Goal: Task Accomplishment & Management: Manage account settings

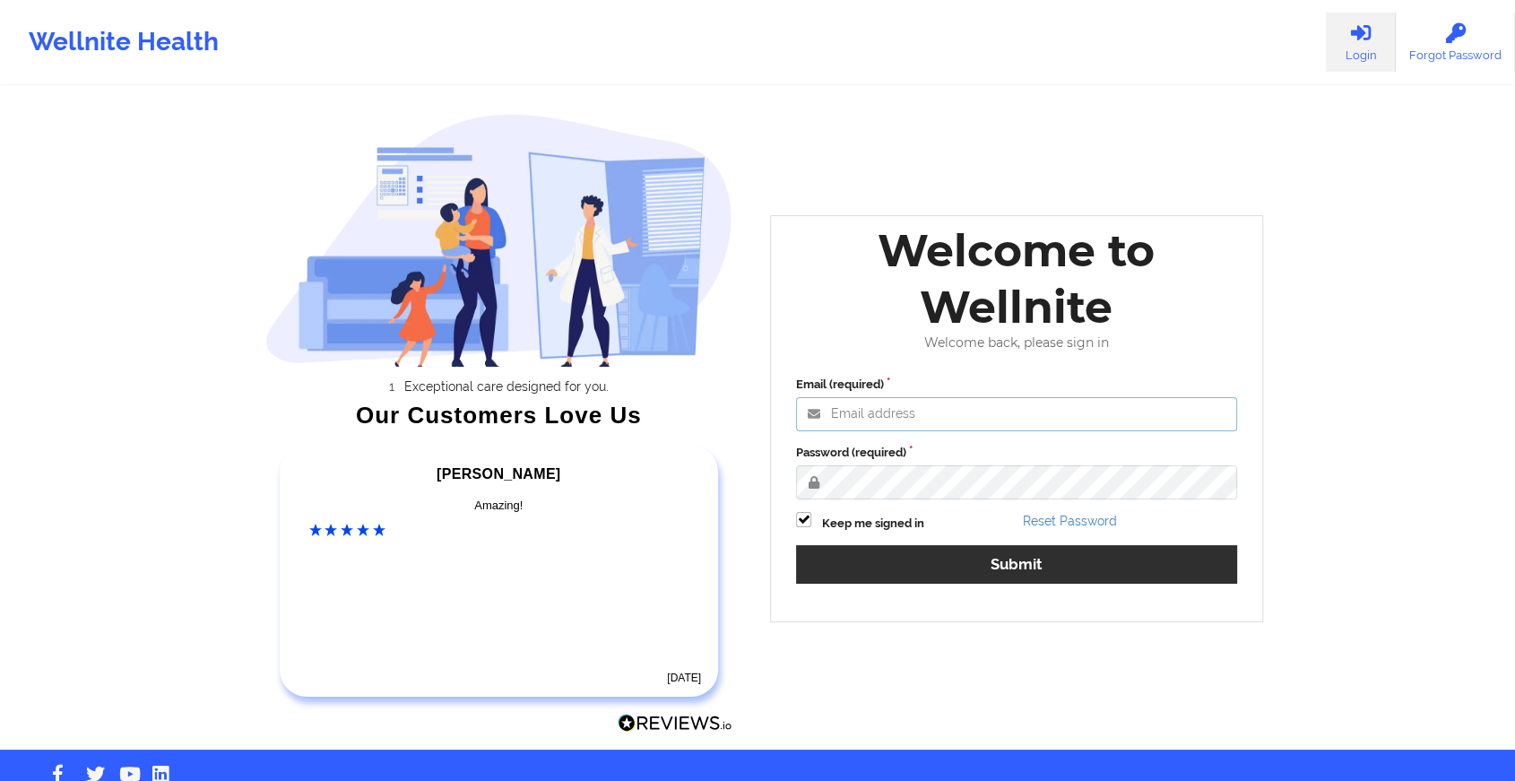
type input "[EMAIL_ADDRESS][DOMAIN_NAME]"
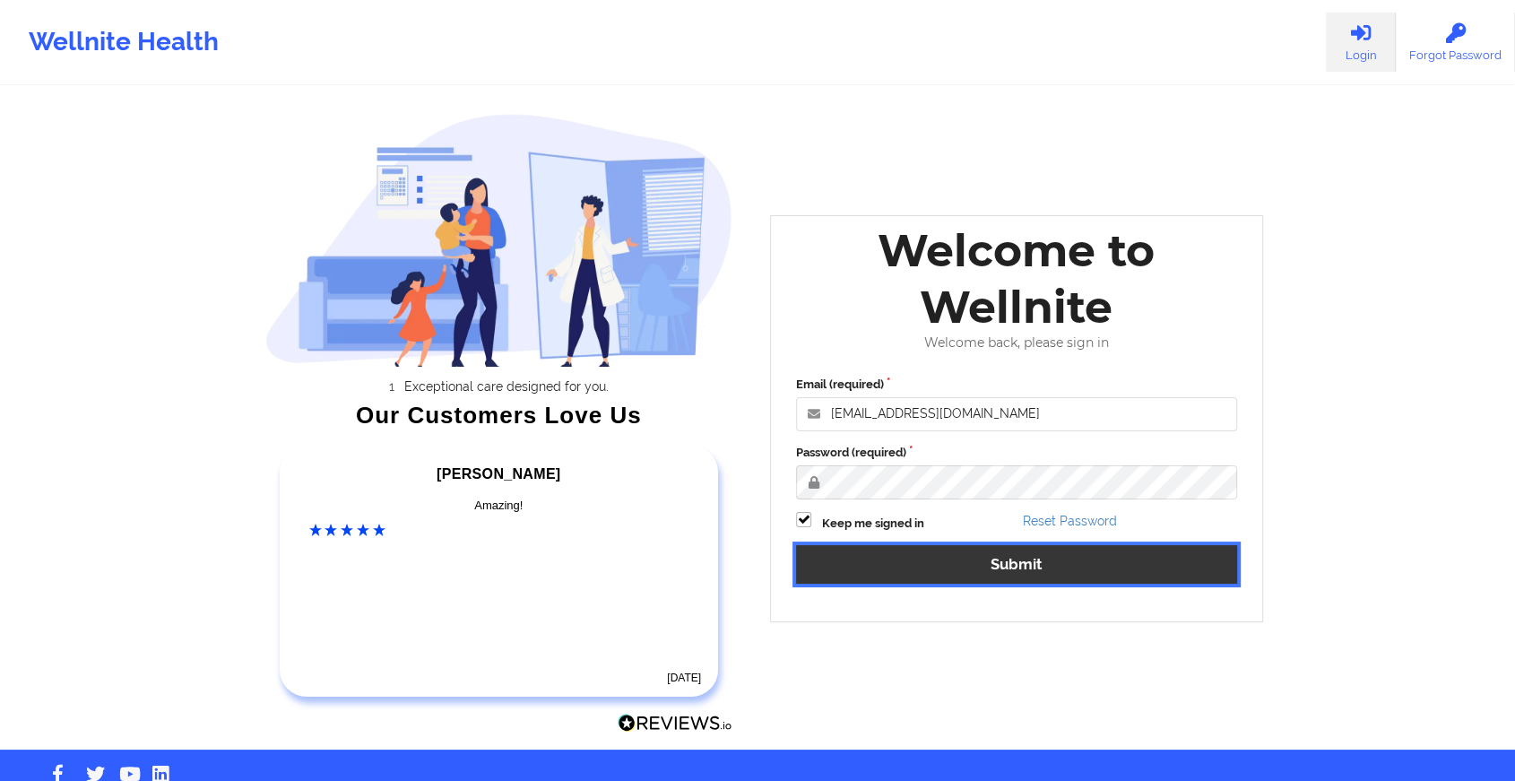
click at [879, 545] on button "Submit" at bounding box center [1016, 564] width 441 height 39
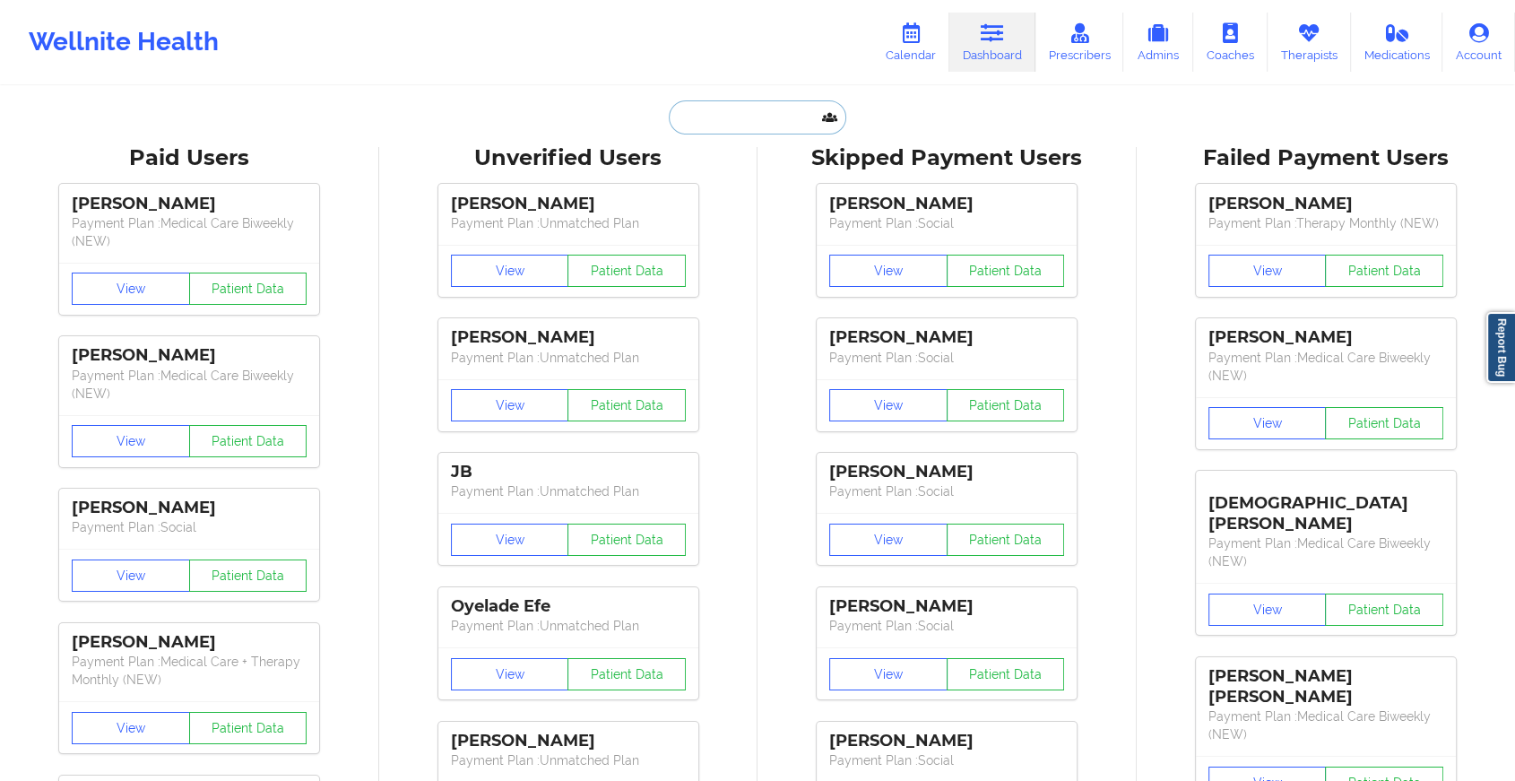
click at [746, 113] on input "text" at bounding box center [757, 117] width 177 height 34
paste input "[EMAIL_ADDRESS][DOMAIN_NAME]"
type input "[EMAIL_ADDRESS][DOMAIN_NAME]"
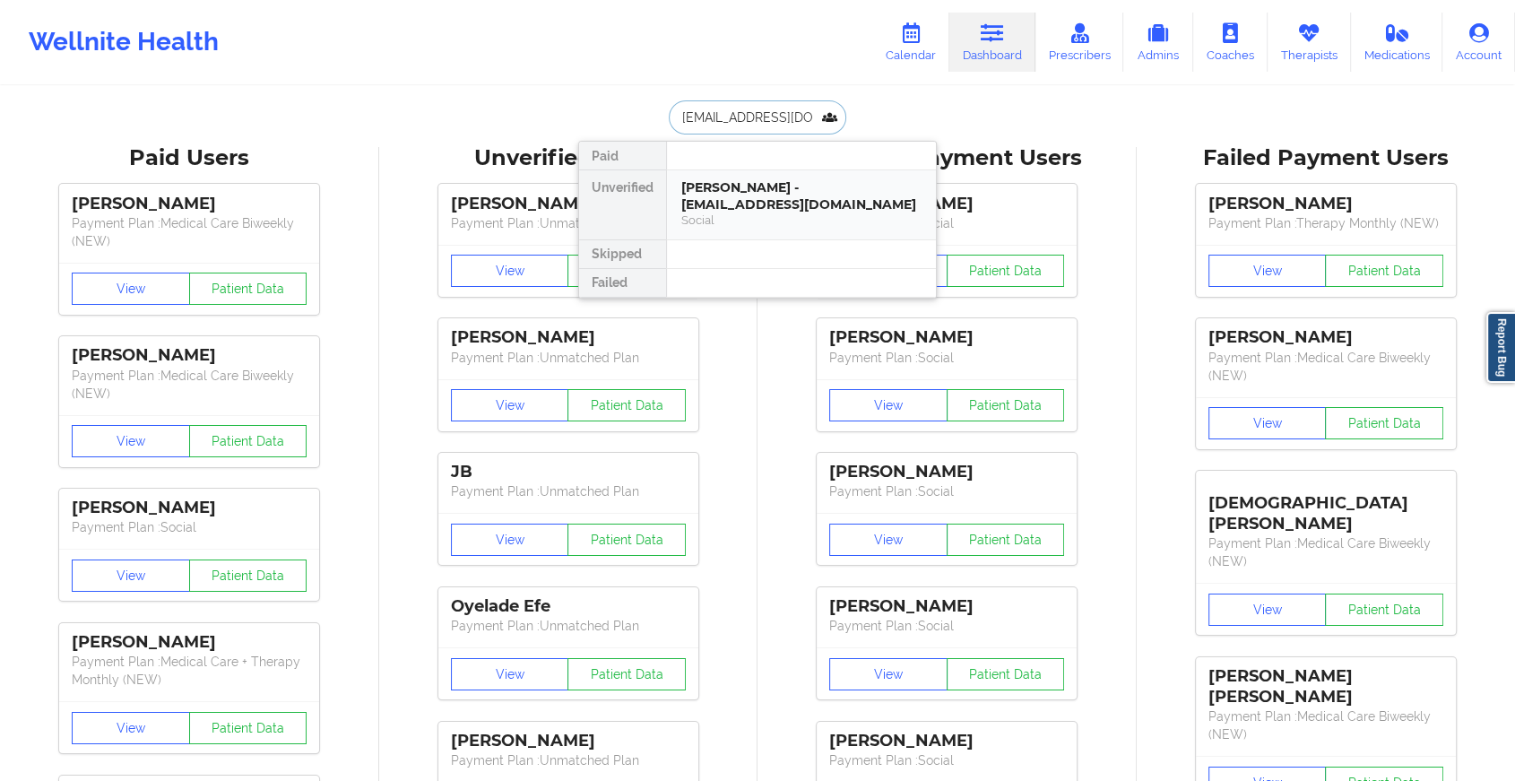
click at [752, 195] on div "[PERSON_NAME] - [EMAIL_ADDRESS][DOMAIN_NAME]" at bounding box center [801, 195] width 240 height 33
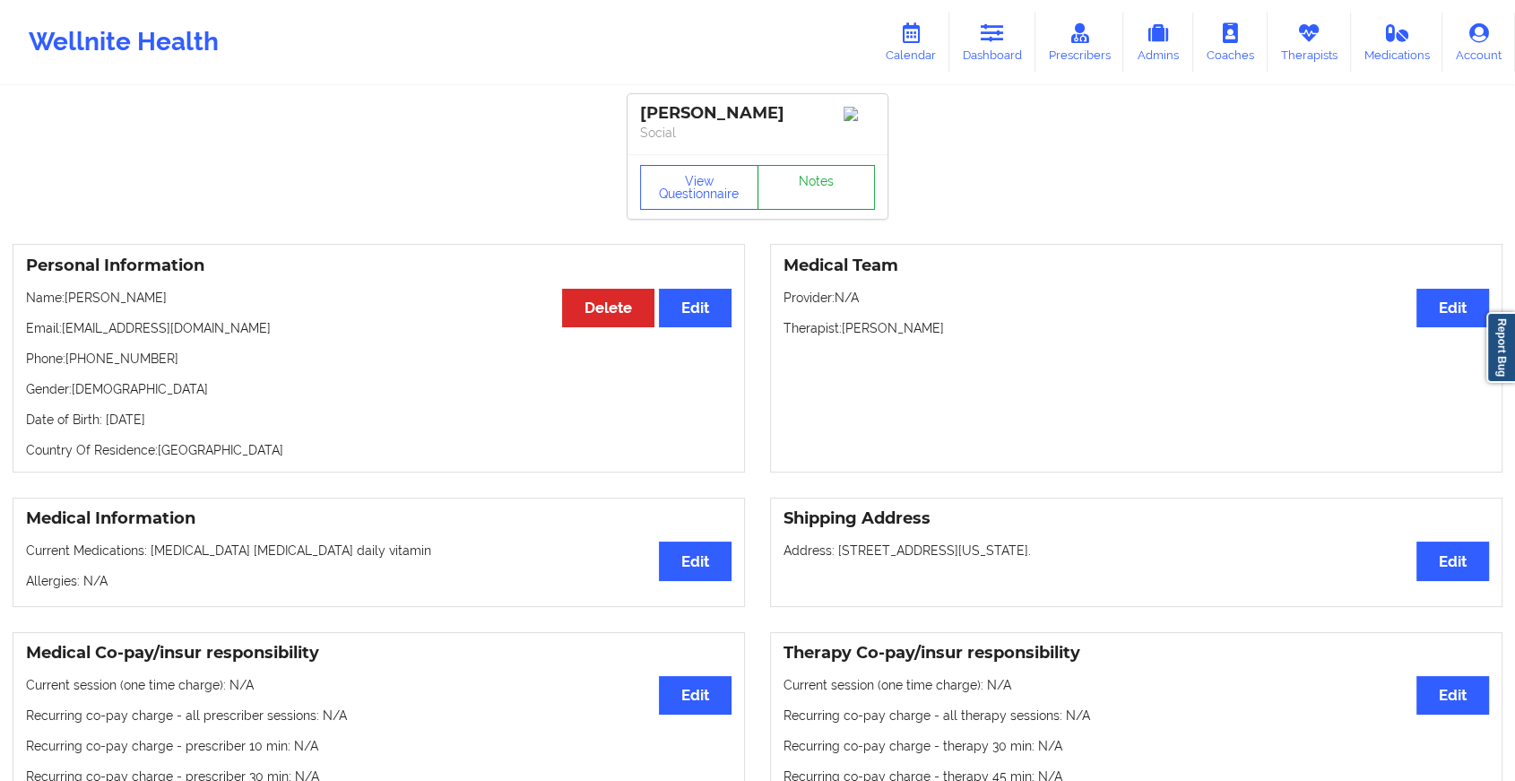
click at [802, 199] on link "Notes" at bounding box center [816, 187] width 118 height 45
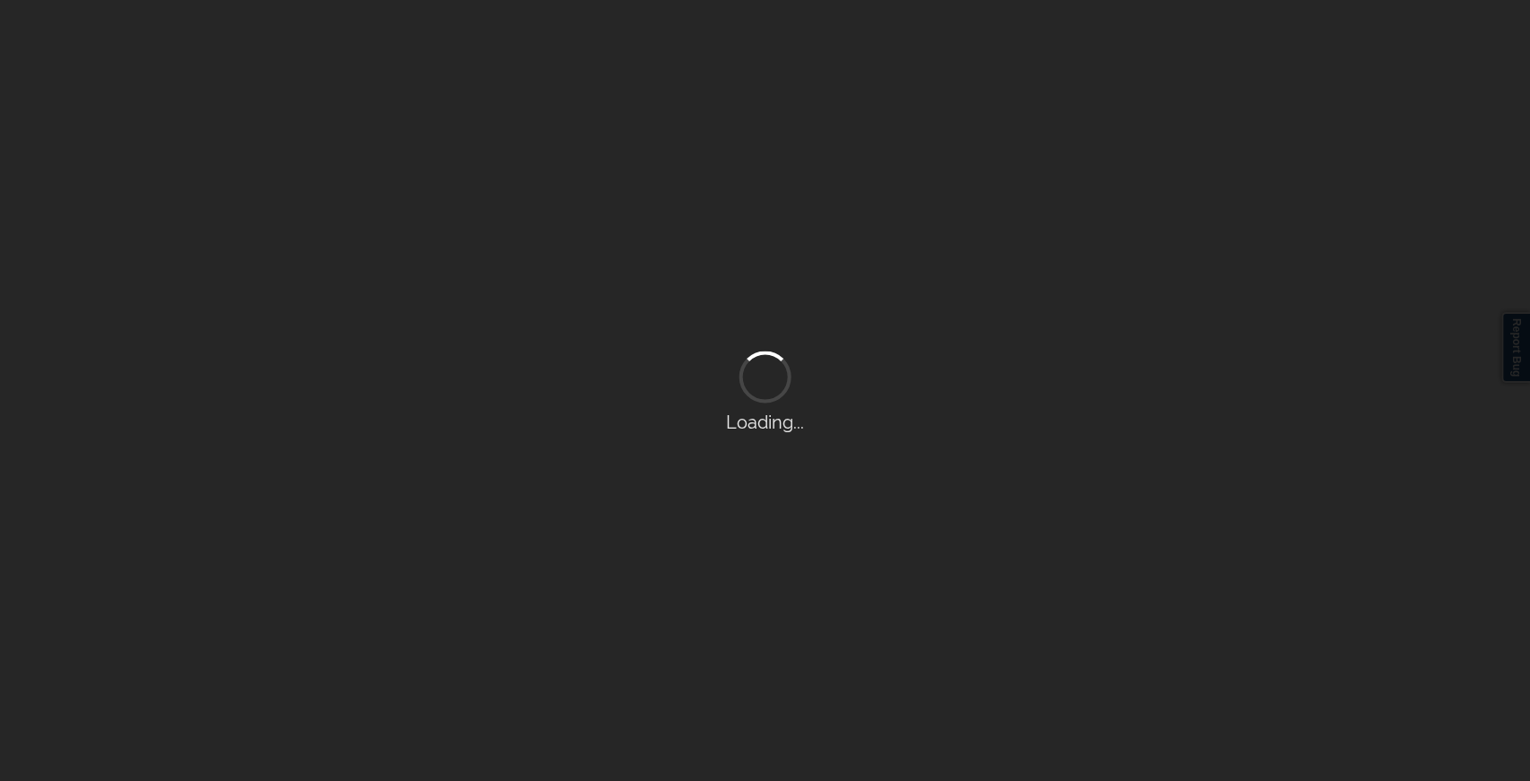
click at [802, 199] on div "Loading..." at bounding box center [765, 390] width 1530 height 781
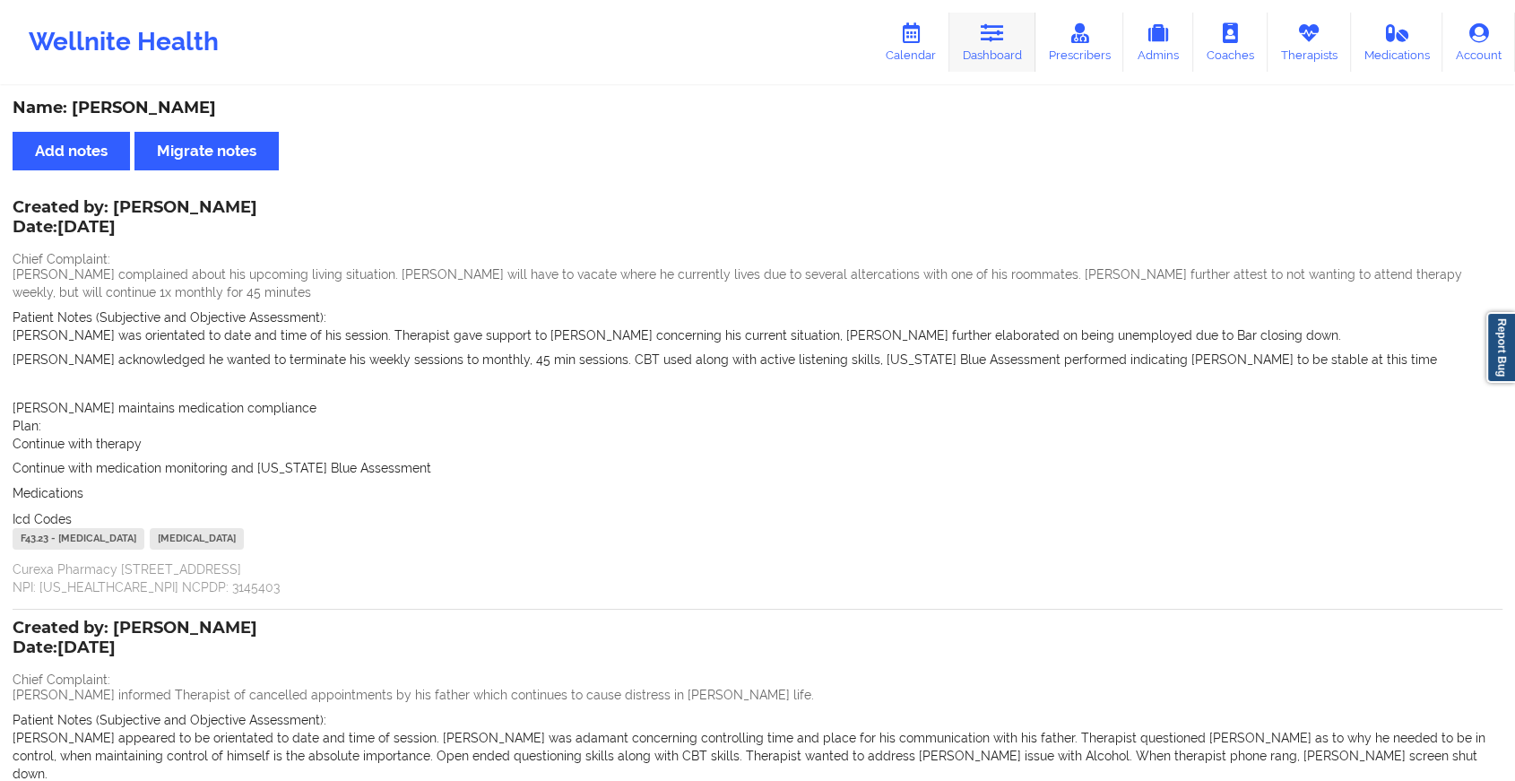
click at [1024, 61] on link "Dashboard" at bounding box center [992, 42] width 86 height 59
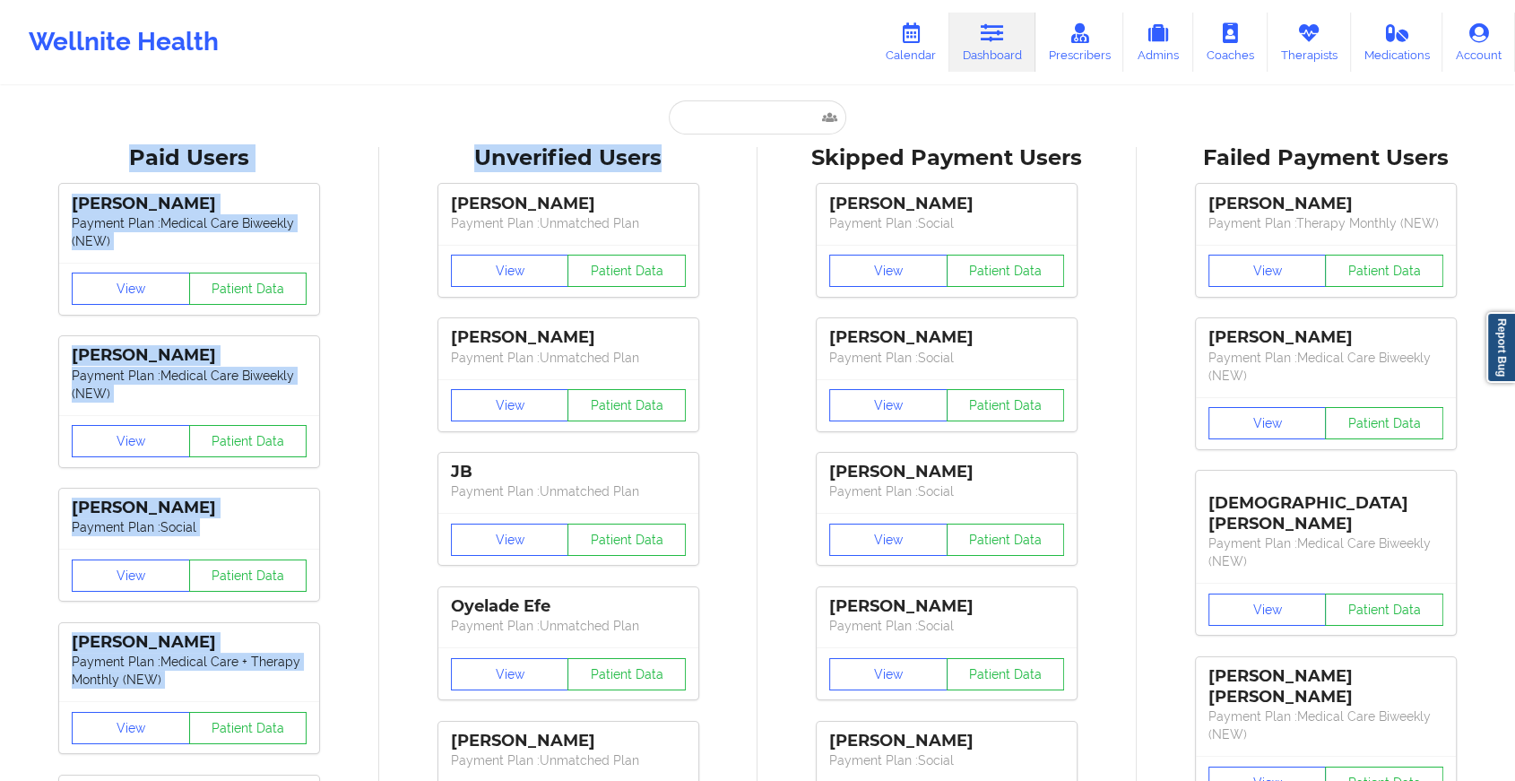
drag, startPoint x: 717, startPoint y: 137, endPoint x: 731, endPoint y: 118, distance: 23.7
click at [731, 118] on input "text" at bounding box center [757, 117] width 177 height 34
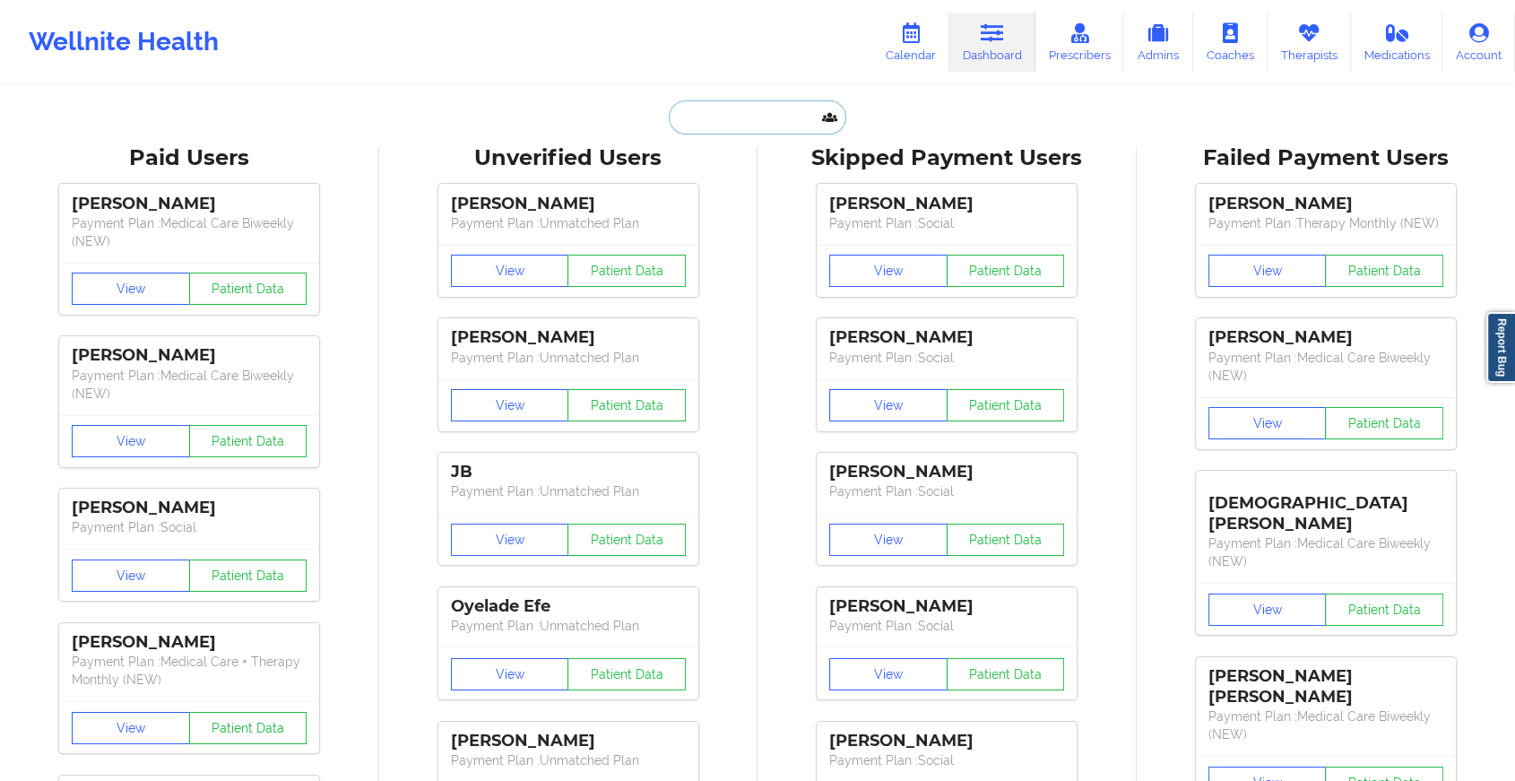
paste input "[EMAIL_ADDRESS][DOMAIN_NAME]"
type input "[EMAIL_ADDRESS][DOMAIN_NAME]"
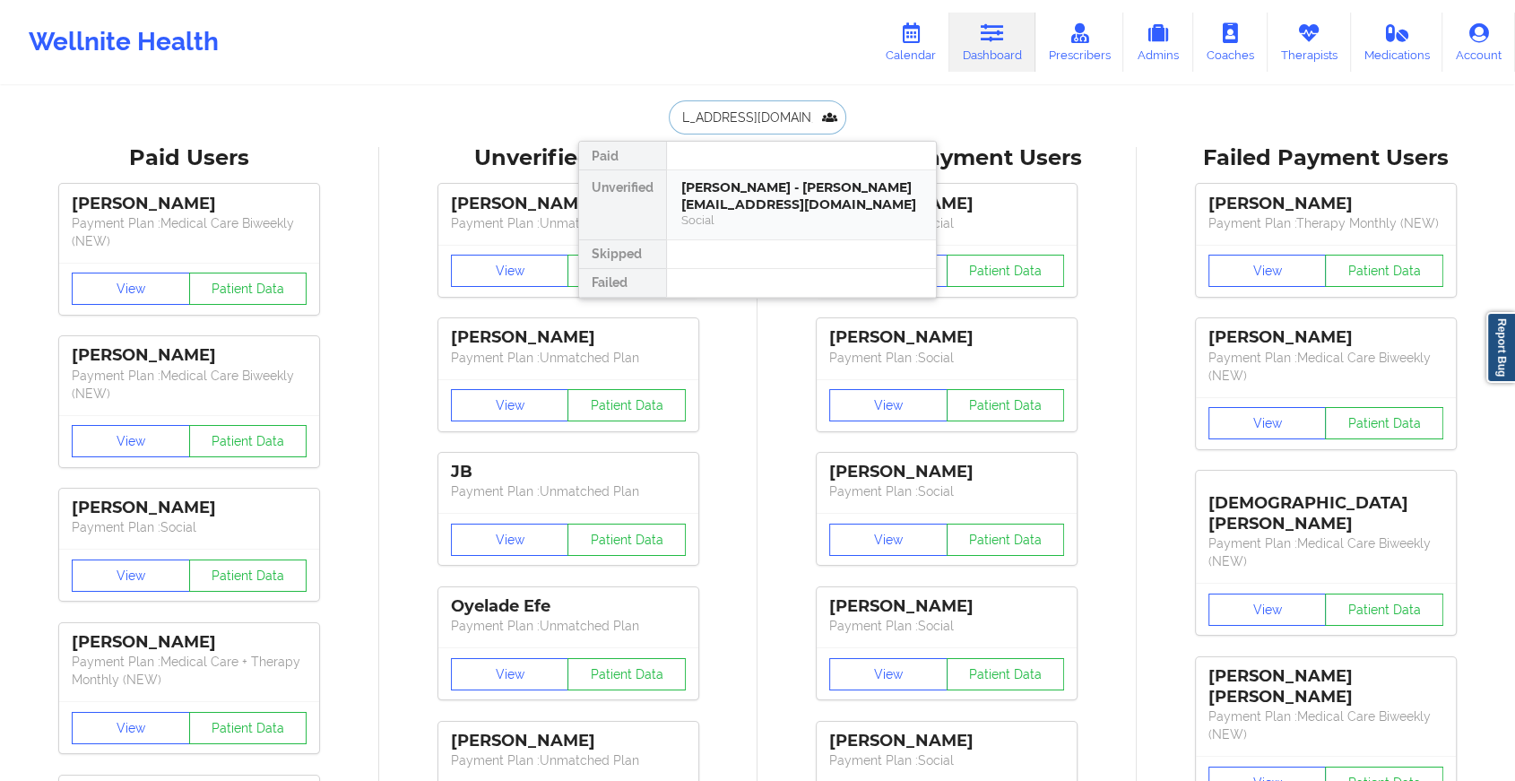
click at [681, 179] on div "[PERSON_NAME] - [PERSON_NAME][EMAIL_ADDRESS][DOMAIN_NAME]" at bounding box center [801, 195] width 240 height 33
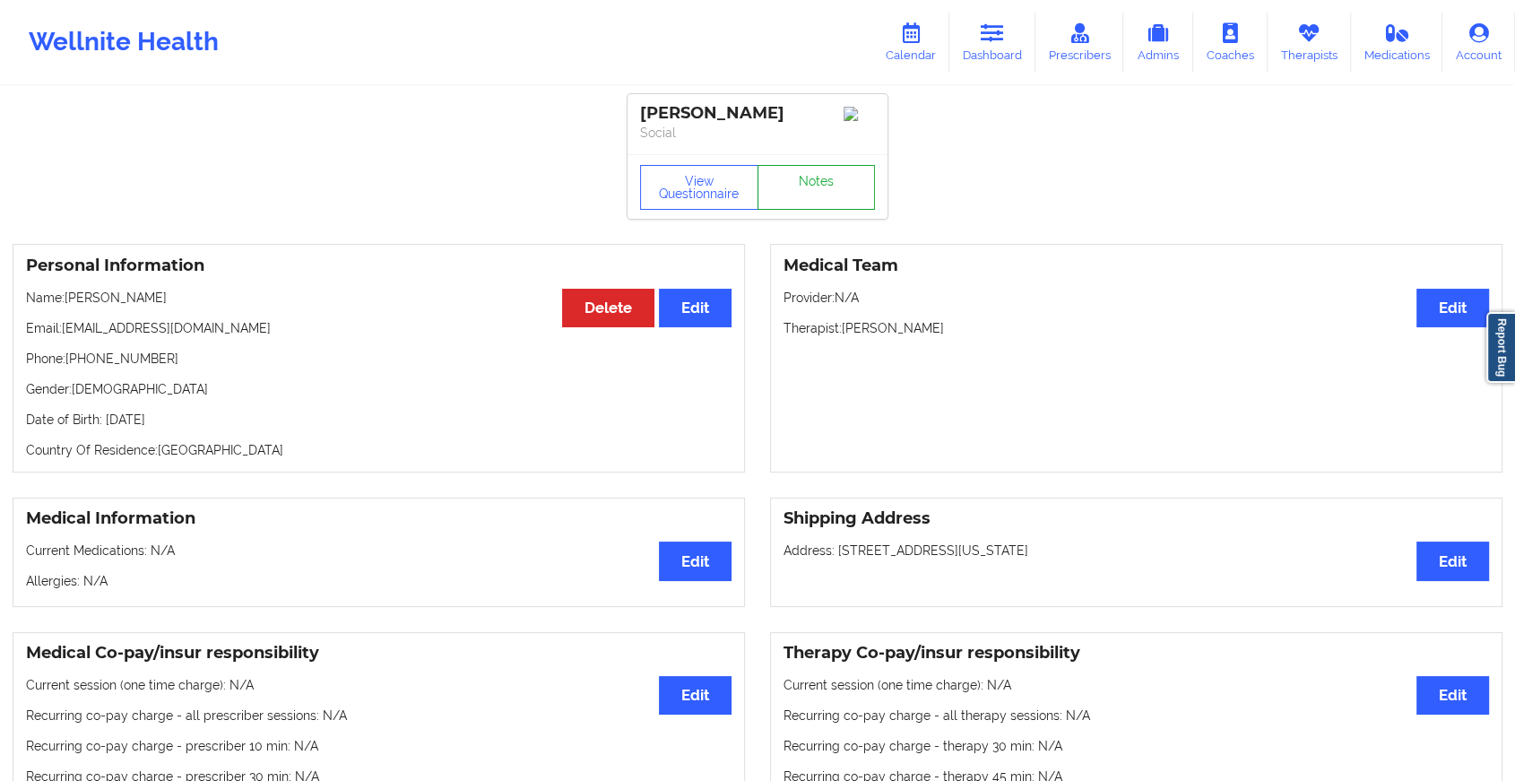
click at [841, 194] on link "Notes" at bounding box center [816, 187] width 118 height 45
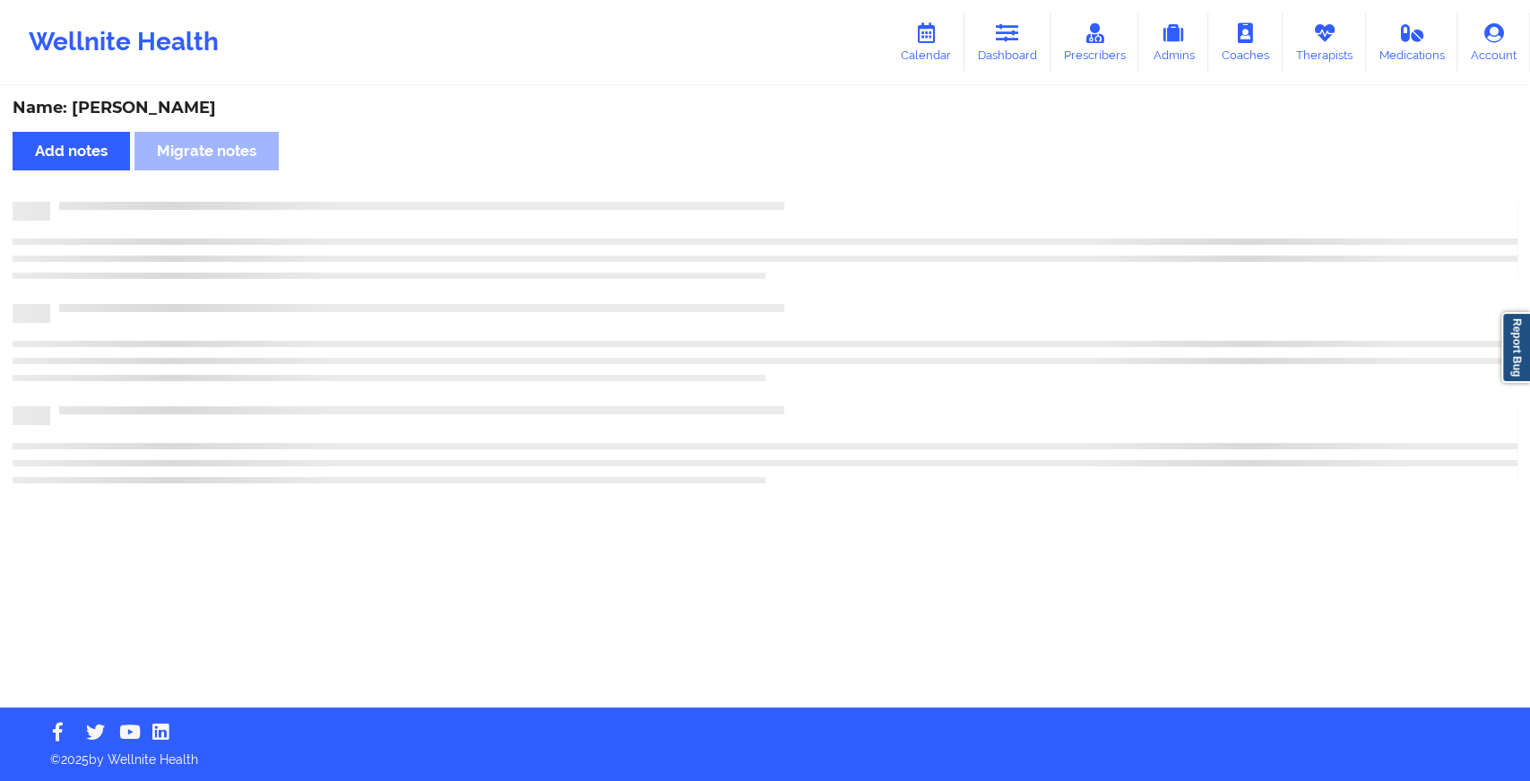
click at [841, 194] on div "Name: [PERSON_NAME] Add notes Migrate notes" at bounding box center [765, 397] width 1530 height 619
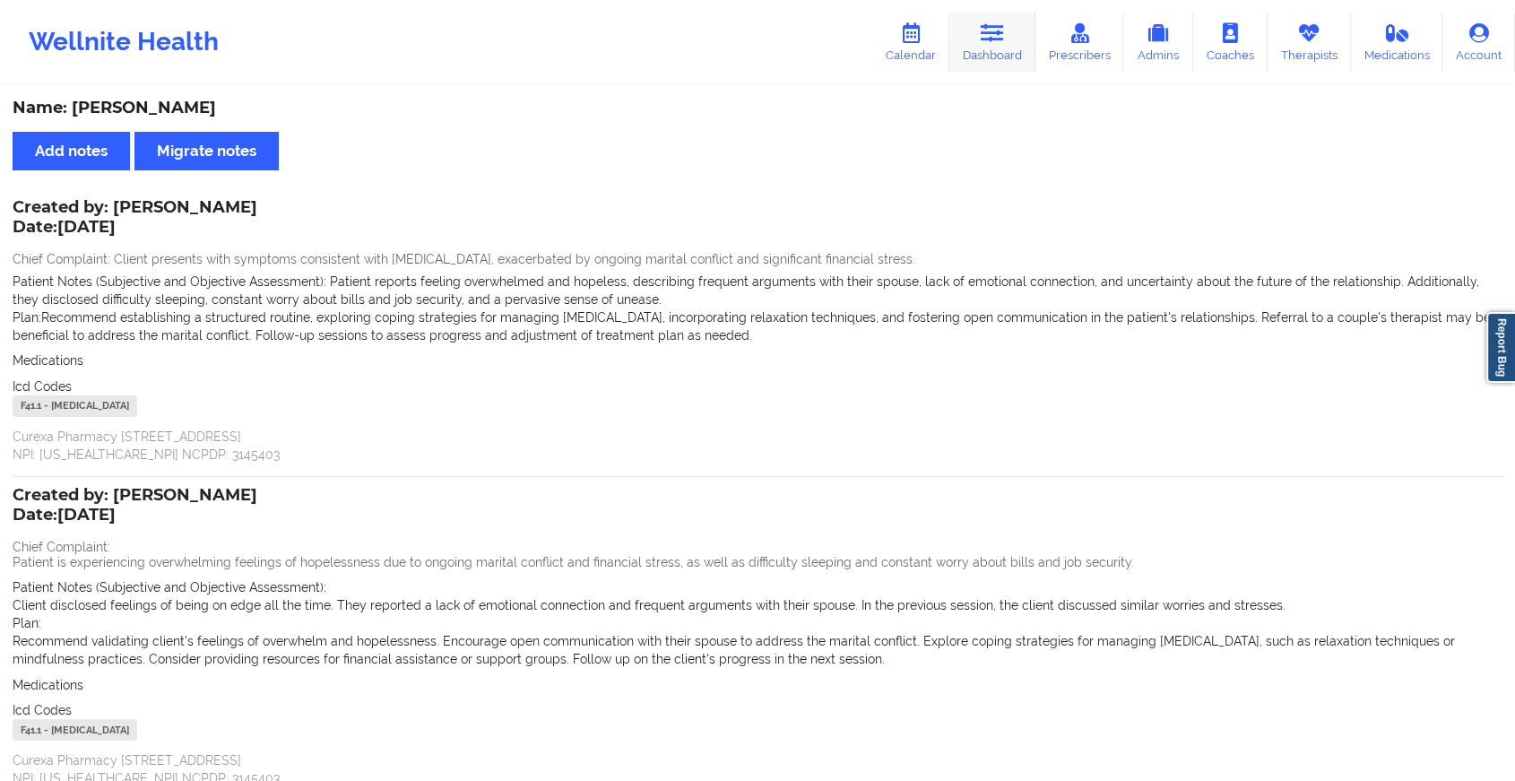
click at [963, 56] on link "Dashboard" at bounding box center [992, 42] width 86 height 59
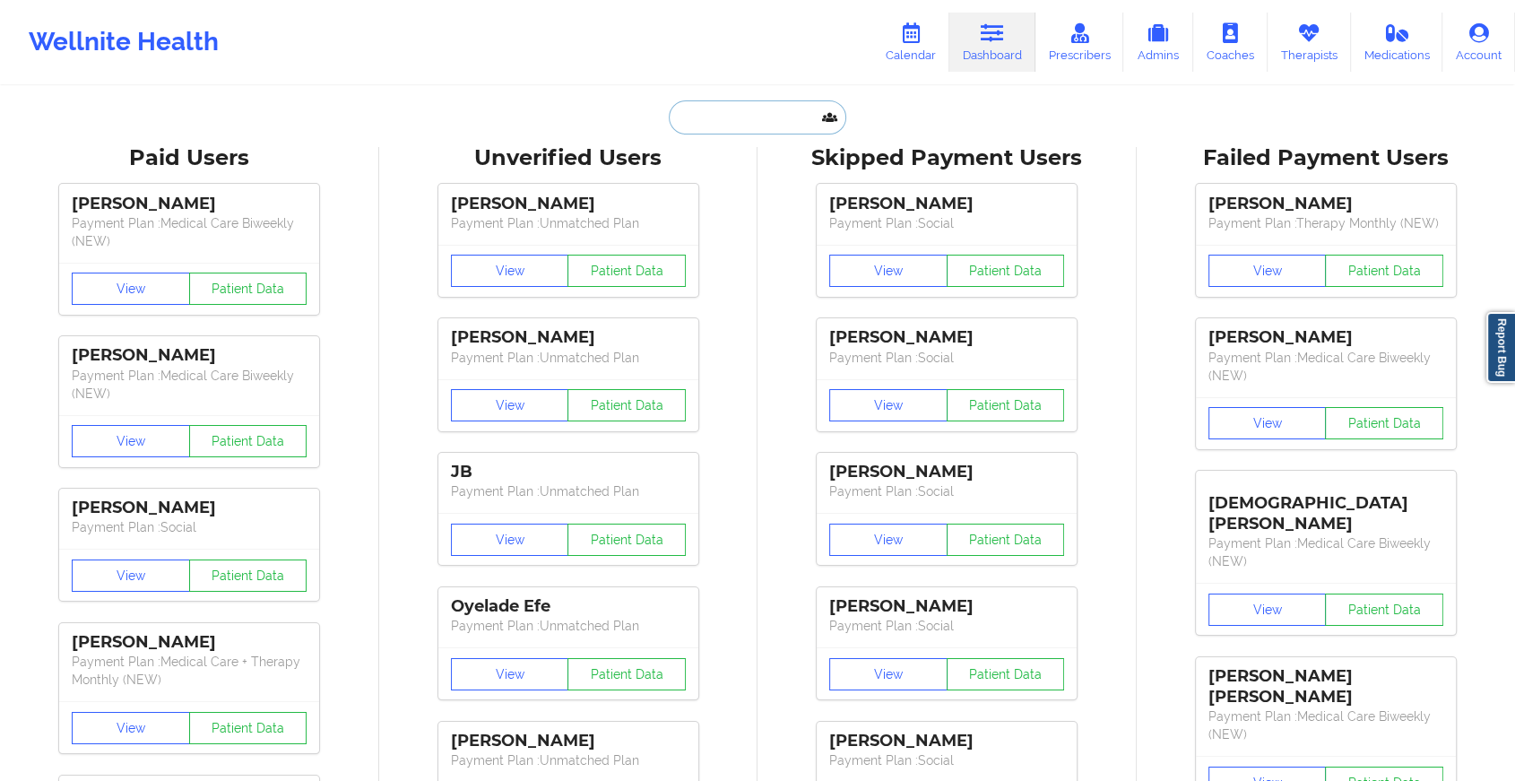
click at [689, 109] on input "text" at bounding box center [757, 117] width 177 height 34
paste input "[EMAIL_ADDRESS][DOMAIN_NAME]"
type input "[EMAIL_ADDRESS][DOMAIN_NAME]"
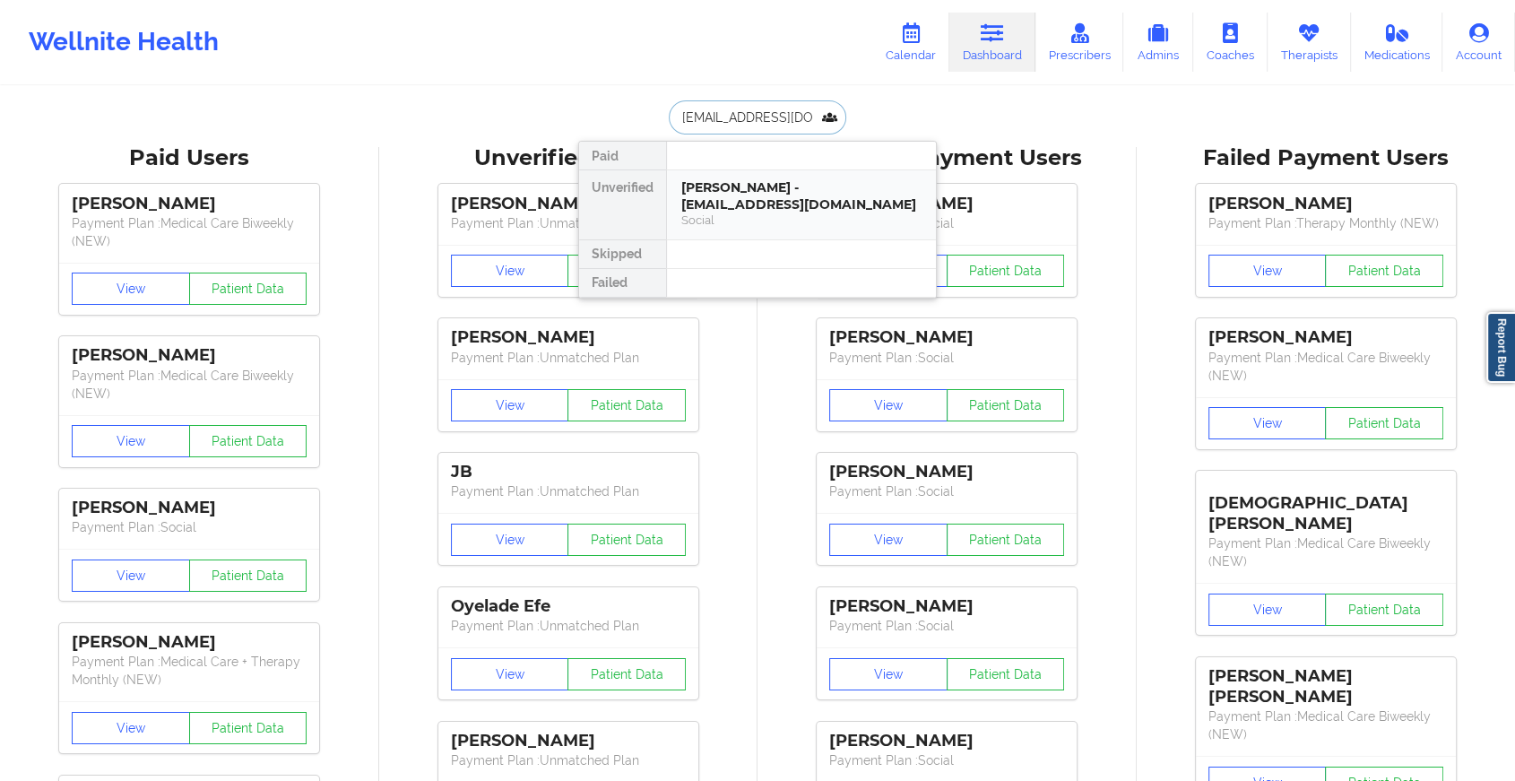
click at [734, 187] on div "[PERSON_NAME] - [EMAIL_ADDRESS][DOMAIN_NAME]" at bounding box center [801, 195] width 240 height 33
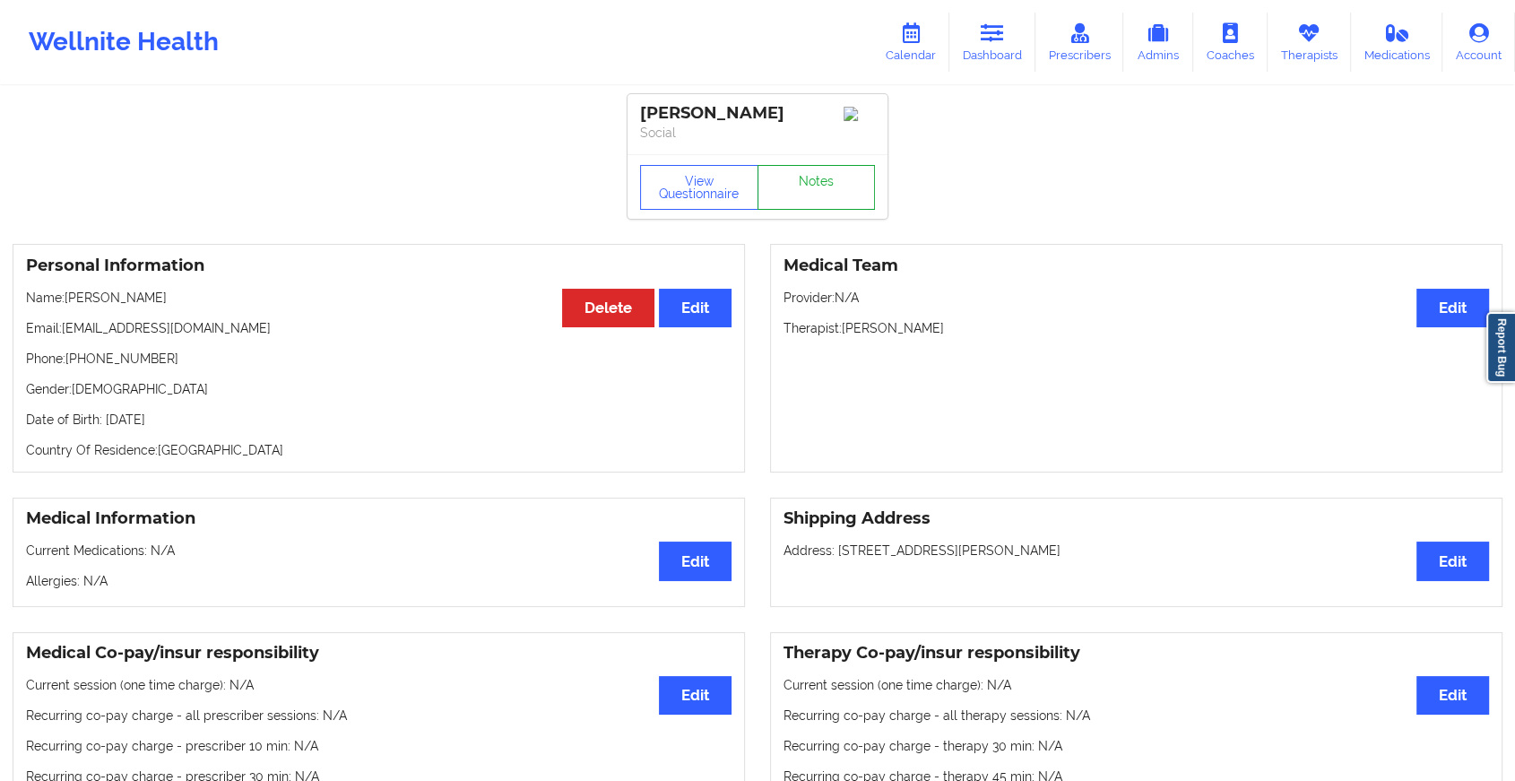
click at [781, 187] on link "Notes" at bounding box center [816, 187] width 118 height 45
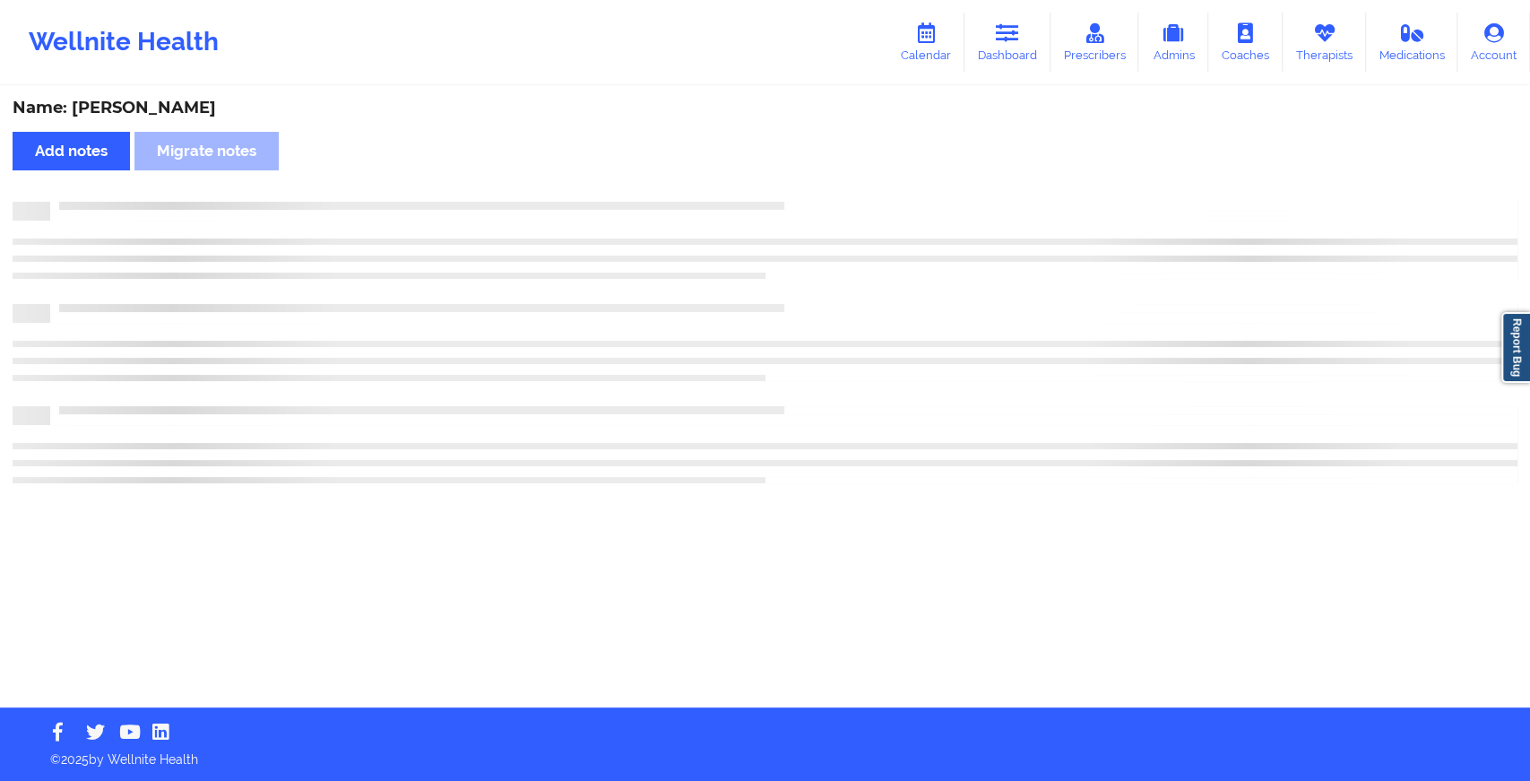
click at [886, 394] on div "Name: [PERSON_NAME] Add notes Migrate notes" at bounding box center [765, 397] width 1530 height 619
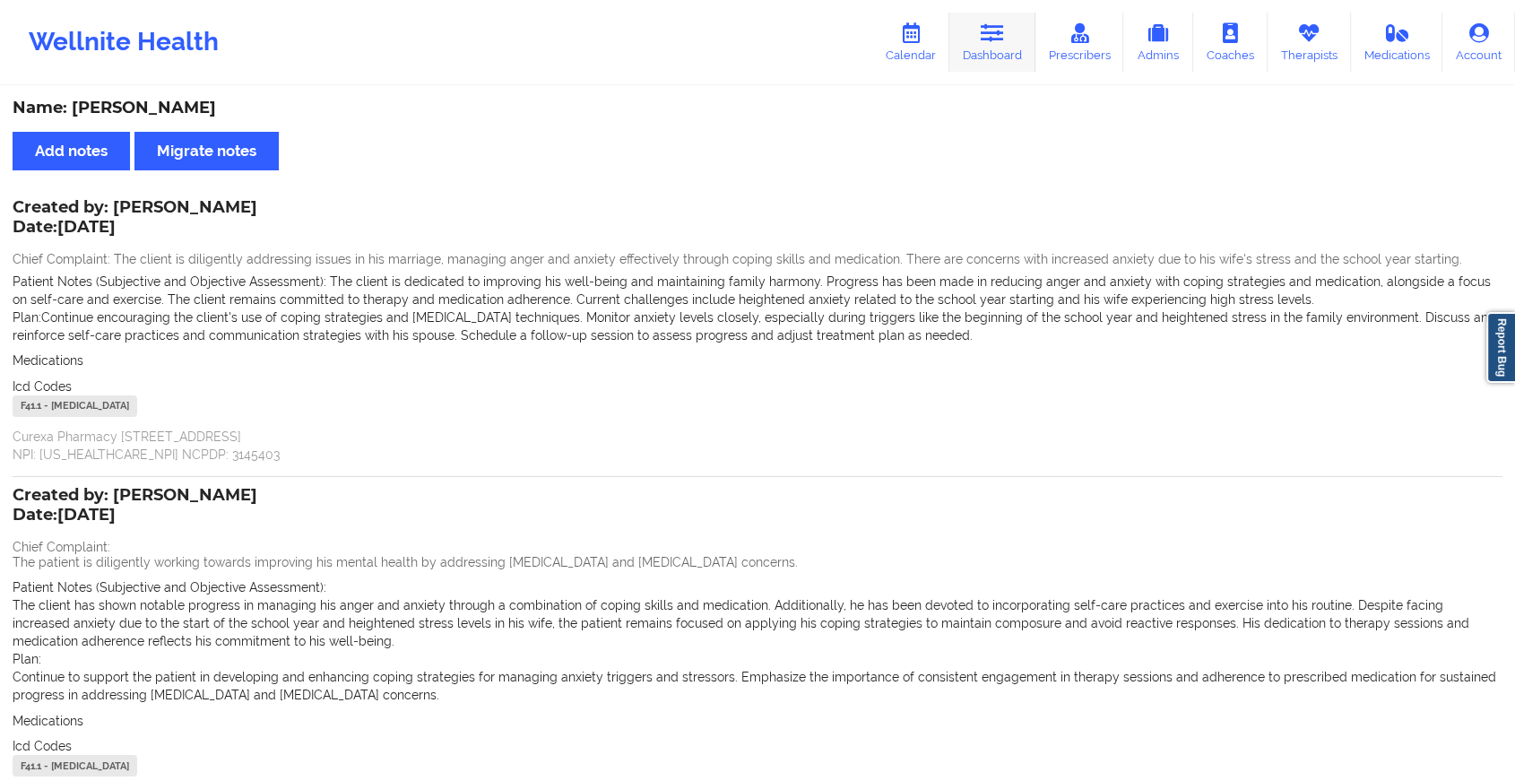
click at [980, 54] on link "Dashboard" at bounding box center [992, 42] width 86 height 59
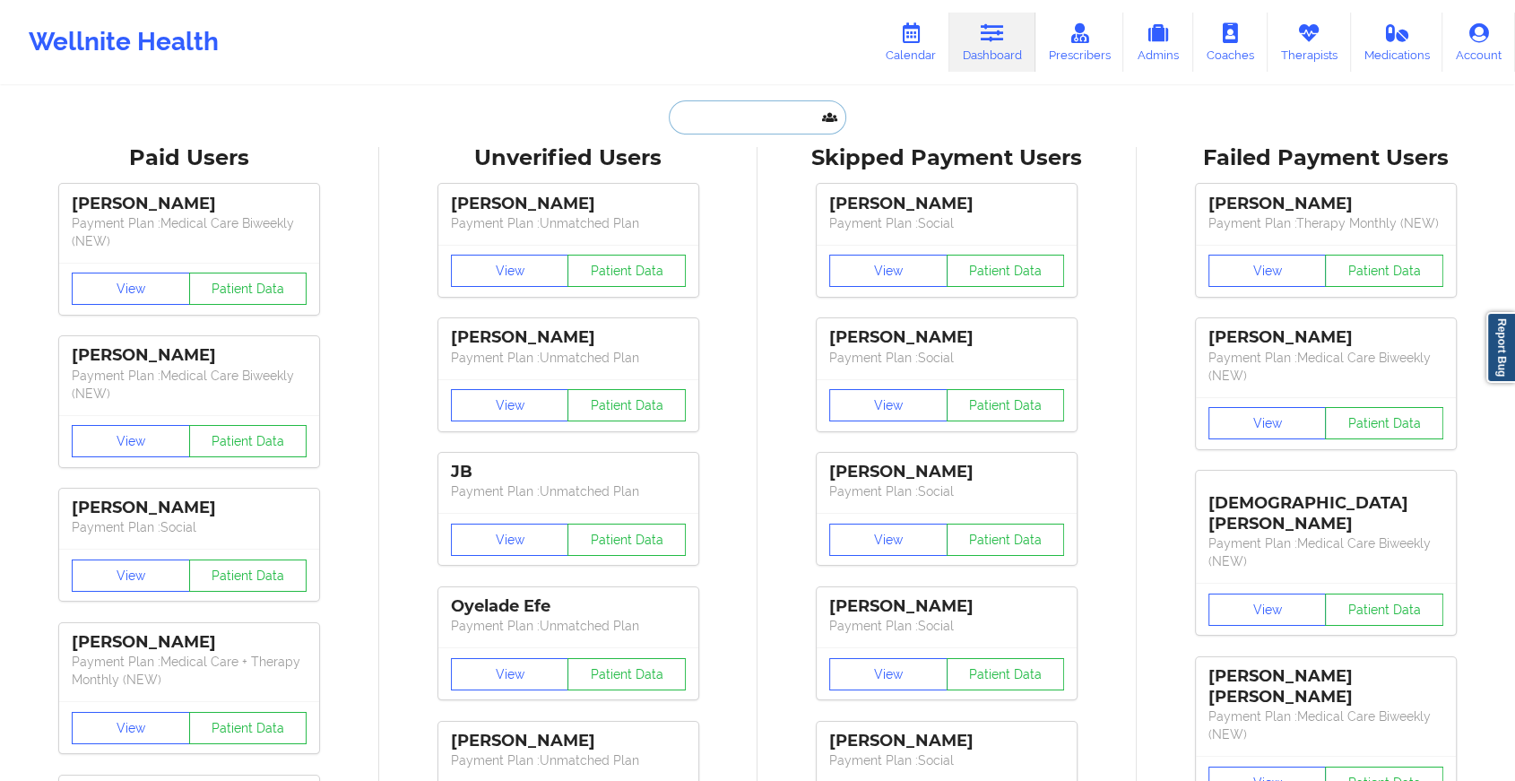
click at [716, 108] on input "text" at bounding box center [757, 117] width 177 height 34
paste input "[EMAIL_ADDRESS][DOMAIN_NAME]"
type input "[EMAIL_ADDRESS][DOMAIN_NAME]"
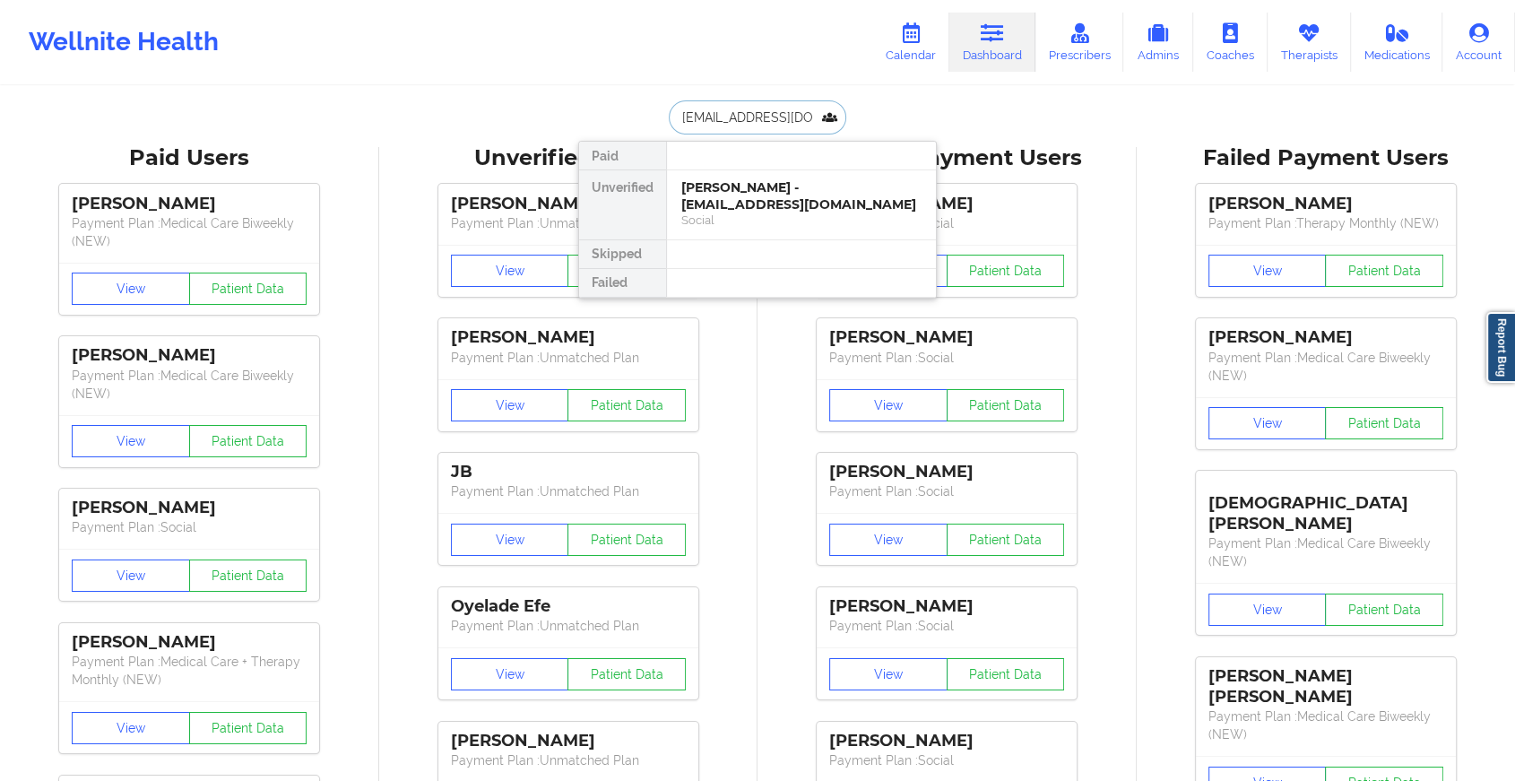
scroll to position [0, 5]
click at [766, 198] on div "[PERSON_NAME] - [EMAIL_ADDRESS][DOMAIN_NAME]" at bounding box center [801, 195] width 240 height 33
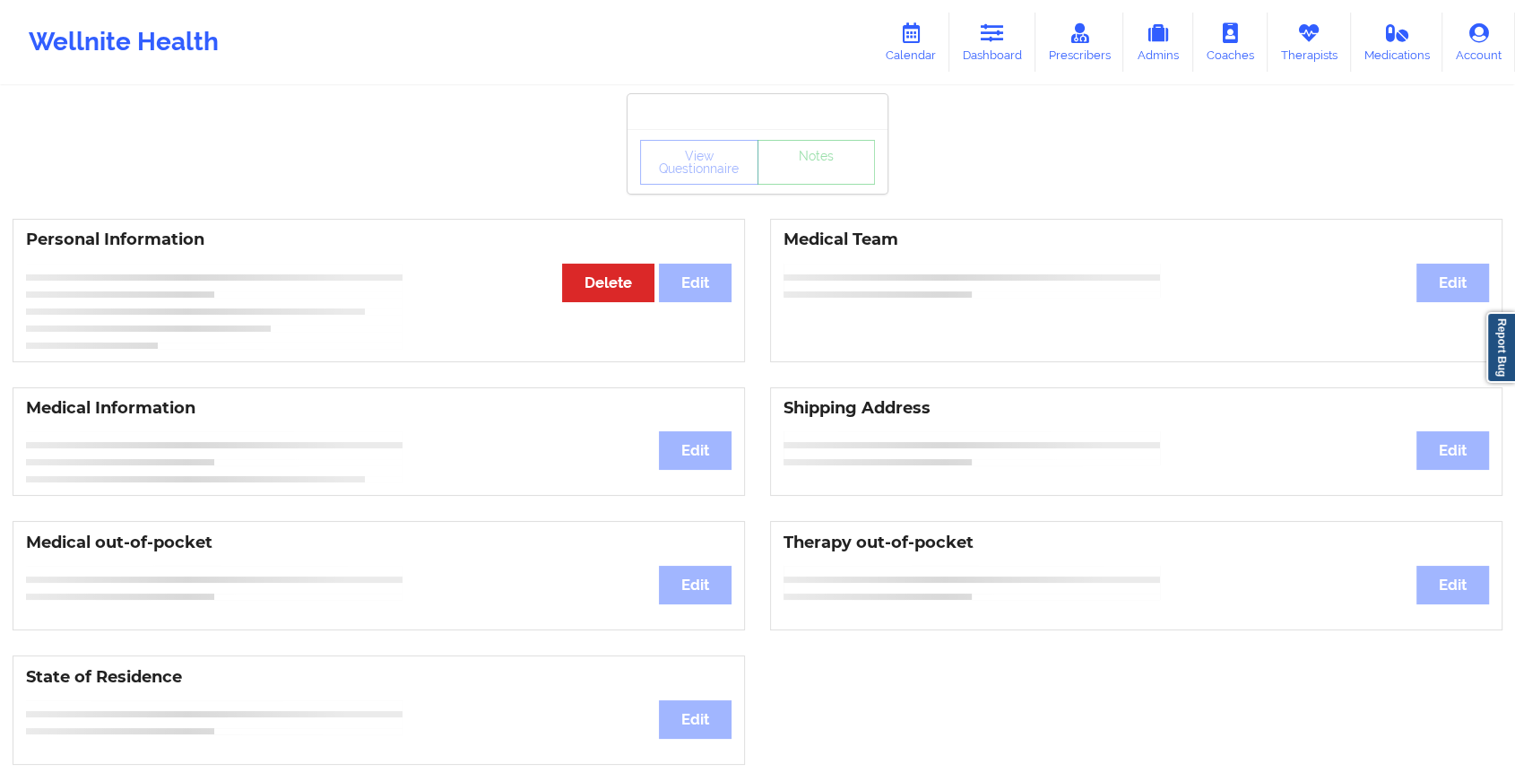
click at [826, 179] on div "View Questionnaire Notes" at bounding box center [757, 162] width 235 height 45
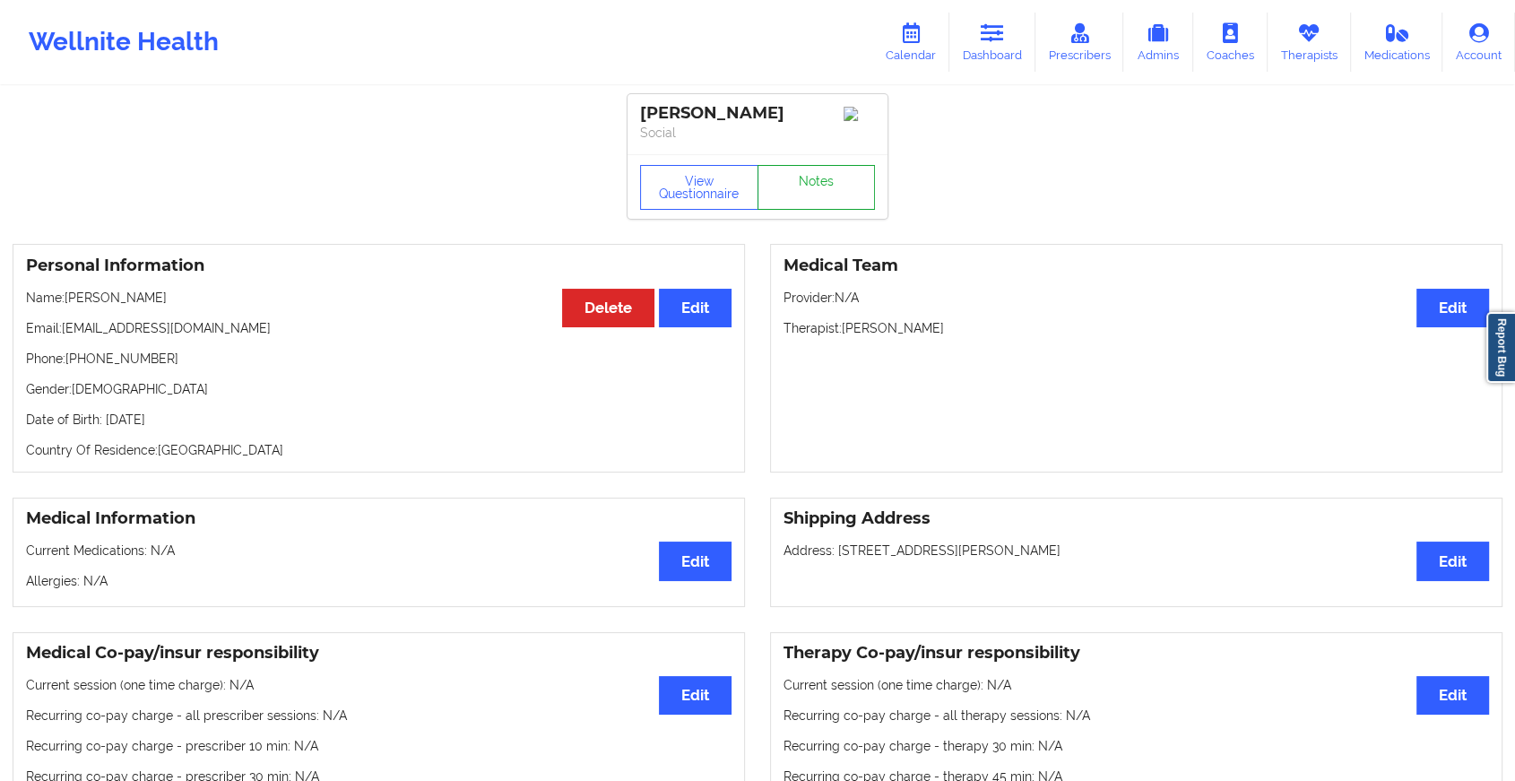
click at [826, 179] on link "Notes" at bounding box center [816, 187] width 118 height 45
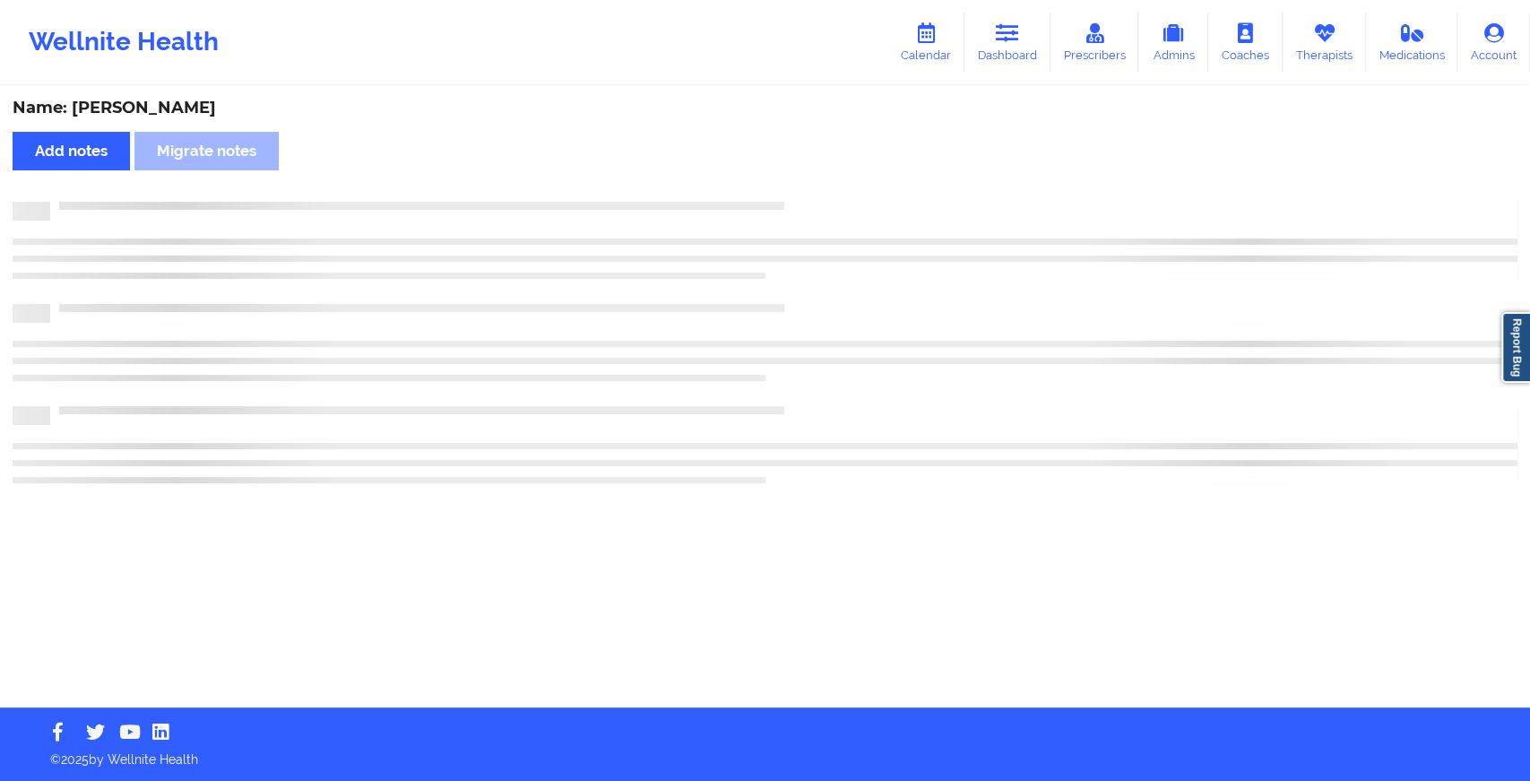
click at [826, 179] on div "Name: [PERSON_NAME] Add notes Migrate notes" at bounding box center [765, 397] width 1530 height 619
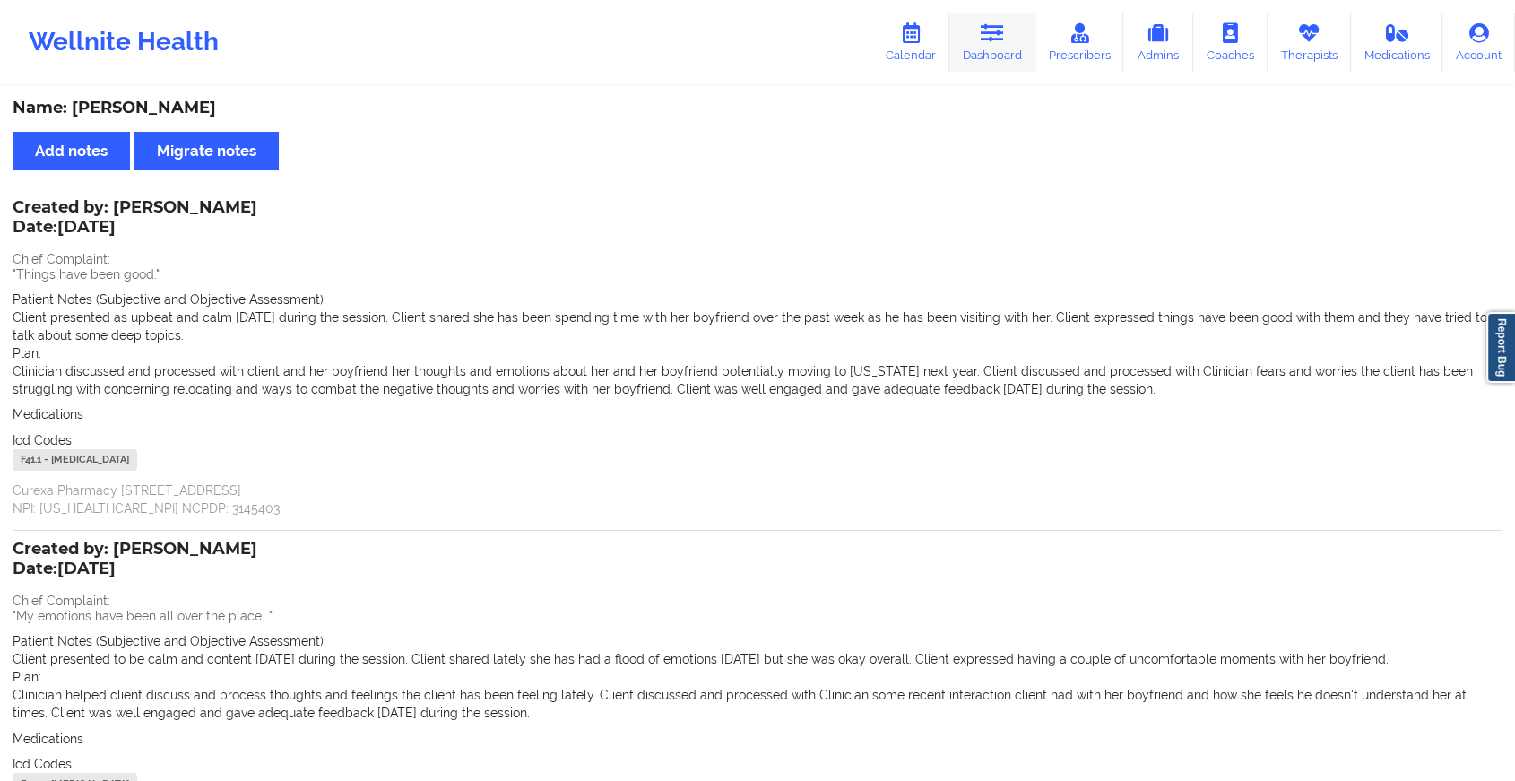
click at [986, 23] on icon at bounding box center [992, 33] width 23 height 20
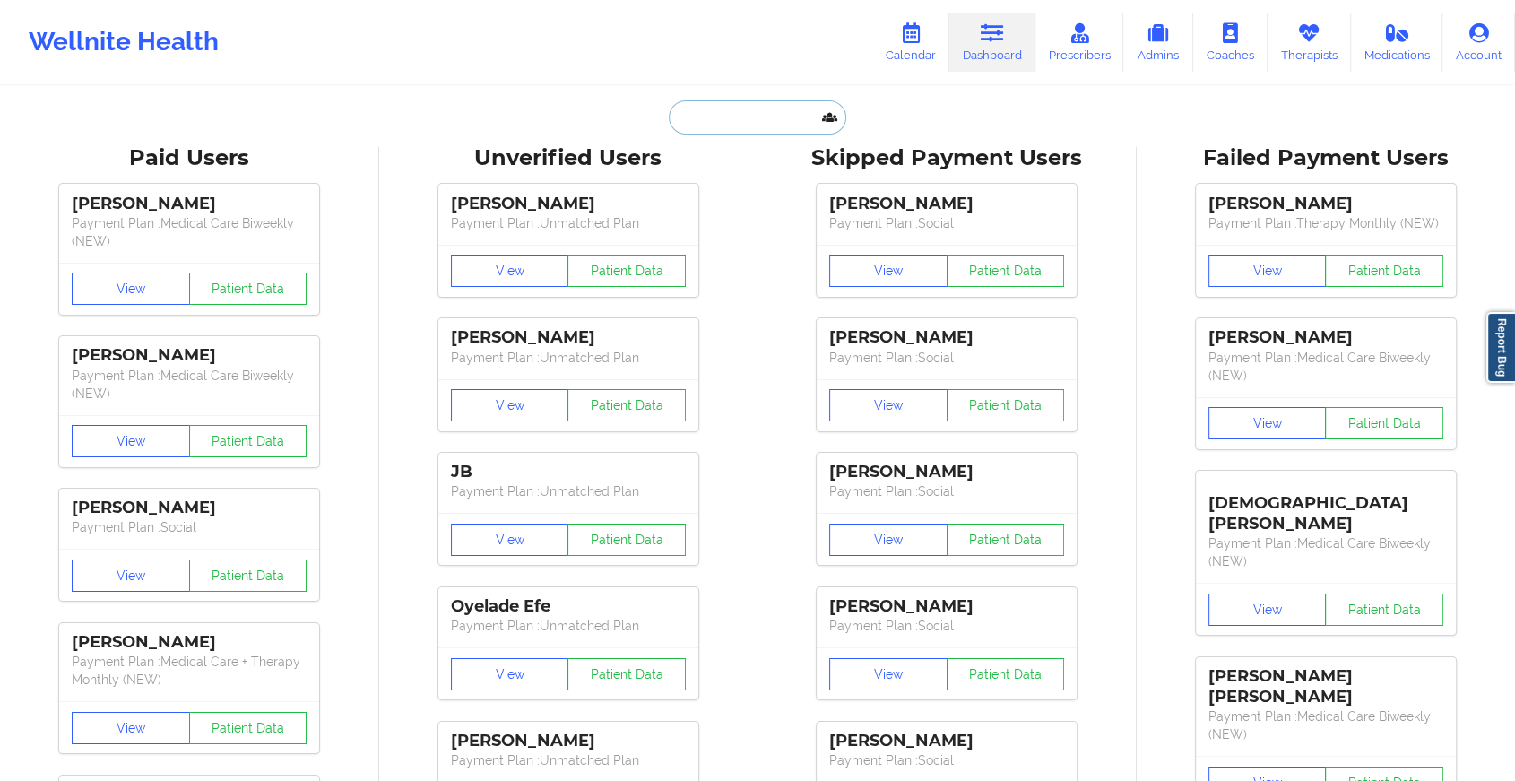
click at [731, 115] on input "text" at bounding box center [757, 117] width 177 height 34
paste input "[EMAIL_ADDRESS][DOMAIN_NAME]"
type input "[EMAIL_ADDRESS][DOMAIN_NAME]"
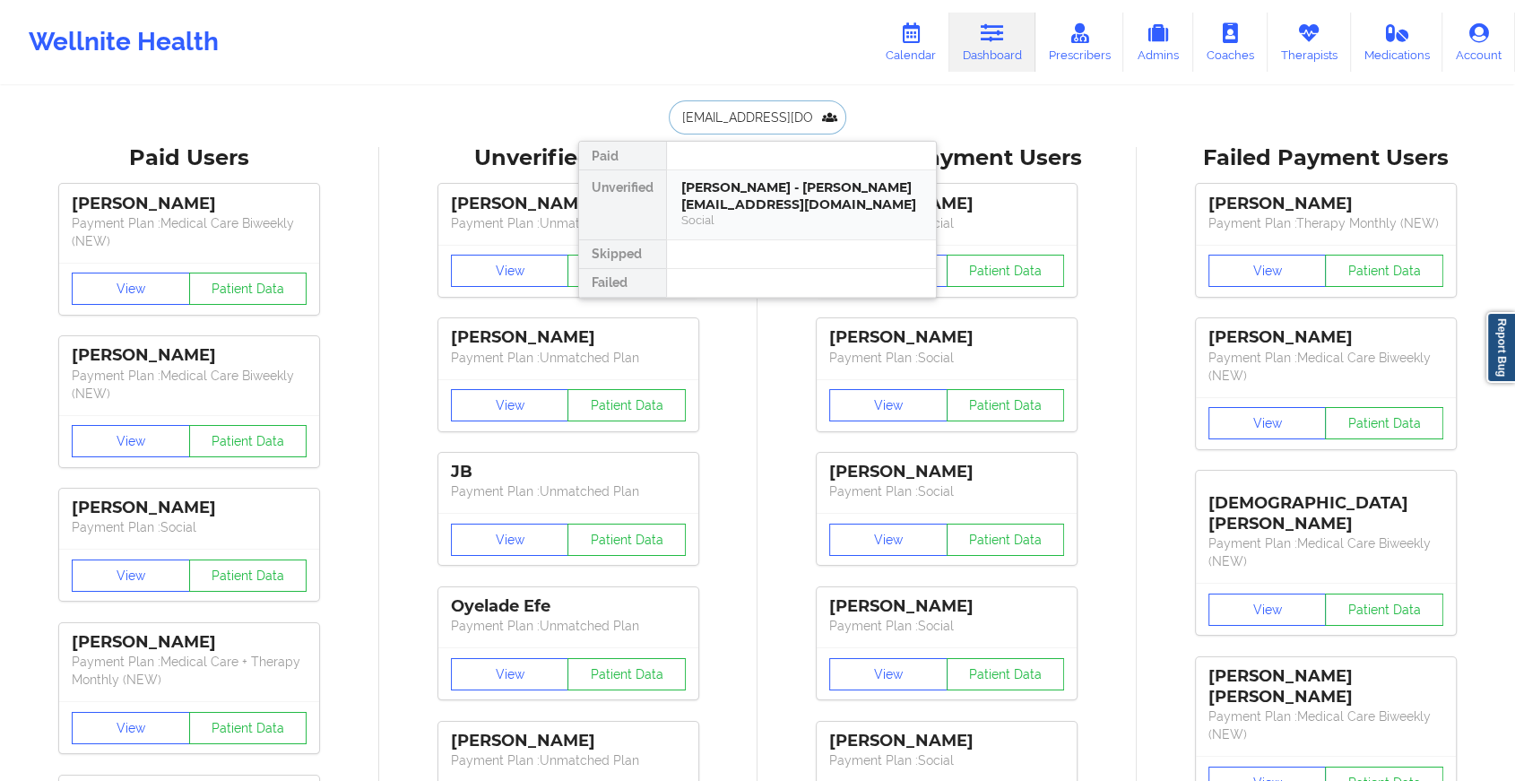
click at [755, 194] on div "[PERSON_NAME] - [PERSON_NAME][EMAIL_ADDRESS][DOMAIN_NAME]" at bounding box center [801, 195] width 240 height 33
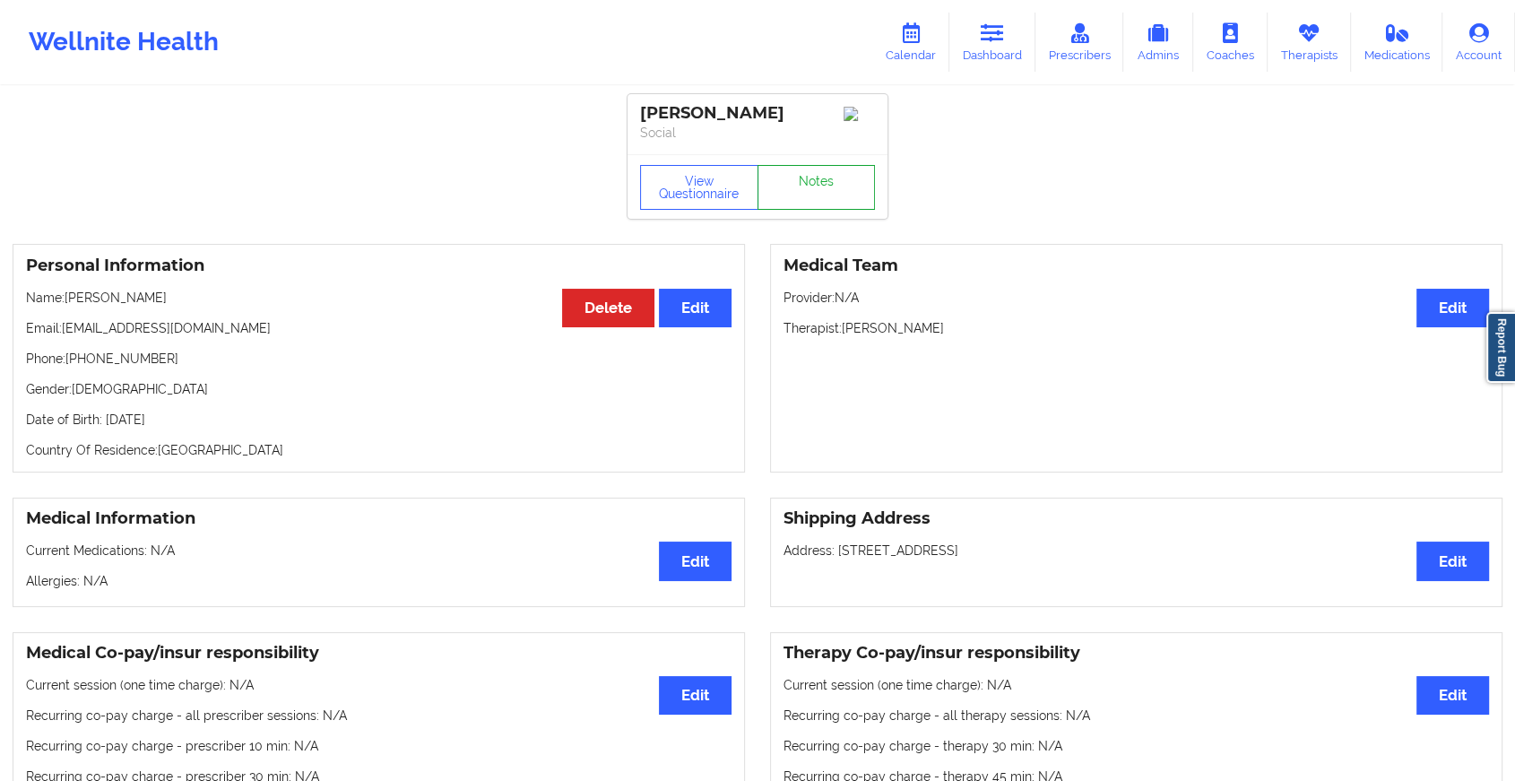
click at [796, 186] on link "Notes" at bounding box center [816, 187] width 118 height 45
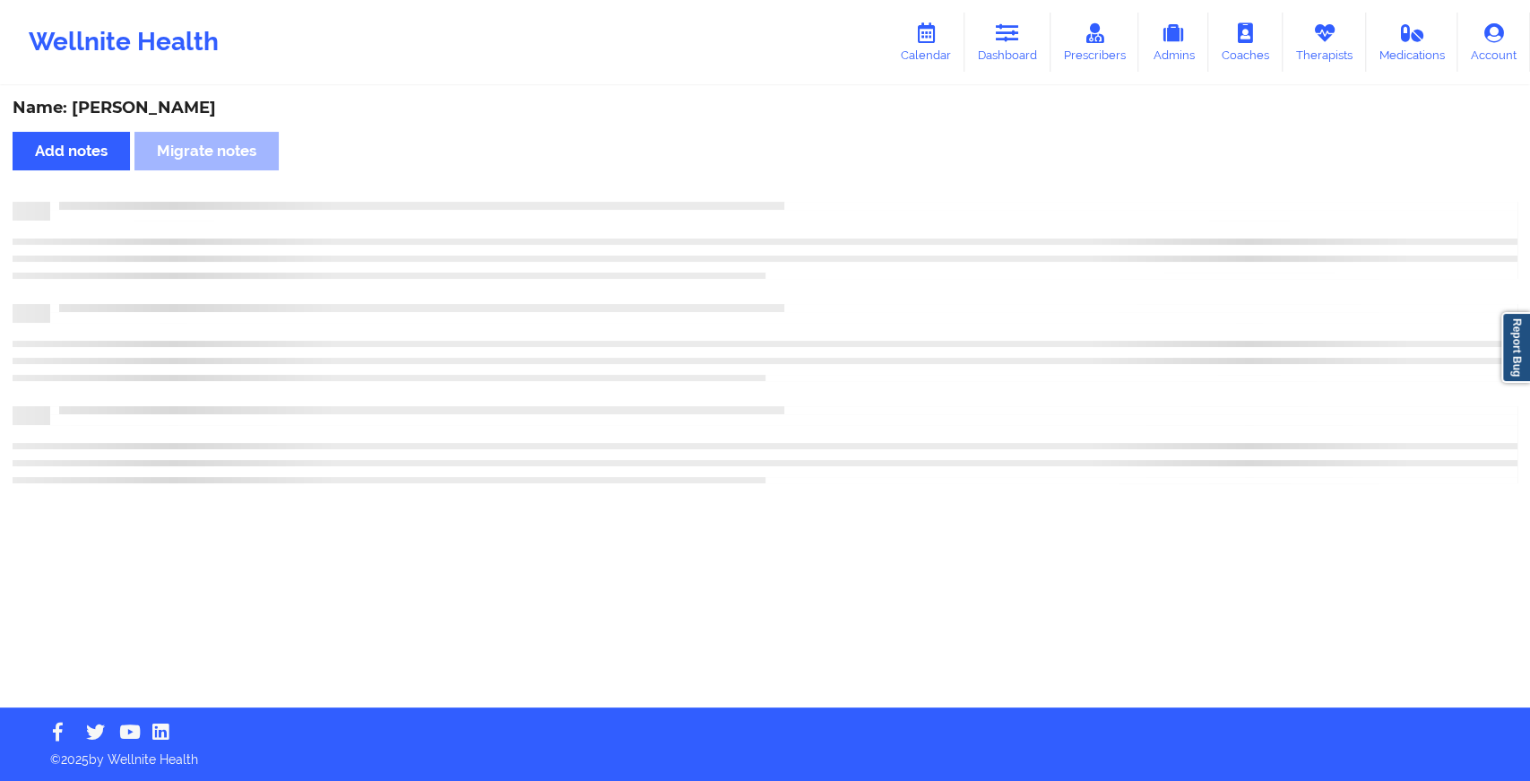
click at [796, 186] on div "Name: [PERSON_NAME] Add notes Migrate notes" at bounding box center [765, 397] width 1530 height 619
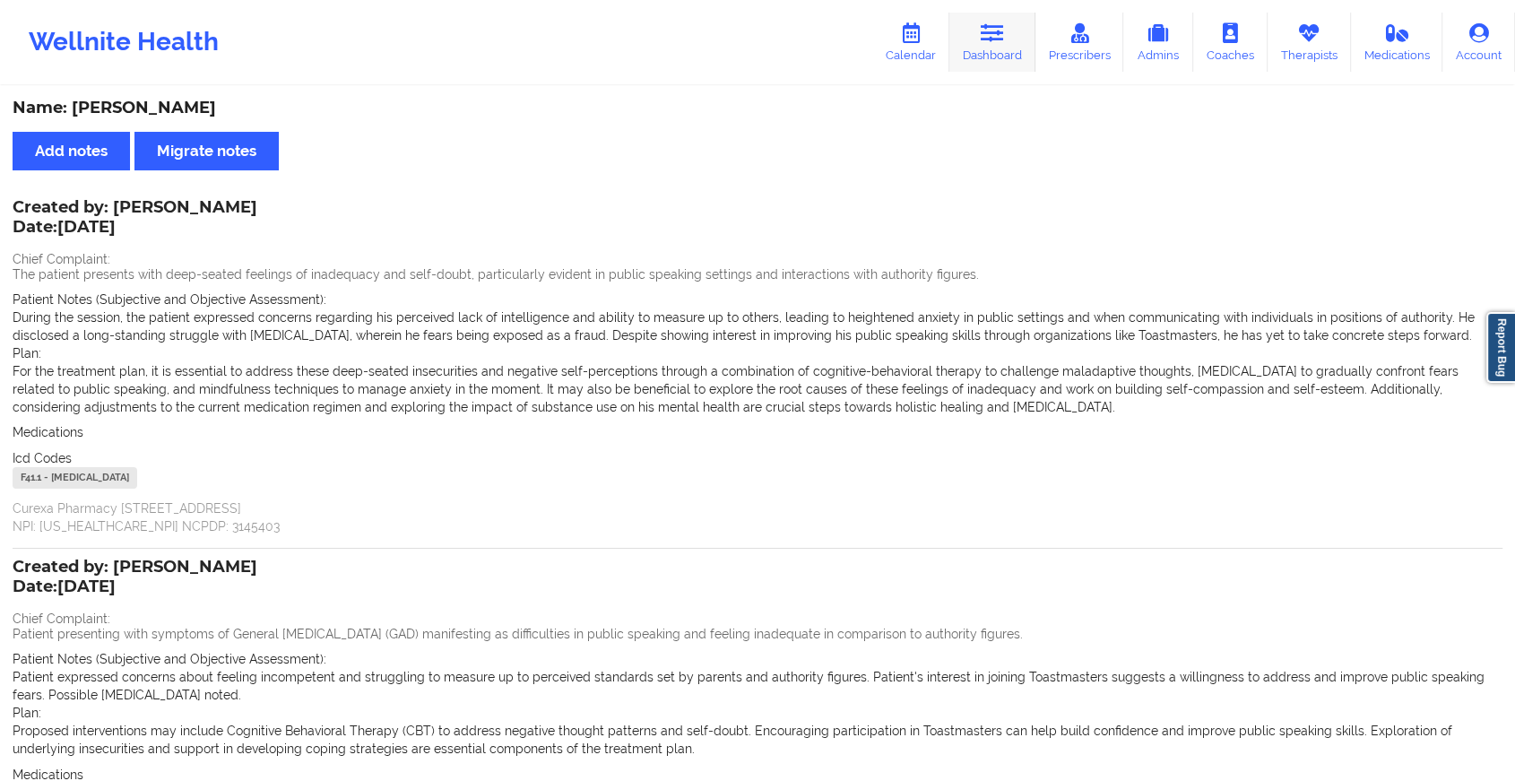
click at [990, 23] on icon at bounding box center [992, 33] width 23 height 20
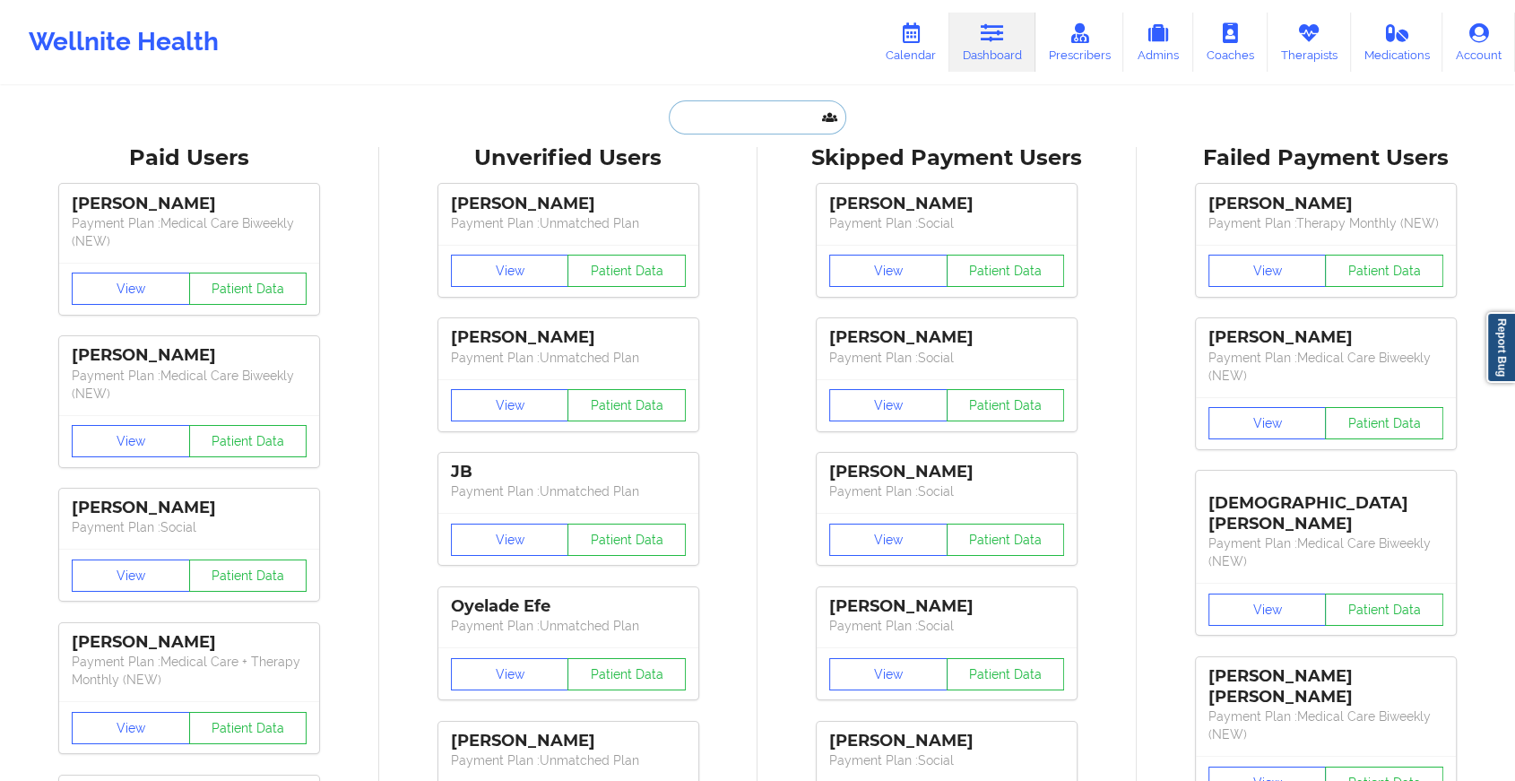
click at [770, 126] on input "text" at bounding box center [757, 117] width 177 height 34
paste input "[EMAIL_ADDRESS][DOMAIN_NAME]"
type input "[EMAIL_ADDRESS][DOMAIN_NAME]"
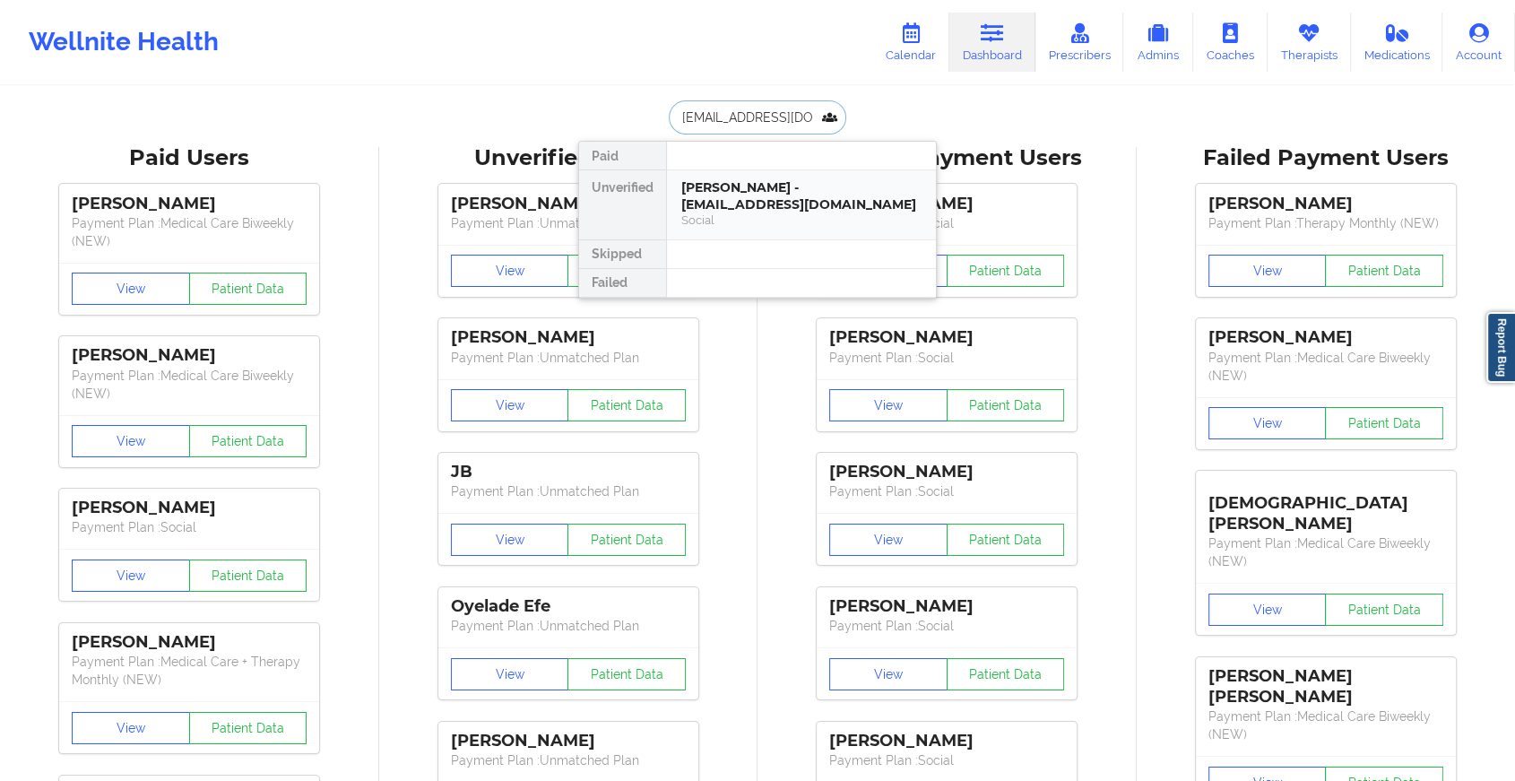
click at [810, 188] on div "[PERSON_NAME] - [EMAIL_ADDRESS][DOMAIN_NAME]" at bounding box center [801, 195] width 240 height 33
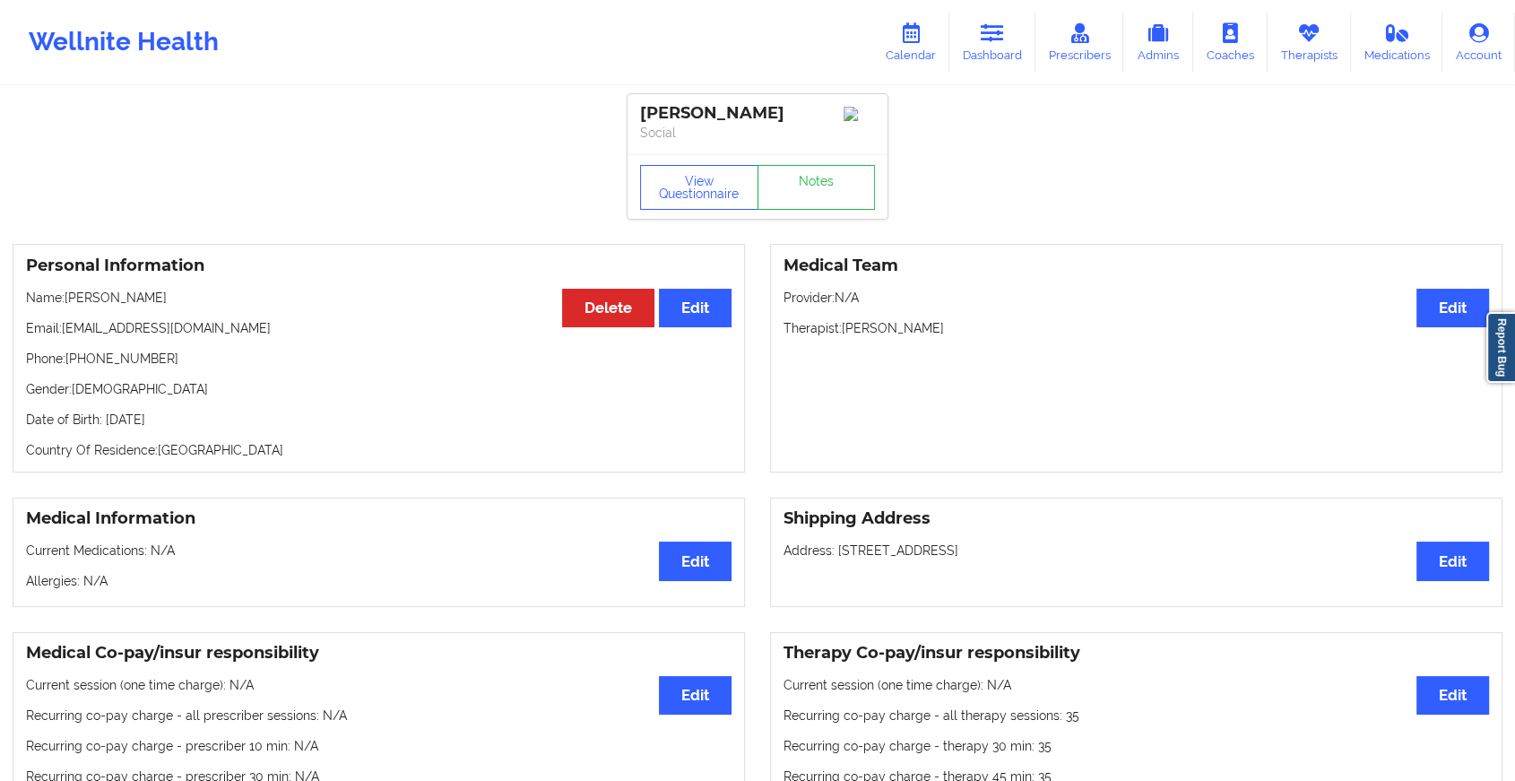
click at [844, 188] on div "View Questionnaire Notes" at bounding box center [757, 186] width 260 height 65
click at [844, 188] on link "Notes" at bounding box center [816, 187] width 118 height 45
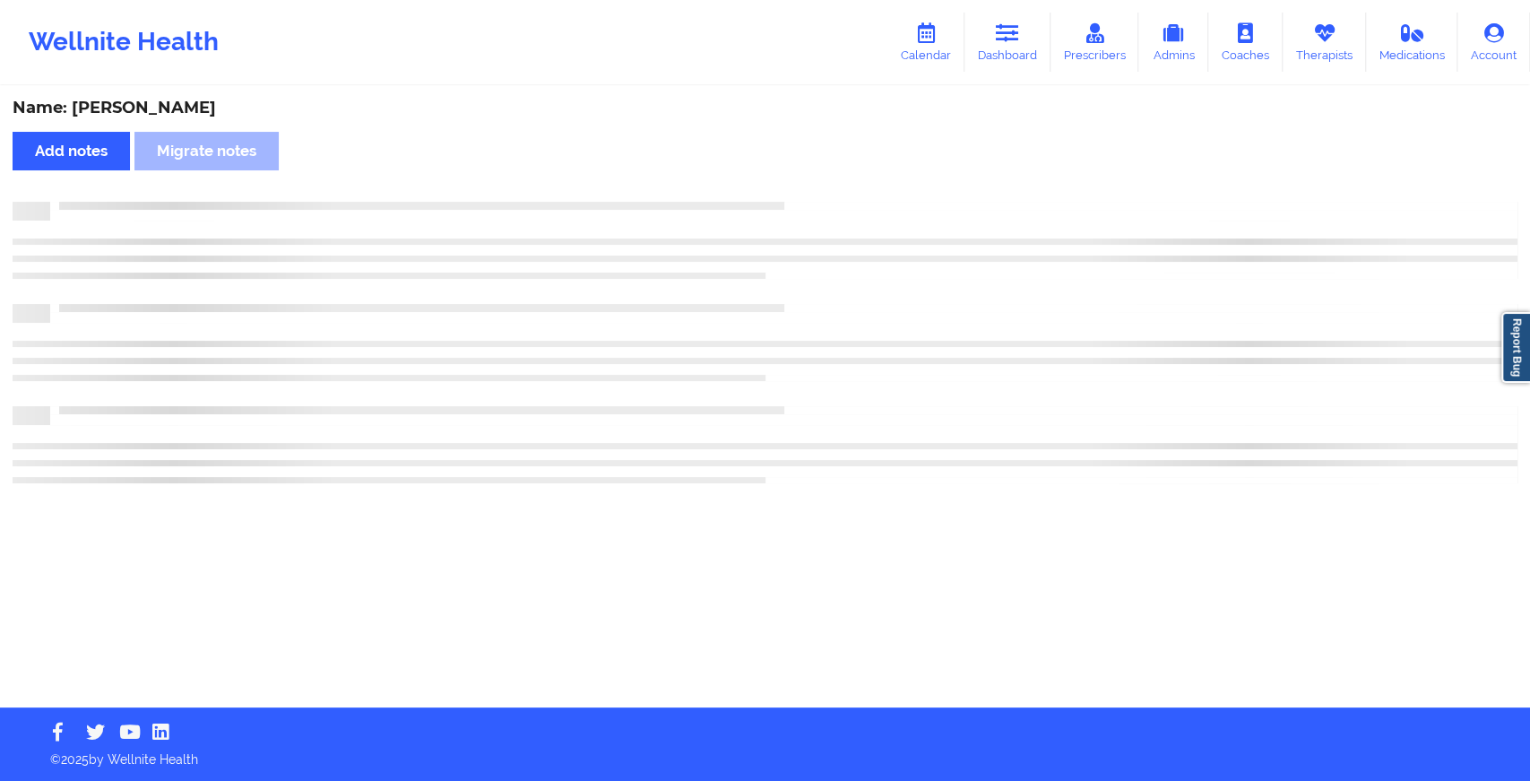
click at [968, 251] on div "Name: [PERSON_NAME] Add notes Migrate notes" at bounding box center [765, 397] width 1530 height 619
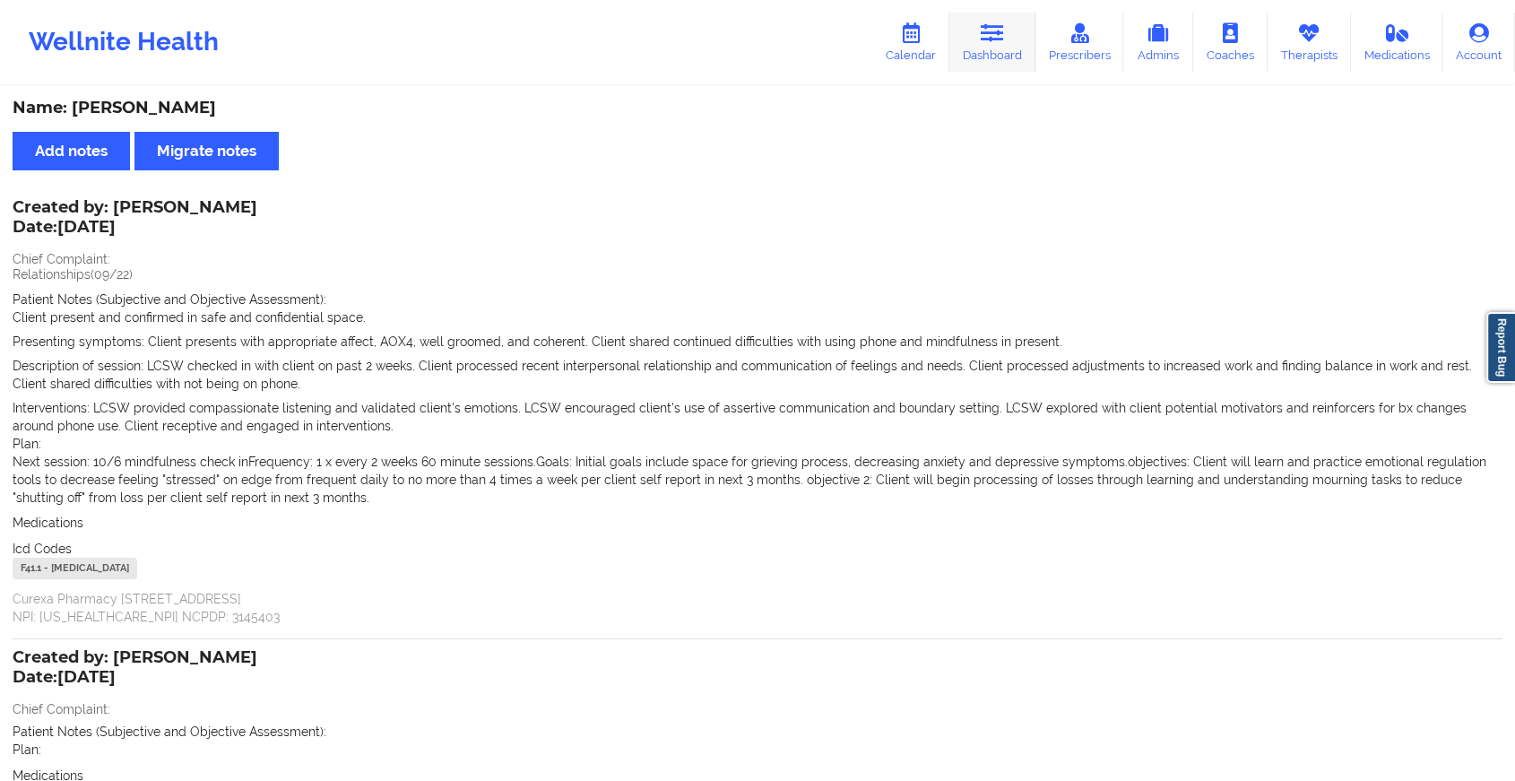
click at [1007, 61] on link "Dashboard" at bounding box center [992, 42] width 86 height 59
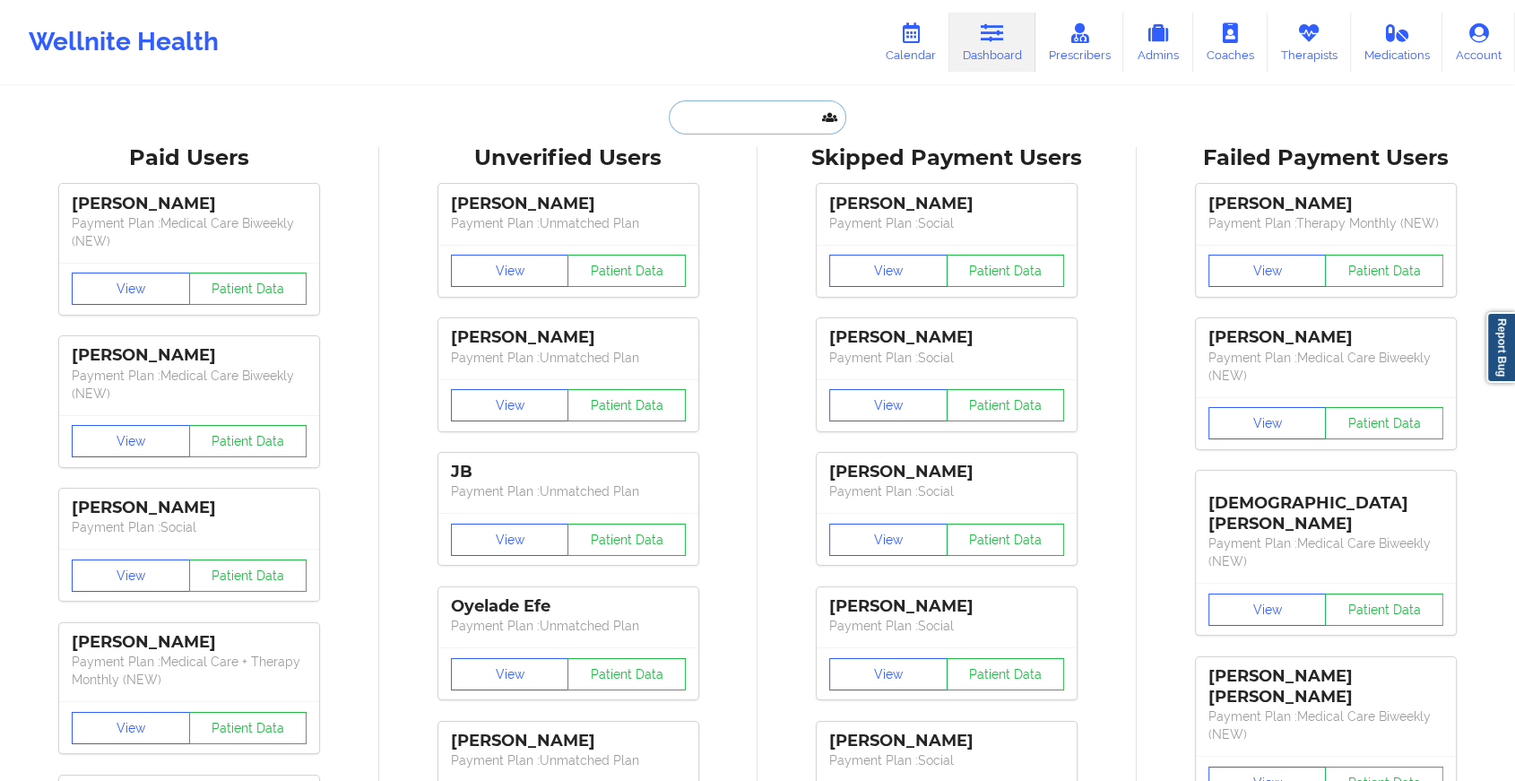
click at [788, 117] on input "text" at bounding box center [757, 117] width 177 height 34
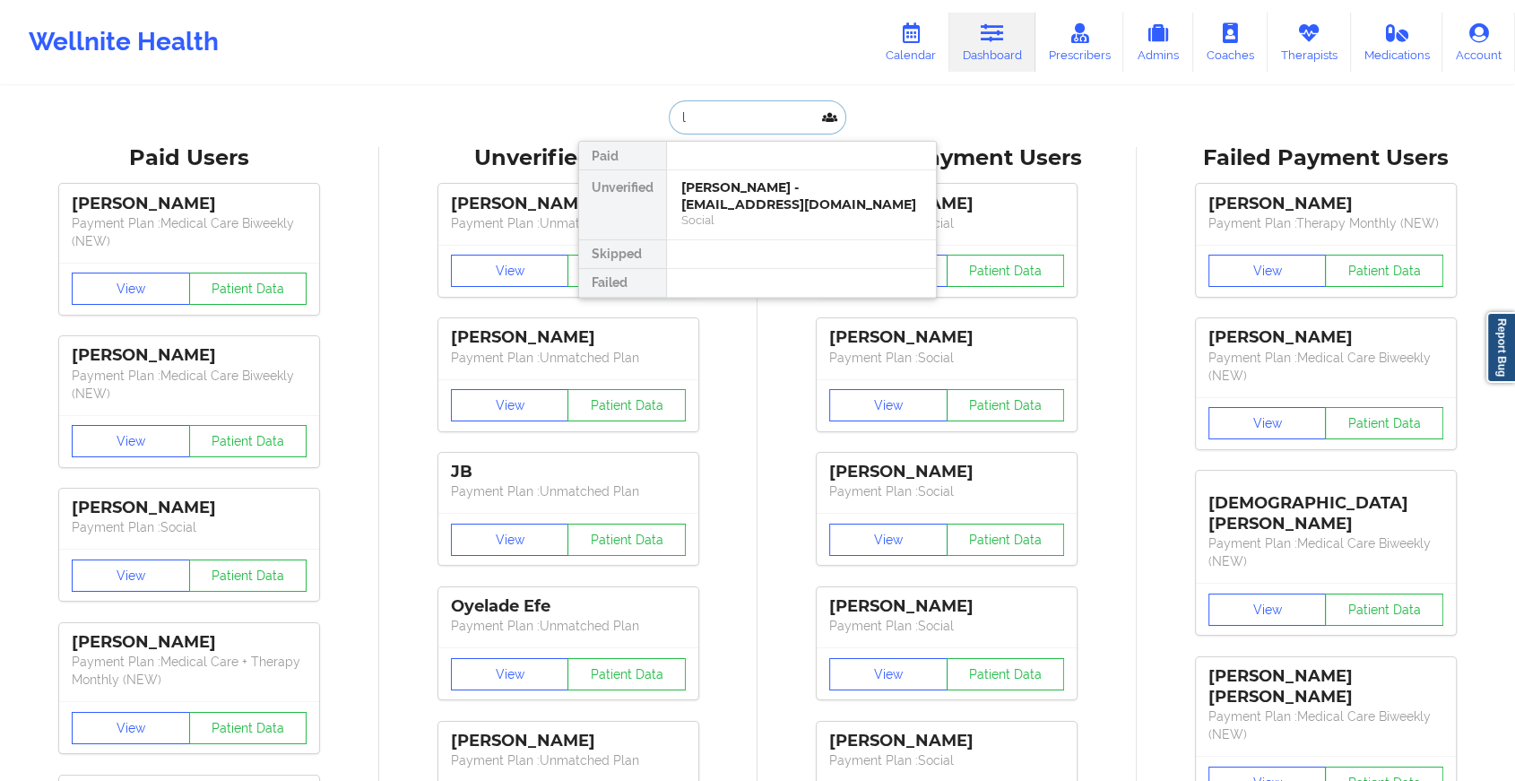
type input "l"
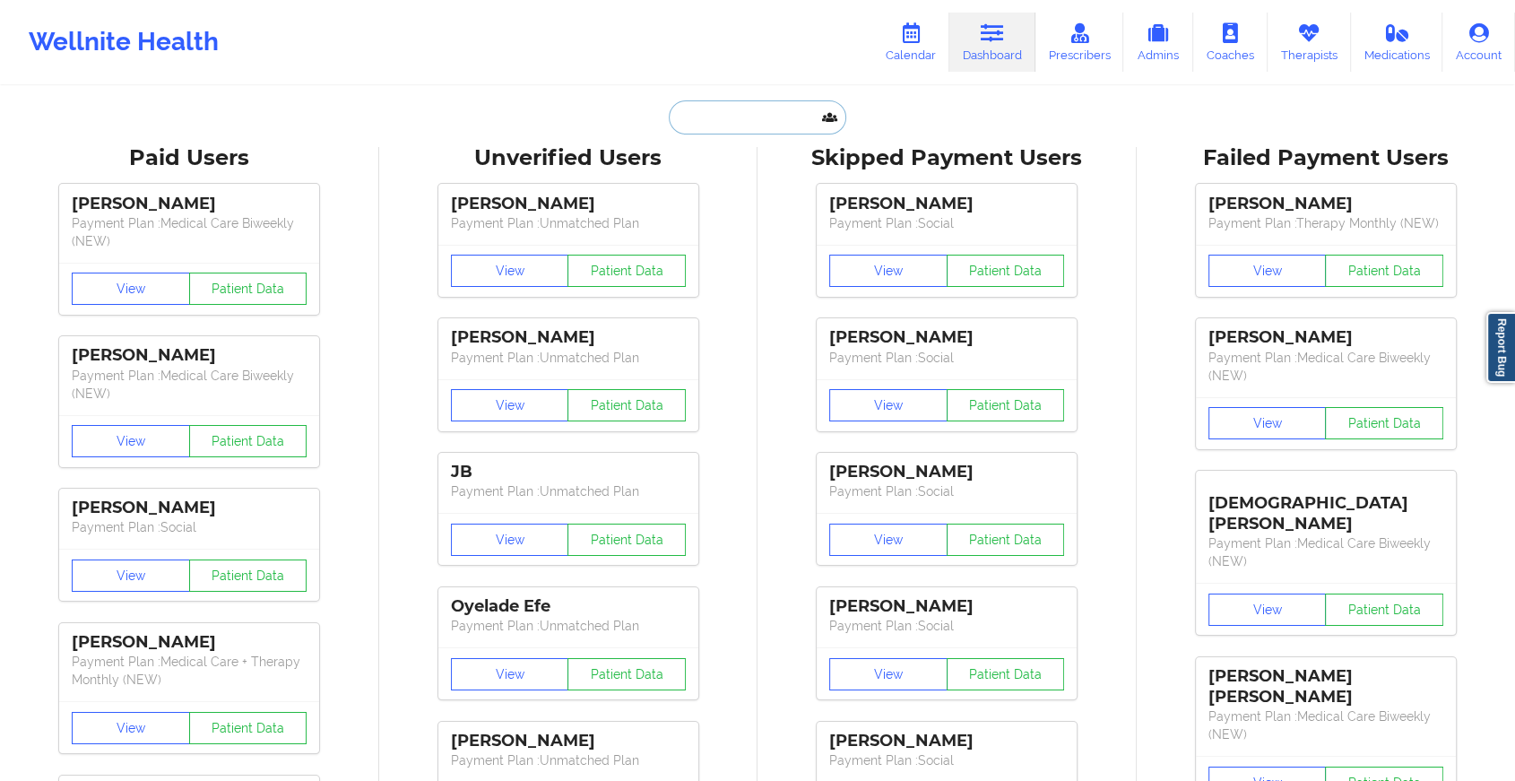
paste input "[EMAIL_ADDRESS][DOMAIN_NAME]"
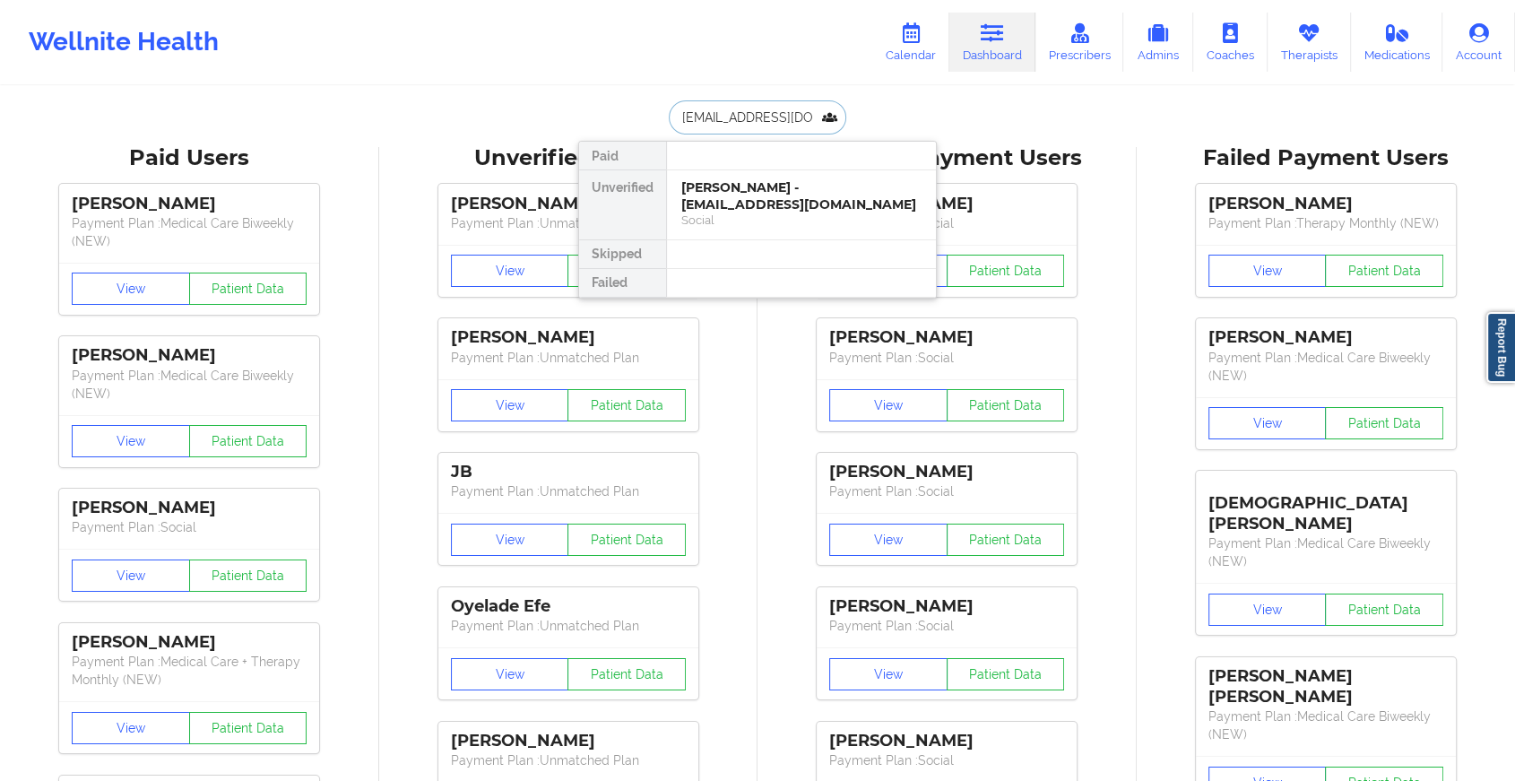
type input "[EMAIL_ADDRESS][DOMAIN_NAME]"
click at [731, 206] on div "[PERSON_NAME] - [EMAIL_ADDRESS][DOMAIN_NAME]" at bounding box center [801, 195] width 240 height 33
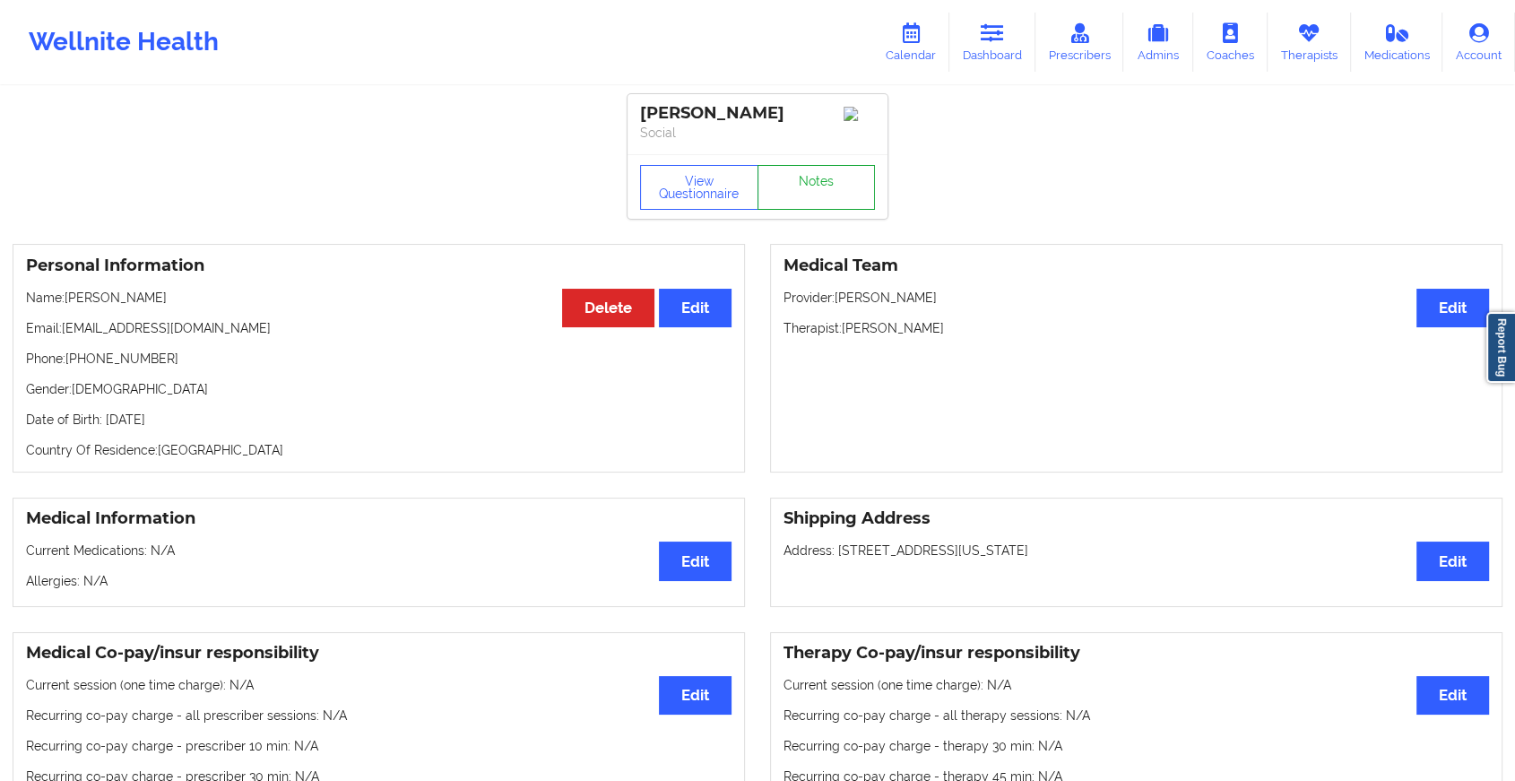
click at [774, 191] on link "Notes" at bounding box center [816, 187] width 118 height 45
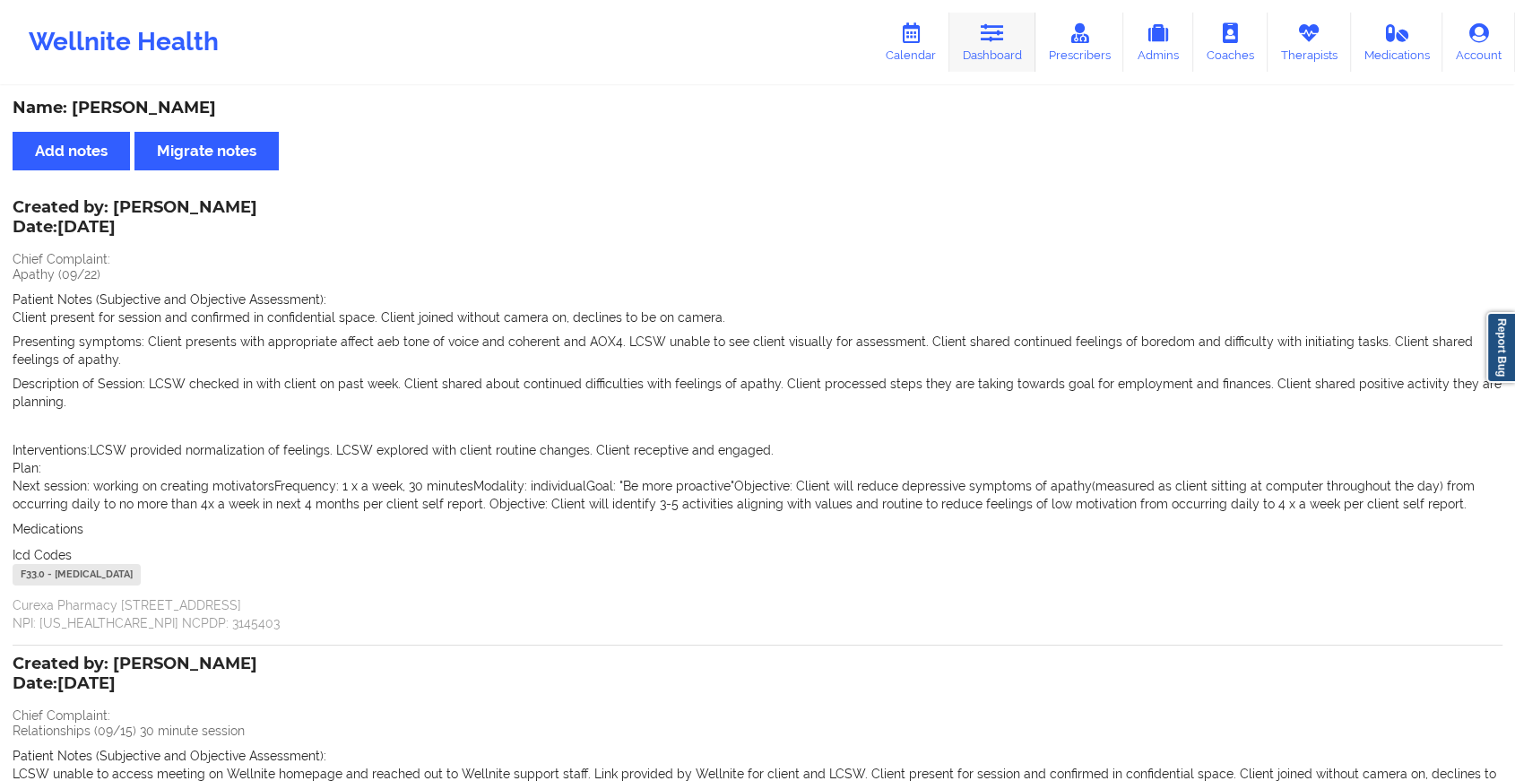
click at [999, 36] on icon at bounding box center [992, 33] width 23 height 20
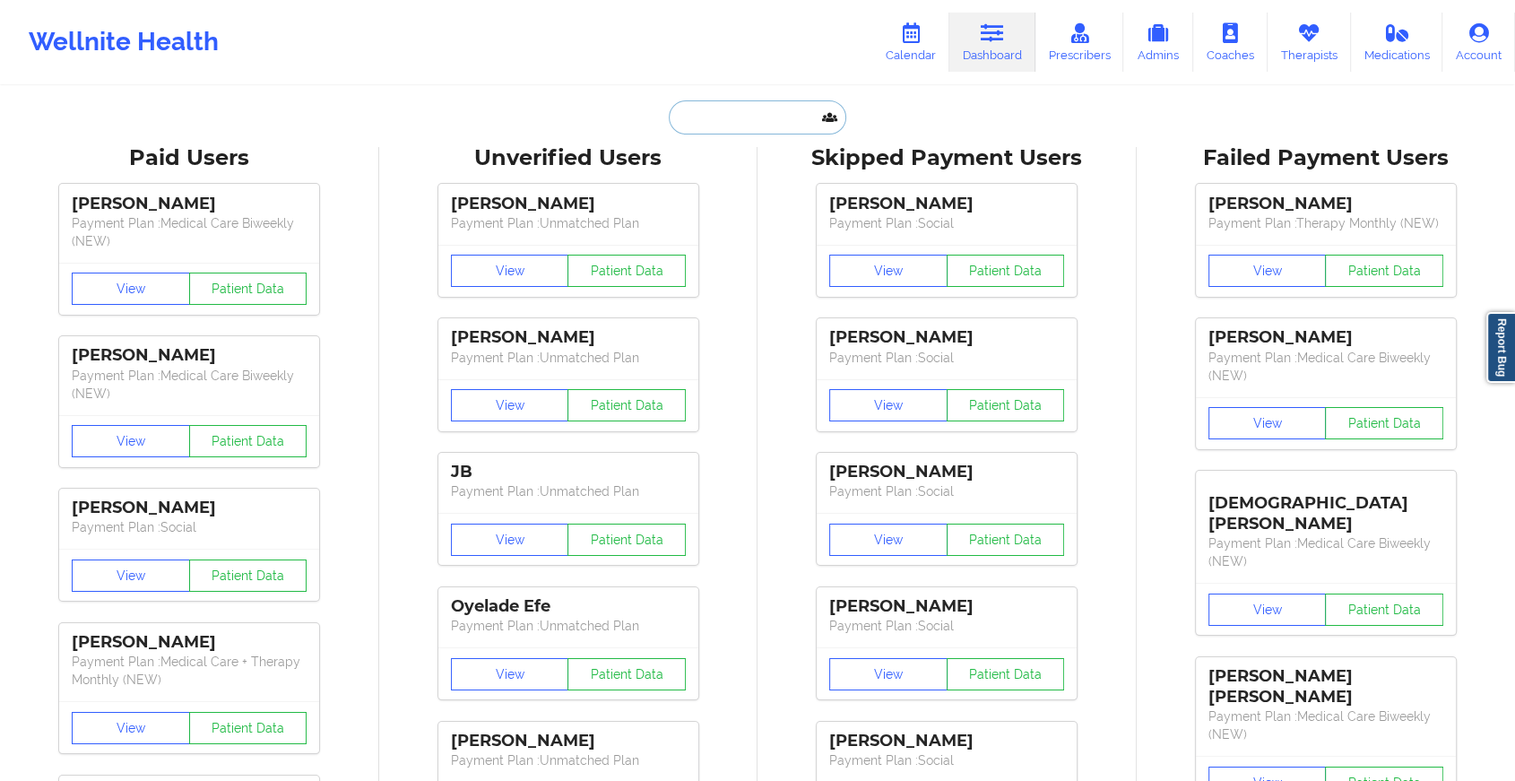
click at [750, 110] on input "text" at bounding box center [757, 117] width 177 height 34
paste input "[EMAIL_ADDRESS][DOMAIN_NAME]"
type input "[EMAIL_ADDRESS][DOMAIN_NAME]"
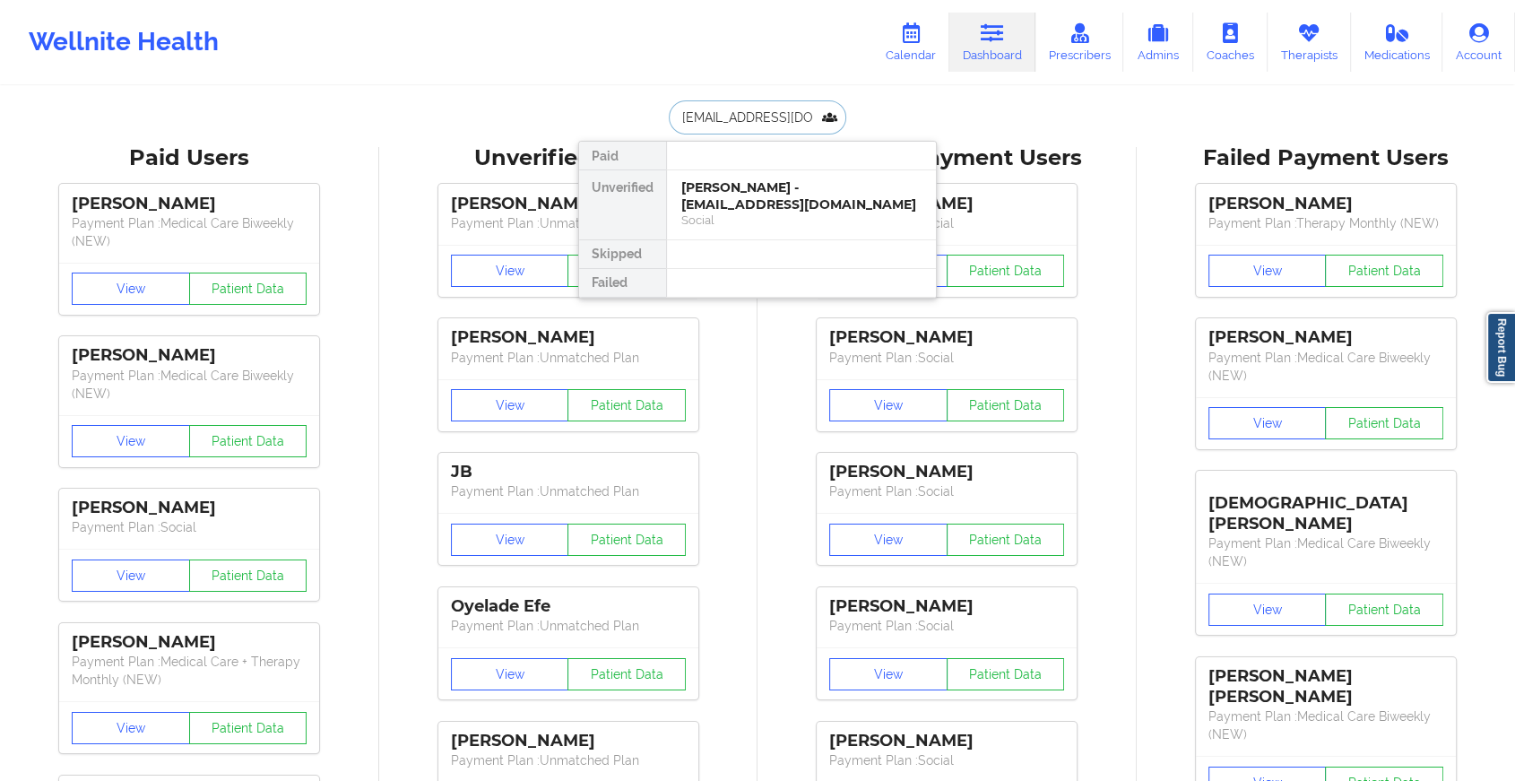
click at [760, 188] on div "[PERSON_NAME] - [EMAIL_ADDRESS][DOMAIN_NAME]" at bounding box center [801, 195] width 240 height 33
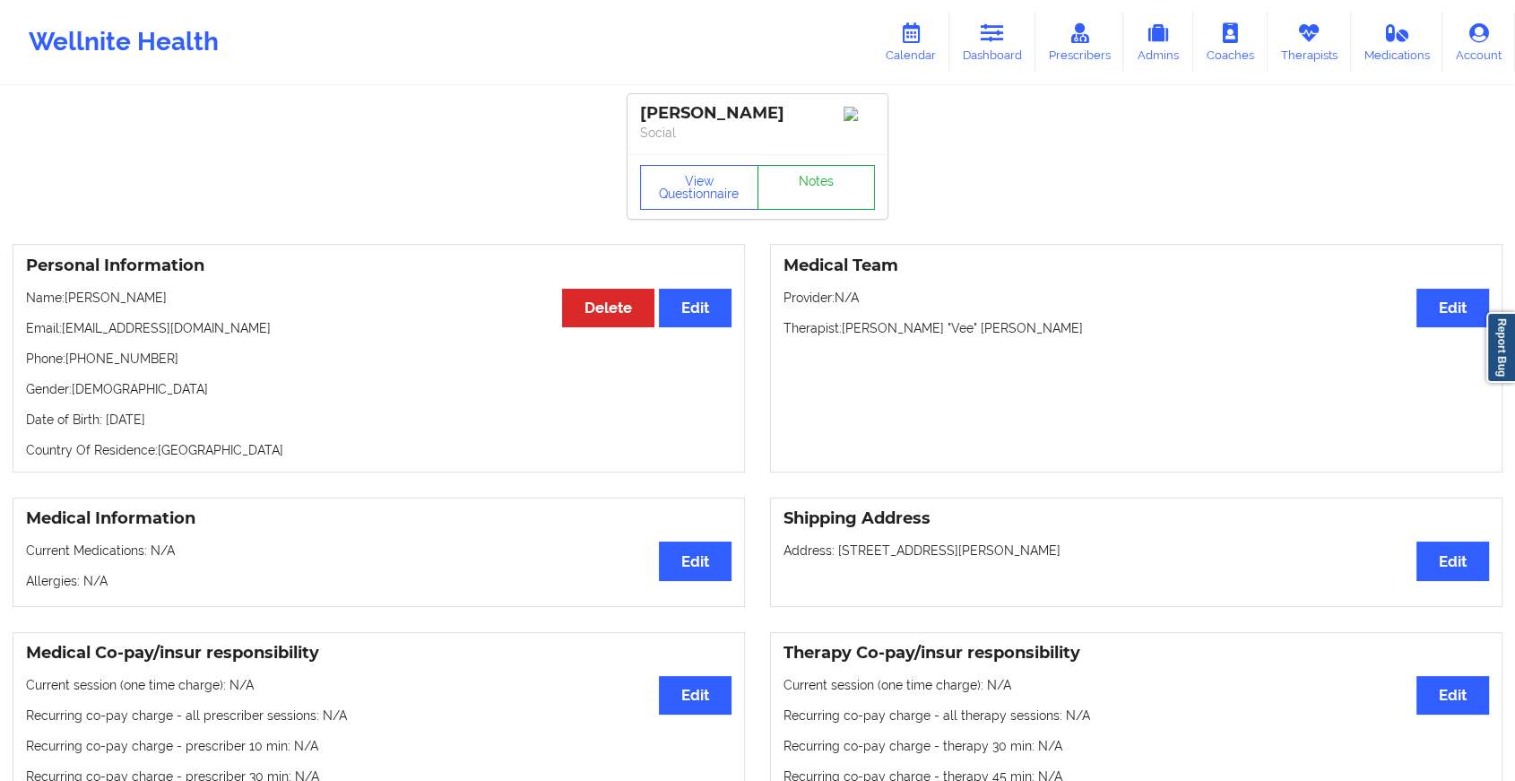
click at [821, 192] on link "Notes" at bounding box center [816, 187] width 118 height 45
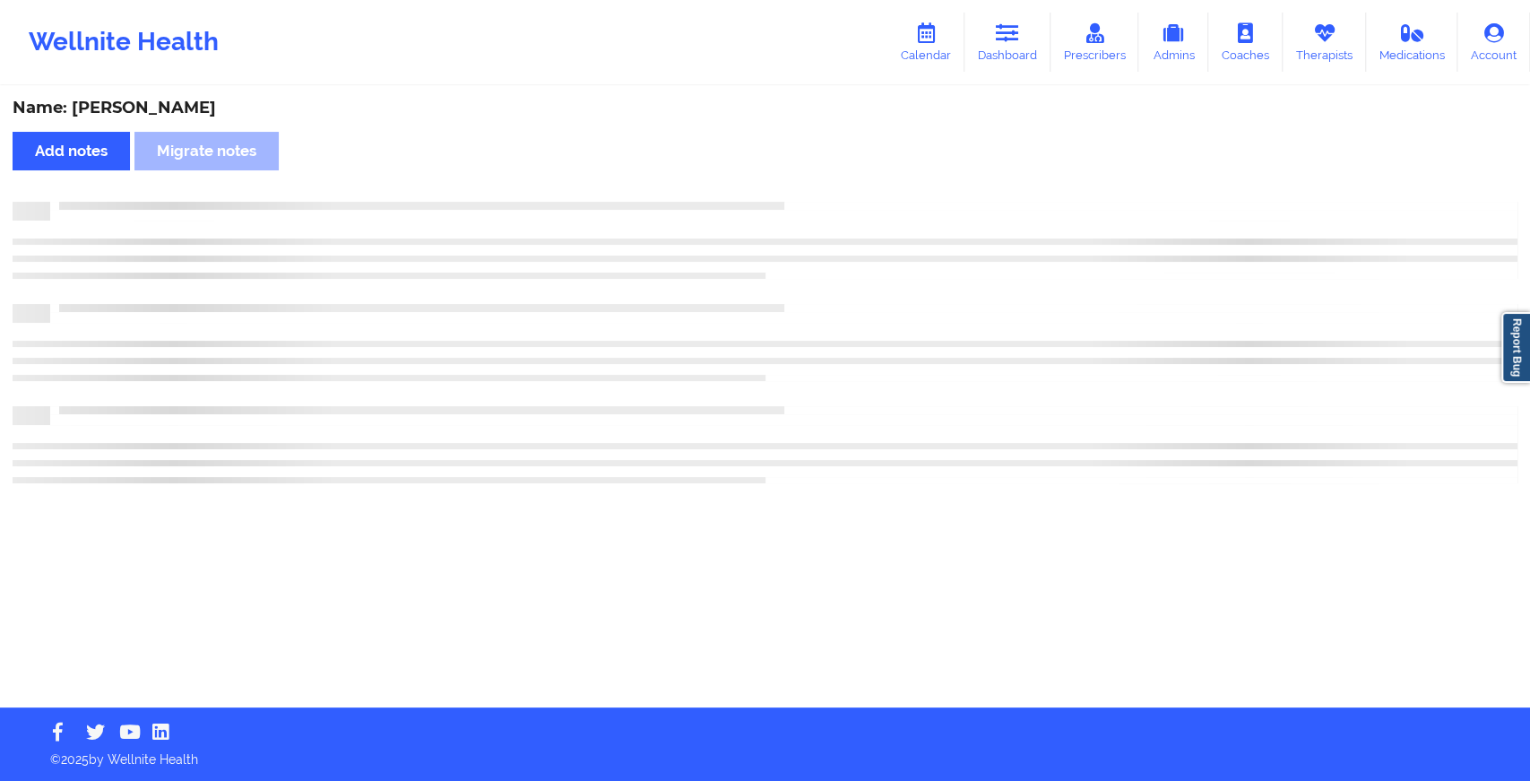
click at [821, 192] on div "Name: [PERSON_NAME] Add notes Migrate notes" at bounding box center [765, 397] width 1530 height 619
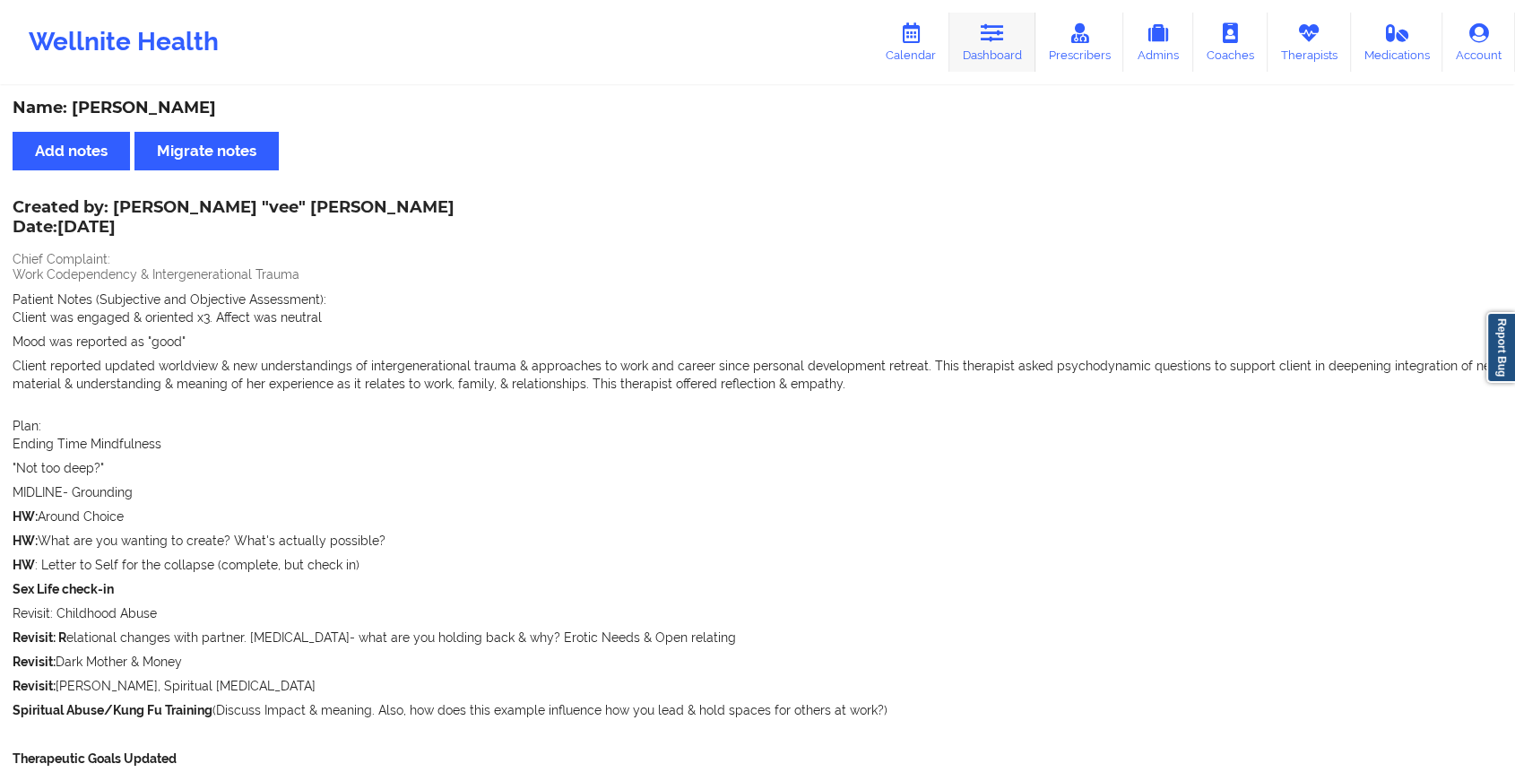
click at [1007, 27] on link "Dashboard" at bounding box center [992, 42] width 86 height 59
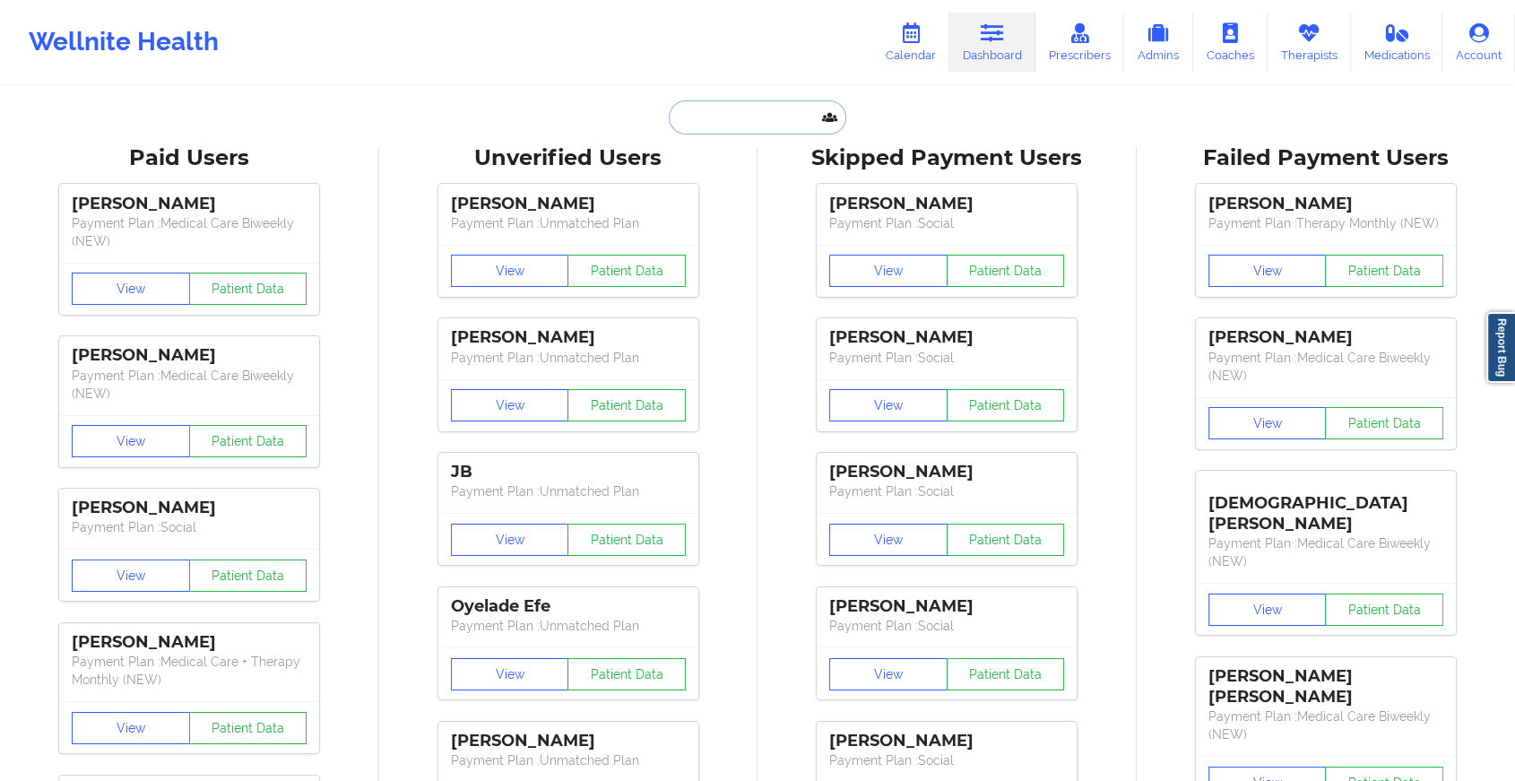
click at [775, 117] on input "text" at bounding box center [757, 117] width 177 height 34
paste input "[EMAIL_ADDRESS][DOMAIN_NAME]"
type input "[EMAIL_ADDRESS][DOMAIN_NAME]"
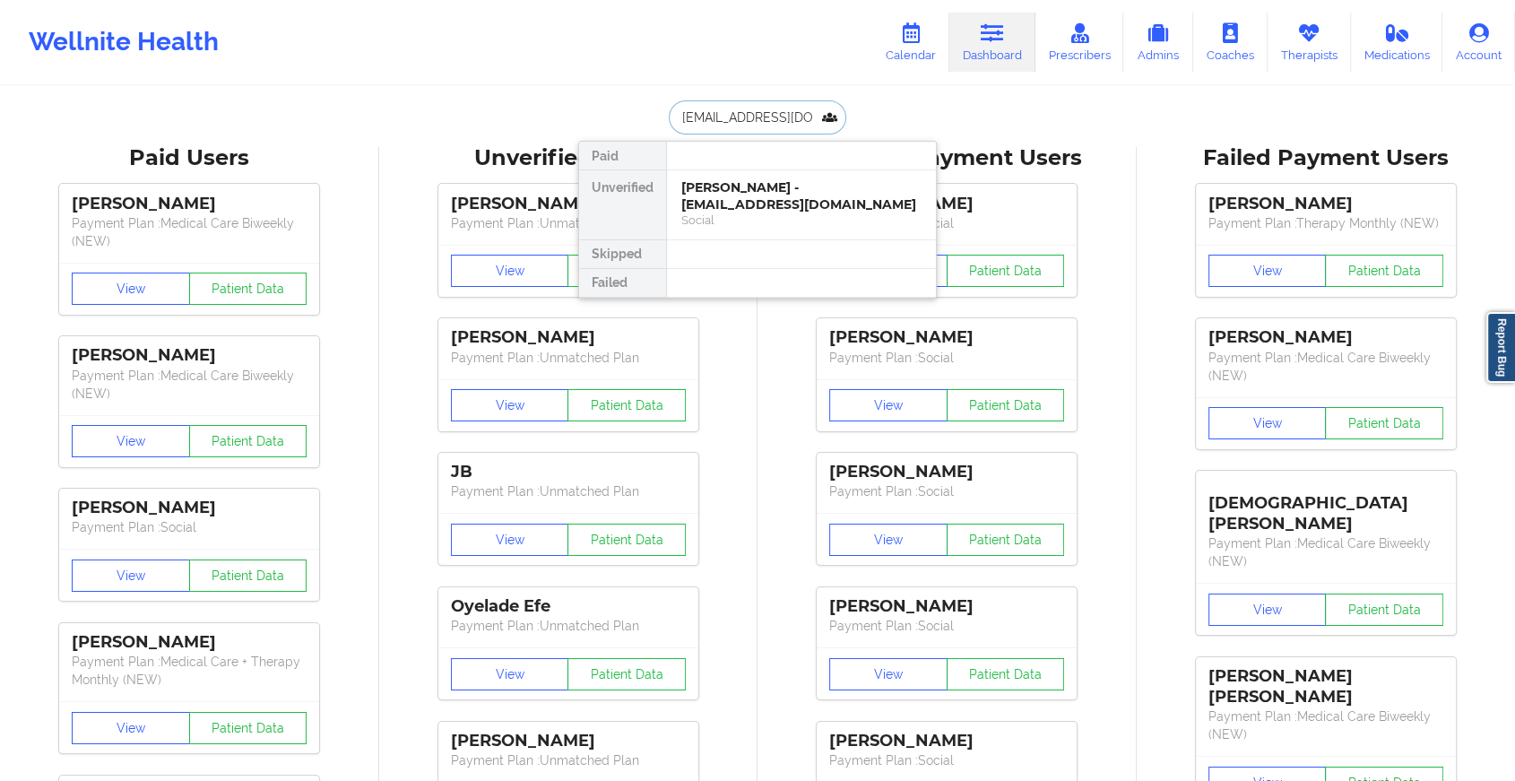
click at [796, 199] on div "[PERSON_NAME] - [EMAIL_ADDRESS][DOMAIN_NAME]" at bounding box center [801, 195] width 240 height 33
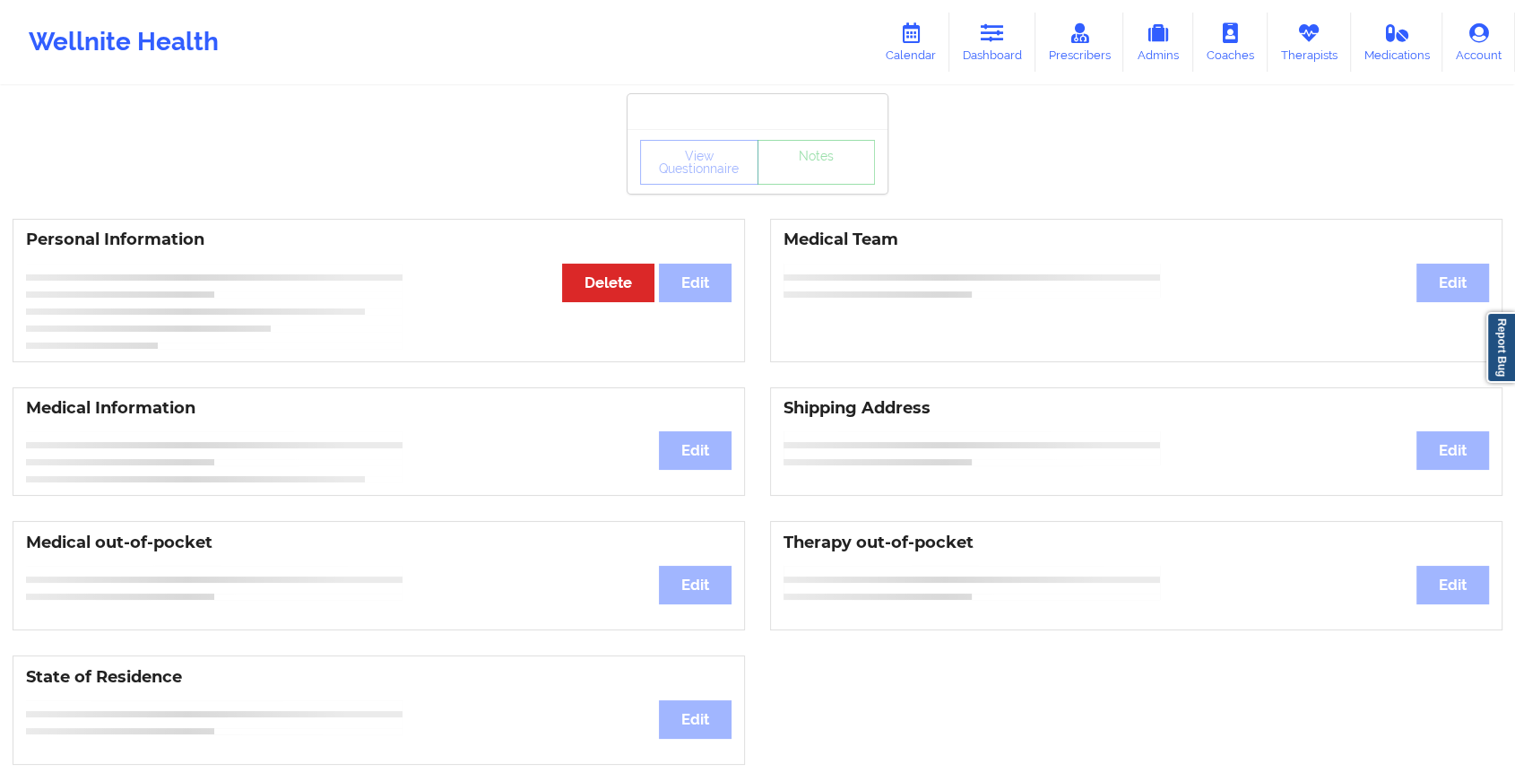
click at [819, 176] on div "View Questionnaire Notes" at bounding box center [757, 162] width 235 height 45
click at [819, 176] on link "Notes" at bounding box center [816, 162] width 118 height 45
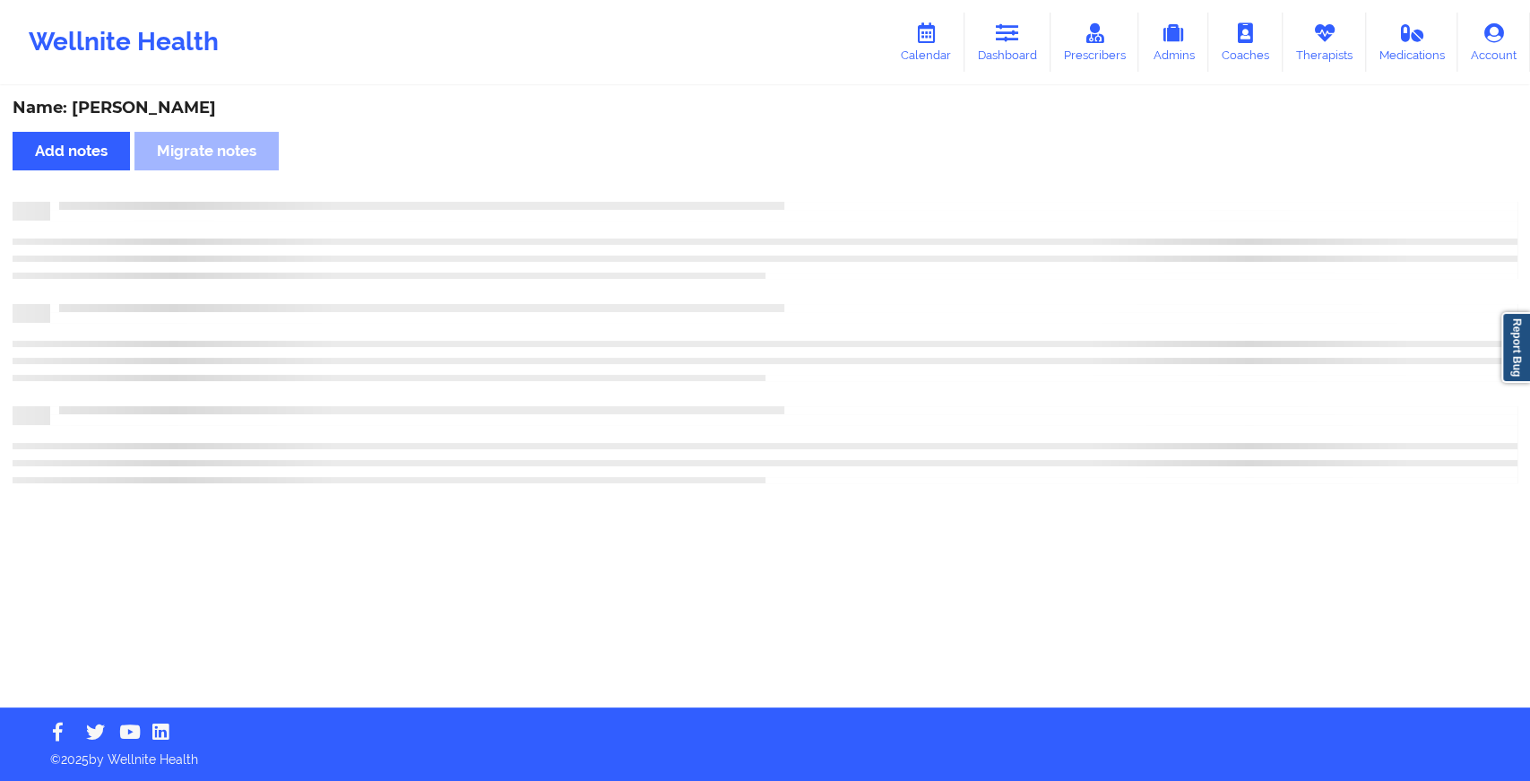
click at [819, 176] on div "Name: [PERSON_NAME] Add notes Migrate notes" at bounding box center [765, 397] width 1530 height 619
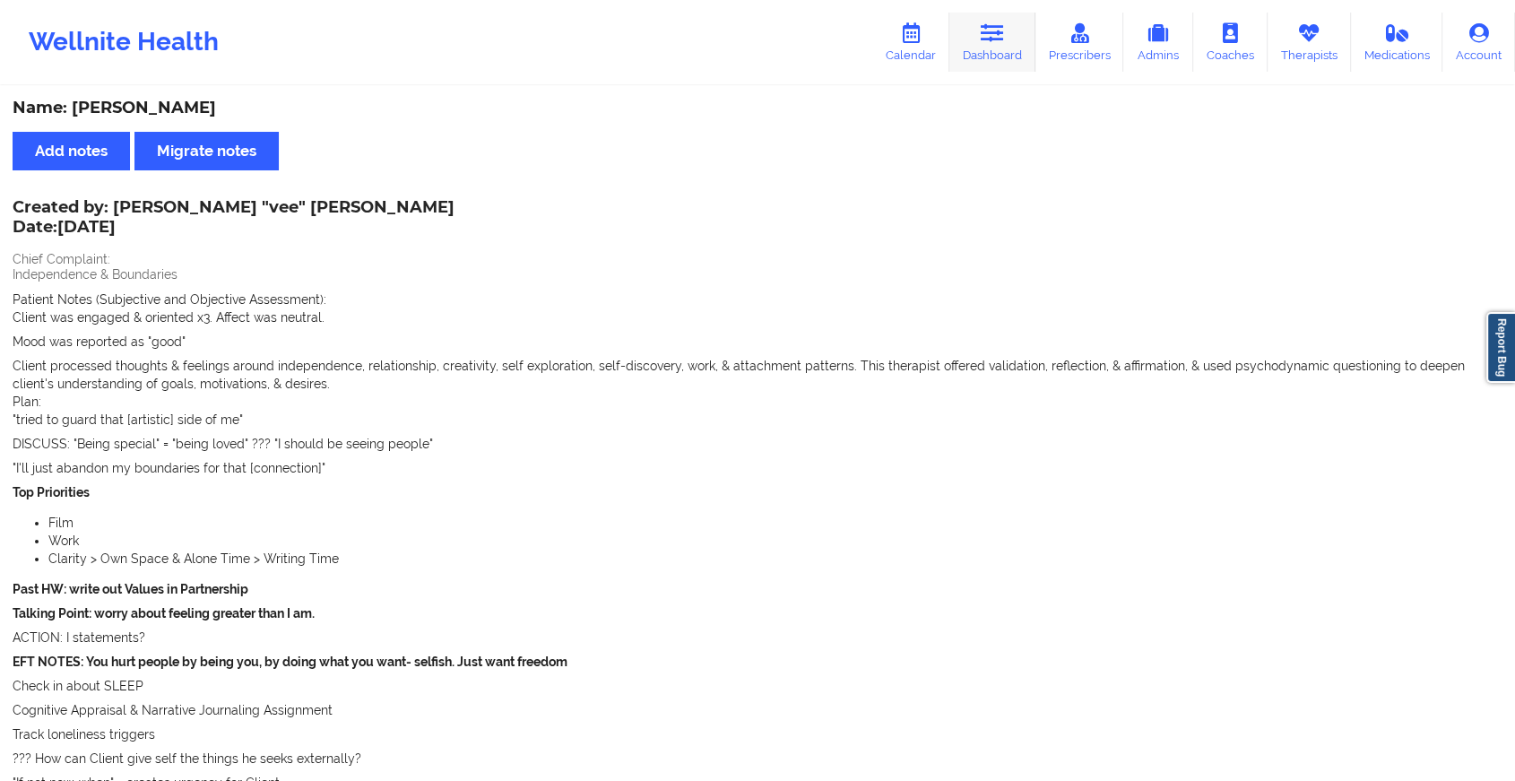
click at [984, 61] on link "Dashboard" at bounding box center [992, 42] width 86 height 59
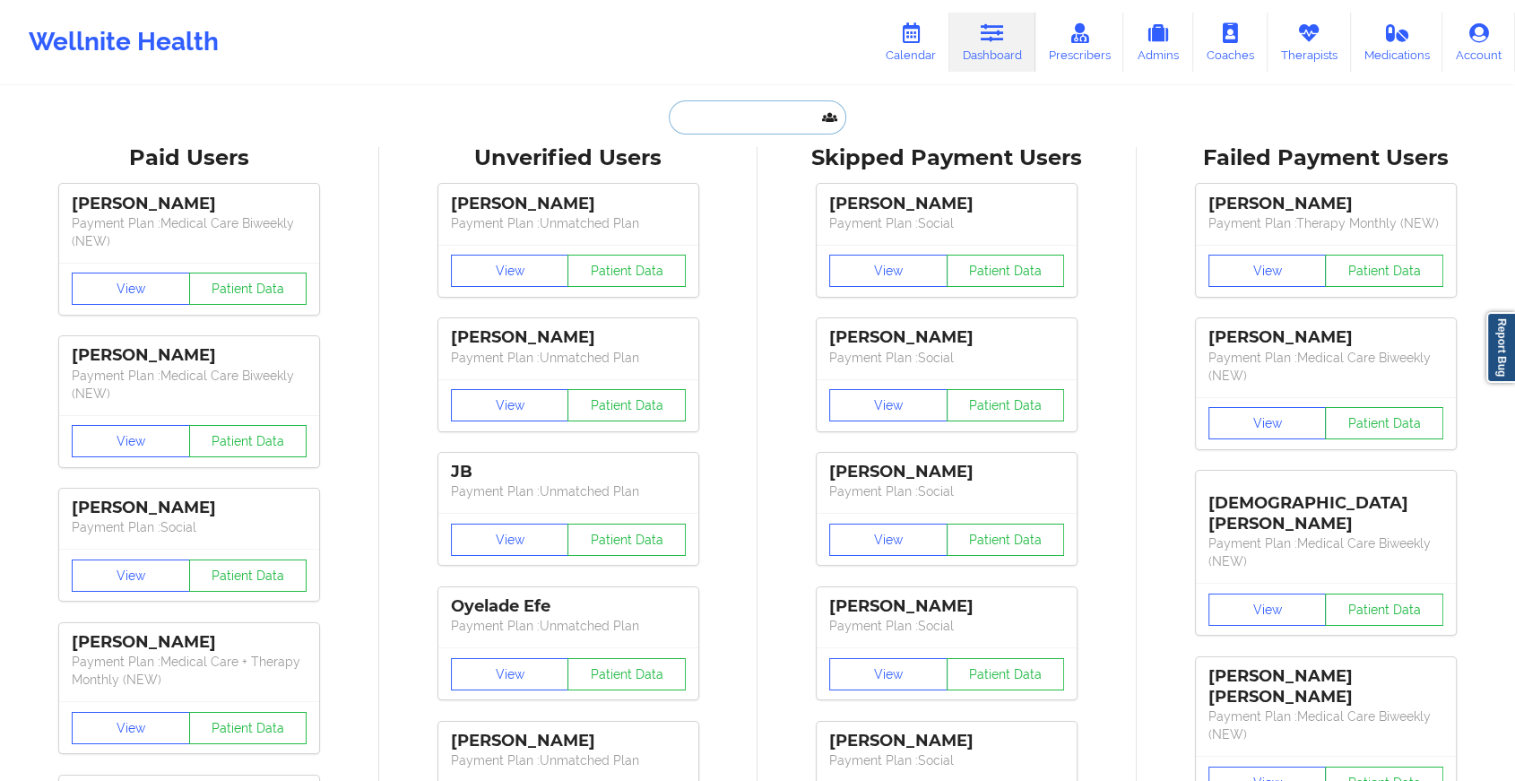
click at [696, 112] on input "text" at bounding box center [757, 117] width 177 height 34
paste input "[EMAIL_ADDRESS][DOMAIN_NAME]"
type input "[EMAIL_ADDRESS][DOMAIN_NAME]"
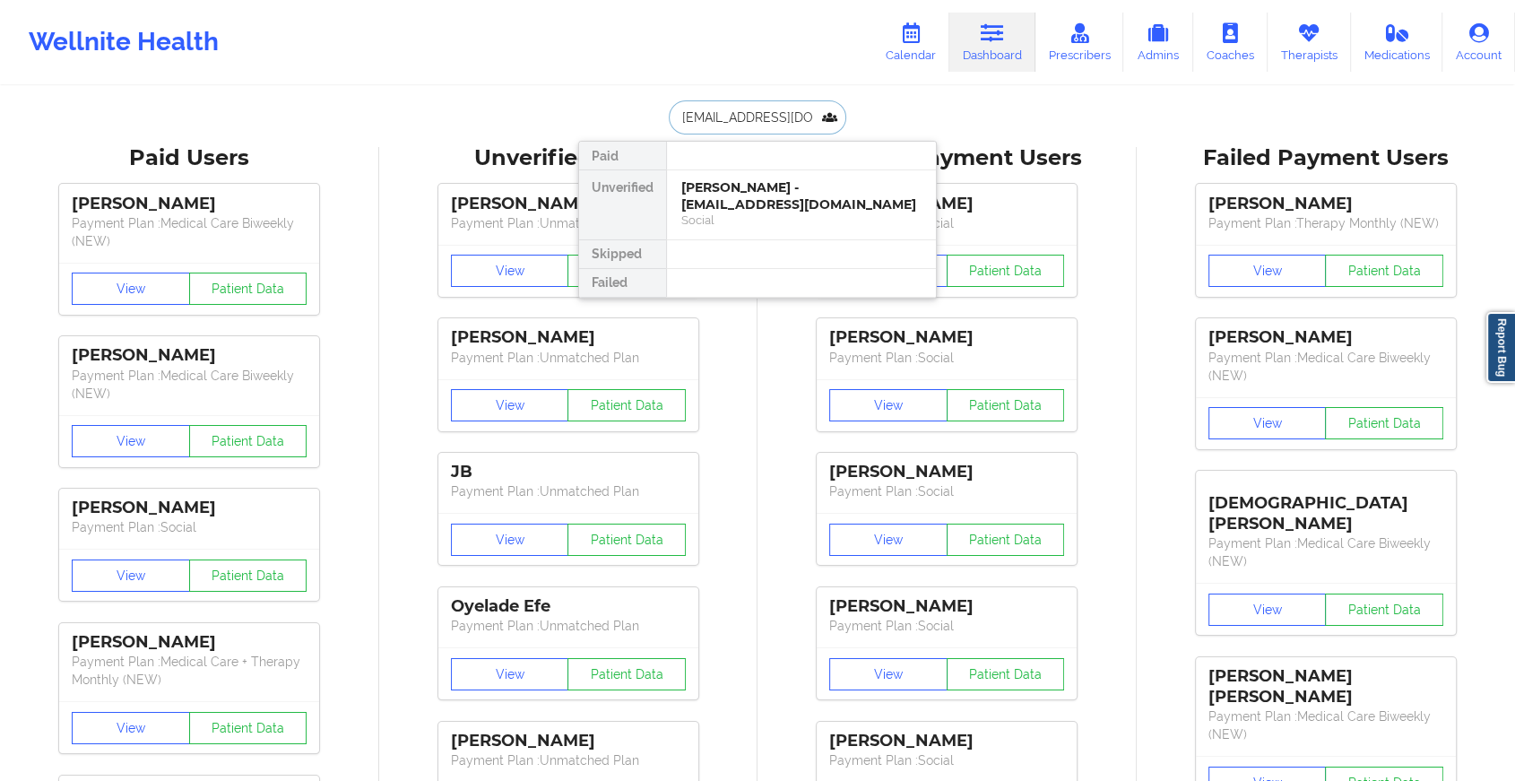
scroll to position [0, 4]
click at [717, 200] on div "[PERSON_NAME] - [EMAIL_ADDRESS][DOMAIN_NAME]" at bounding box center [801, 195] width 240 height 33
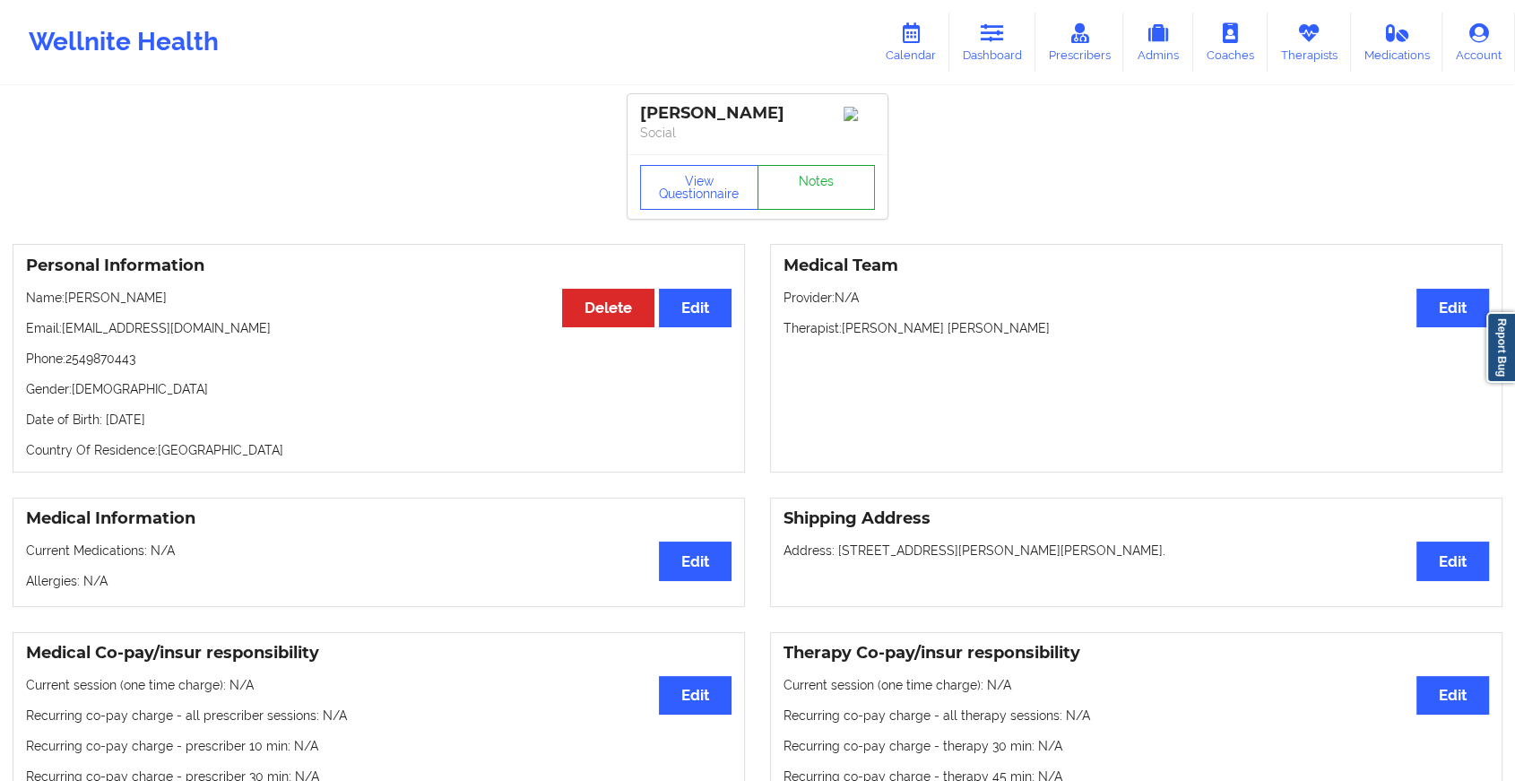
click at [825, 194] on link "Notes" at bounding box center [816, 187] width 118 height 45
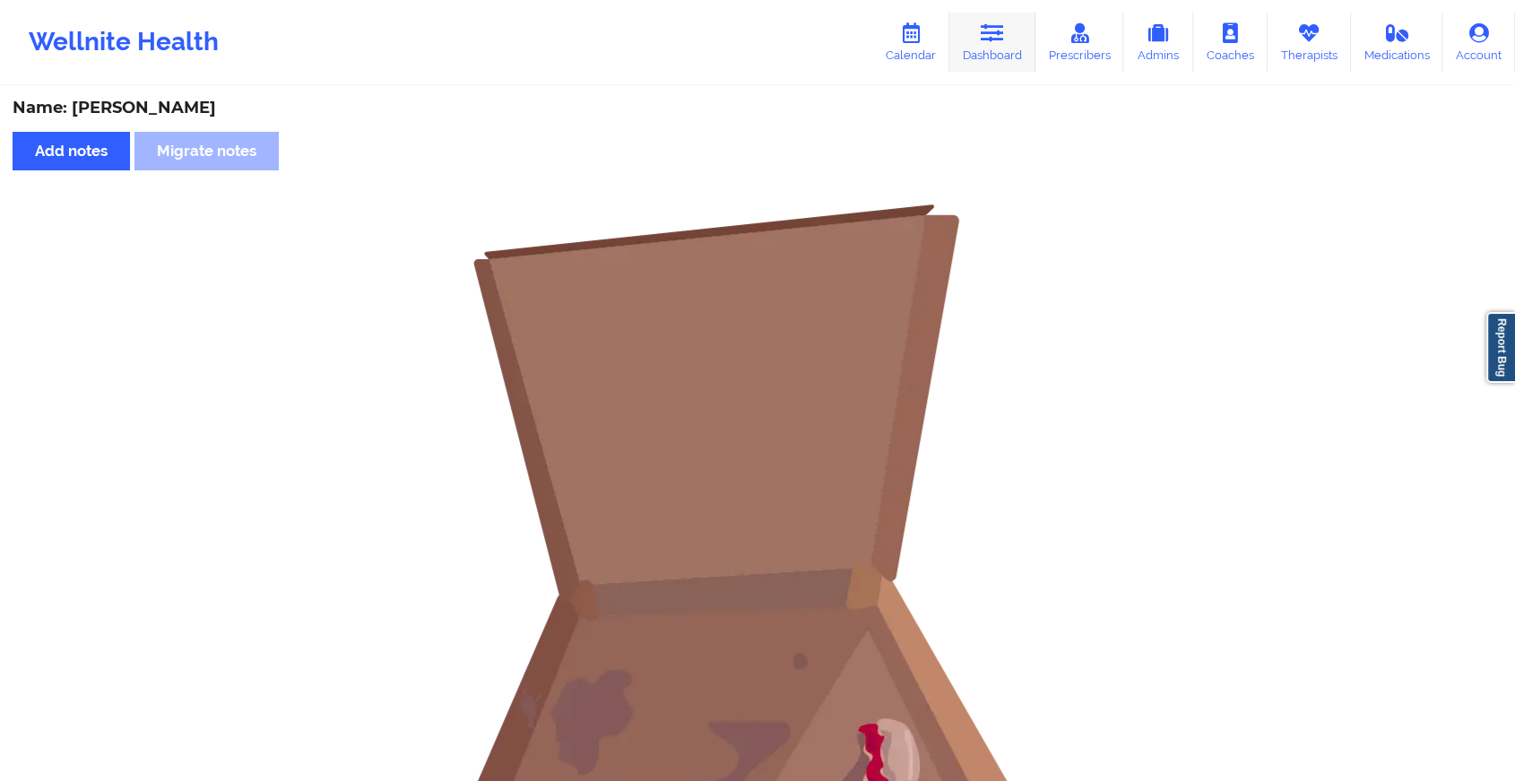
click at [999, 56] on link "Dashboard" at bounding box center [992, 42] width 86 height 59
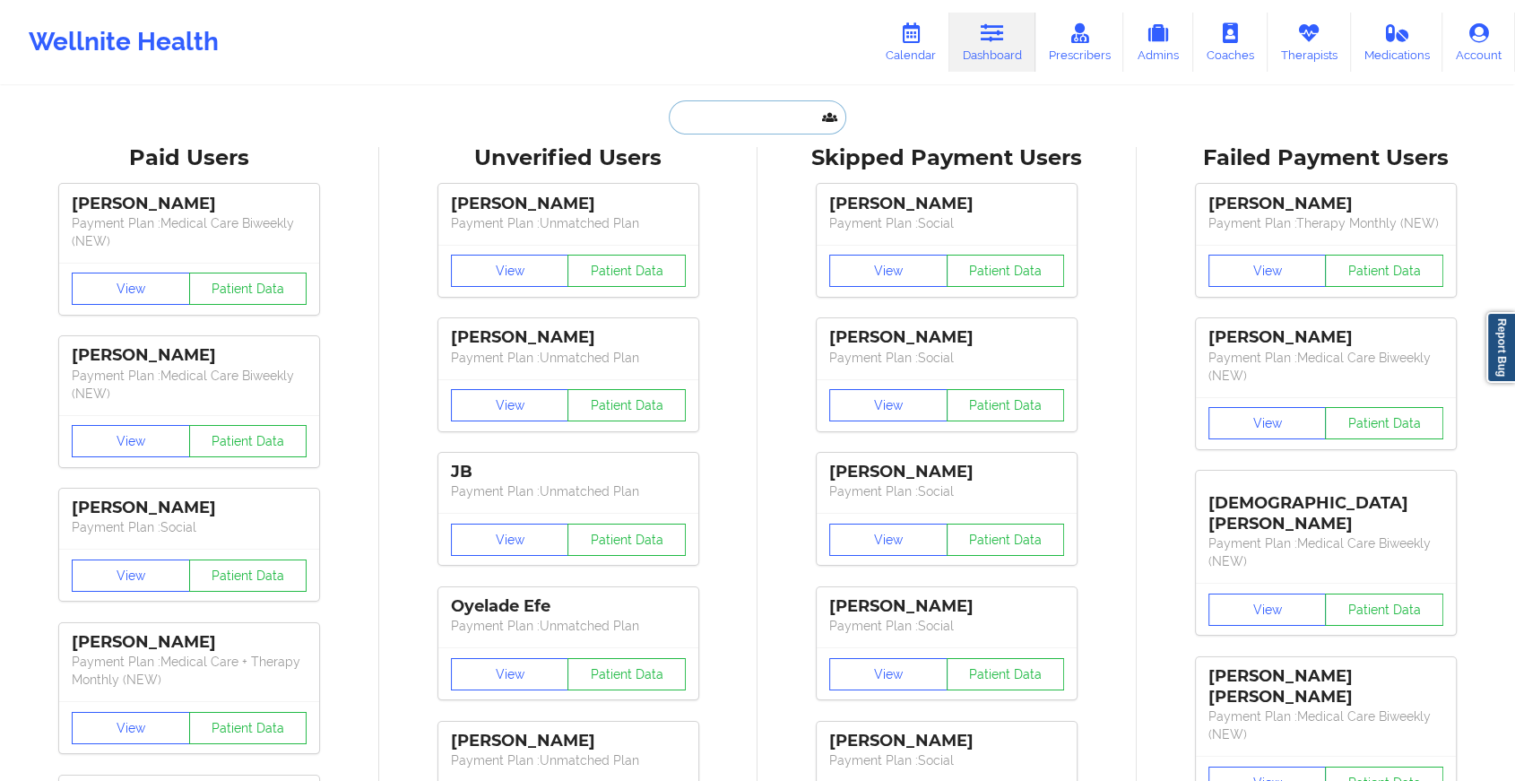
click at [767, 103] on input "text" at bounding box center [757, 117] width 177 height 34
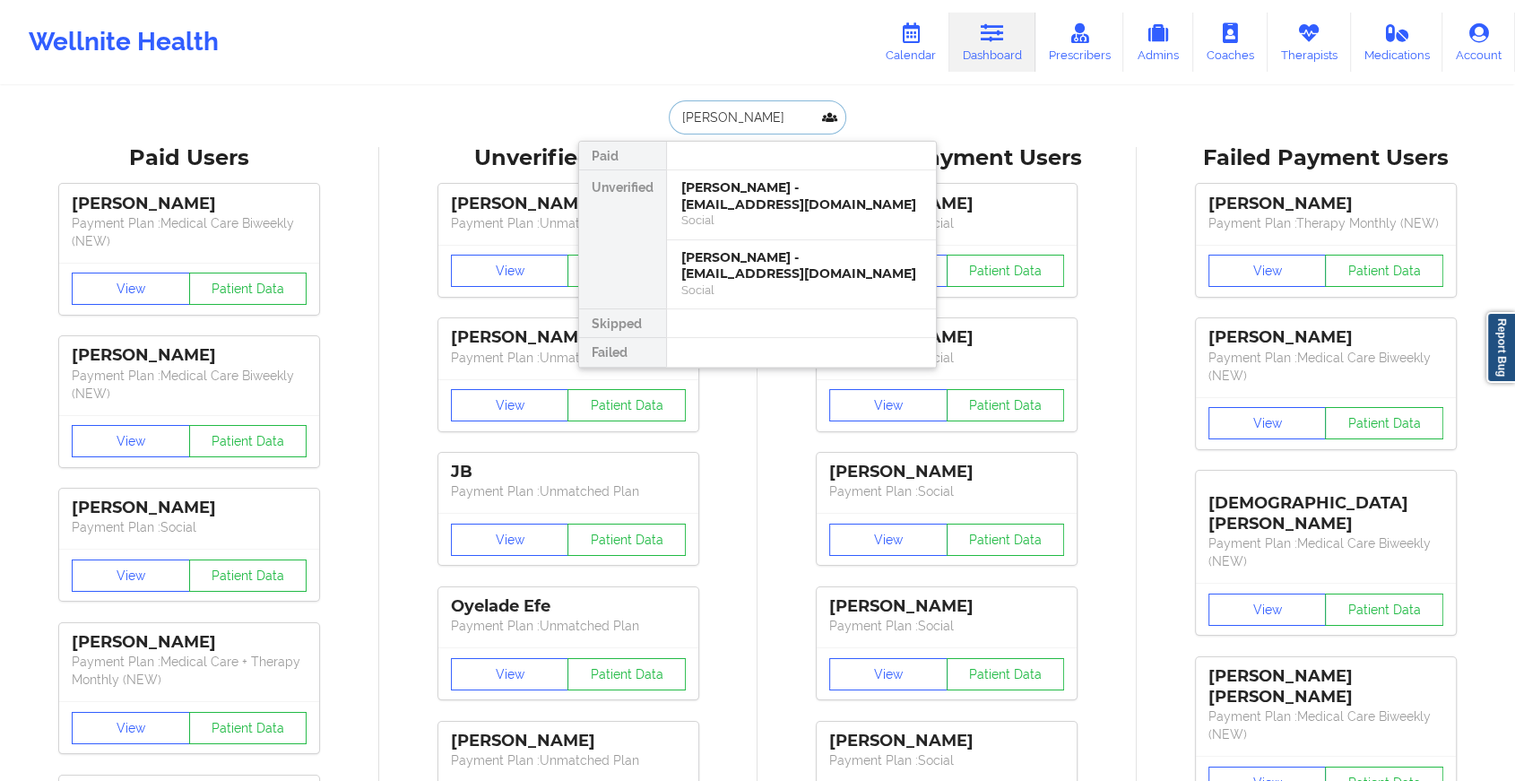
drag, startPoint x: 781, startPoint y: 122, endPoint x: 597, endPoint y: 110, distance: 184.1
click at [597, 110] on div "[PERSON_NAME] Paid Unverified [PERSON_NAME] - [EMAIL_ADDRESS][DOMAIN_NAME] Soci…" at bounding box center [757, 117] width 359 height 34
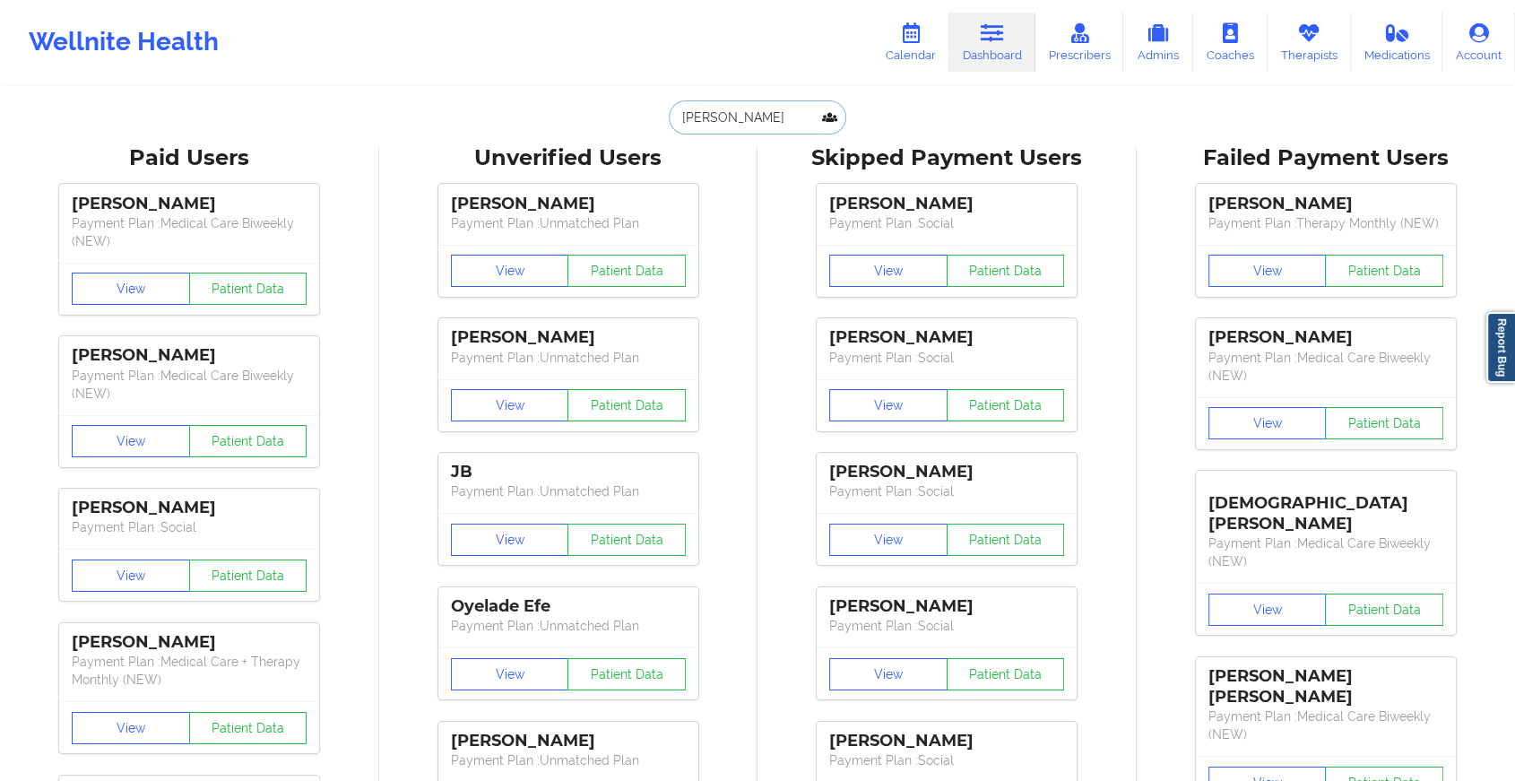
paste input "[EMAIL_ADDRESS][DOMAIN_NAME]"
type input "[EMAIL_ADDRESS][DOMAIN_NAME]"
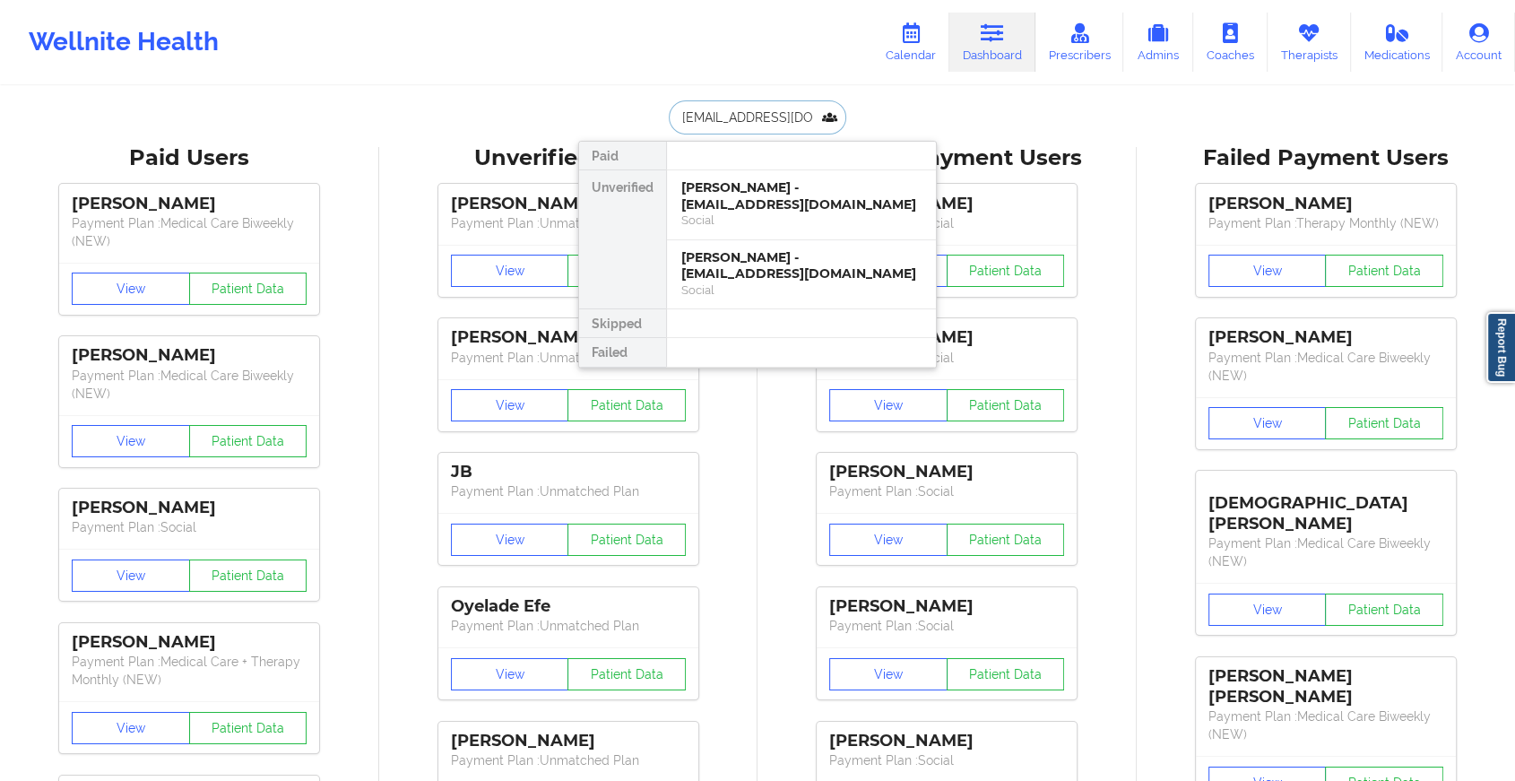
scroll to position [0, 1]
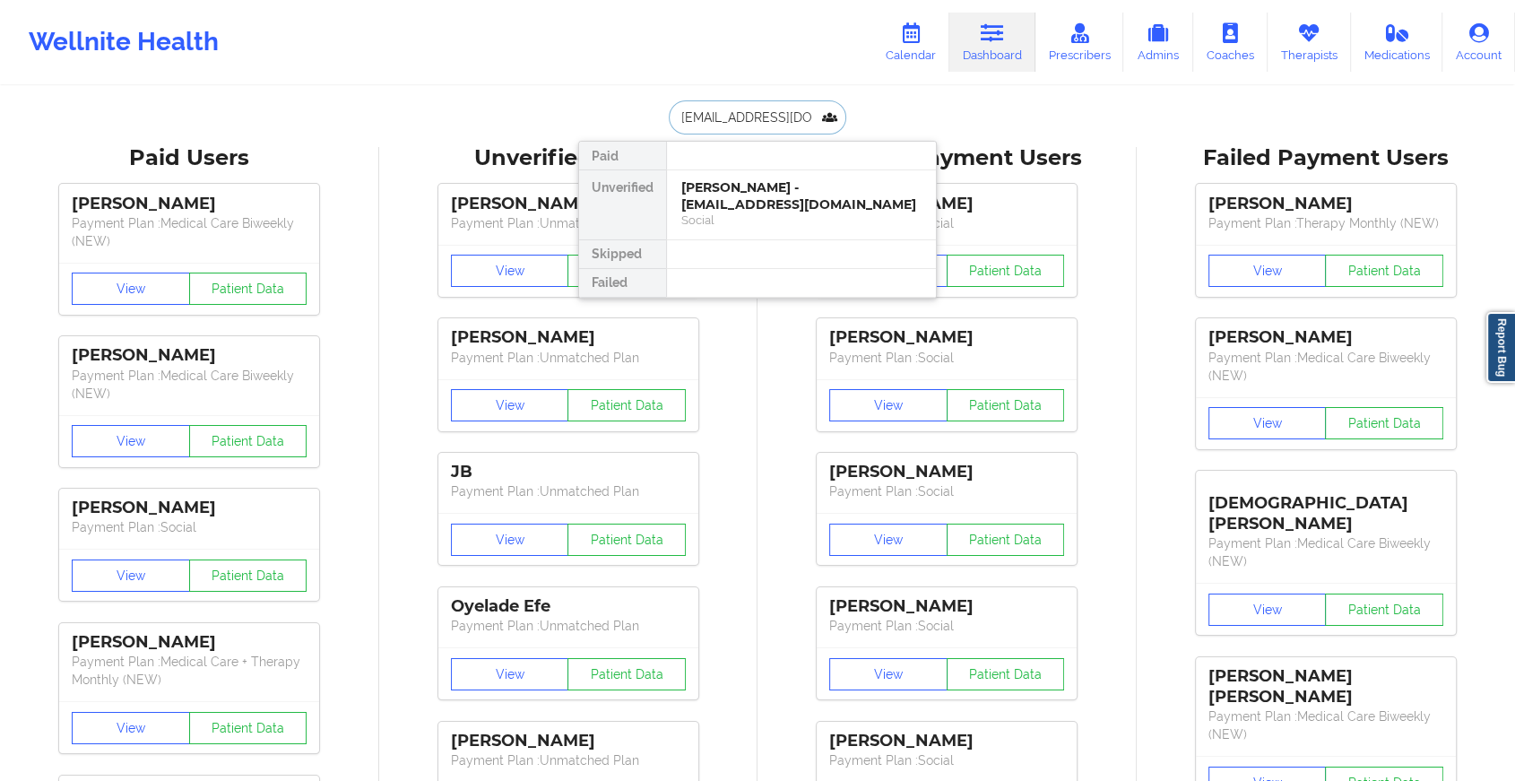
click at [788, 206] on div "[PERSON_NAME] - [EMAIL_ADDRESS][DOMAIN_NAME]" at bounding box center [801, 195] width 240 height 33
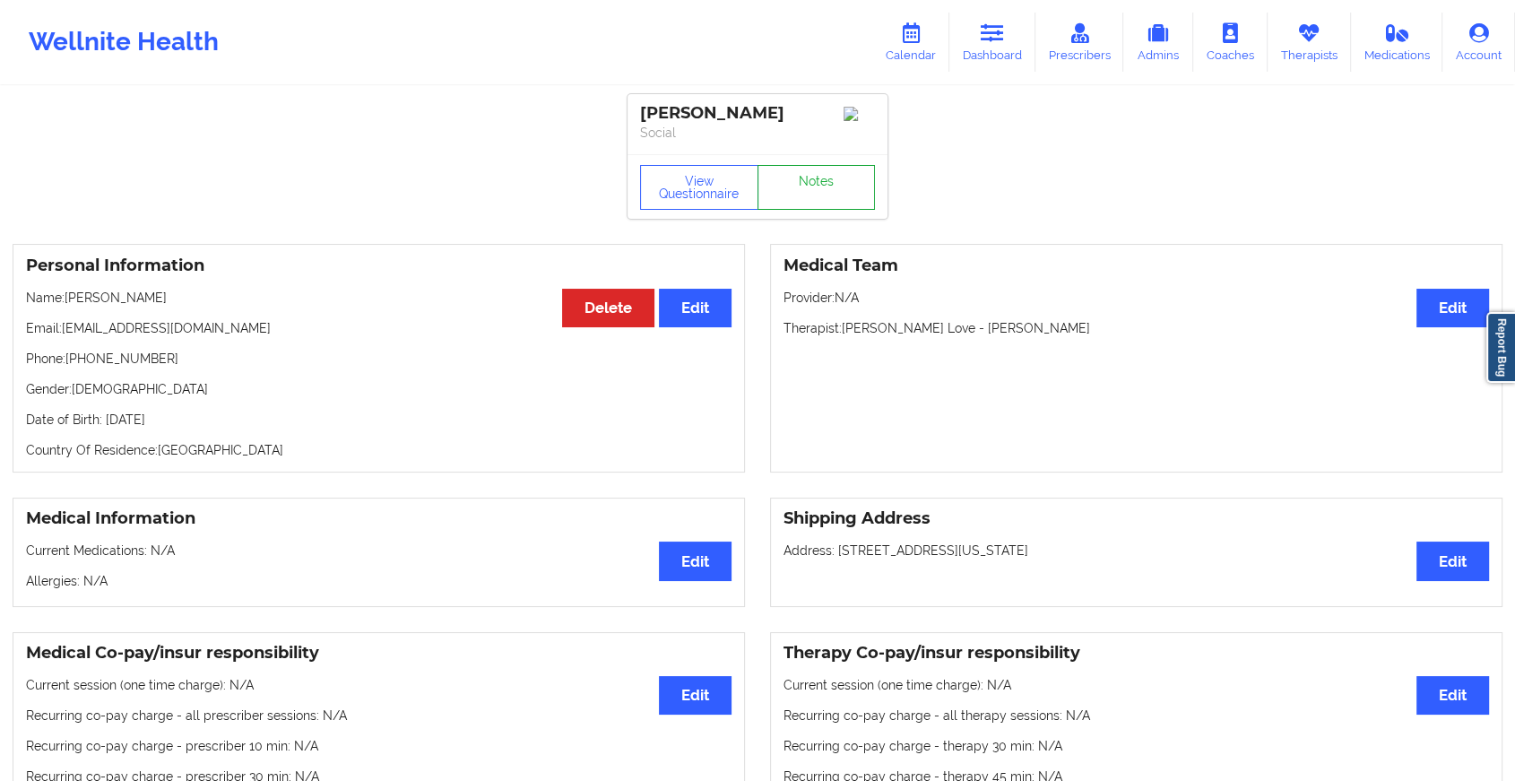
click at [831, 180] on link "Notes" at bounding box center [816, 187] width 118 height 45
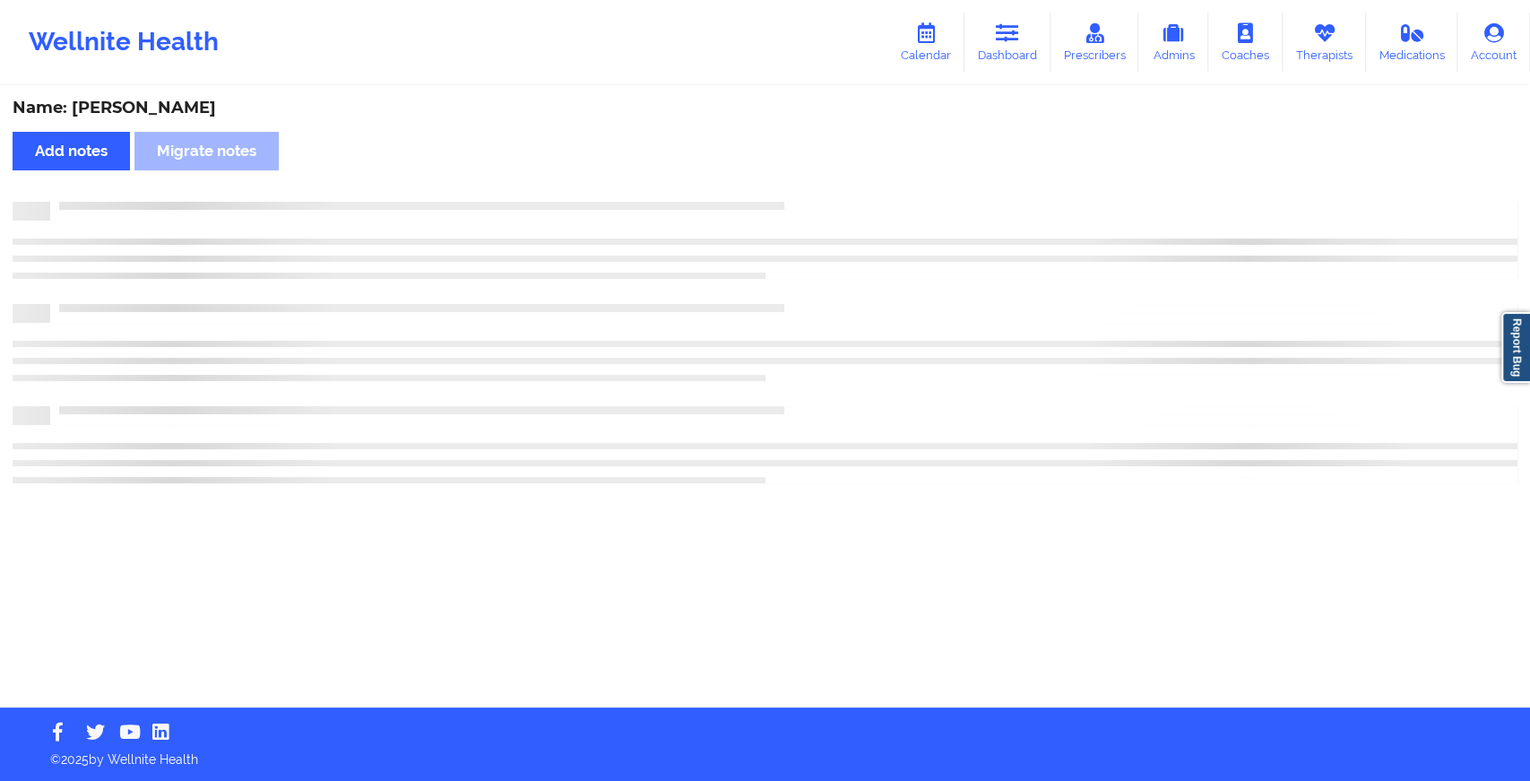
click at [831, 180] on div "Name: [PERSON_NAME] Add notes Migrate notes" at bounding box center [765, 397] width 1530 height 619
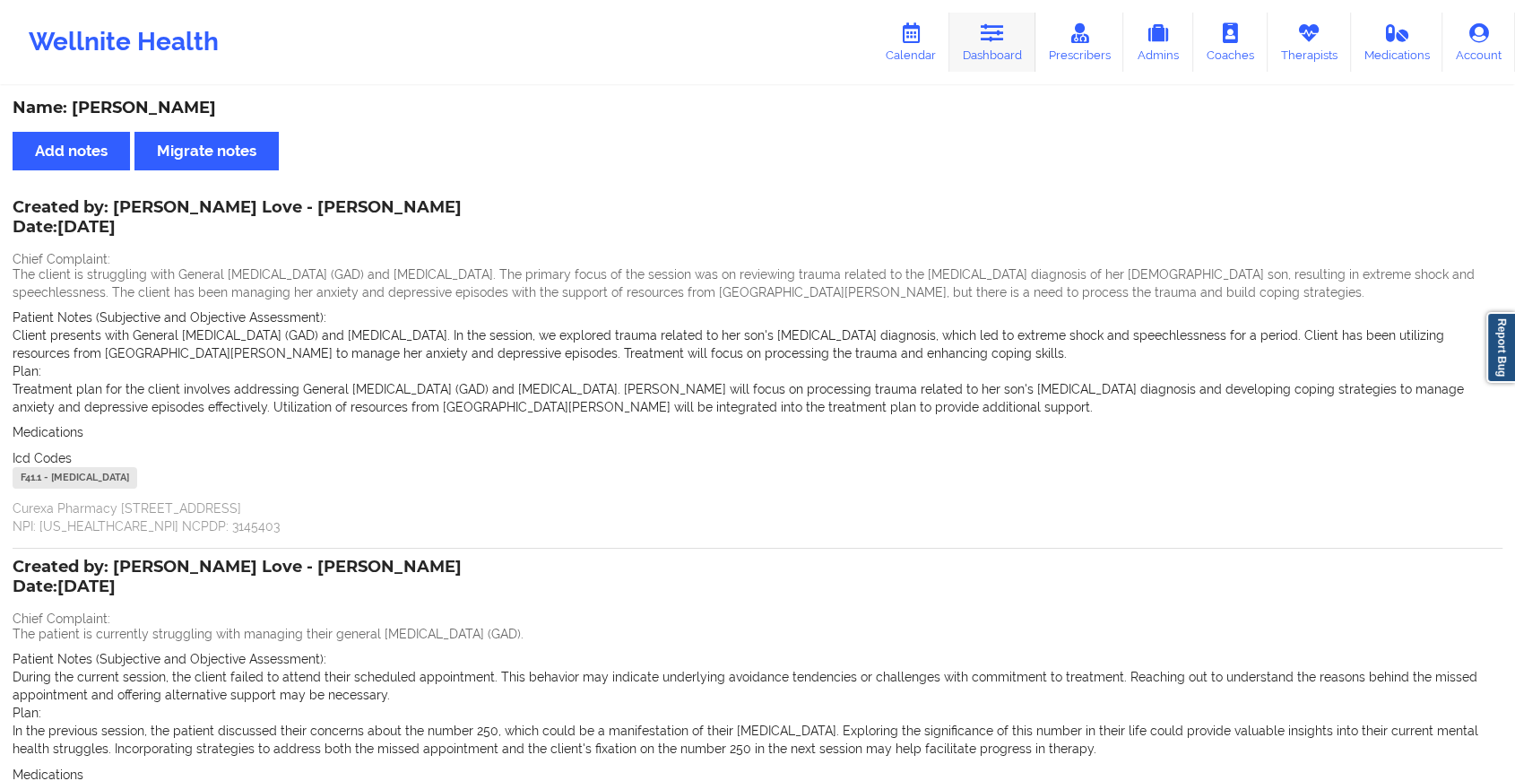
click at [975, 63] on link "Dashboard" at bounding box center [992, 42] width 86 height 59
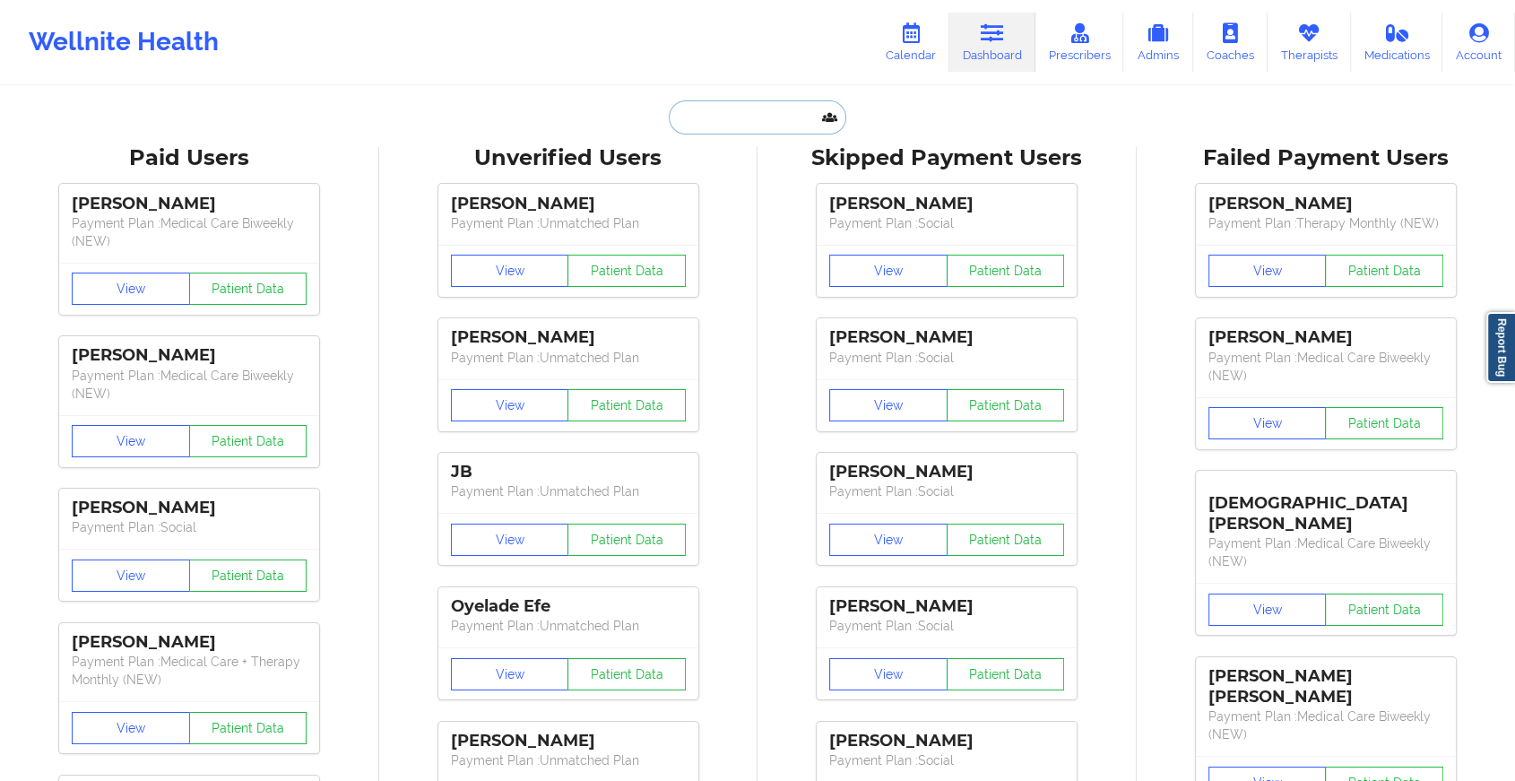
click at [711, 113] on input "text" at bounding box center [757, 117] width 177 height 34
paste input "[EMAIL_ADDRESS][DOMAIN_NAME]"
type input "[EMAIL_ADDRESS][DOMAIN_NAME]"
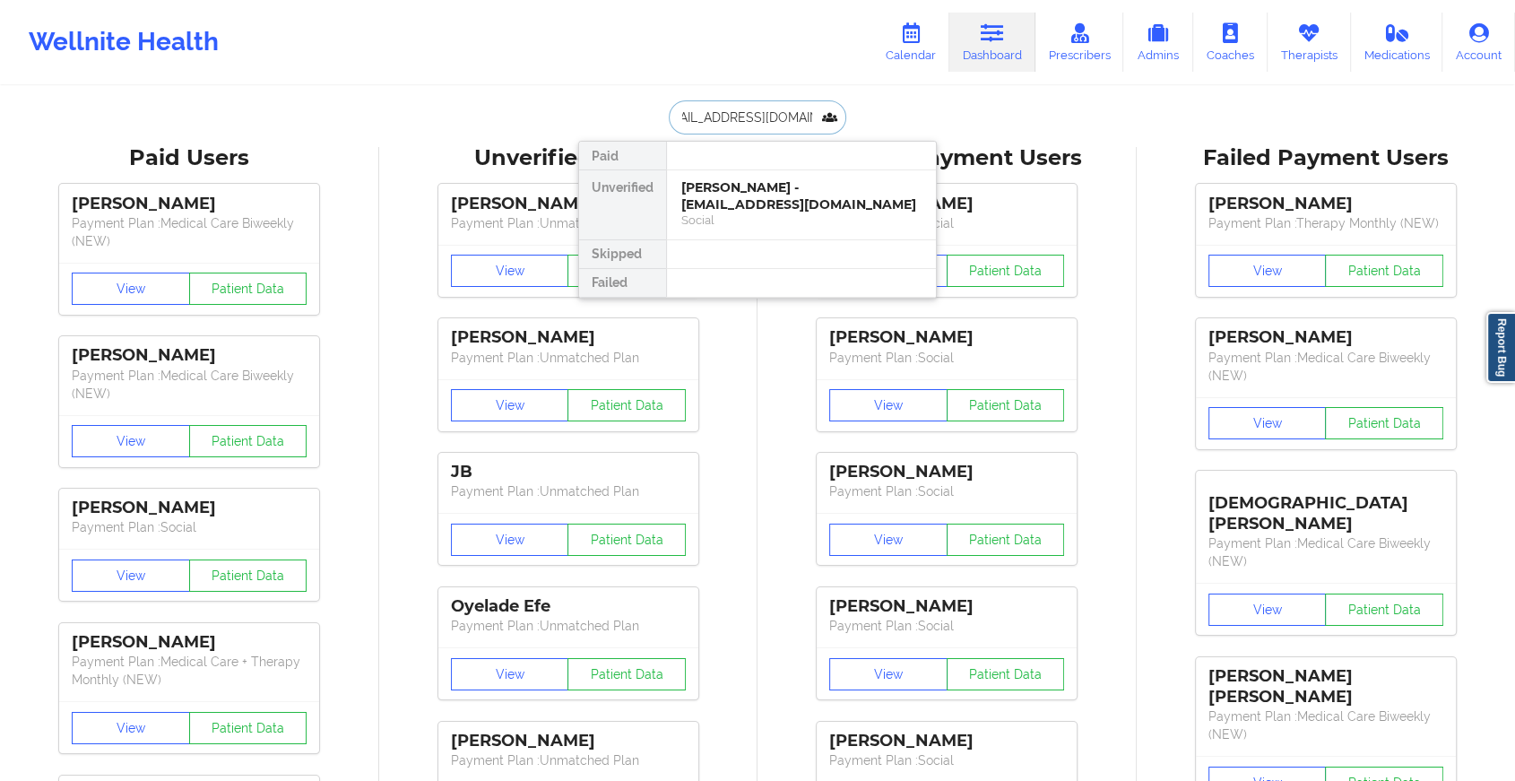
click at [732, 199] on div "[PERSON_NAME] - [EMAIL_ADDRESS][DOMAIN_NAME]" at bounding box center [801, 195] width 240 height 33
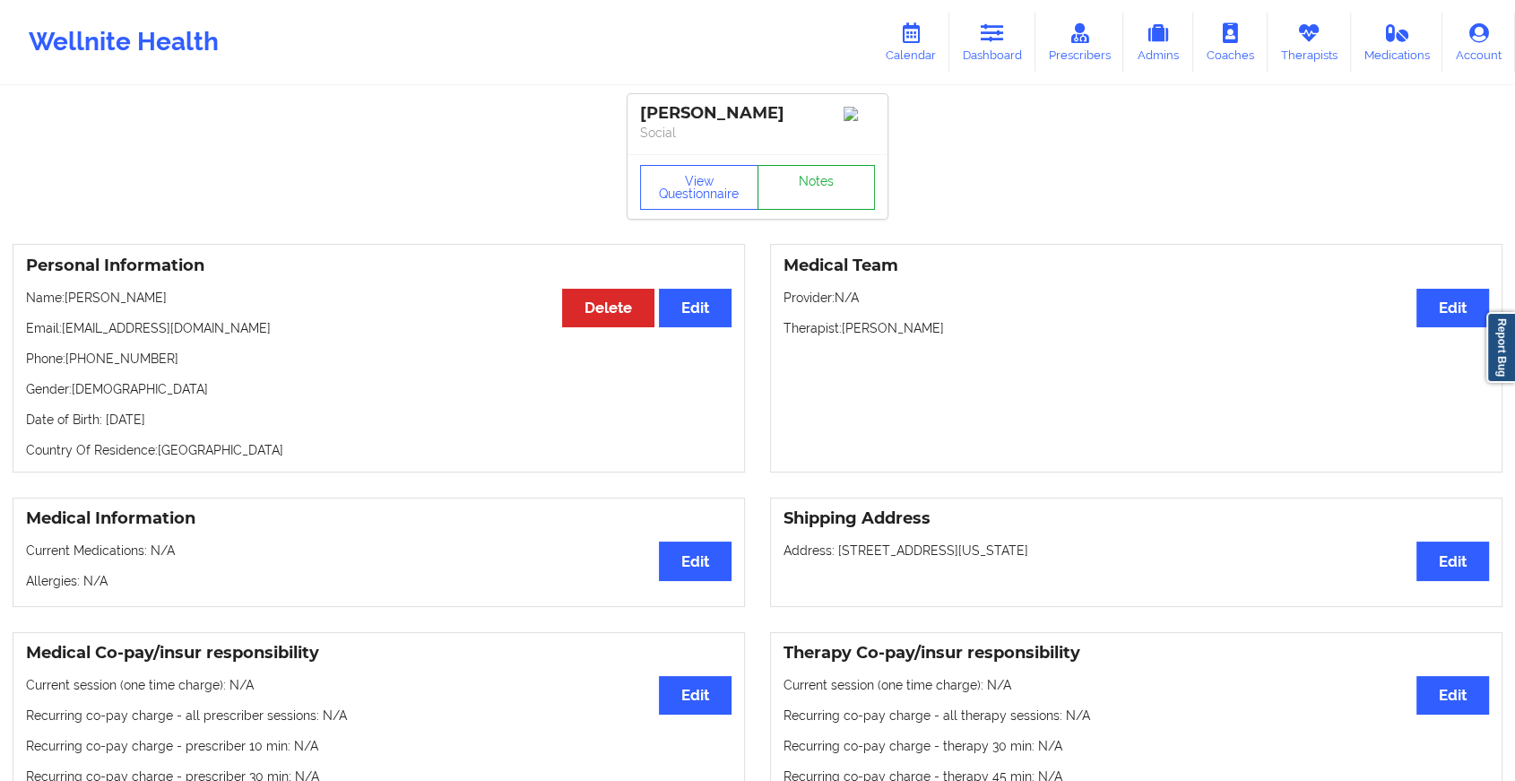
click at [803, 178] on link "Notes" at bounding box center [816, 187] width 118 height 45
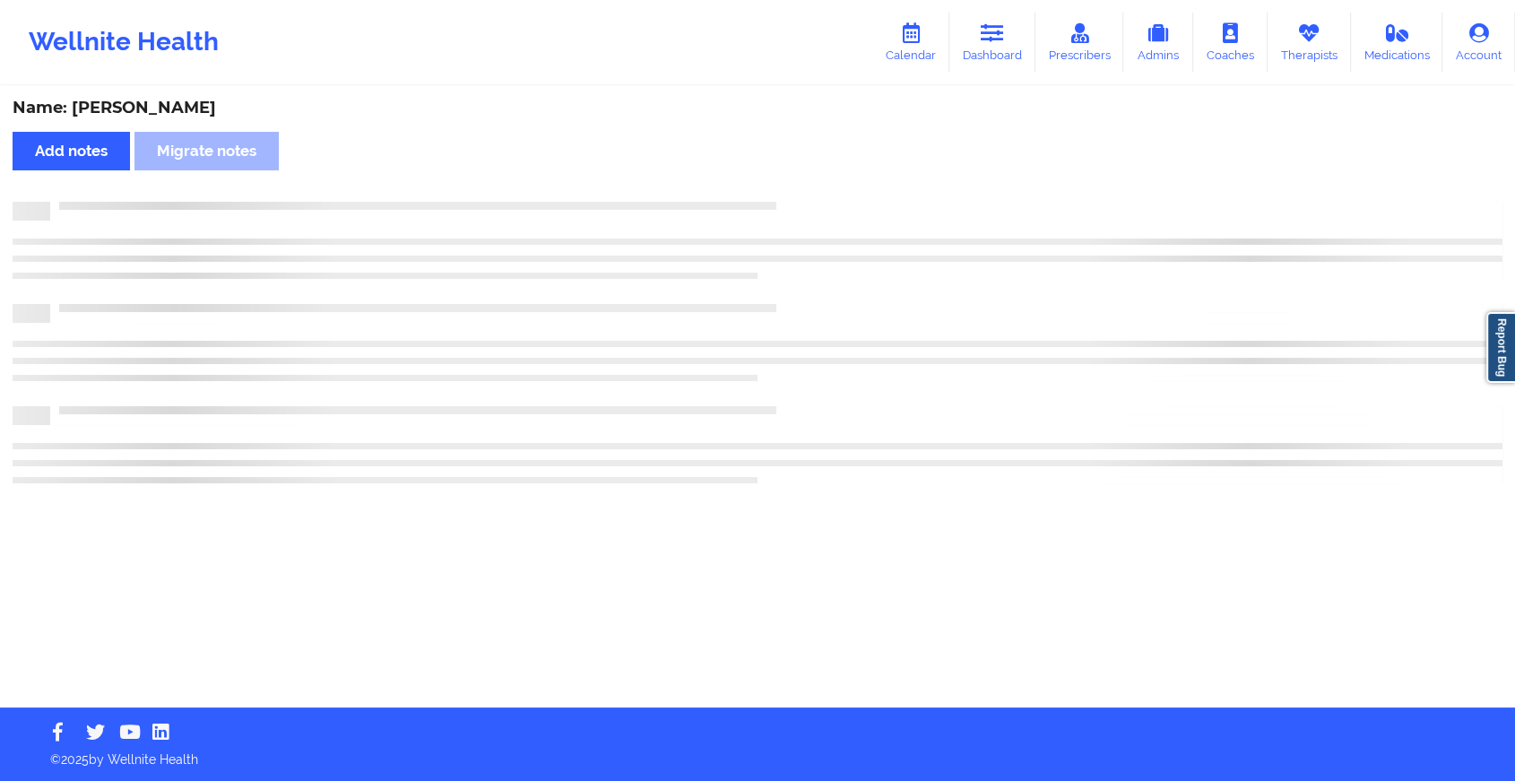
click at [803, 178] on div "Name: [PERSON_NAME] Add notes Migrate notes" at bounding box center [757, 397] width 1515 height 619
click at [803, 178] on div "Name: [PERSON_NAME] Add notes Migrate notes" at bounding box center [765, 397] width 1530 height 619
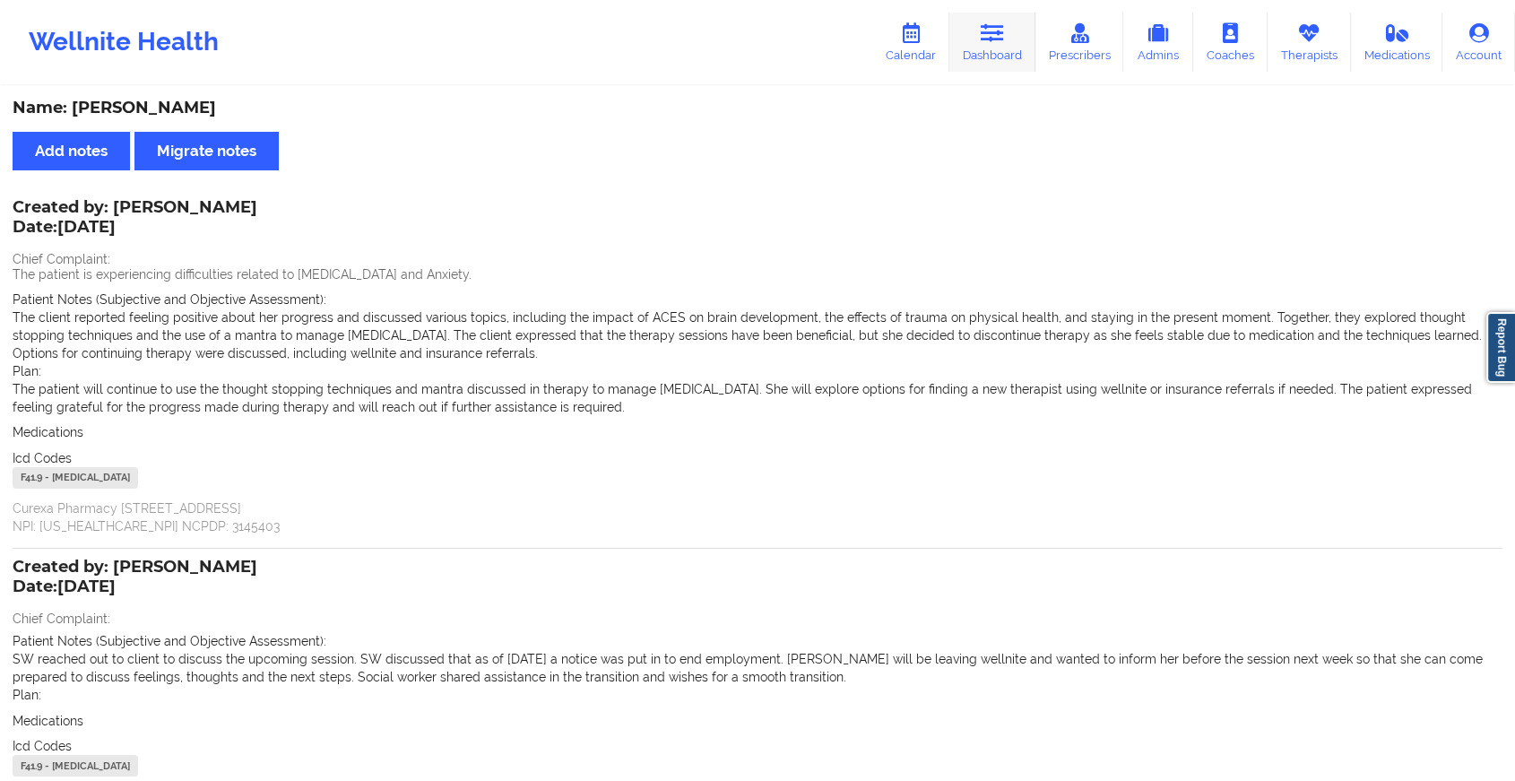
click at [979, 50] on link "Dashboard" at bounding box center [992, 42] width 86 height 59
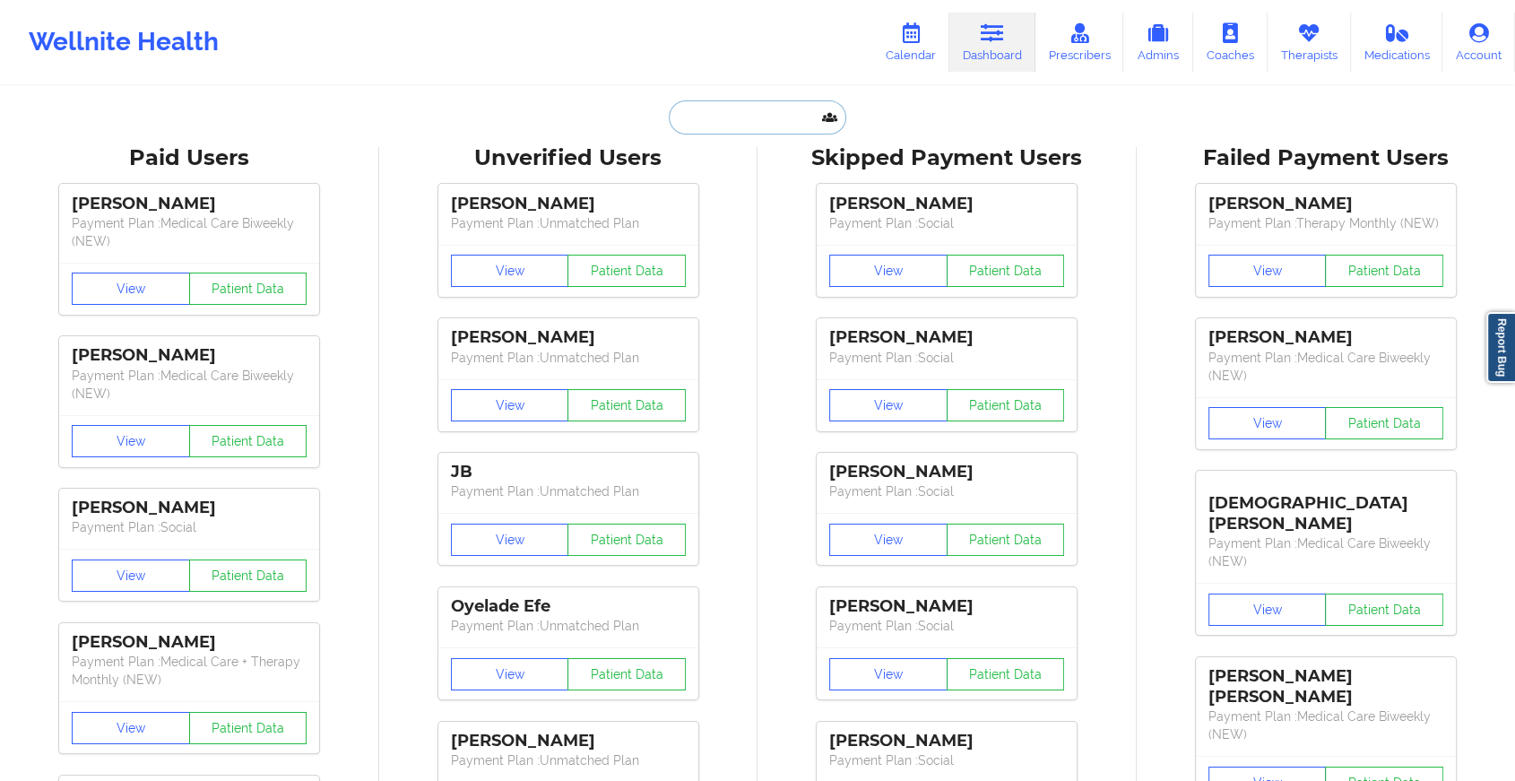
click at [749, 125] on input "text" at bounding box center [757, 117] width 177 height 34
paste input "[EMAIL_ADDRESS][DOMAIN_NAME]"
type input "[EMAIL_ADDRESS][DOMAIN_NAME]"
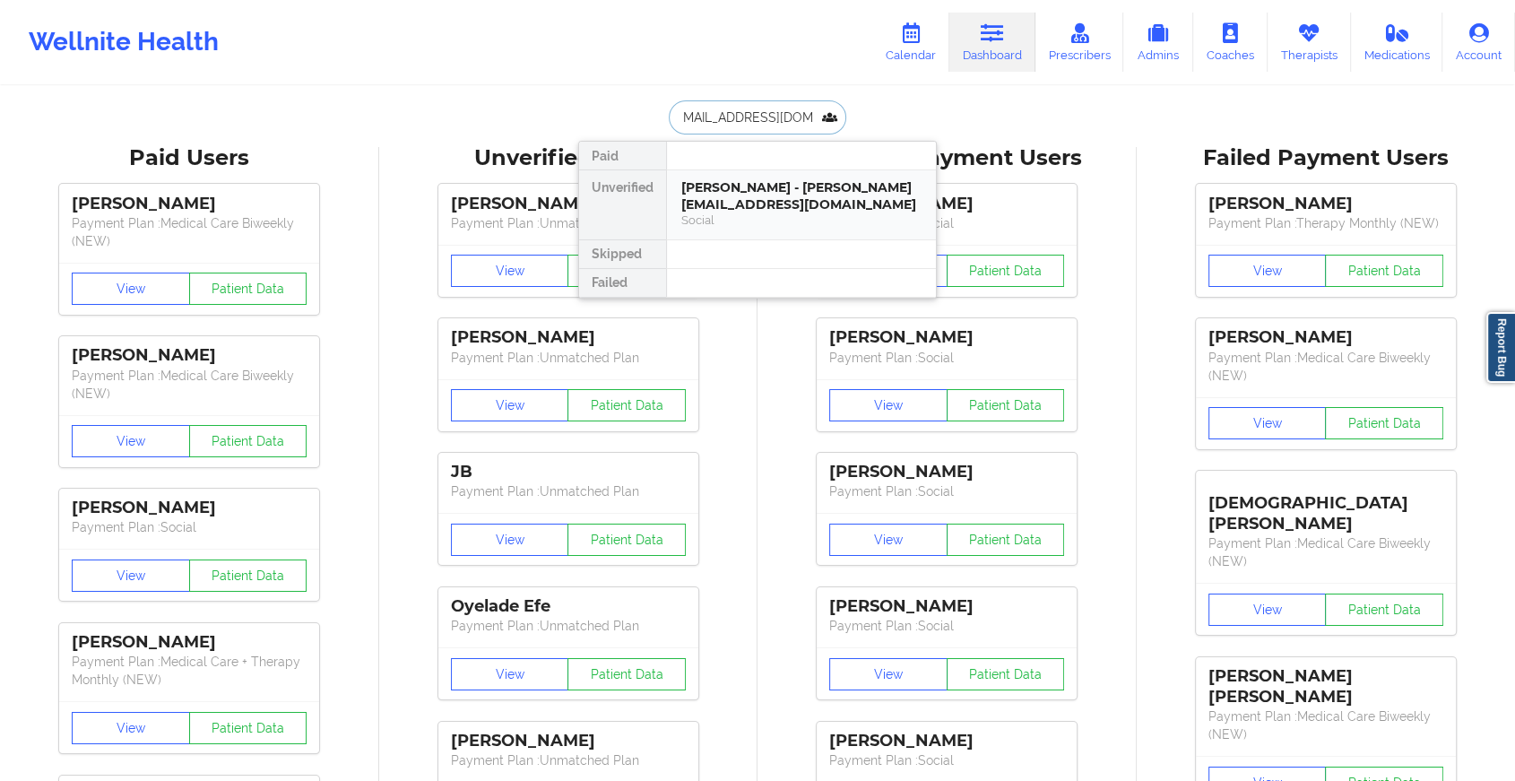
click at [759, 194] on div "[PERSON_NAME] - [PERSON_NAME][EMAIL_ADDRESS][DOMAIN_NAME]" at bounding box center [801, 195] width 240 height 33
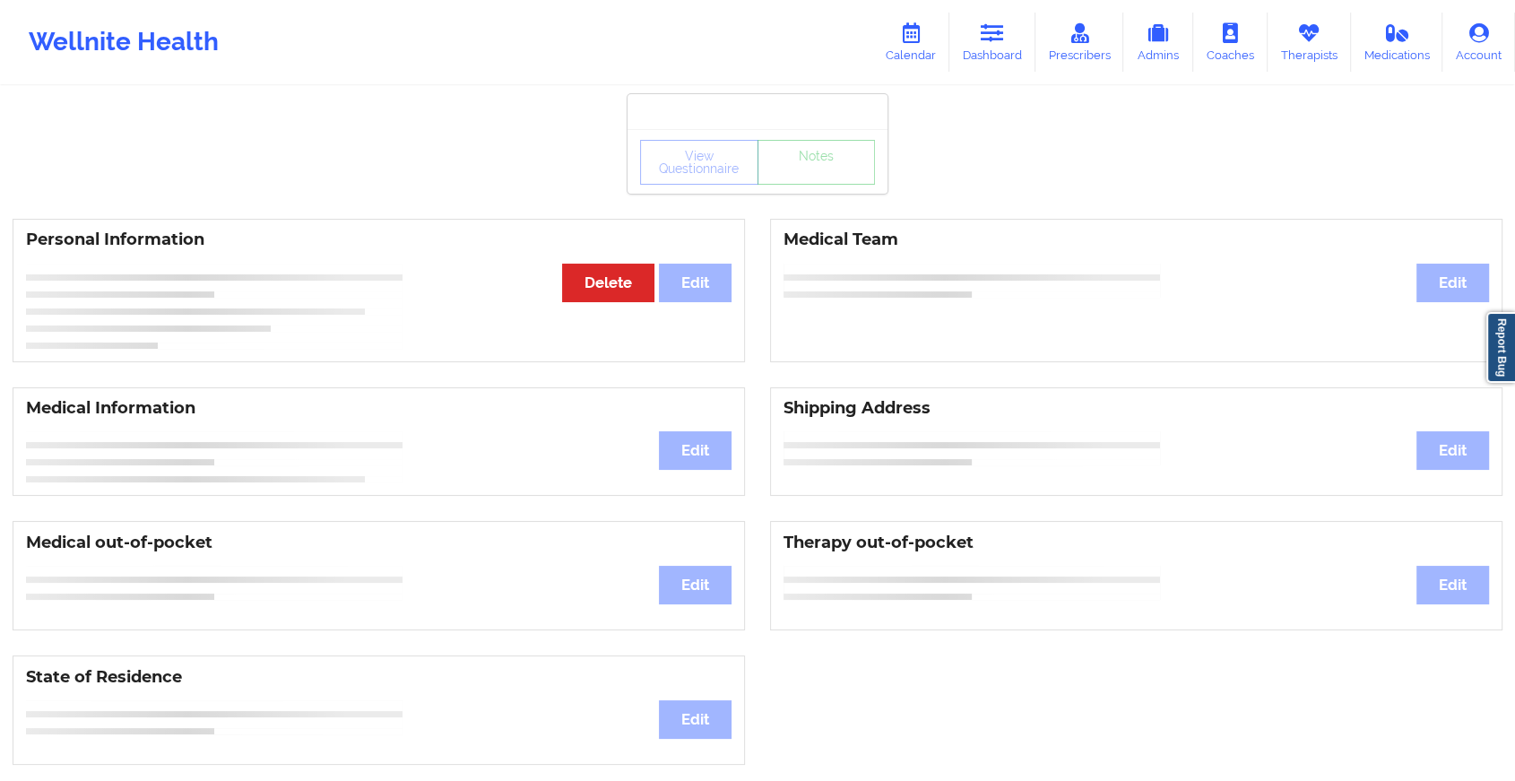
click at [814, 186] on div "View Questionnaire Notes" at bounding box center [757, 161] width 260 height 65
click at [814, 185] on link "Notes" at bounding box center [816, 162] width 118 height 45
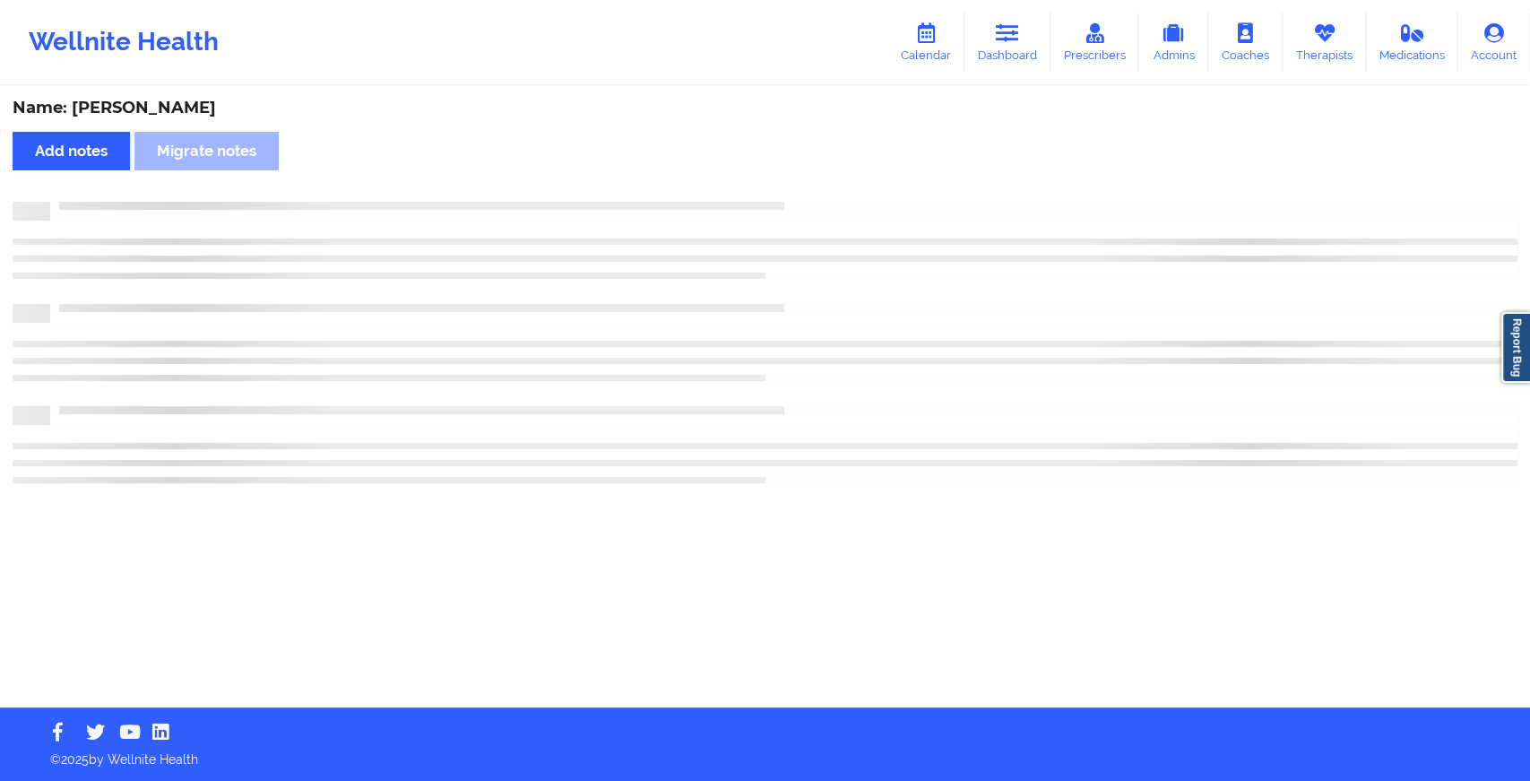
click at [814, 186] on div "Name: [PERSON_NAME] notes Migrate notes" at bounding box center [765, 397] width 1530 height 619
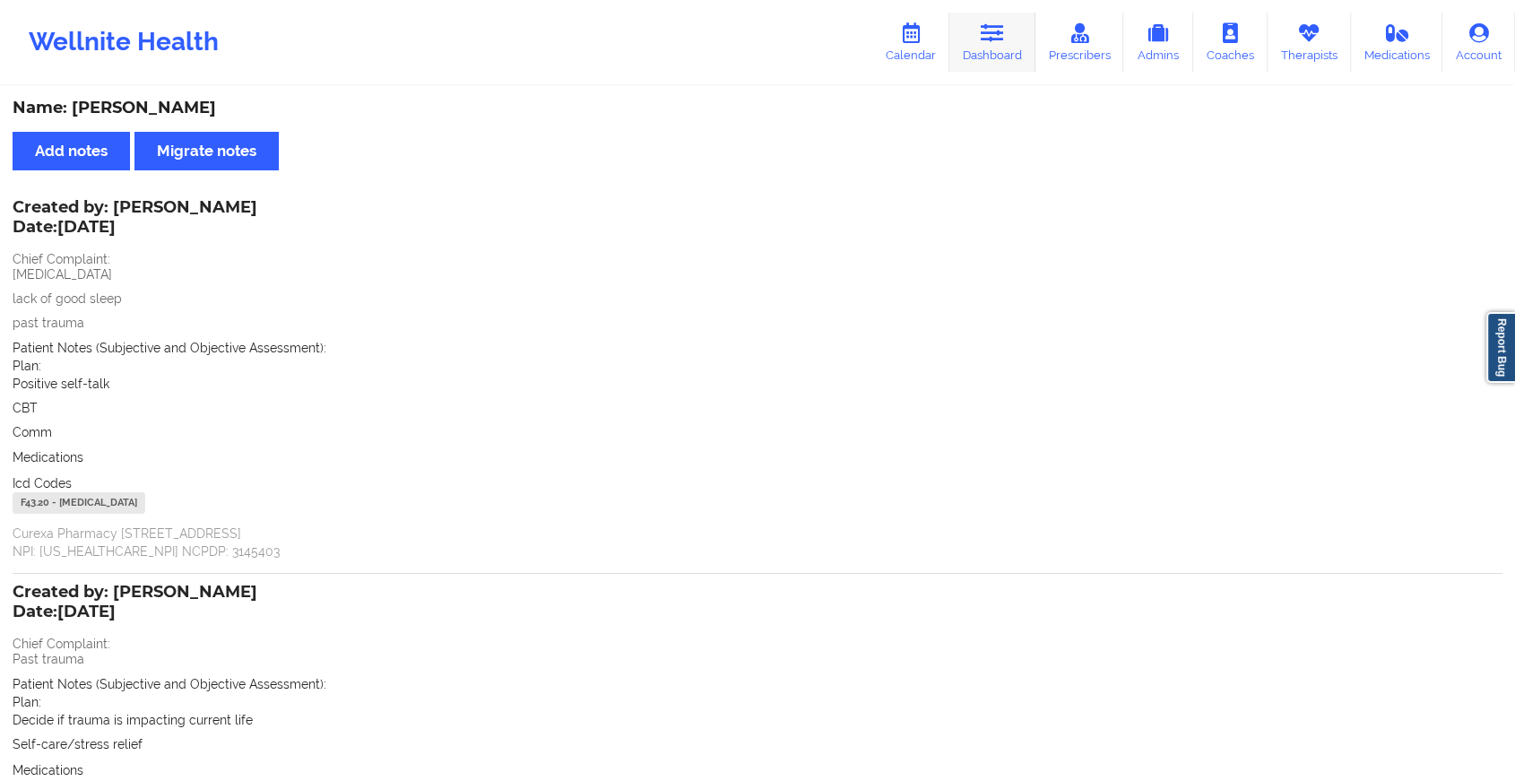
click at [995, 43] on icon at bounding box center [992, 33] width 23 height 20
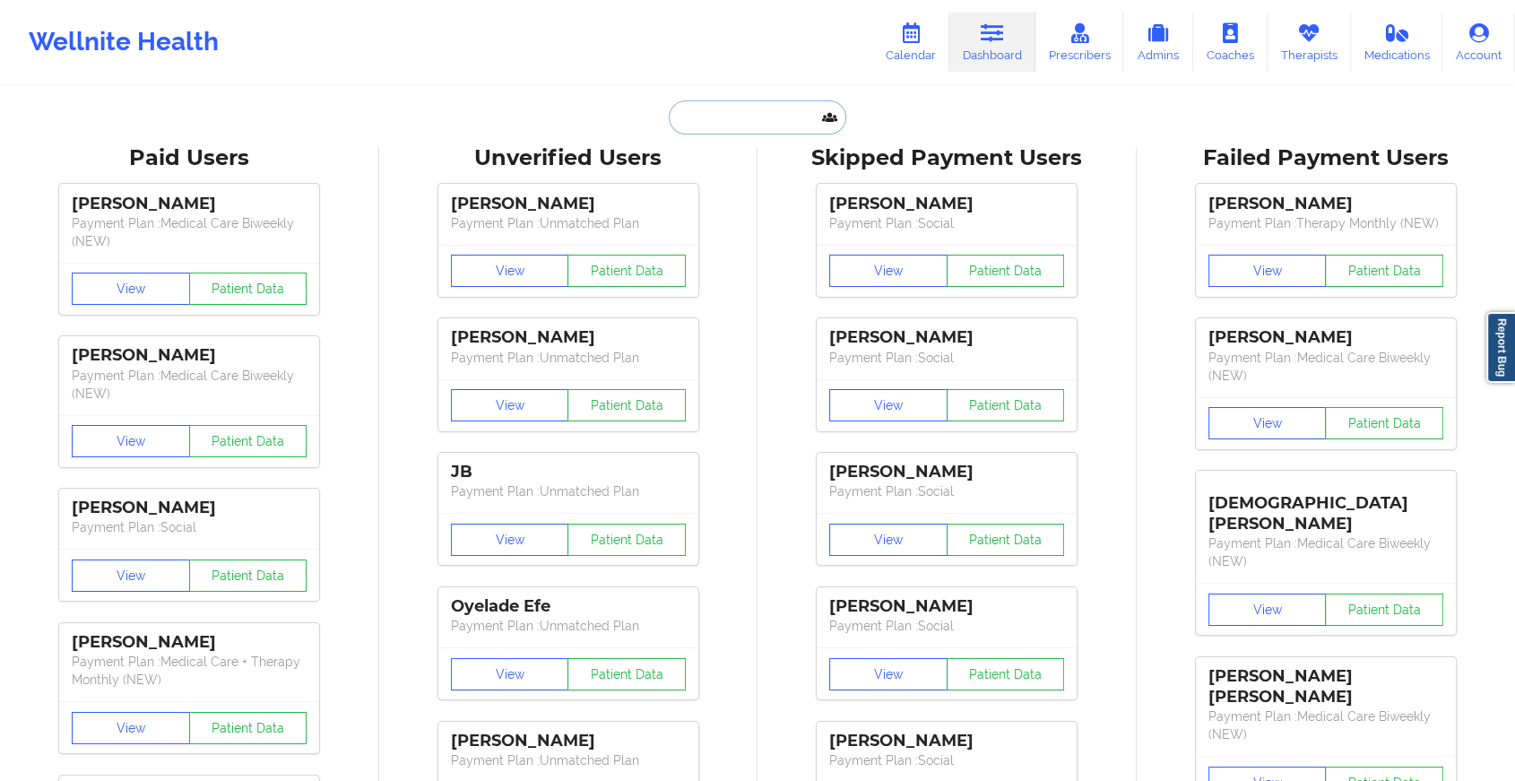
click at [734, 122] on input "text" at bounding box center [757, 117] width 177 height 34
paste input "[EMAIL_ADDRESS][DOMAIN_NAME]"
type input "[EMAIL_ADDRESS][DOMAIN_NAME]"
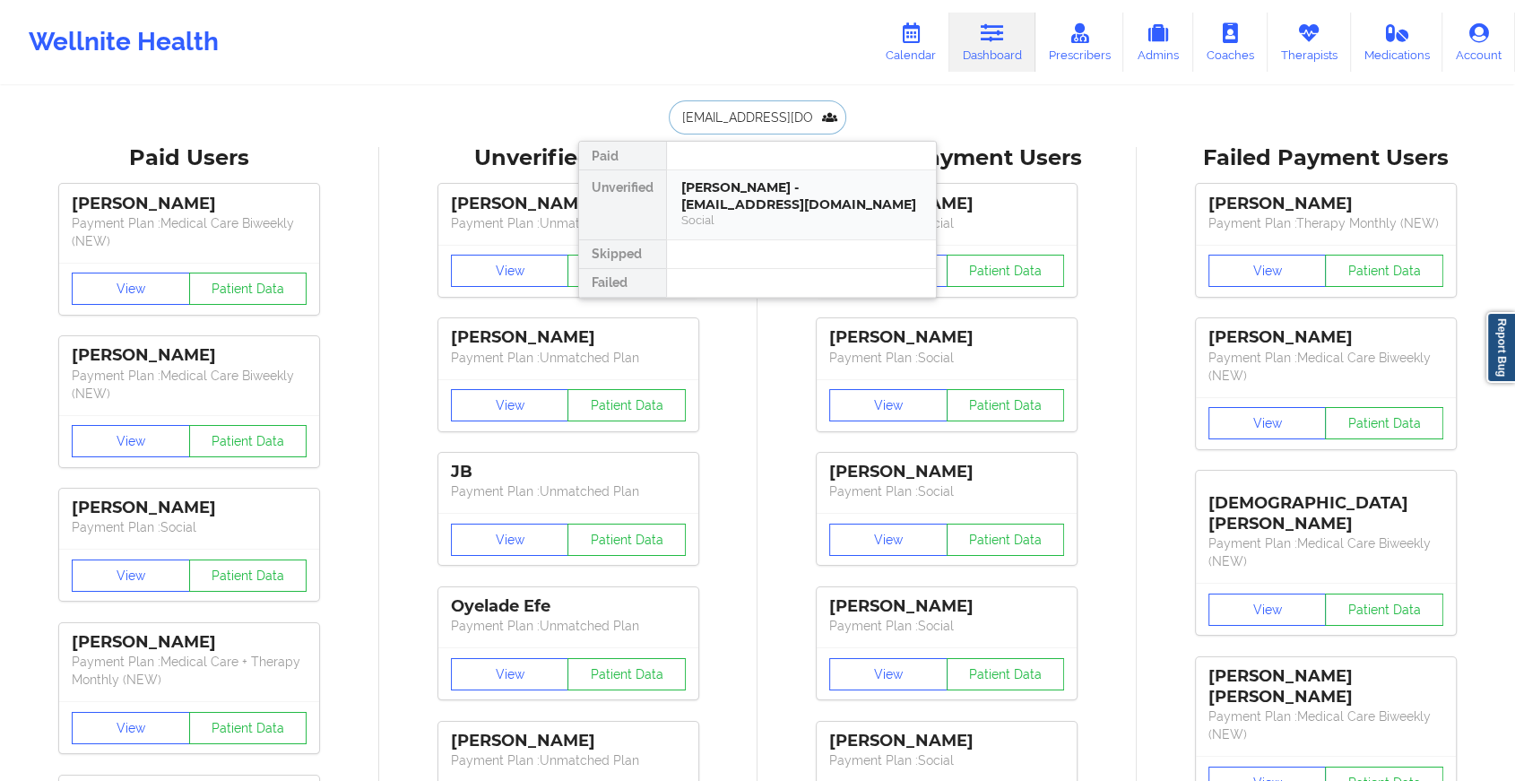
click at [760, 188] on div "[PERSON_NAME] - [EMAIL_ADDRESS][DOMAIN_NAME]" at bounding box center [801, 195] width 240 height 33
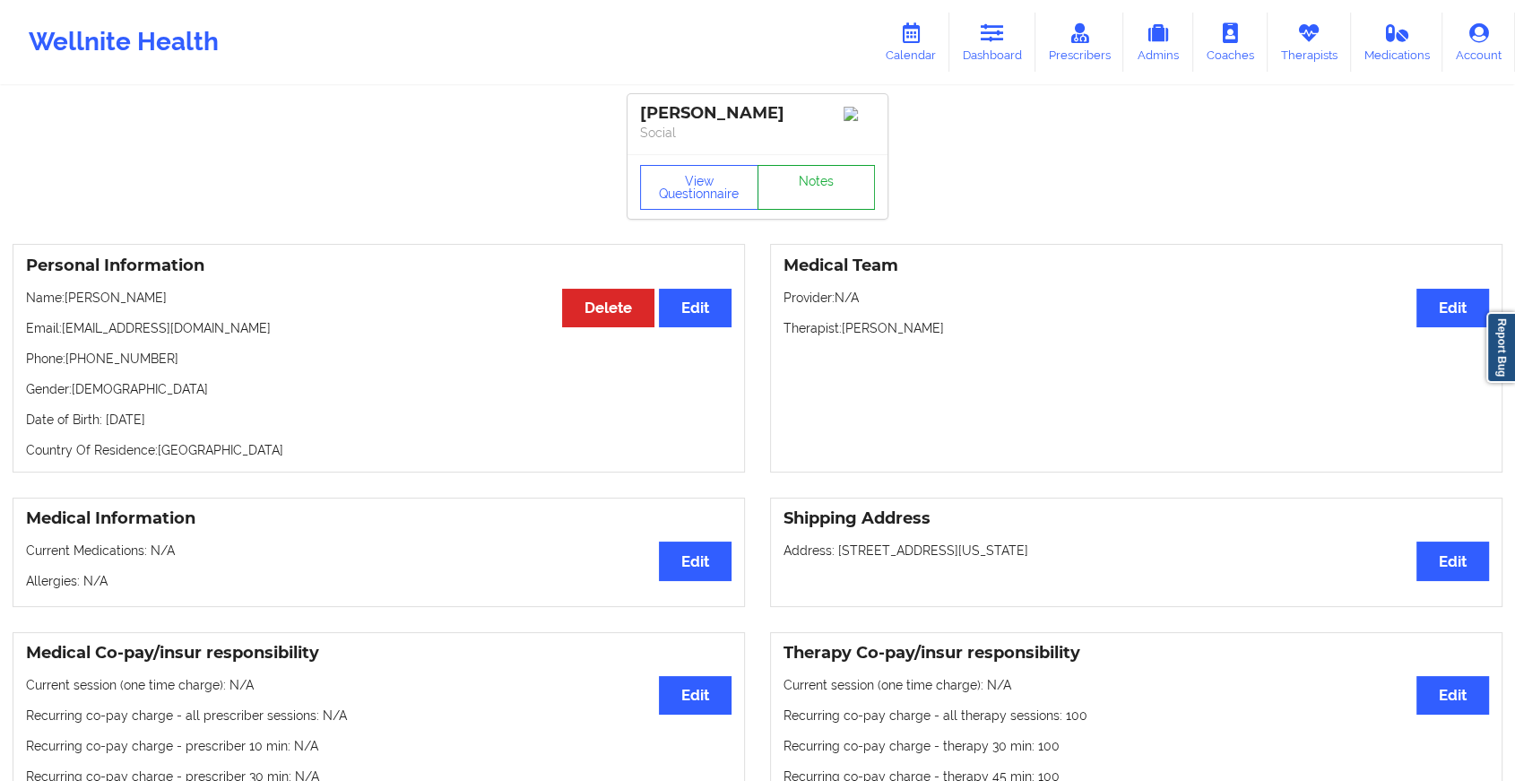
click at [829, 172] on link "Notes" at bounding box center [816, 187] width 118 height 45
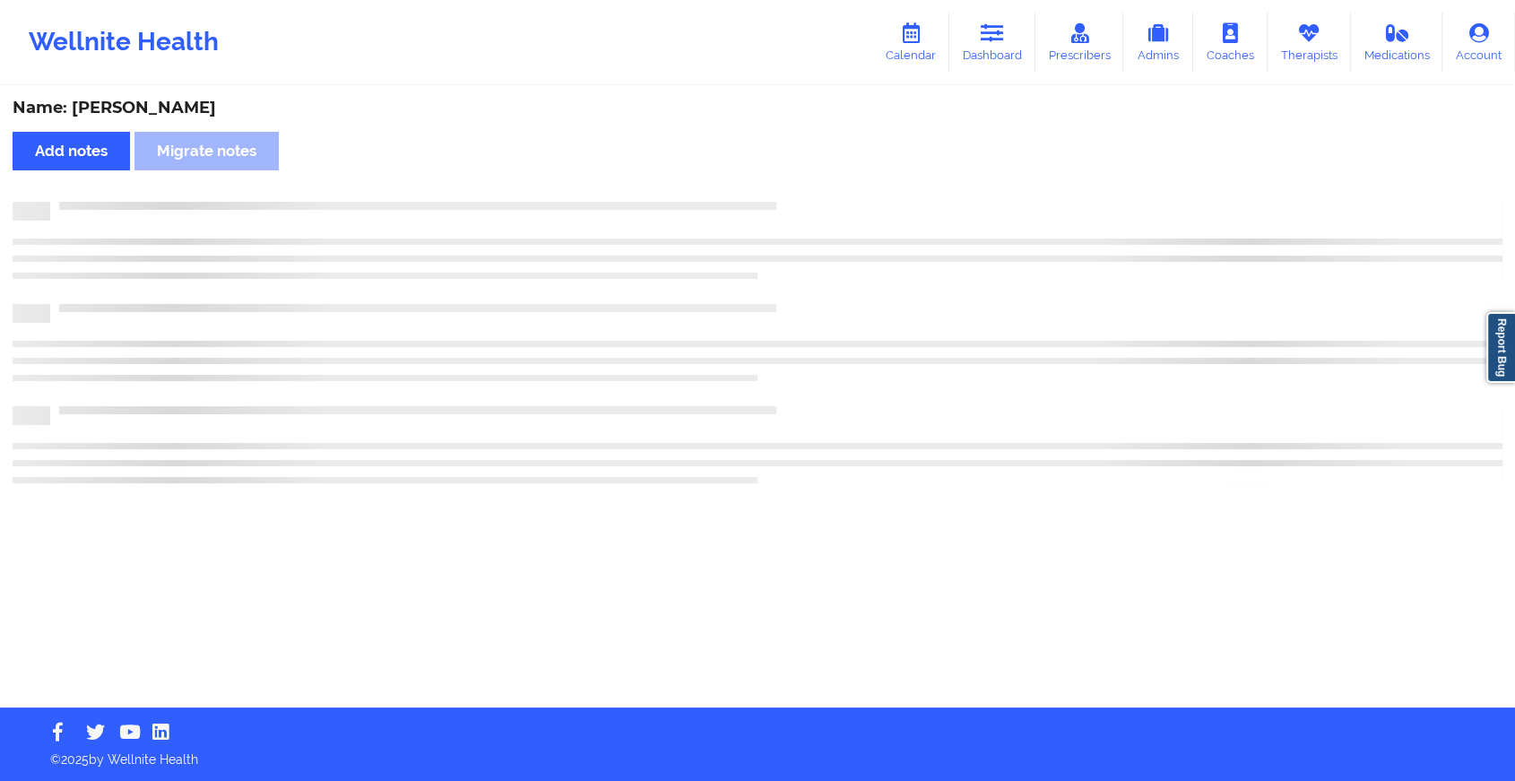
click at [829, 172] on div "Name: [PERSON_NAME] Add notes Migrate notes" at bounding box center [757, 397] width 1515 height 619
click at [829, 172] on div "Name: [PERSON_NAME] Add notes Migrate notes" at bounding box center [765, 397] width 1530 height 619
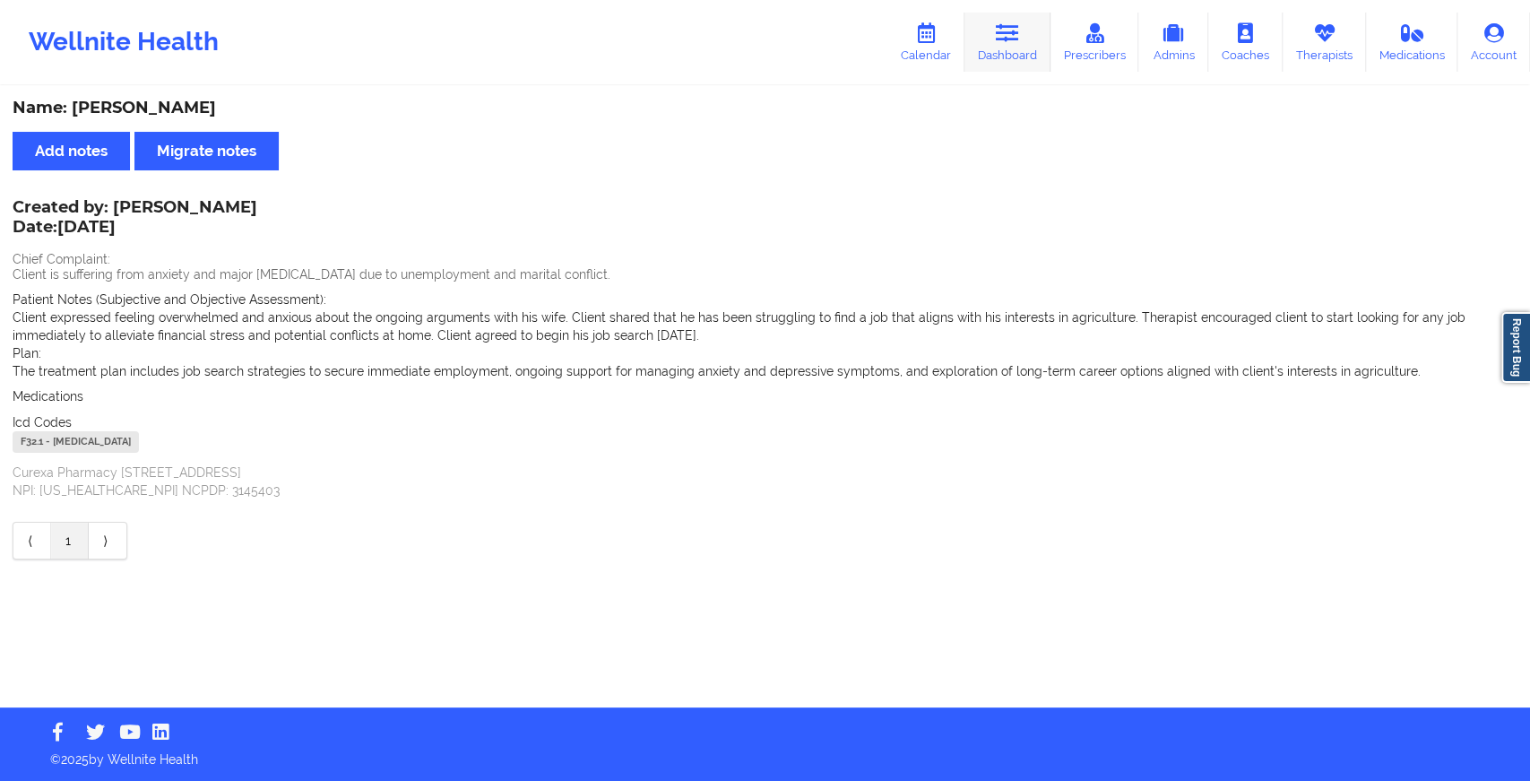
click at [1018, 36] on icon at bounding box center [1007, 33] width 23 height 20
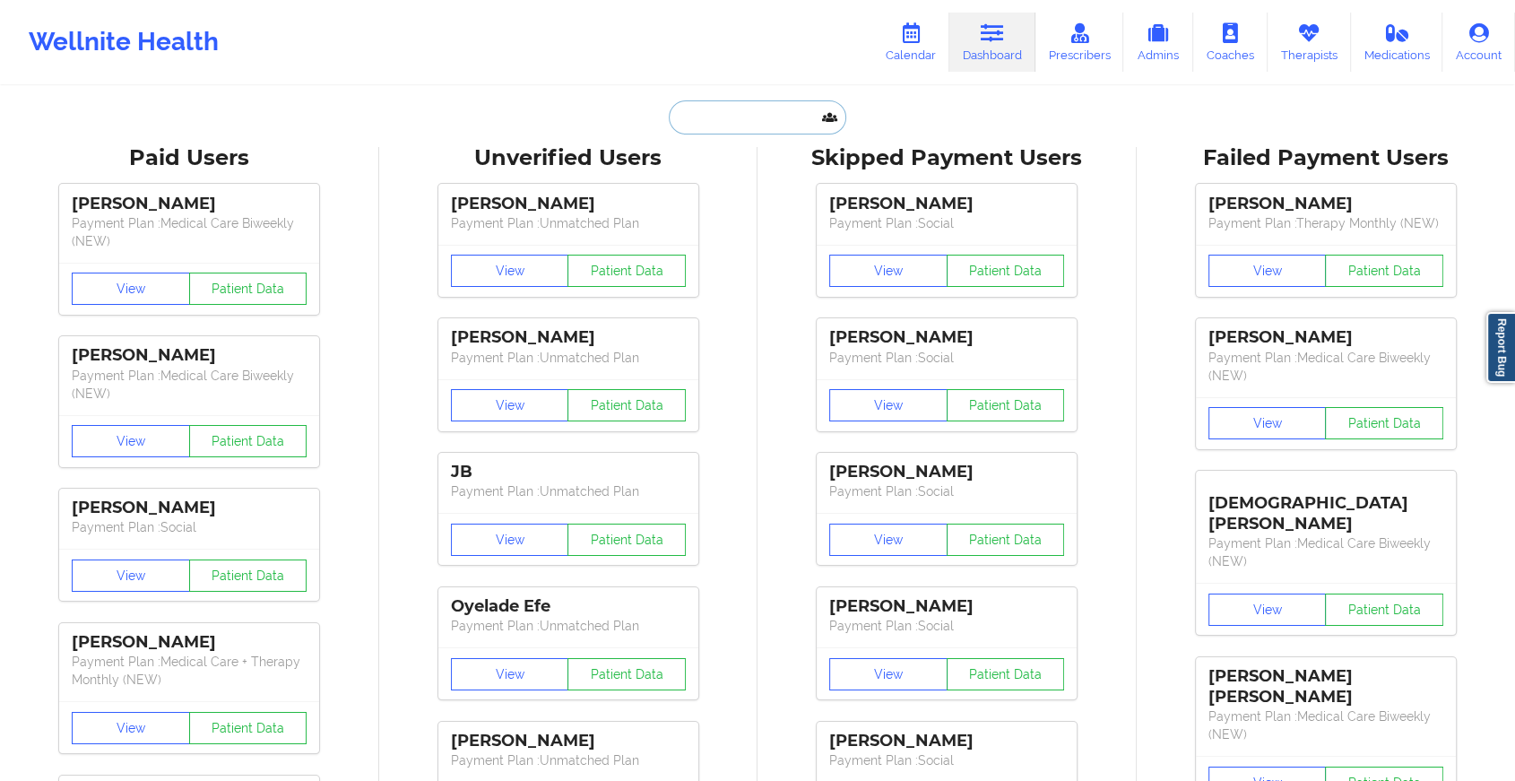
click at [724, 110] on input "text" at bounding box center [757, 117] width 177 height 34
paste input "[EMAIL_ADDRESS][DOMAIN_NAME]"
type input "[EMAIL_ADDRESS][DOMAIN_NAME]"
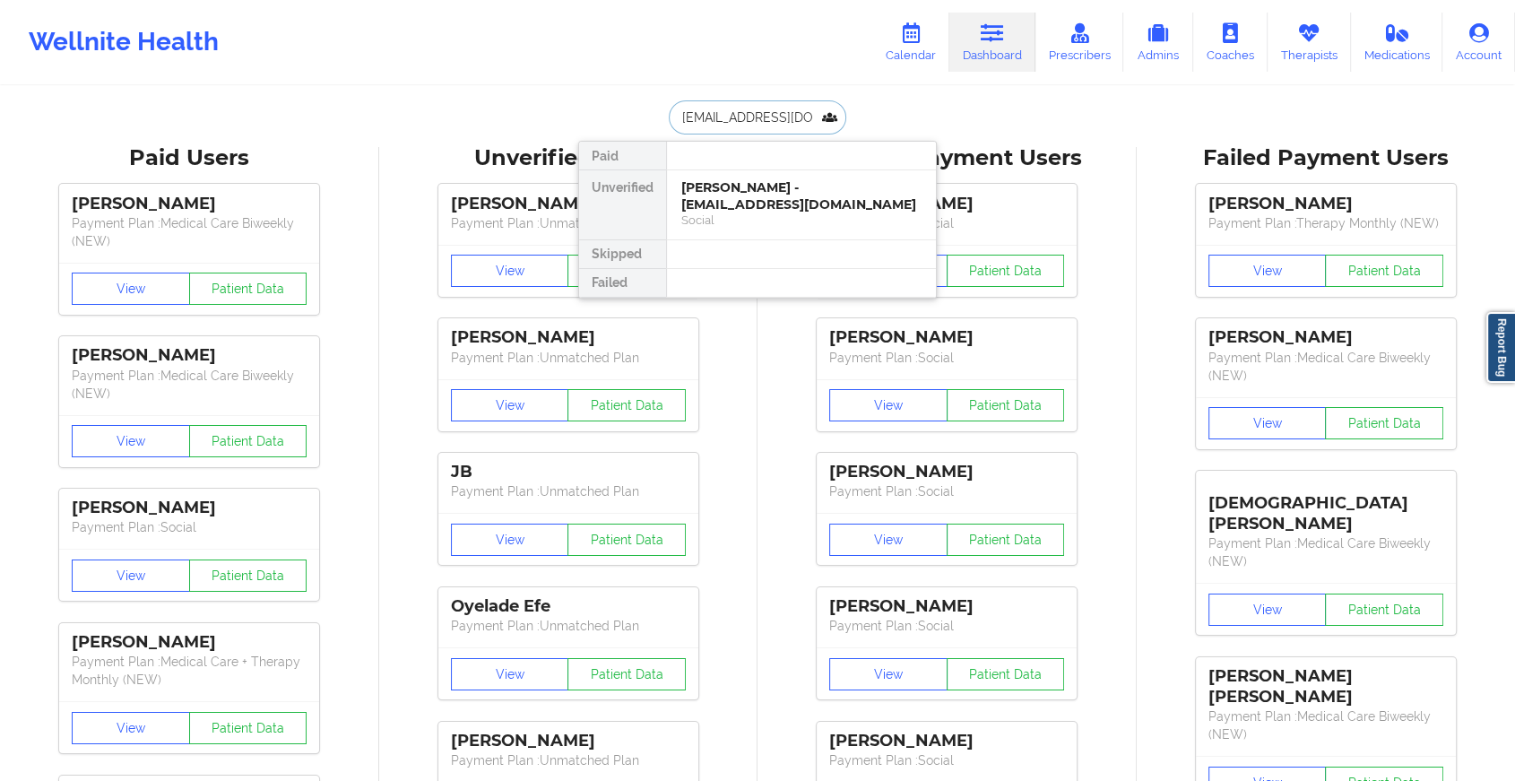
click at [766, 212] on div "Social" at bounding box center [801, 219] width 240 height 15
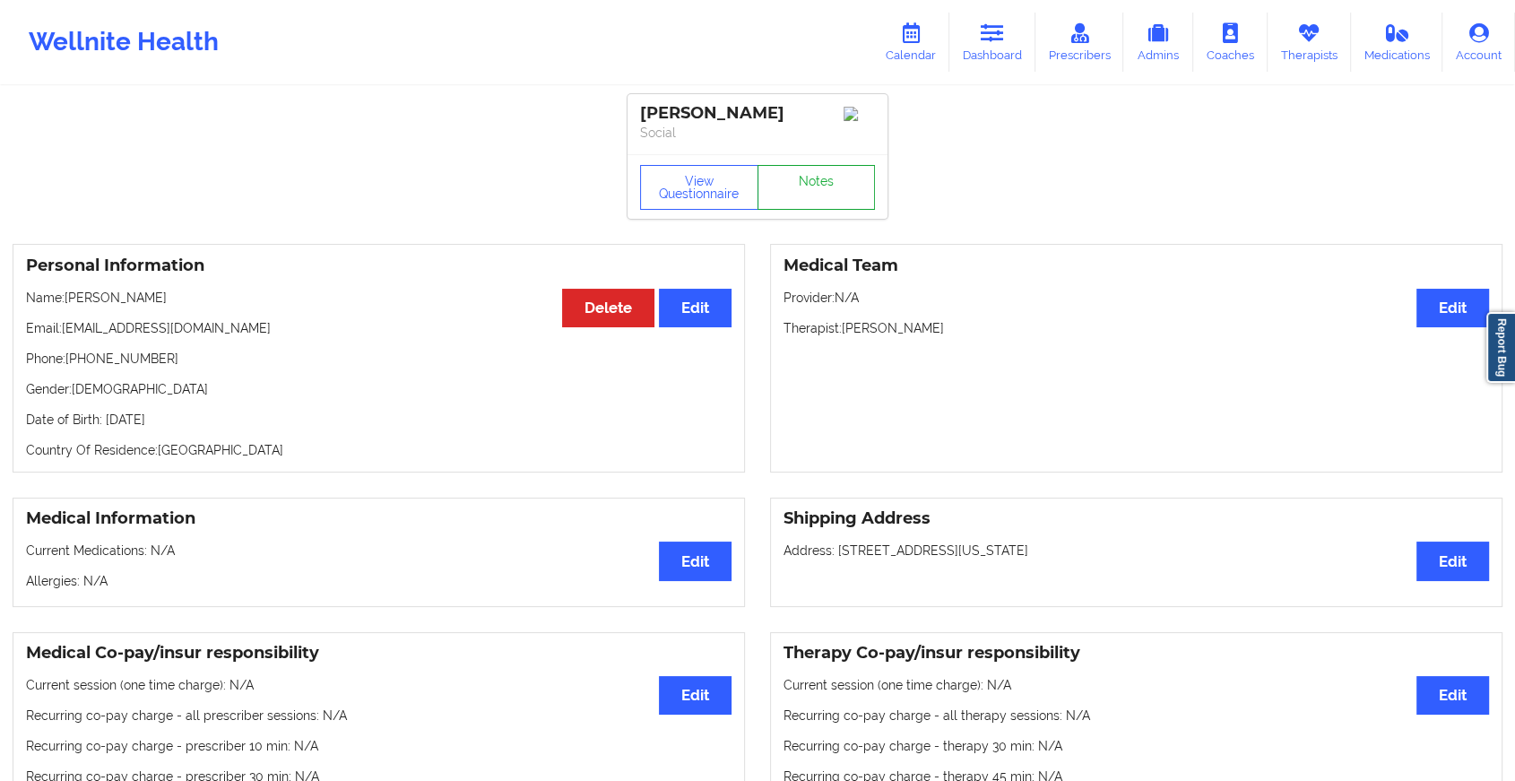
click at [814, 183] on link "Notes" at bounding box center [816, 187] width 118 height 45
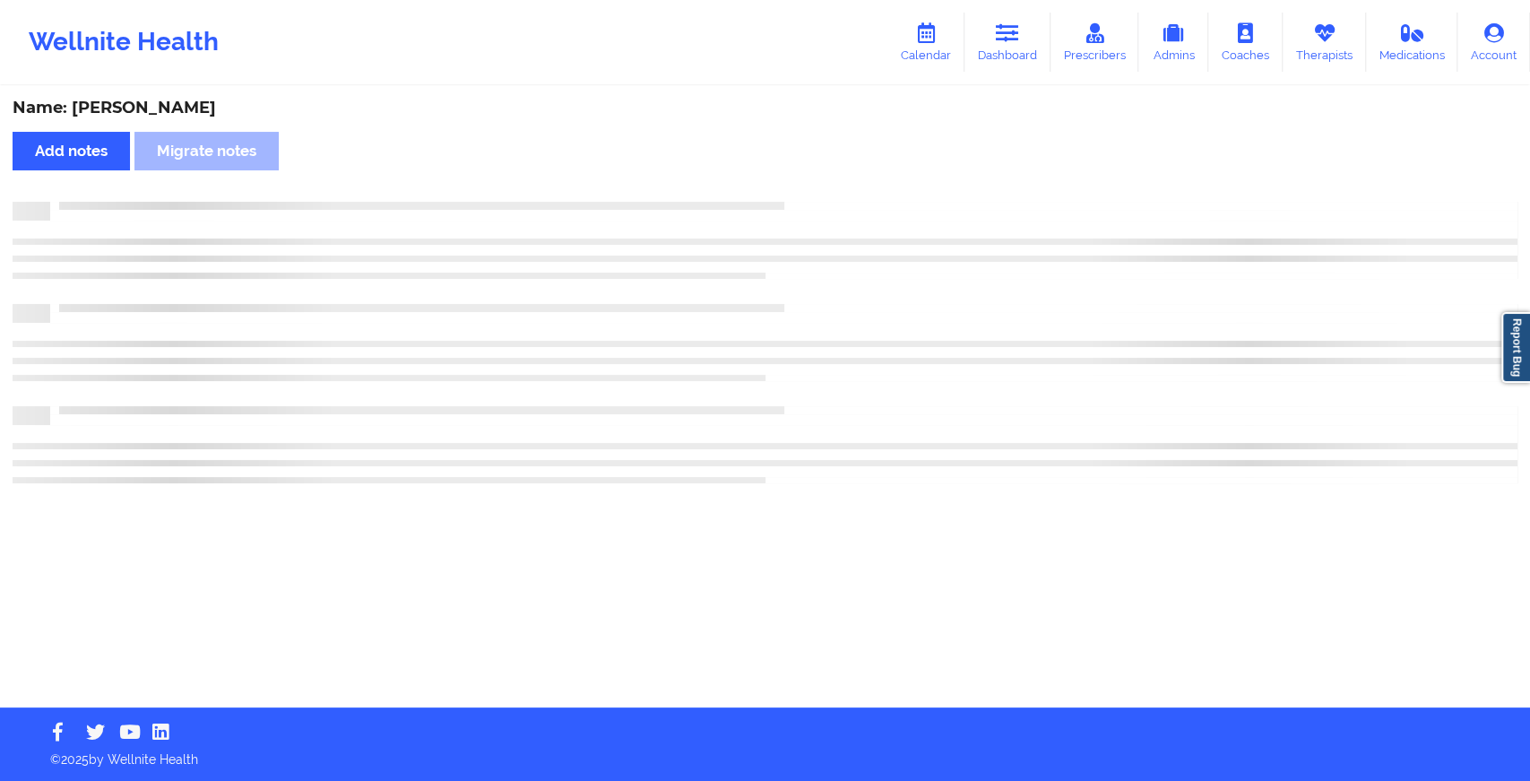
click at [814, 183] on div "Name: [PERSON_NAME] Add notes Migrate notes" at bounding box center [765, 397] width 1530 height 619
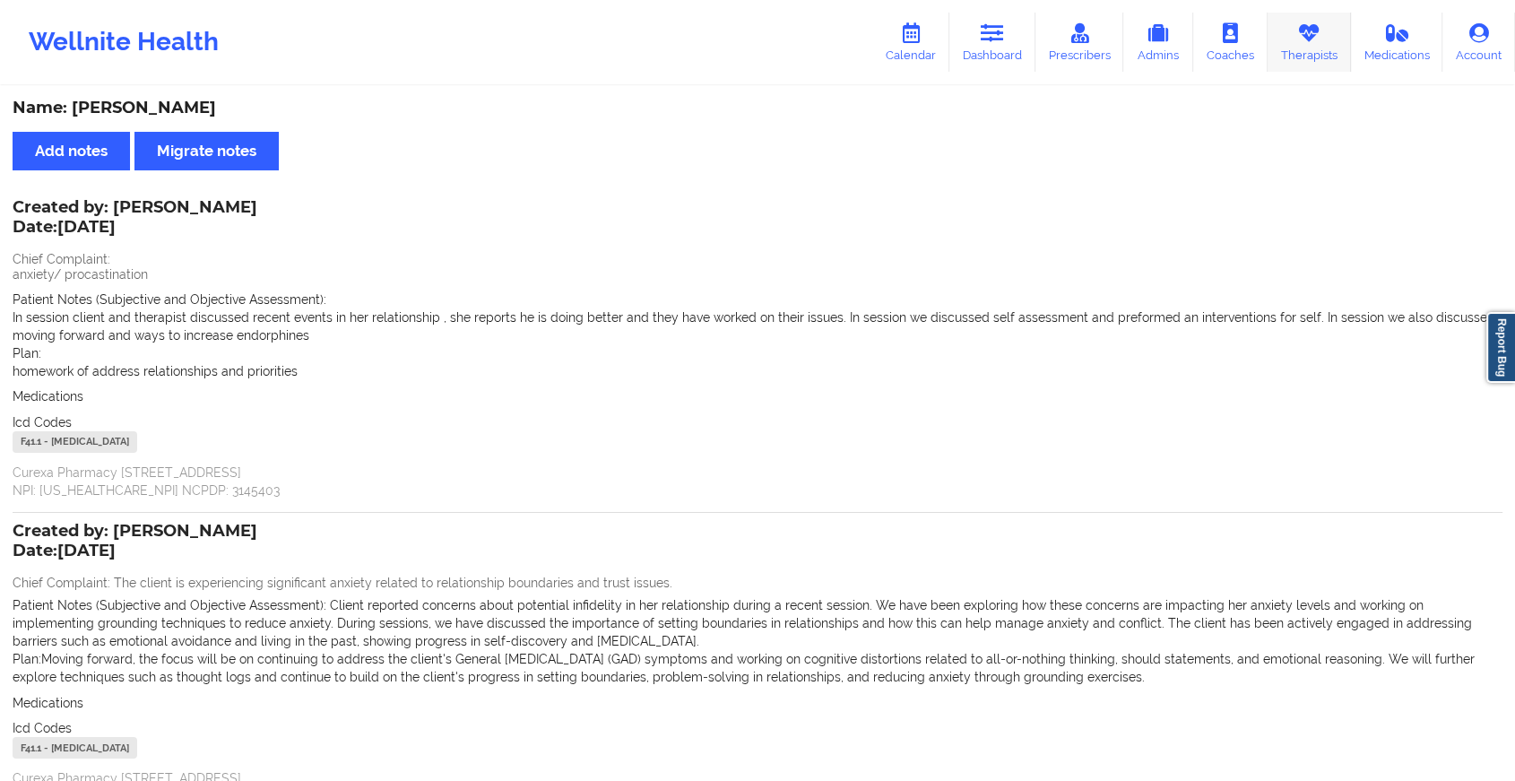
click at [1302, 36] on icon at bounding box center [1308, 33] width 23 height 20
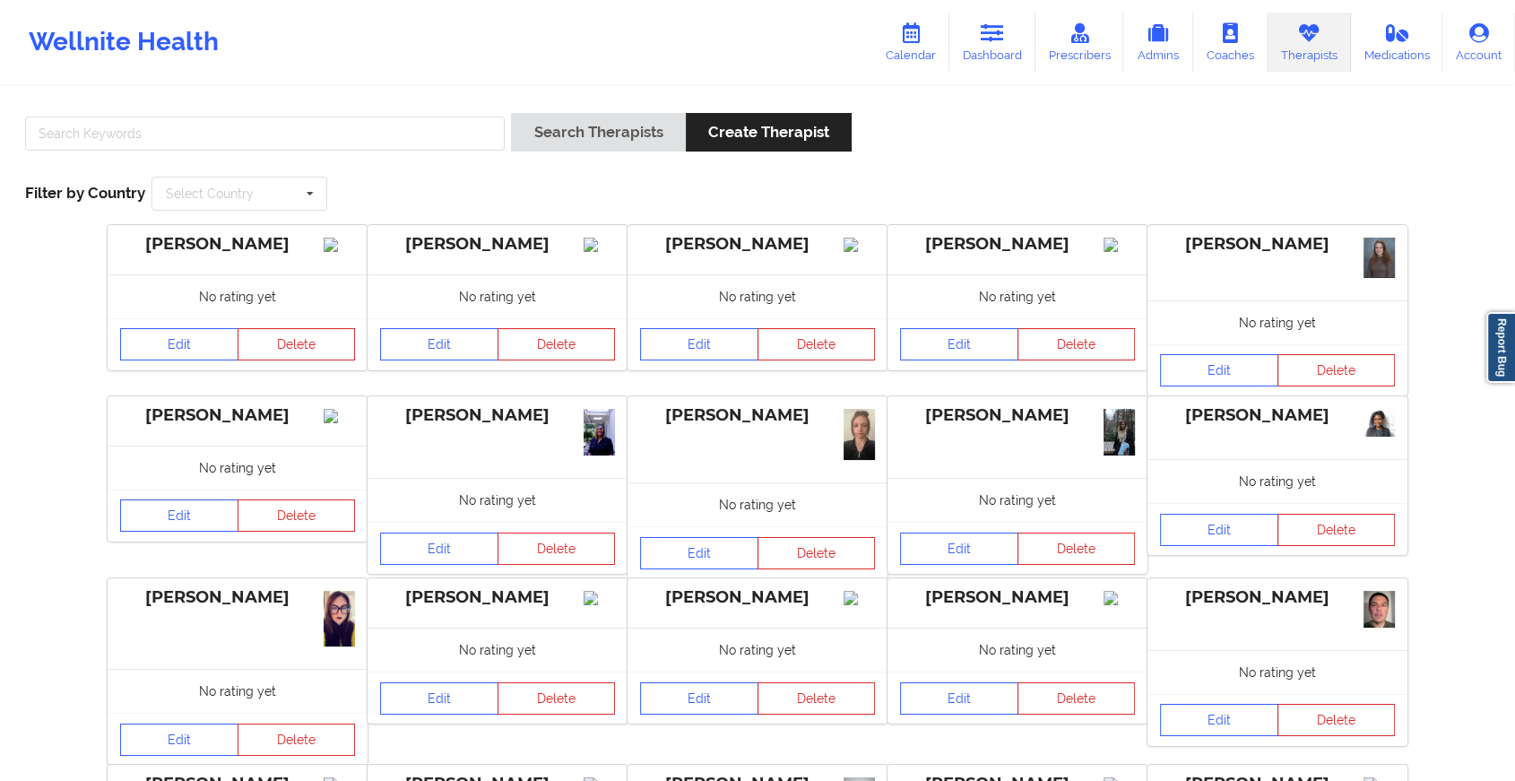
drag, startPoint x: 387, startPoint y: 151, endPoint x: 337, endPoint y: 117, distance: 60.2
click at [337, 117] on div at bounding box center [265, 138] width 492 height 51
click at [337, 117] on input "text" at bounding box center [265, 134] width 480 height 34
type input "lawa"
click at [511, 113] on button "Search Therapists" at bounding box center [598, 132] width 174 height 39
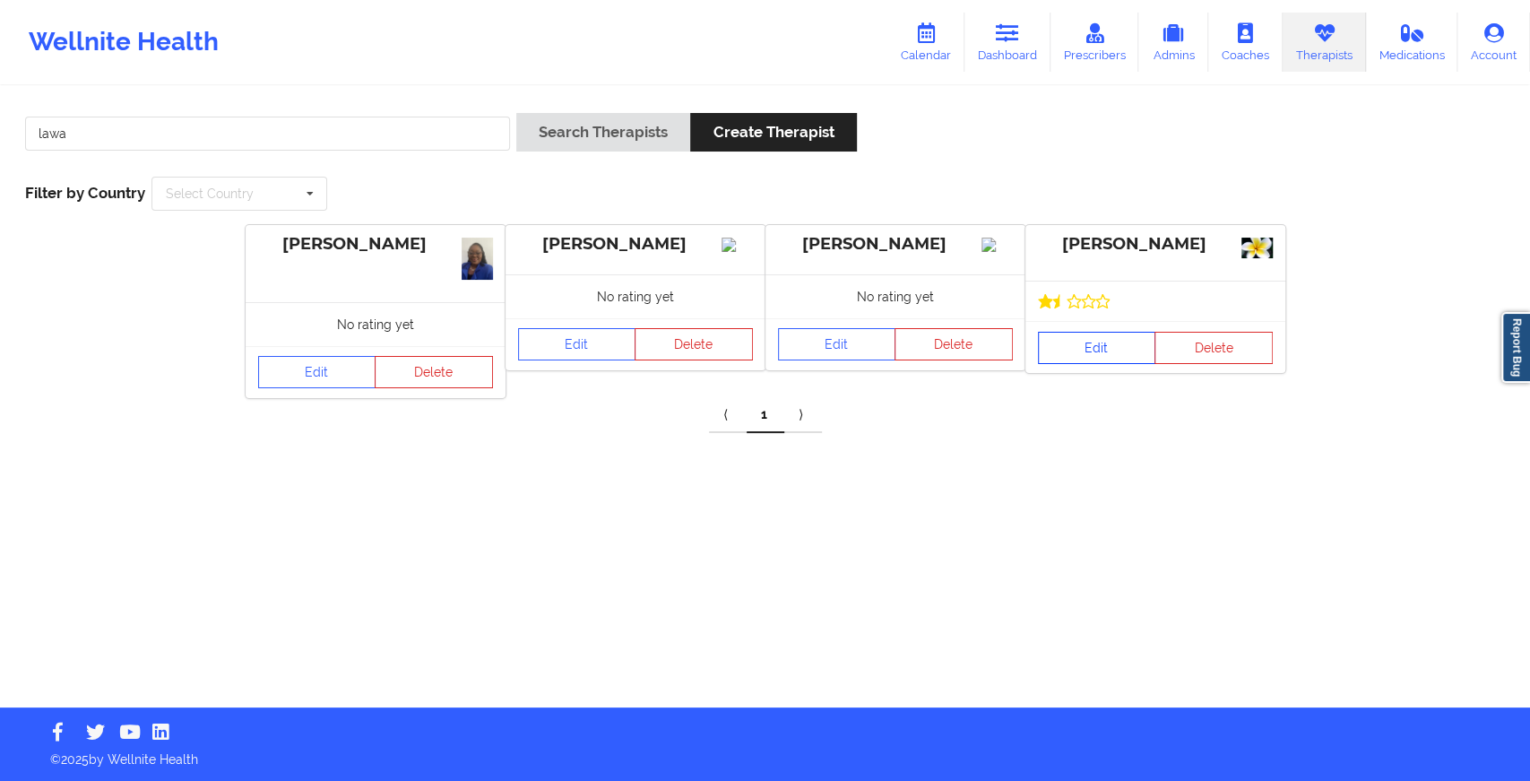
click at [1087, 346] on link "Edit" at bounding box center [1097, 348] width 118 height 32
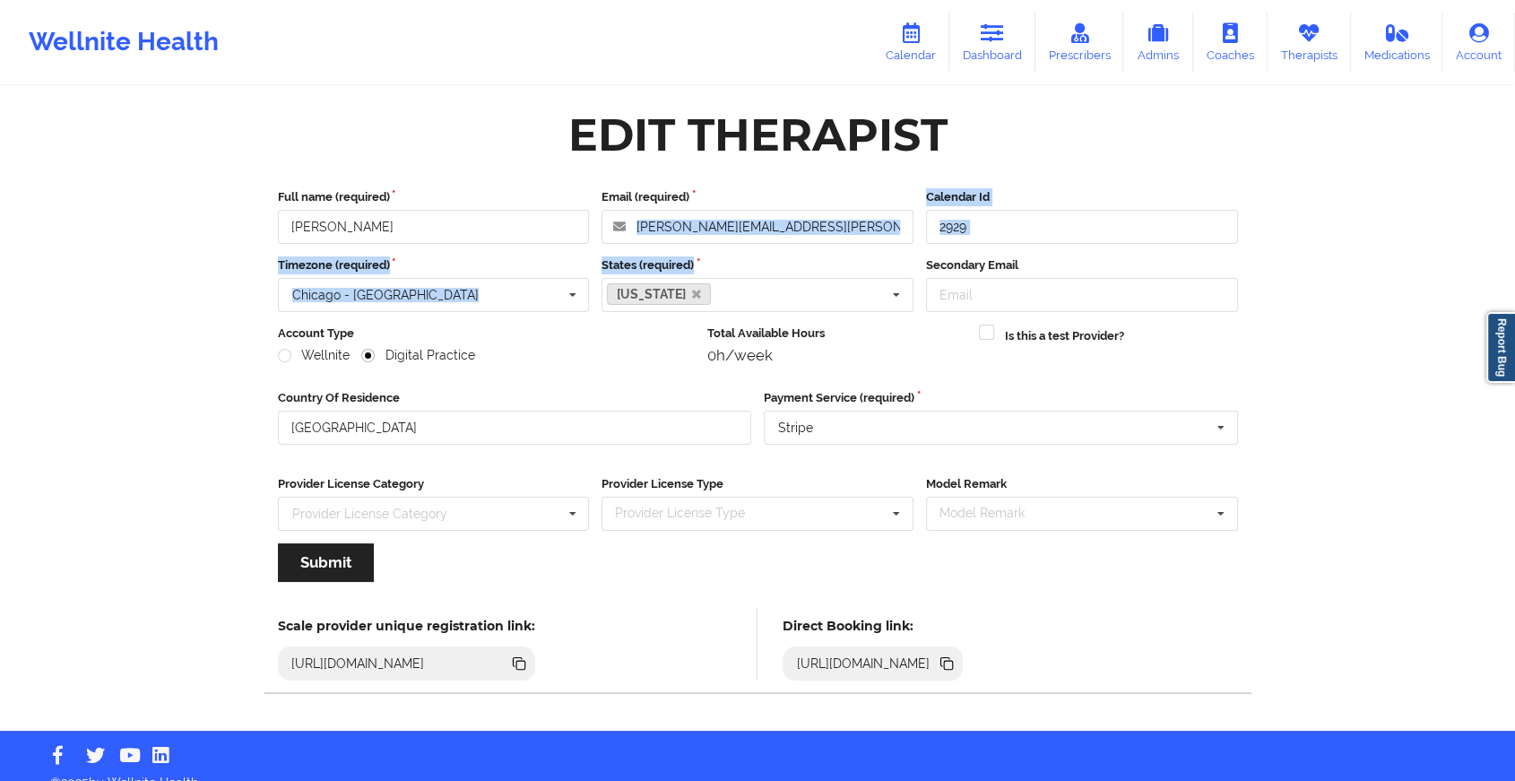
drag, startPoint x: 869, startPoint y: 250, endPoint x: 765, endPoint y: 224, distance: 106.3
click at [765, 224] on div "Full name (required) [PERSON_NAME] Email (required) [PERSON_NAME][EMAIL_ADDRESS…" at bounding box center [757, 391] width 985 height 431
click at [807, 256] on label "States (required)" at bounding box center [757, 265] width 312 height 18
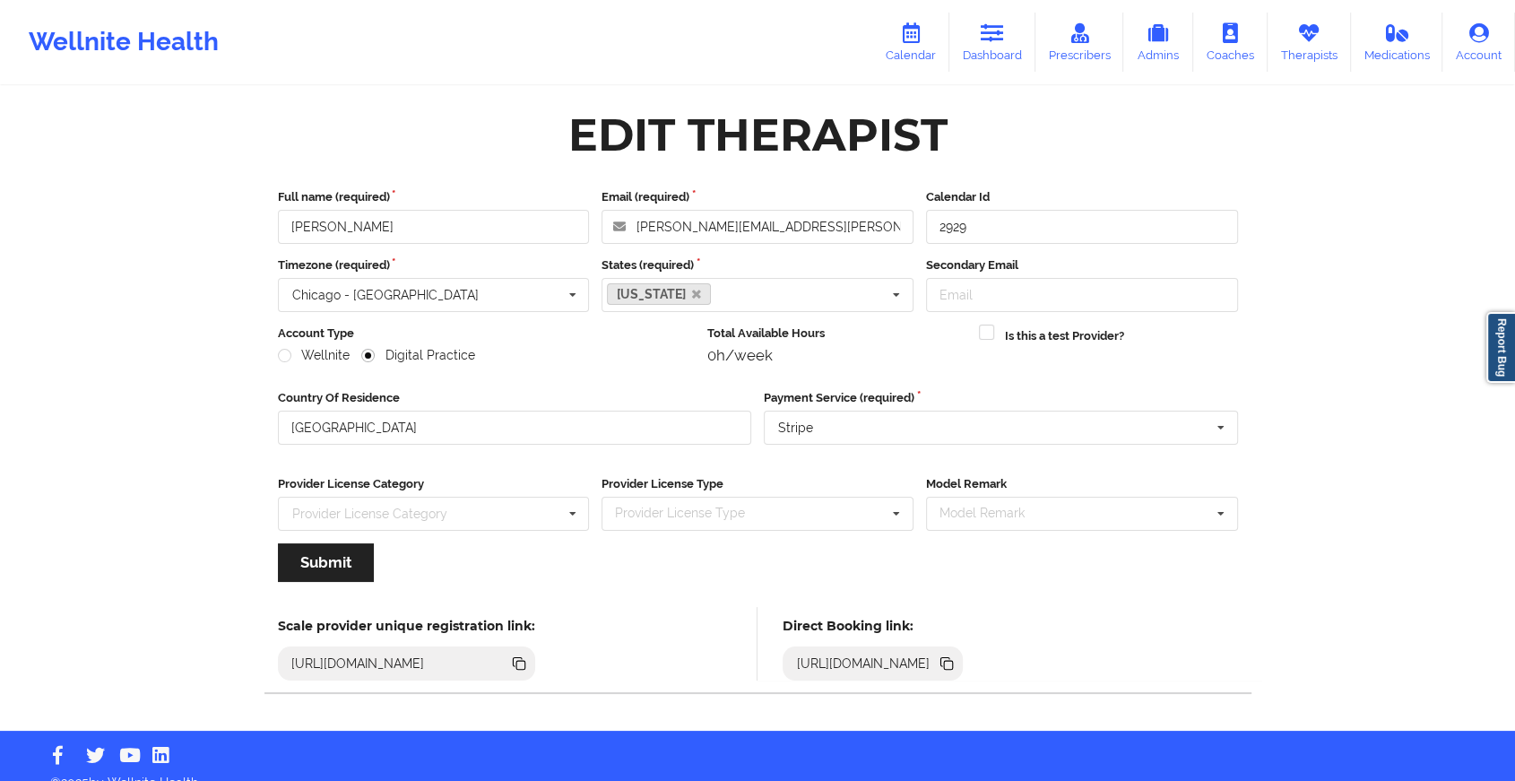
drag, startPoint x: 830, startPoint y: 186, endPoint x: 828, endPoint y: 218, distance: 31.4
click at [828, 218] on div "Full name (required) [PERSON_NAME] Email (required) [PERSON_NAME][EMAIL_ADDRESS…" at bounding box center [757, 391] width 985 height 431
drag, startPoint x: 828, startPoint y: 218, endPoint x: 516, endPoint y: 184, distance: 313.8
click at [516, 184] on div "Full name (required) [PERSON_NAME] Email (required) [PERSON_NAME][EMAIL_ADDRESS…" at bounding box center [757, 391] width 985 height 431
click at [1003, 60] on link "Dashboard" at bounding box center [992, 42] width 86 height 59
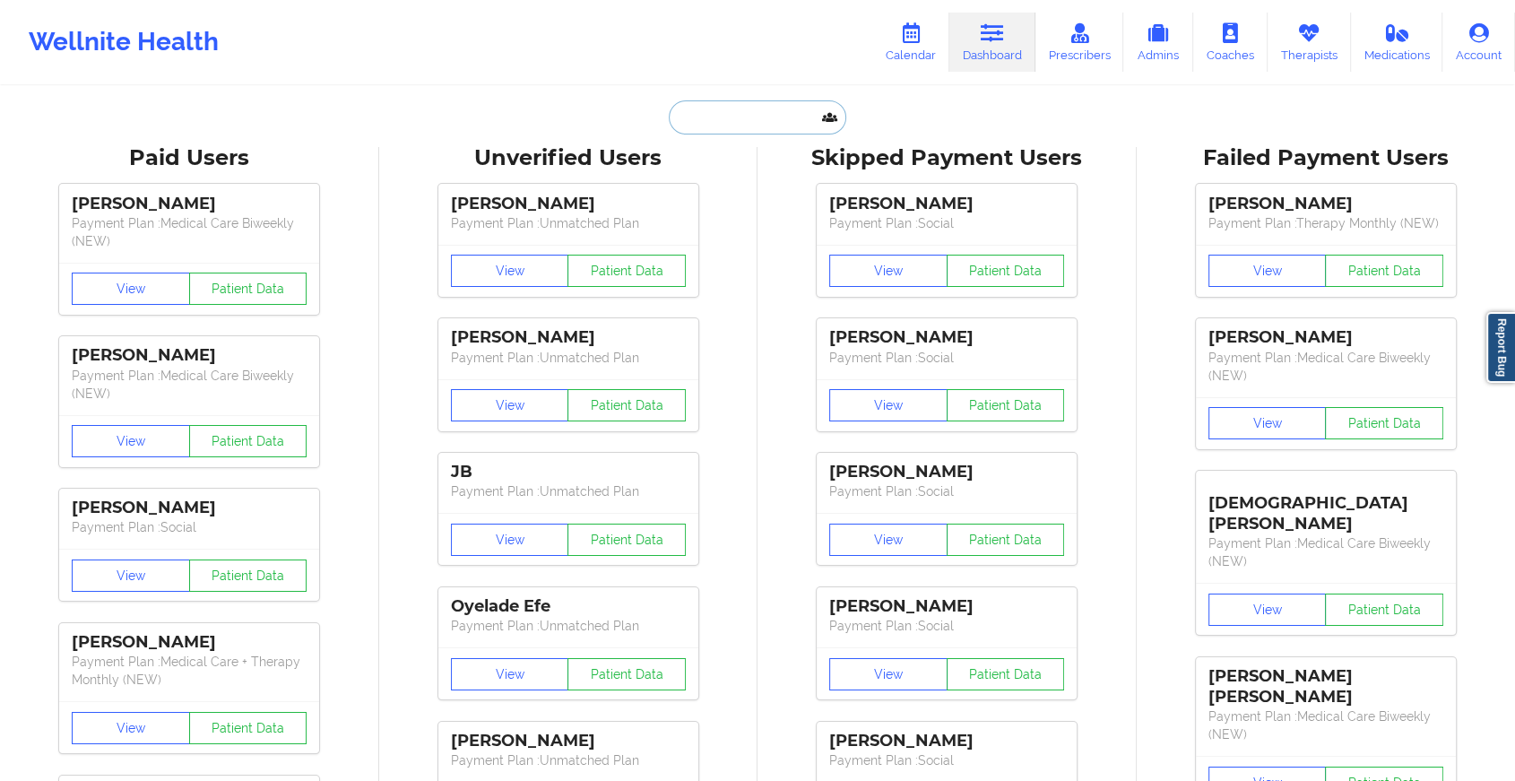
click at [729, 117] on input "text" at bounding box center [757, 117] width 177 height 34
paste input "[EMAIL_ADDRESS][DOMAIN_NAME]"
type input "[EMAIL_ADDRESS][DOMAIN_NAME]"
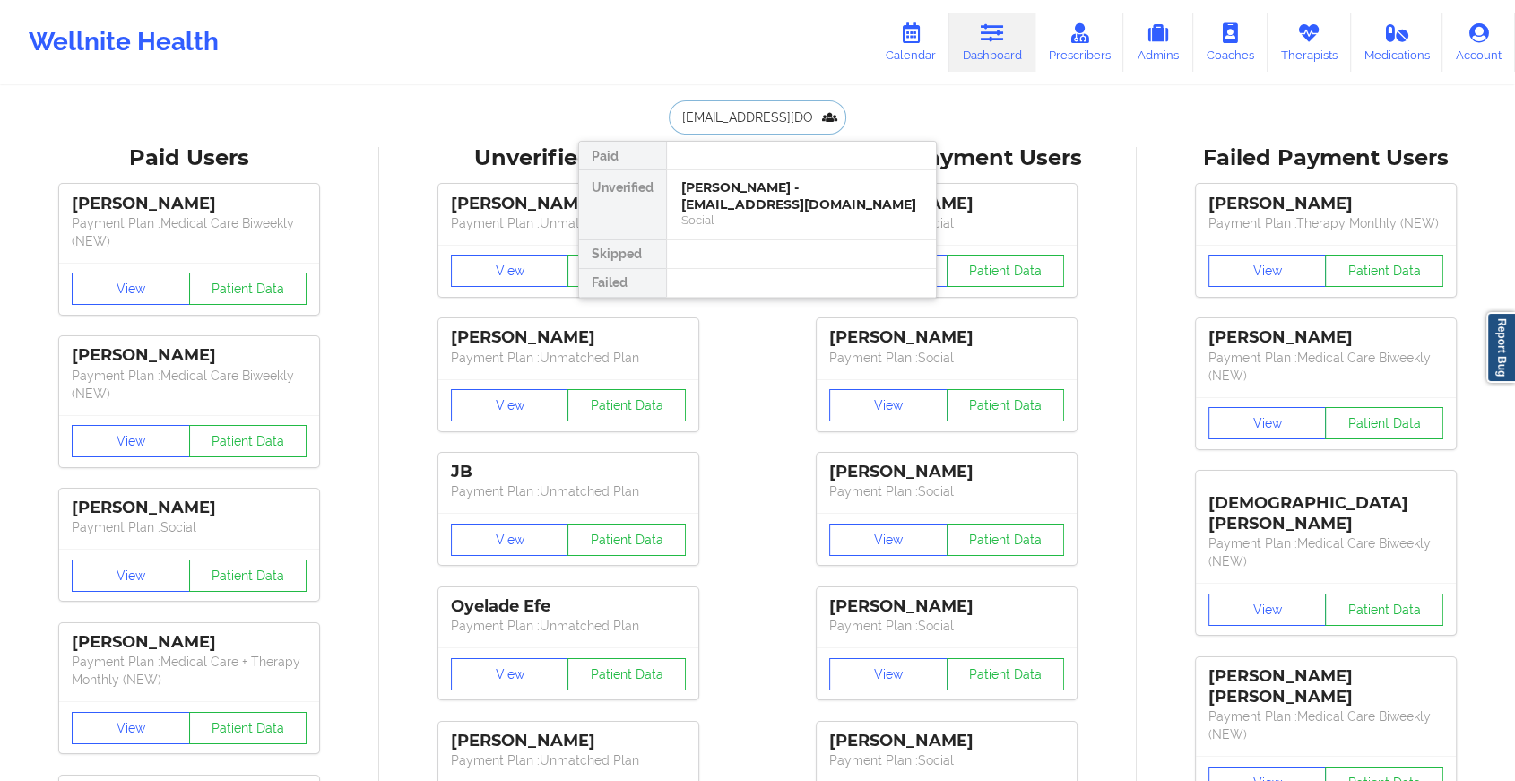
click at [753, 186] on div "[PERSON_NAME] - [EMAIL_ADDRESS][DOMAIN_NAME]" at bounding box center [801, 195] width 240 height 33
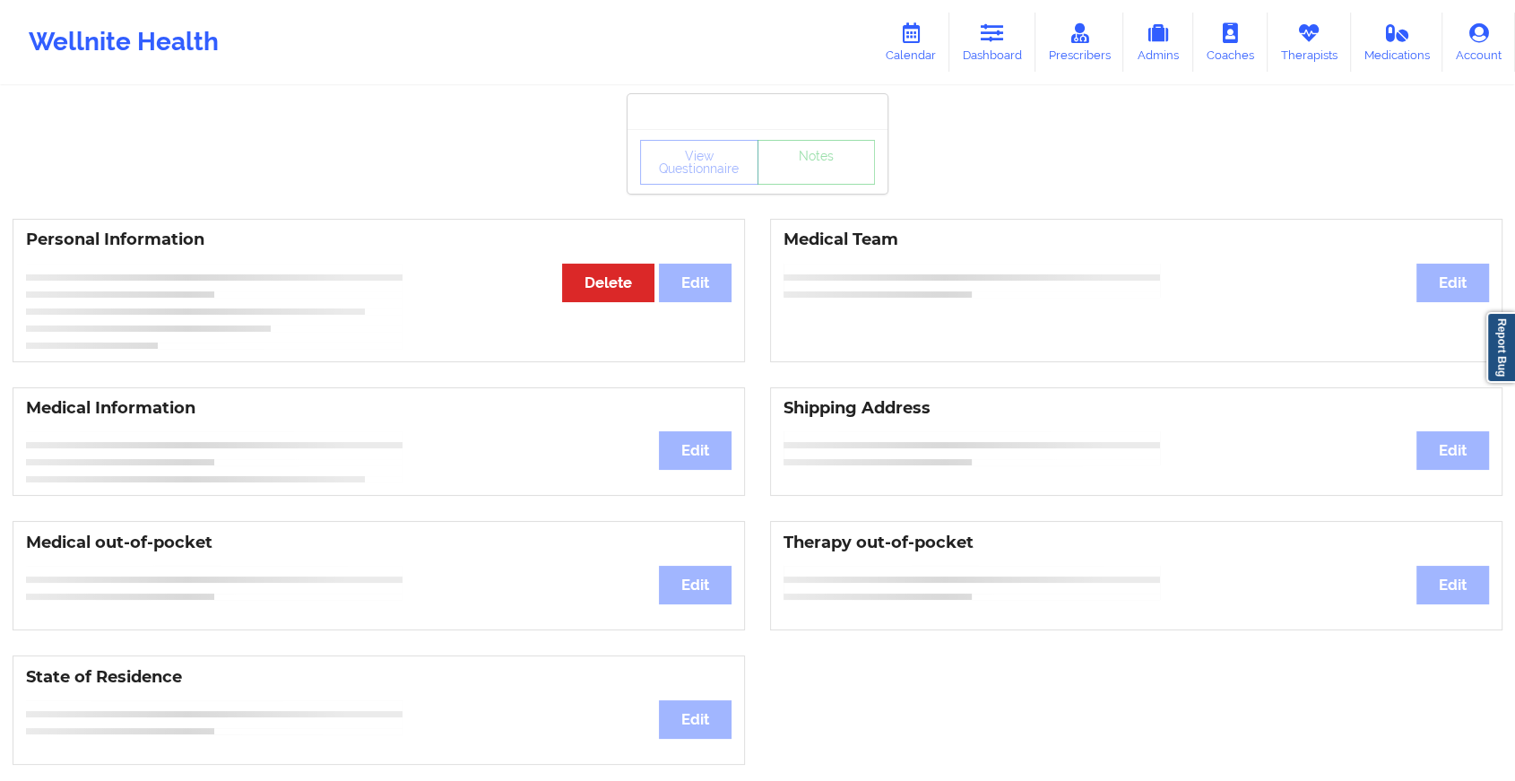
click at [831, 165] on div "View Questionnaire Notes" at bounding box center [757, 161] width 260 height 65
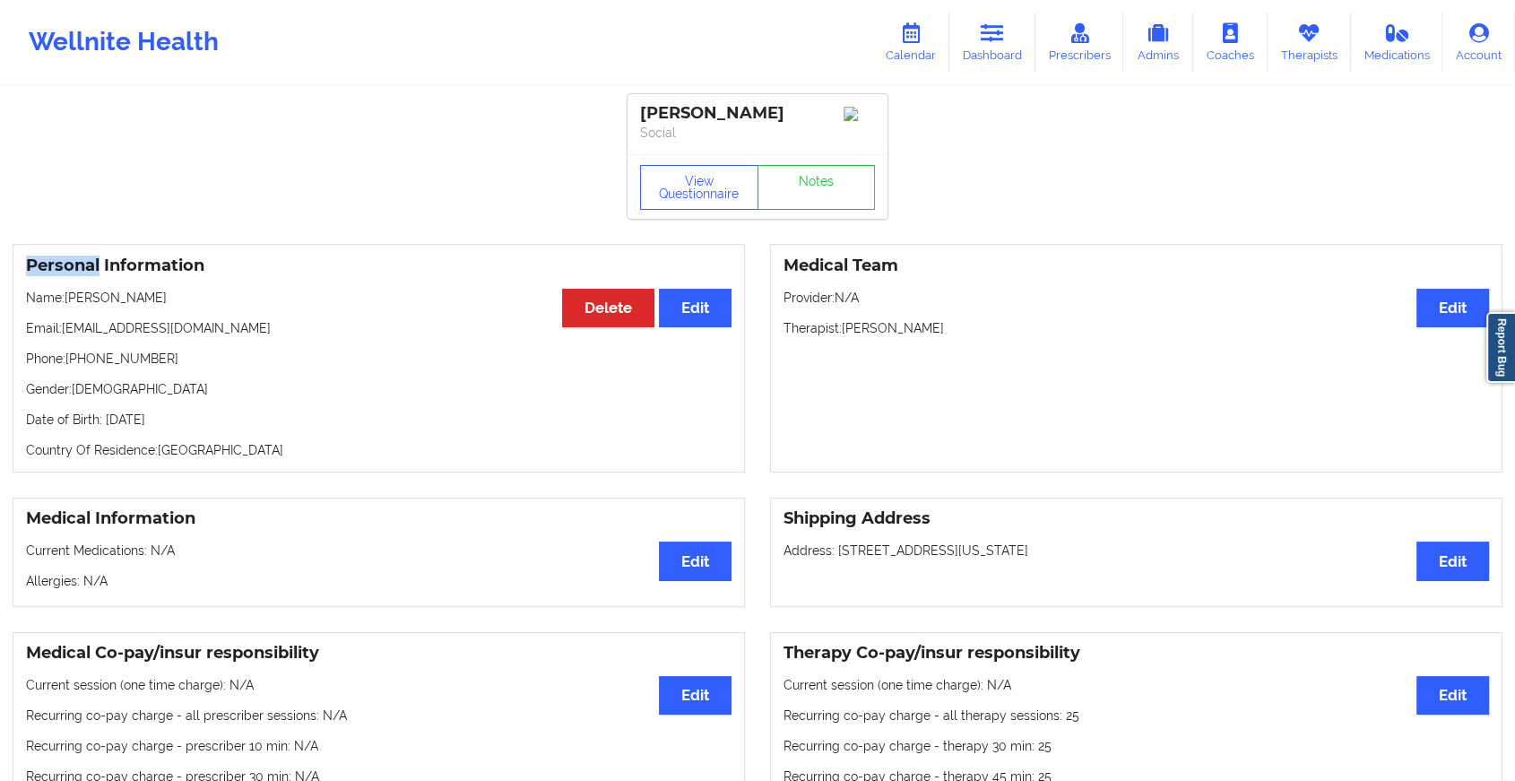
click at [831, 165] on div "View Questionnaire Notes" at bounding box center [757, 186] width 260 height 65
drag, startPoint x: 831, startPoint y: 165, endPoint x: 817, endPoint y: 201, distance: 38.3
click at [817, 201] on link "Notes" at bounding box center [816, 187] width 118 height 45
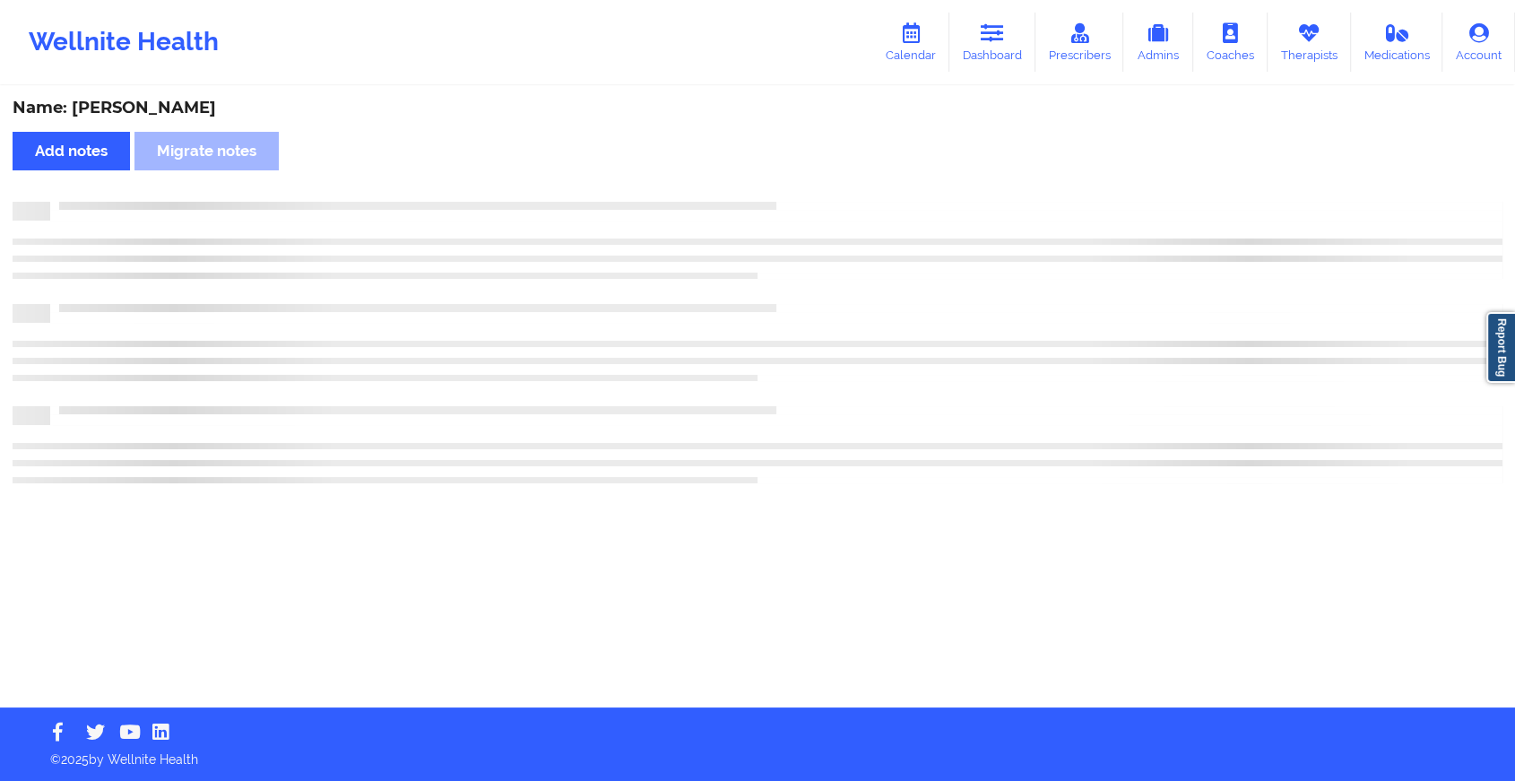
click at [817, 202] on div at bounding box center [776, 202] width 1452 height 0
click at [817, 202] on div at bounding box center [783, 202] width 1467 height 0
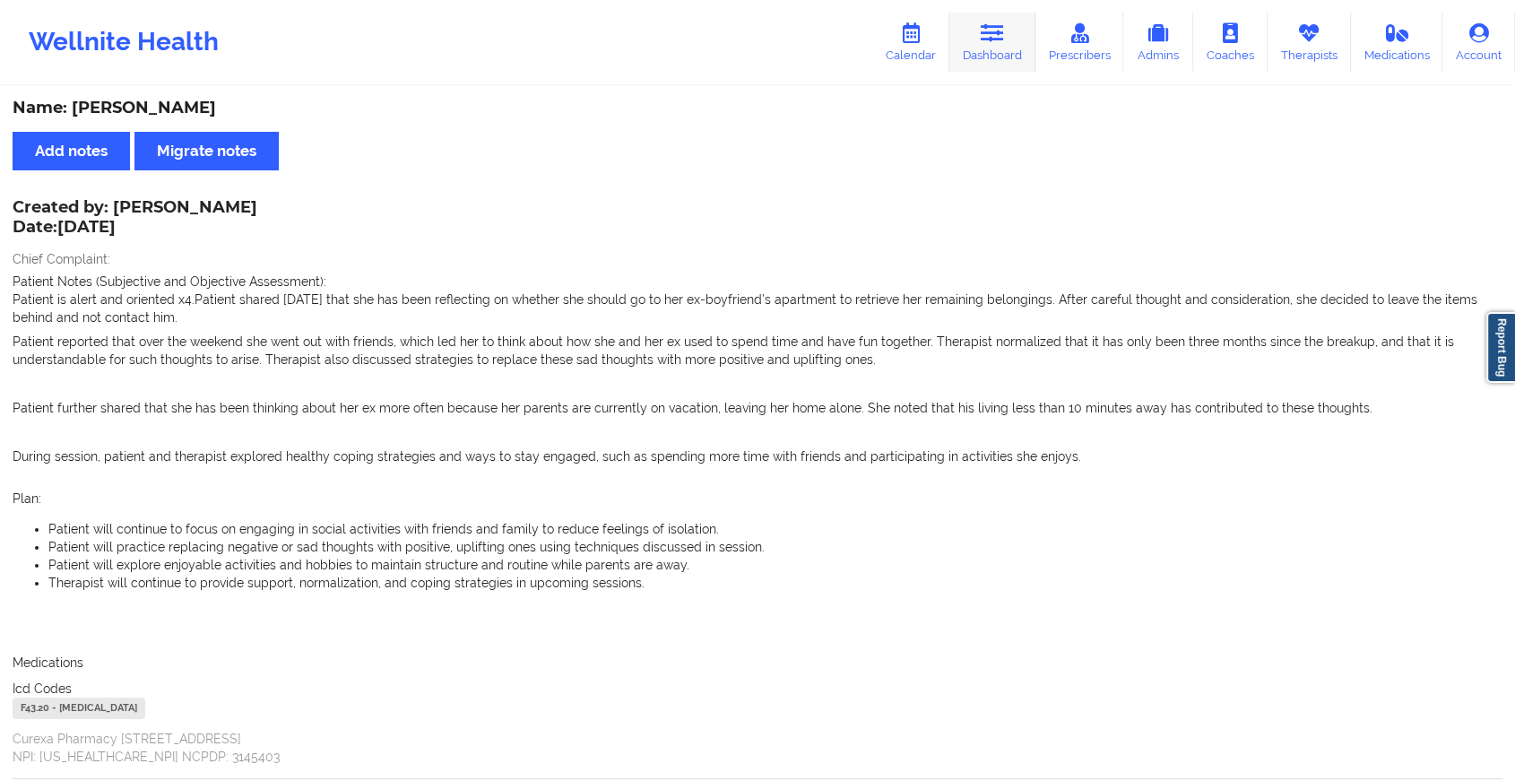
click at [1021, 31] on link "Dashboard" at bounding box center [992, 42] width 86 height 59
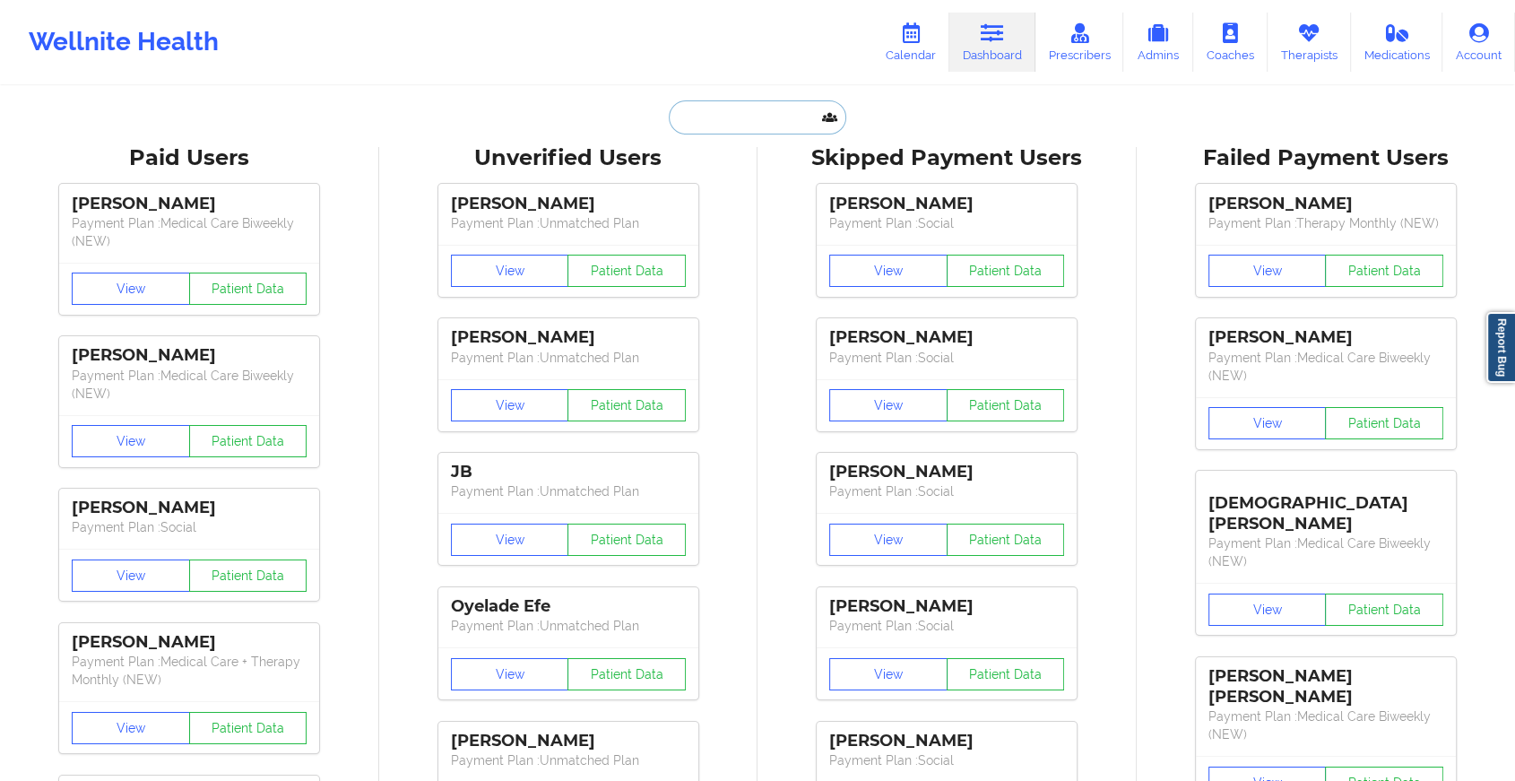
click at [710, 105] on input "text" at bounding box center [757, 117] width 177 height 34
paste input "[EMAIL_ADDRESS][DOMAIN_NAME]"
type input "[EMAIL_ADDRESS][DOMAIN_NAME]"
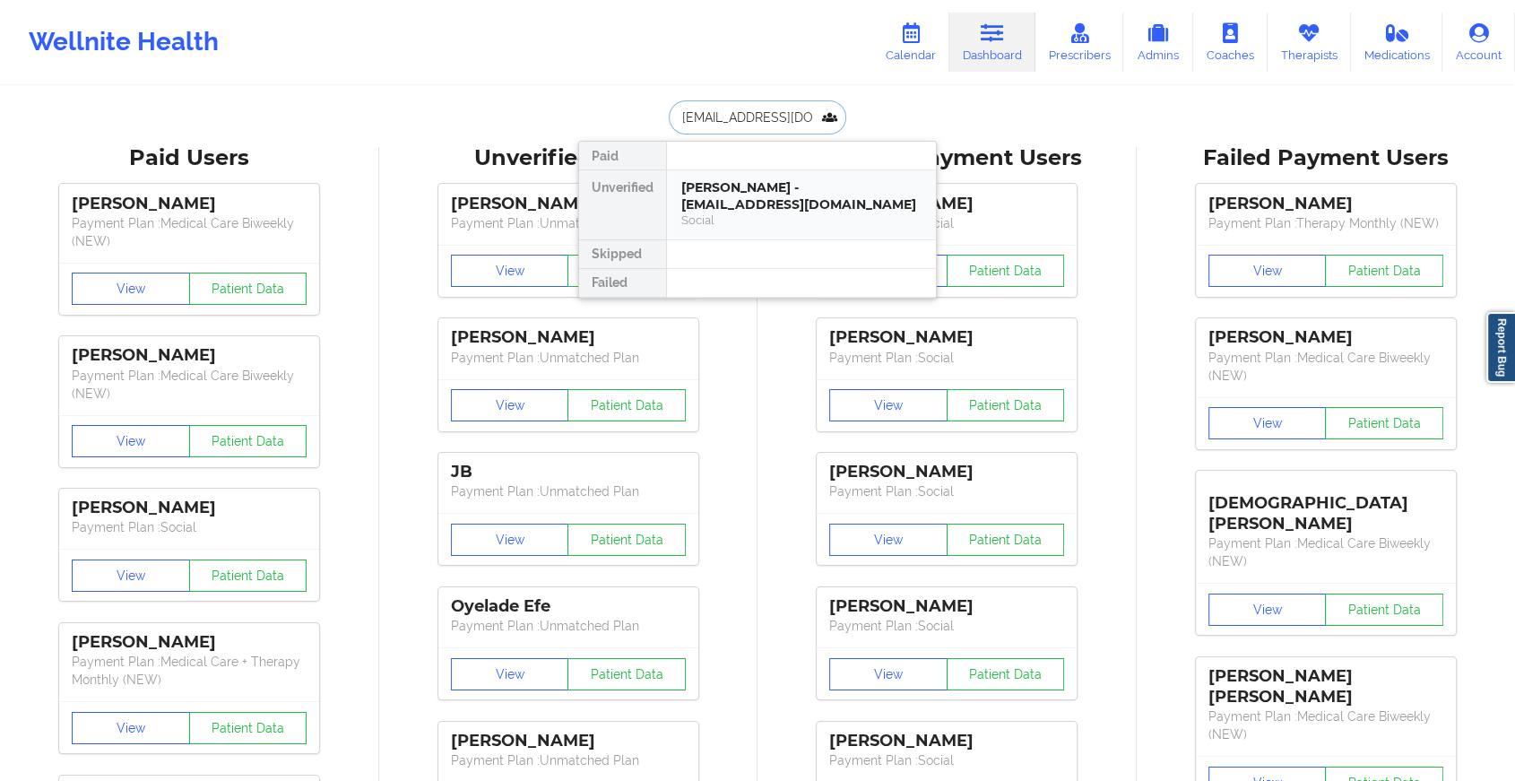
click at [742, 198] on div "[PERSON_NAME] - [EMAIL_ADDRESS][DOMAIN_NAME]" at bounding box center [801, 195] width 240 height 33
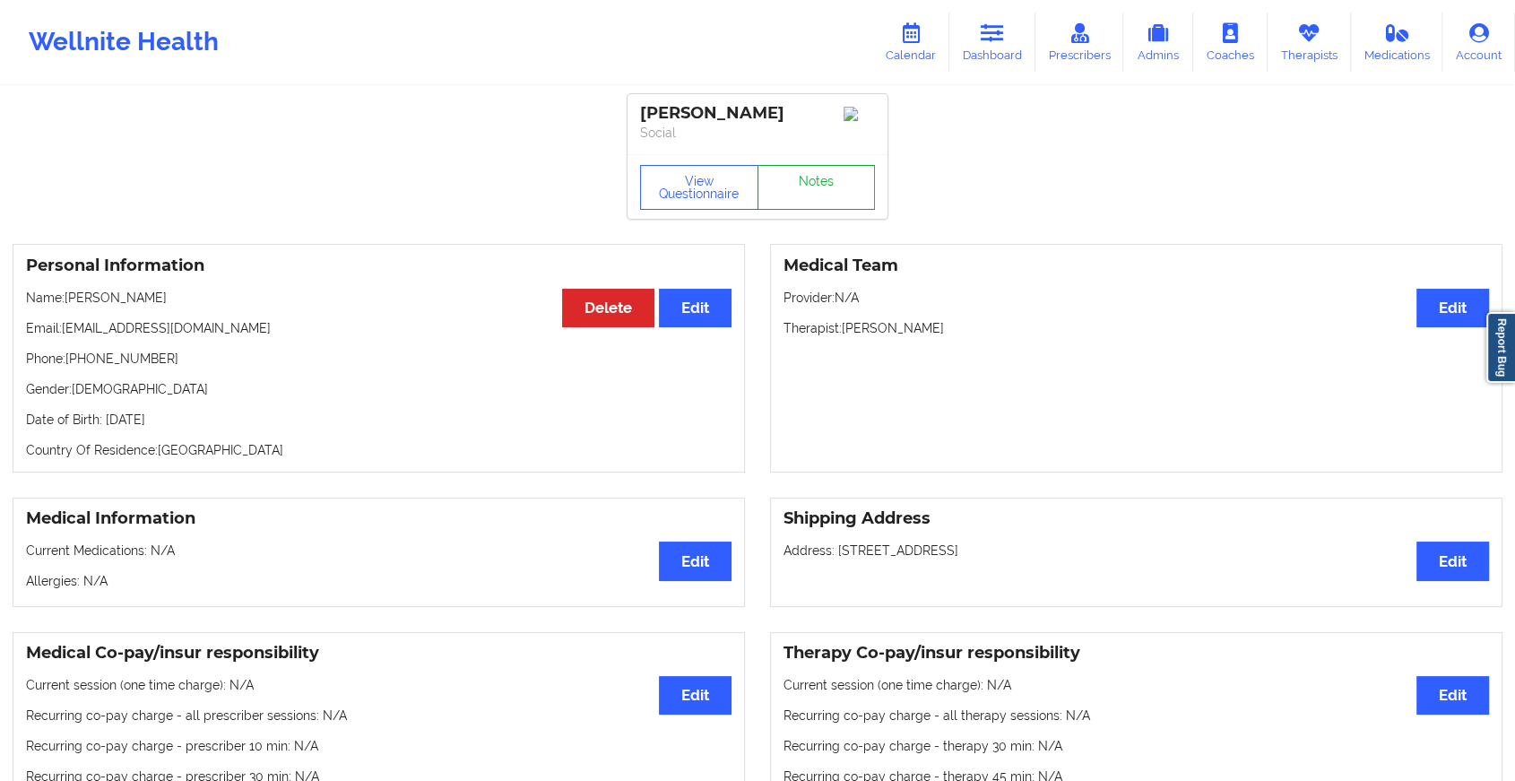
click at [855, 194] on link "Notes" at bounding box center [816, 187] width 118 height 45
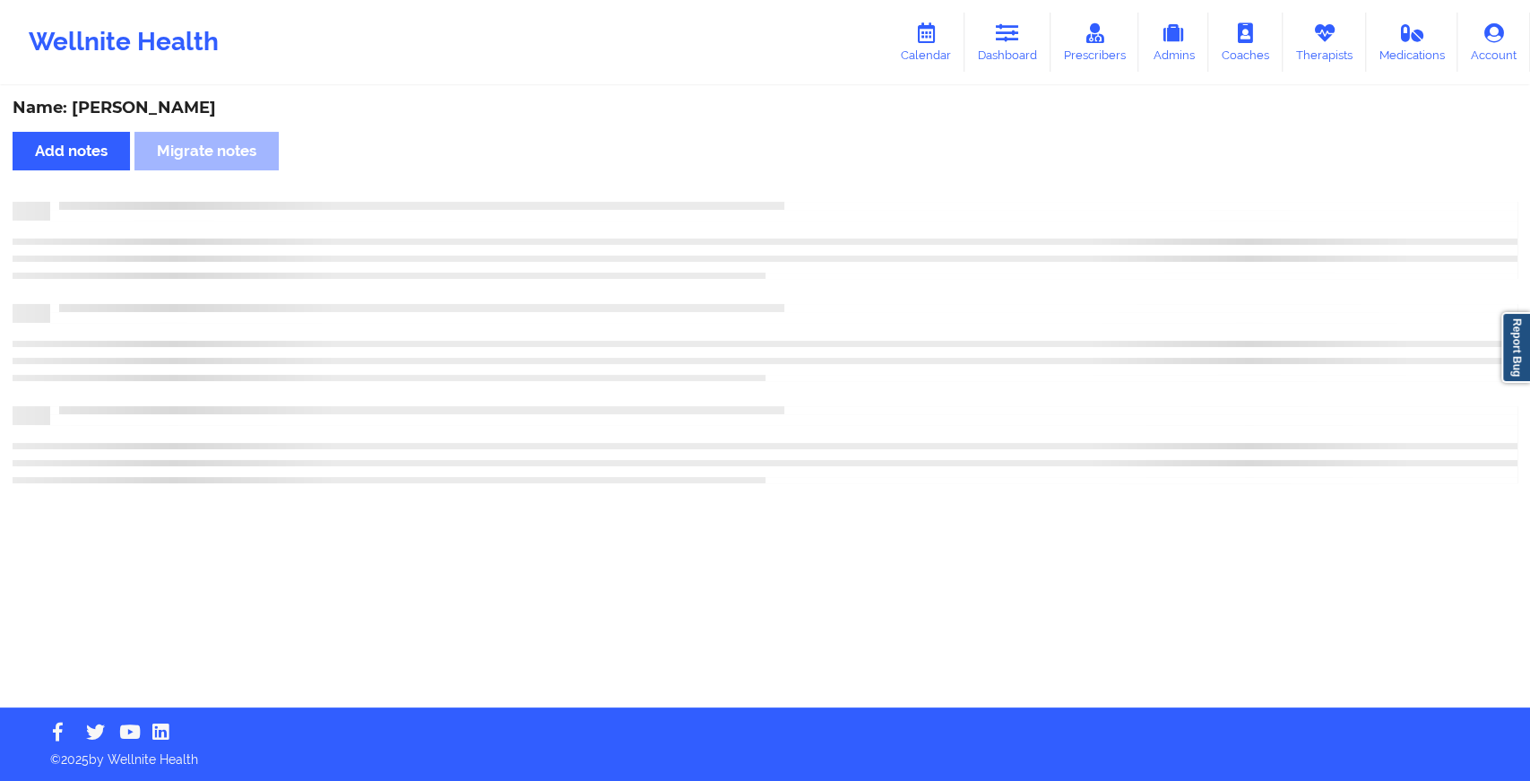
click at [855, 194] on div "Name: [PERSON_NAME] Add notes Migrate notes" at bounding box center [765, 397] width 1530 height 619
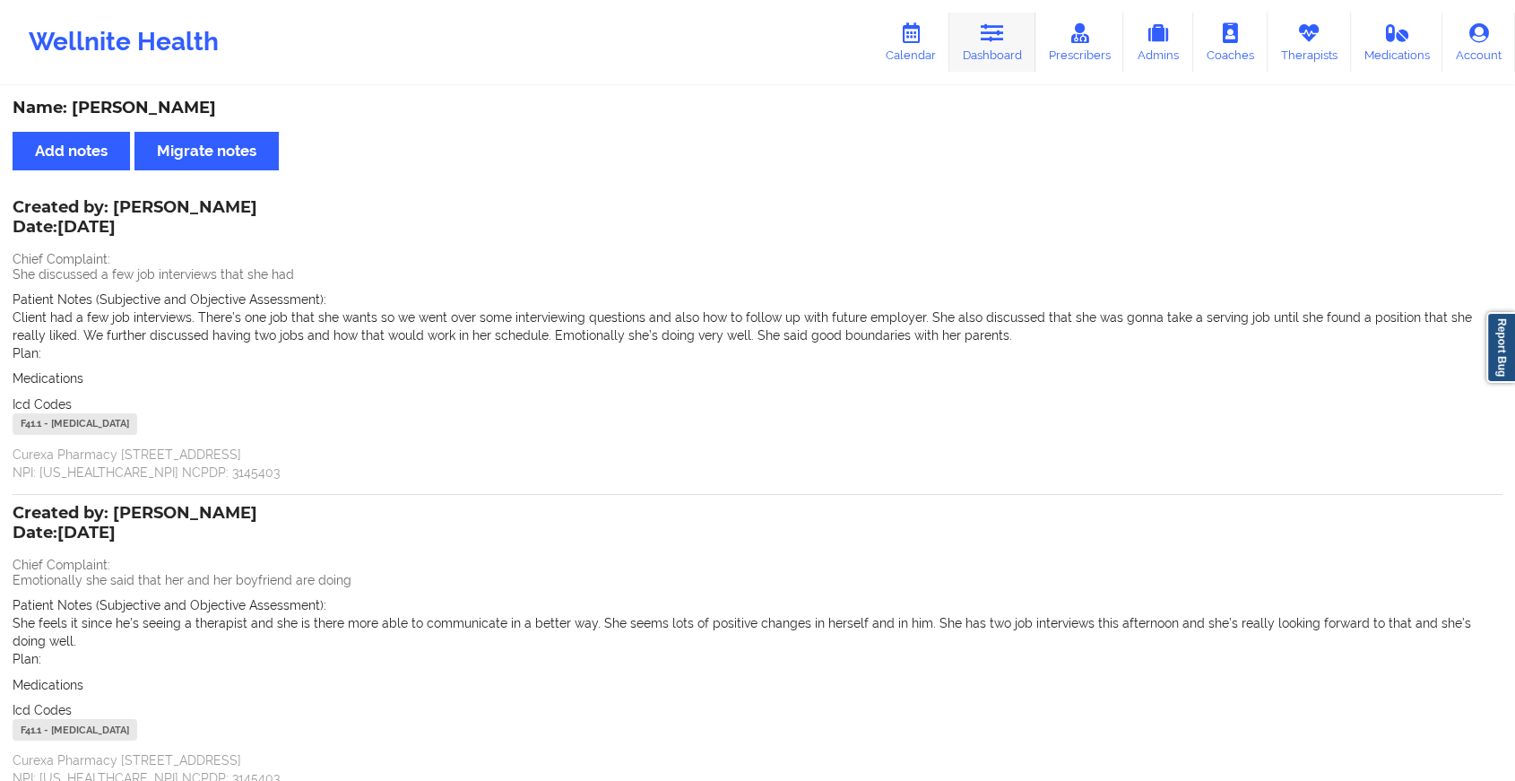
click at [990, 56] on link "Dashboard" at bounding box center [992, 42] width 86 height 59
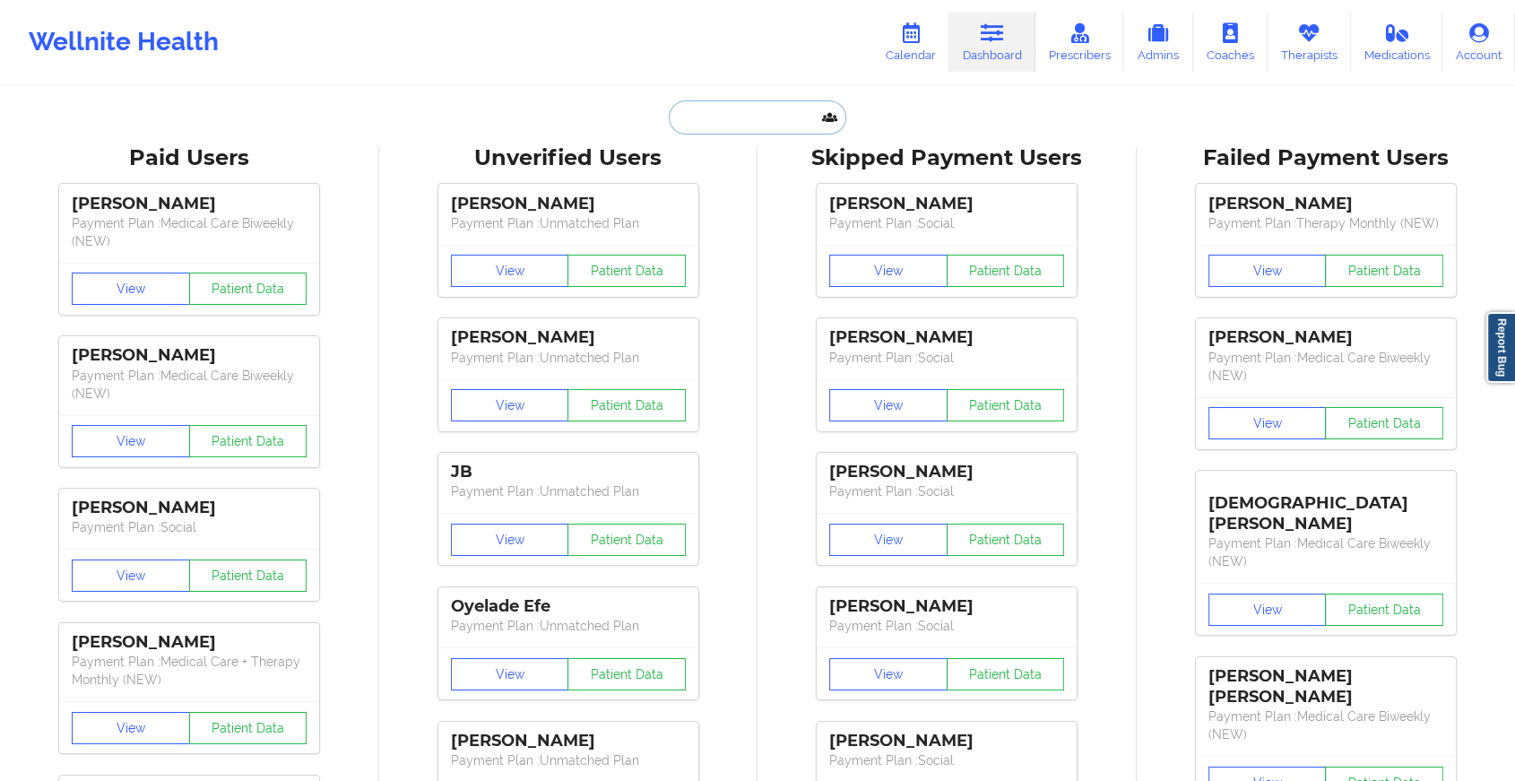
click at [752, 111] on input "text" at bounding box center [757, 117] width 177 height 34
paste input "[EMAIL_ADDRESS][DOMAIN_NAME]"
type input "[EMAIL_ADDRESS][DOMAIN_NAME]"
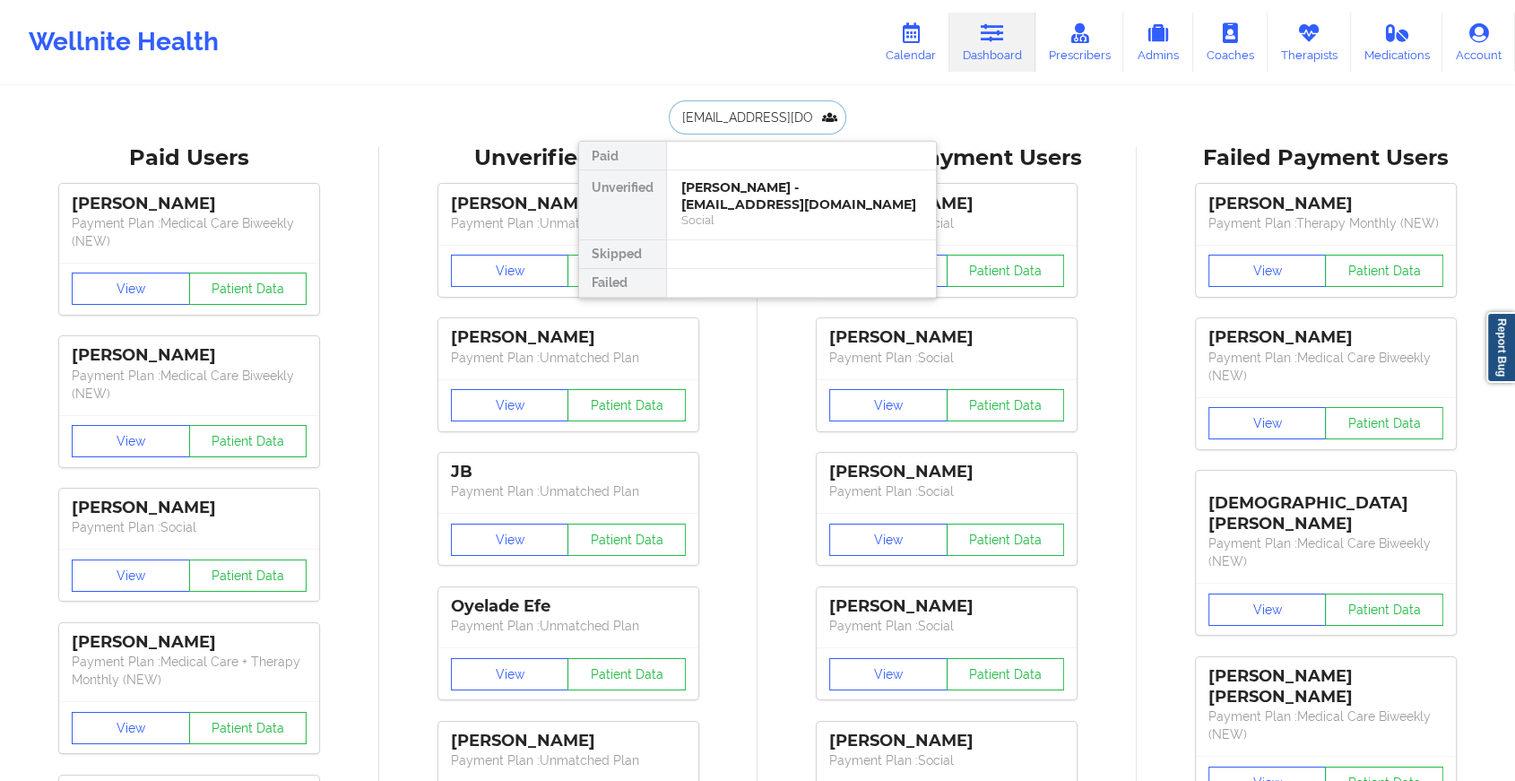
click at [770, 203] on div "[PERSON_NAME] - [EMAIL_ADDRESS][DOMAIN_NAME]" at bounding box center [801, 195] width 240 height 33
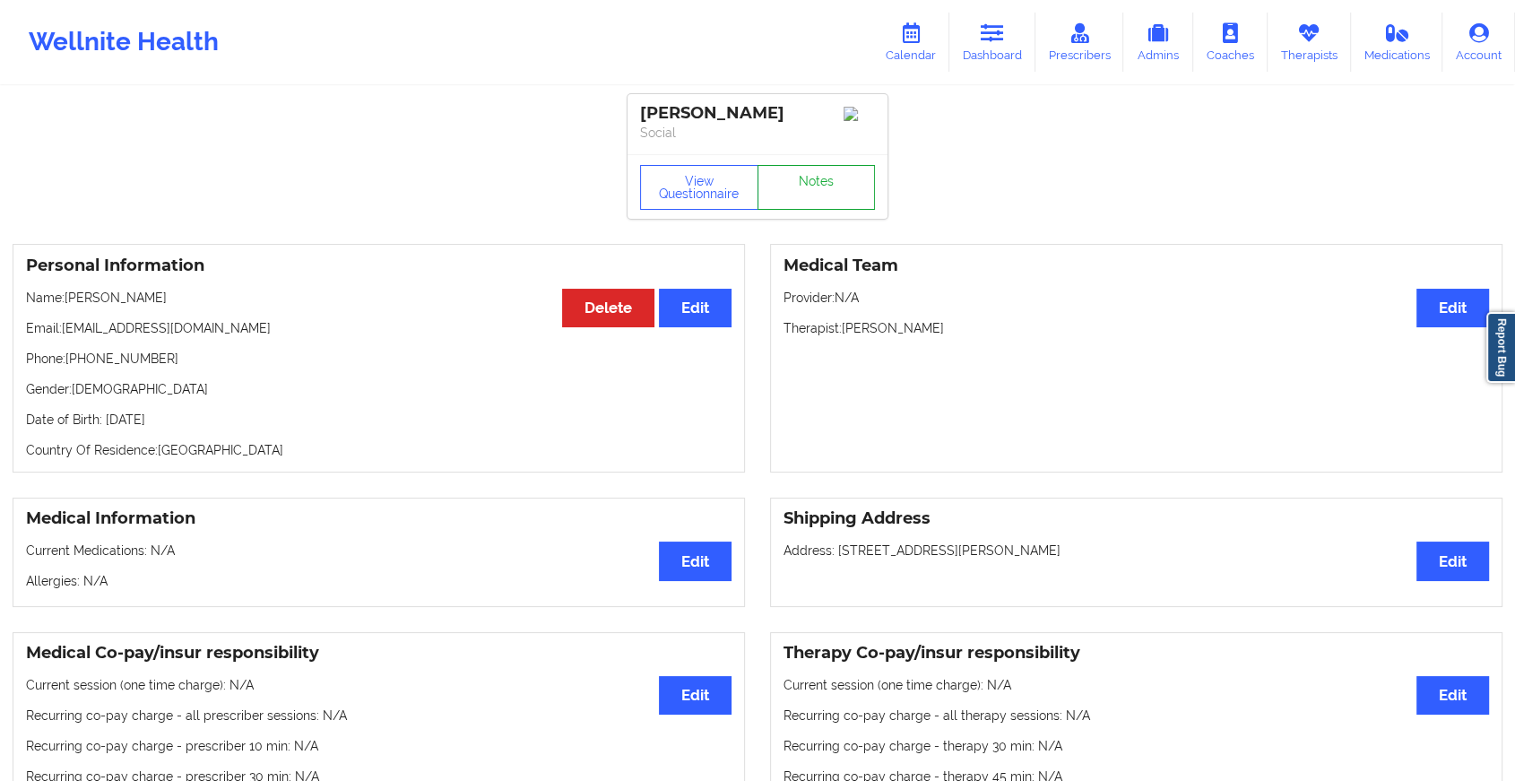
click at [822, 191] on link "Notes" at bounding box center [816, 187] width 118 height 45
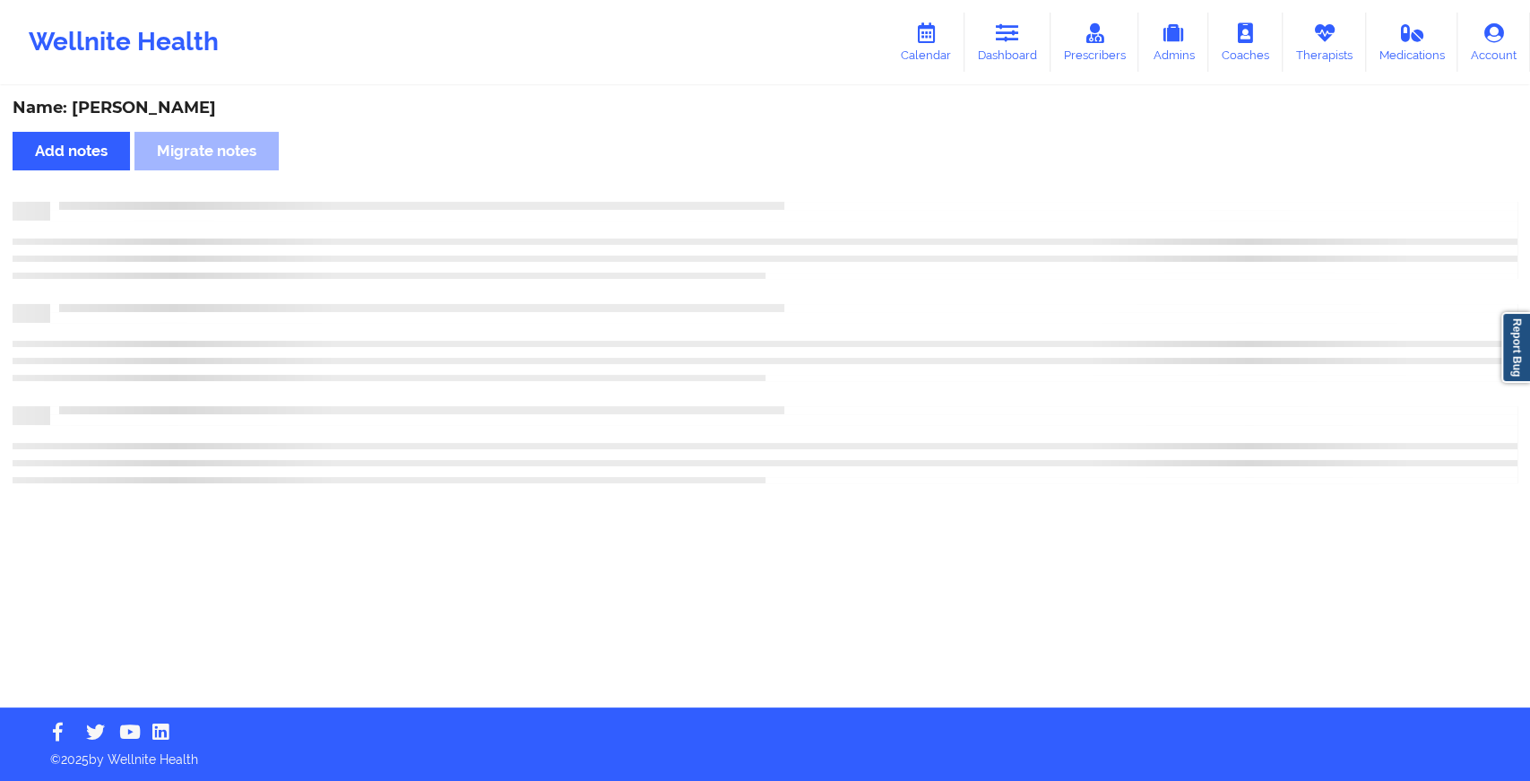
click at [923, 380] on div "Name: [PERSON_NAME] Add notes Migrate notes" at bounding box center [765, 397] width 1530 height 619
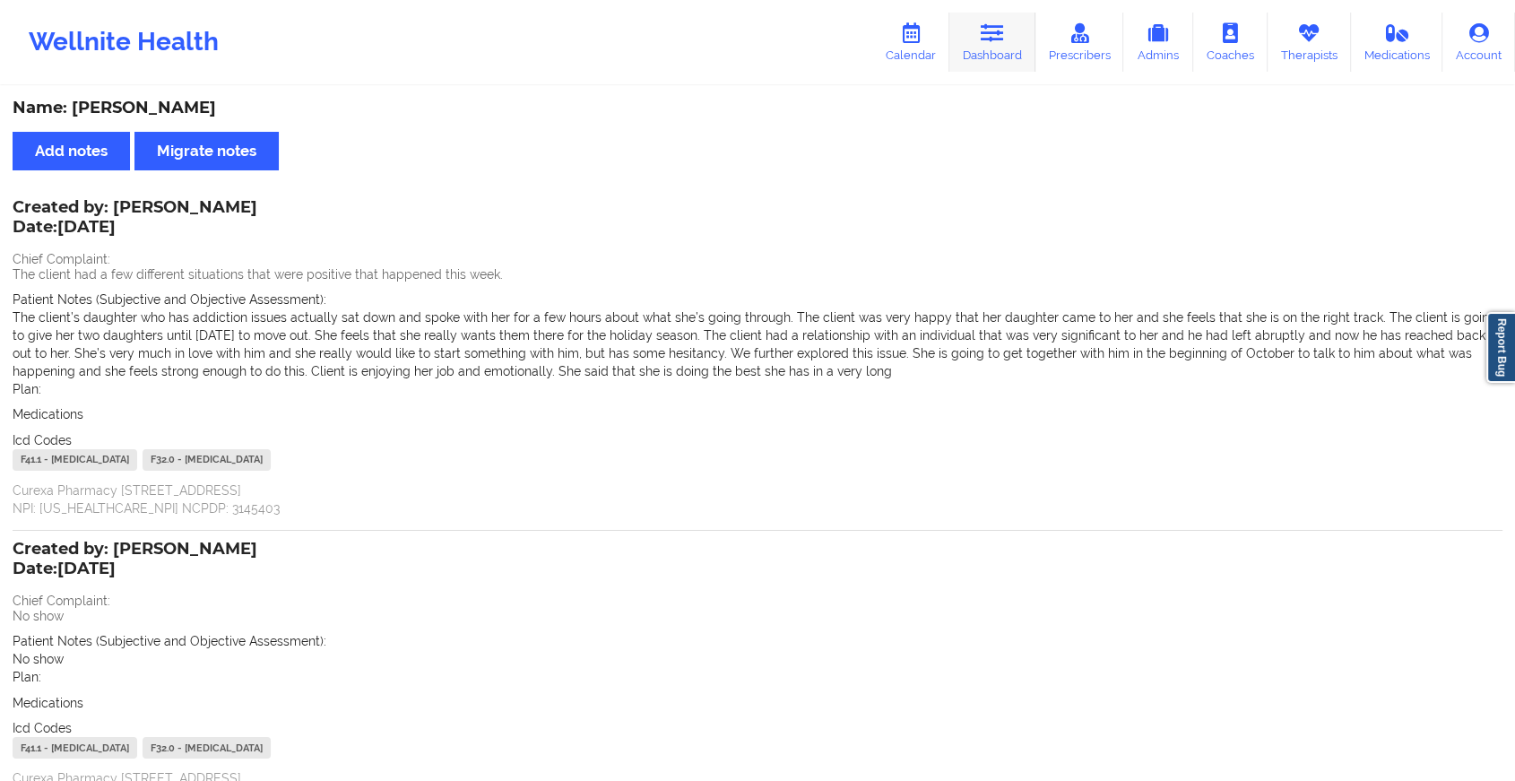
click at [960, 56] on link "Dashboard" at bounding box center [992, 42] width 86 height 59
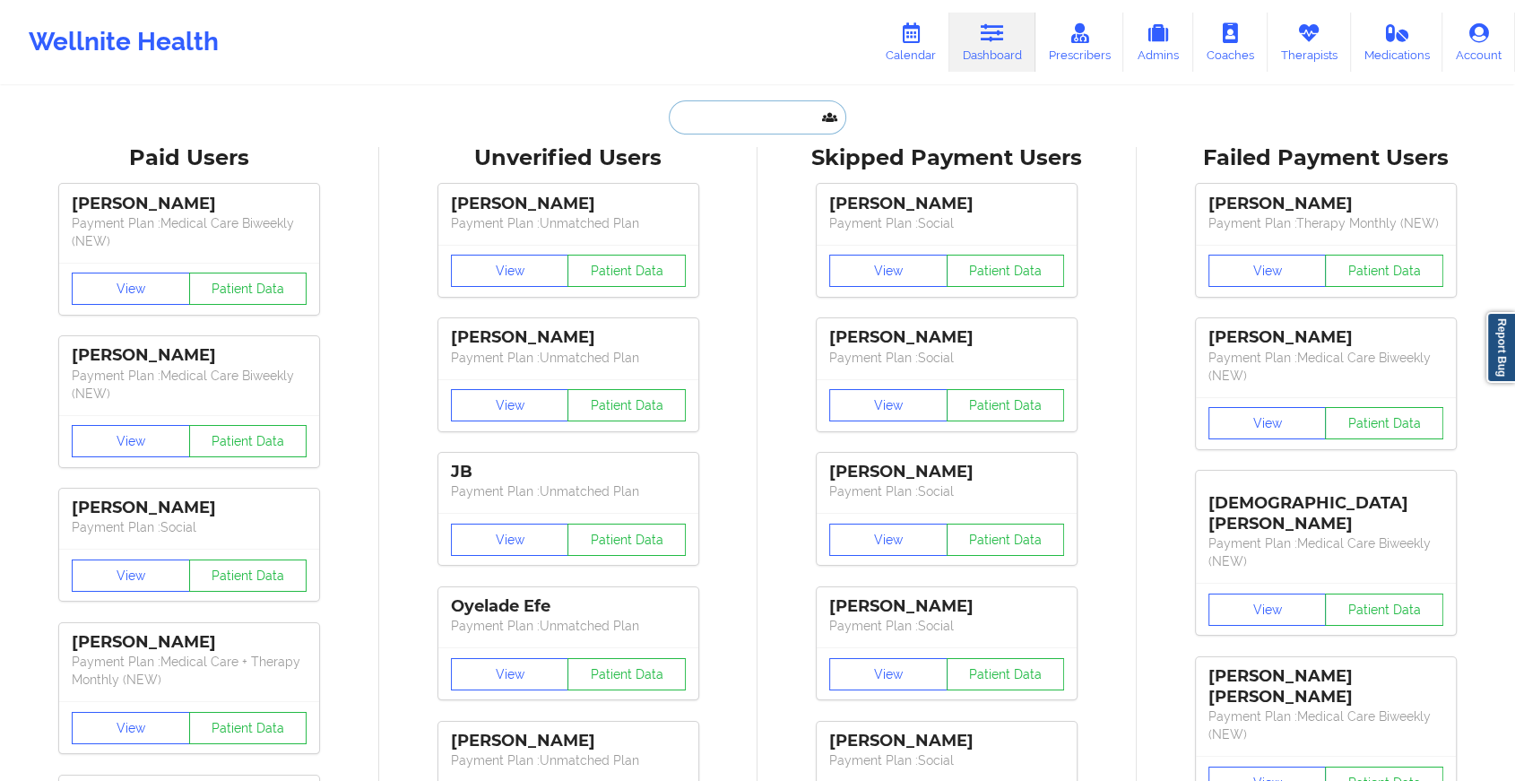
click at [713, 109] on input "text" at bounding box center [757, 117] width 177 height 34
paste input "[EMAIL_ADDRESS][DOMAIN_NAME]"
type input "[EMAIL_ADDRESS][DOMAIN_NAME]"
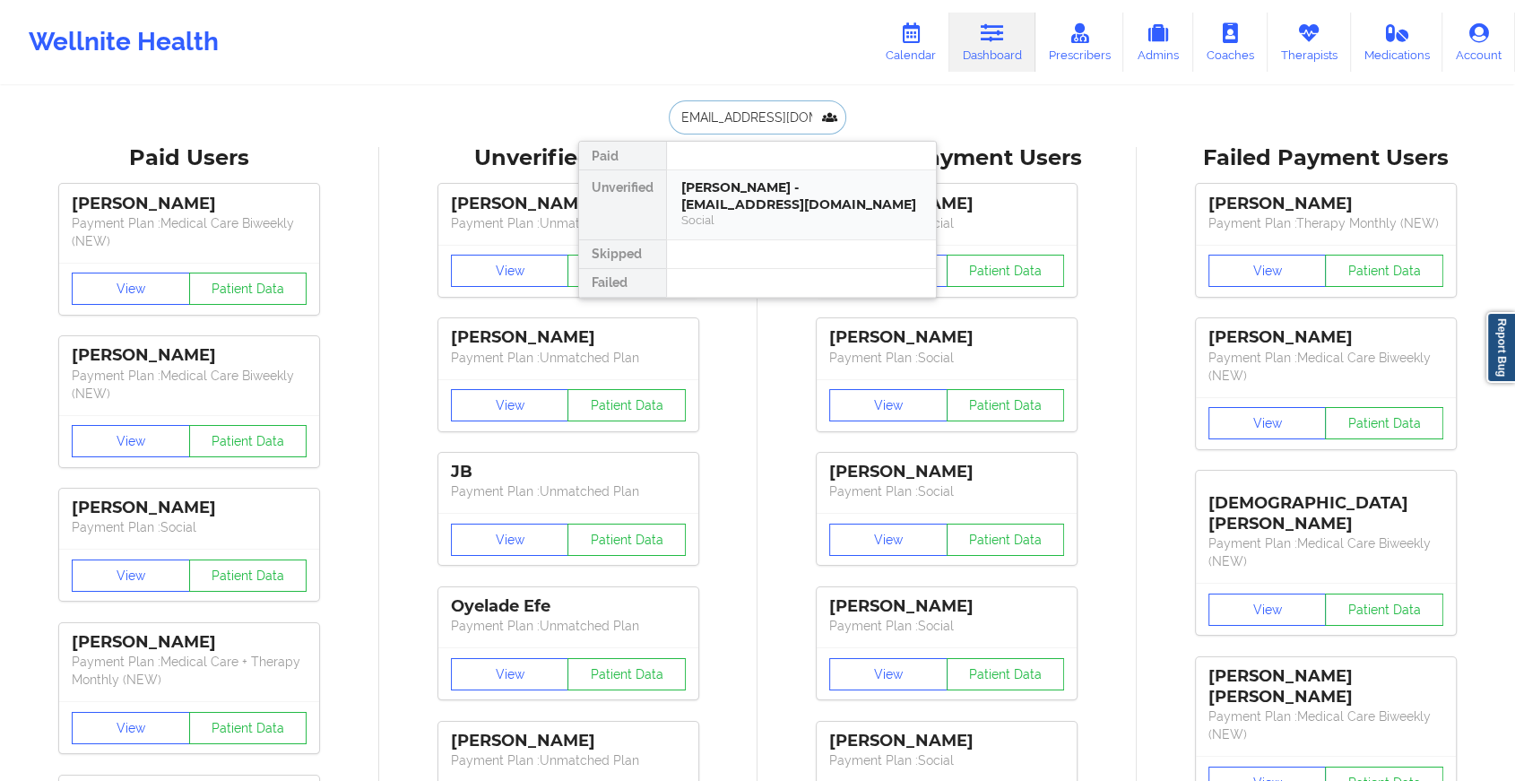
click at [799, 199] on div "[PERSON_NAME] - [EMAIL_ADDRESS][DOMAIN_NAME]" at bounding box center [801, 195] width 240 height 33
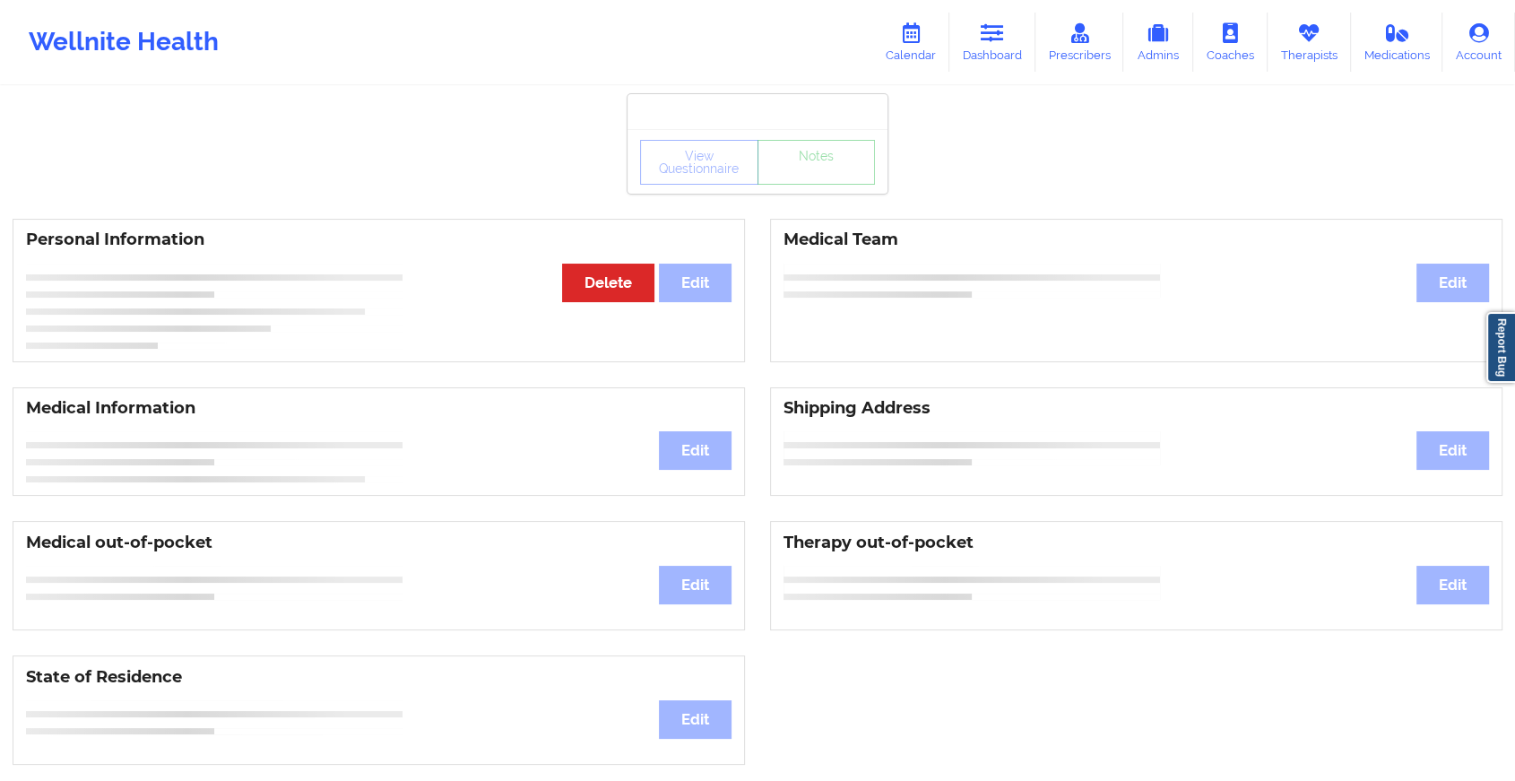
click at [808, 197] on div "View Questionnaire Notes Personal Information Edit Delete Medical Team Edit Med…" at bounding box center [757, 756] width 1515 height 1513
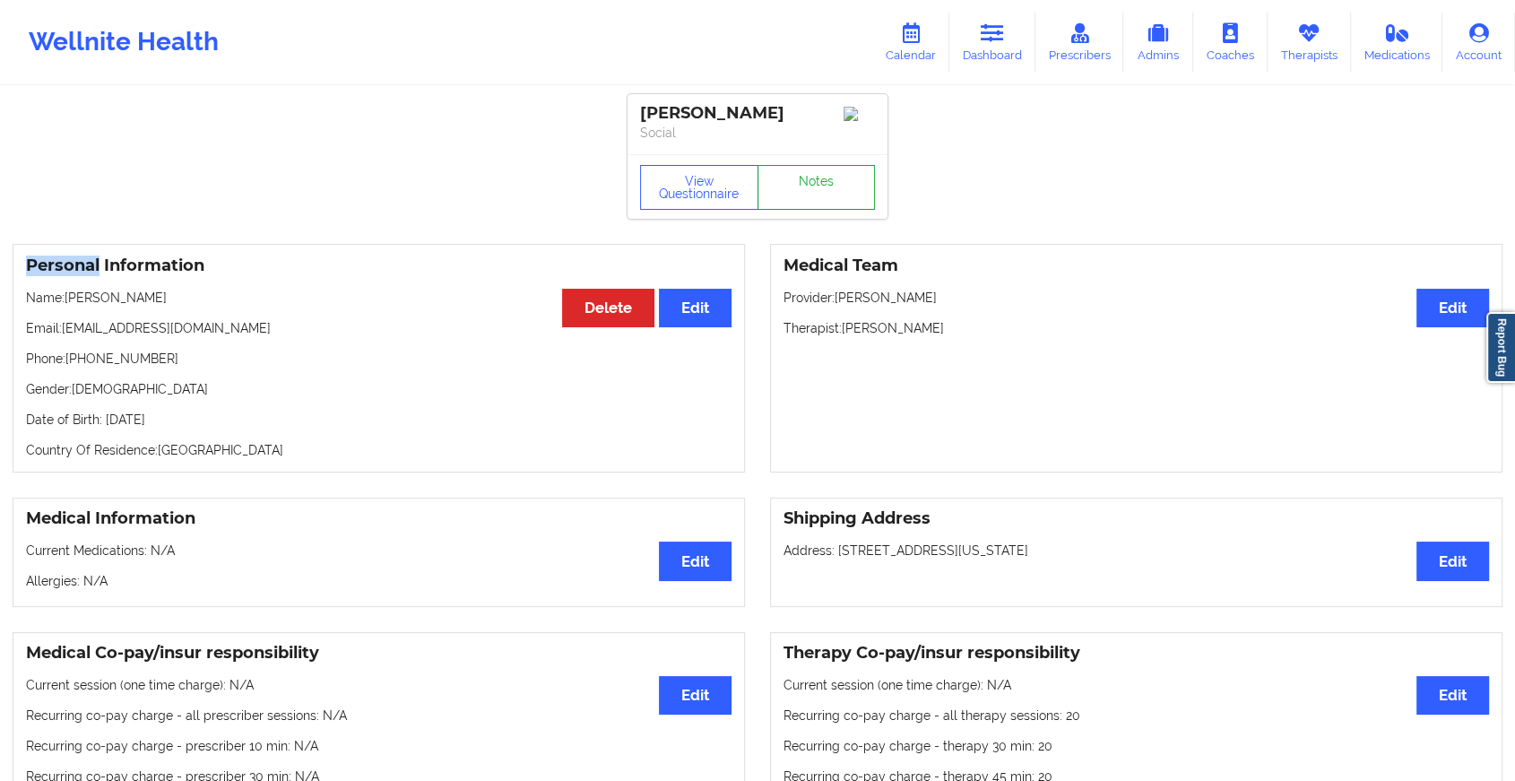
click at [808, 197] on link "Notes" at bounding box center [816, 187] width 118 height 45
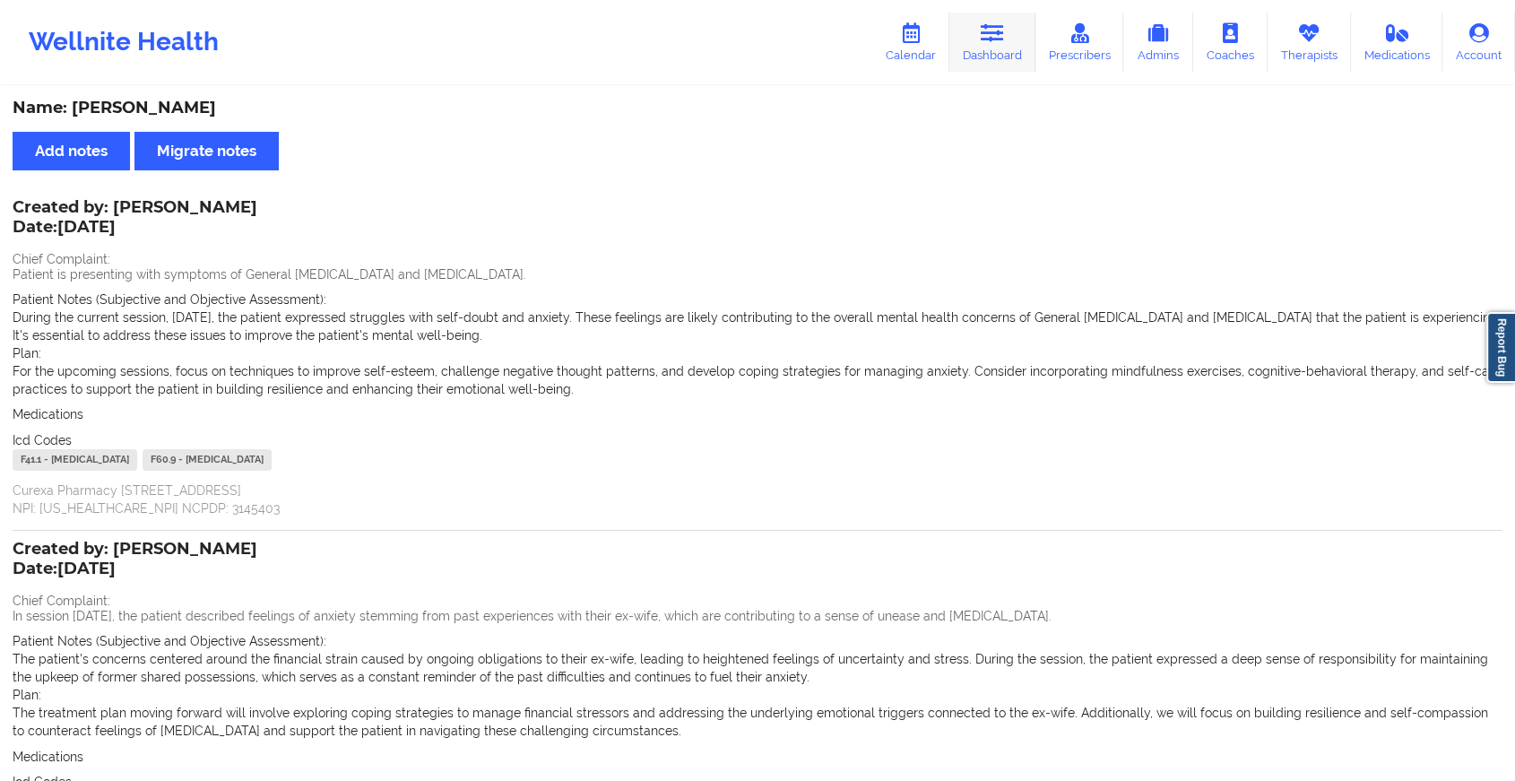
click at [961, 36] on link "Dashboard" at bounding box center [992, 42] width 86 height 59
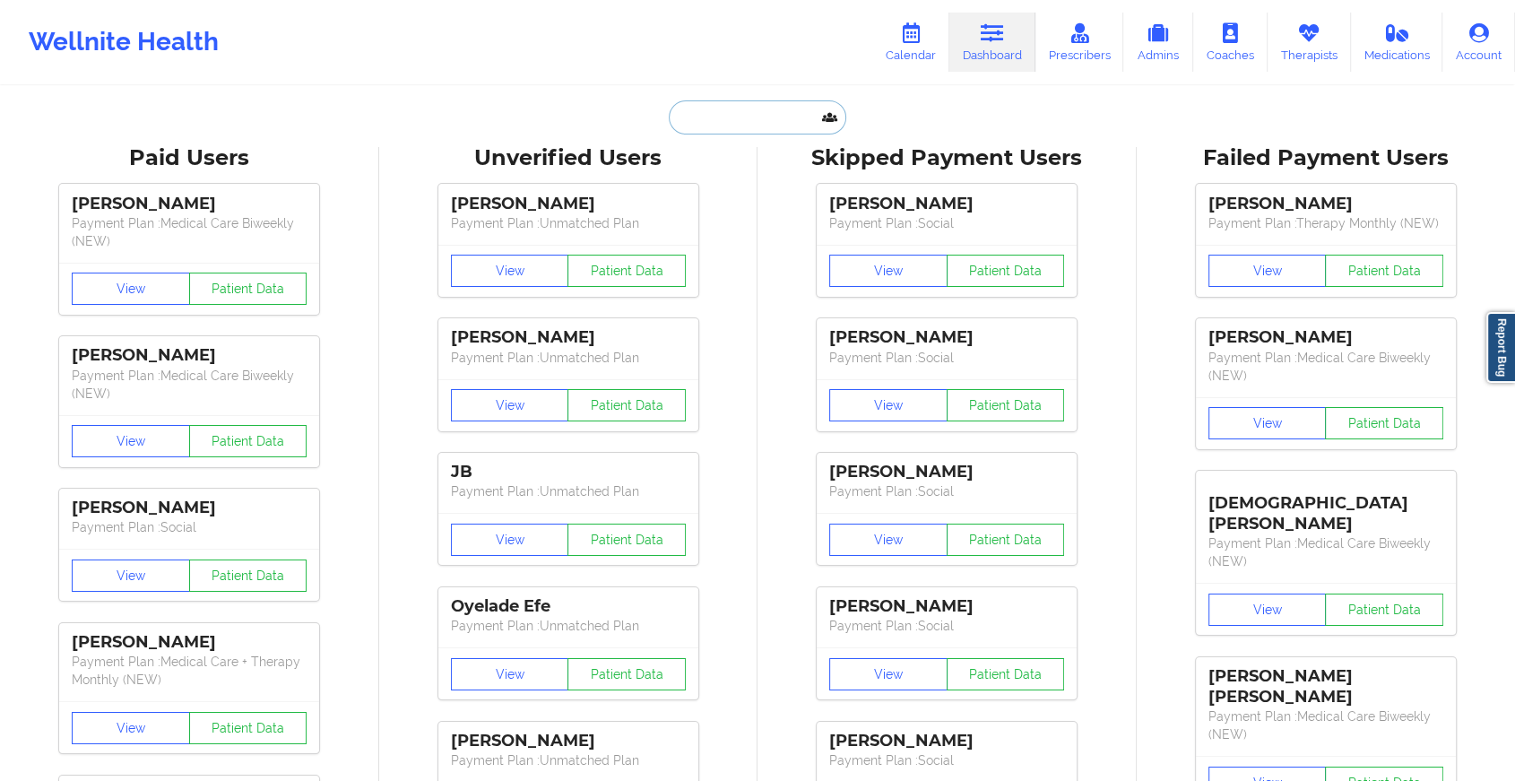
click at [690, 117] on input "text" at bounding box center [757, 117] width 177 height 34
paste input "[EMAIL_ADDRESS][DOMAIN_NAME]"
type input "[EMAIL_ADDRESS][DOMAIN_NAME]"
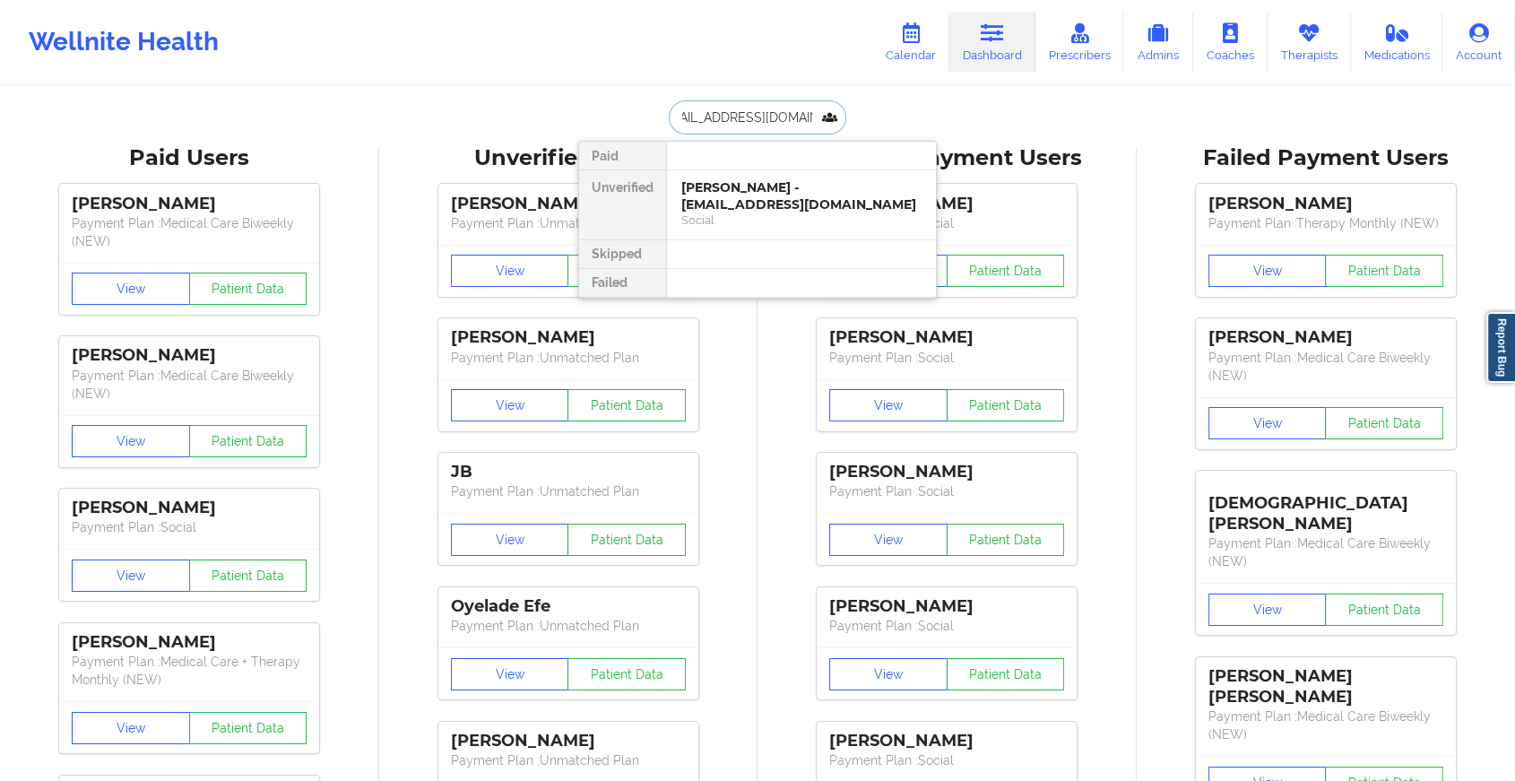
click at [734, 198] on div "[PERSON_NAME] - [EMAIL_ADDRESS][DOMAIN_NAME]" at bounding box center [801, 195] width 240 height 33
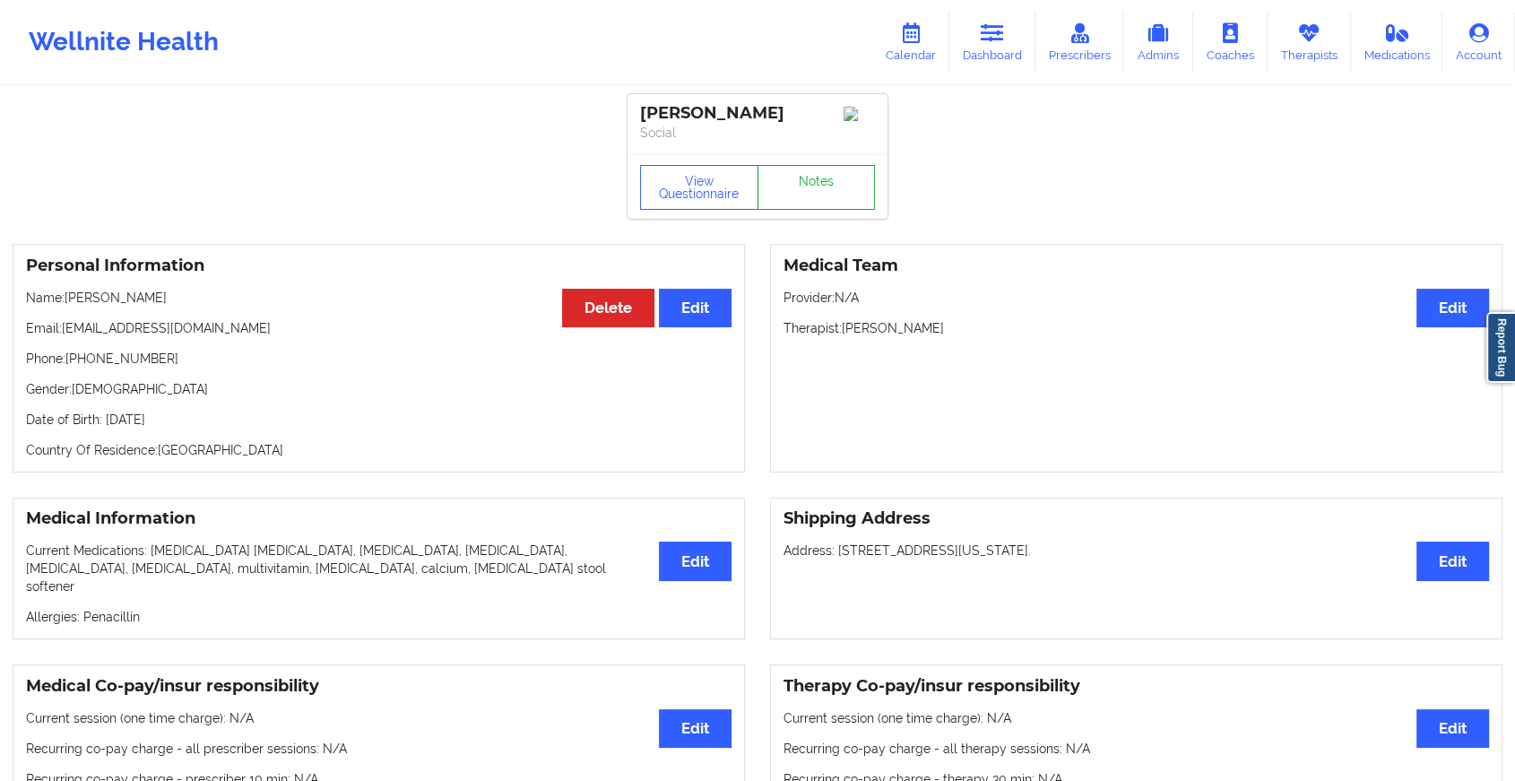
click at [813, 181] on link "Notes" at bounding box center [816, 187] width 118 height 45
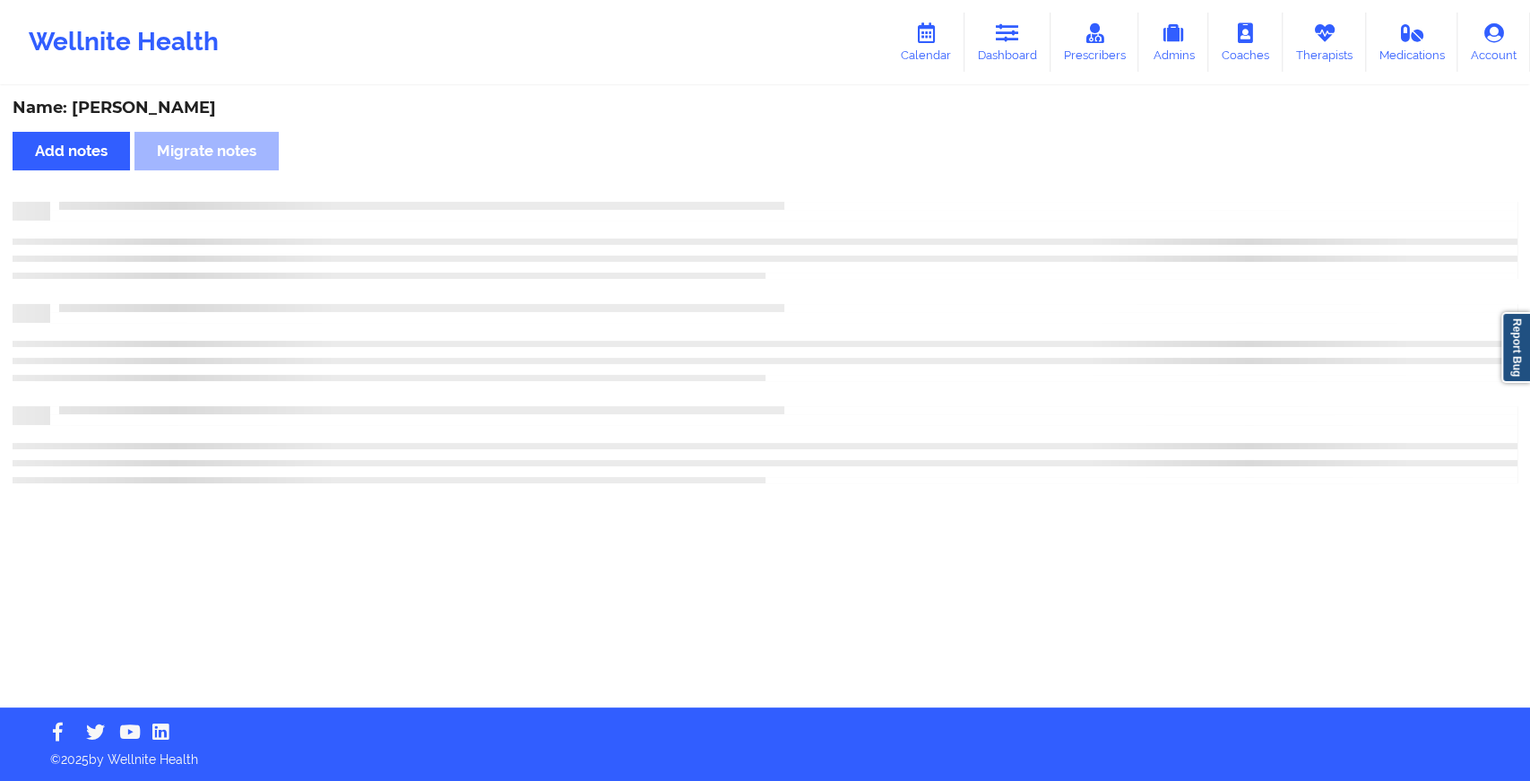
click at [1069, 229] on div "Name: [PERSON_NAME] Add notes Migrate notes" at bounding box center [765, 397] width 1530 height 619
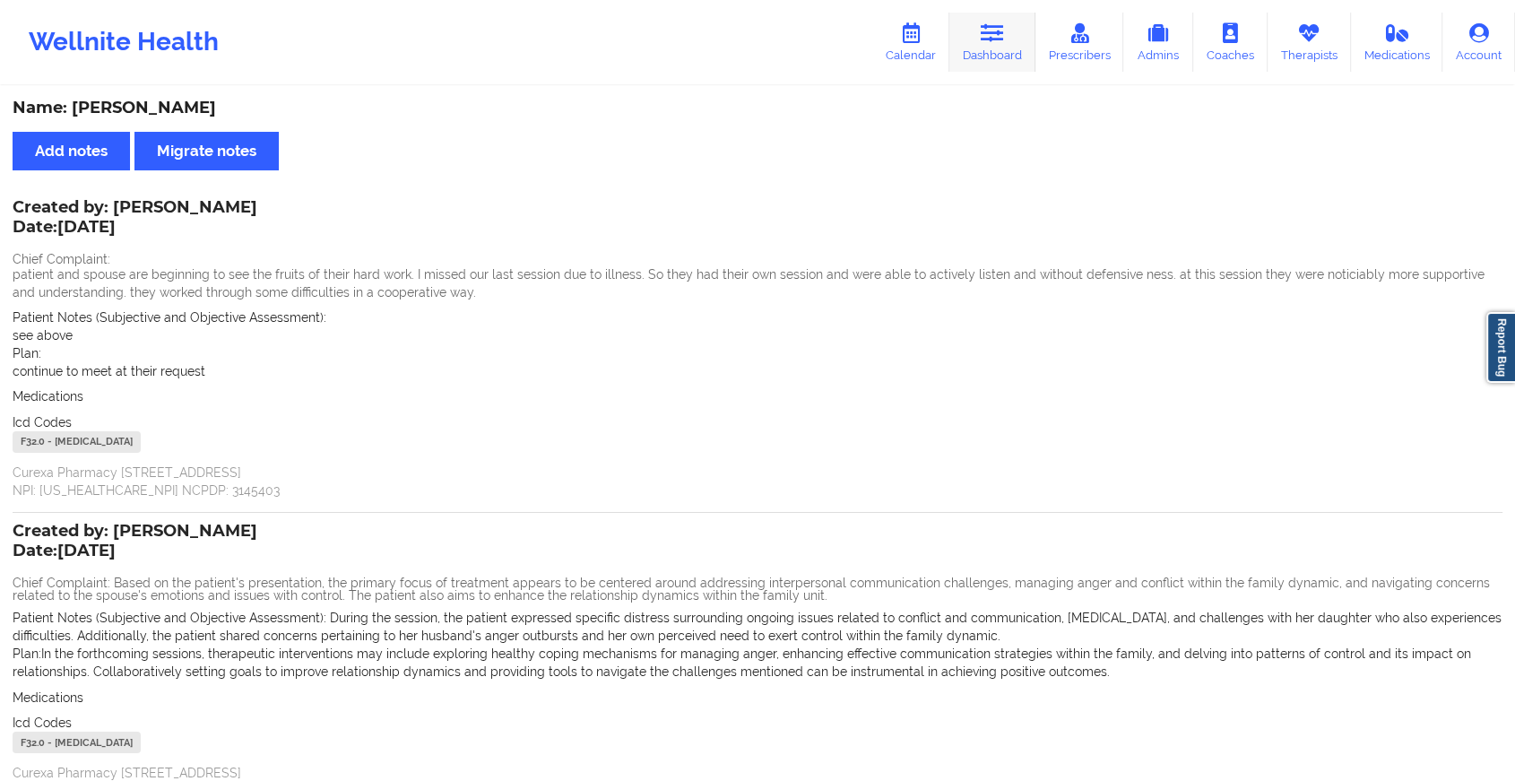
click at [1031, 40] on link "Dashboard" at bounding box center [992, 42] width 86 height 59
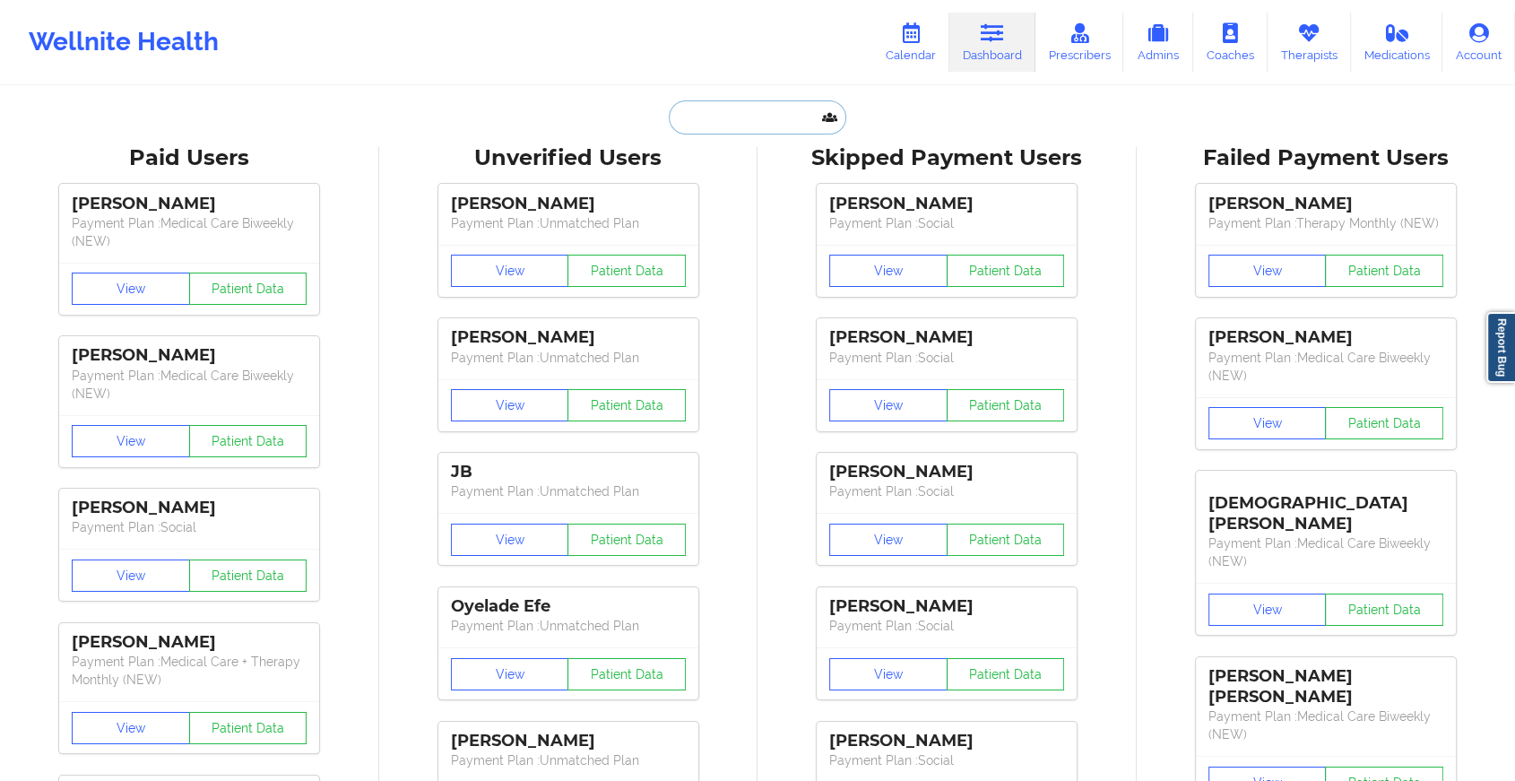
click at [712, 104] on input "text" at bounding box center [757, 117] width 177 height 34
paste input "[EMAIL_ADDRESS][DOMAIN_NAME]"
type input "[EMAIL_ADDRESS][DOMAIN_NAME]"
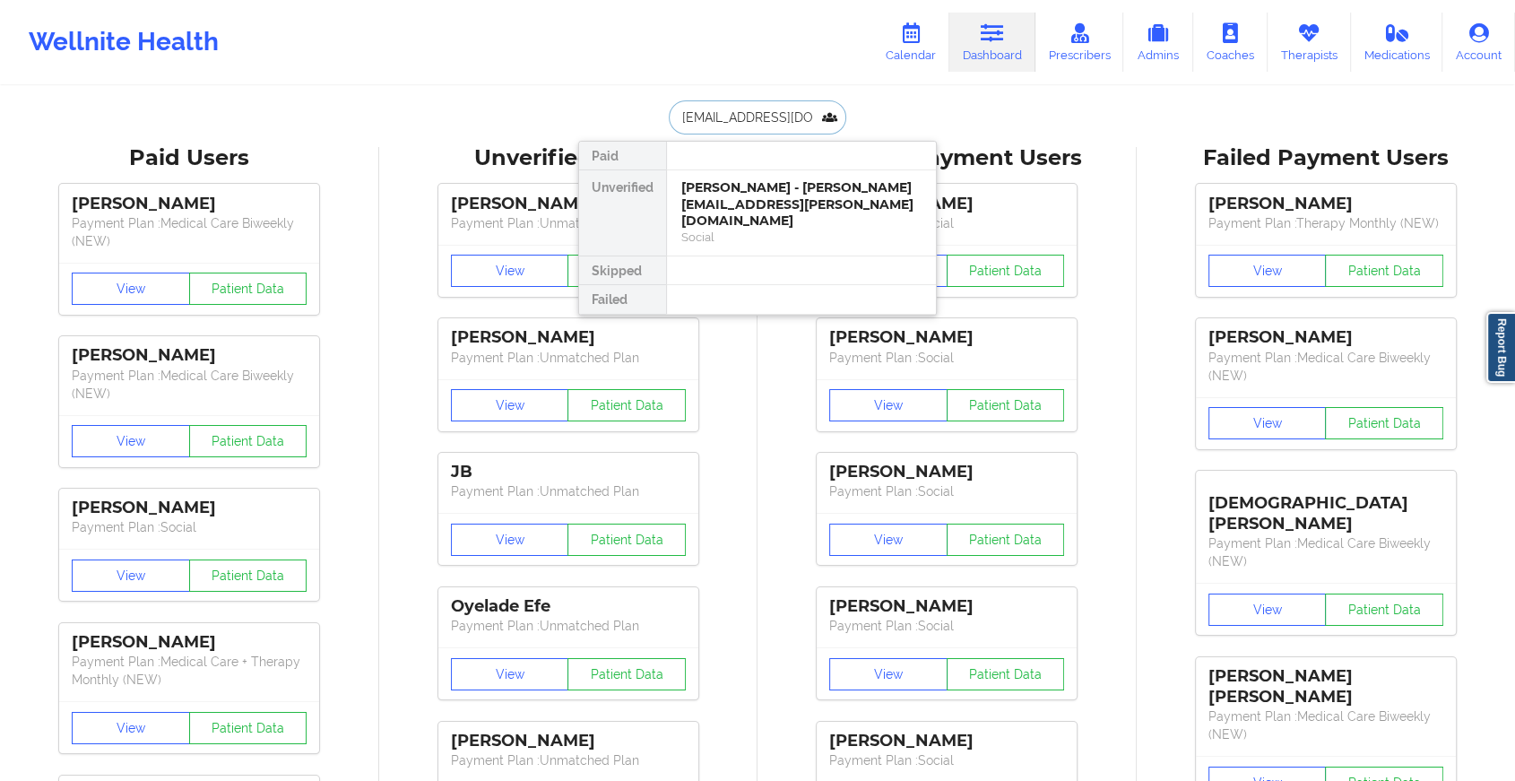
drag, startPoint x: 818, startPoint y: 201, endPoint x: 813, endPoint y: 60, distance: 140.8
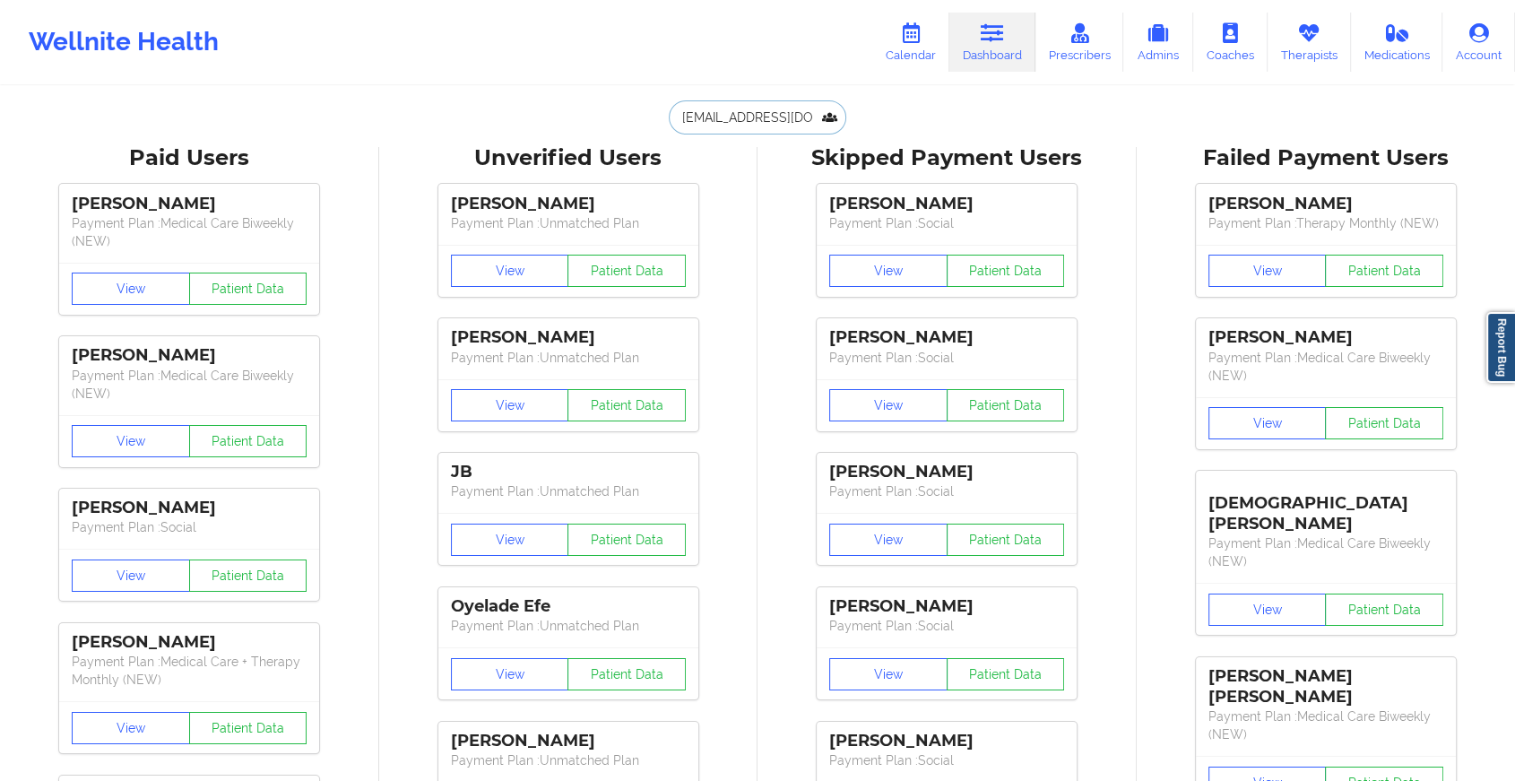
click at [789, 122] on input "[EMAIL_ADDRESS][DOMAIN_NAME]" at bounding box center [757, 117] width 177 height 34
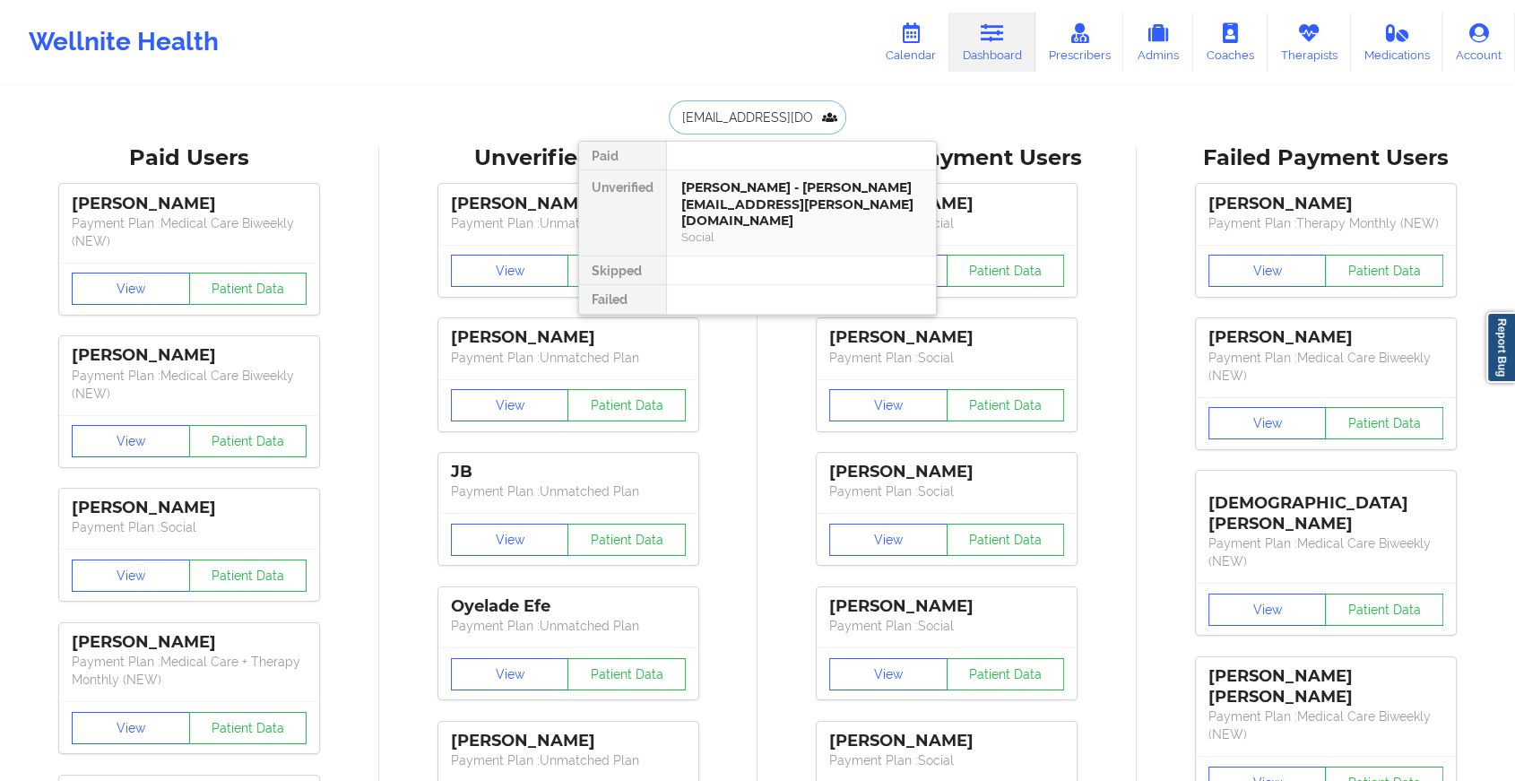
click at [832, 203] on div "[PERSON_NAME] - [PERSON_NAME][EMAIL_ADDRESS][PERSON_NAME][DOMAIN_NAME]" at bounding box center [801, 204] width 240 height 50
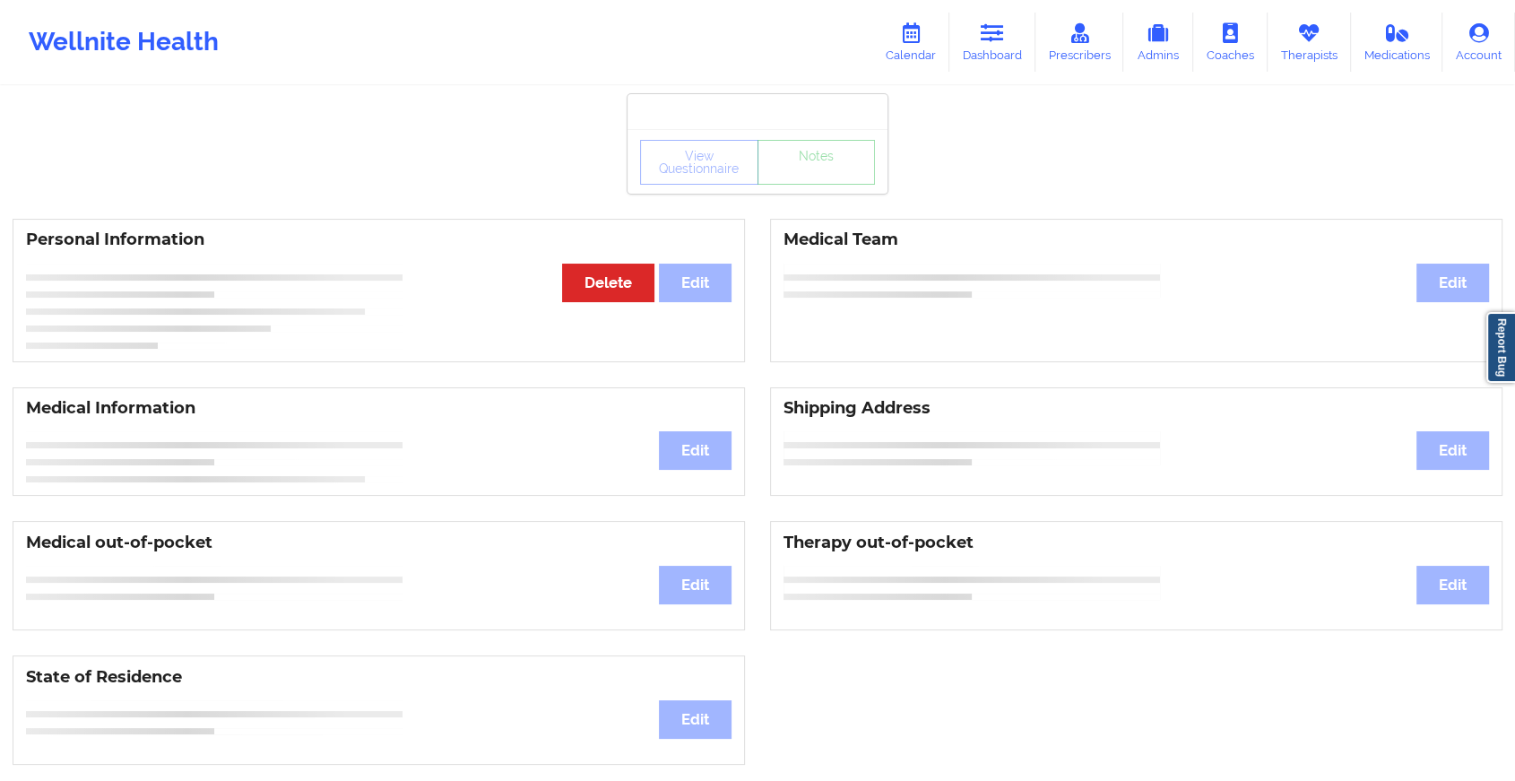
click at [832, 203] on div "View Questionnaire Notes Personal Information Edit Delete Medical Team Edit Med…" at bounding box center [757, 756] width 1515 height 1513
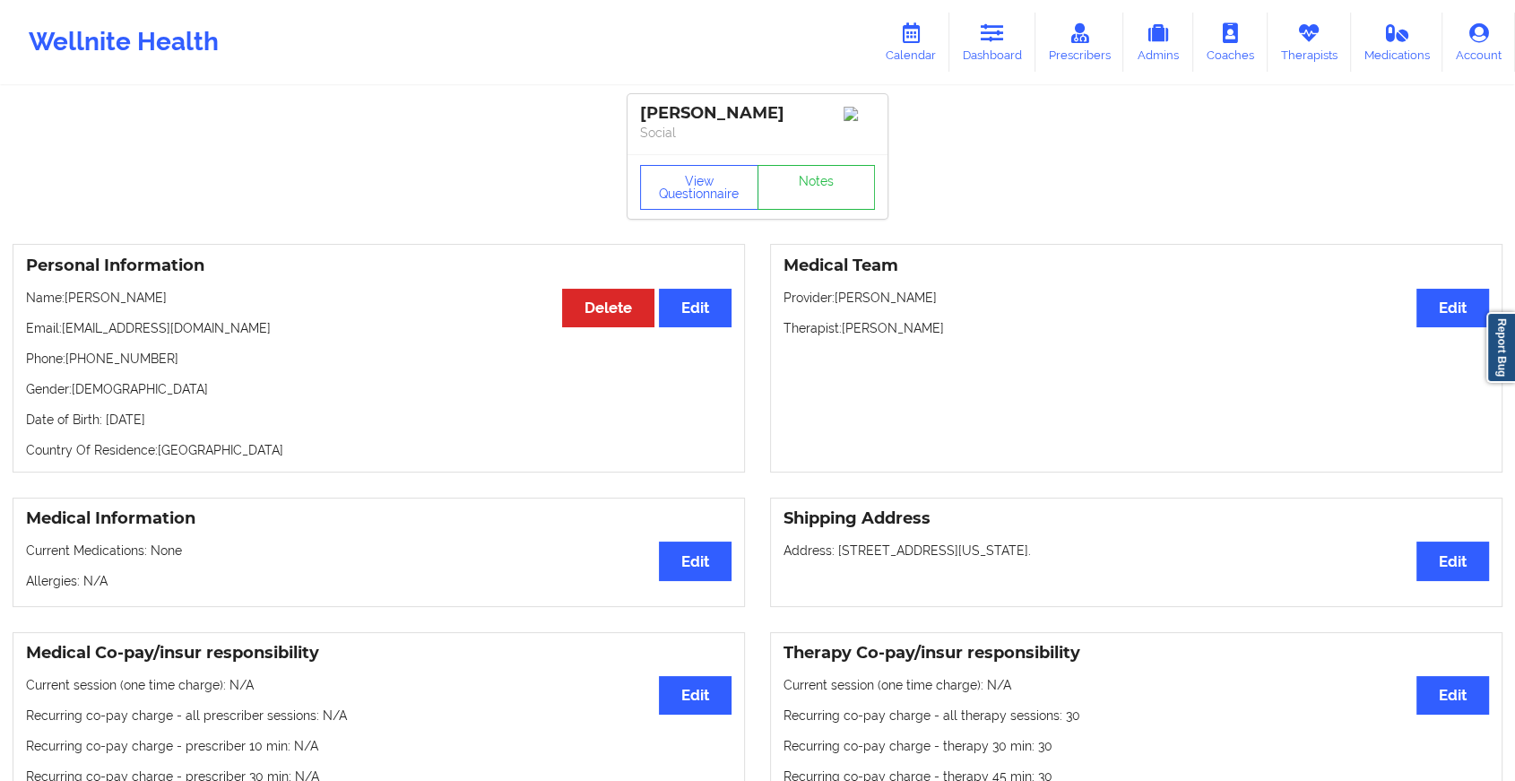
drag, startPoint x: 832, startPoint y: 203, endPoint x: 807, endPoint y: 177, distance: 36.1
click at [807, 177] on div "View Questionnaire Notes" at bounding box center [757, 187] width 235 height 45
click at [807, 177] on link "Notes" at bounding box center [816, 187] width 118 height 45
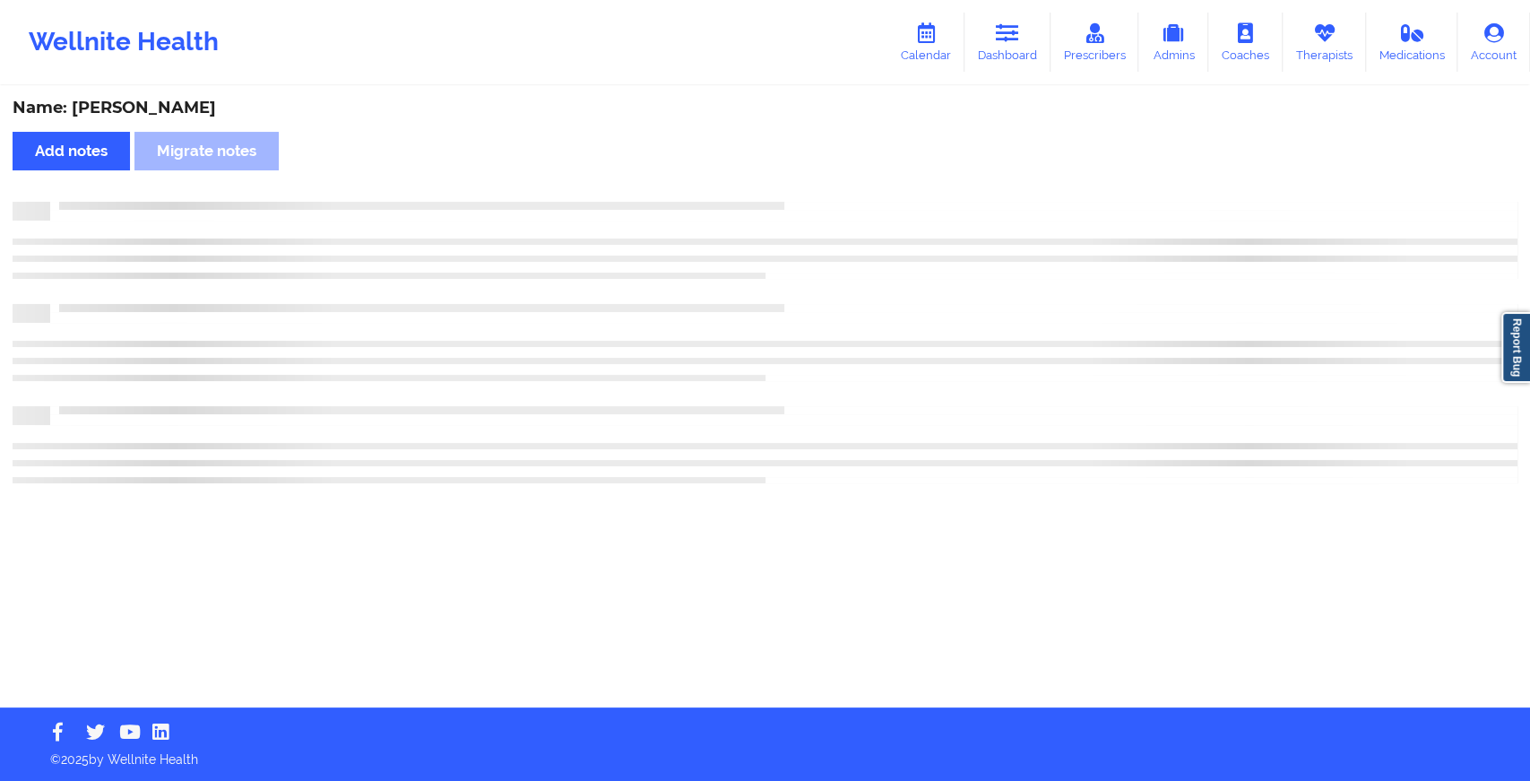
click at [807, 177] on div "Name: [PERSON_NAME] Add notes Migrate notes" at bounding box center [765, 397] width 1530 height 619
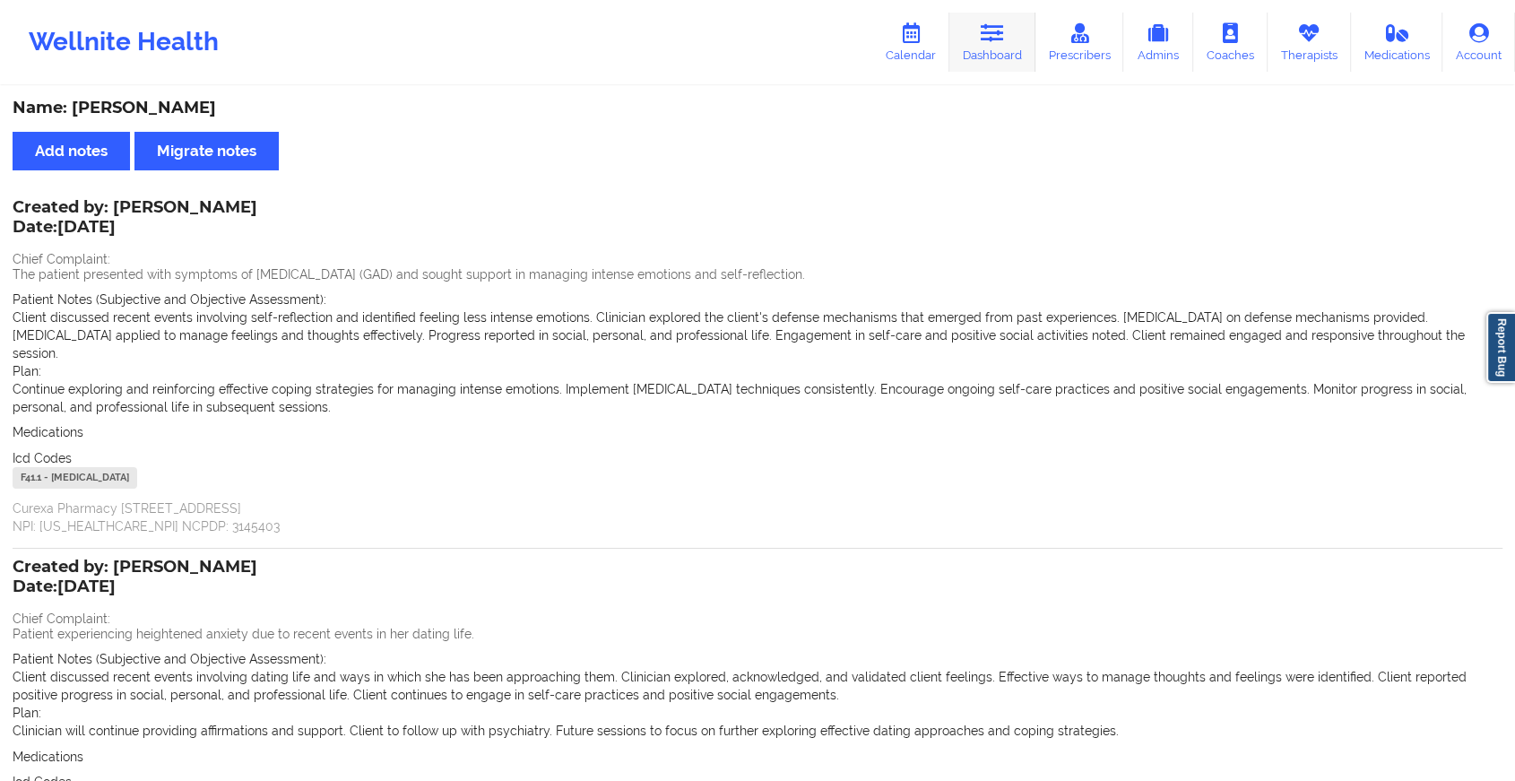
click at [998, 29] on icon at bounding box center [992, 33] width 23 height 20
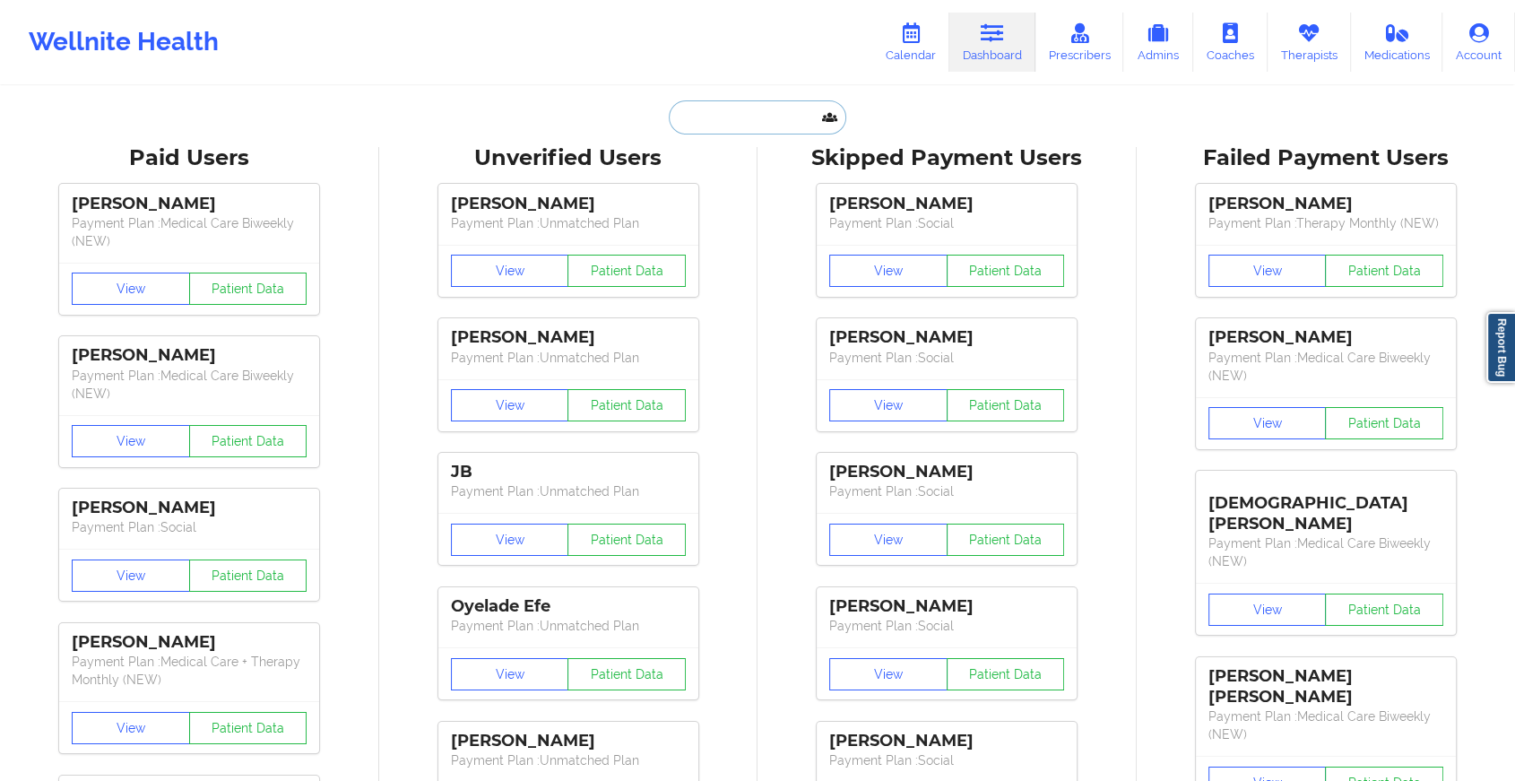
click at [696, 124] on input "text" at bounding box center [757, 117] width 177 height 34
paste input "[EMAIL_ADDRESS][PERSON_NAME][DOMAIN_NAME]"
type input "[EMAIL_ADDRESS][PERSON_NAME][DOMAIN_NAME]"
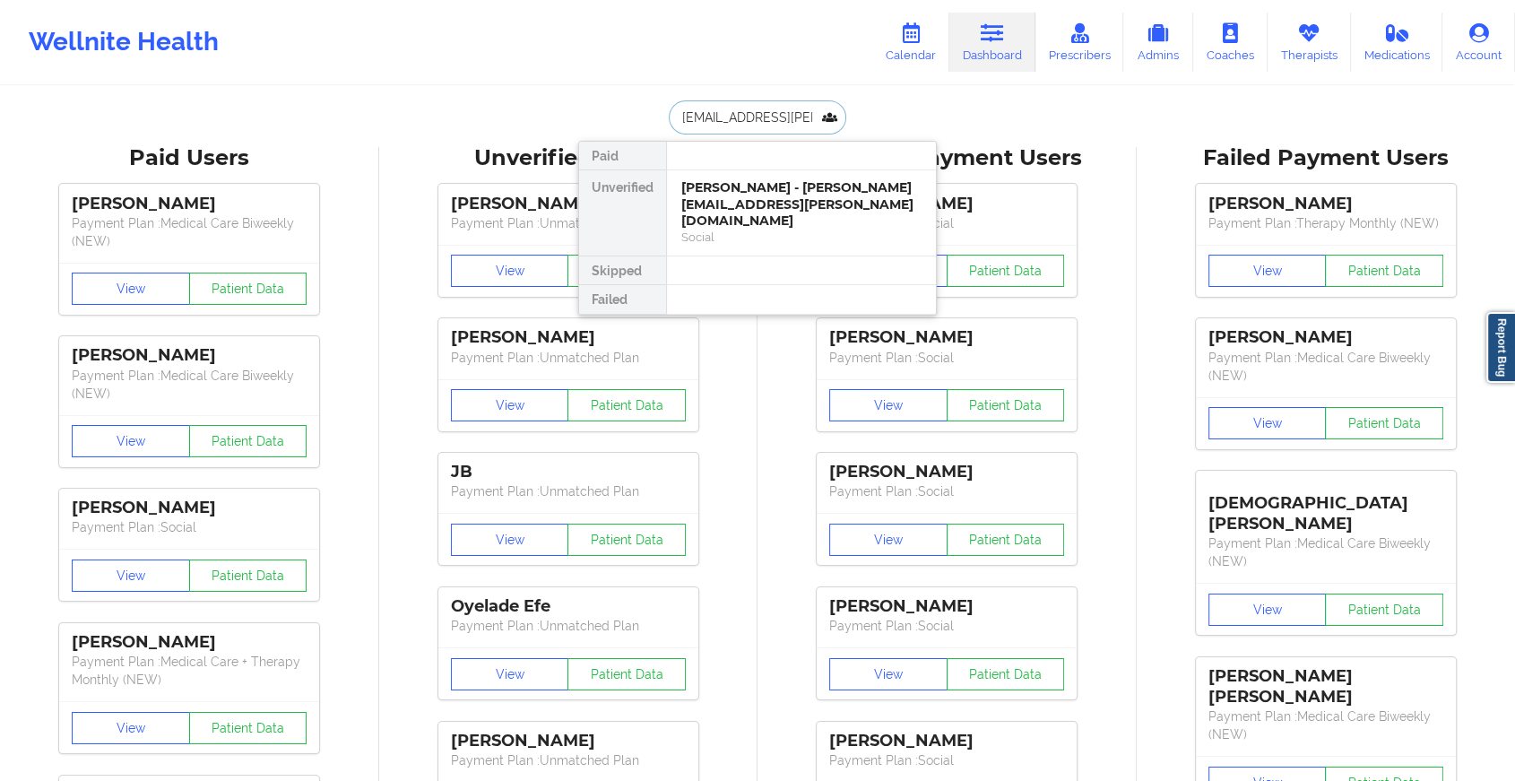
scroll to position [0, 36]
click at [740, 203] on div "[PERSON_NAME] - [EMAIL_ADDRESS][PERSON_NAME][DOMAIN_NAME]" at bounding box center [801, 204] width 240 height 50
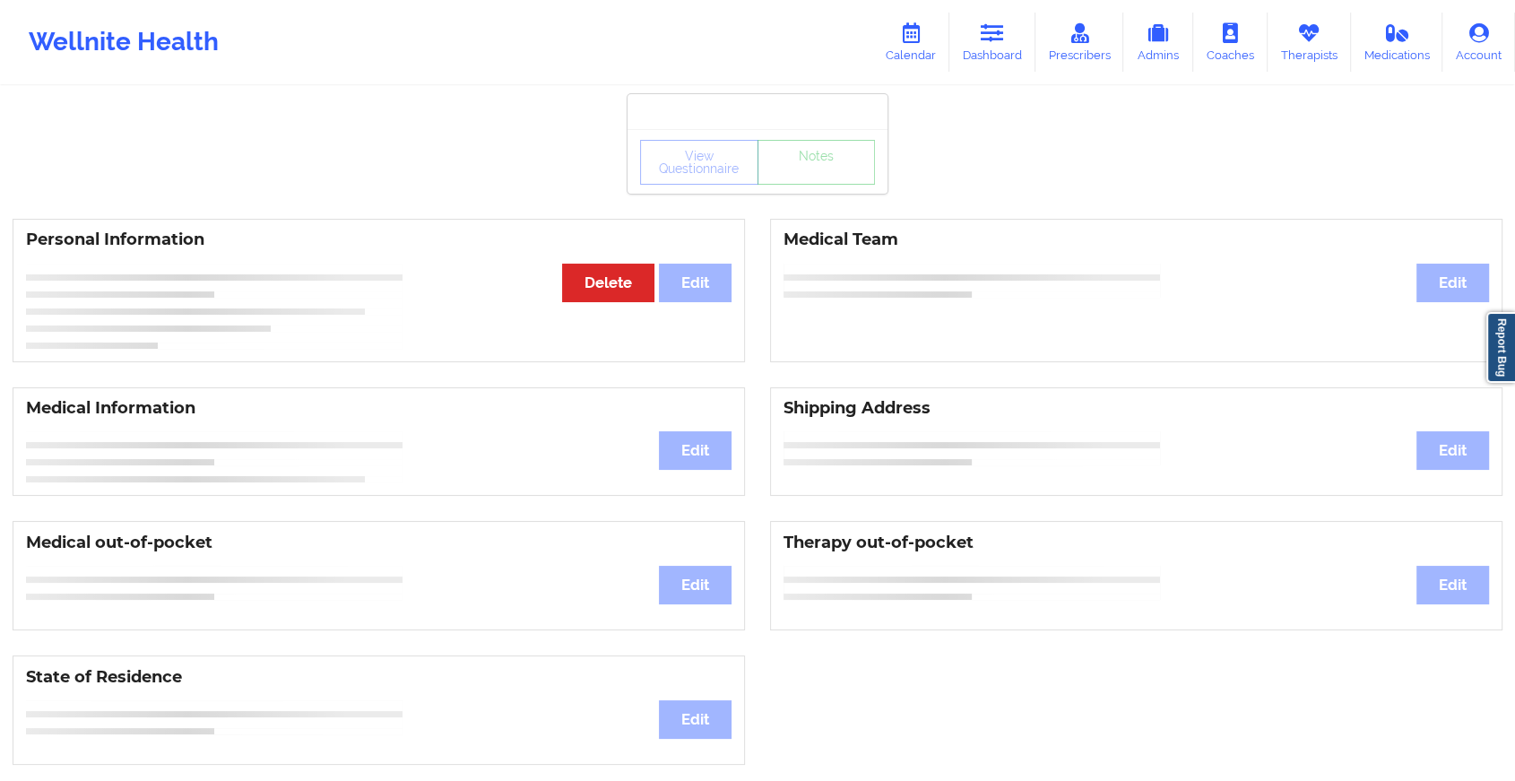
click at [804, 195] on div "View Questionnaire Notes Personal Information Edit Delete Medical Team Edit Med…" at bounding box center [757, 756] width 1515 height 1513
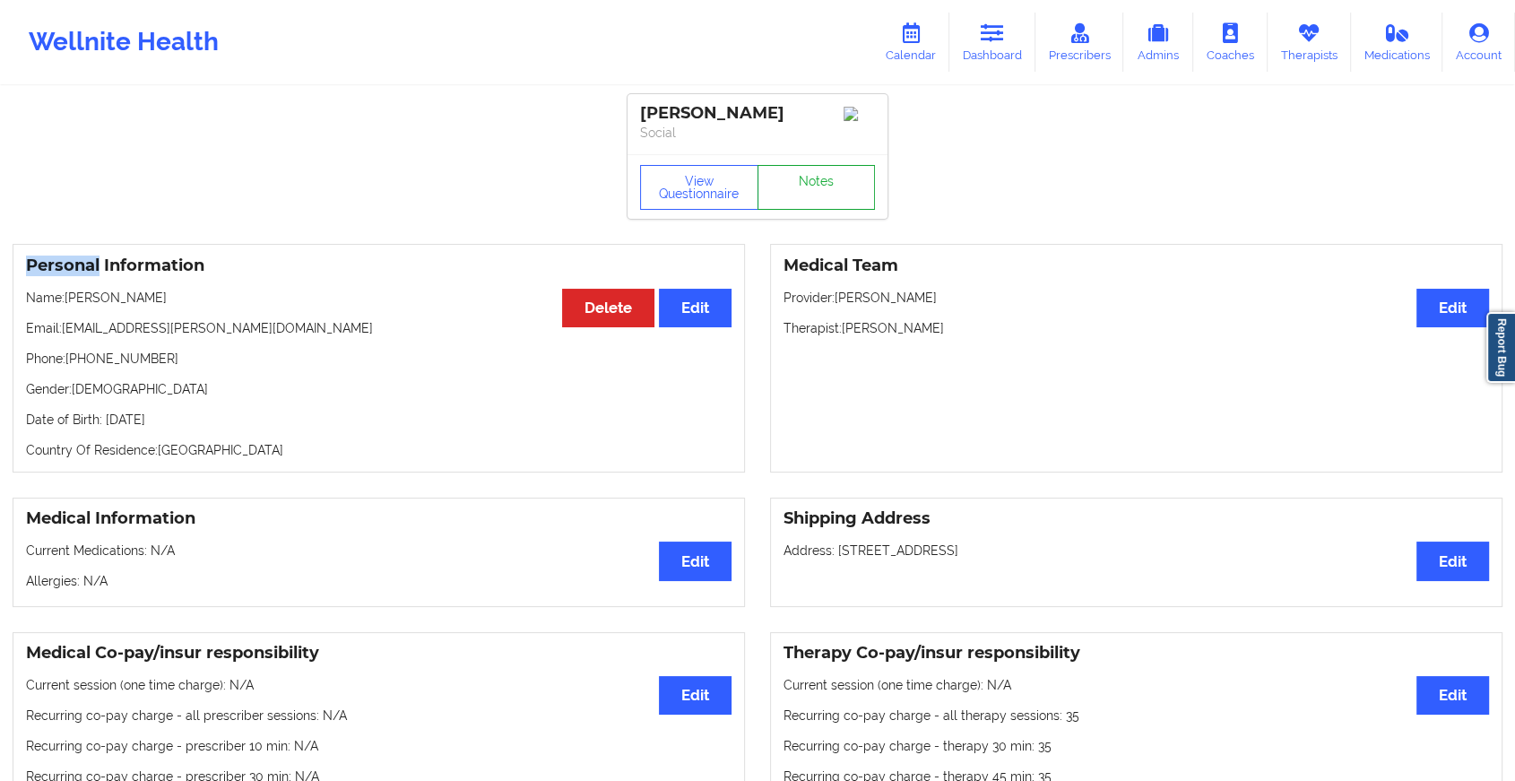
click at [804, 195] on link "Notes" at bounding box center [816, 187] width 118 height 45
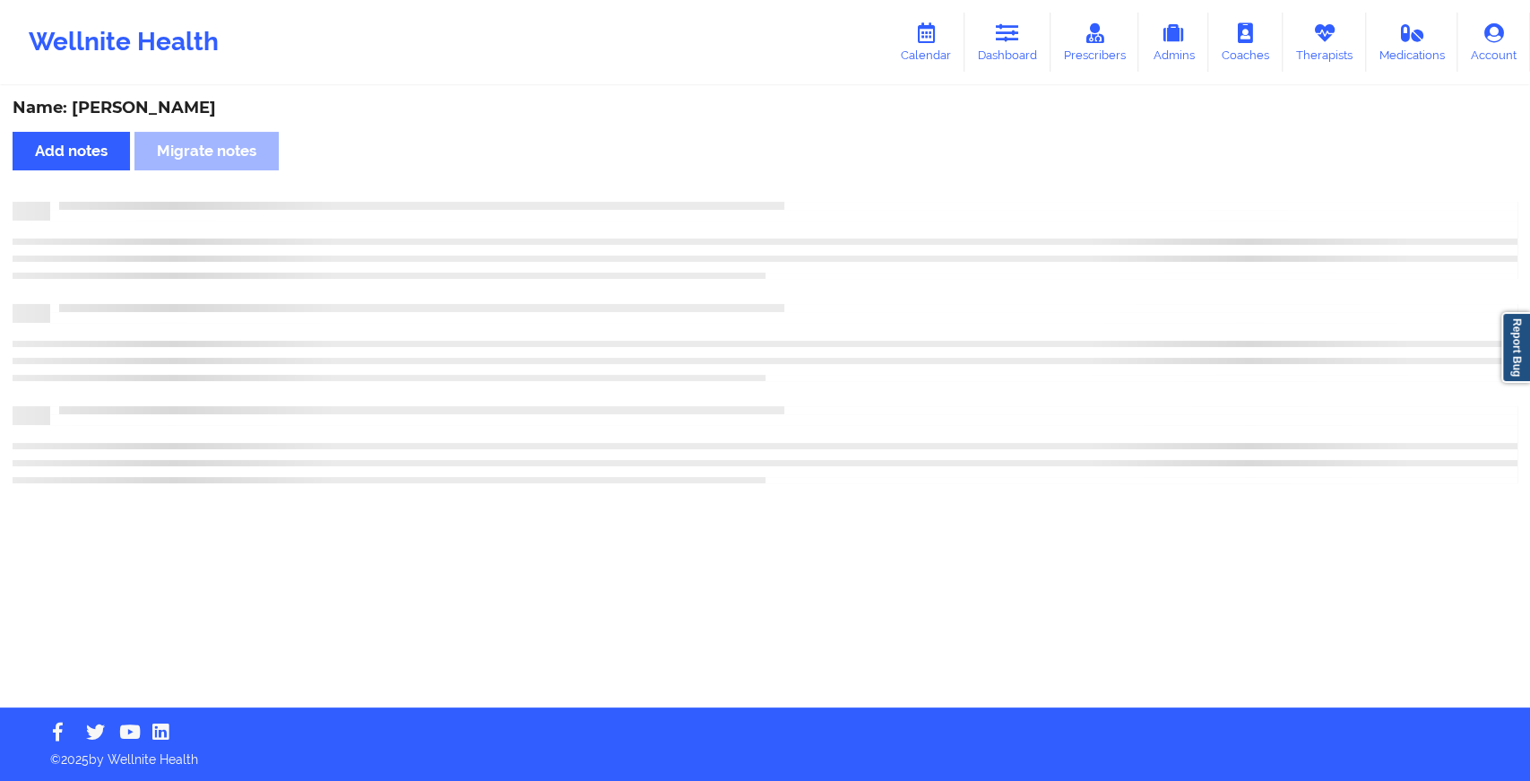
click at [804, 195] on div "Name: [PERSON_NAME] Add notes Migrate notes" at bounding box center [765, 397] width 1530 height 619
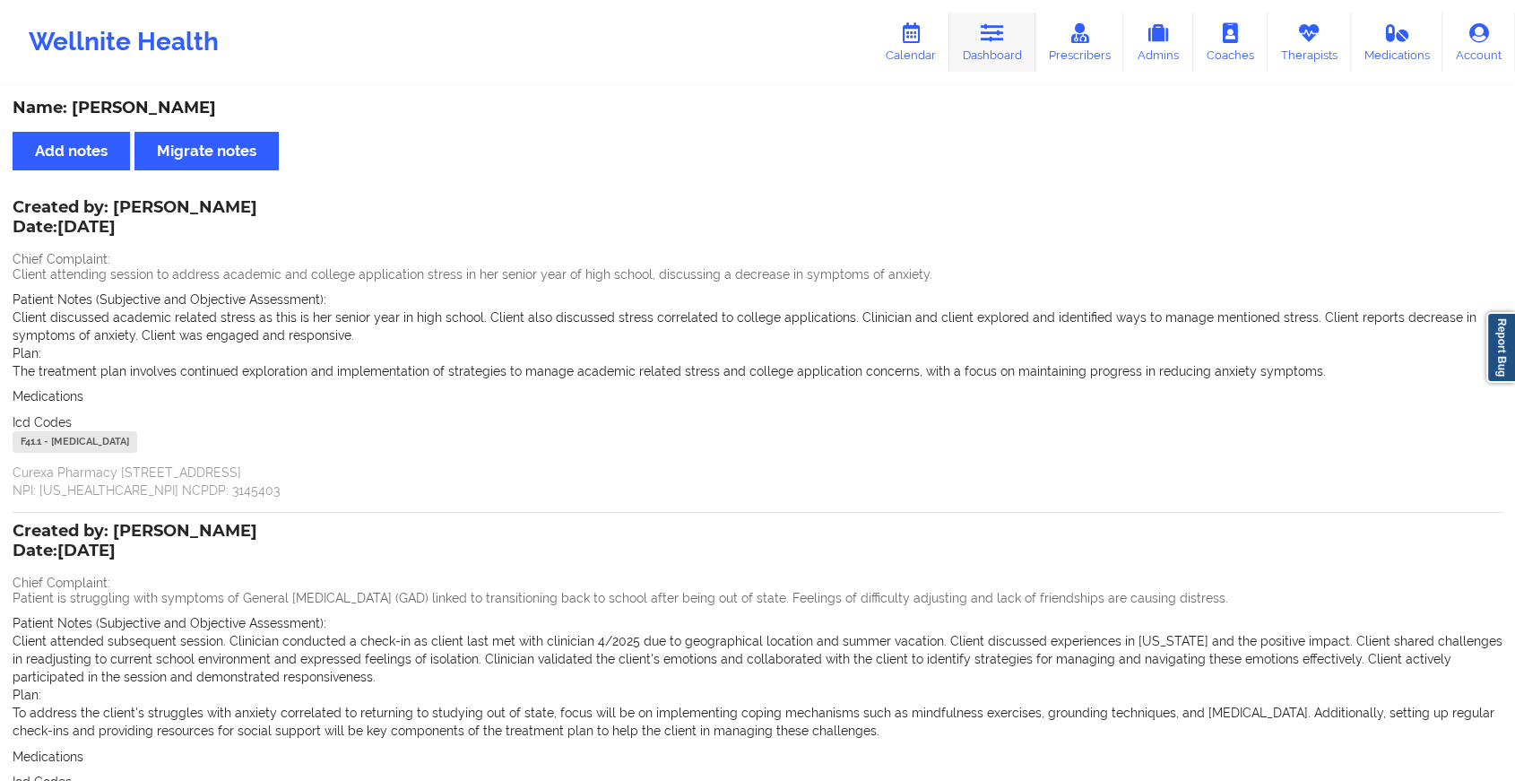
click at [982, 46] on link "Dashboard" at bounding box center [992, 42] width 86 height 59
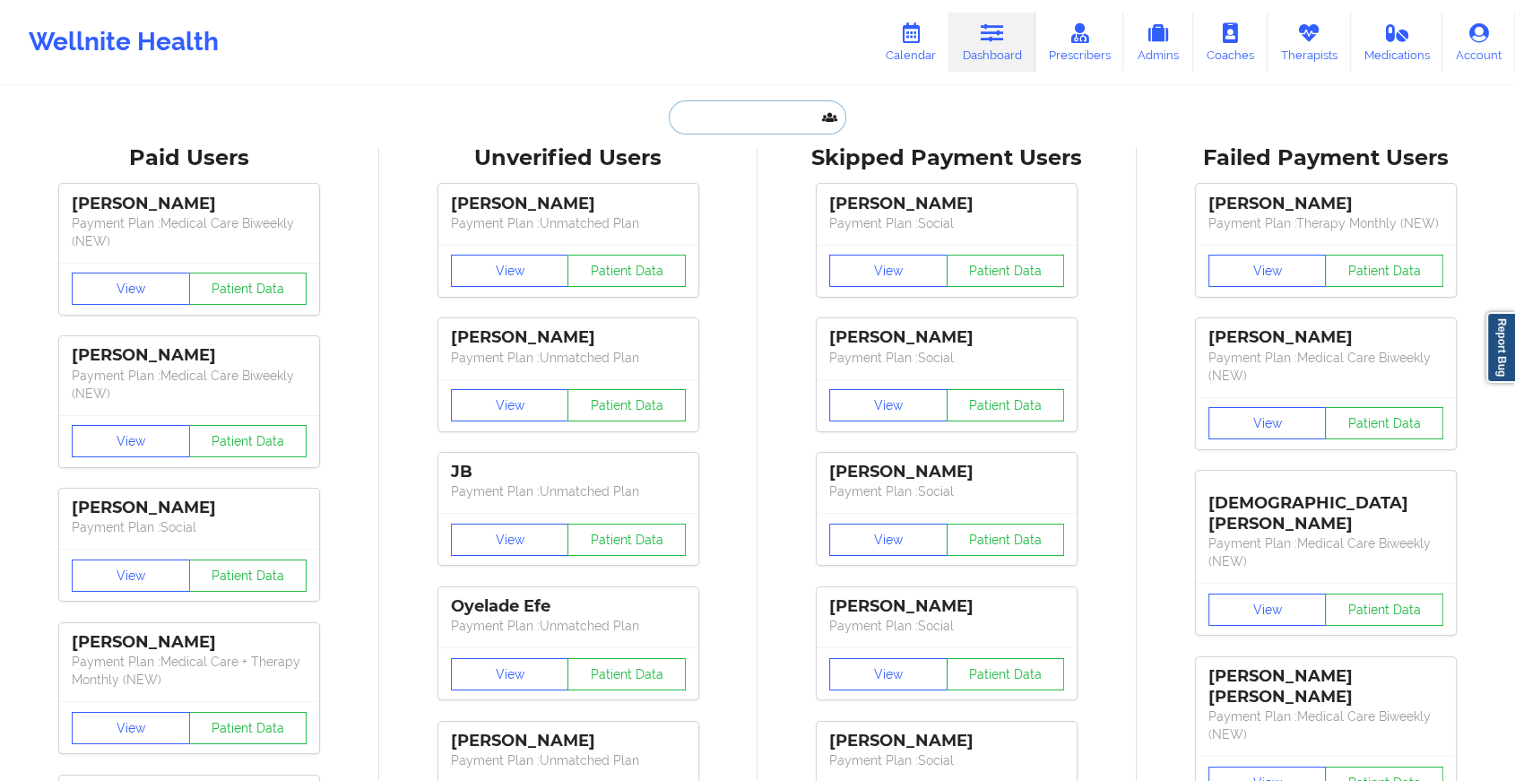
click at [736, 125] on input "text" at bounding box center [757, 117] width 177 height 34
paste input "[EMAIL_ADDRESS][DOMAIN_NAME]"
type input "[EMAIL_ADDRESS][DOMAIN_NAME]"
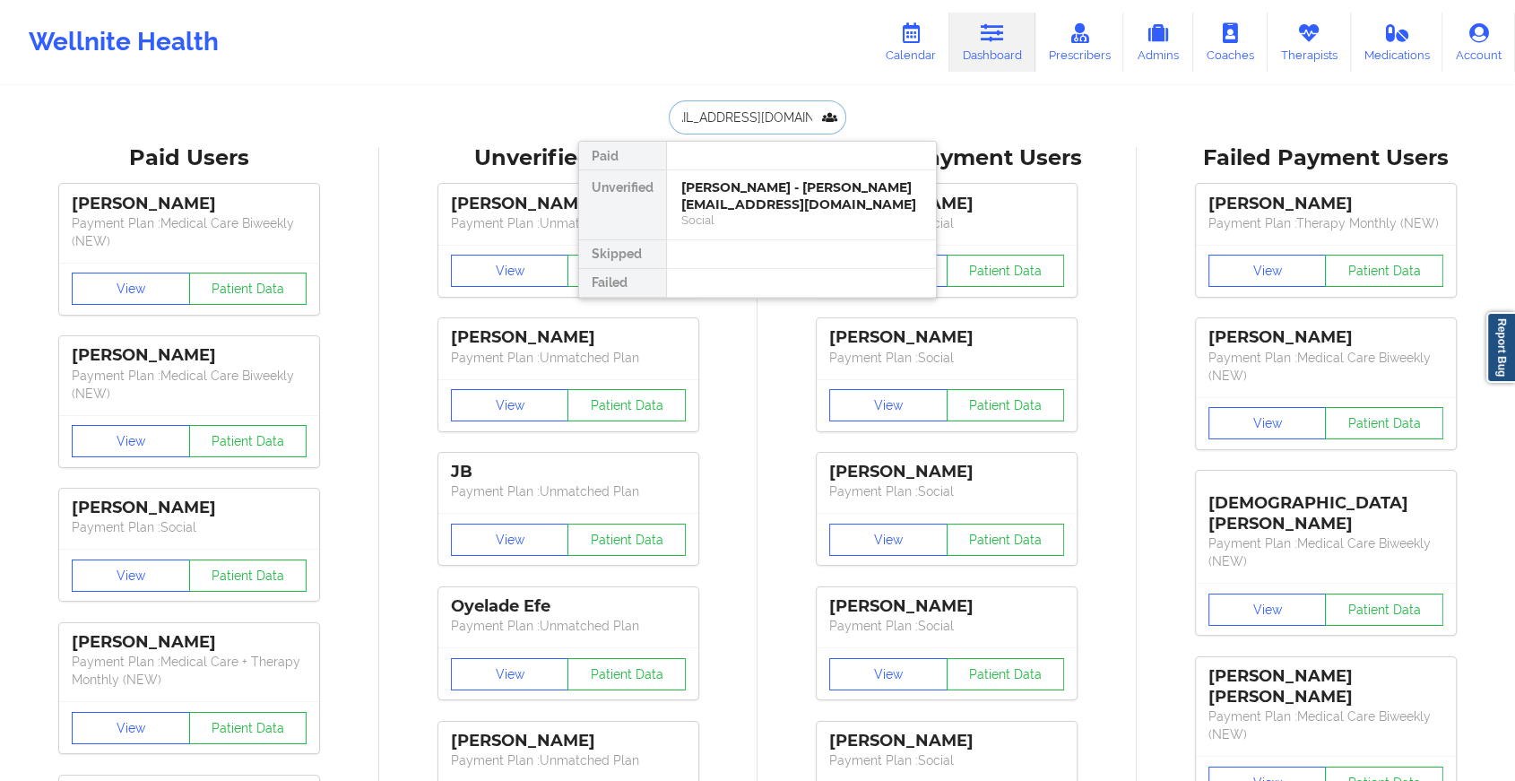
click at [743, 215] on div "Social" at bounding box center [801, 219] width 240 height 15
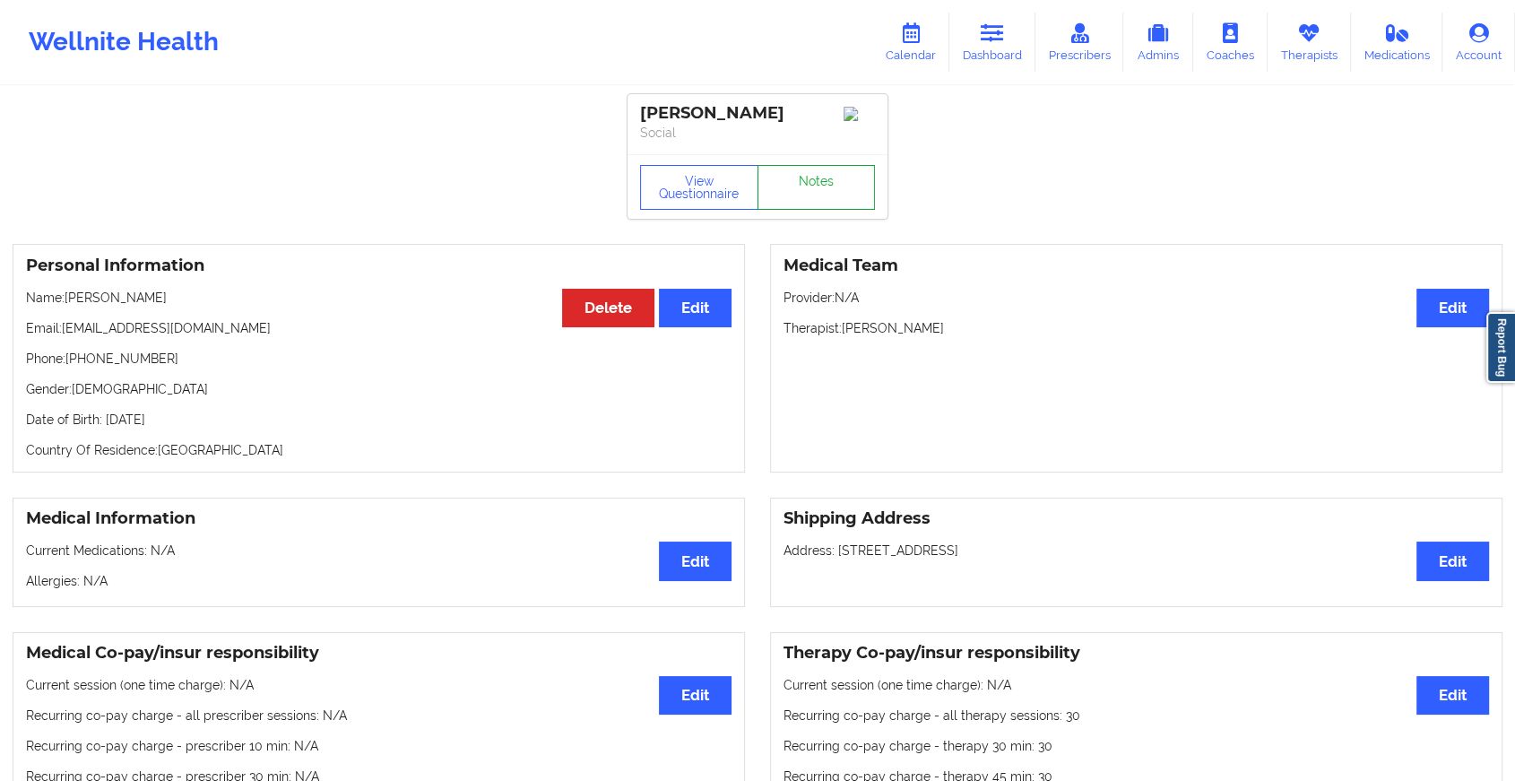
click at [845, 189] on link "Notes" at bounding box center [816, 187] width 118 height 45
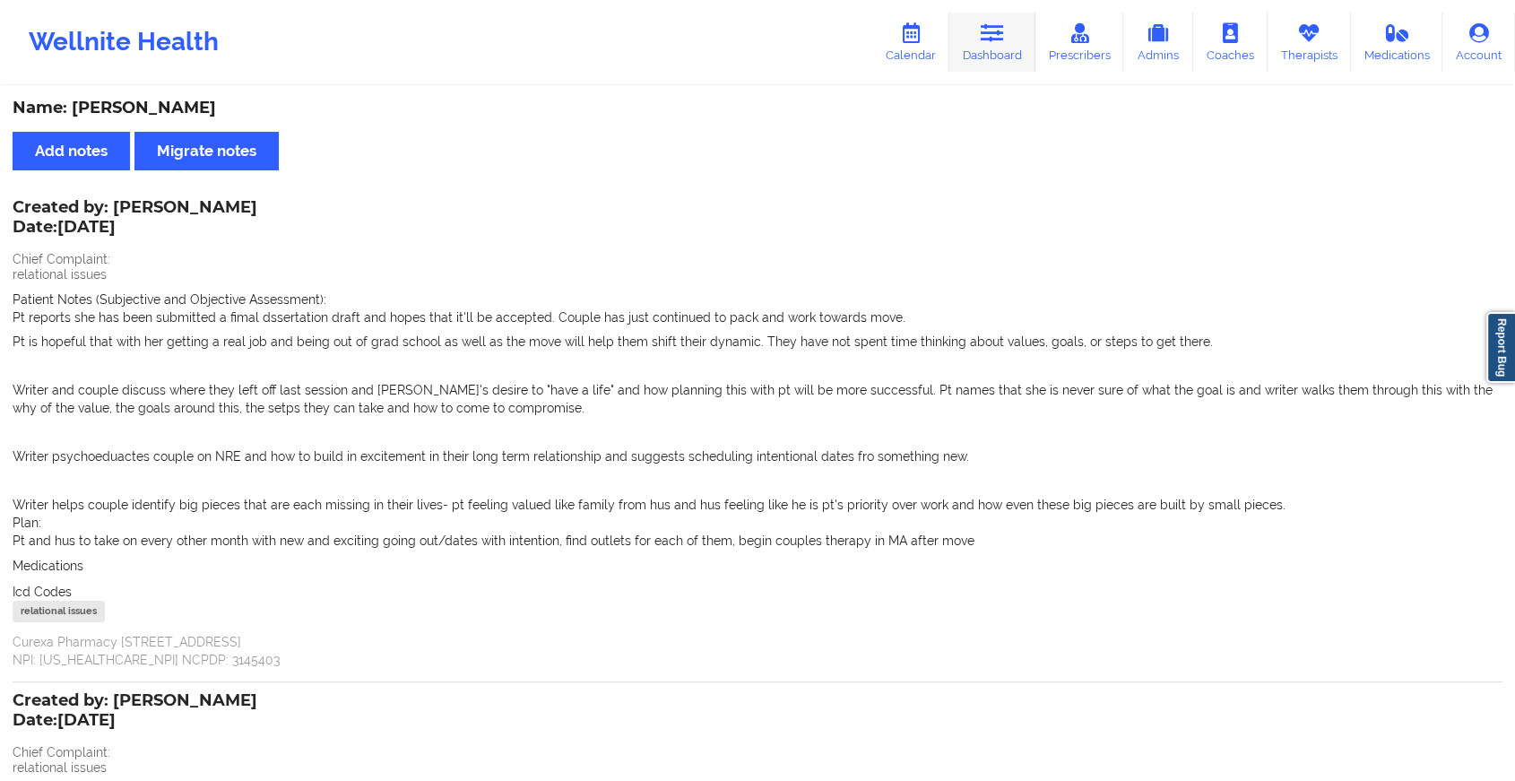
click at [981, 50] on link "Dashboard" at bounding box center [992, 42] width 86 height 59
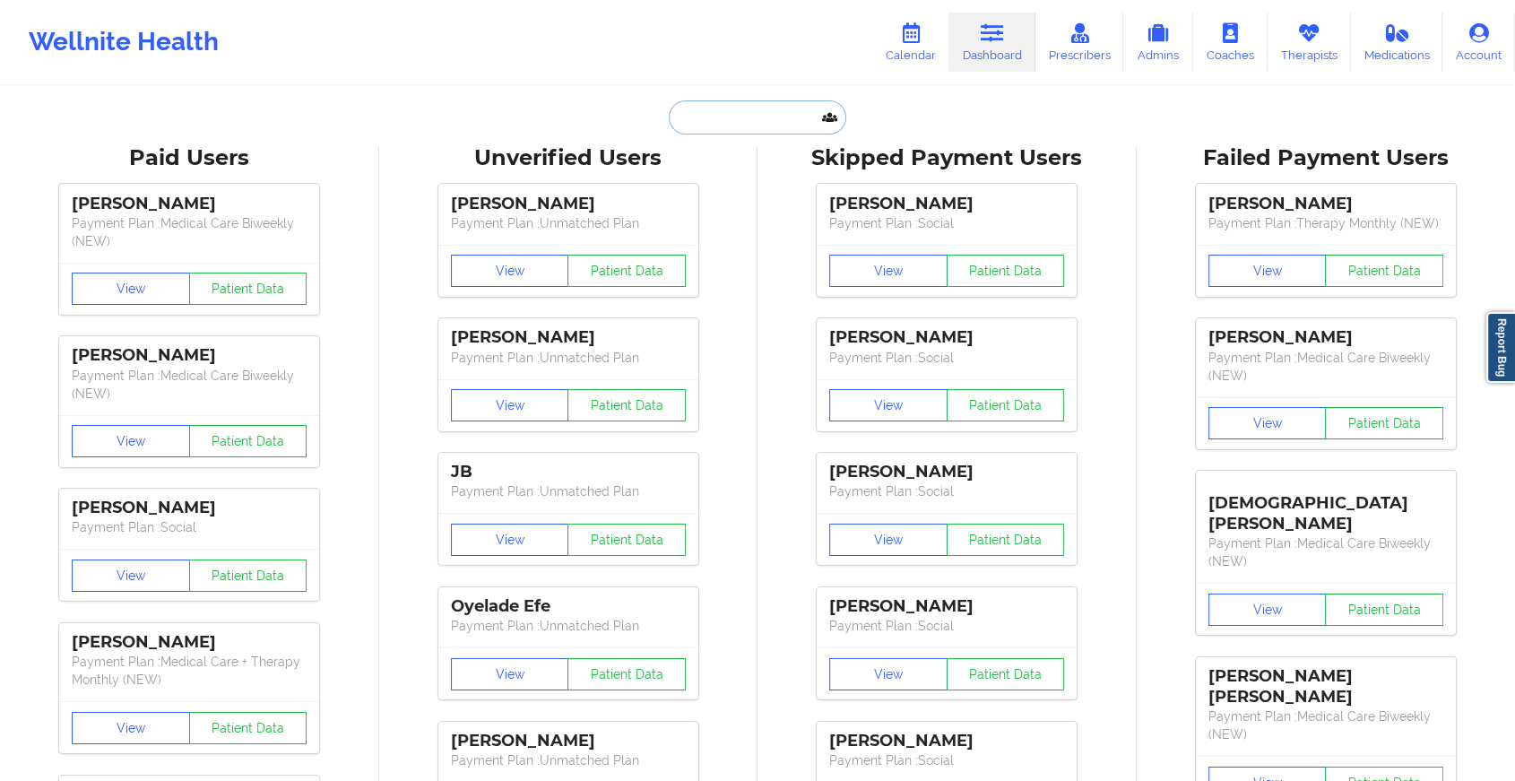
click at [704, 113] on input "text" at bounding box center [757, 117] width 177 height 34
paste input "[EMAIL_ADDRESS][DOMAIN_NAME]"
type input "[EMAIL_ADDRESS][DOMAIN_NAME]"
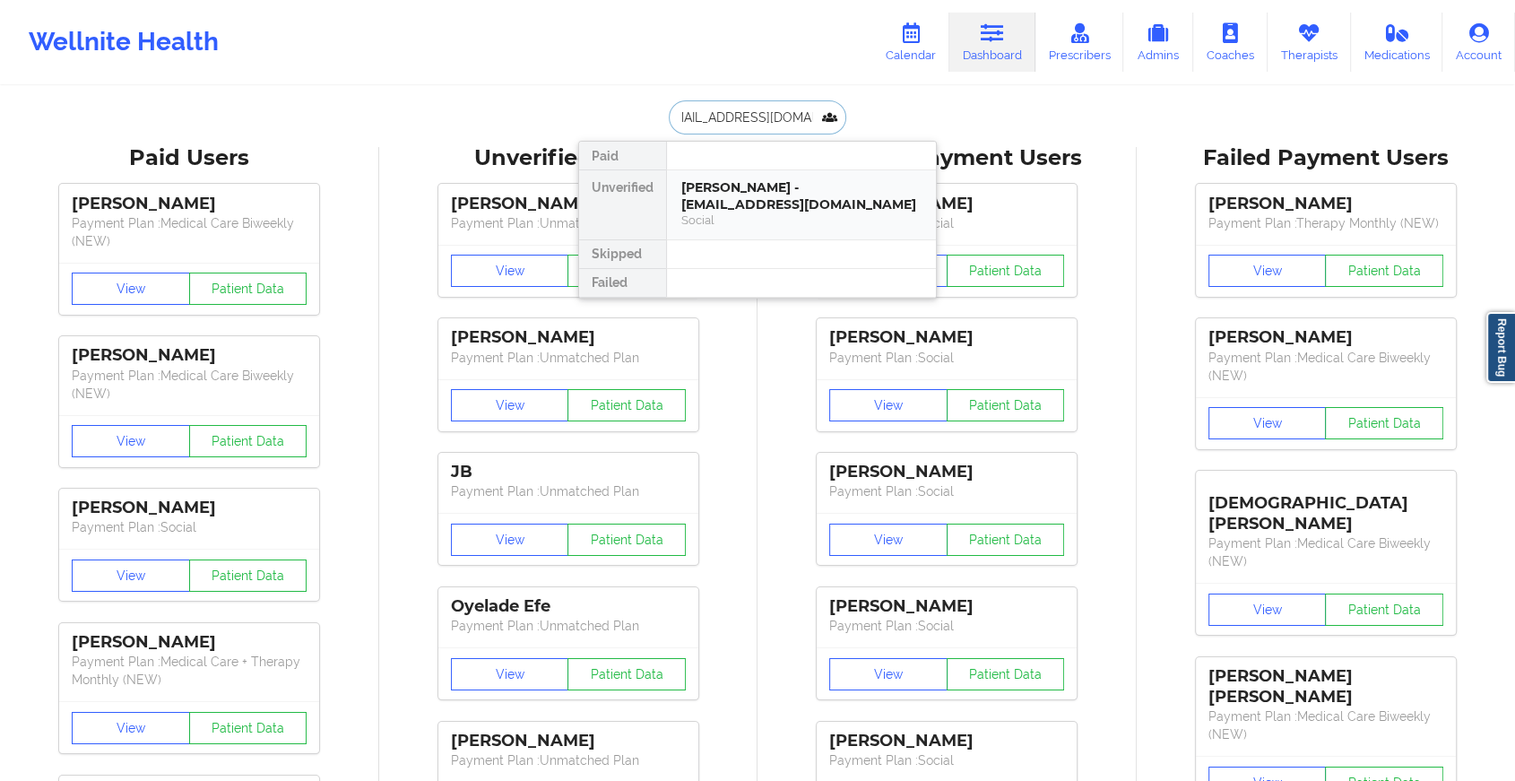
click at [739, 194] on div "[PERSON_NAME] - [EMAIL_ADDRESS][DOMAIN_NAME]" at bounding box center [801, 195] width 240 height 33
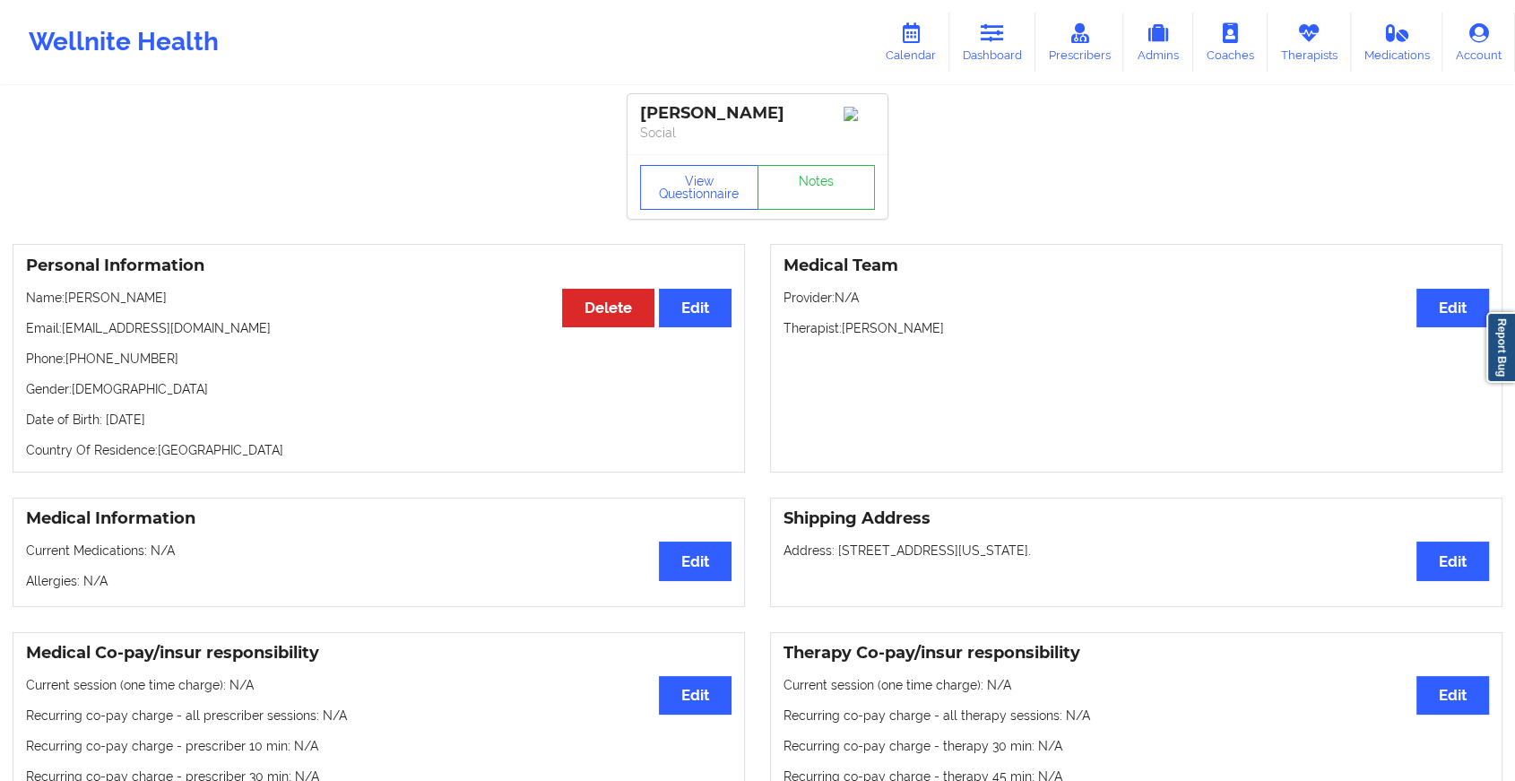
click at [814, 205] on link "Notes" at bounding box center [816, 187] width 118 height 45
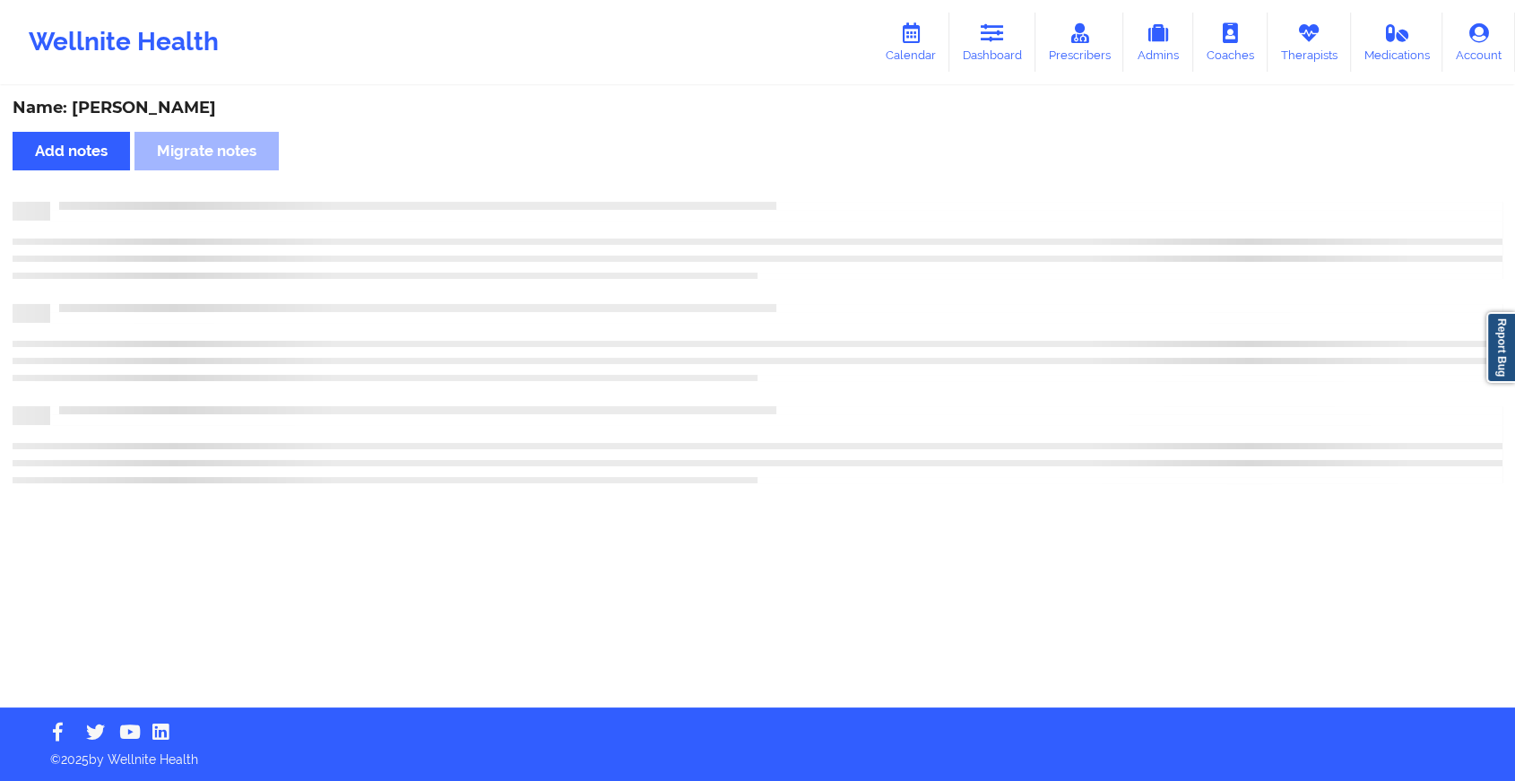
click at [814, 202] on div at bounding box center [776, 202] width 1452 height 0
drag, startPoint x: 814, startPoint y: 205, endPoint x: 946, endPoint y: 319, distance: 174.8
click at [946, 319] on div at bounding box center [765, 342] width 1505 height 281
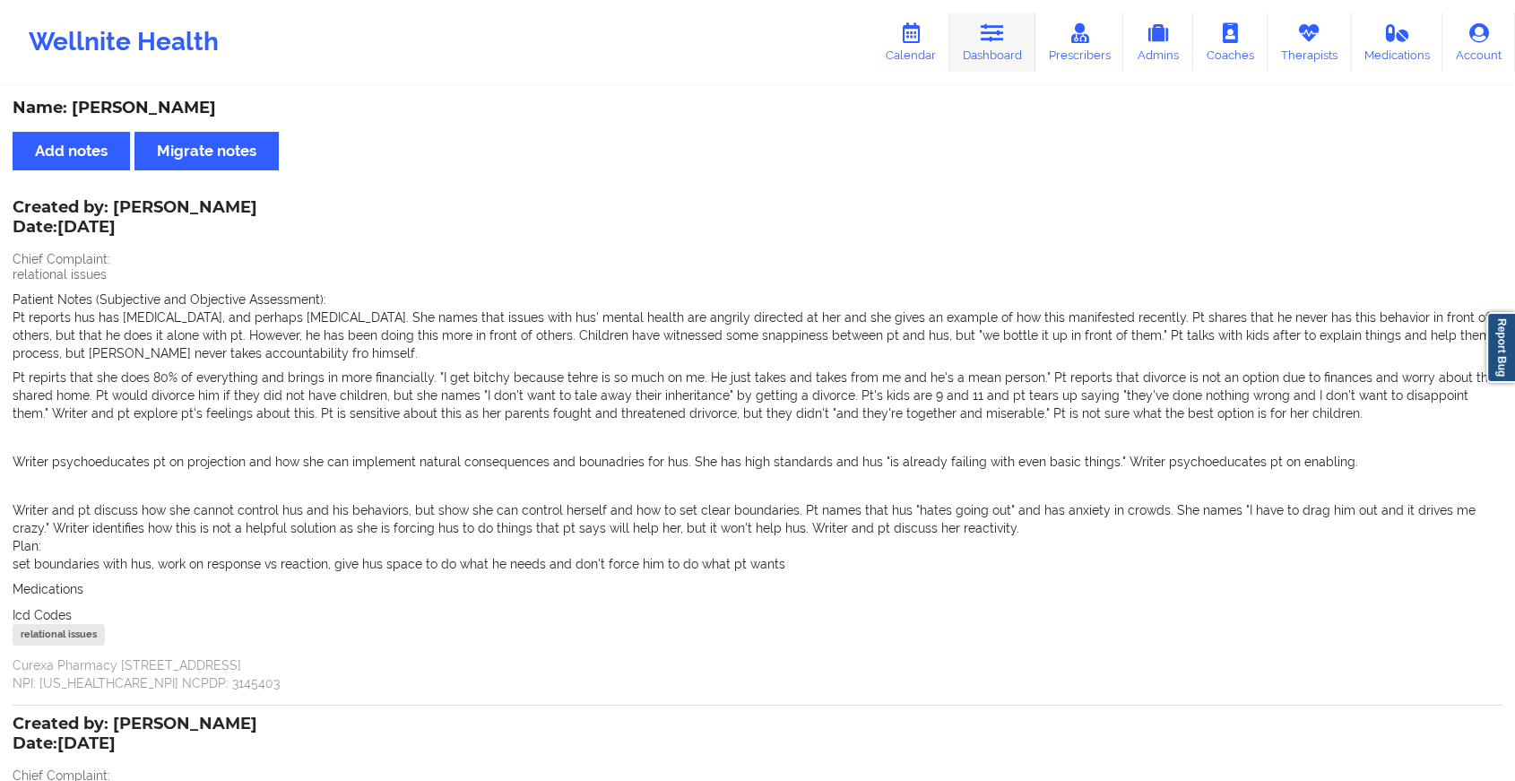
click at [985, 47] on link "Dashboard" at bounding box center [992, 42] width 86 height 59
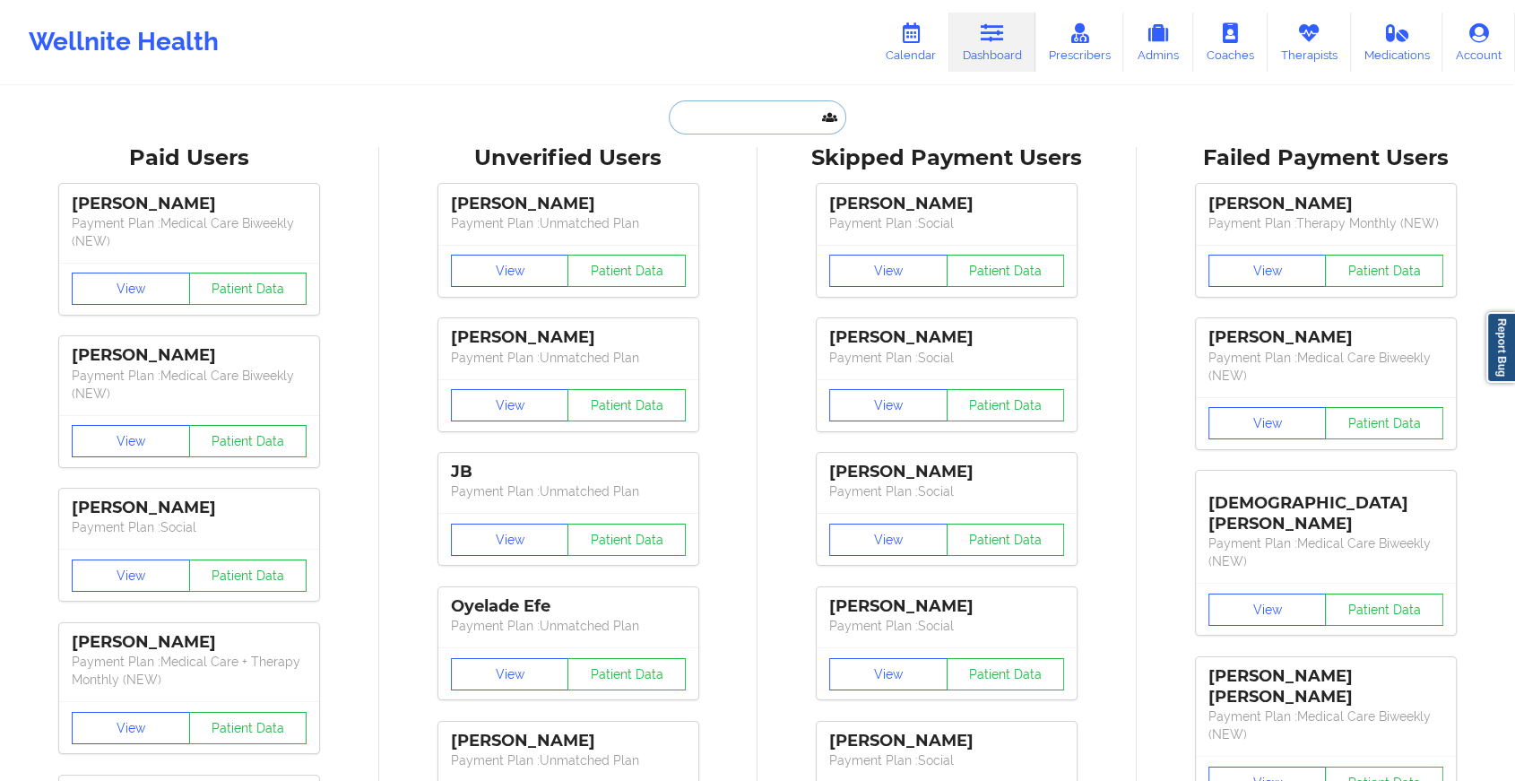
click at [717, 115] on input "text" at bounding box center [757, 117] width 177 height 34
paste input "[EMAIL_ADDRESS][DOMAIN_NAME]"
type input "[EMAIL_ADDRESS][DOMAIN_NAME]"
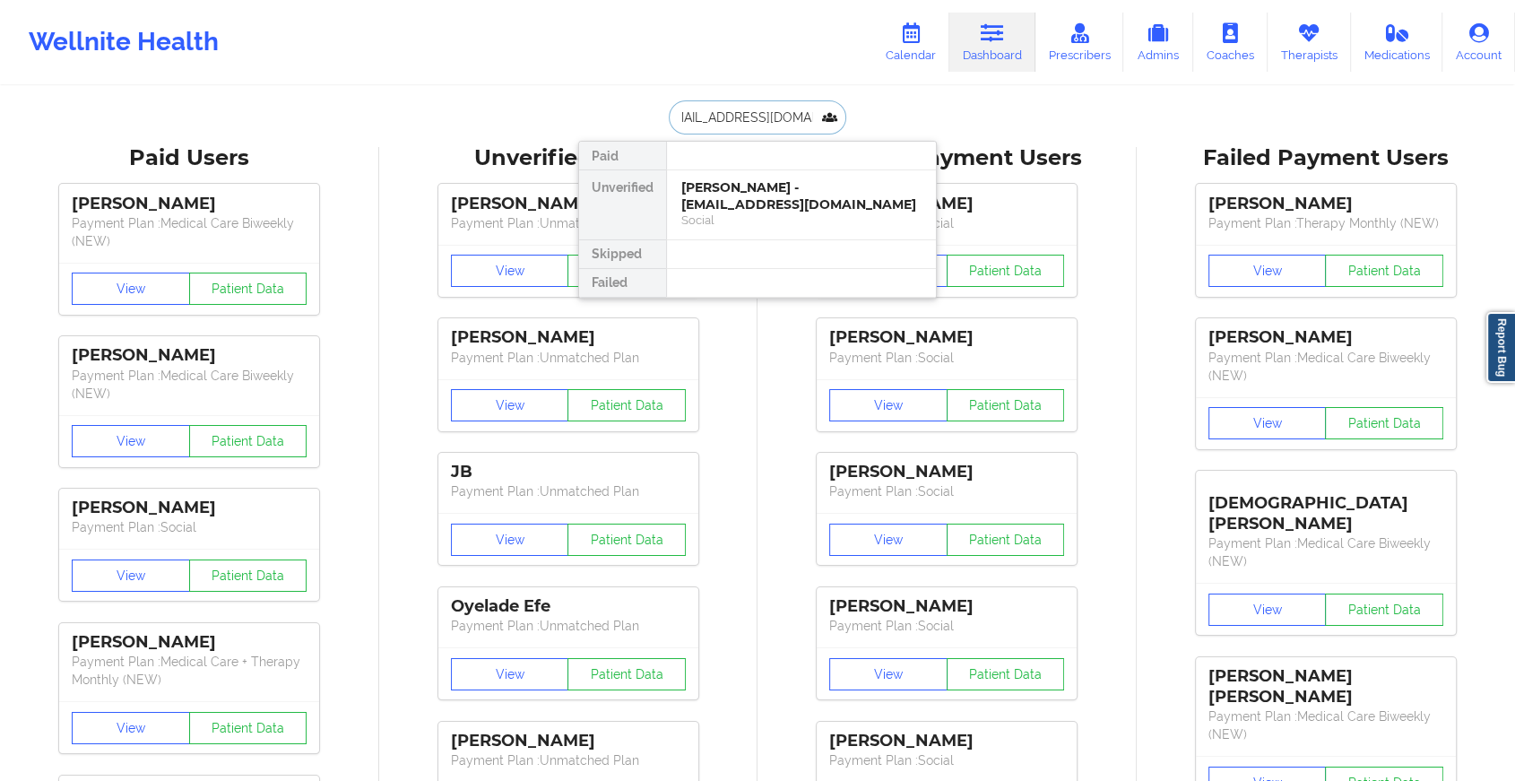
click at [752, 208] on div "[PERSON_NAME] - [EMAIL_ADDRESS][DOMAIN_NAME]" at bounding box center [801, 195] width 240 height 33
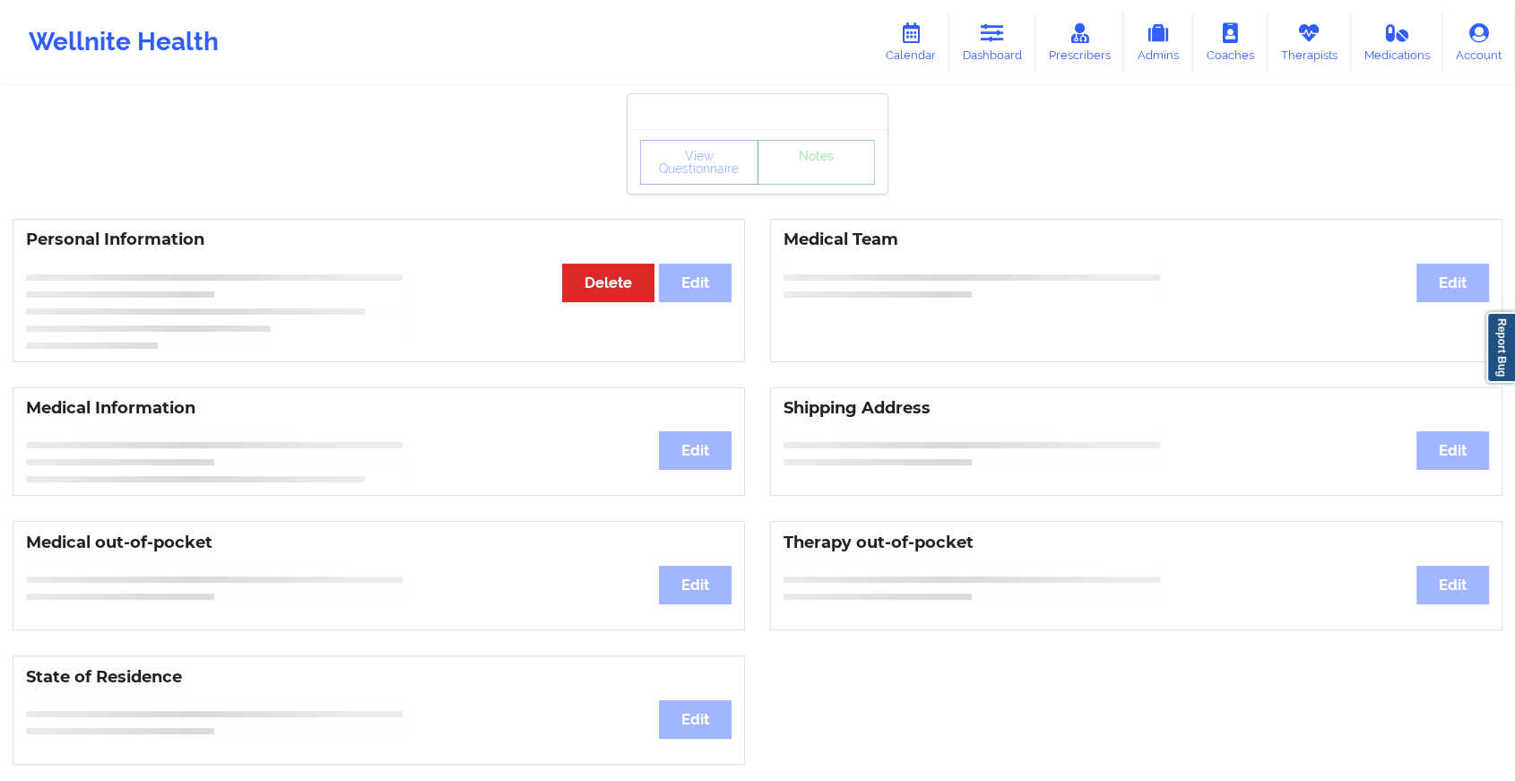
click at [855, 182] on div "View Questionnaire Notes" at bounding box center [757, 162] width 235 height 45
drag, startPoint x: 855, startPoint y: 182, endPoint x: 834, endPoint y: 184, distance: 21.6
click at [834, 184] on div "View Questionnaire Notes" at bounding box center [757, 162] width 235 height 45
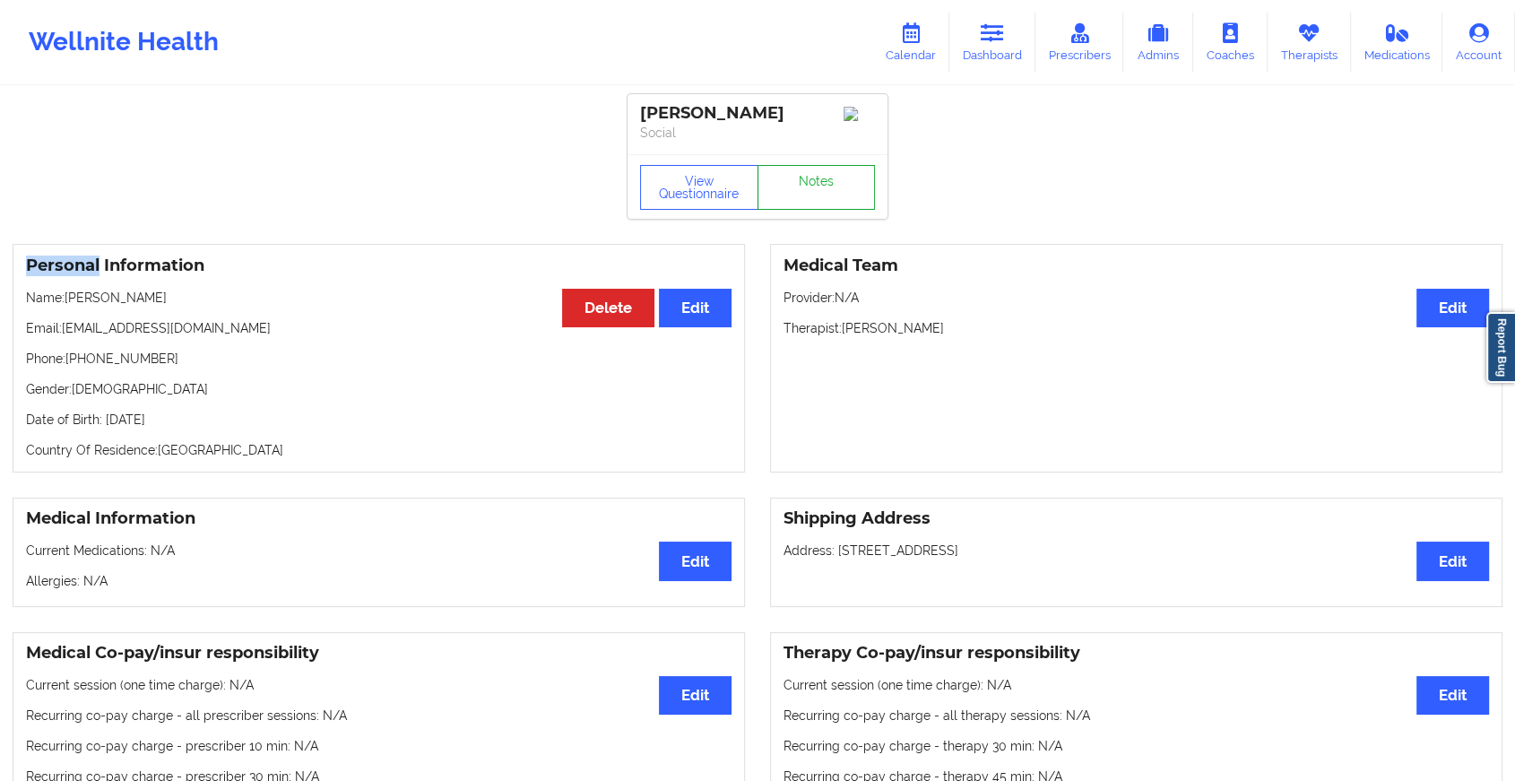
drag, startPoint x: 834, startPoint y: 184, endPoint x: 797, endPoint y: 186, distance: 36.8
click at [797, 186] on link "Notes" at bounding box center [816, 187] width 118 height 45
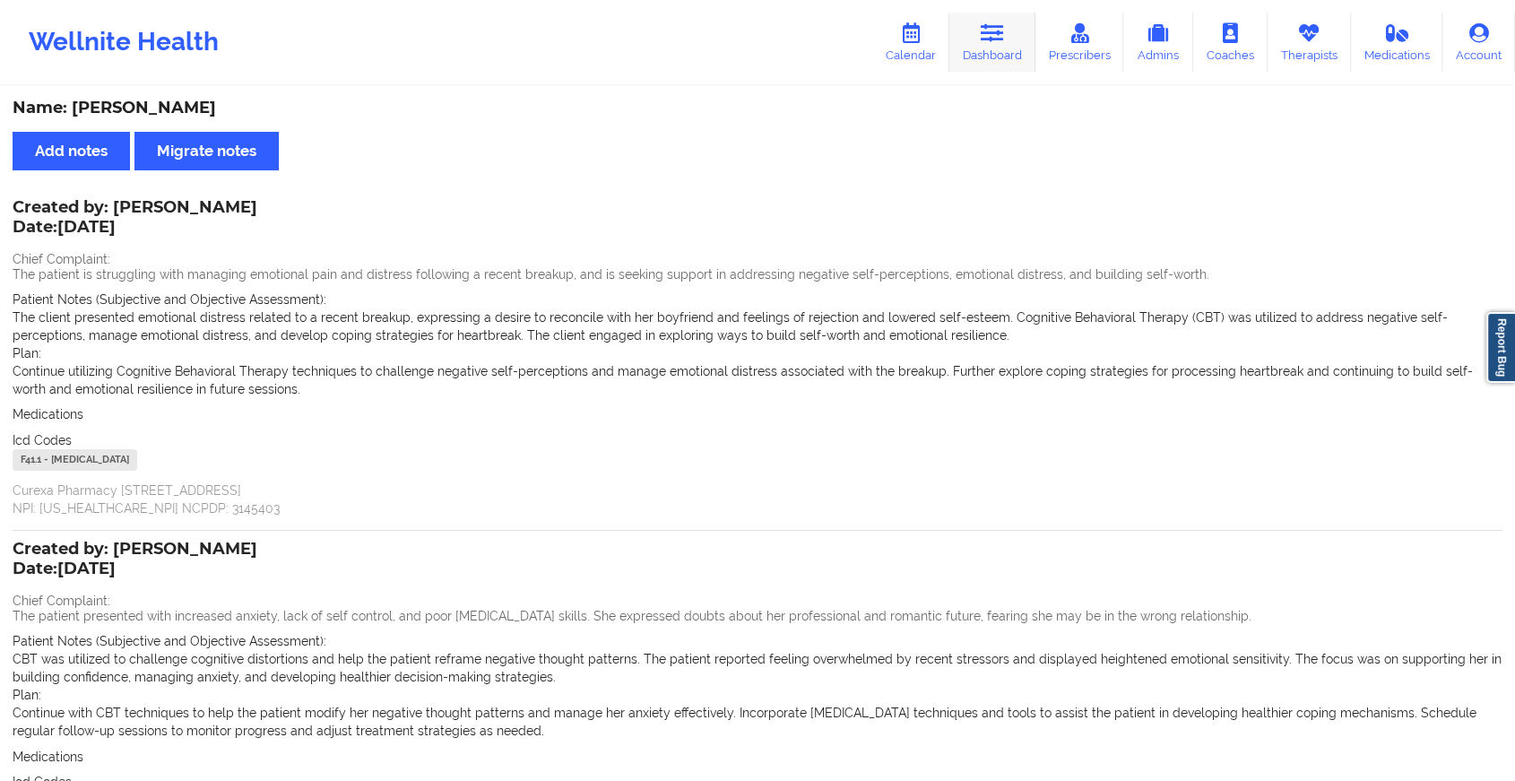
click at [982, 54] on link "Dashboard" at bounding box center [992, 42] width 86 height 59
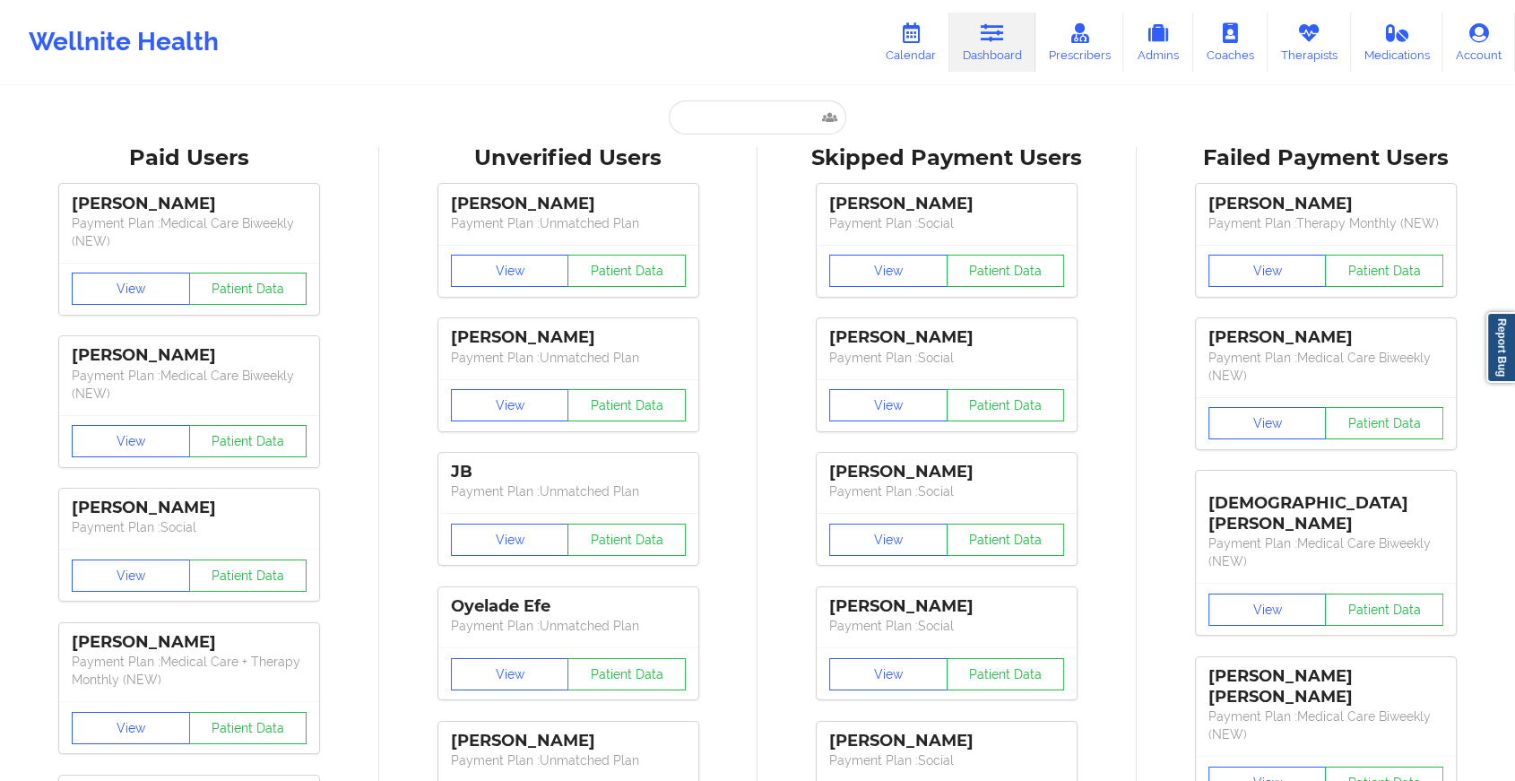
click at [696, 112] on input "text" at bounding box center [757, 117] width 177 height 34
paste input "[EMAIL_ADDRESS][DOMAIN_NAME]"
type input "[EMAIL_ADDRESS][DOMAIN_NAME]"
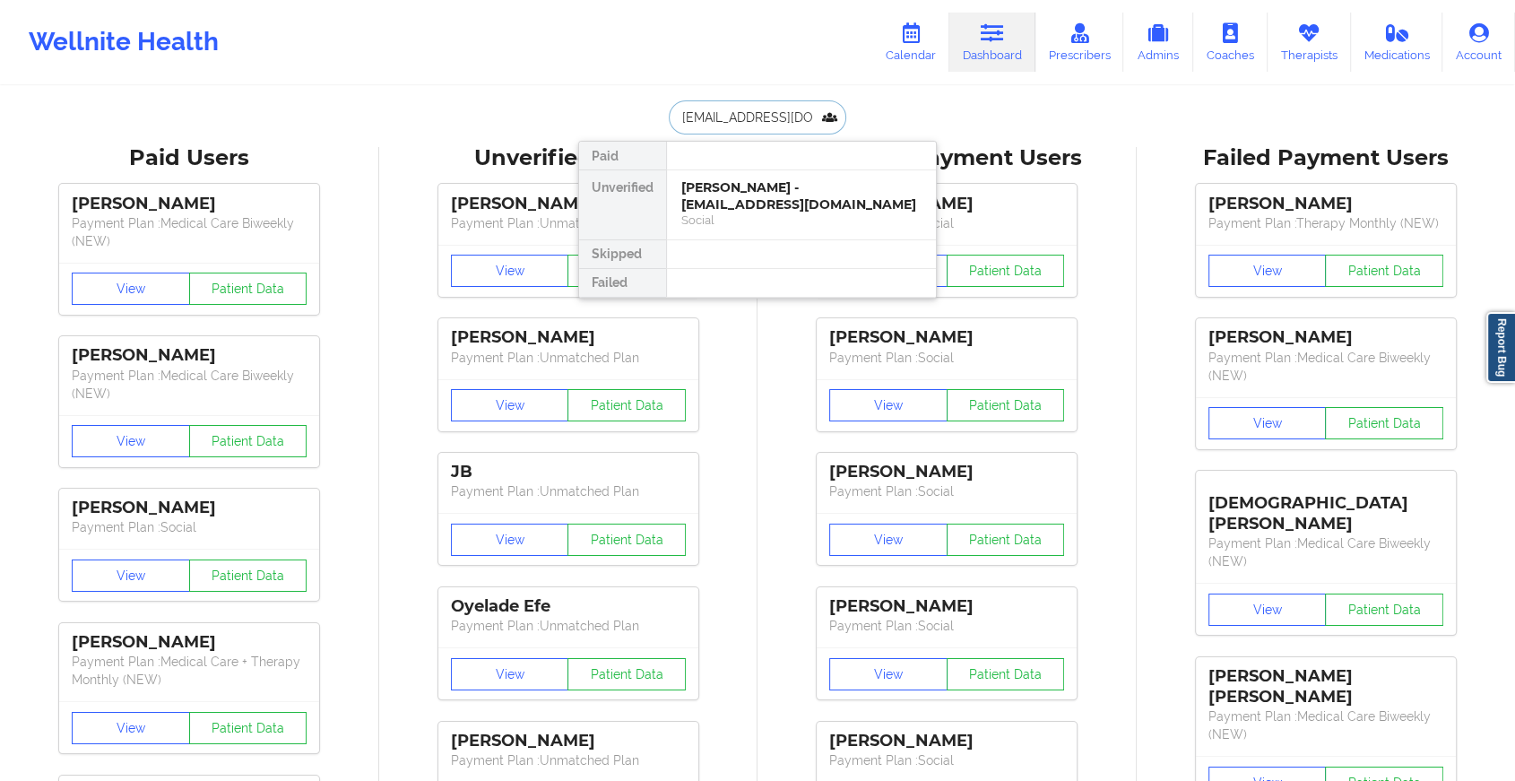
scroll to position [0, 46]
click at [744, 190] on div "[PERSON_NAME] - [EMAIL_ADDRESS][DOMAIN_NAME]" at bounding box center [801, 195] width 240 height 33
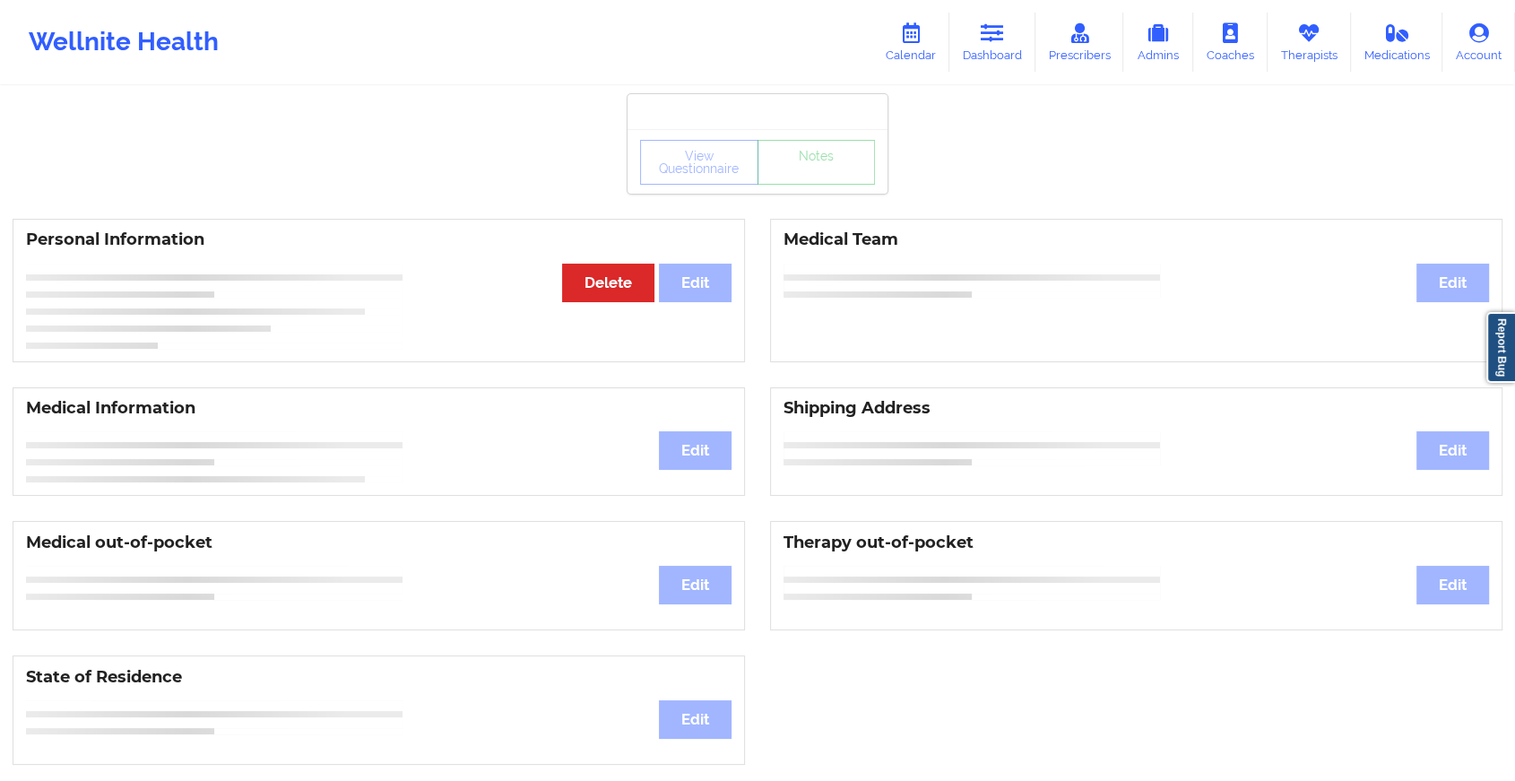
click at [814, 195] on div "View Questionnaire Notes Personal Information Edit Delete Medical Team Edit Med…" at bounding box center [757, 756] width 1515 height 1513
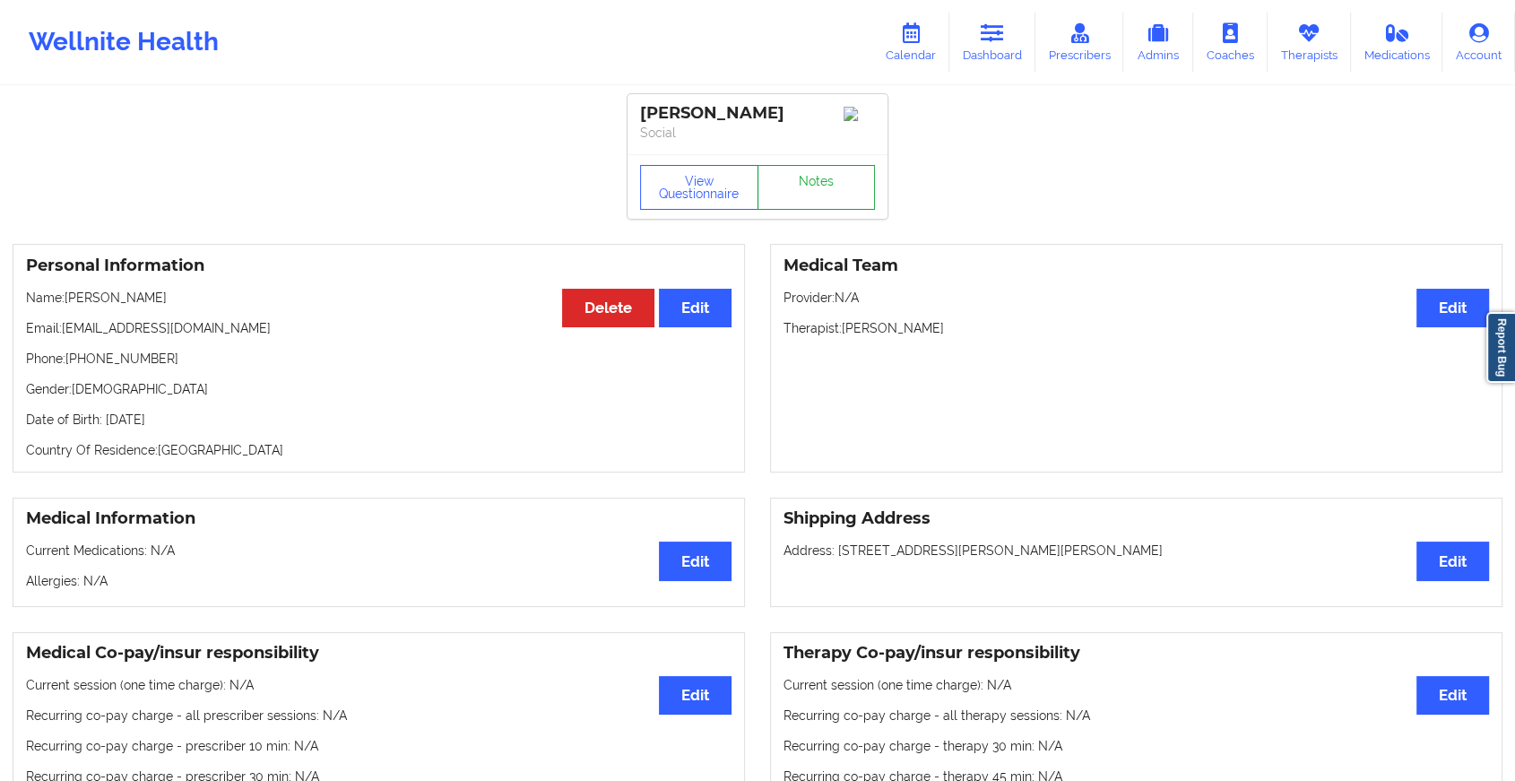
click at [814, 195] on link "Notes" at bounding box center [816, 187] width 118 height 45
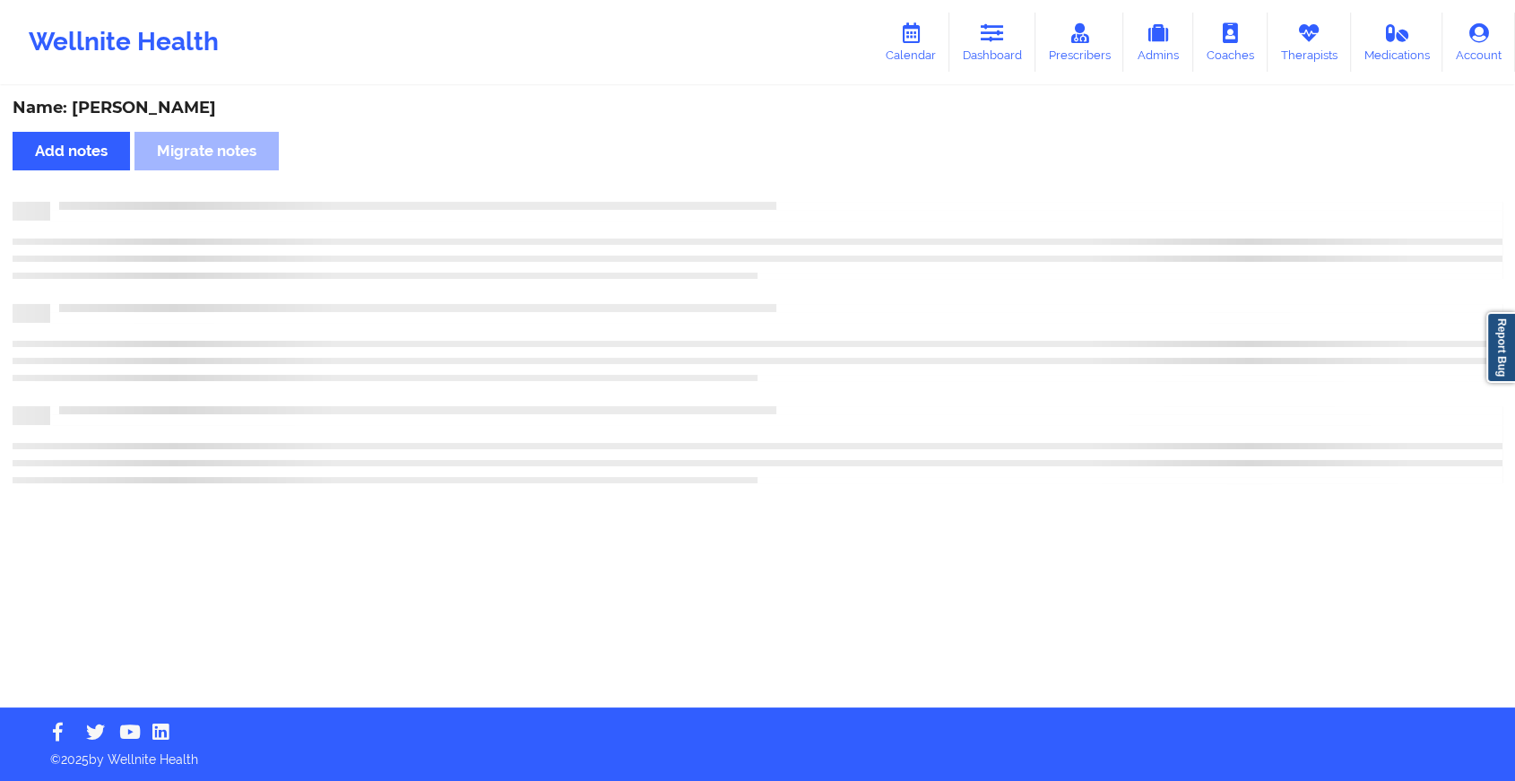
click at [814, 195] on div "Name: [PERSON_NAME] Add notes Migrate notes" at bounding box center [757, 397] width 1515 height 619
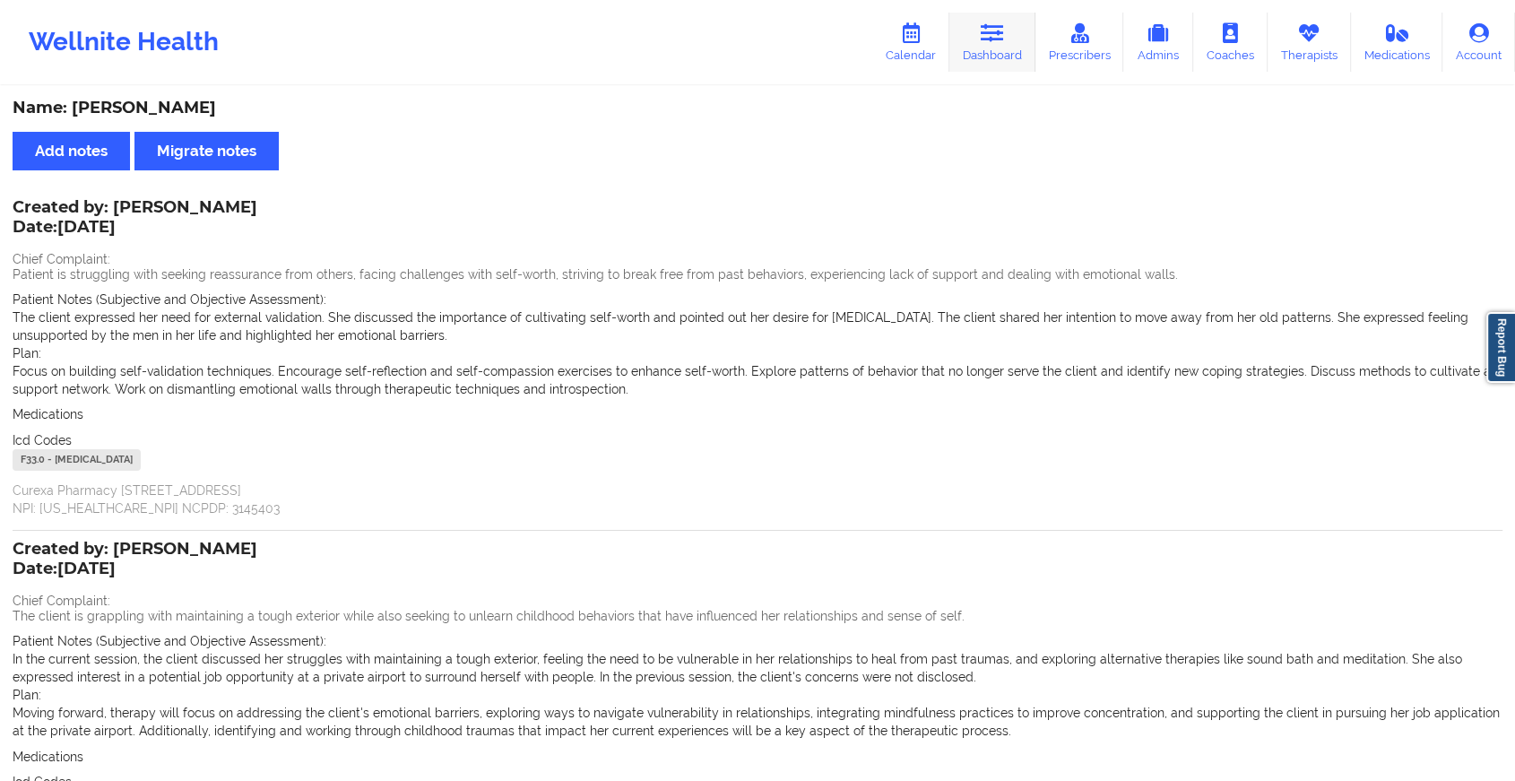
click at [986, 29] on icon at bounding box center [992, 33] width 23 height 20
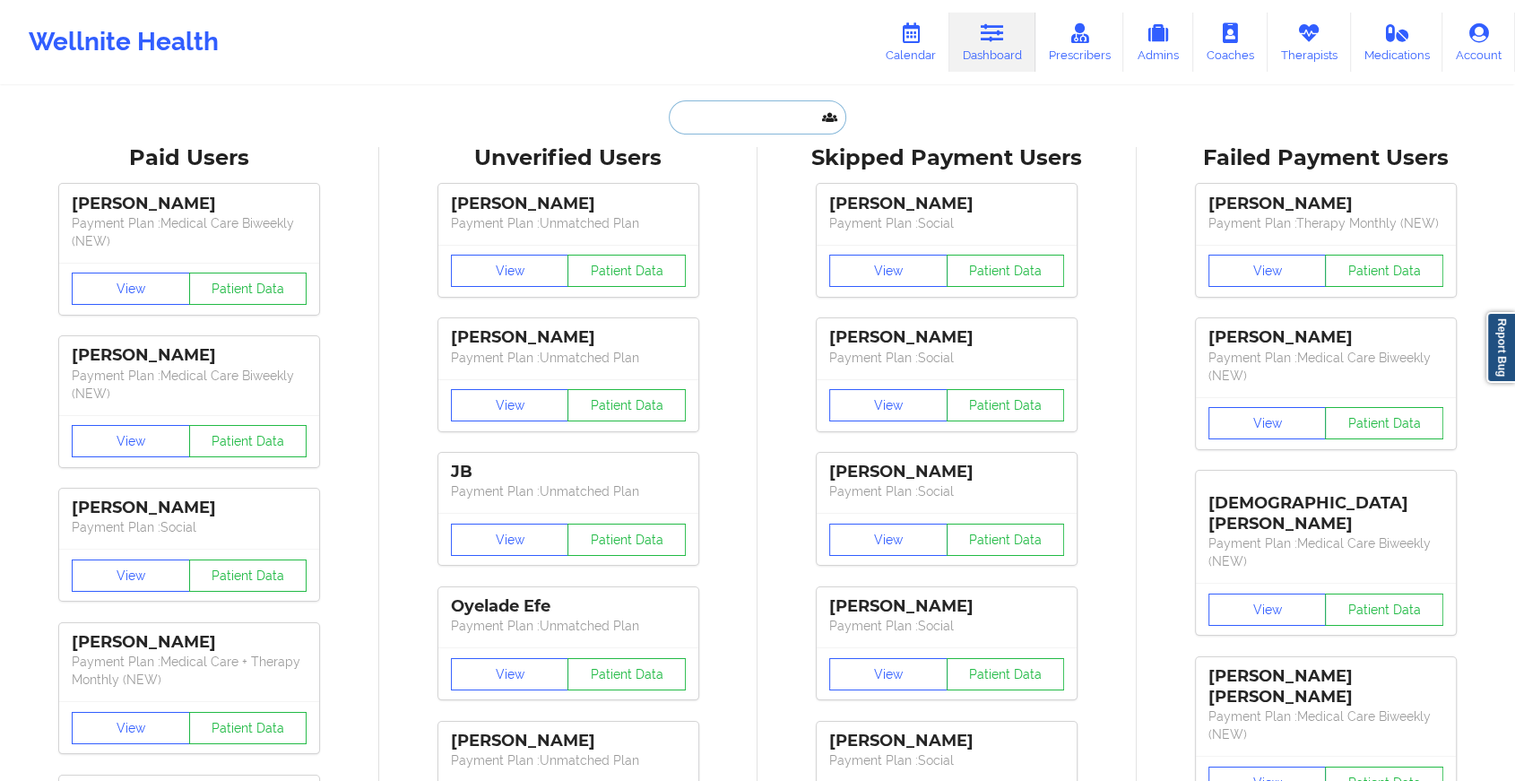
click at [710, 123] on input "text" at bounding box center [757, 117] width 177 height 34
paste input "[EMAIL_ADDRESS][DOMAIN_NAME]"
type input "[EMAIL_ADDRESS][DOMAIN_NAME]"
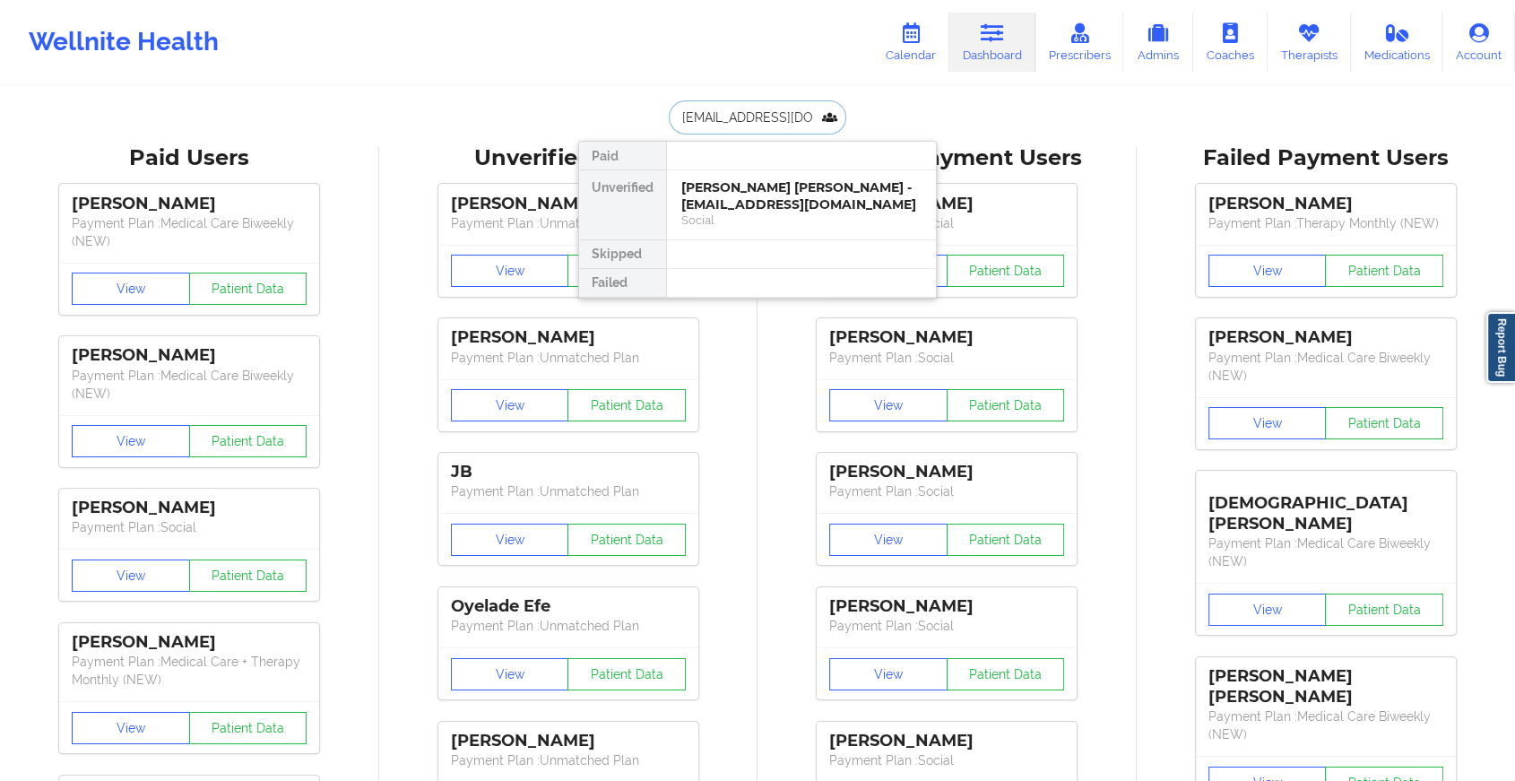
click at [762, 203] on div "[PERSON_NAME] [PERSON_NAME] - [EMAIL_ADDRESS][DOMAIN_NAME]" at bounding box center [801, 195] width 240 height 33
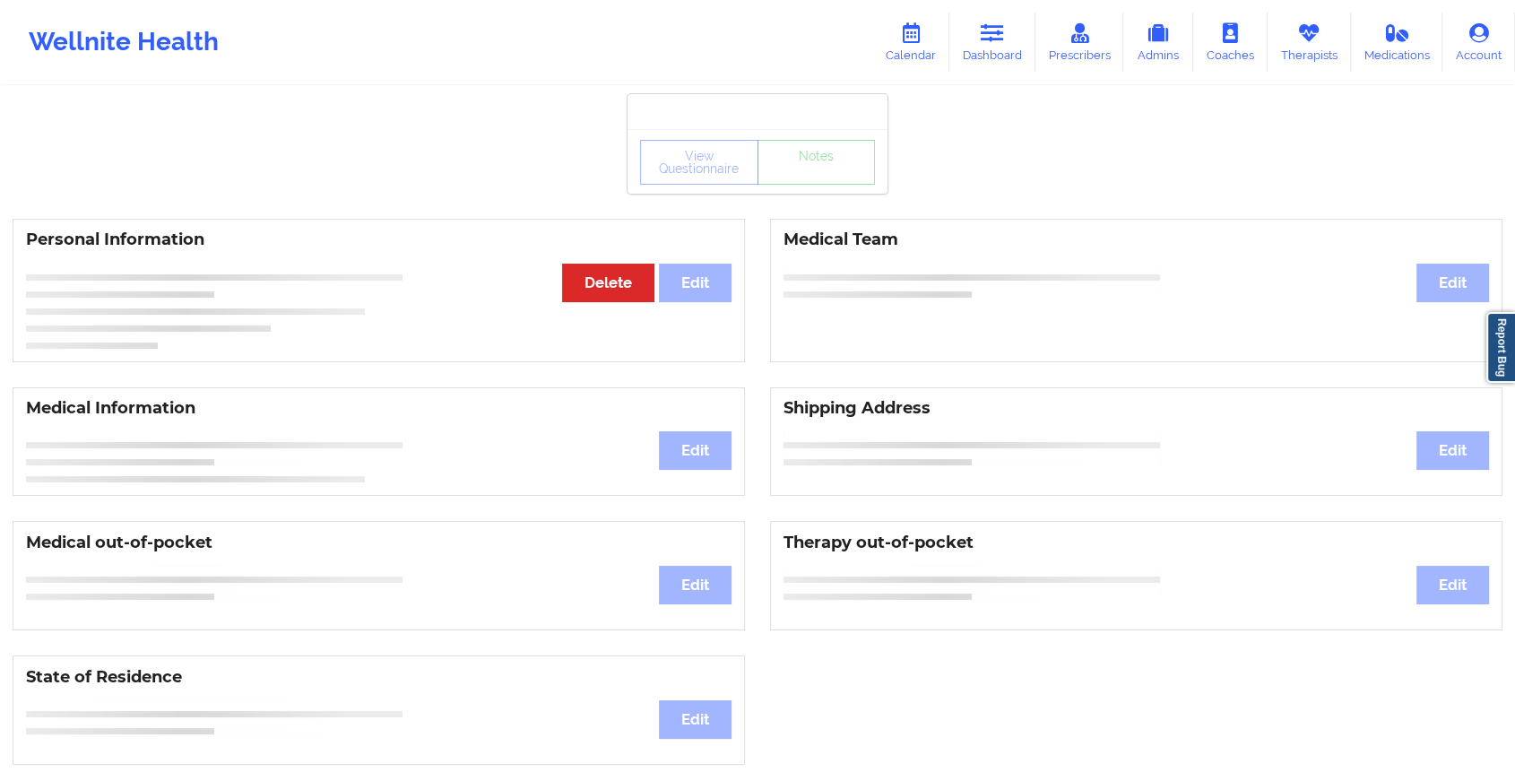
click at [854, 179] on div "View Questionnaire Notes" at bounding box center [757, 162] width 235 height 45
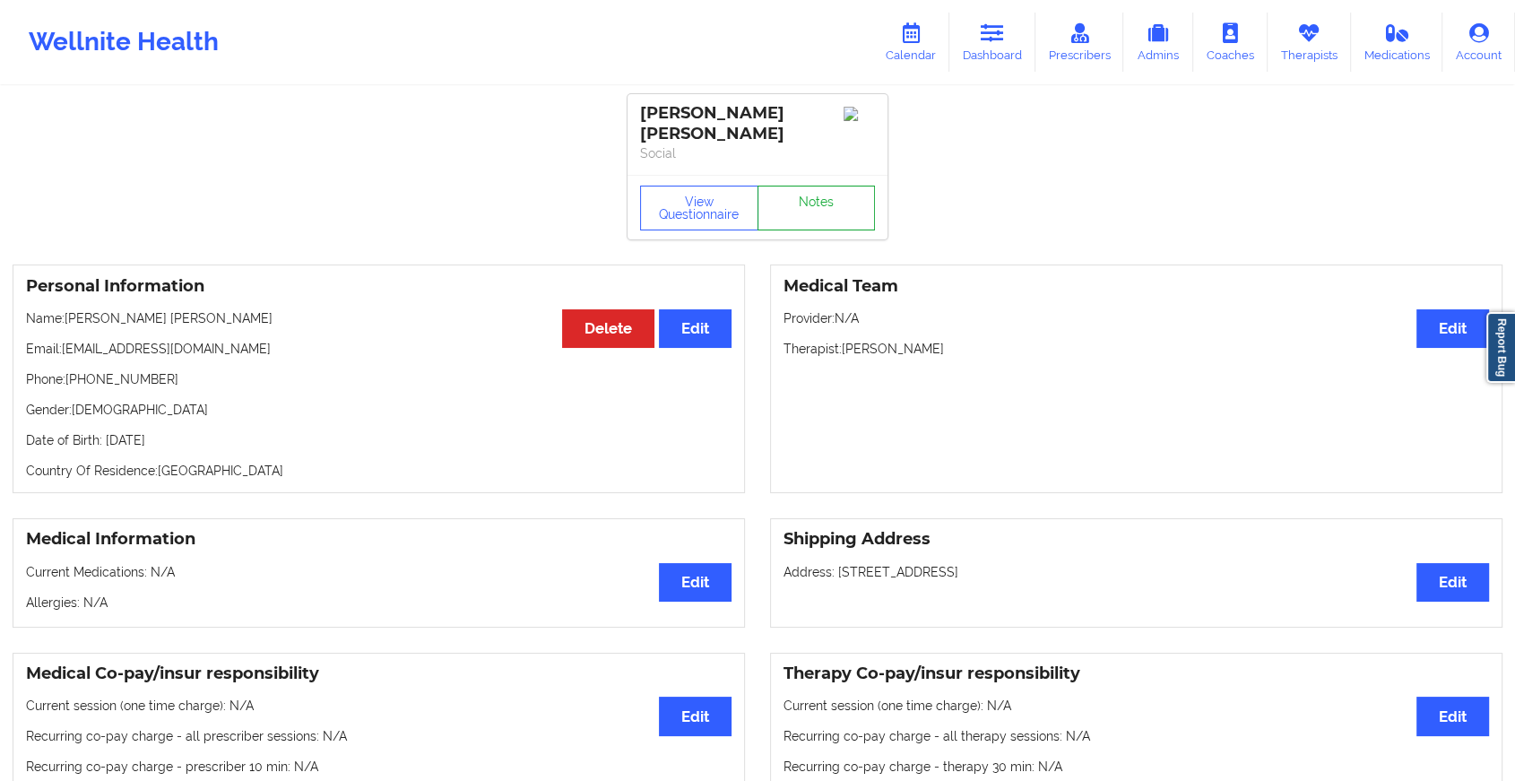
click at [854, 186] on link "Notes" at bounding box center [816, 208] width 118 height 45
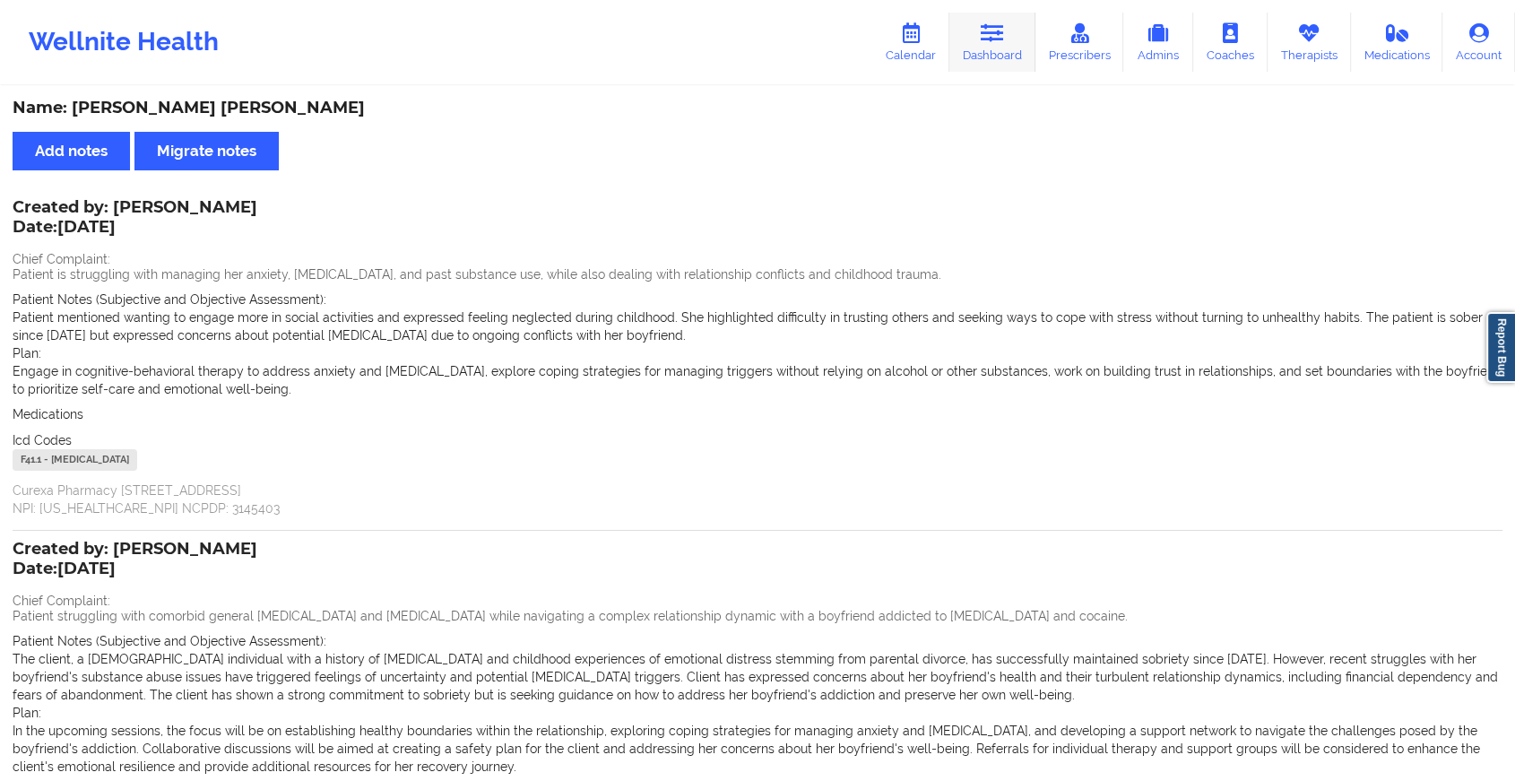
click at [987, 39] on icon at bounding box center [992, 33] width 23 height 20
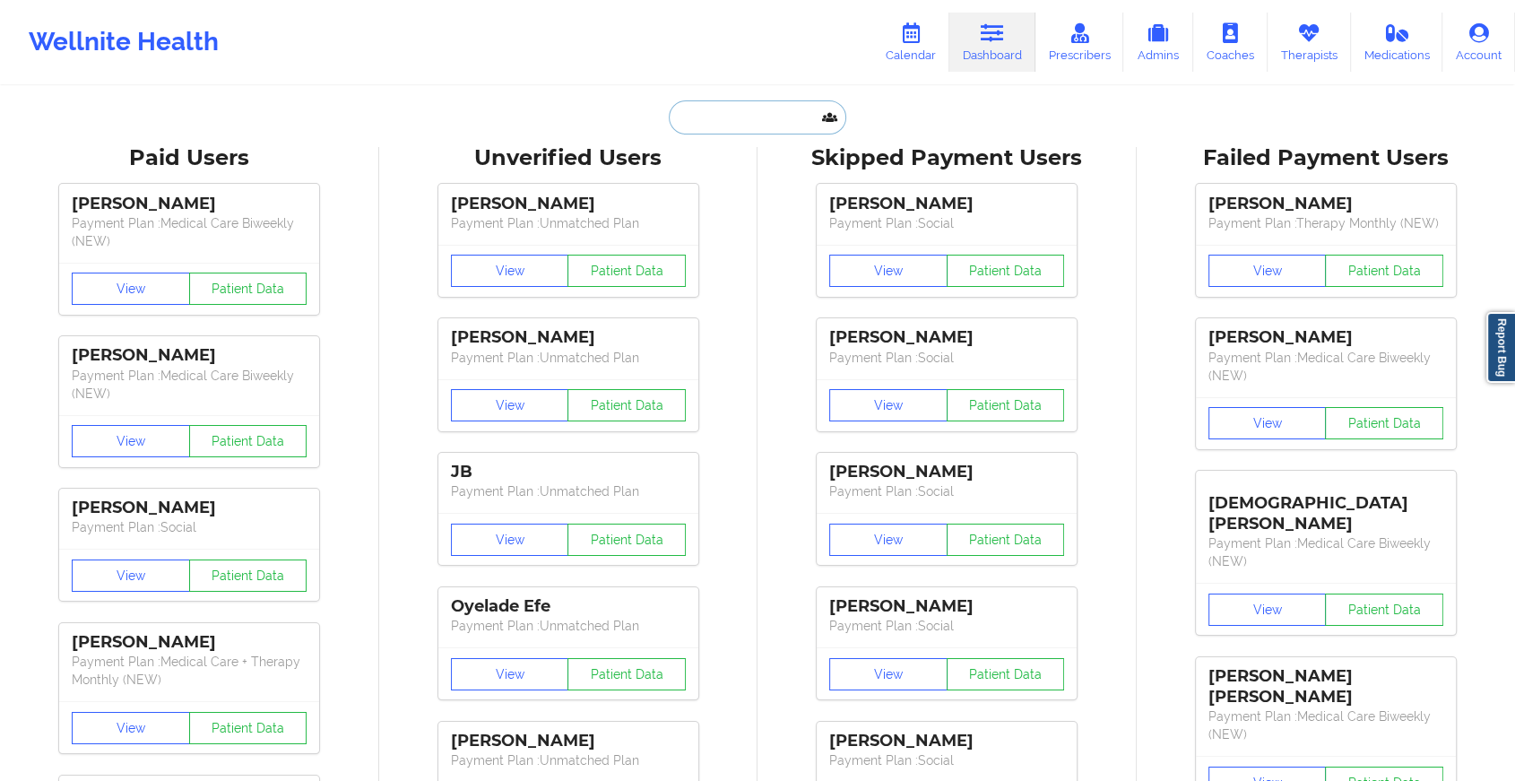
click at [703, 108] on input "text" at bounding box center [757, 117] width 177 height 34
paste input "[EMAIL_ADDRESS][DOMAIN_NAME]"
type input "[EMAIL_ADDRESS][DOMAIN_NAME]"
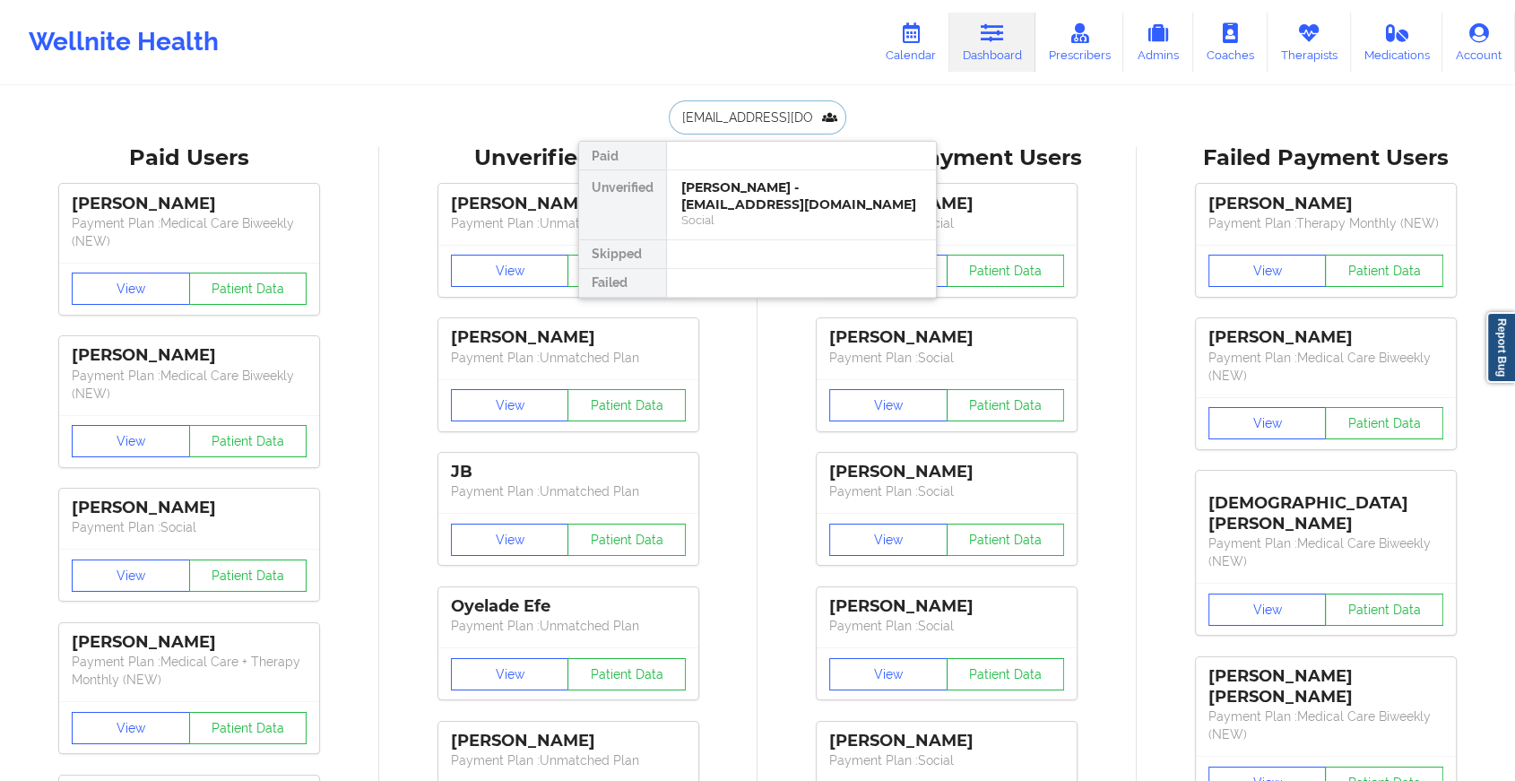
click at [809, 199] on div "[PERSON_NAME] - [EMAIL_ADDRESS][DOMAIN_NAME]" at bounding box center [801, 195] width 240 height 33
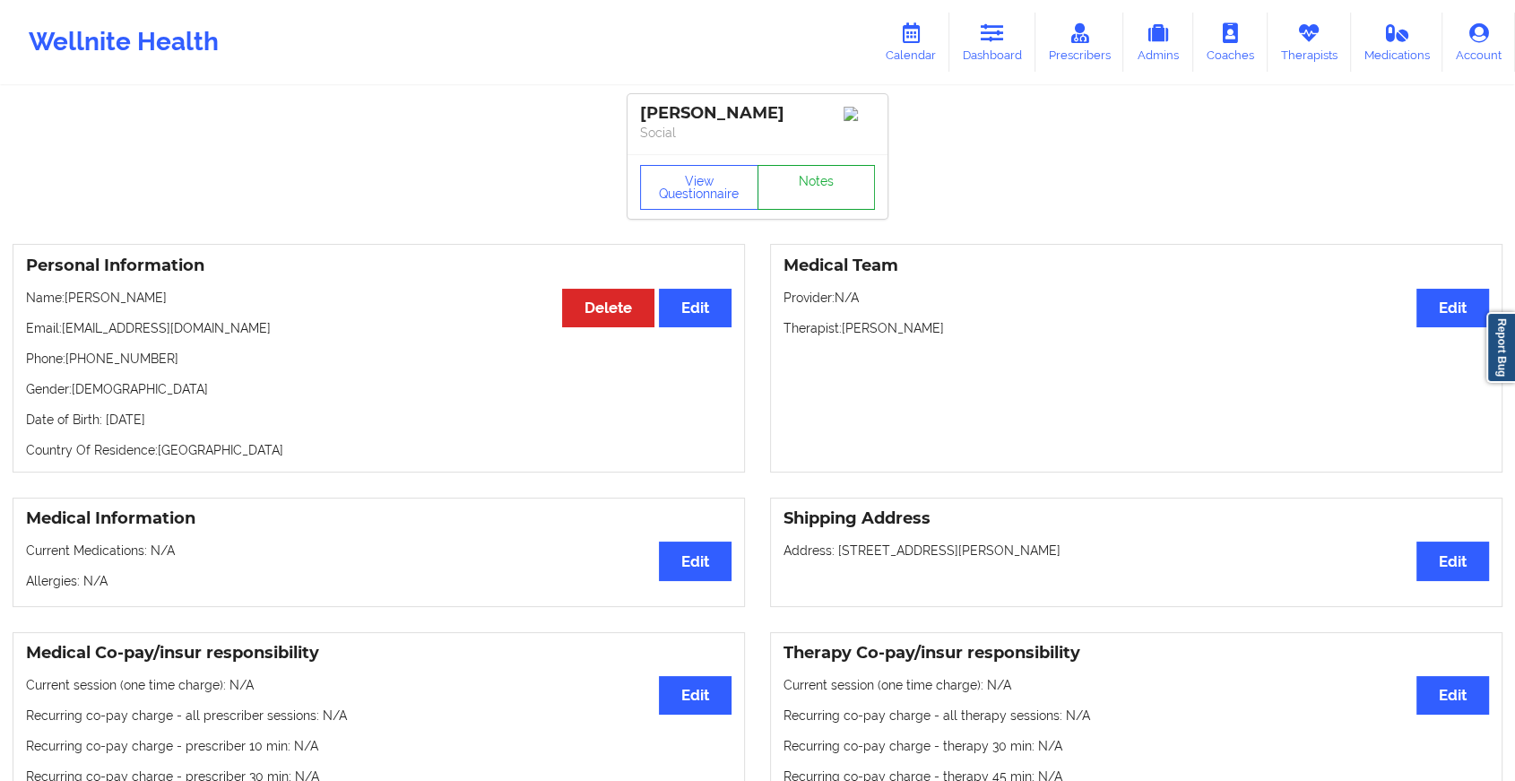
click at [796, 177] on link "Notes" at bounding box center [816, 187] width 118 height 45
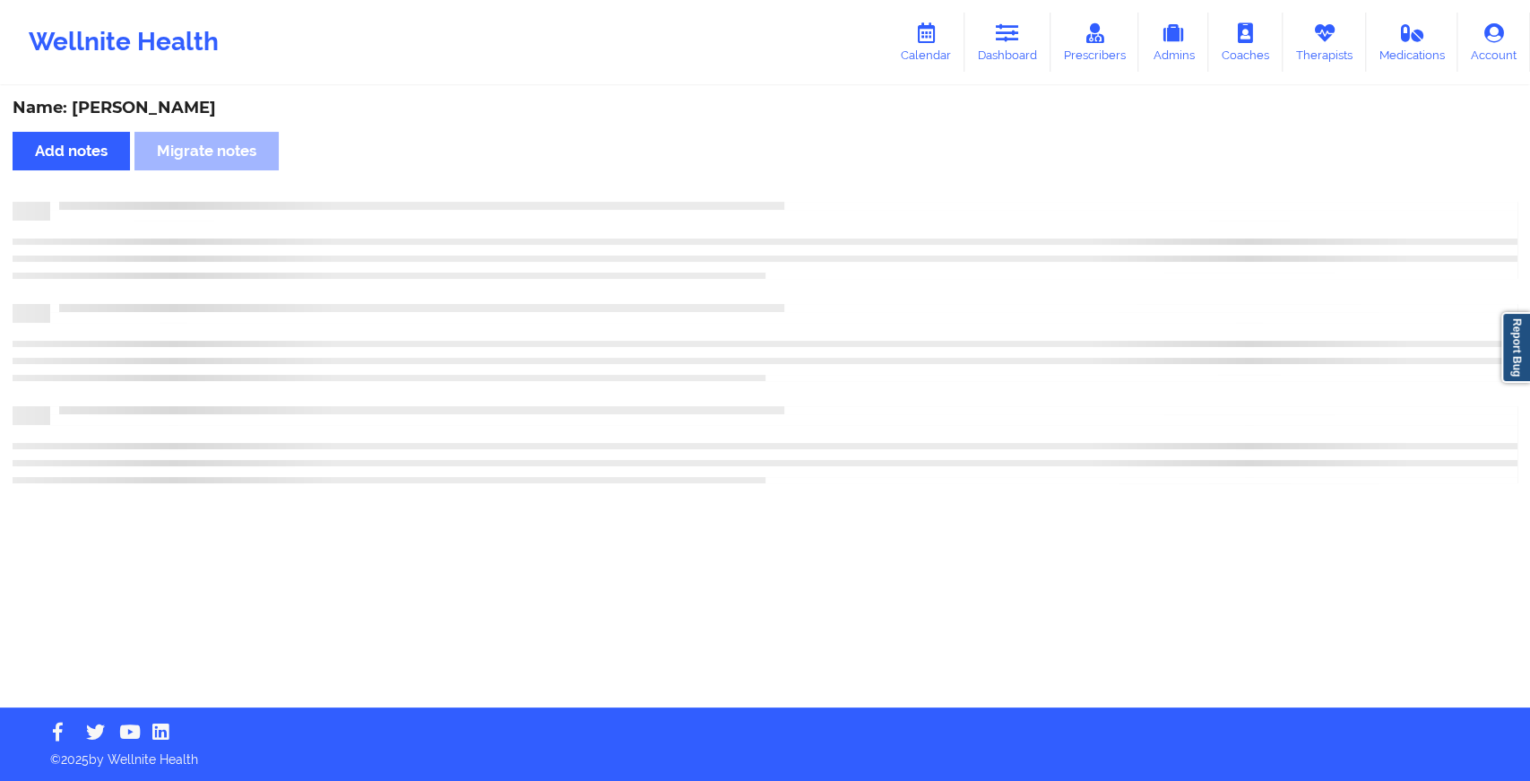
click at [796, 177] on div "Name: [PERSON_NAME] Add notes Migrate notes" at bounding box center [765, 397] width 1530 height 619
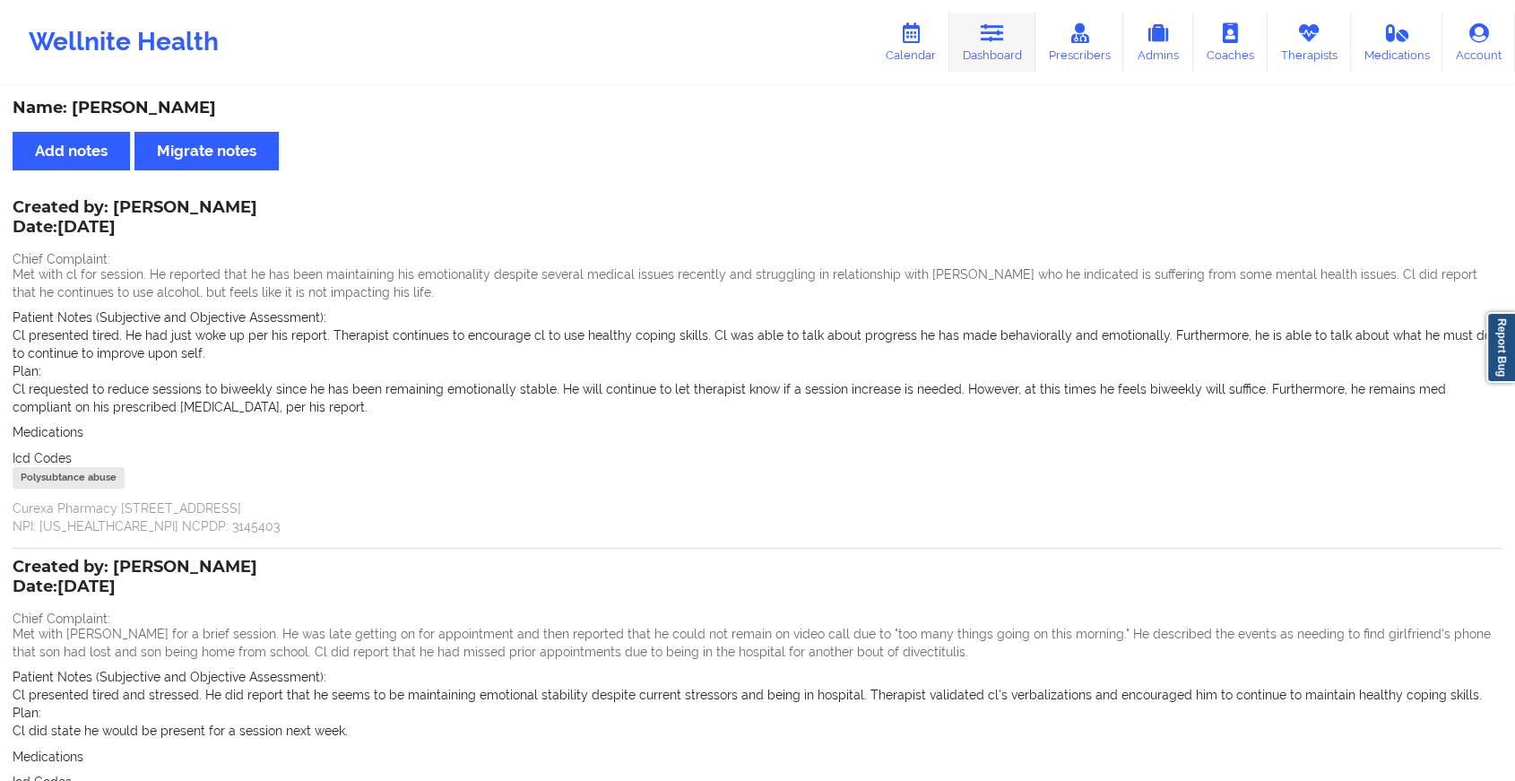
click at [987, 30] on icon at bounding box center [992, 33] width 23 height 20
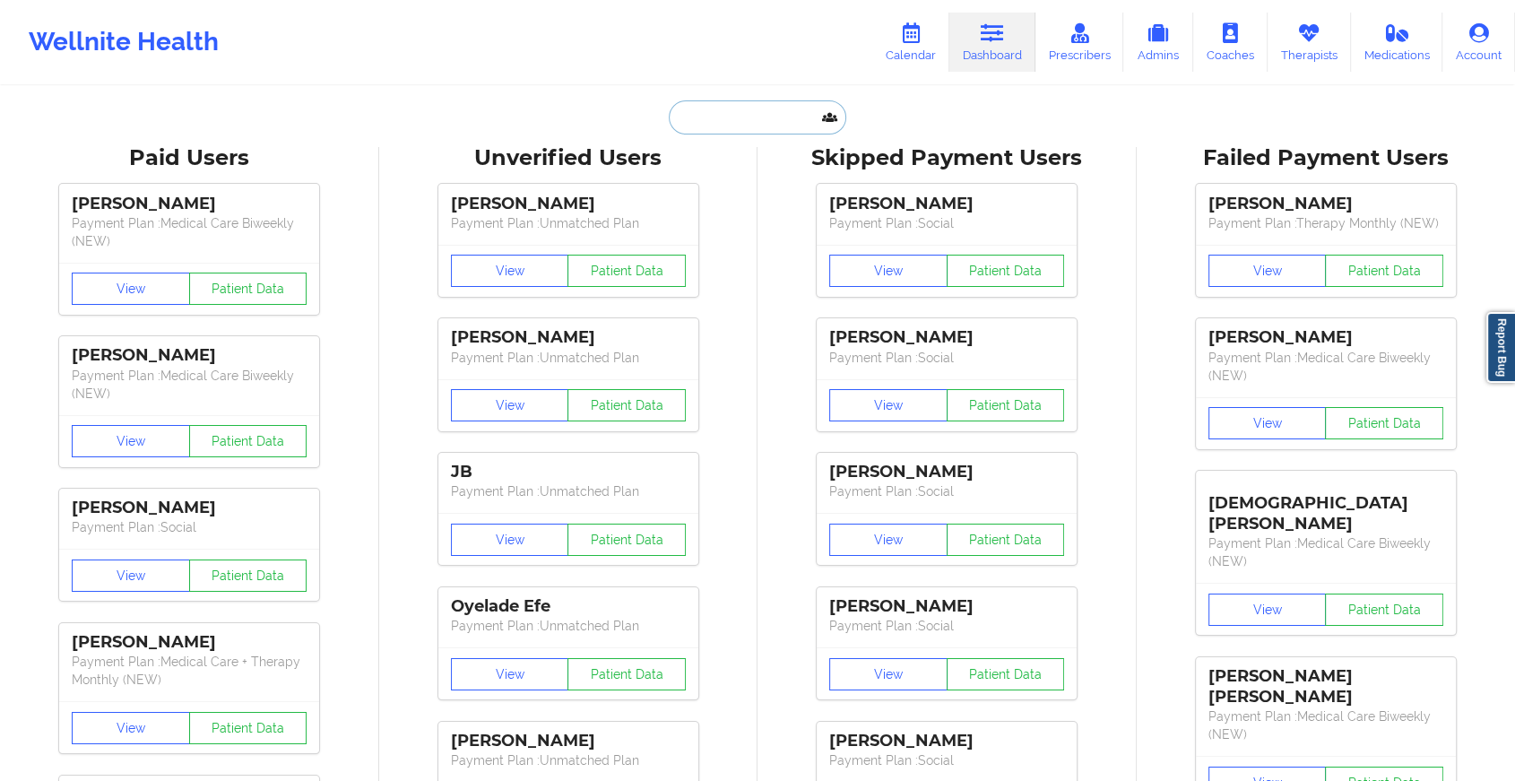
click at [693, 122] on input "text" at bounding box center [757, 117] width 177 height 34
paste input "[EMAIL_ADDRESS][DOMAIN_NAME]"
type input "[EMAIL_ADDRESS][DOMAIN_NAME]"
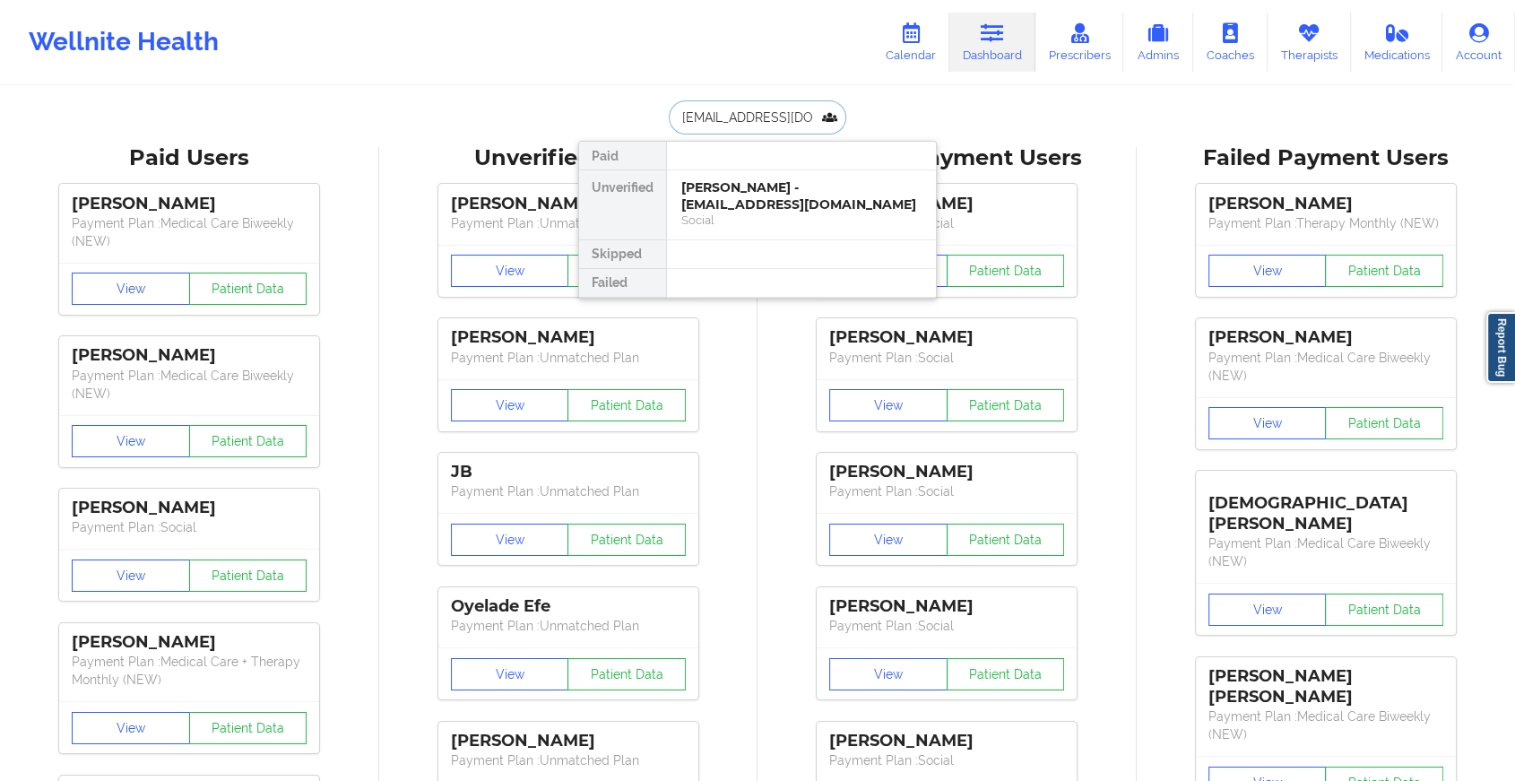
scroll to position [0, 39]
click at [736, 195] on div "[PERSON_NAME] - [EMAIL_ADDRESS][DOMAIN_NAME]" at bounding box center [801, 195] width 240 height 33
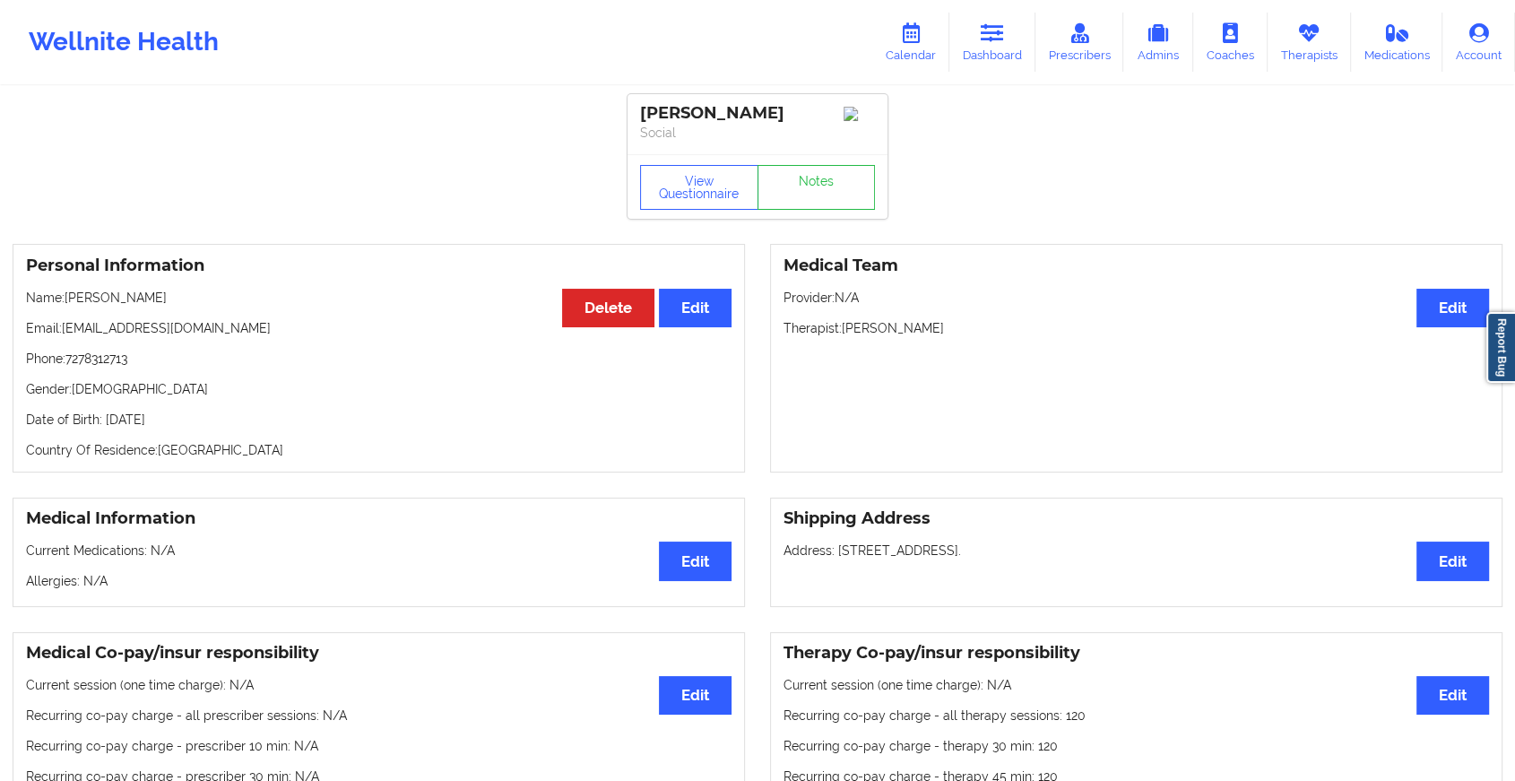
click at [776, 180] on div "View Questionnaire Notes" at bounding box center [757, 187] width 235 height 45
click at [776, 180] on link "Notes" at bounding box center [816, 187] width 118 height 45
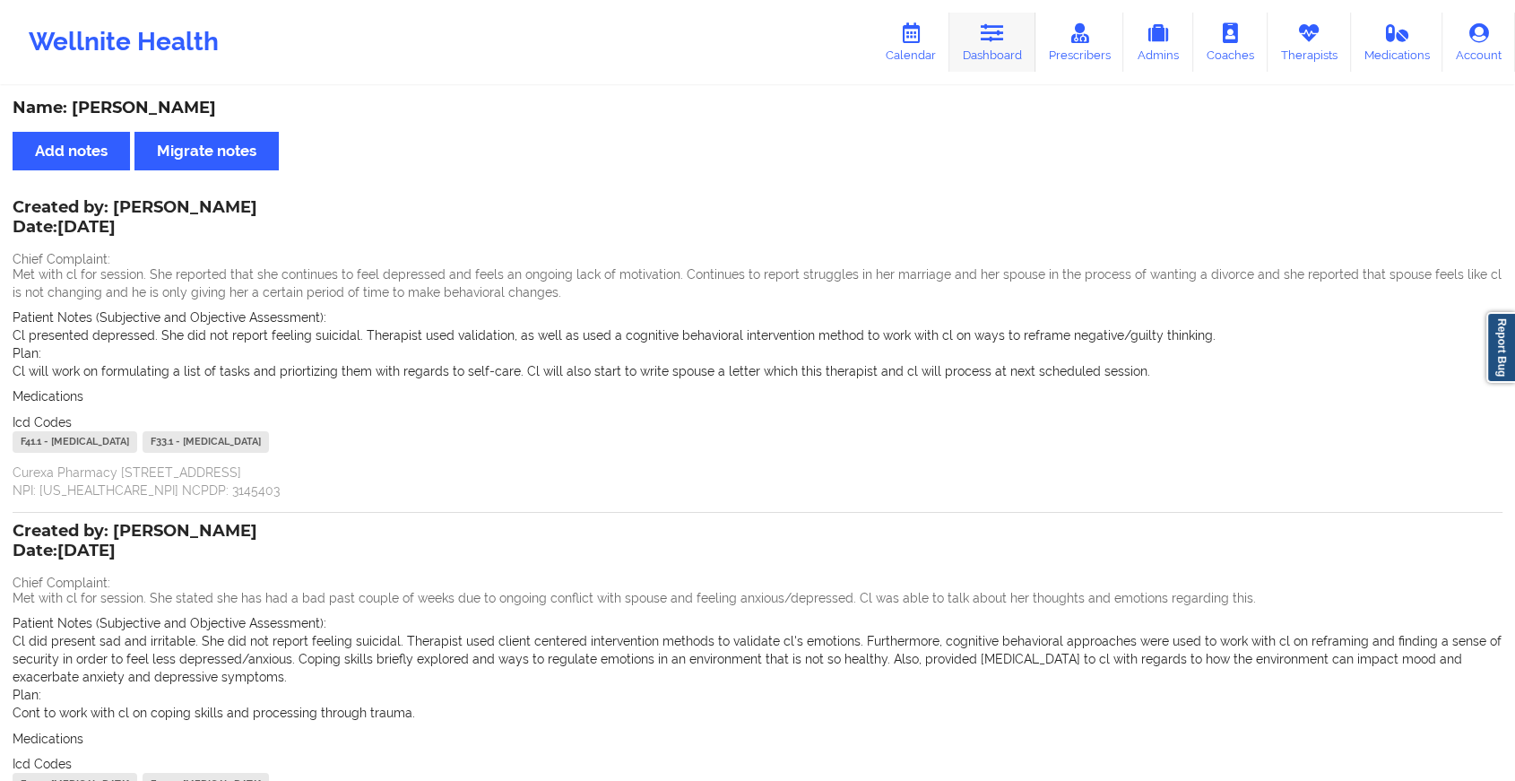
click at [1004, 42] on icon at bounding box center [992, 33] width 23 height 20
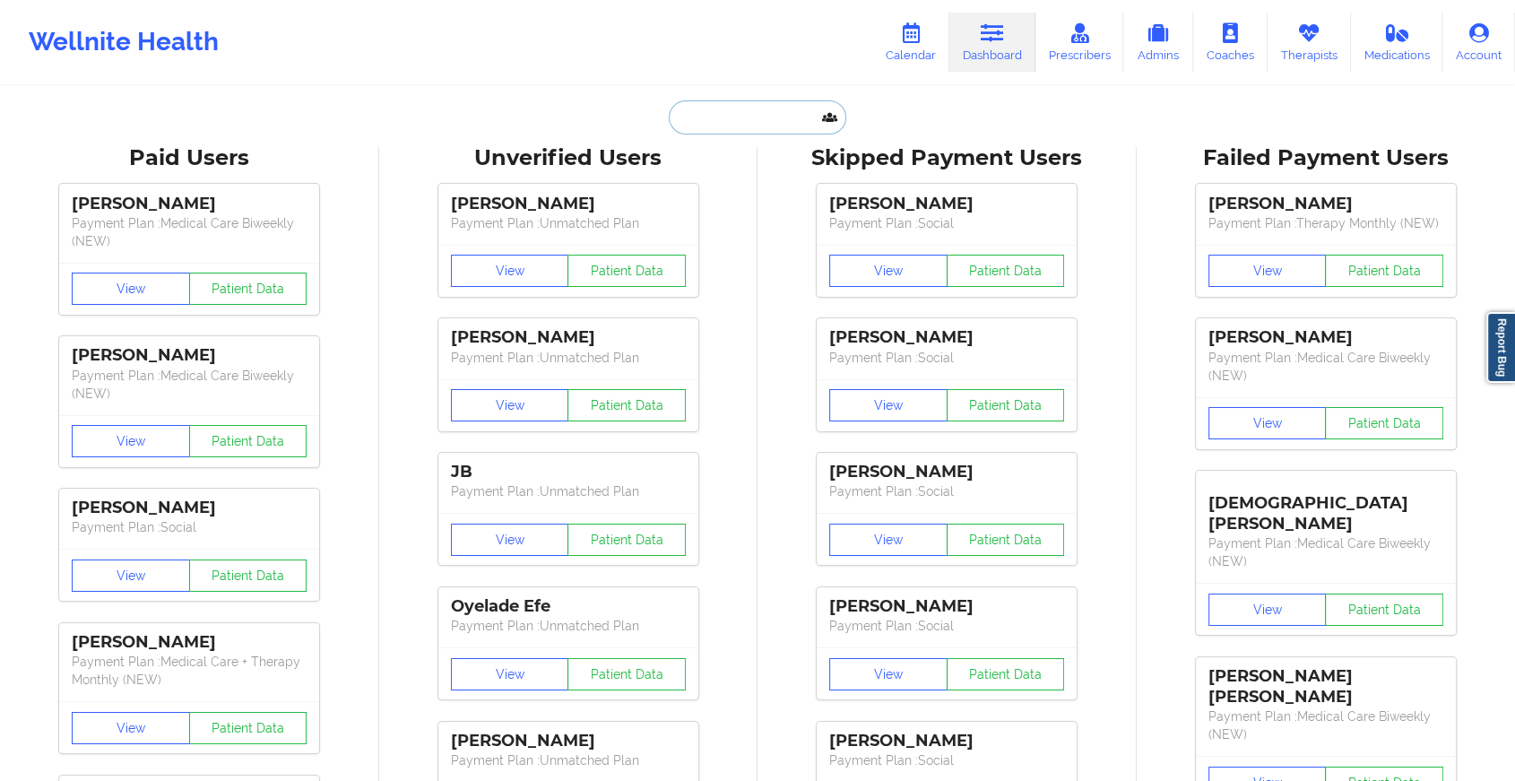
click at [739, 118] on input "text" at bounding box center [757, 117] width 177 height 34
paste input "[EMAIL_ADDRESS][DOMAIN_NAME]"
type input "[EMAIL_ADDRESS][DOMAIN_NAME]"
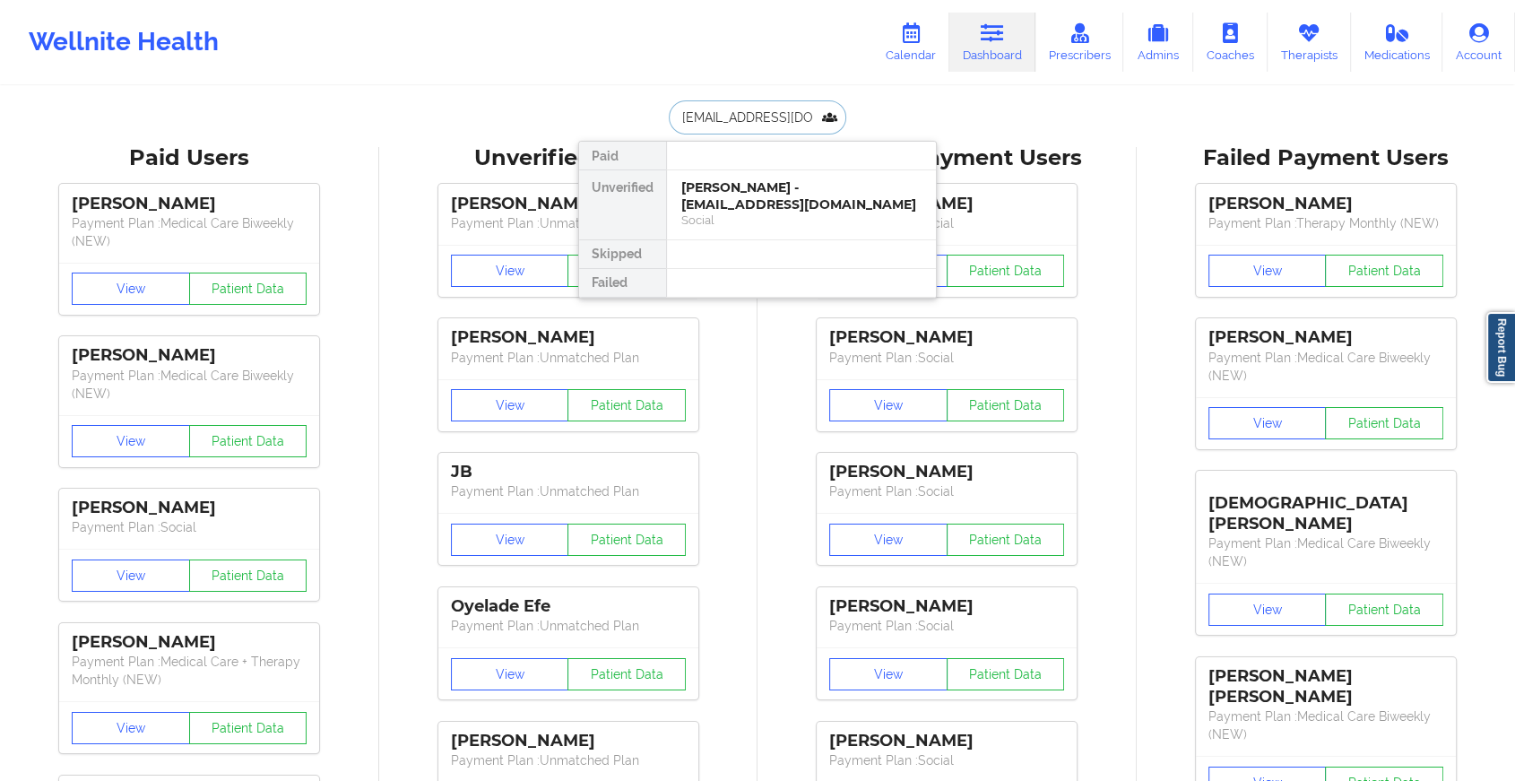
scroll to position [0, 2]
click at [773, 187] on div "[PERSON_NAME] - [EMAIL_ADDRESS][DOMAIN_NAME]" at bounding box center [801, 195] width 240 height 33
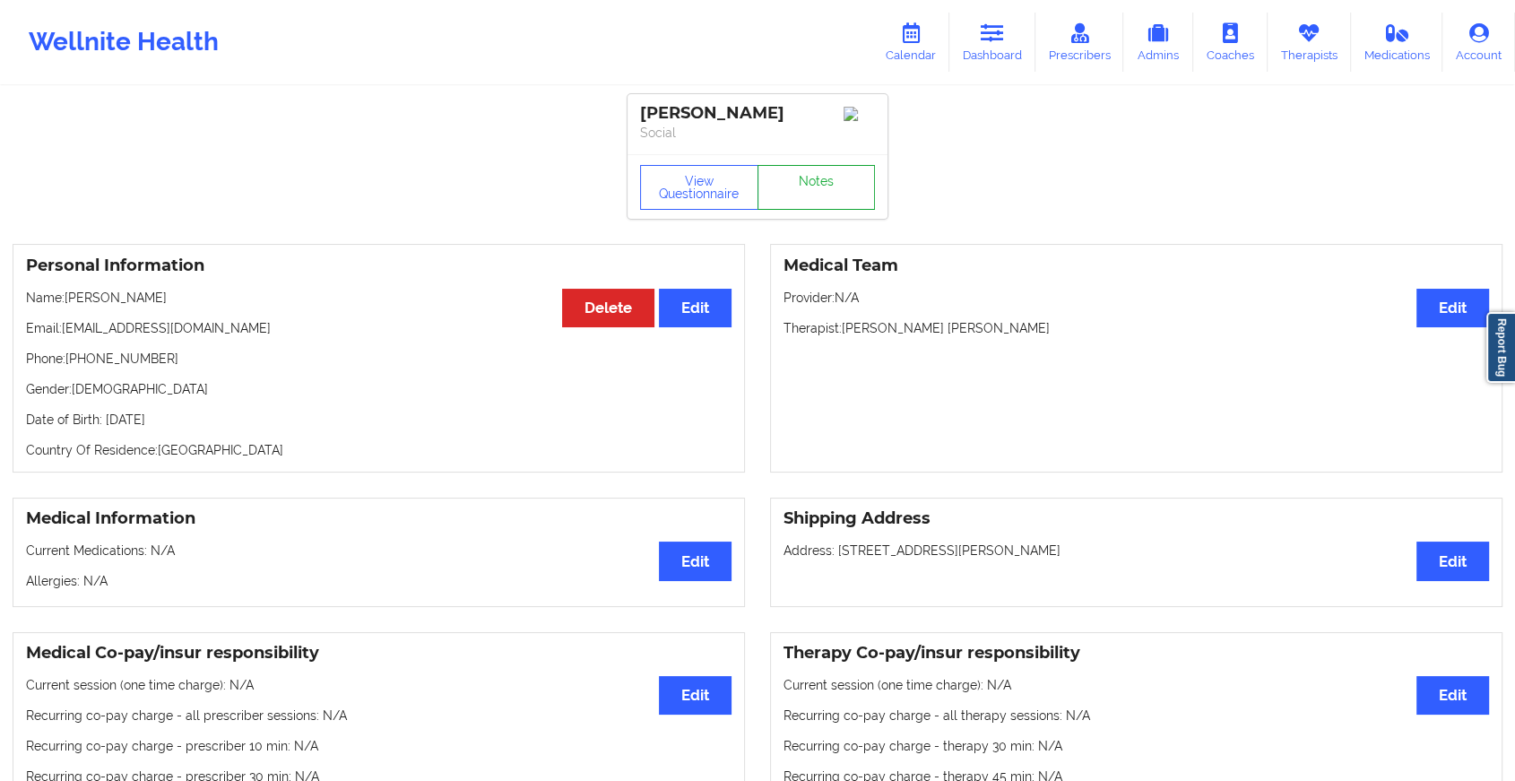
click at [827, 193] on link "Notes" at bounding box center [816, 187] width 118 height 45
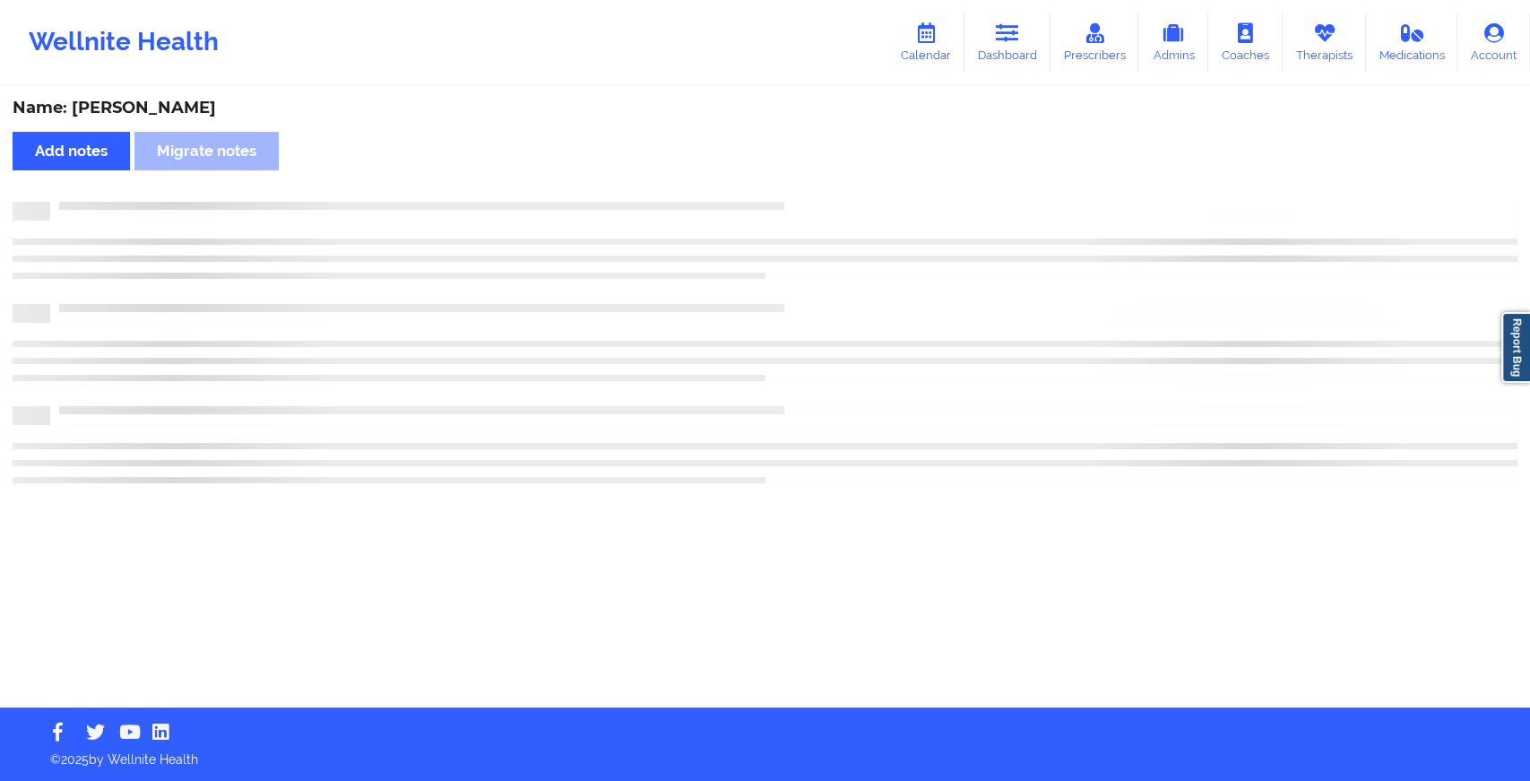
click at [827, 193] on div "Name: [PERSON_NAME] Add notes Migrate notes" at bounding box center [765, 397] width 1530 height 619
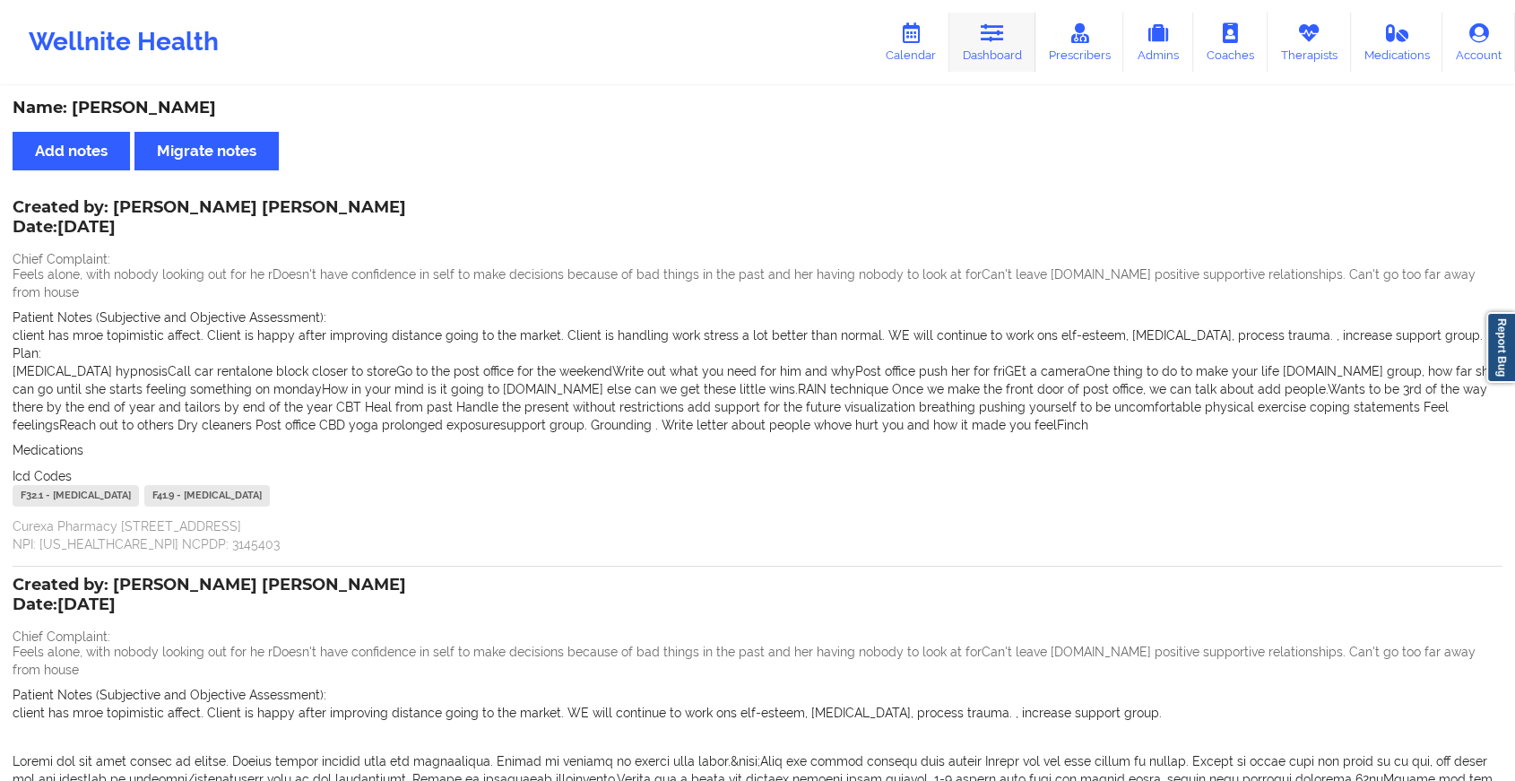
click at [973, 49] on link "Dashboard" at bounding box center [992, 42] width 86 height 59
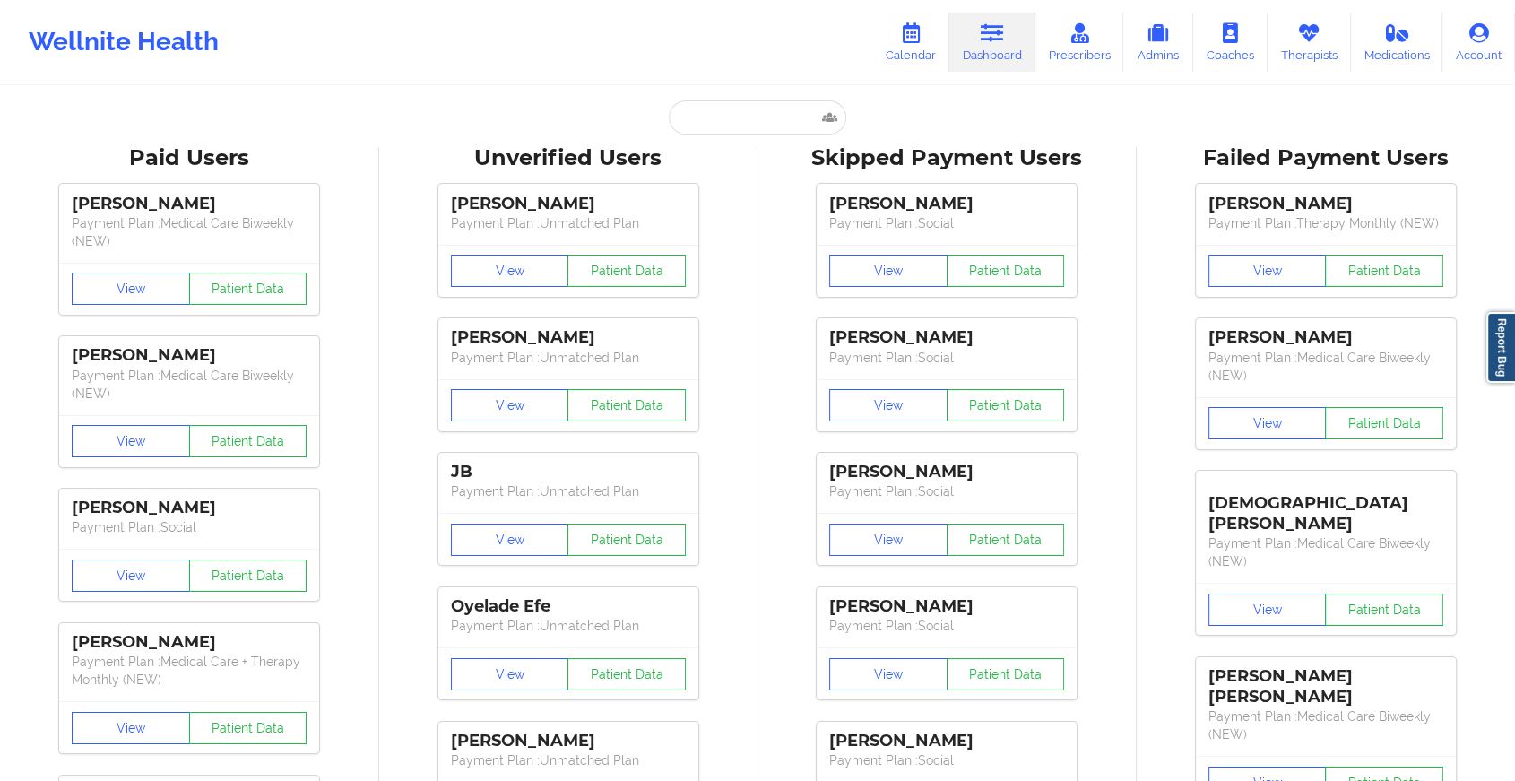
drag, startPoint x: 772, startPoint y: 134, endPoint x: 742, endPoint y: 127, distance: 30.4
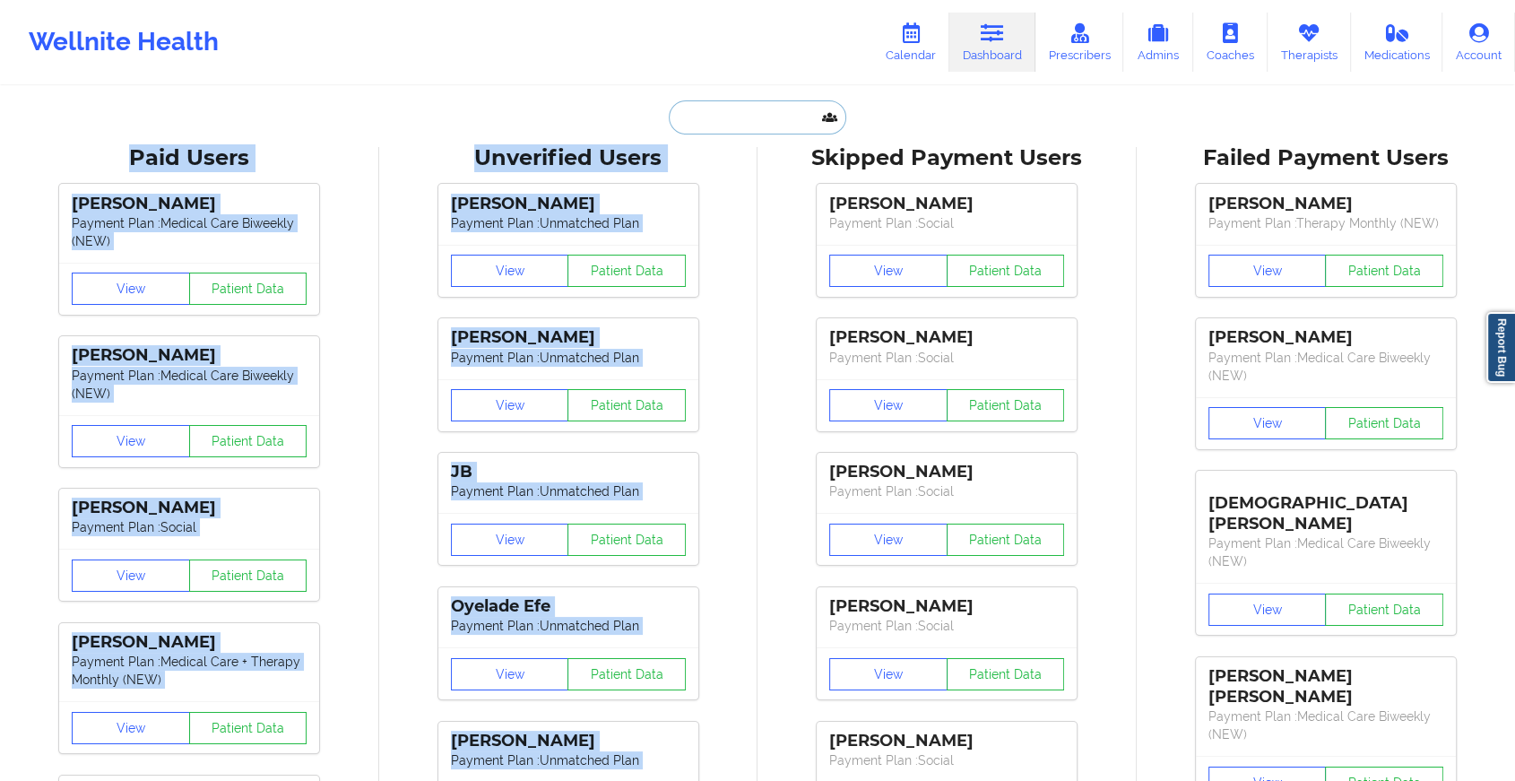
click at [742, 127] on input "text" at bounding box center [757, 117] width 177 height 34
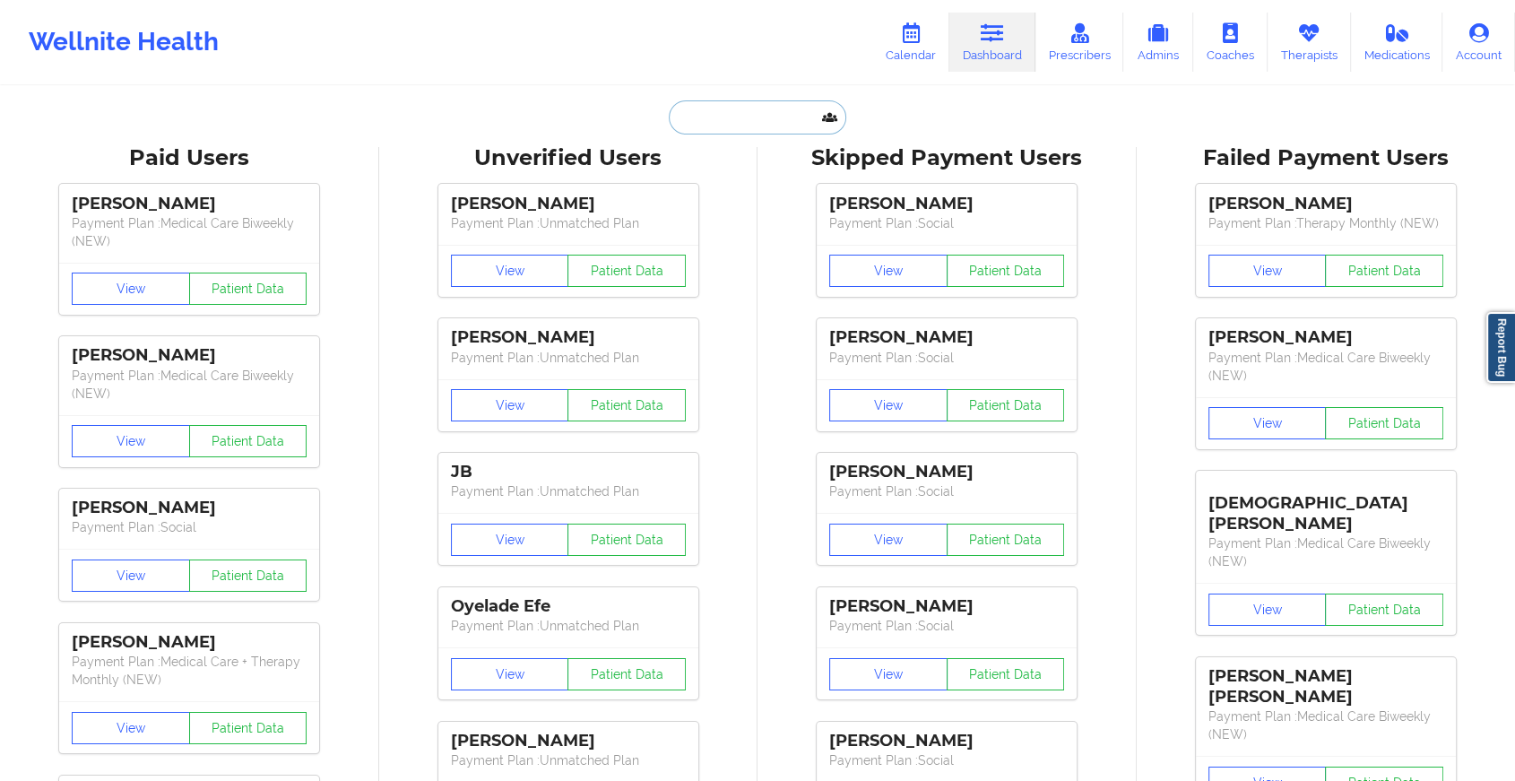
paste input "[EMAIL_ADDRESS][DOMAIN_NAME]"
type input "[EMAIL_ADDRESS][DOMAIN_NAME]"
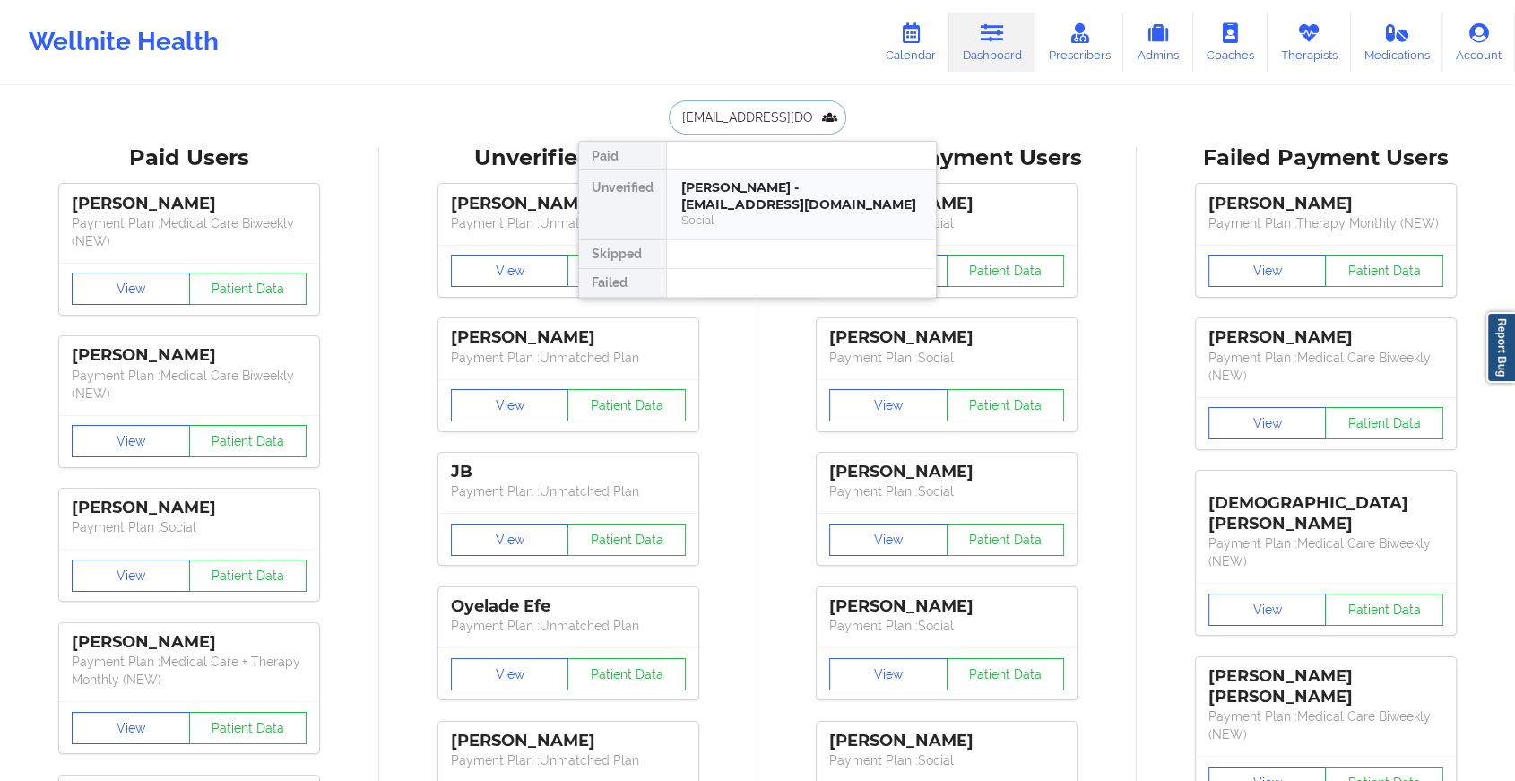
click at [784, 201] on div "[PERSON_NAME] - [EMAIL_ADDRESS][DOMAIN_NAME]" at bounding box center [801, 195] width 240 height 33
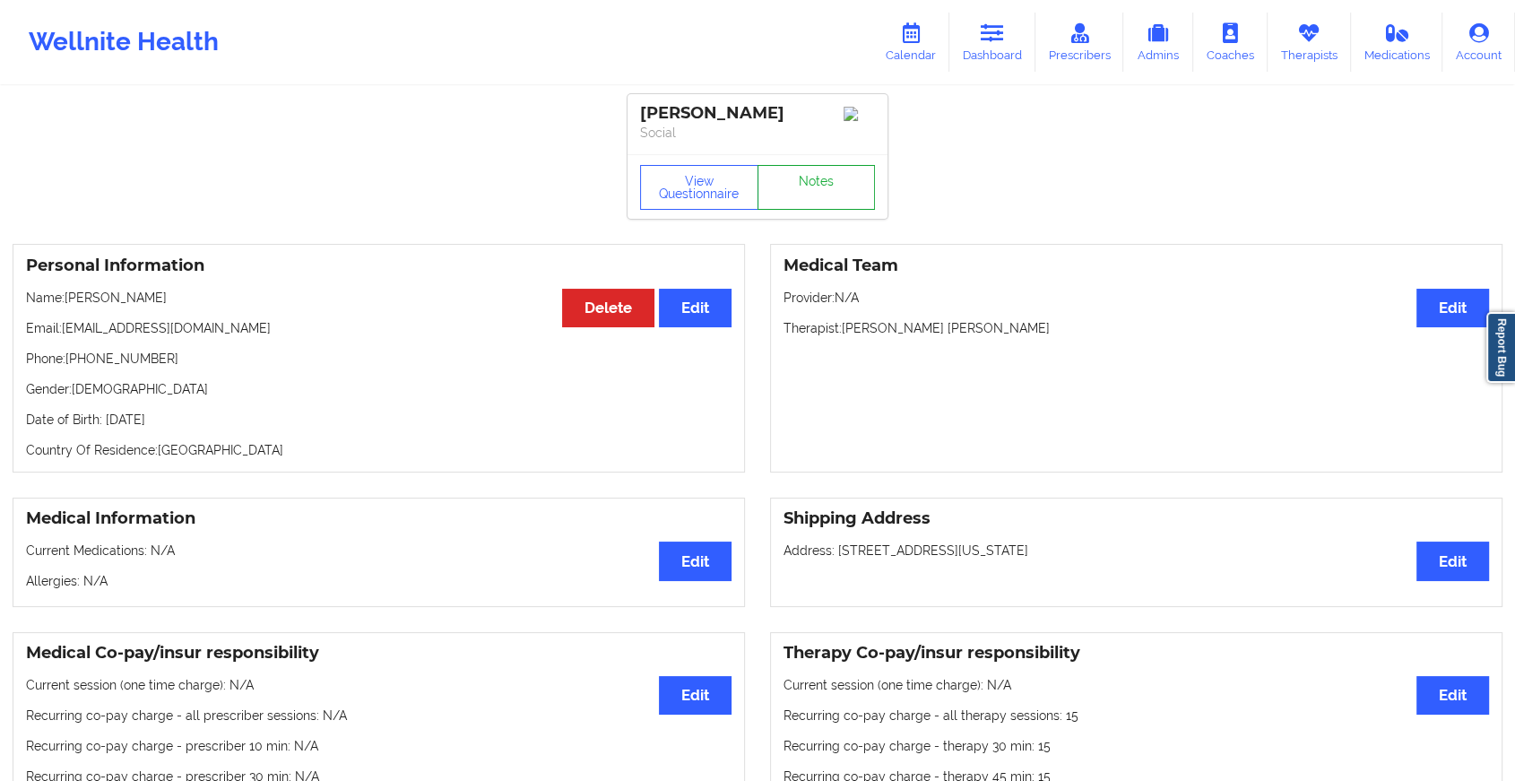
click at [835, 196] on link "Notes" at bounding box center [816, 187] width 118 height 45
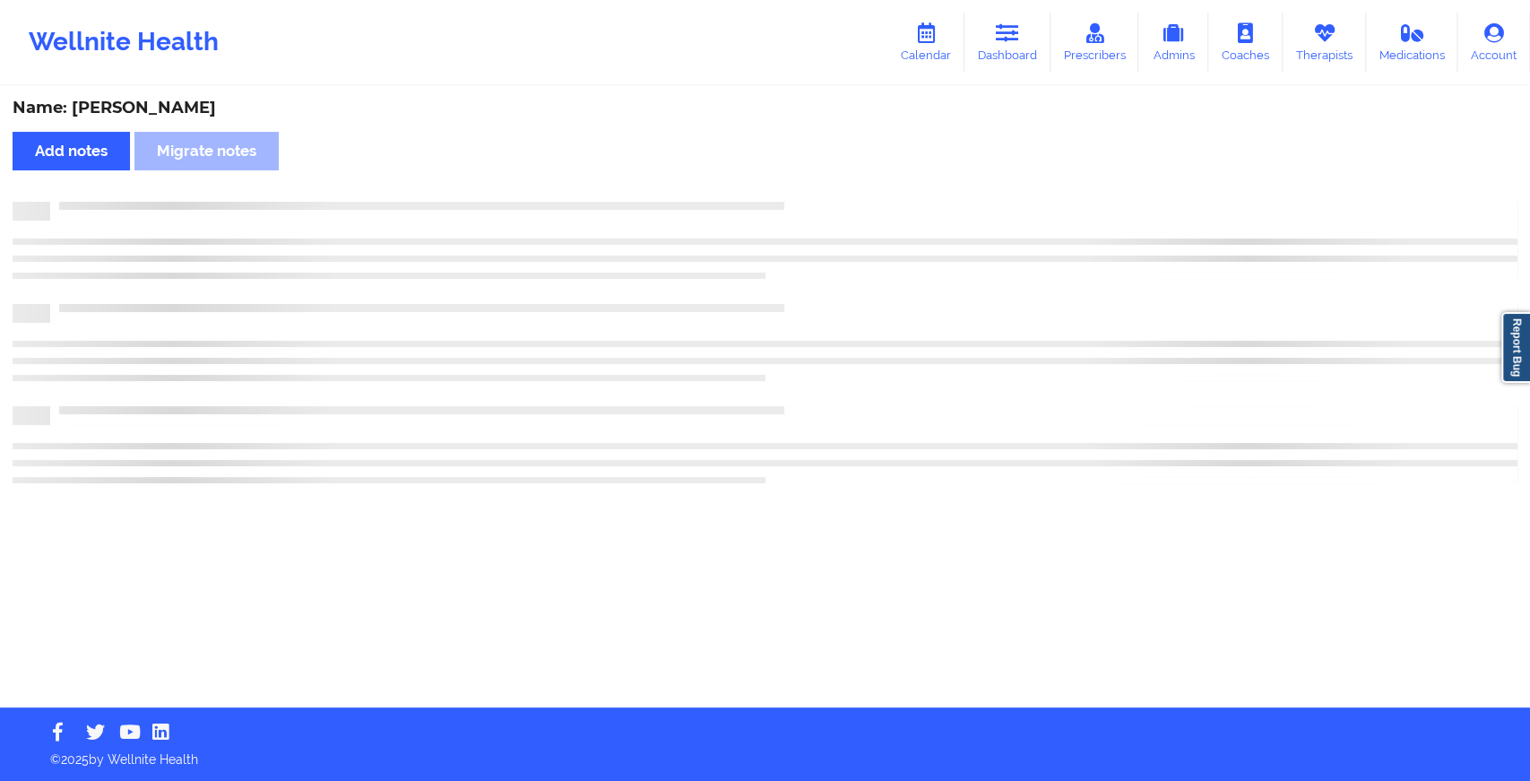
click at [846, 212] on div "Name: [PERSON_NAME] Add notes Migrate notes" at bounding box center [765, 397] width 1530 height 619
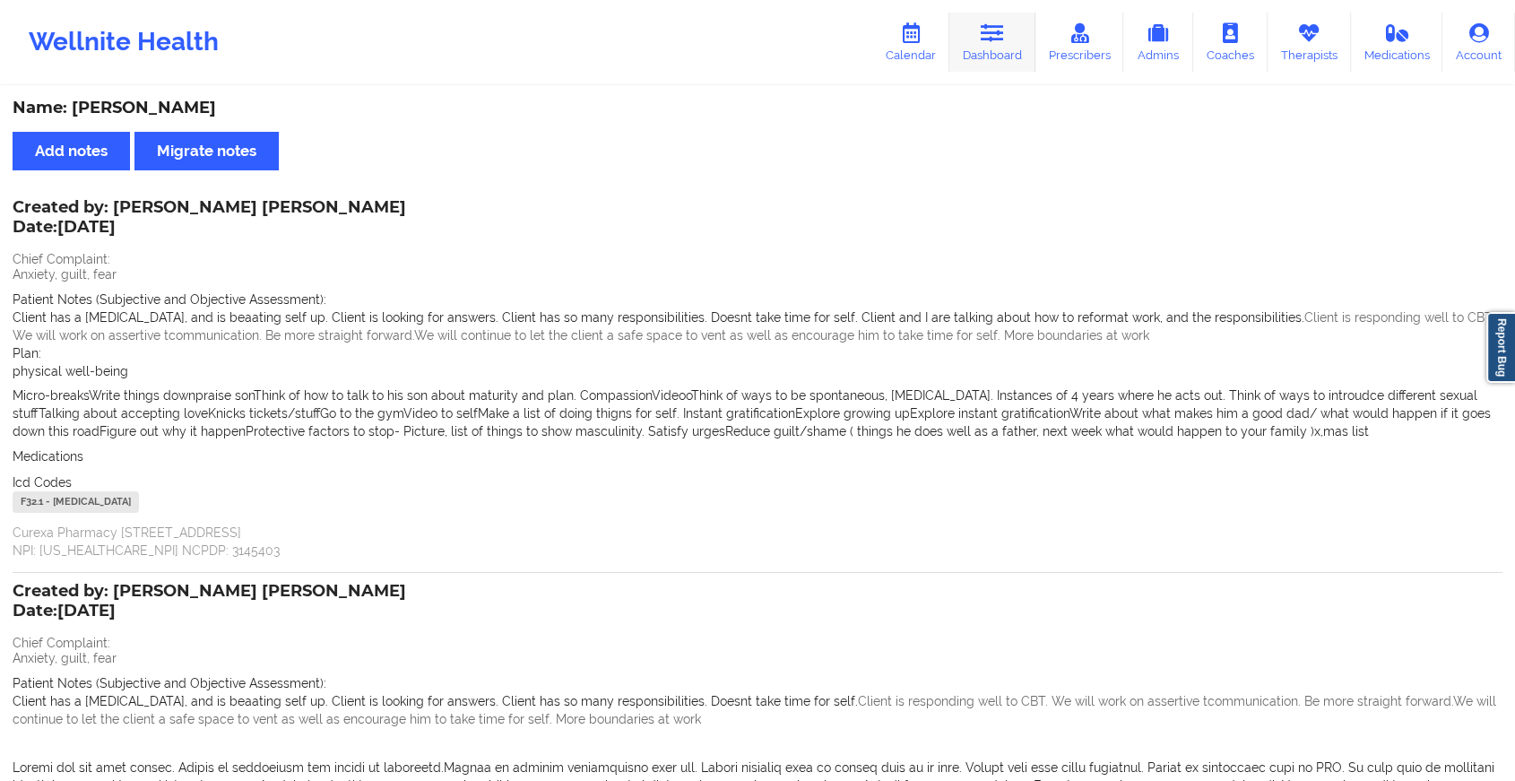
click at [985, 42] on icon at bounding box center [992, 33] width 23 height 20
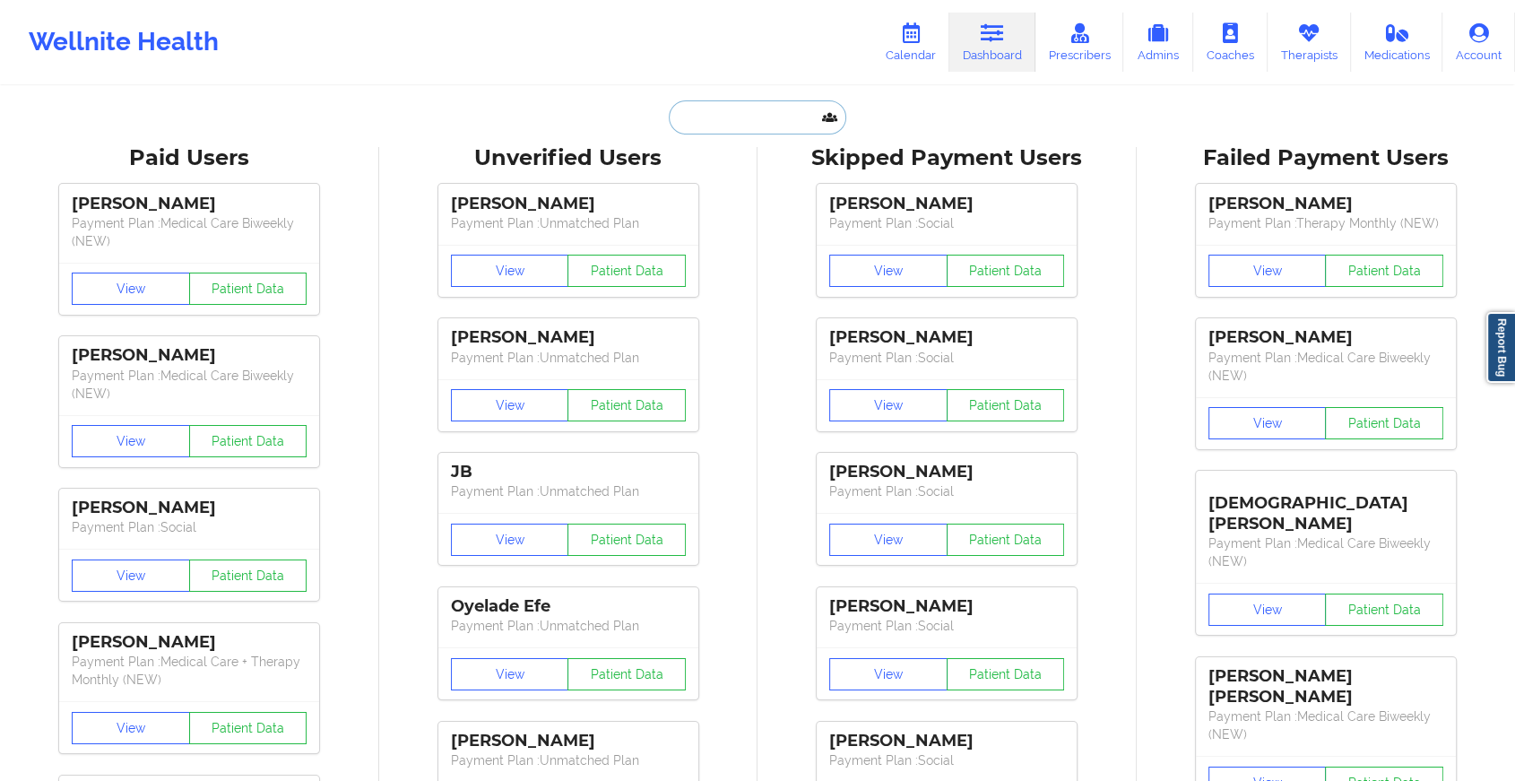
click at [698, 108] on input "text" at bounding box center [757, 117] width 177 height 34
paste input "[EMAIL_ADDRESS][DOMAIN_NAME]"
type input "[EMAIL_ADDRESS][DOMAIN_NAME]"
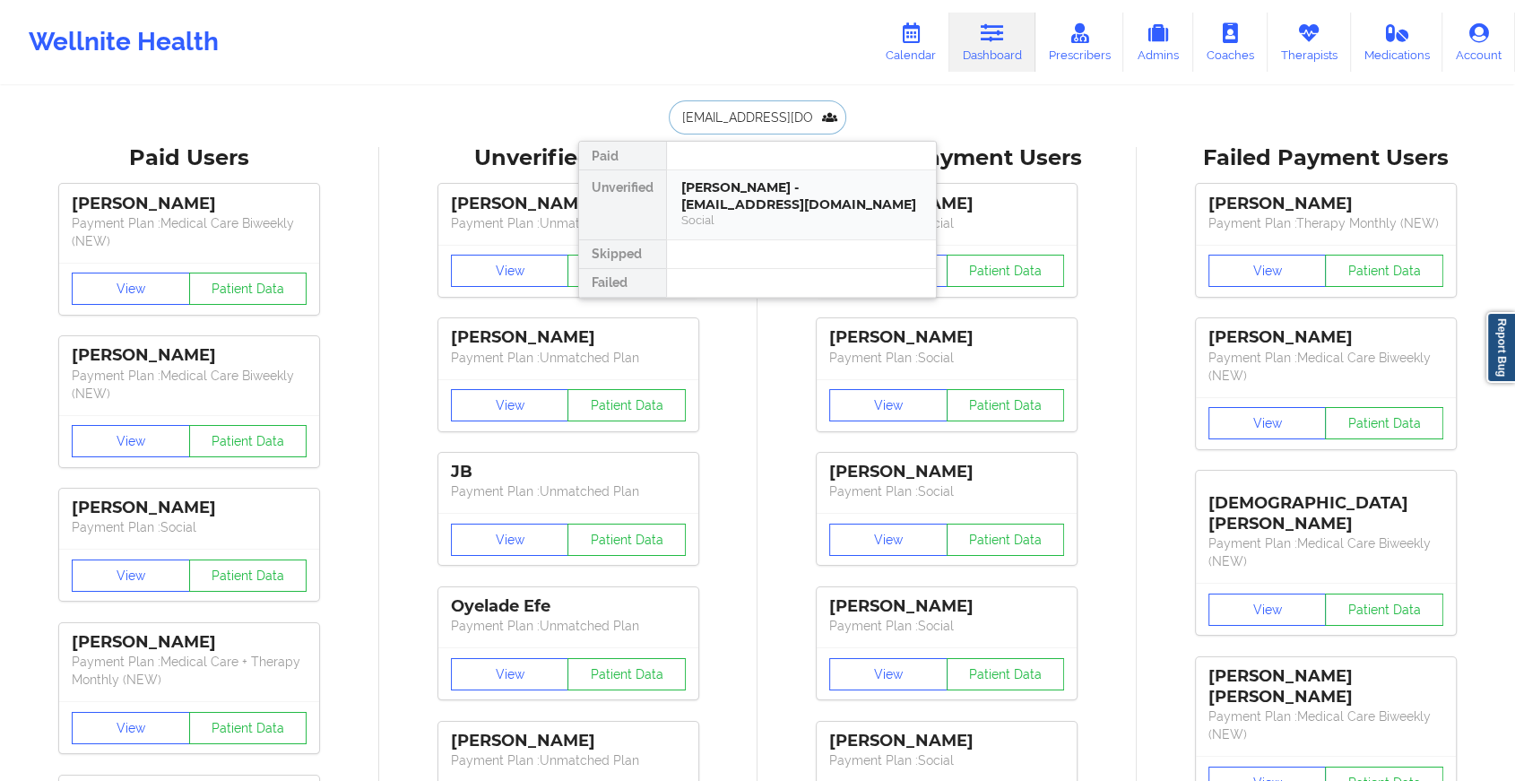
click at [774, 208] on div "[PERSON_NAME] - [EMAIL_ADDRESS][DOMAIN_NAME]" at bounding box center [801, 195] width 240 height 33
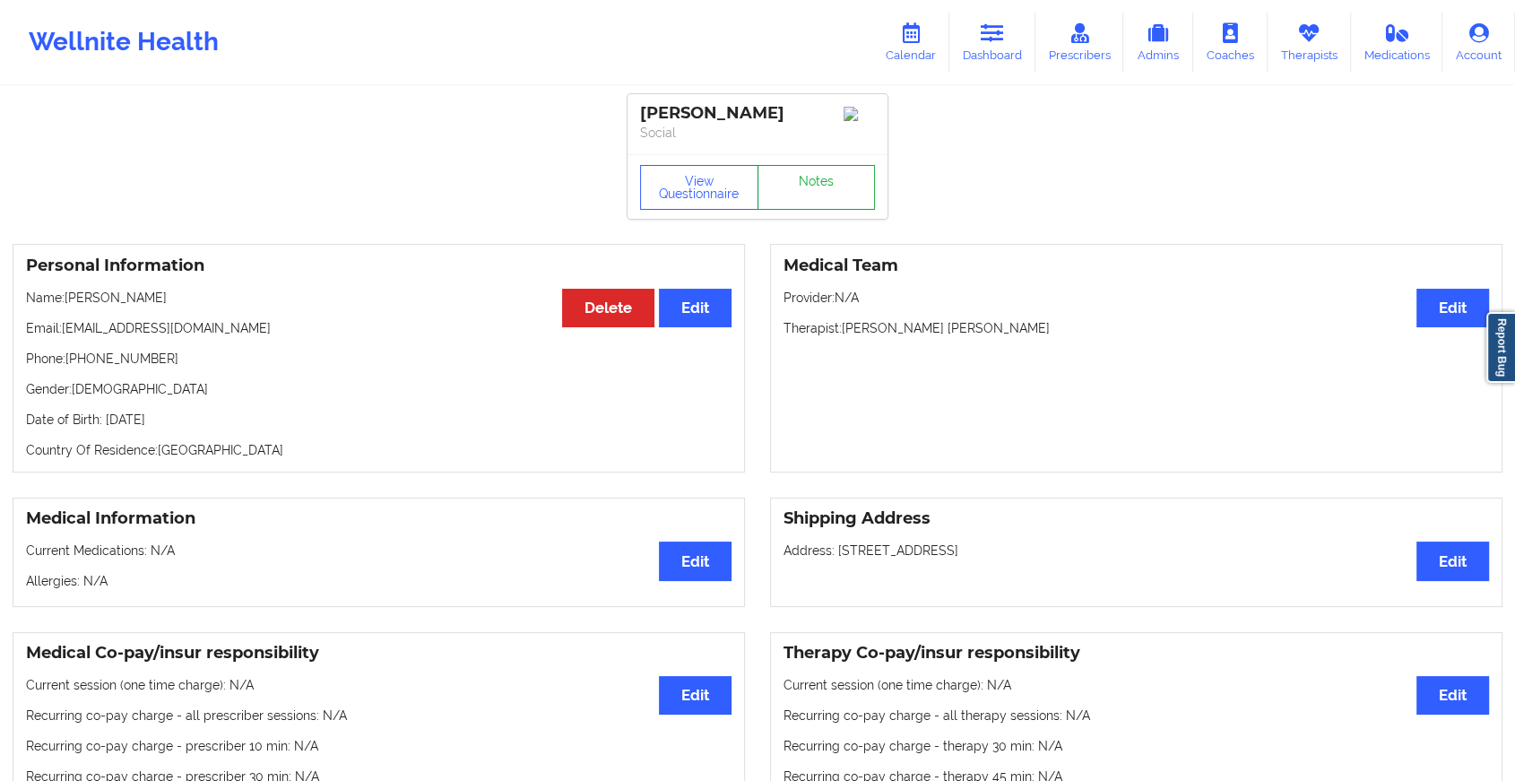
click at [819, 190] on link "Notes" at bounding box center [816, 187] width 118 height 45
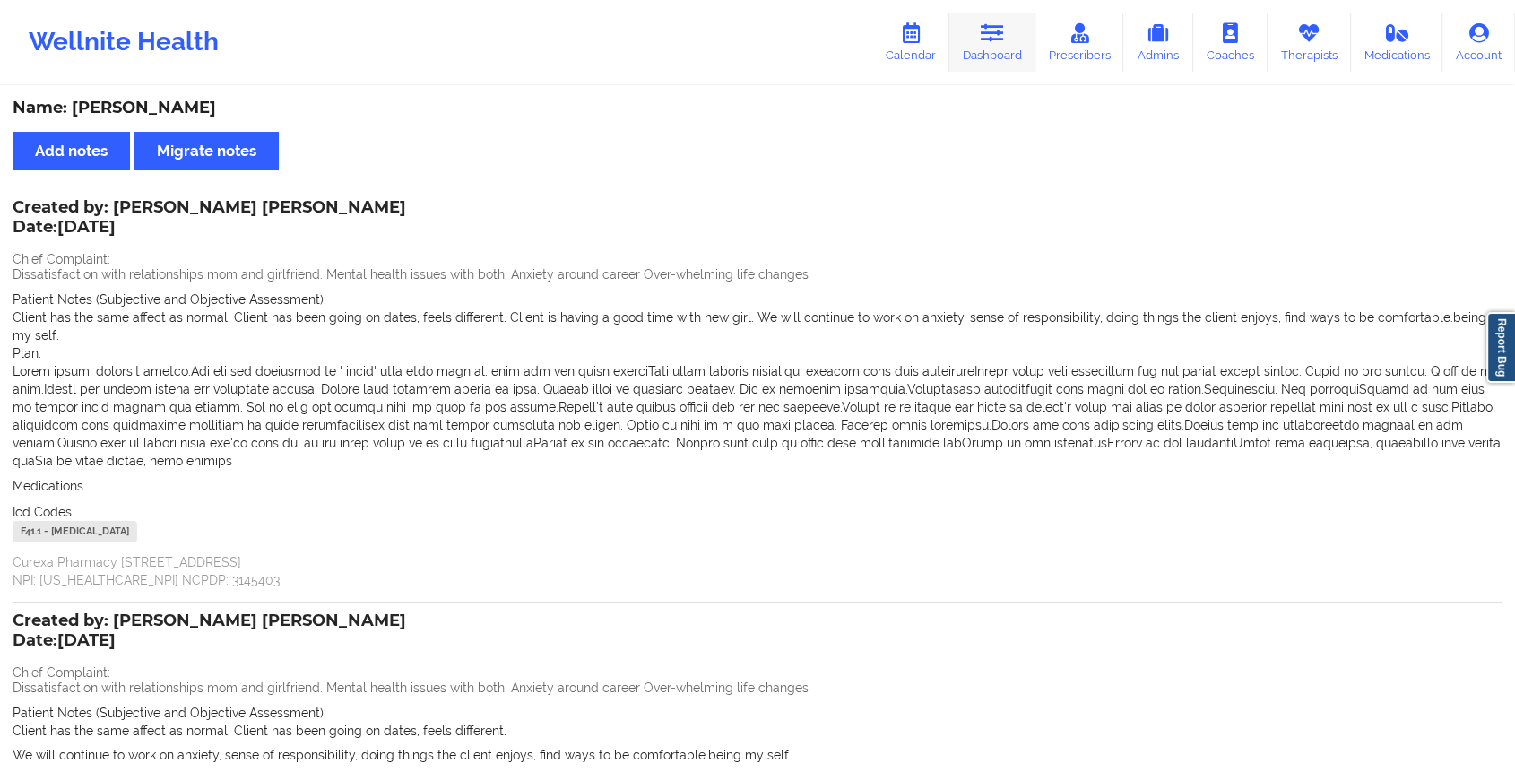
click at [1024, 39] on link "Dashboard" at bounding box center [992, 42] width 86 height 59
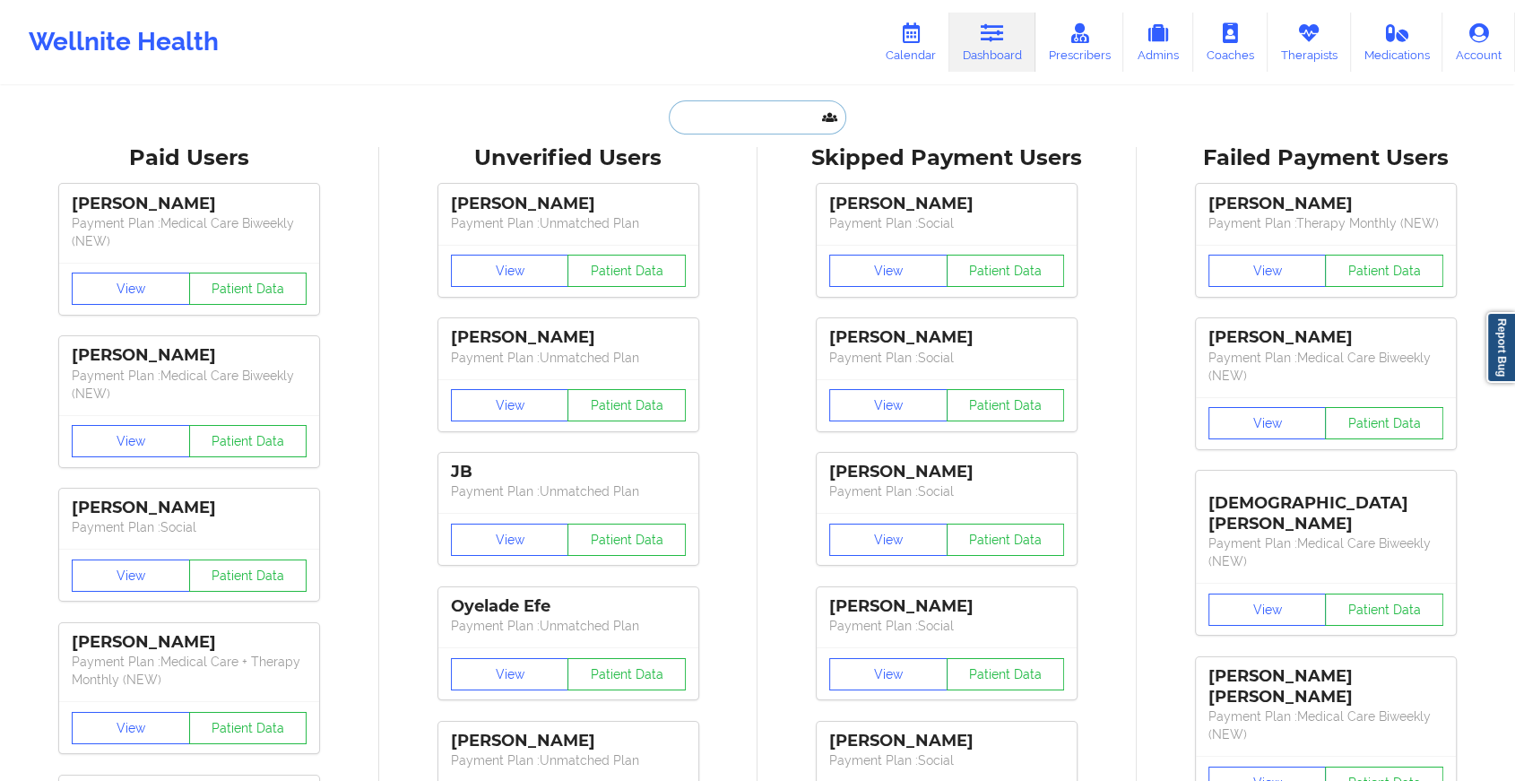
click at [764, 127] on input "text" at bounding box center [757, 117] width 177 height 34
paste input "[PERSON_NAME][EMAIL_ADDRESS][DOMAIN_NAME]"
type input "[PERSON_NAME][EMAIL_ADDRESS][DOMAIN_NAME]"
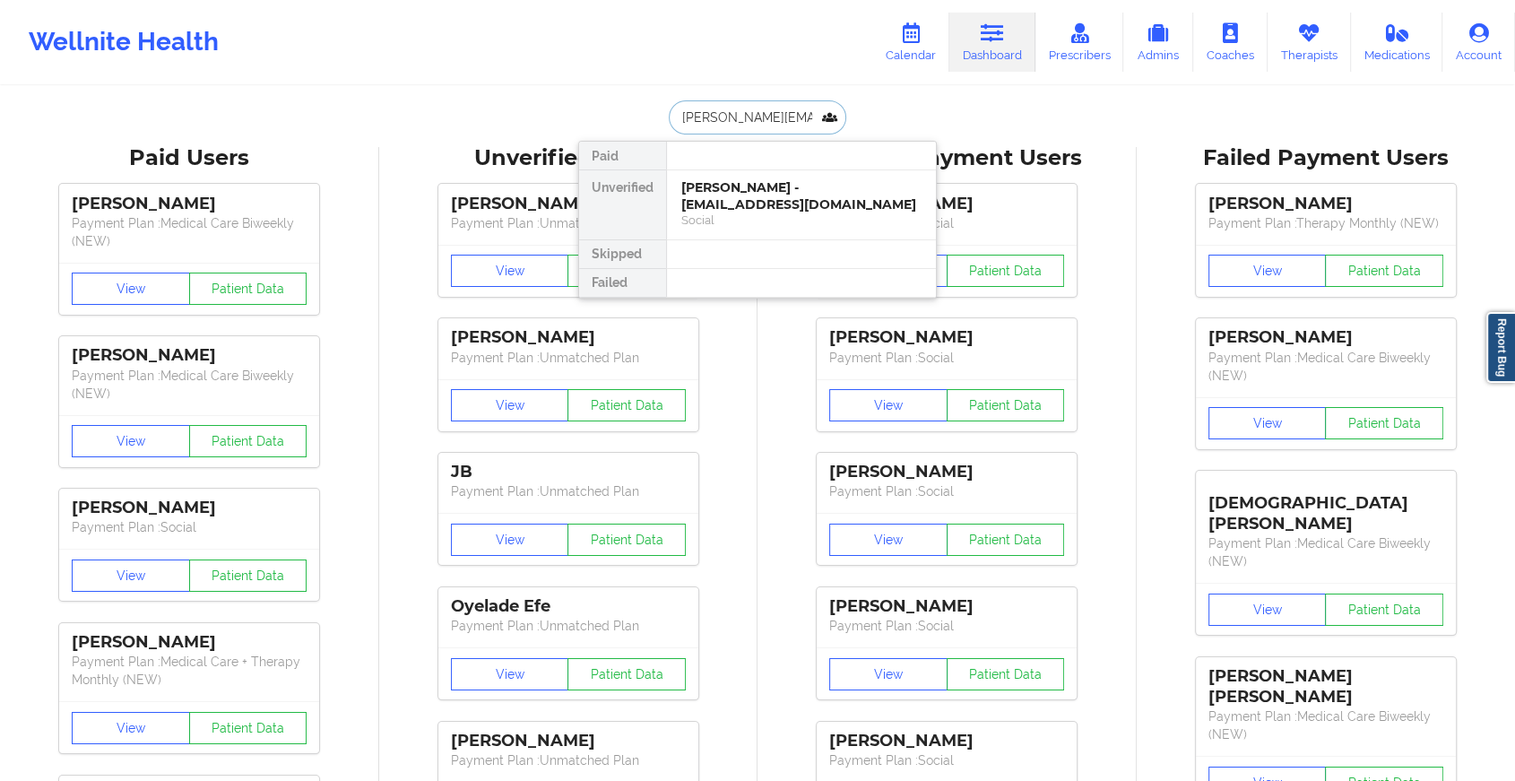
scroll to position [0, 34]
click at [785, 183] on div "[PERSON_NAME] - [PERSON_NAME][EMAIL_ADDRESS][DOMAIN_NAME]" at bounding box center [801, 195] width 240 height 33
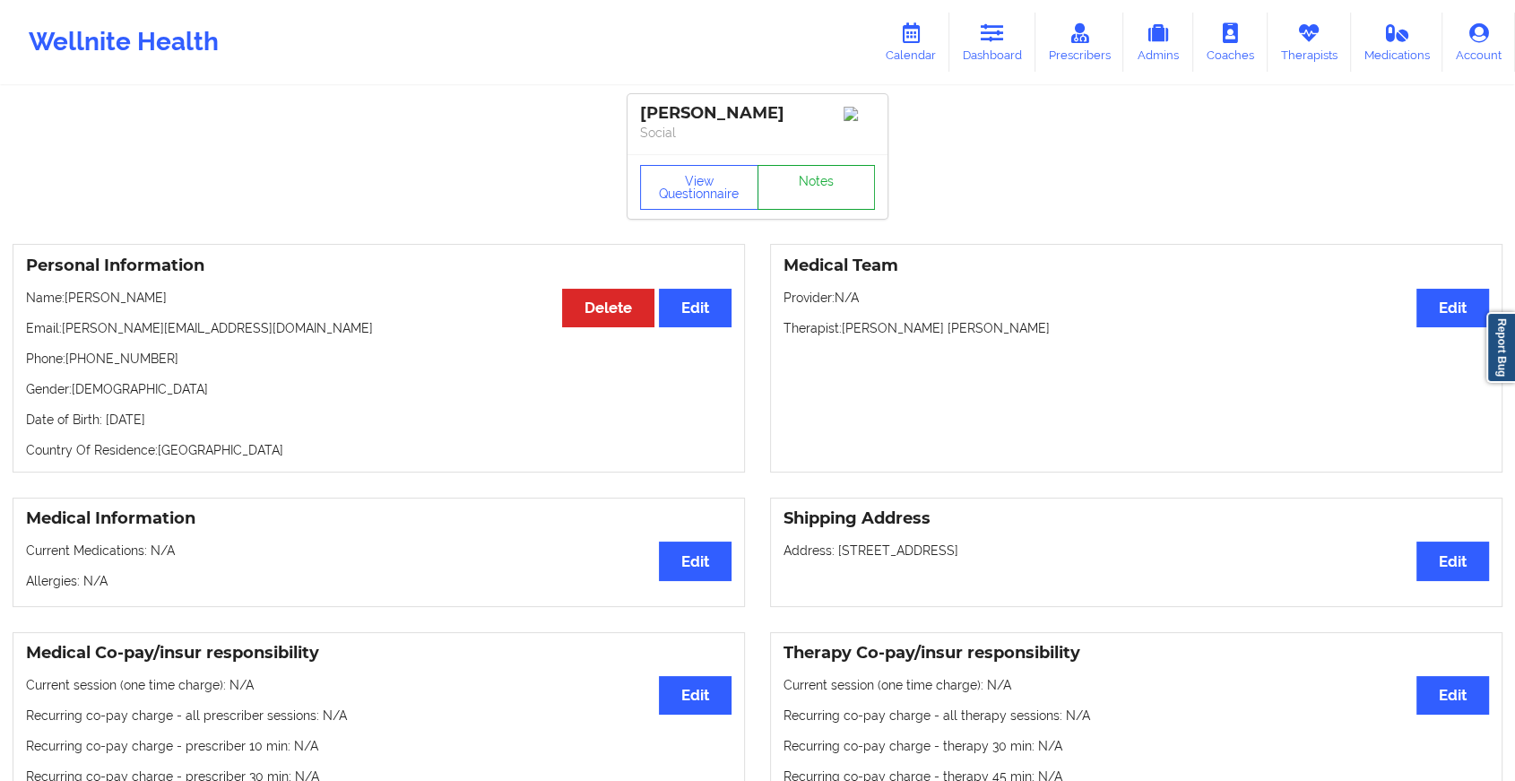
click at [793, 180] on link "Notes" at bounding box center [816, 187] width 118 height 45
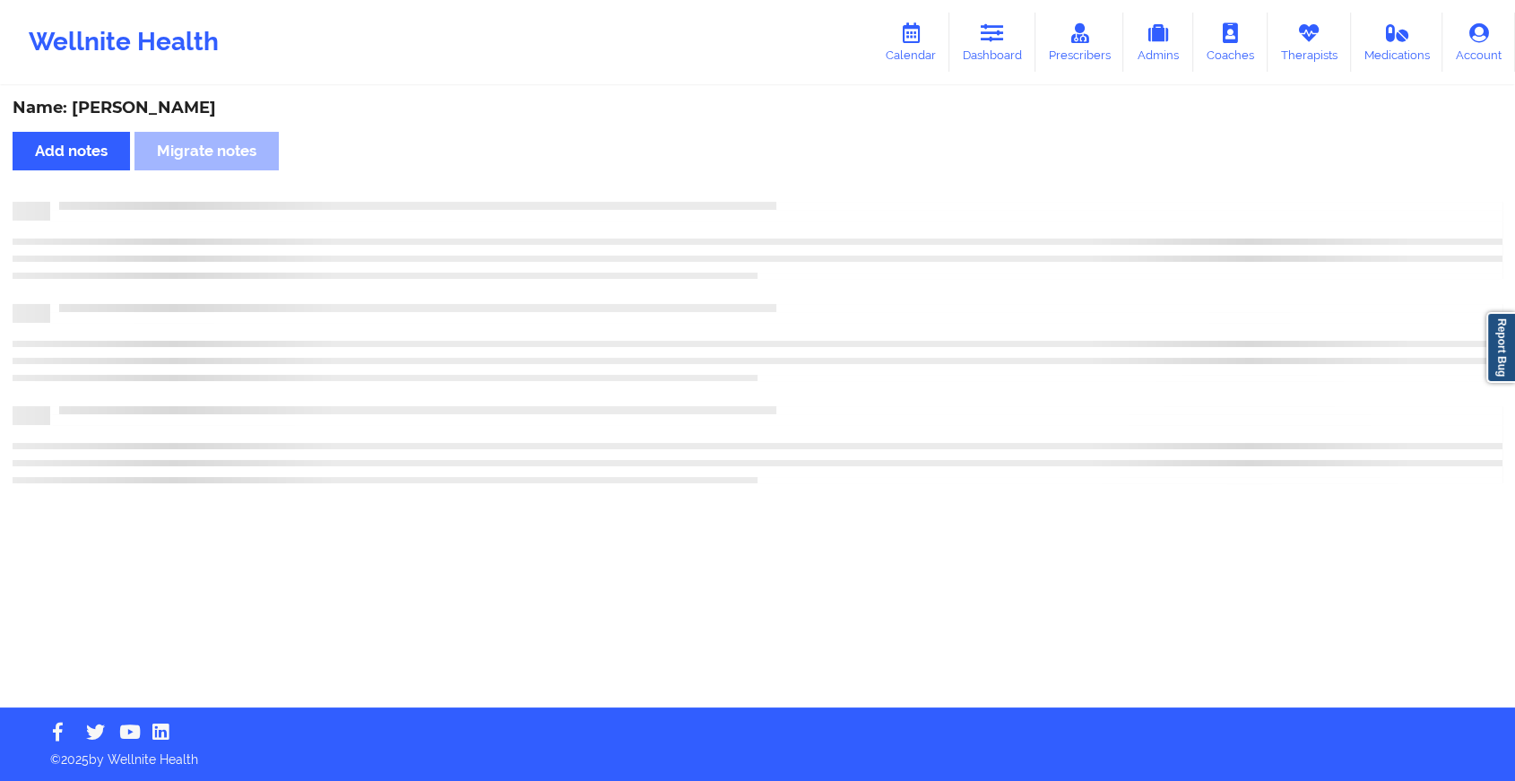
click at [793, 180] on div "Name: [PERSON_NAME] Add notes Migrate notes" at bounding box center [757, 397] width 1515 height 619
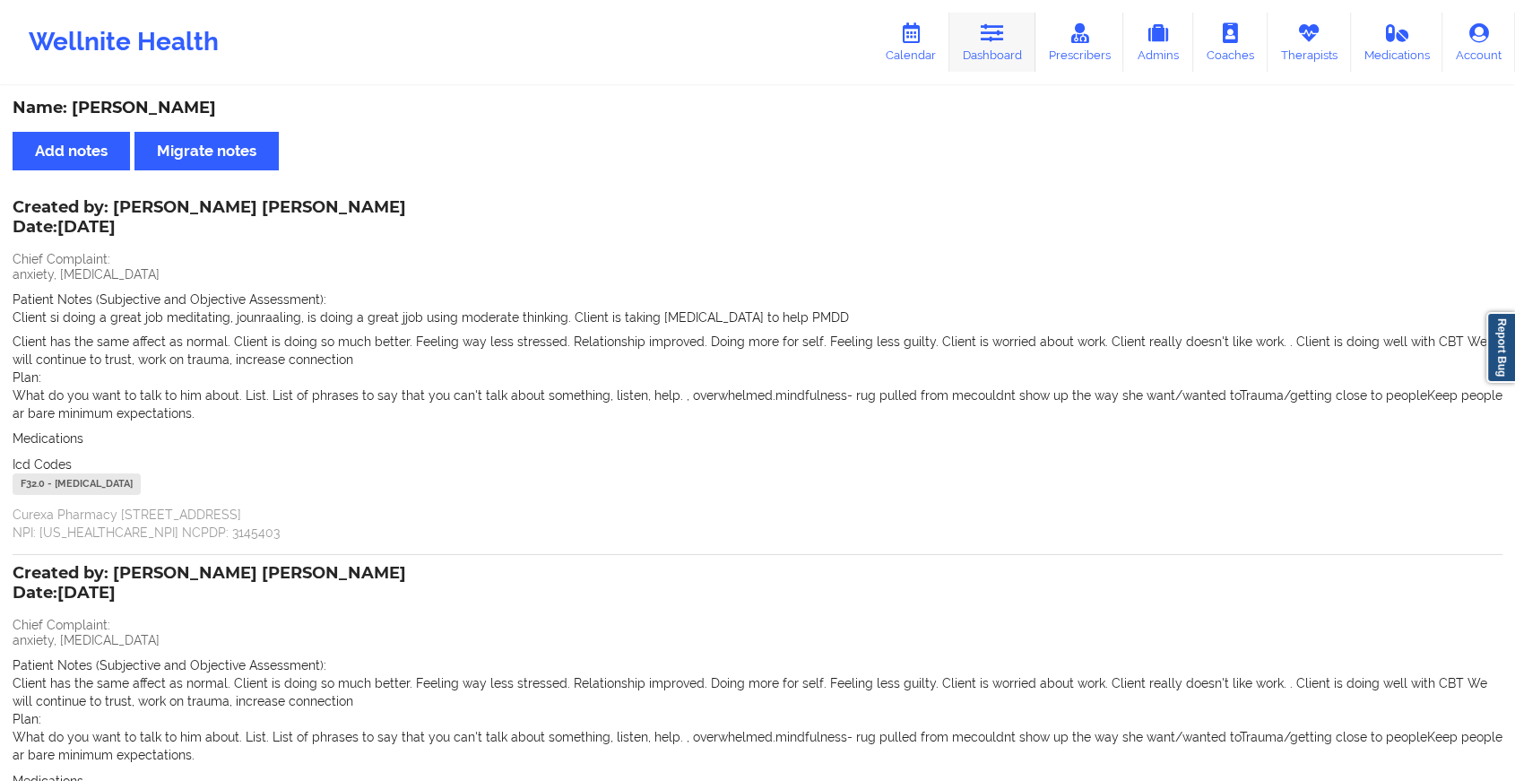
click at [988, 52] on link "Dashboard" at bounding box center [992, 42] width 86 height 59
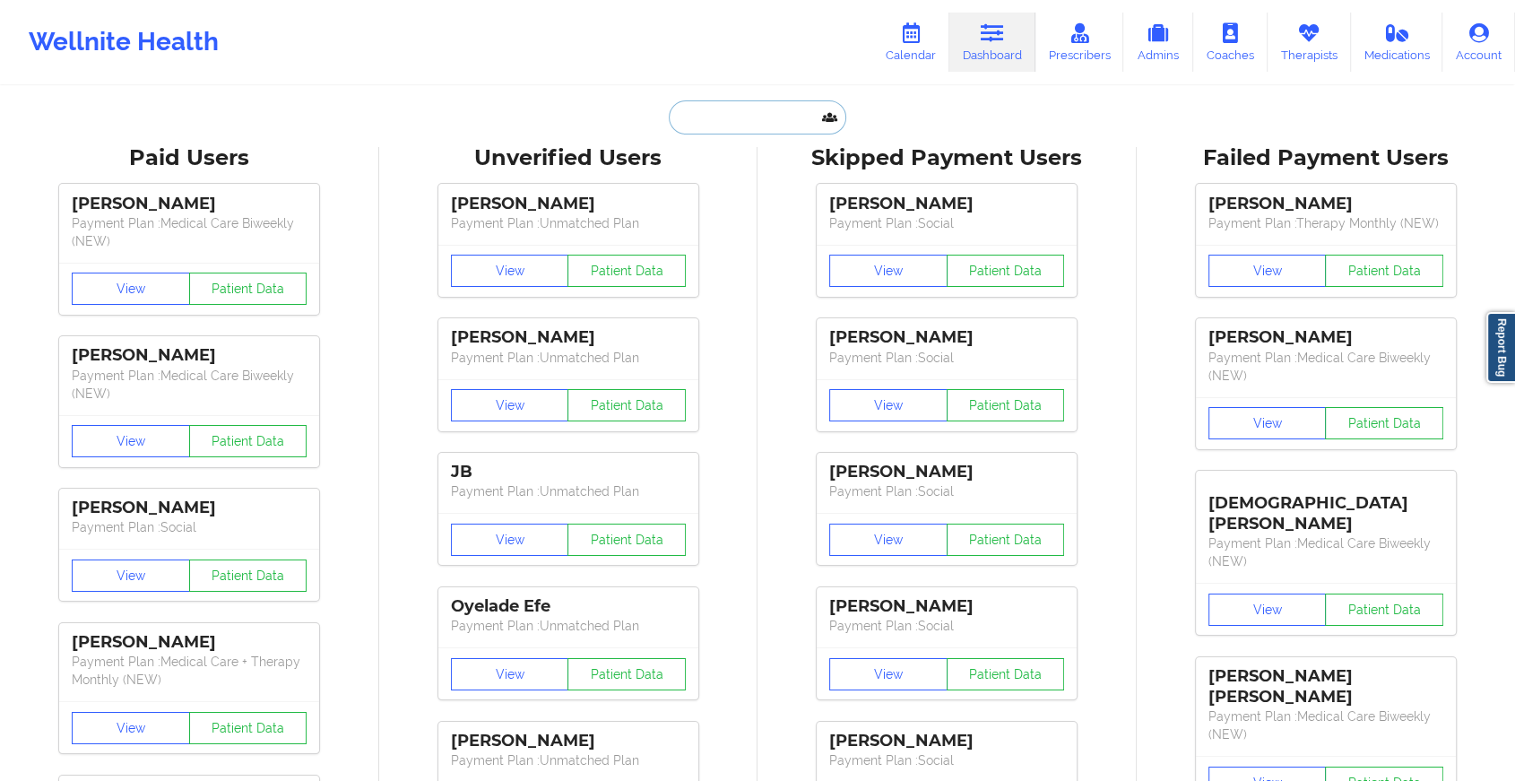
click at [771, 108] on input "text" at bounding box center [757, 117] width 177 height 34
paste input "[EMAIL_ADDRESS][DOMAIN_NAME]"
type input "[EMAIL_ADDRESS][DOMAIN_NAME]"
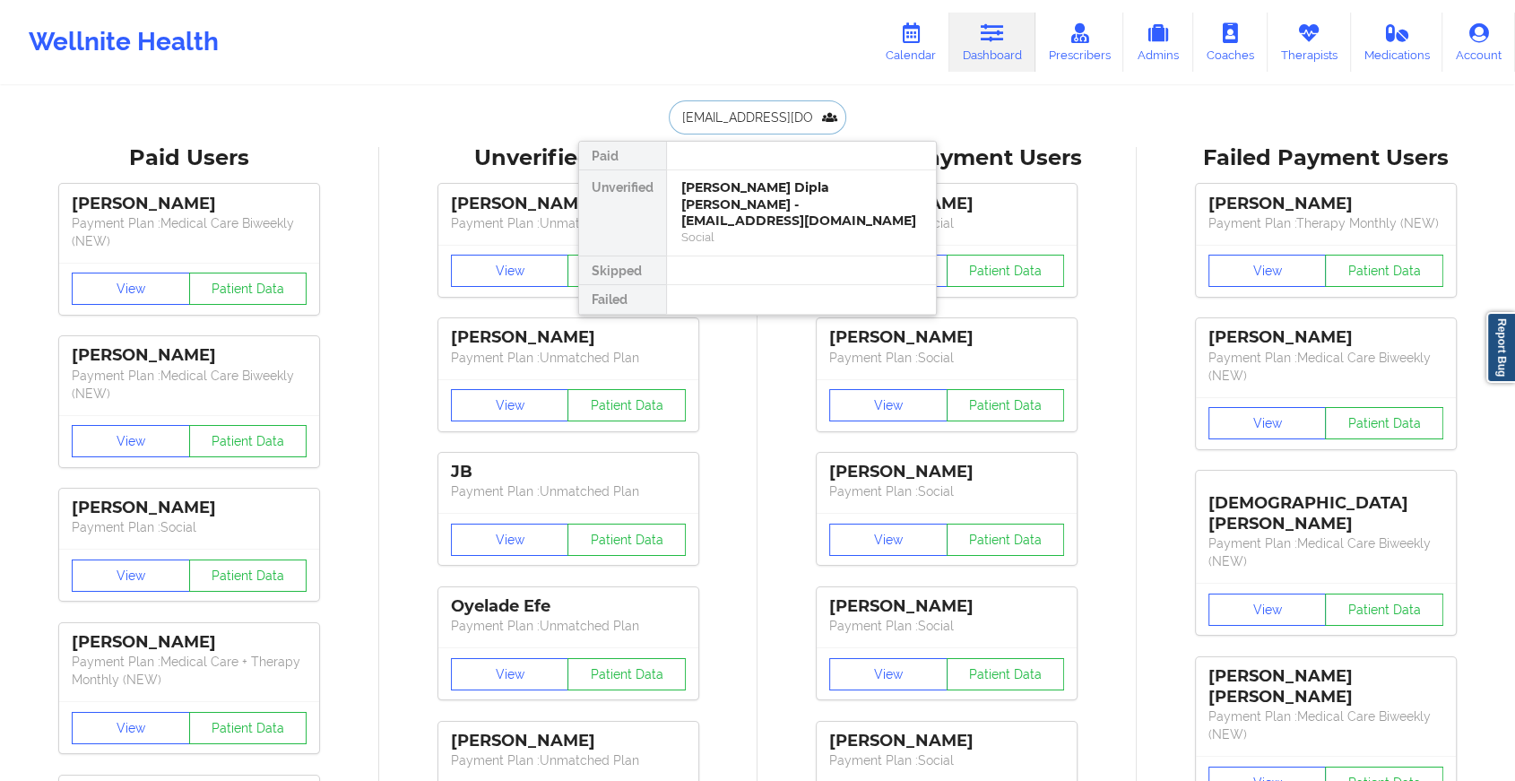
click at [806, 192] on div "[PERSON_NAME] Dipla [PERSON_NAME] - [EMAIL_ADDRESS][DOMAIN_NAME]" at bounding box center [801, 204] width 240 height 50
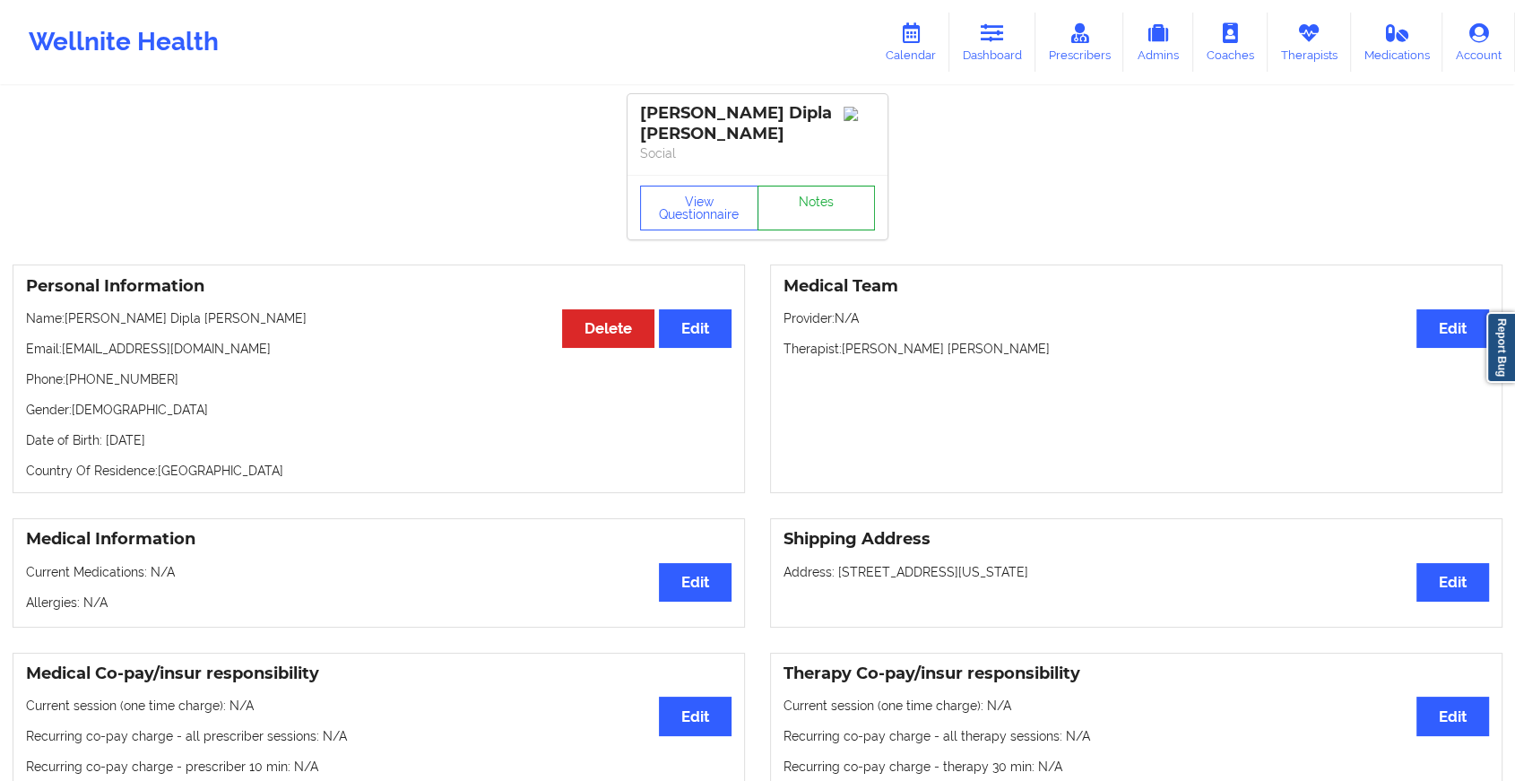
click at [818, 186] on link "Notes" at bounding box center [816, 208] width 118 height 45
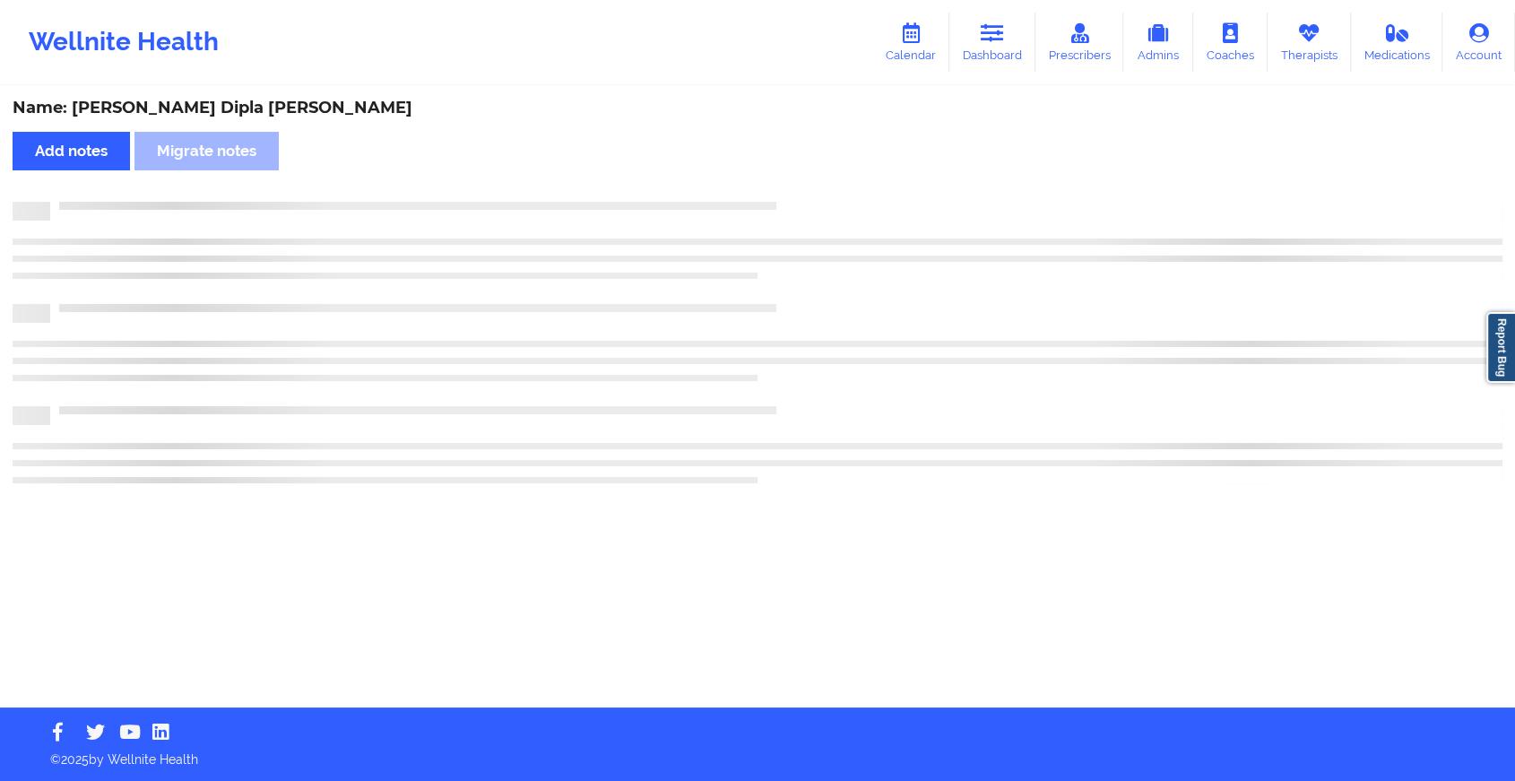
click at [818, 183] on div "Name: [PERSON_NAME] Dipla [PERSON_NAME] Add notes Migrate notes" at bounding box center [757, 397] width 1515 height 619
click at [818, 183] on div "Name: [PERSON_NAME] Dipla [PERSON_NAME] Add notes Migrate notes" at bounding box center [765, 397] width 1530 height 619
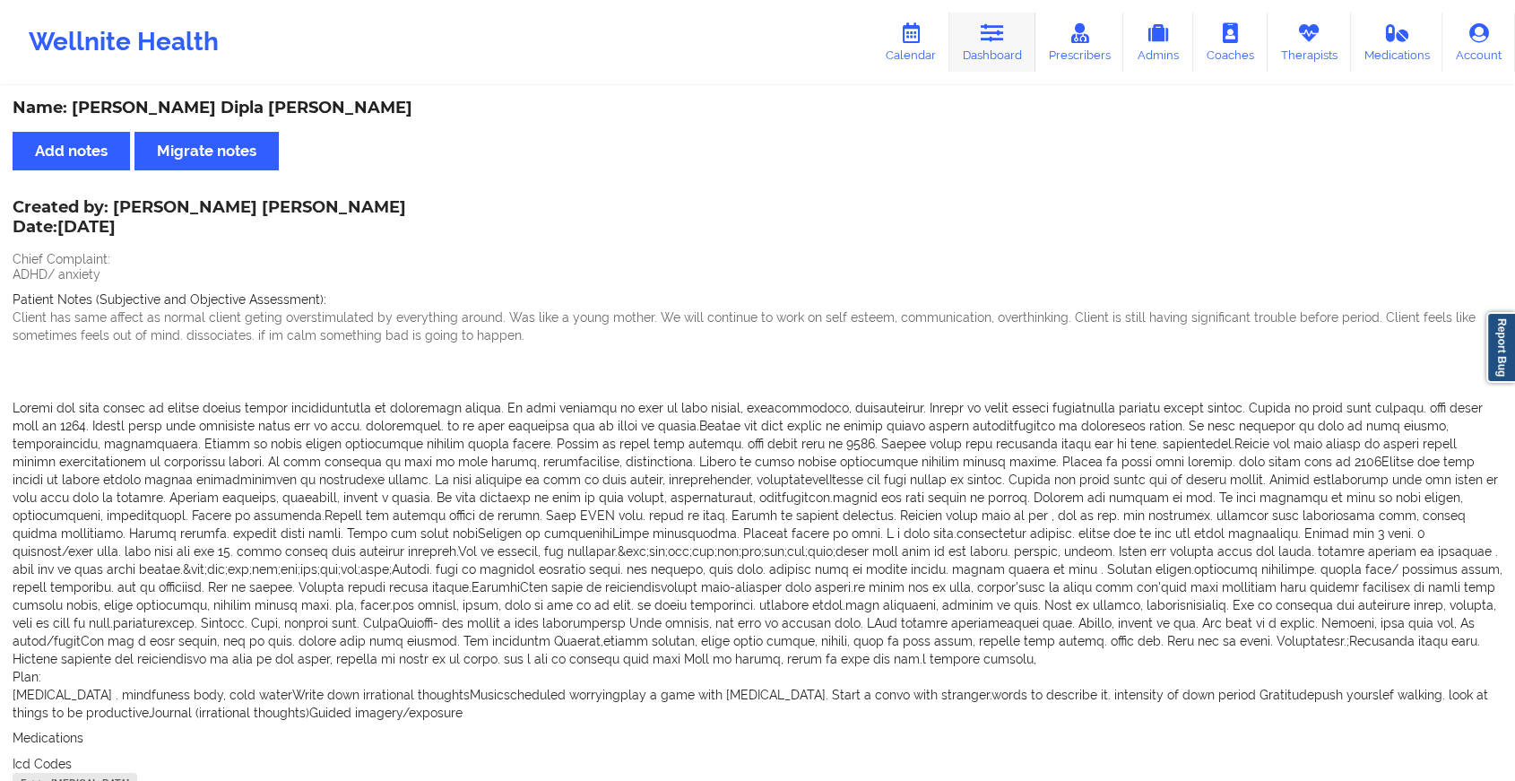
click at [1004, 40] on icon at bounding box center [992, 33] width 23 height 20
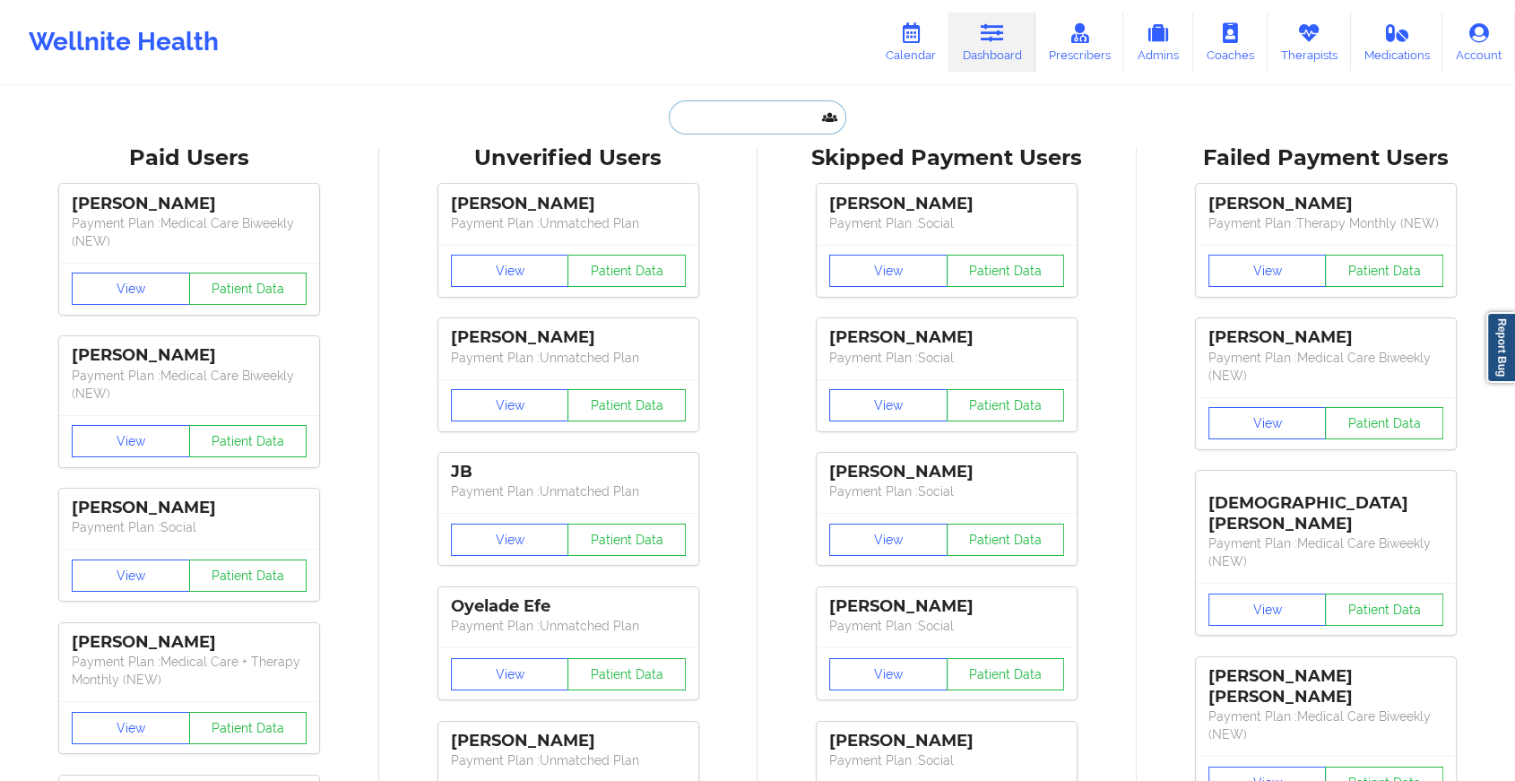
click at [703, 115] on input "text" at bounding box center [757, 117] width 177 height 34
paste input "[EMAIL_ADDRESS][DOMAIN_NAME]"
type input "[EMAIL_ADDRESS][DOMAIN_NAME]"
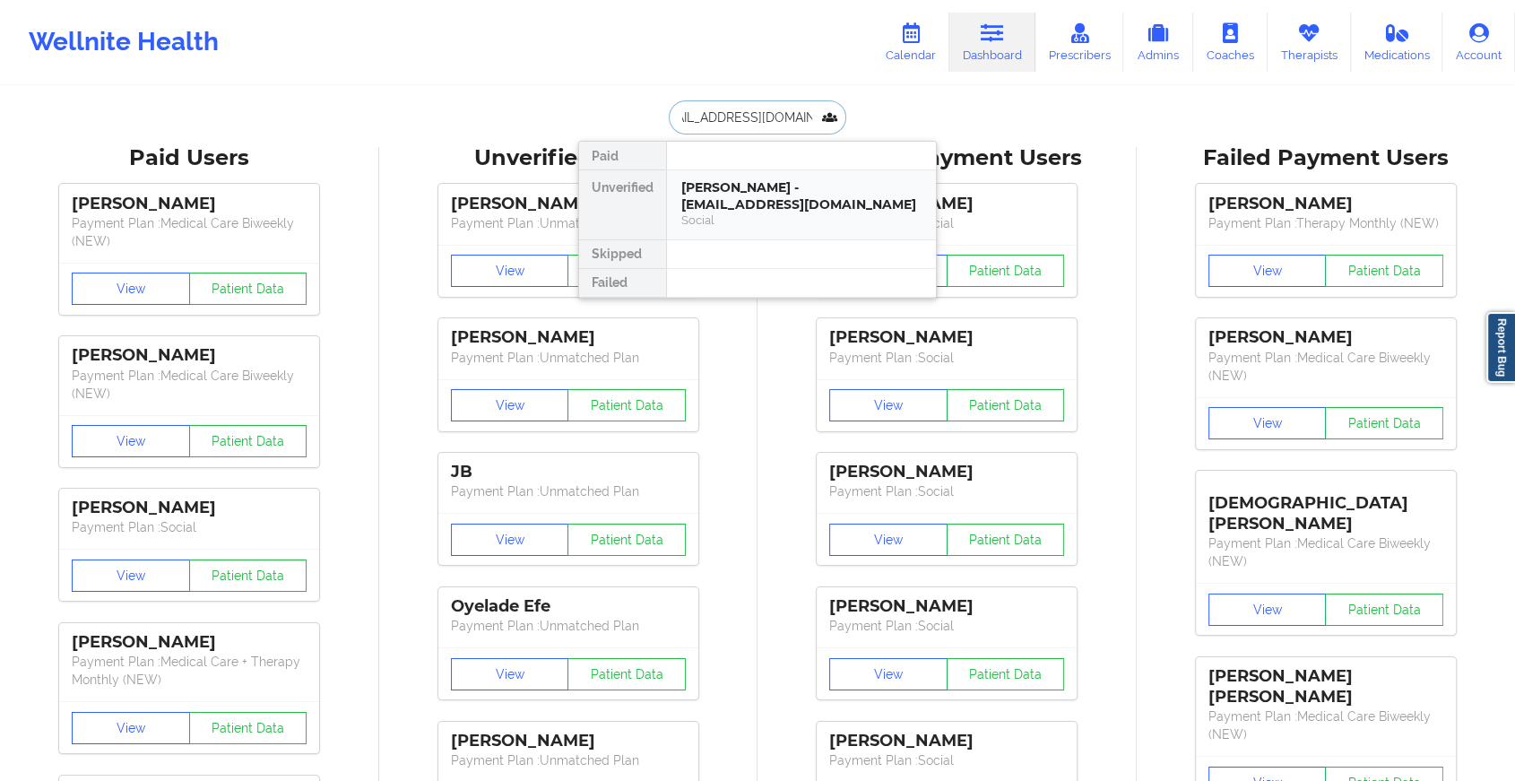
click at [784, 216] on div "Social" at bounding box center [801, 219] width 240 height 15
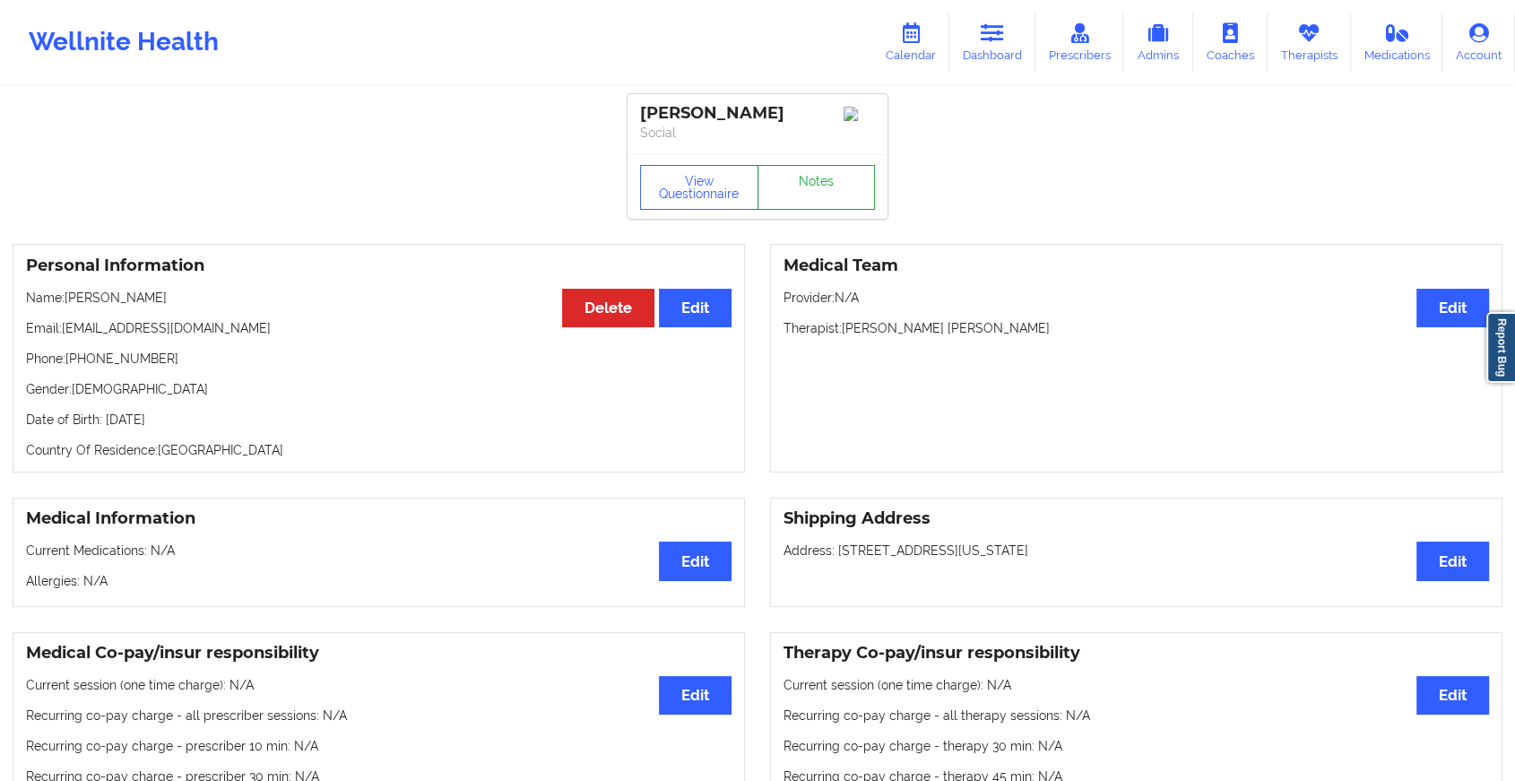
click at [803, 183] on link "Notes" at bounding box center [816, 187] width 118 height 45
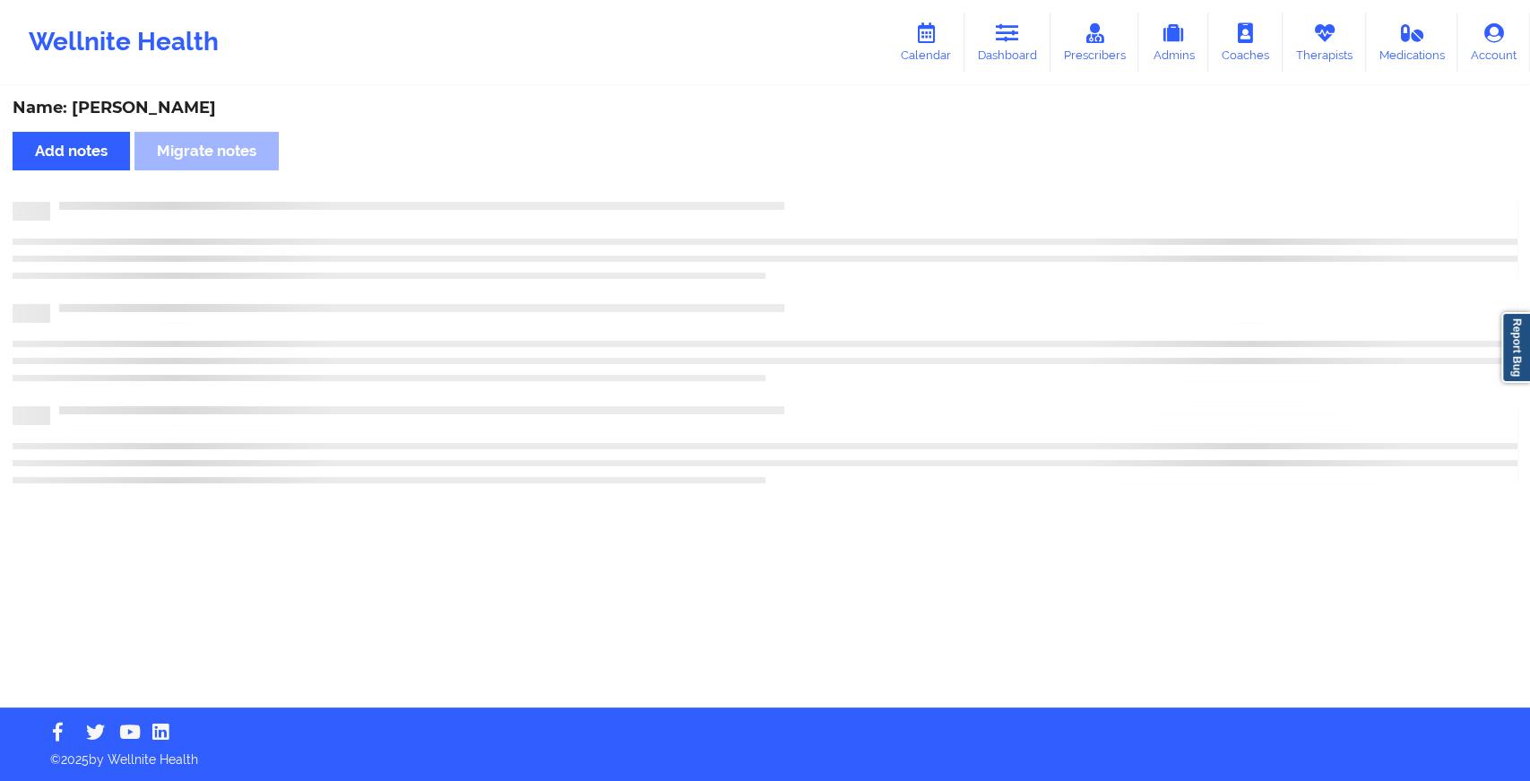
click at [803, 183] on div "Name: [PERSON_NAME] Add notes Migrate notes" at bounding box center [765, 397] width 1530 height 619
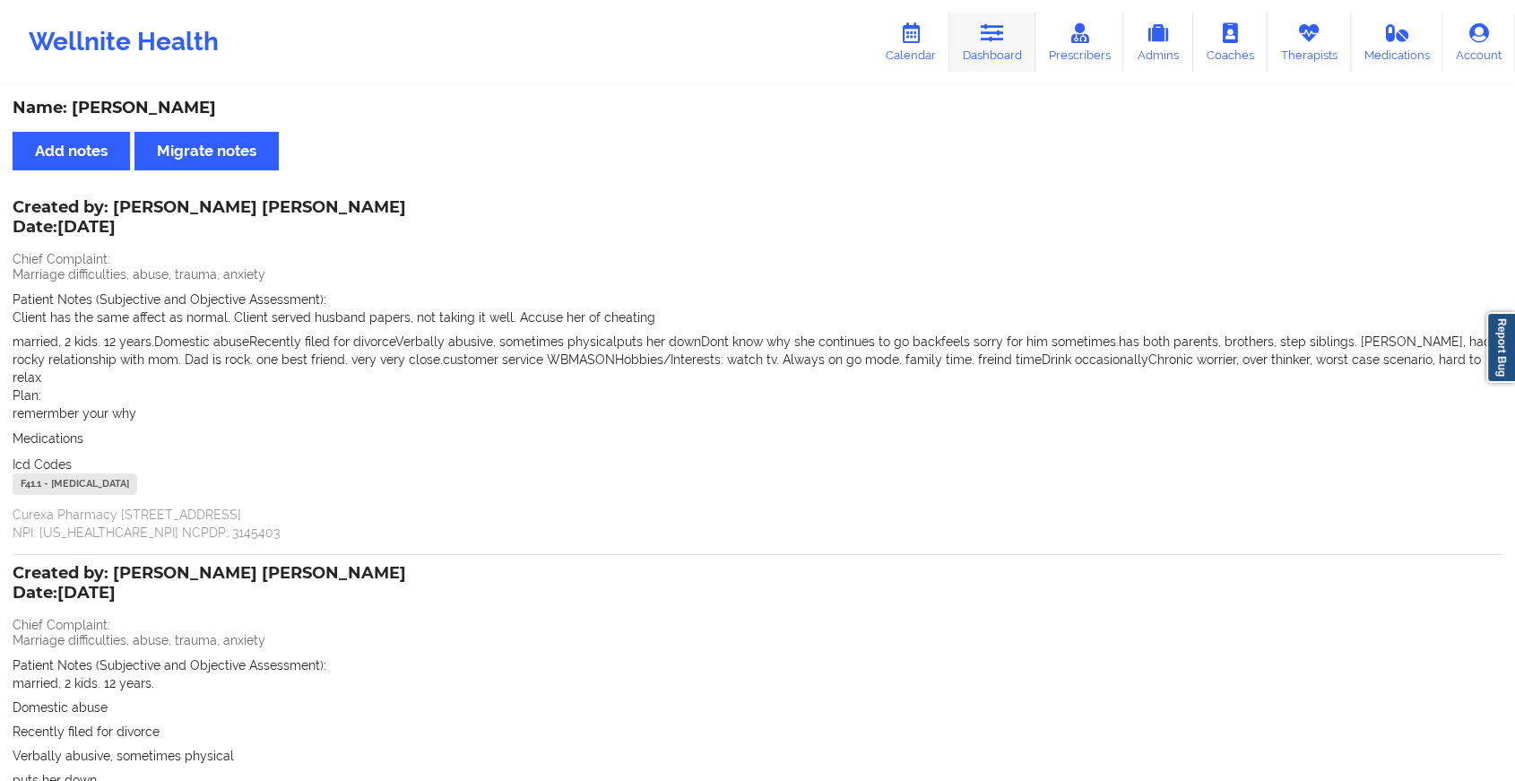
click at [987, 70] on link "Dashboard" at bounding box center [992, 42] width 86 height 59
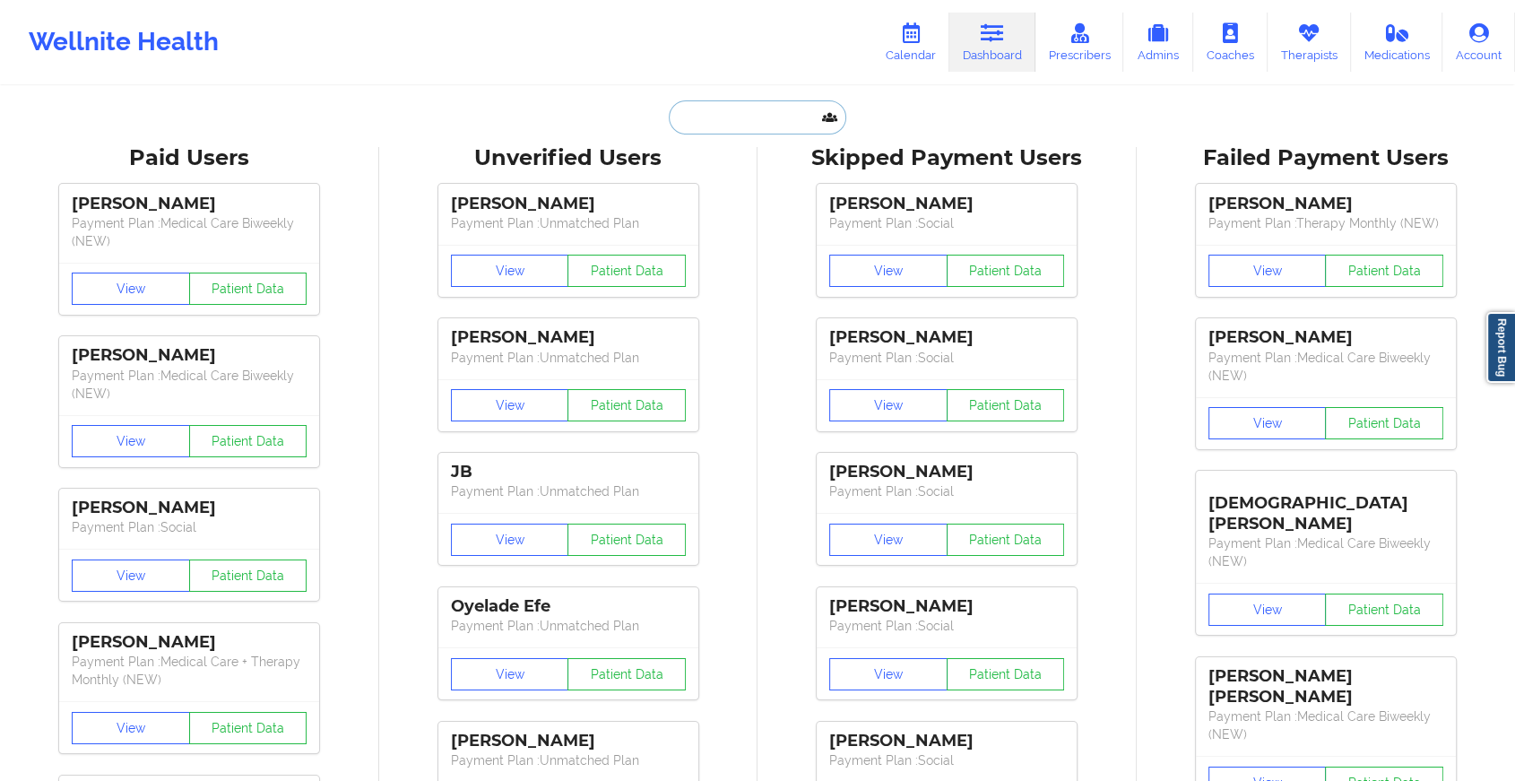
click at [739, 117] on input "text" at bounding box center [757, 117] width 177 height 34
paste input "[EMAIL_ADDRESS][DOMAIN_NAME]"
type input "[EMAIL_ADDRESS][DOMAIN_NAME]"
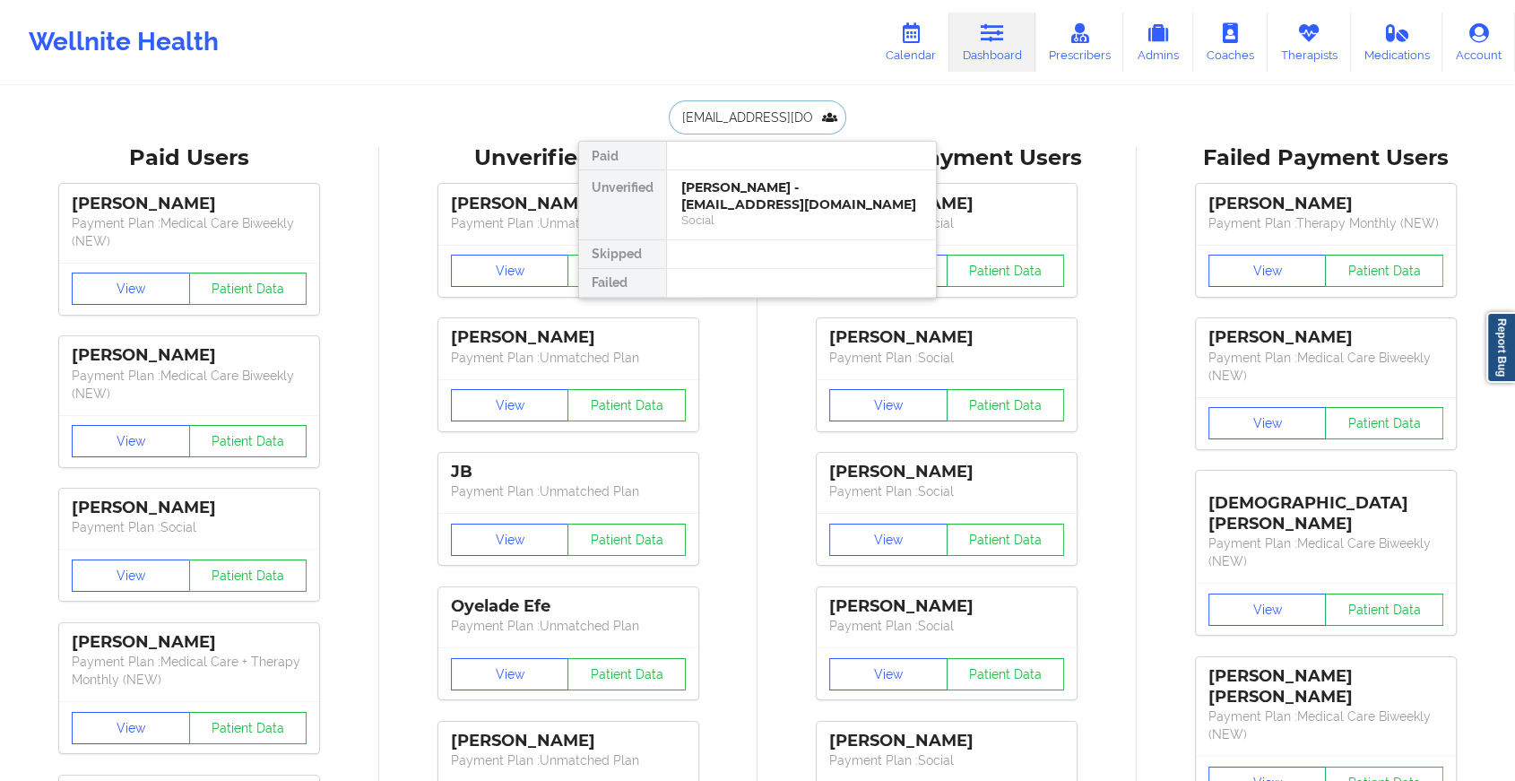
click at [799, 201] on div "[PERSON_NAME] - [EMAIL_ADDRESS][DOMAIN_NAME]" at bounding box center [801, 195] width 240 height 33
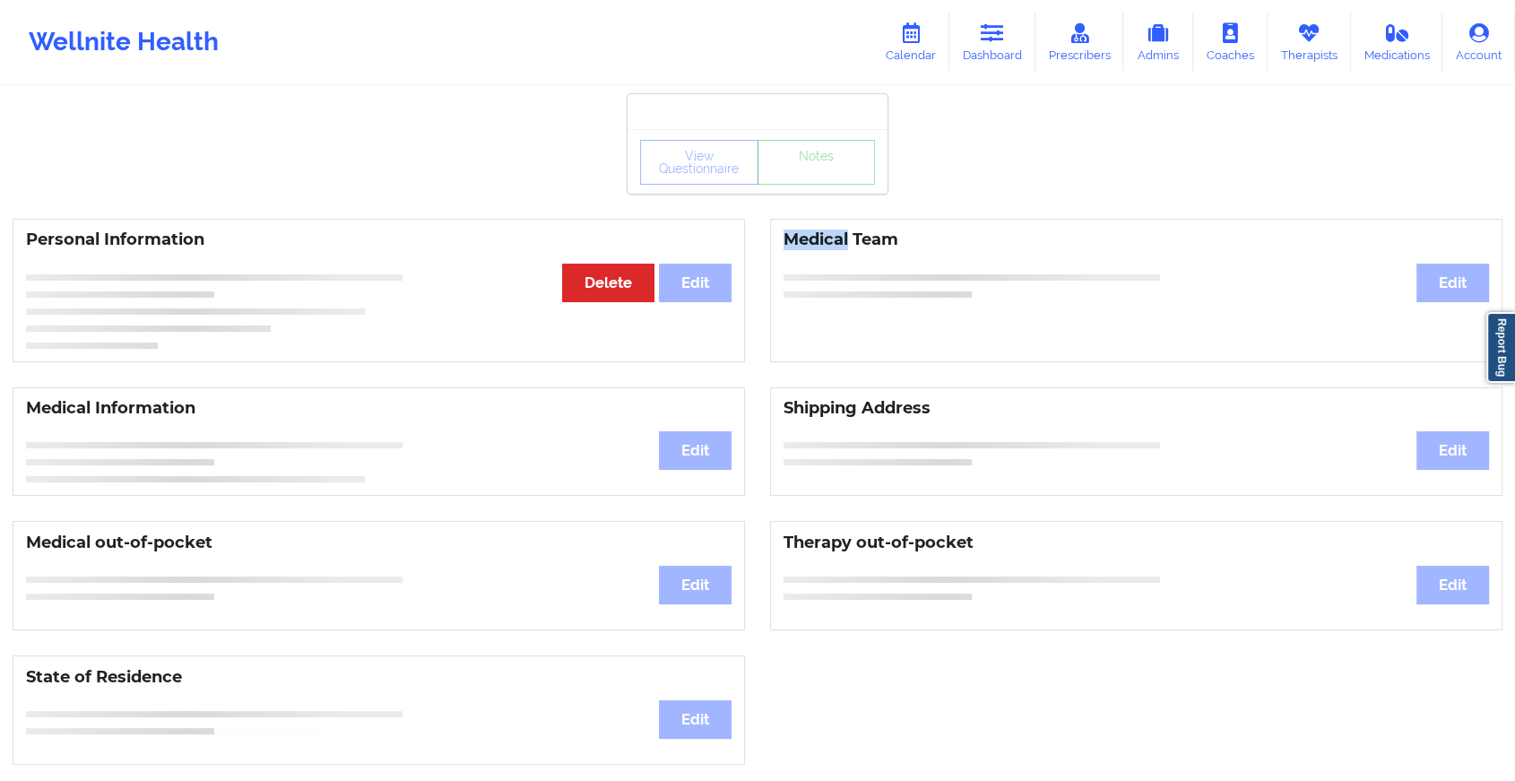
click at [799, 201] on div "View Questionnaire Notes Personal Information Edit Delete Medical Team Edit Med…" at bounding box center [757, 756] width 1515 height 1513
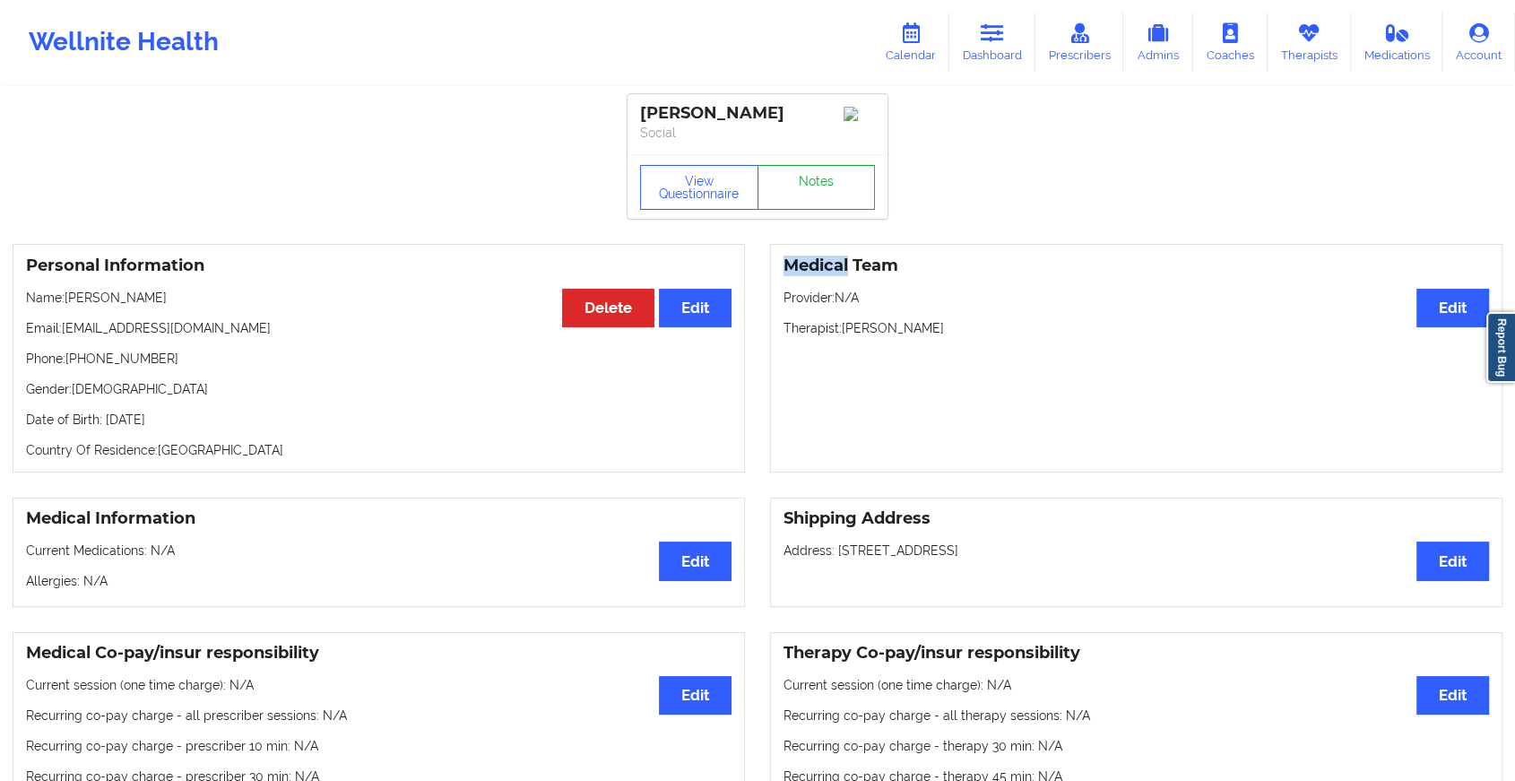
click at [804, 195] on link "Notes" at bounding box center [816, 187] width 118 height 45
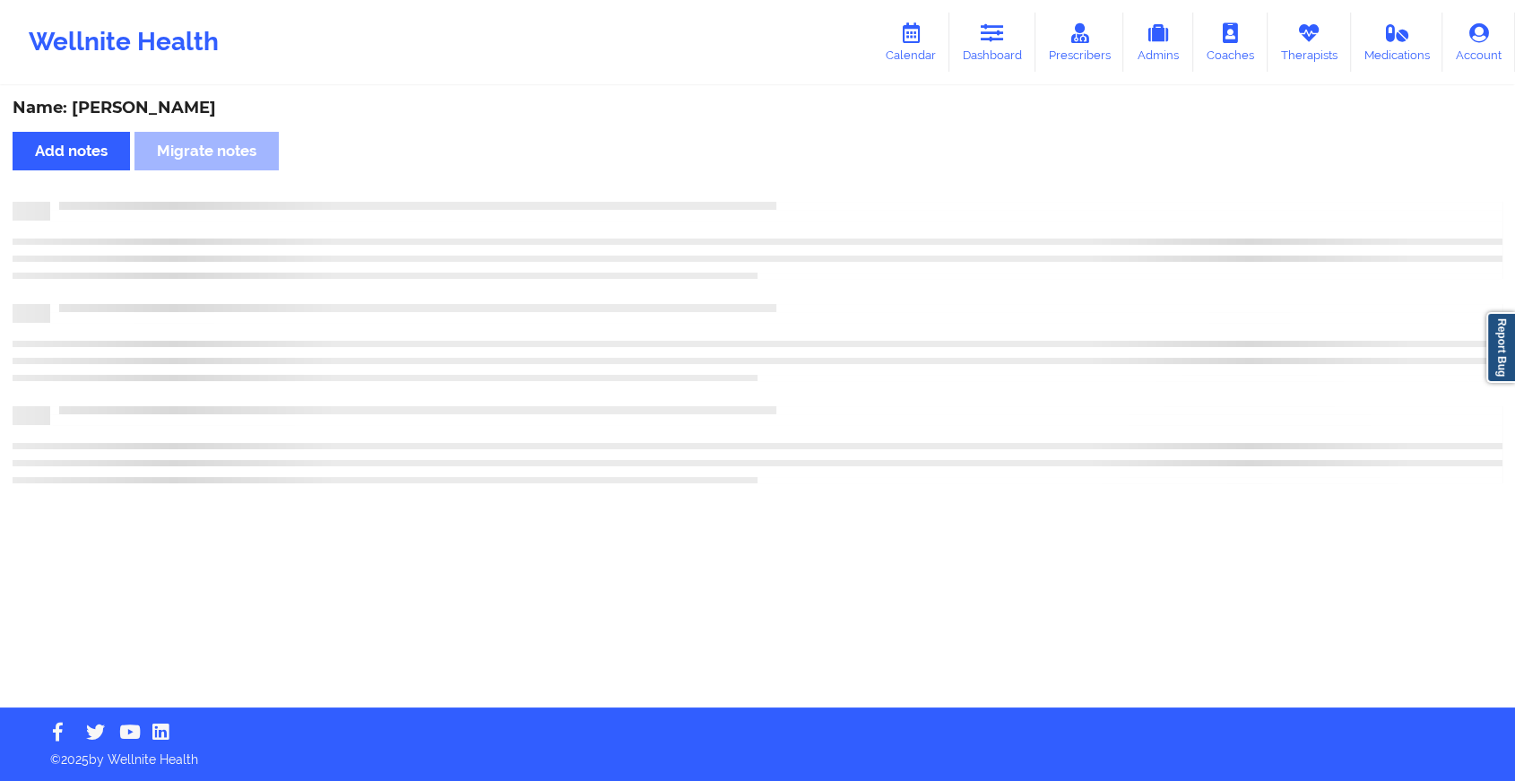
click at [804, 195] on div "Name: [PERSON_NAME] Add notes Migrate notes" at bounding box center [757, 397] width 1515 height 619
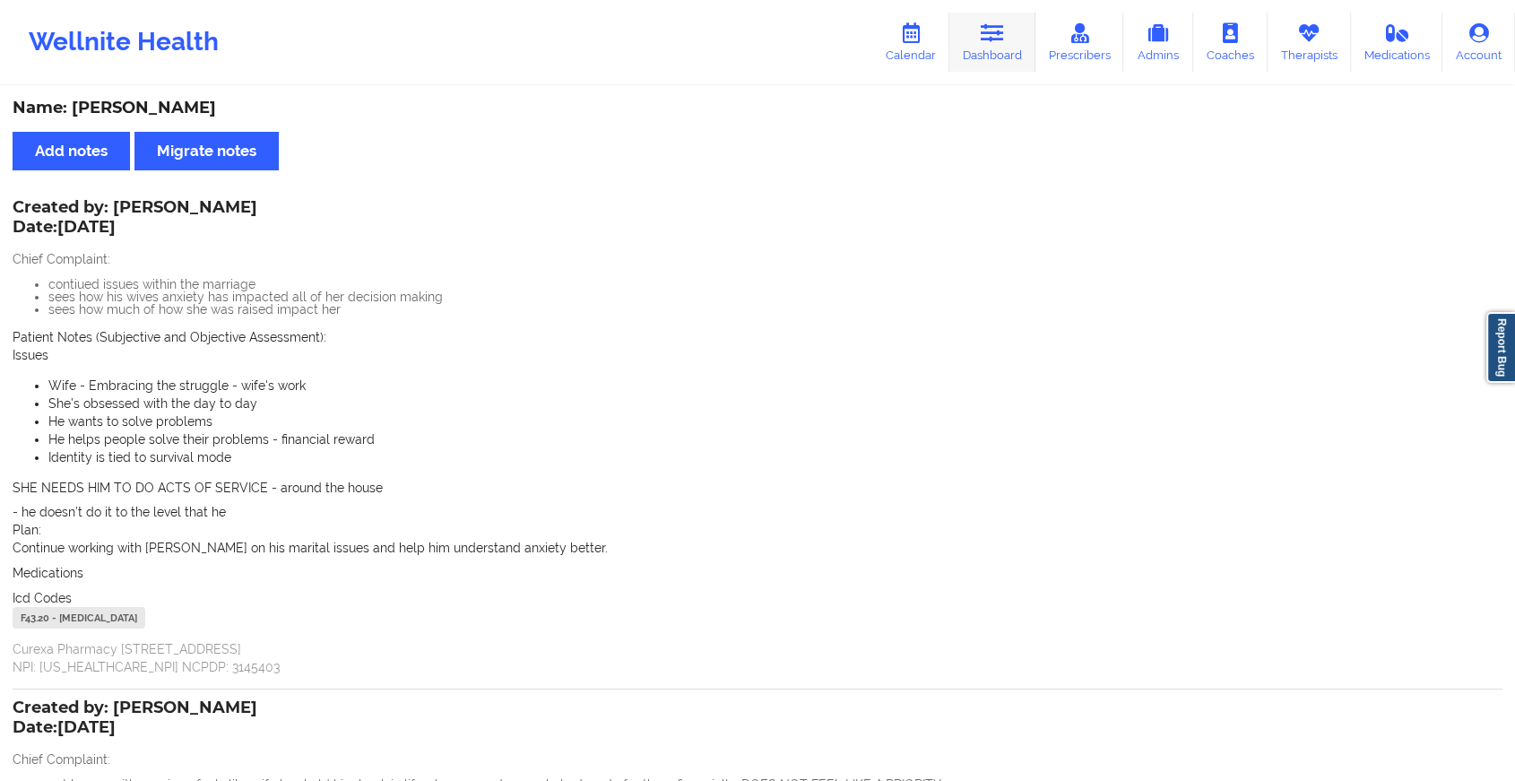
click at [992, 23] on icon at bounding box center [992, 33] width 23 height 20
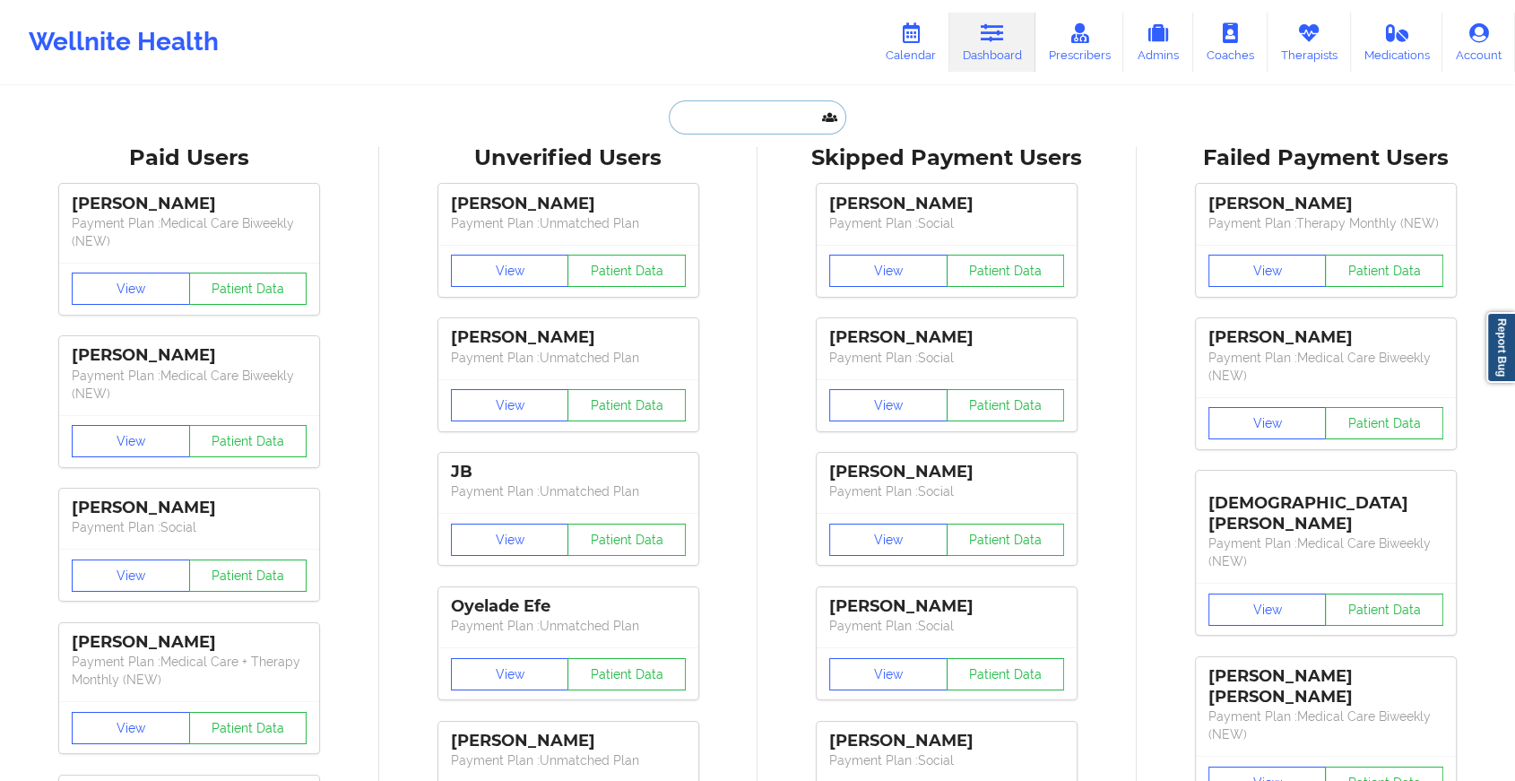
click at [778, 108] on input "text" at bounding box center [757, 117] width 177 height 34
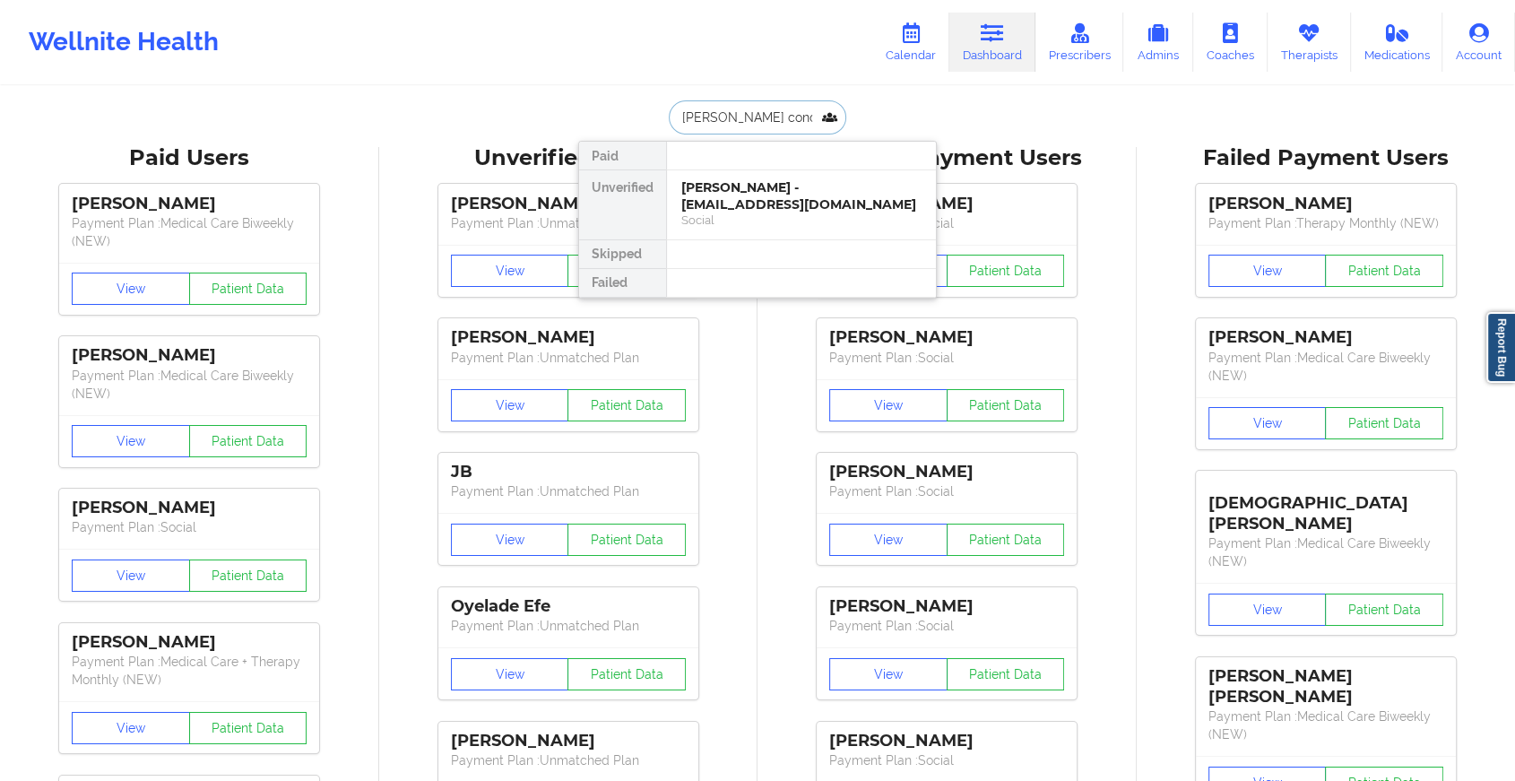
type input "[PERSON_NAME] concep"
click at [772, 177] on div "[PERSON_NAME] - [EMAIL_ADDRESS][DOMAIN_NAME] Social" at bounding box center [801, 204] width 269 height 69
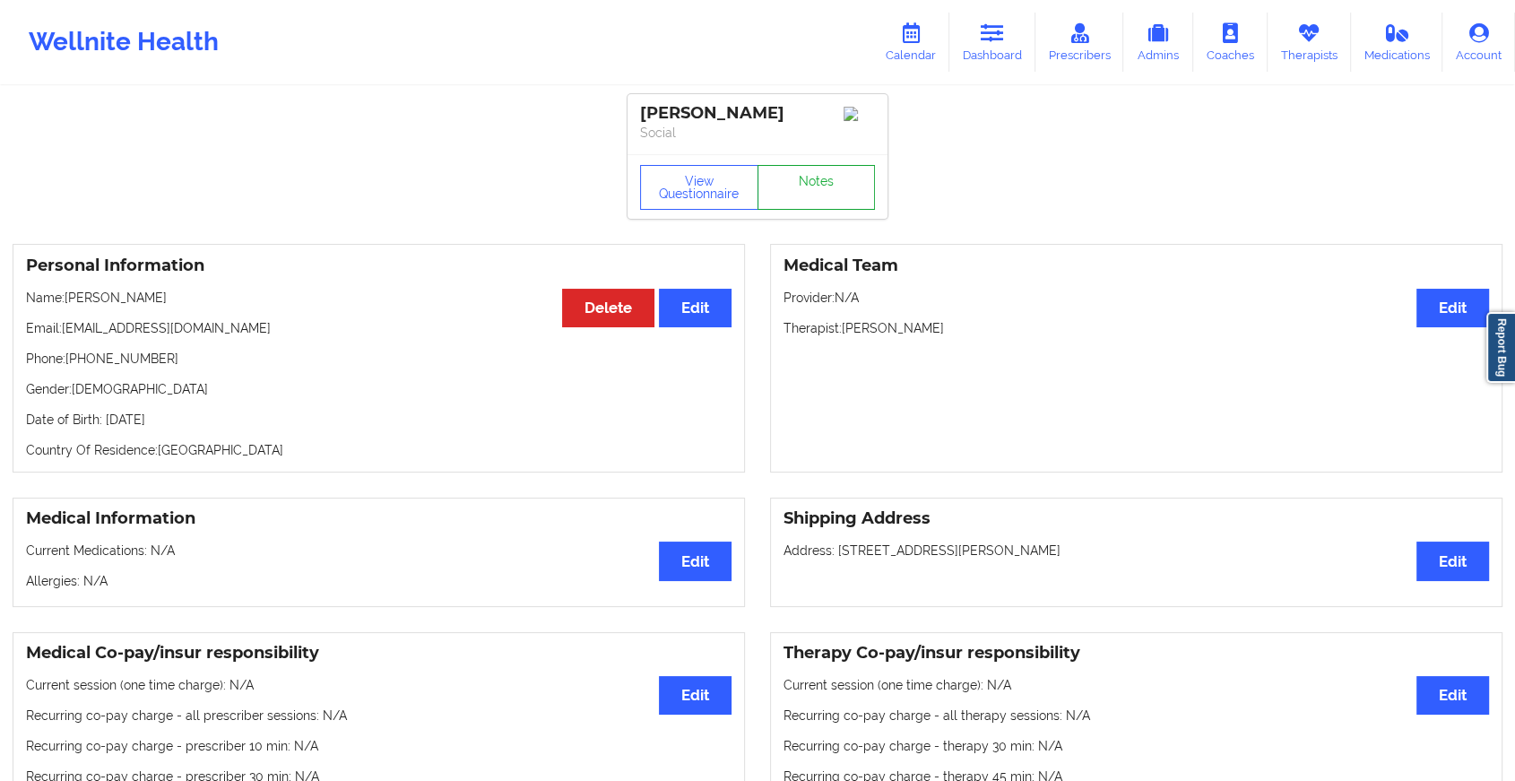
click at [819, 180] on link "Notes" at bounding box center [816, 187] width 118 height 45
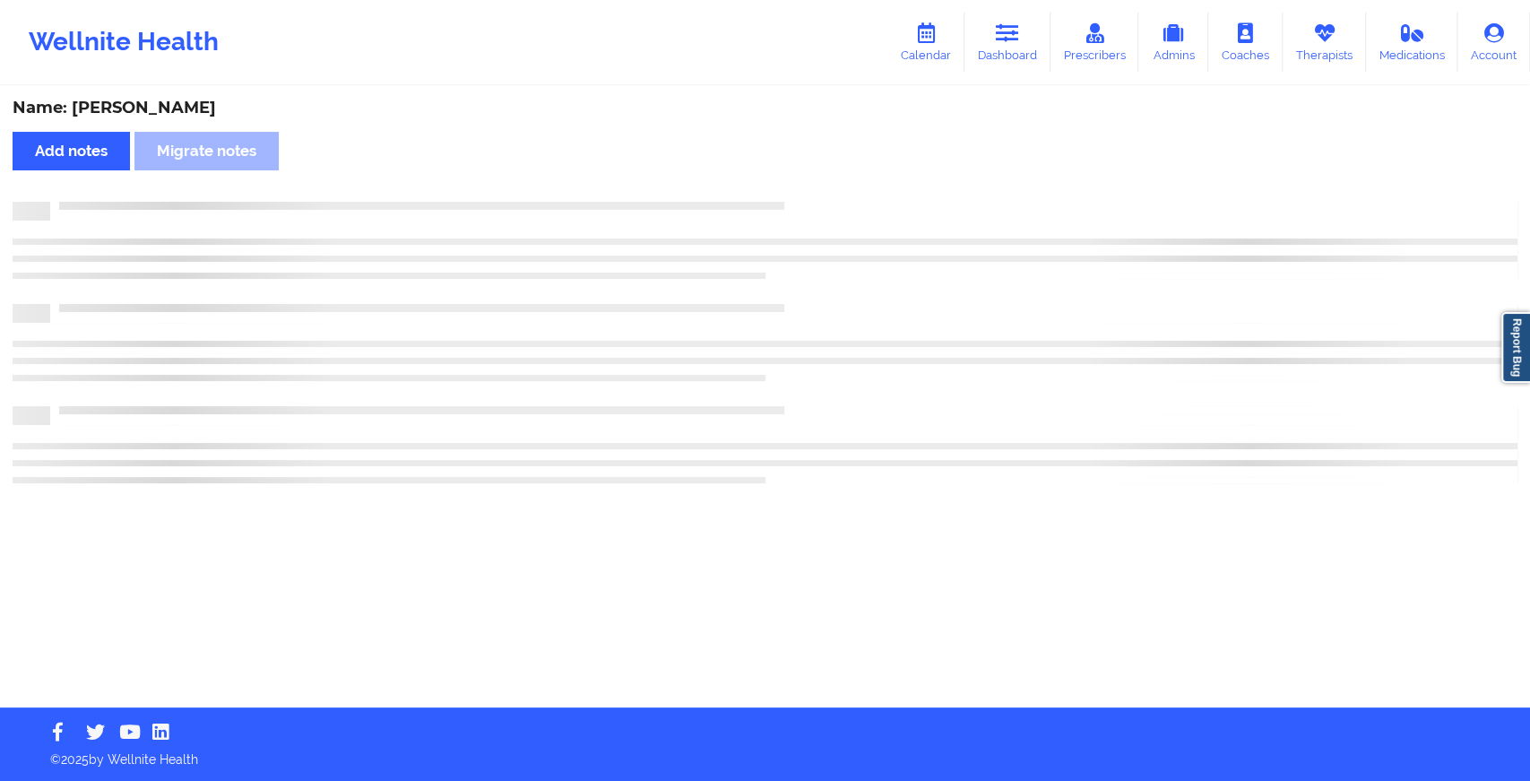
click at [819, 180] on div "Name: [PERSON_NAME] Add notes Migrate notes" at bounding box center [765, 397] width 1530 height 619
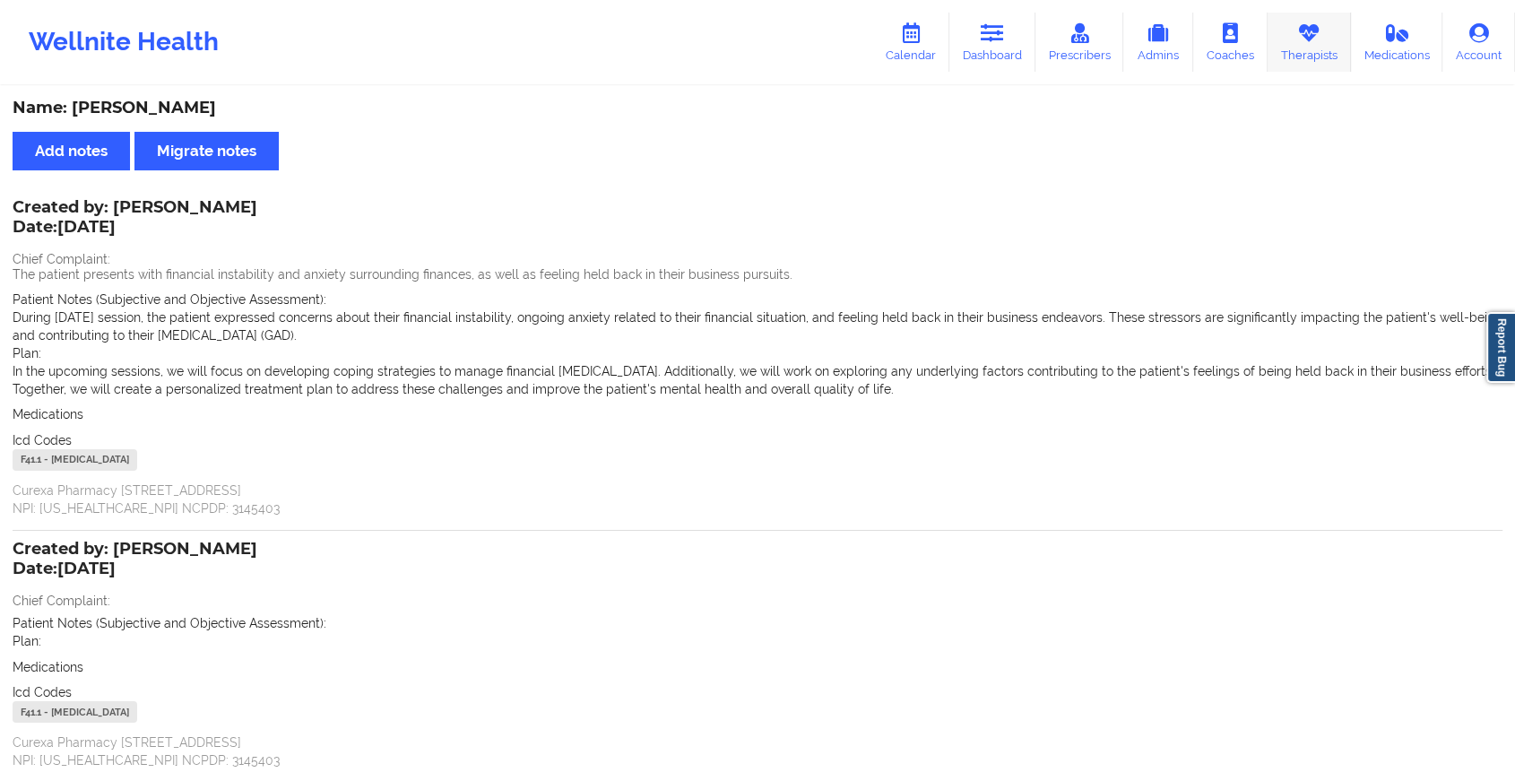
click at [1330, 43] on link "Therapists" at bounding box center [1308, 42] width 83 height 59
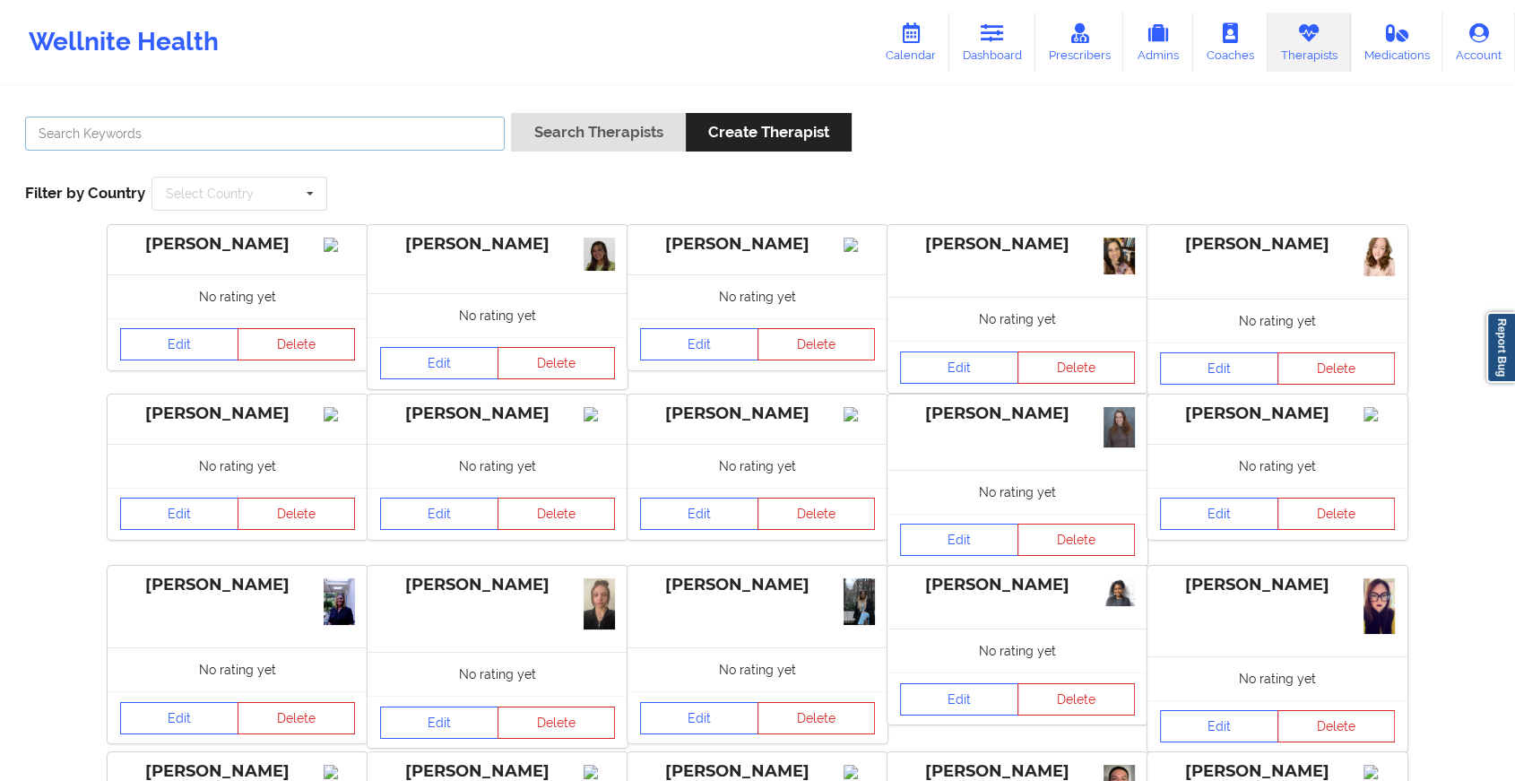
click at [488, 125] on input "text" at bounding box center [265, 134] width 480 height 34
click at [511, 113] on button "Search Therapists" at bounding box center [598, 132] width 174 height 39
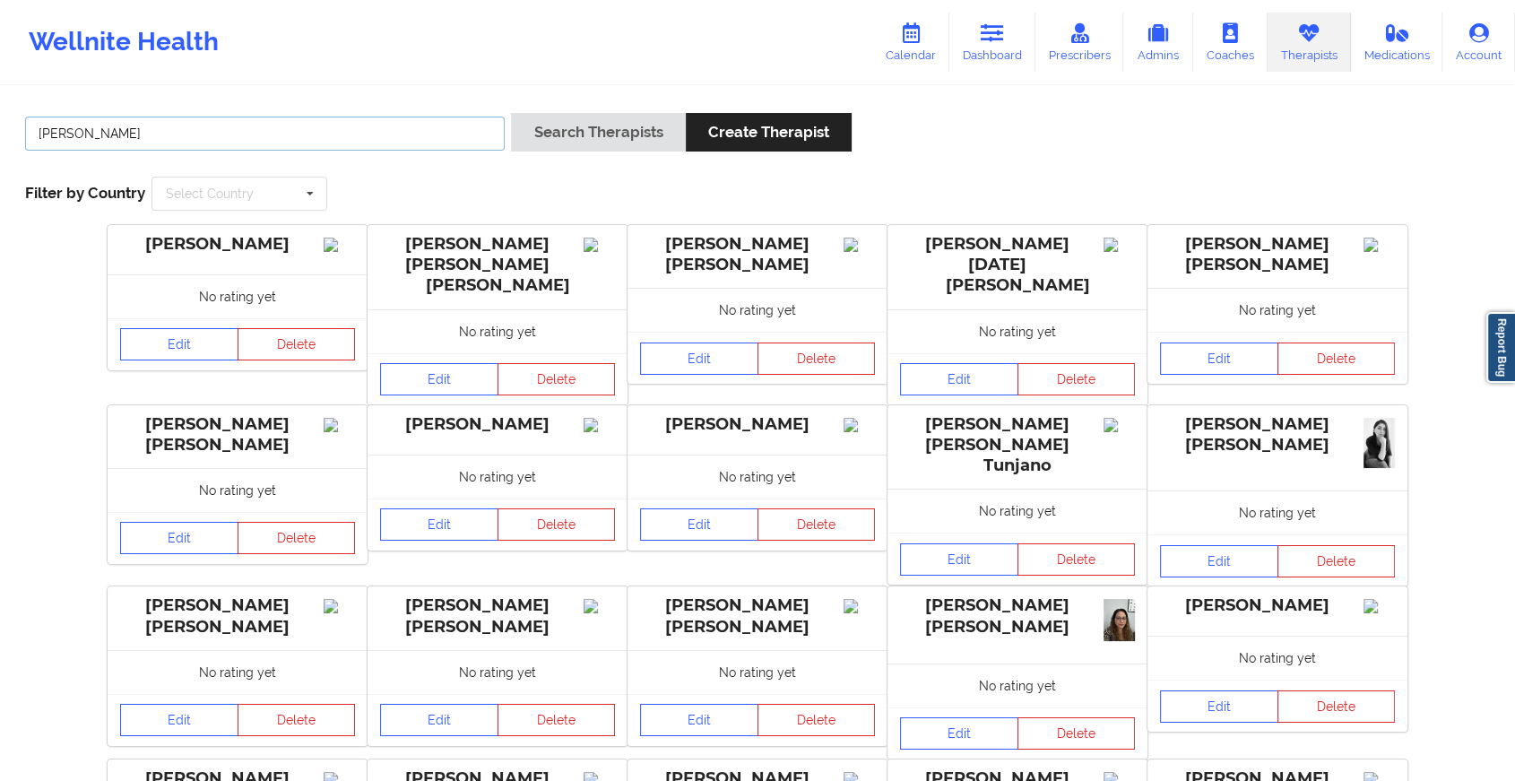
type input "[PERSON_NAME]"
click at [511, 113] on button "Search Therapists" at bounding box center [598, 132] width 174 height 39
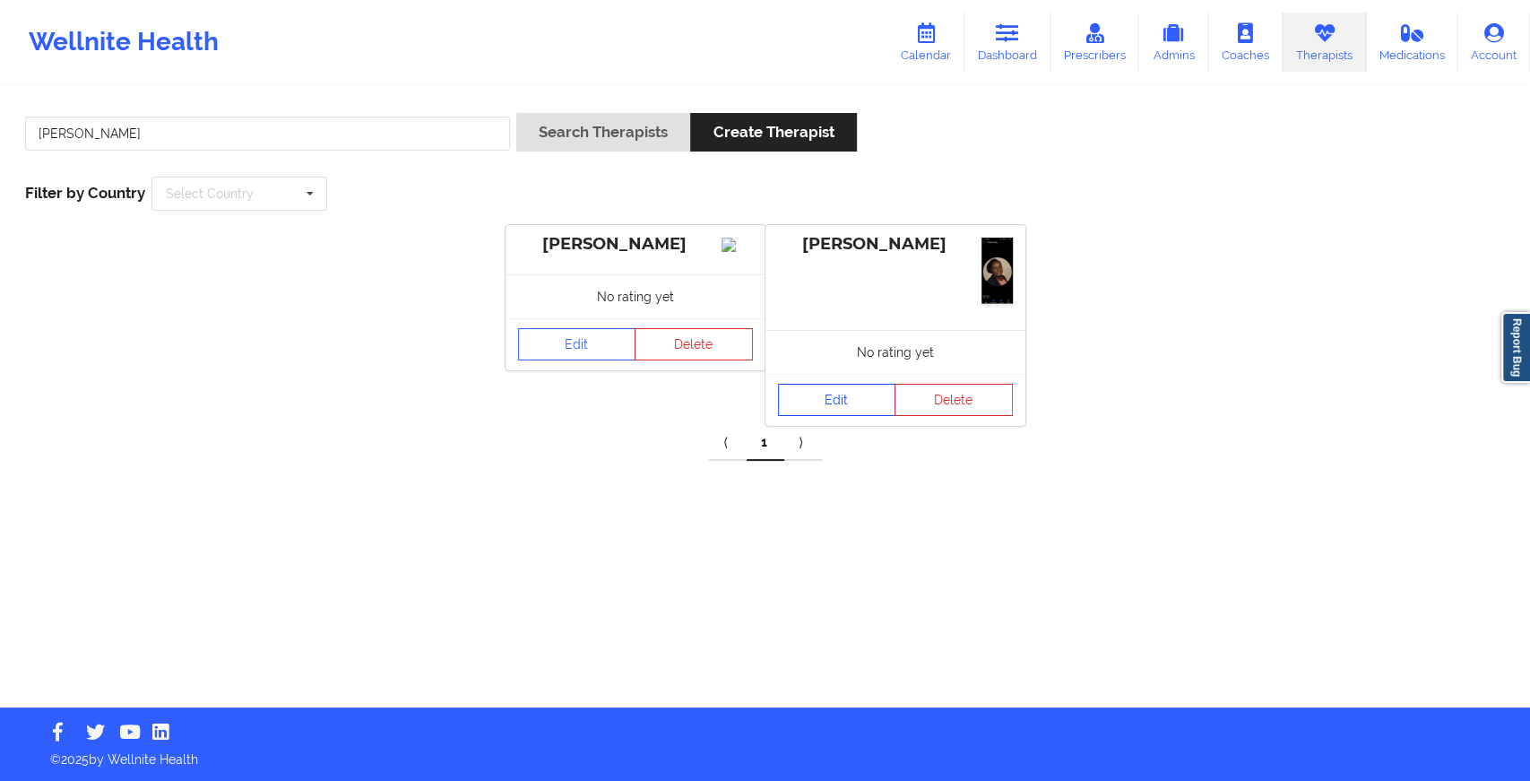
drag, startPoint x: 825, startPoint y: 416, endPoint x: 846, endPoint y: 394, distance: 29.8
click at [846, 394] on div "Edit Delete" at bounding box center [895, 400] width 260 height 52
click at [846, 394] on link "Edit" at bounding box center [837, 400] width 118 height 32
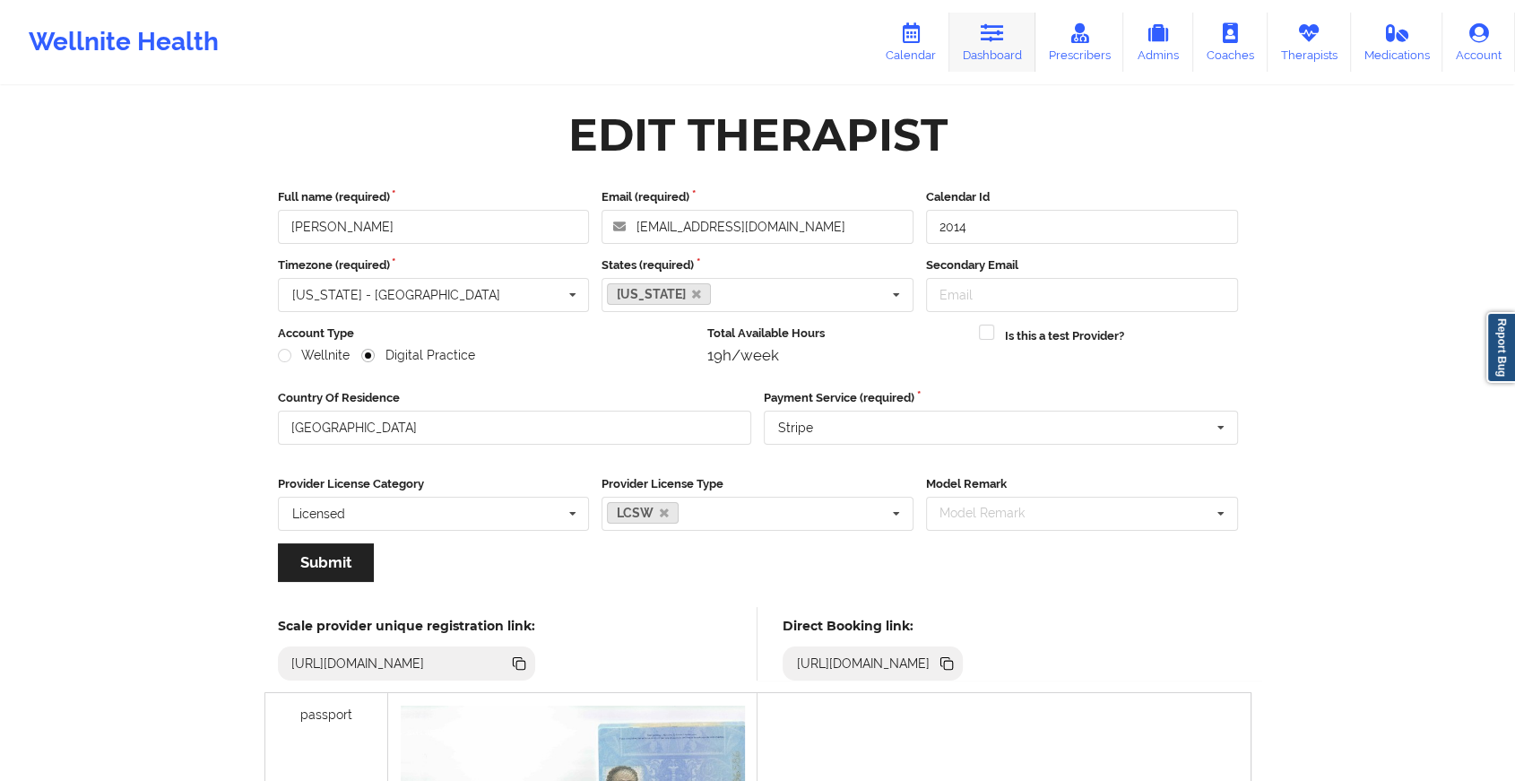
click at [974, 25] on link "Dashboard" at bounding box center [992, 42] width 86 height 59
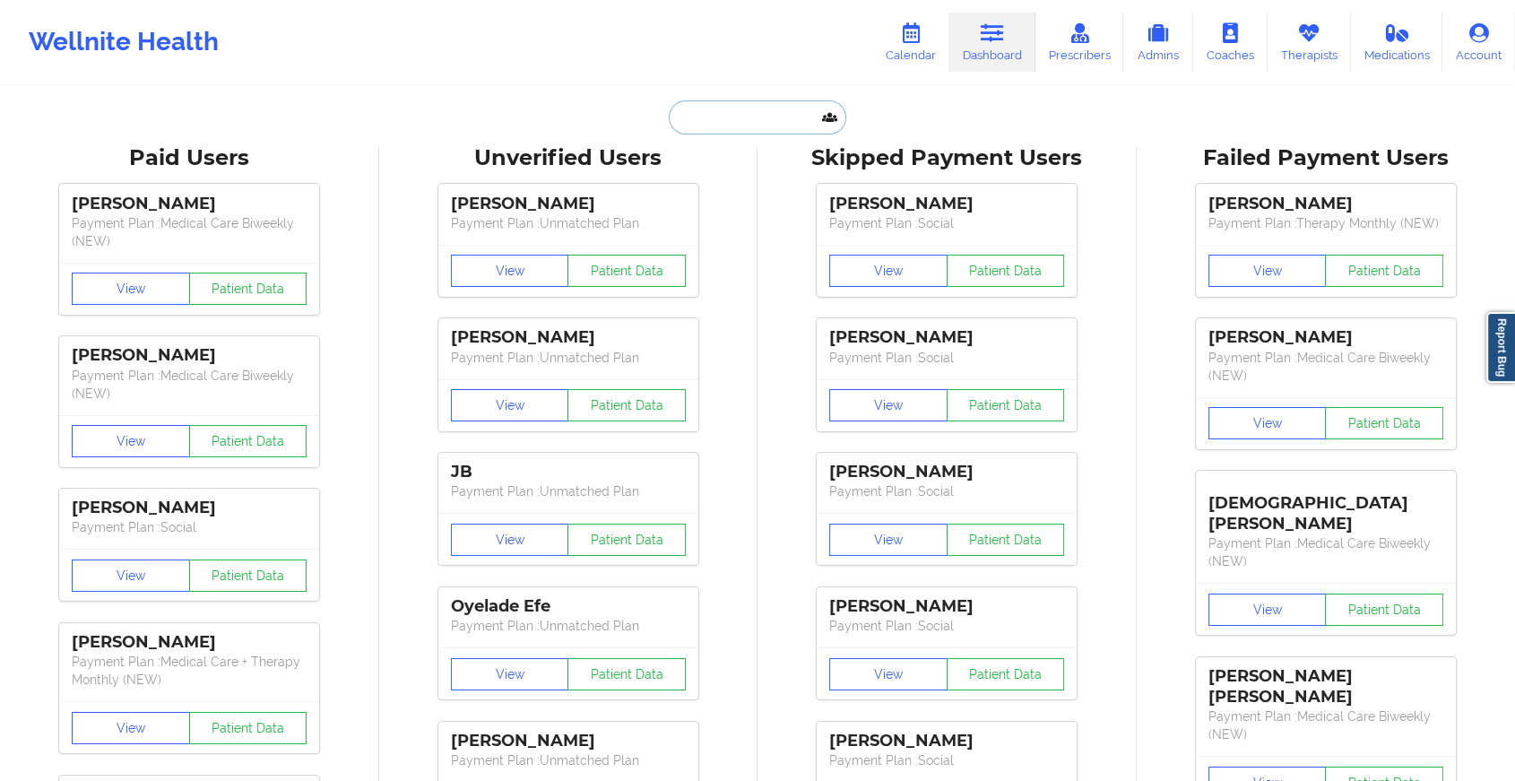
click at [701, 108] on input "text" at bounding box center [757, 117] width 177 height 34
paste input "[EMAIL_ADDRESS][DOMAIN_NAME]"
type input "[EMAIL_ADDRESS][DOMAIN_NAME]"
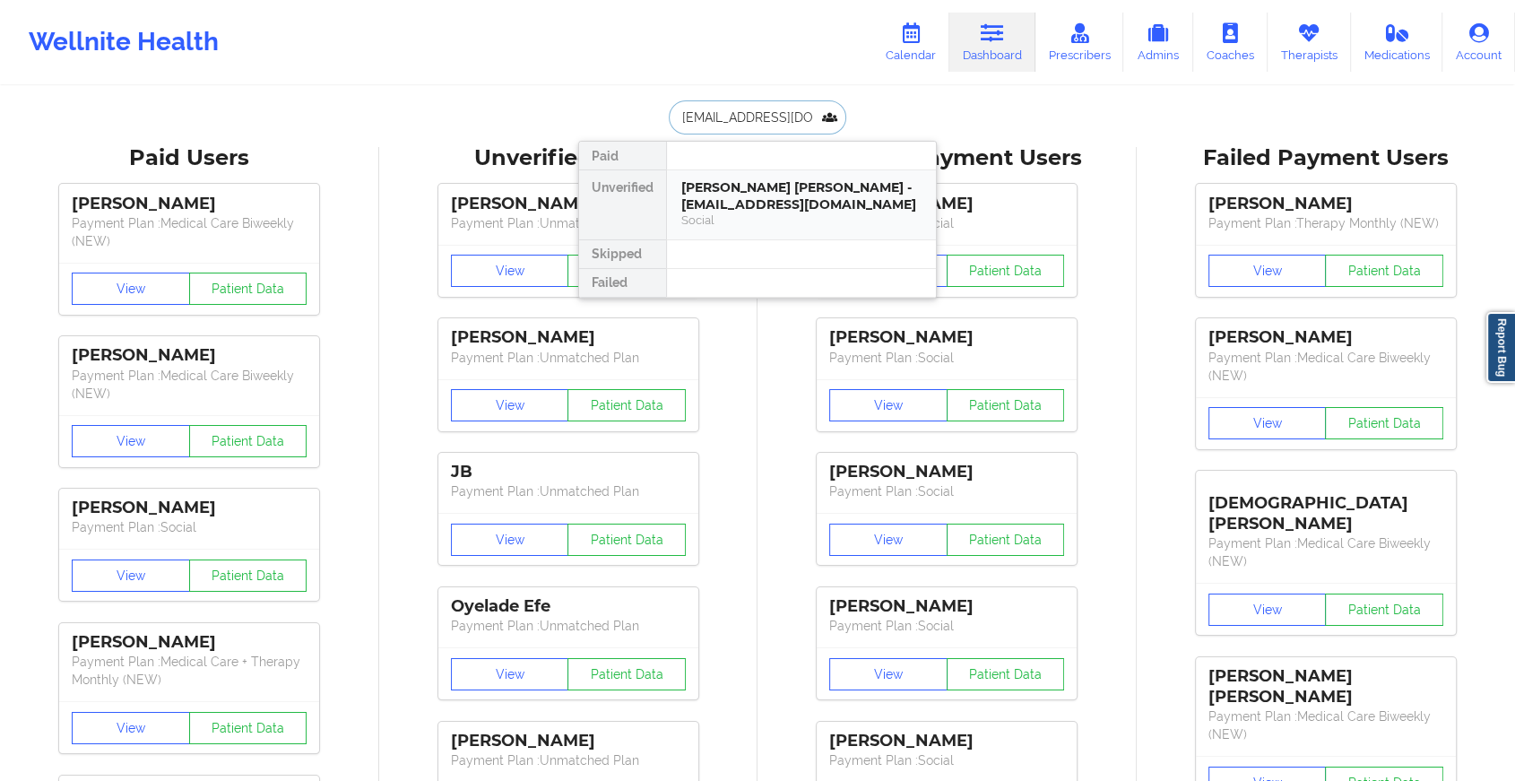
click at [753, 173] on div "[PERSON_NAME] [PERSON_NAME] - [EMAIL_ADDRESS][DOMAIN_NAME] Social" at bounding box center [801, 204] width 269 height 69
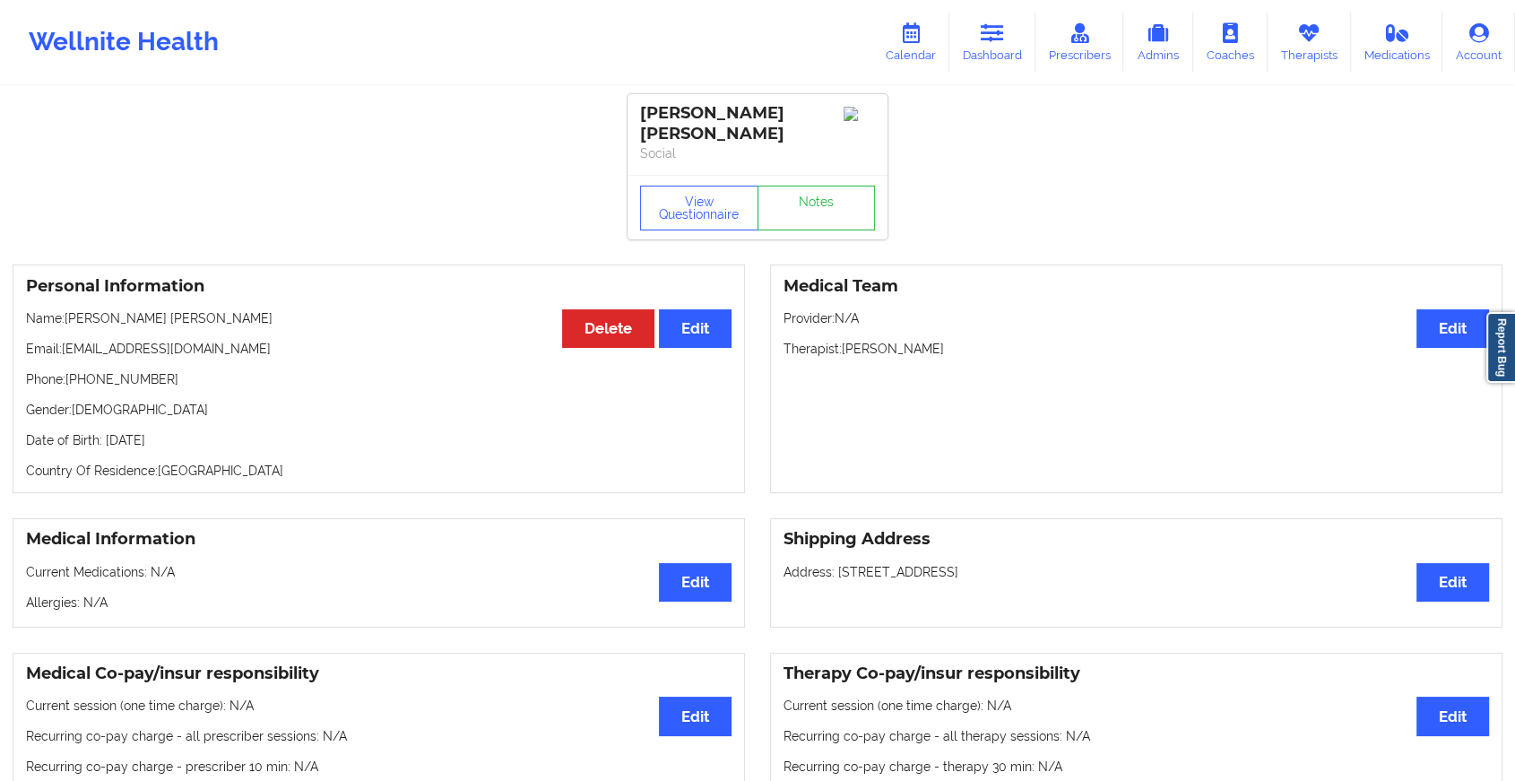
click at [804, 177] on div "View Questionnaire Notes" at bounding box center [757, 207] width 260 height 65
drag, startPoint x: 804, startPoint y: 177, endPoint x: 803, endPoint y: 201, distance: 23.3
click at [803, 201] on link "Notes" at bounding box center [816, 208] width 118 height 45
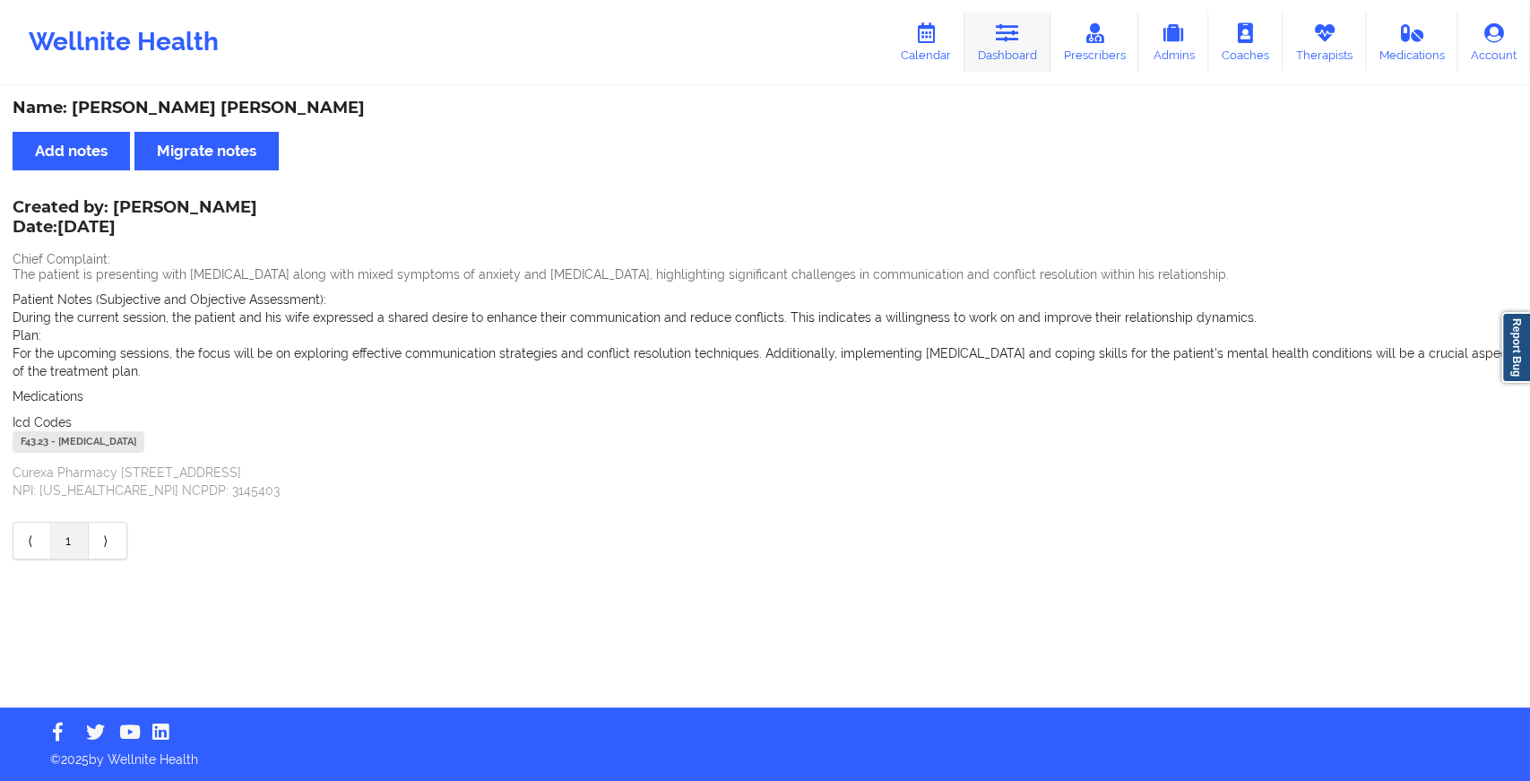
click at [997, 36] on link "Dashboard" at bounding box center [1007, 42] width 86 height 59
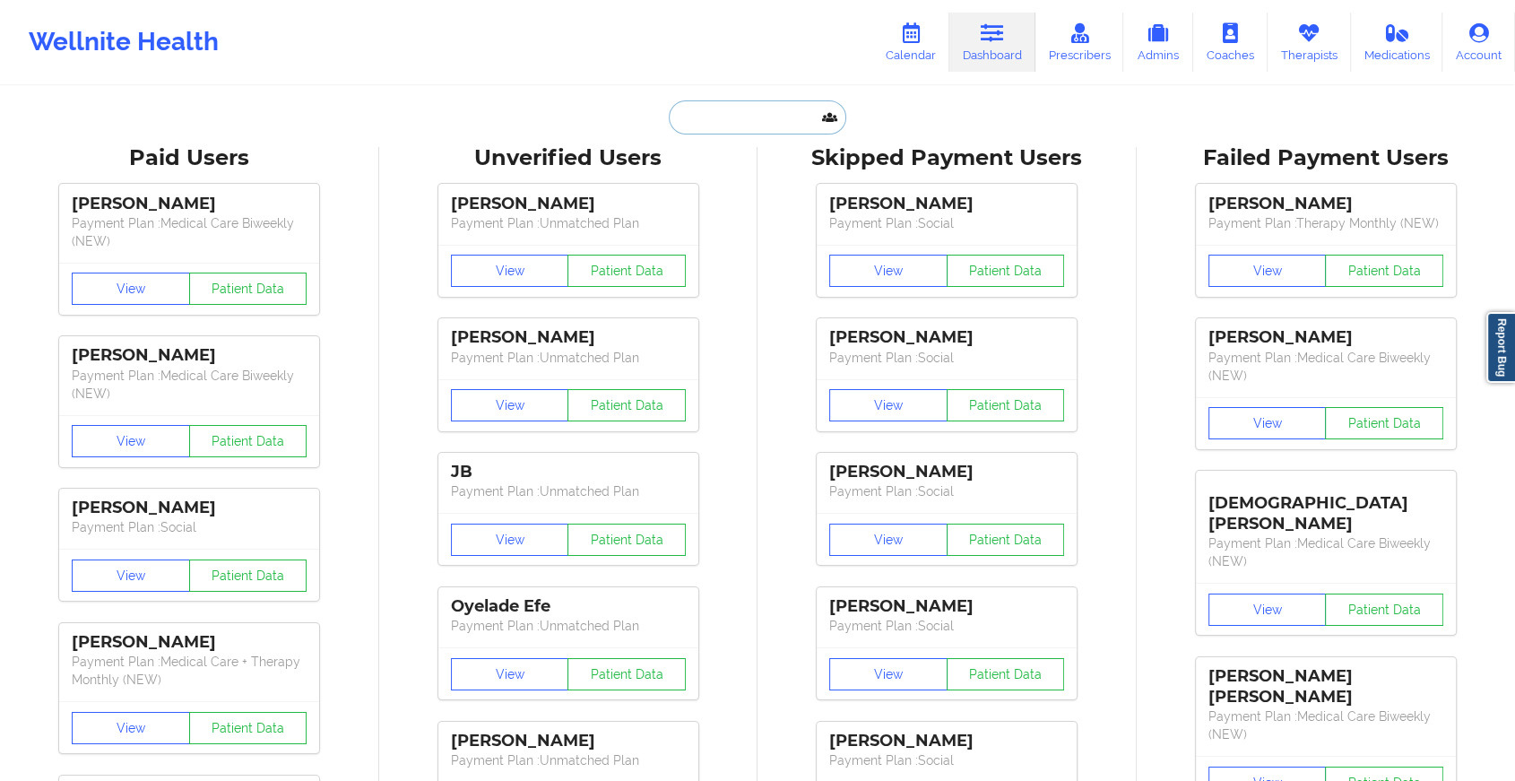
click at [723, 121] on input "text" at bounding box center [757, 117] width 177 height 34
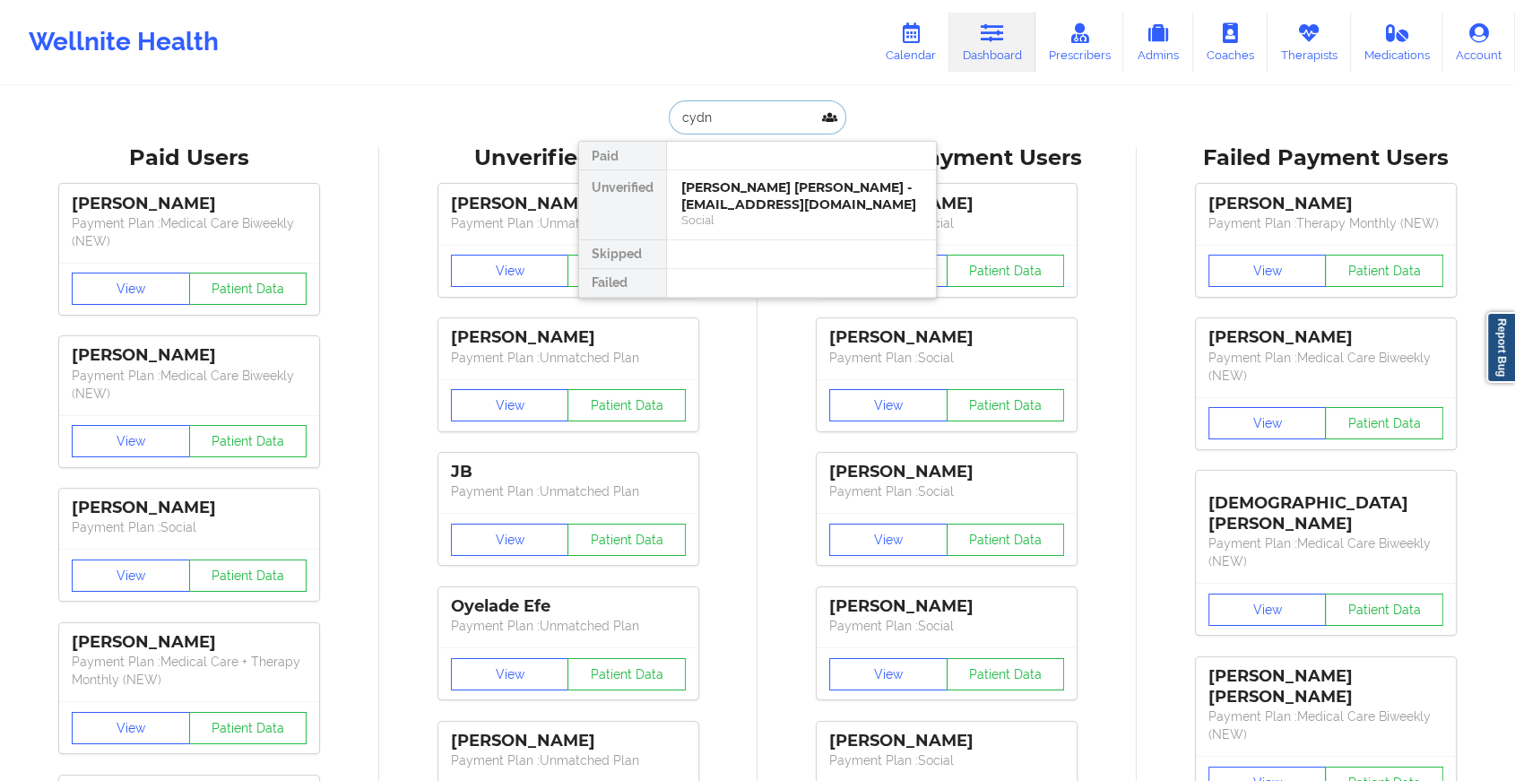
type input "[PERSON_NAME]"
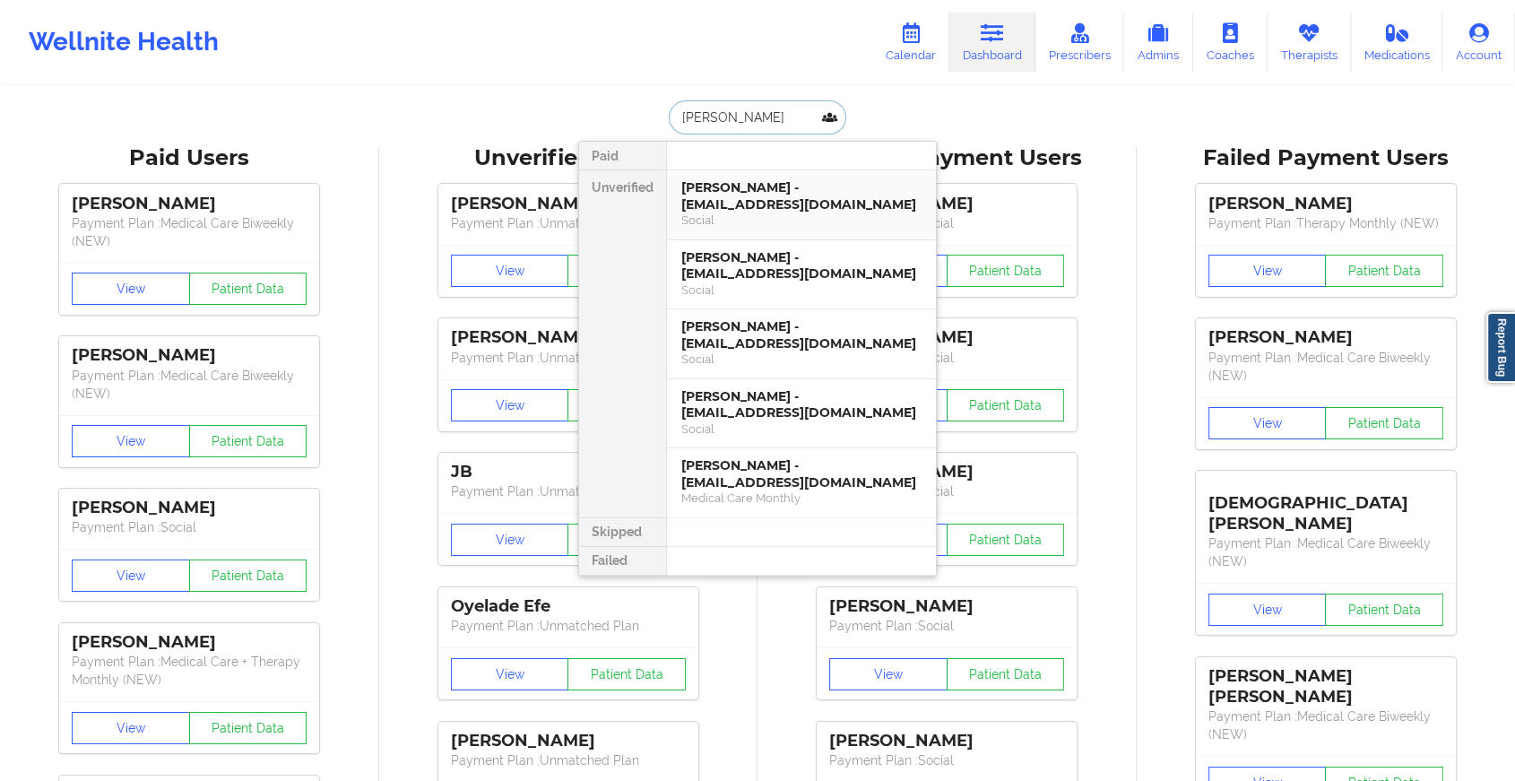
click at [769, 188] on div "[PERSON_NAME] - [EMAIL_ADDRESS][DOMAIN_NAME]" at bounding box center [801, 195] width 240 height 33
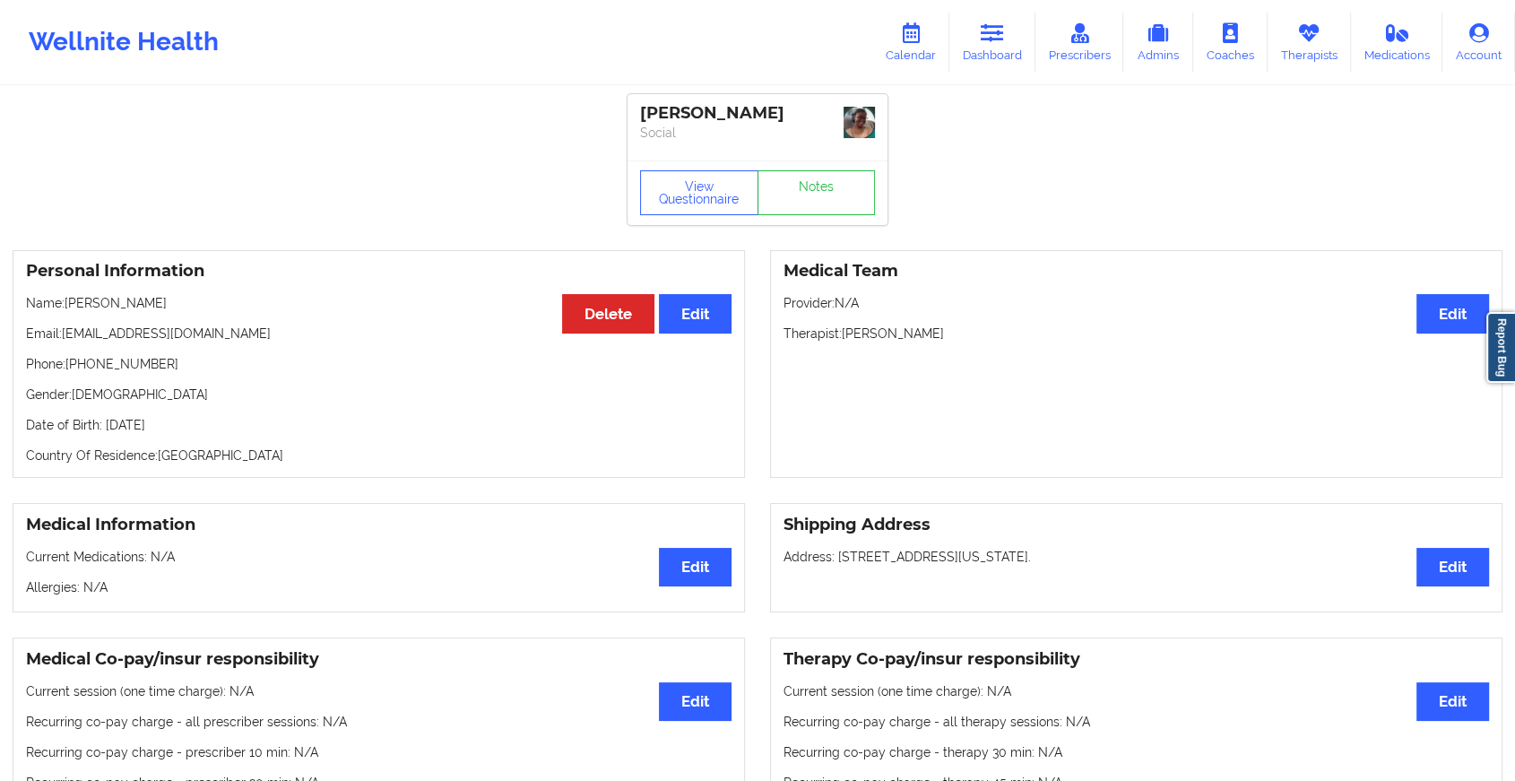
click at [817, 178] on div "View Questionnaire Notes" at bounding box center [757, 192] width 235 height 45
click at [817, 178] on link "Notes" at bounding box center [816, 192] width 118 height 45
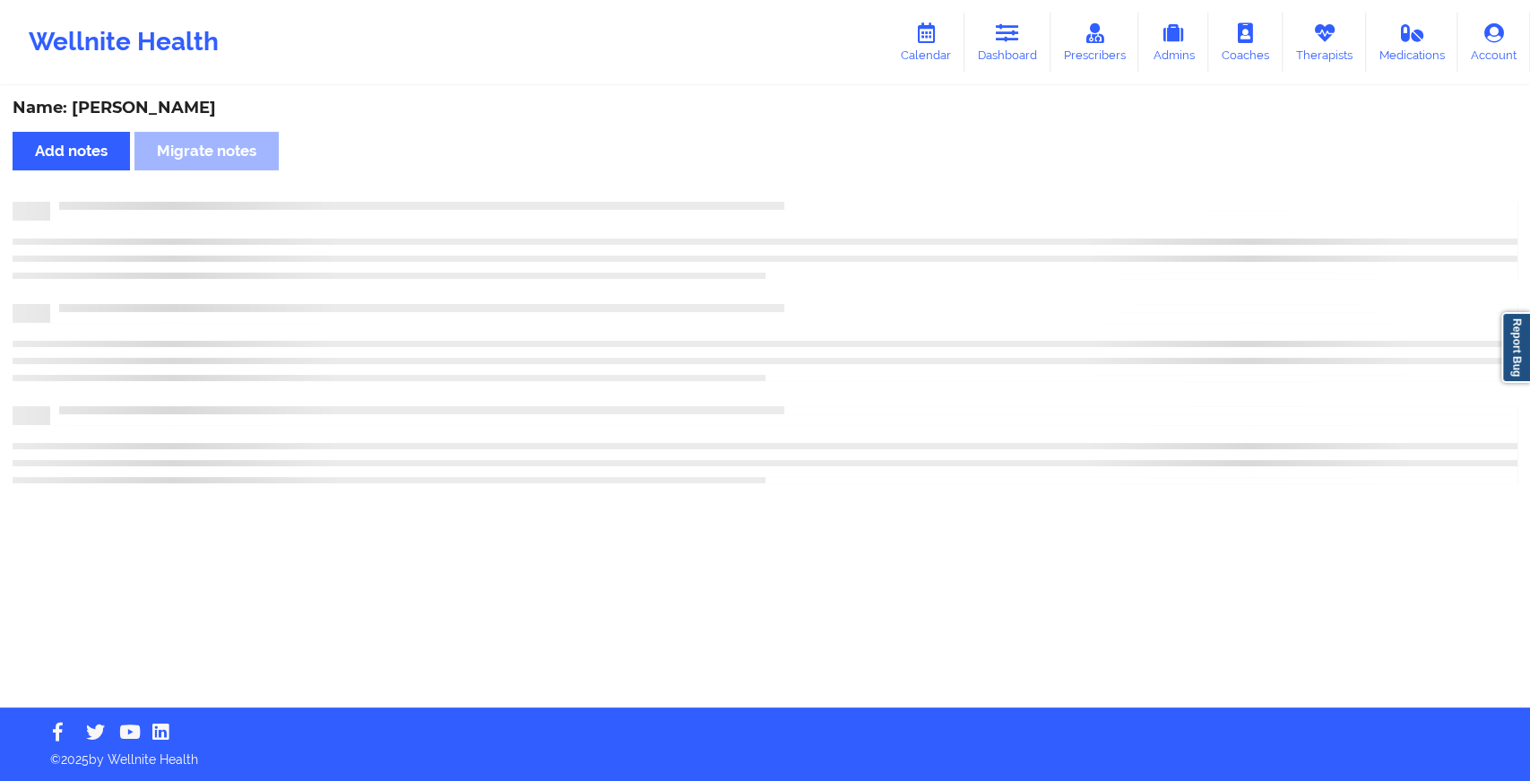
click at [817, 178] on div "Name: [PERSON_NAME] Add notes Migrate notes" at bounding box center [765, 397] width 1530 height 619
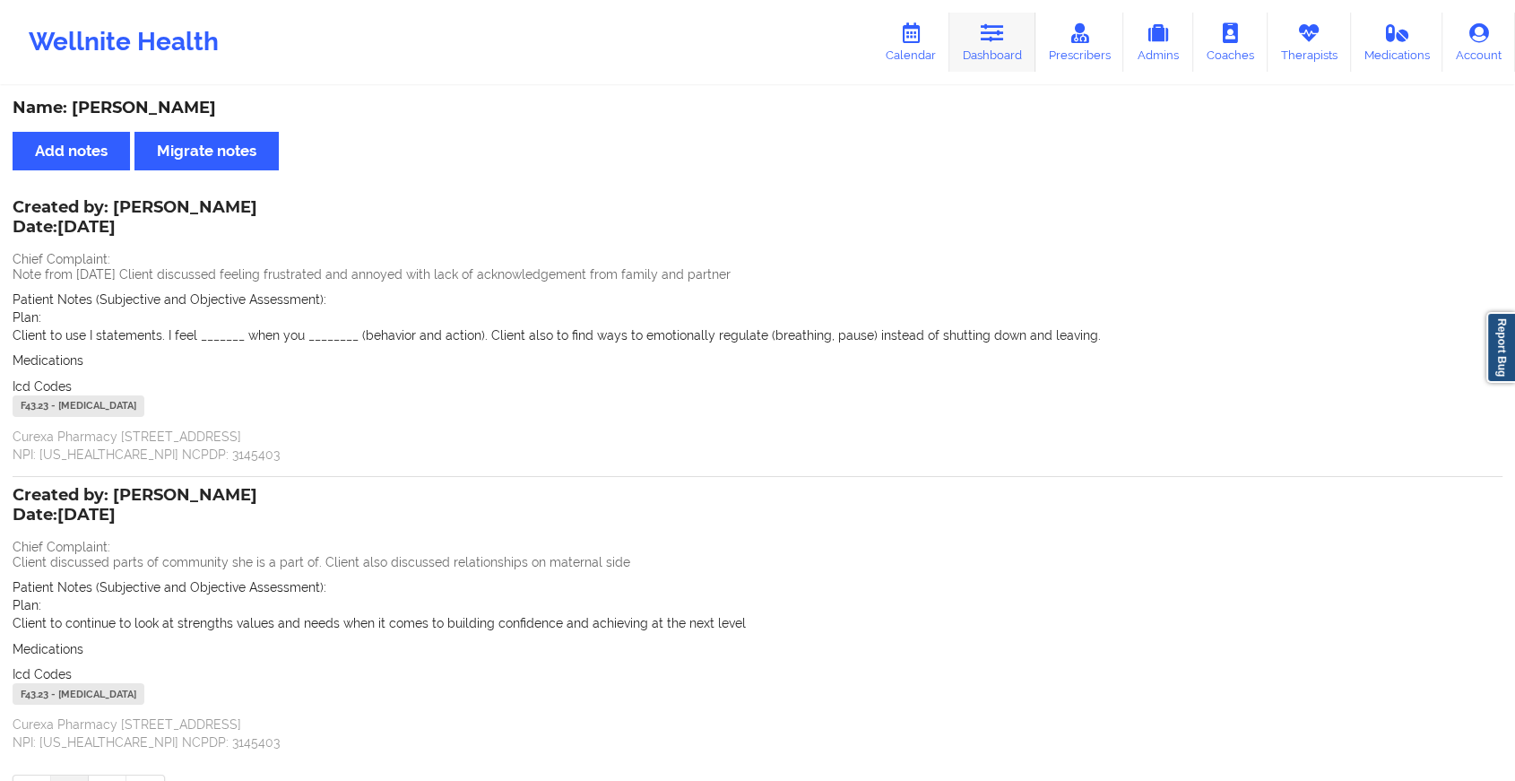
click at [998, 47] on link "Dashboard" at bounding box center [992, 42] width 86 height 59
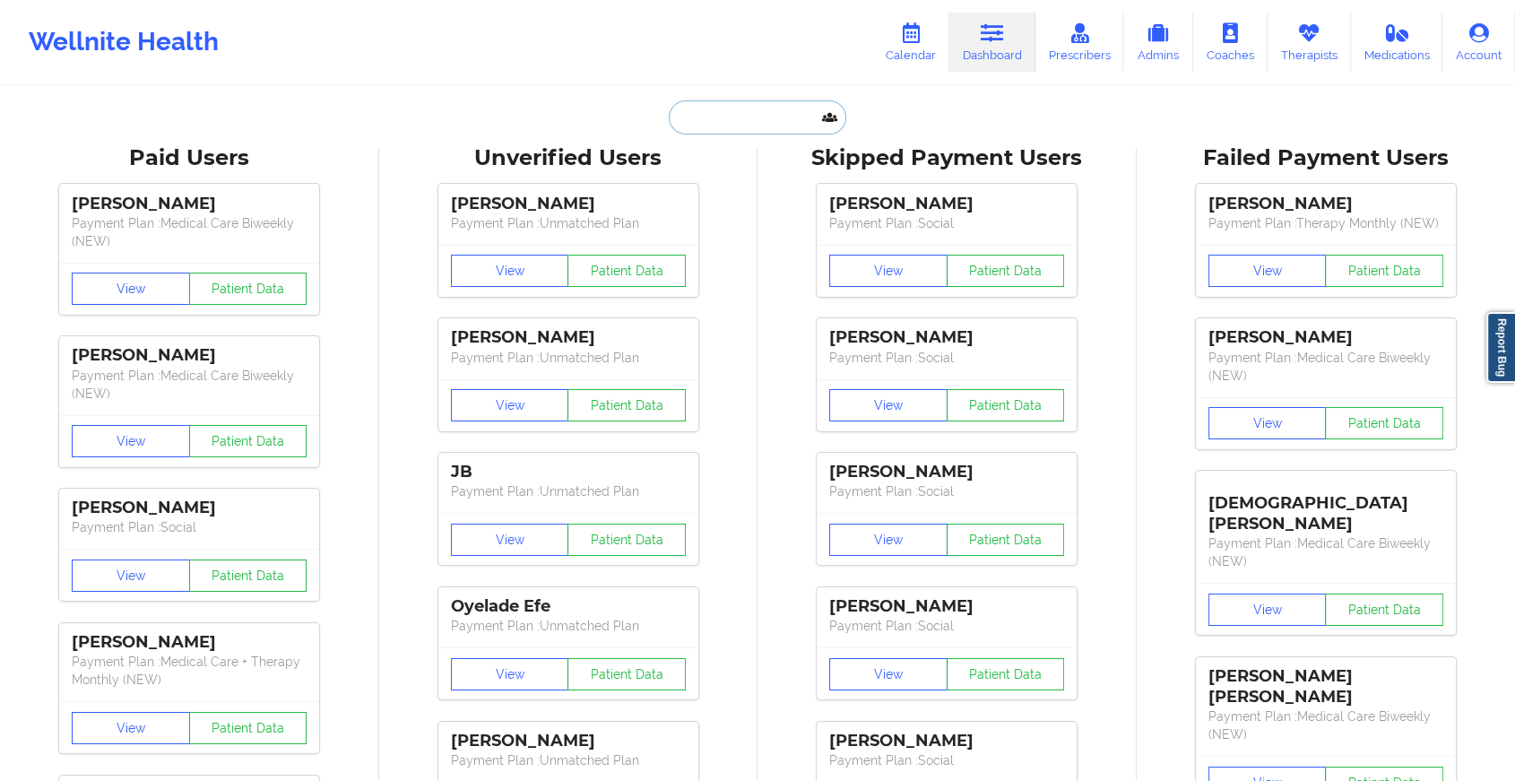
click at [716, 115] on input "text" at bounding box center [757, 117] width 177 height 34
paste input "[PERSON_NAME][EMAIL_ADDRESS][PERSON_NAME][DOMAIN_NAME]"
type input "[PERSON_NAME][EMAIL_ADDRESS][PERSON_NAME][DOMAIN_NAME]"
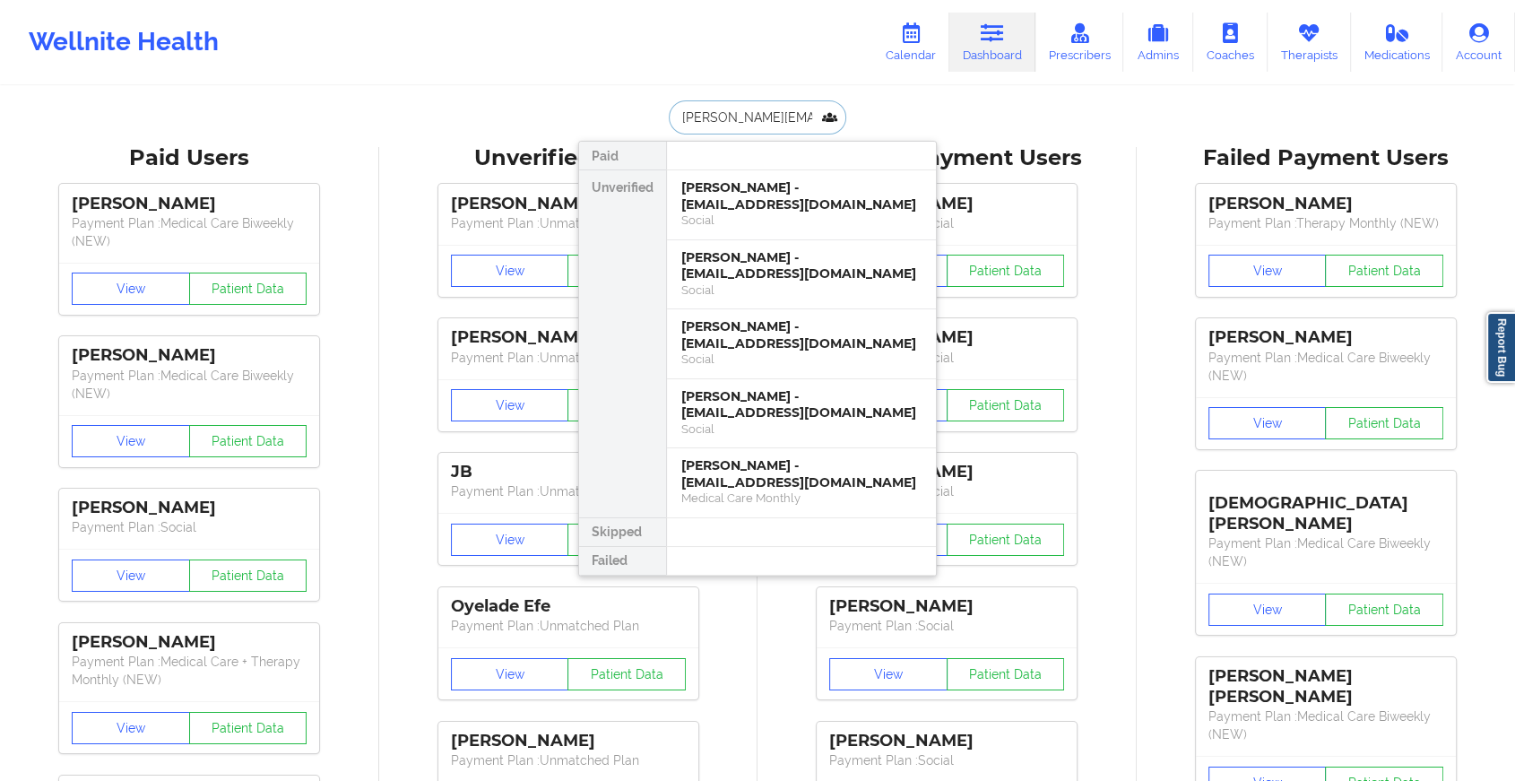
scroll to position [0, 42]
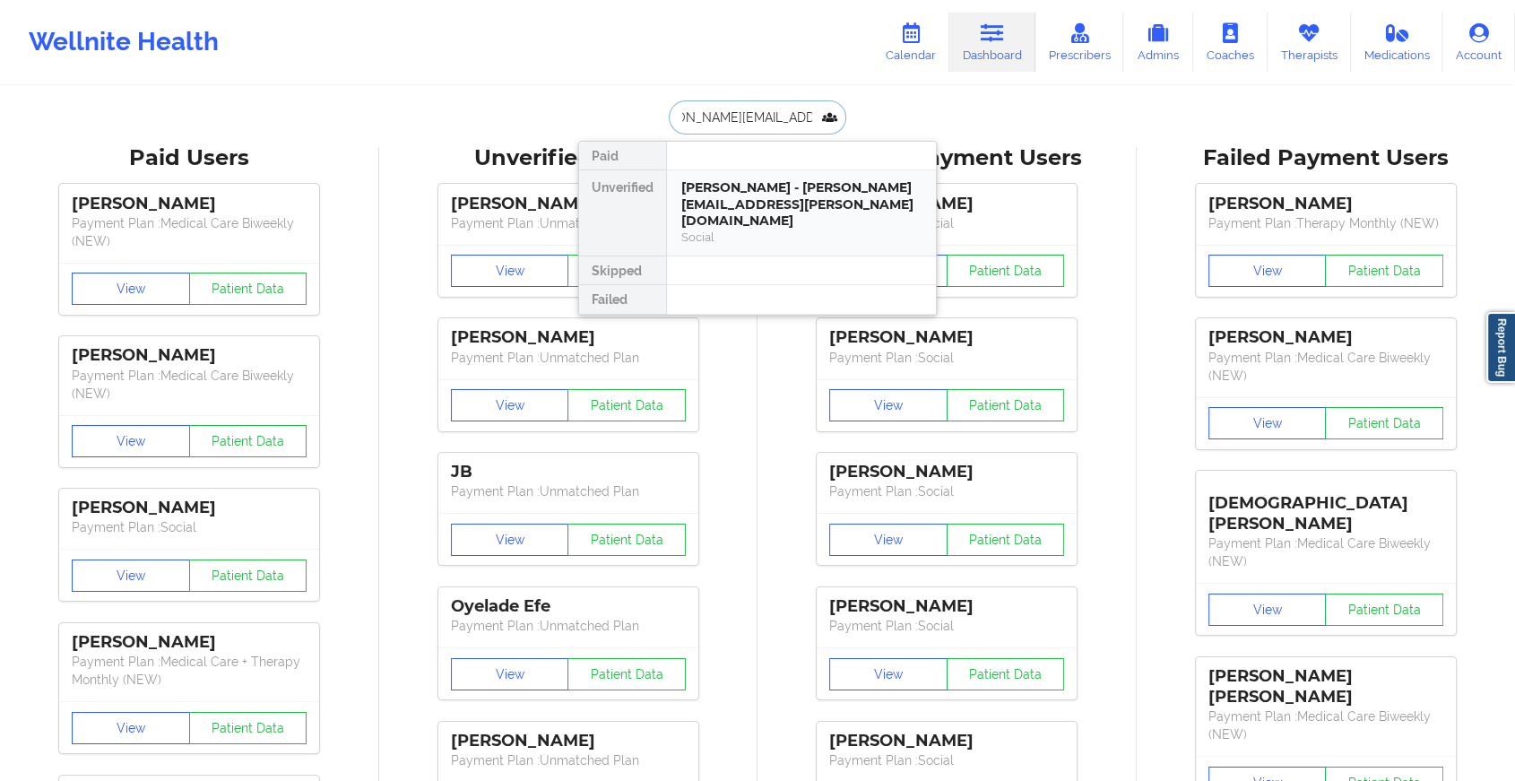
click at [718, 193] on div "[PERSON_NAME] - [PERSON_NAME][EMAIL_ADDRESS][PERSON_NAME][DOMAIN_NAME]" at bounding box center [801, 204] width 240 height 50
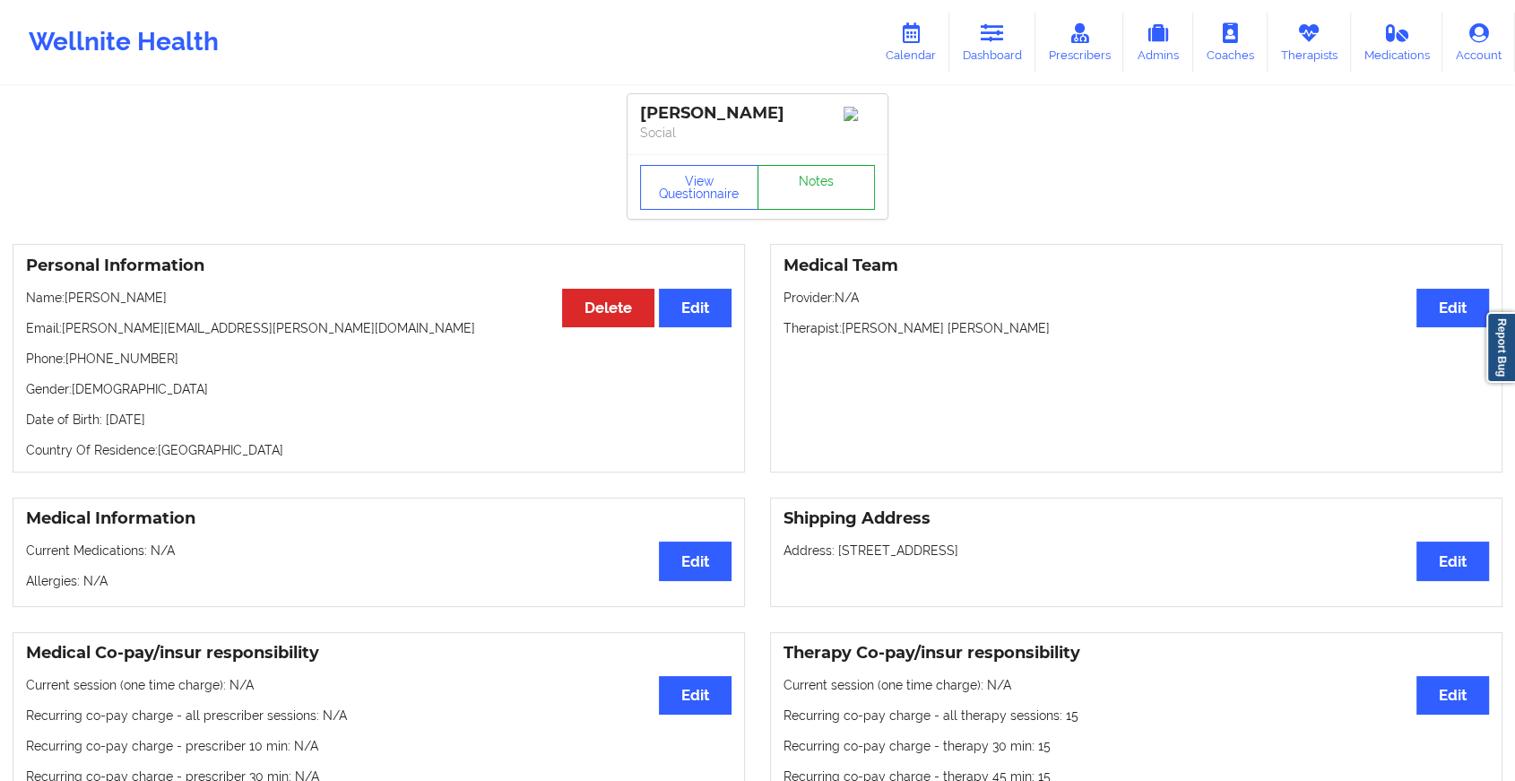
click at [852, 179] on link "Notes" at bounding box center [816, 187] width 118 height 45
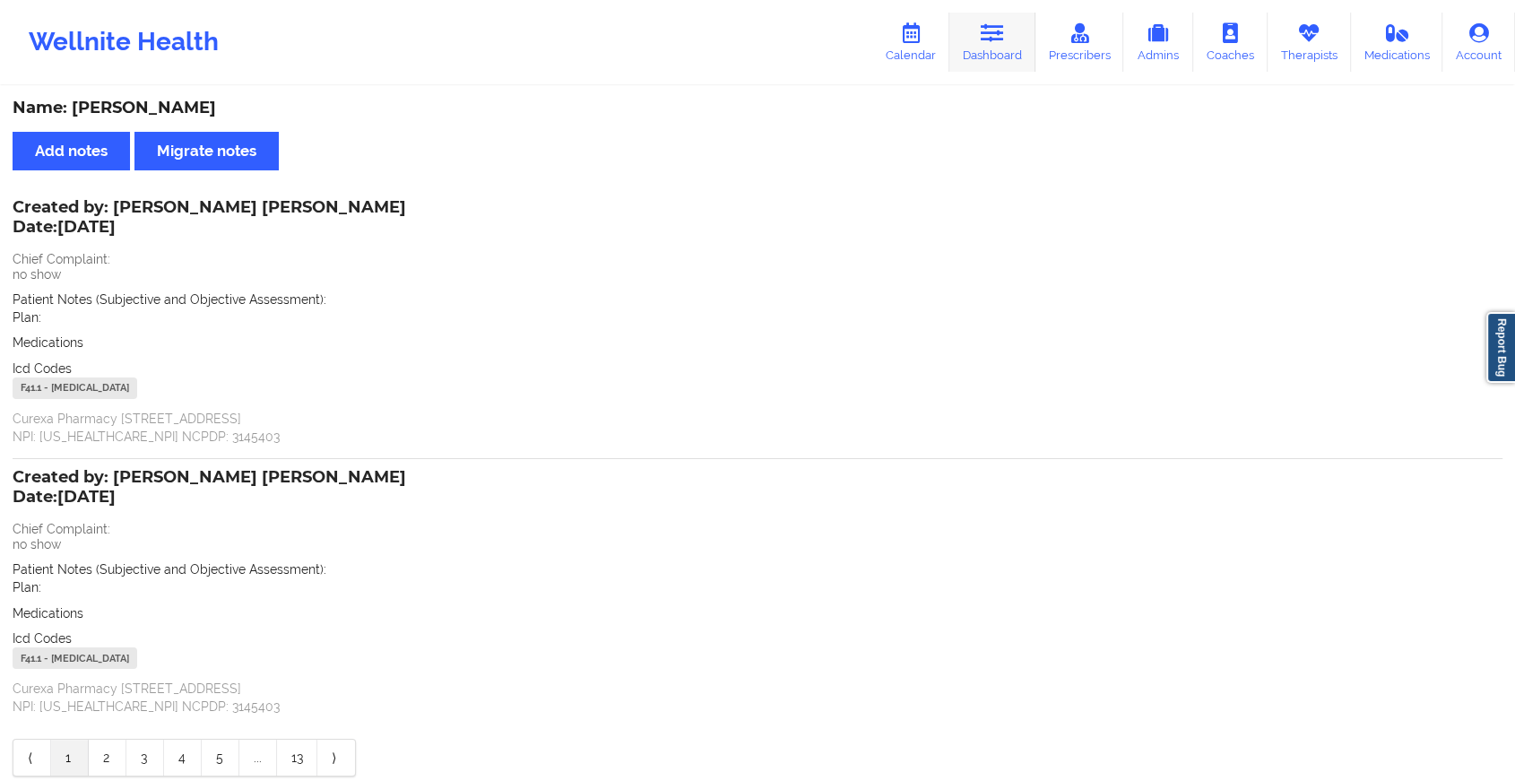
click at [1012, 50] on link "Dashboard" at bounding box center [992, 42] width 86 height 59
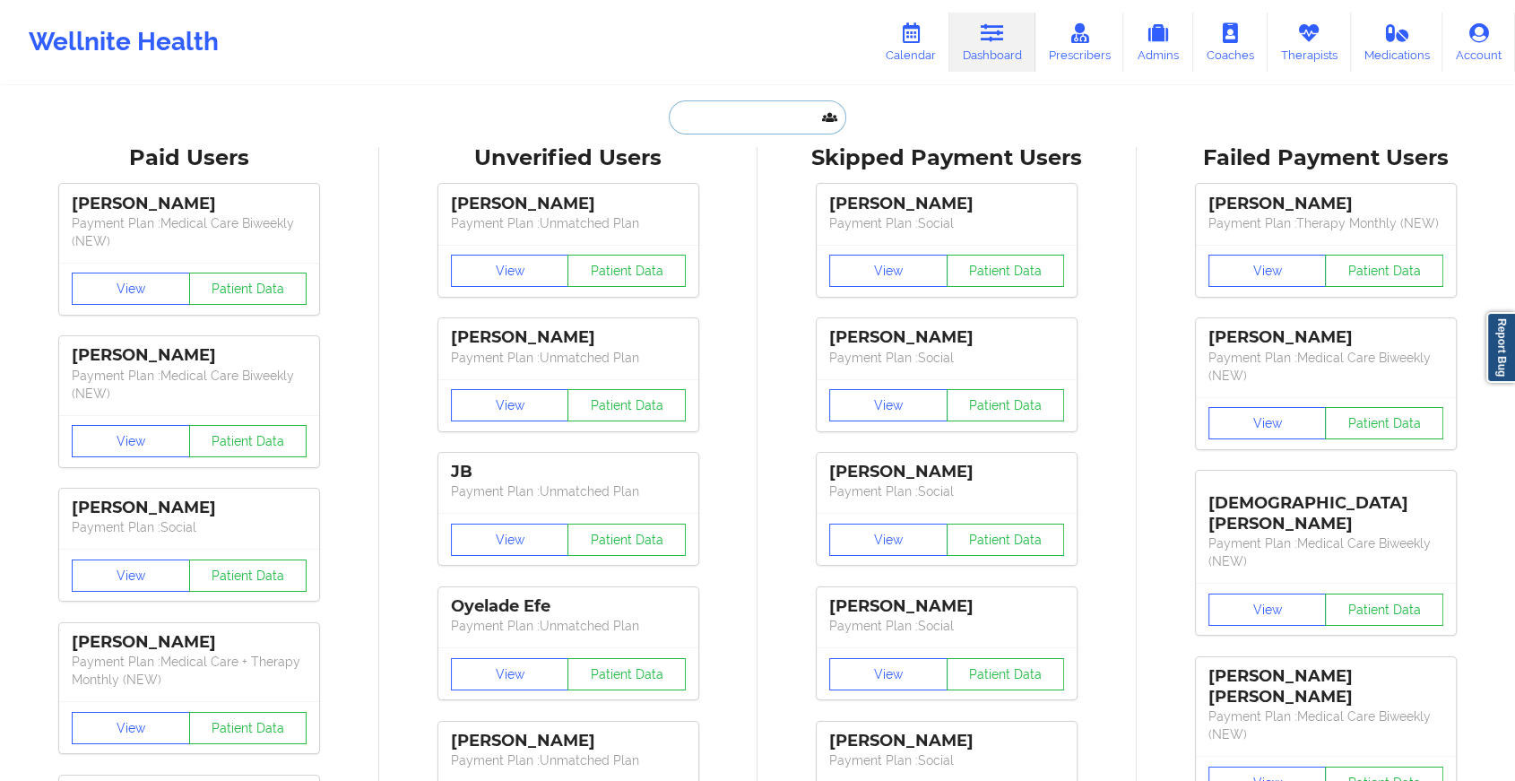
click at [745, 119] on input "text" at bounding box center [757, 117] width 177 height 34
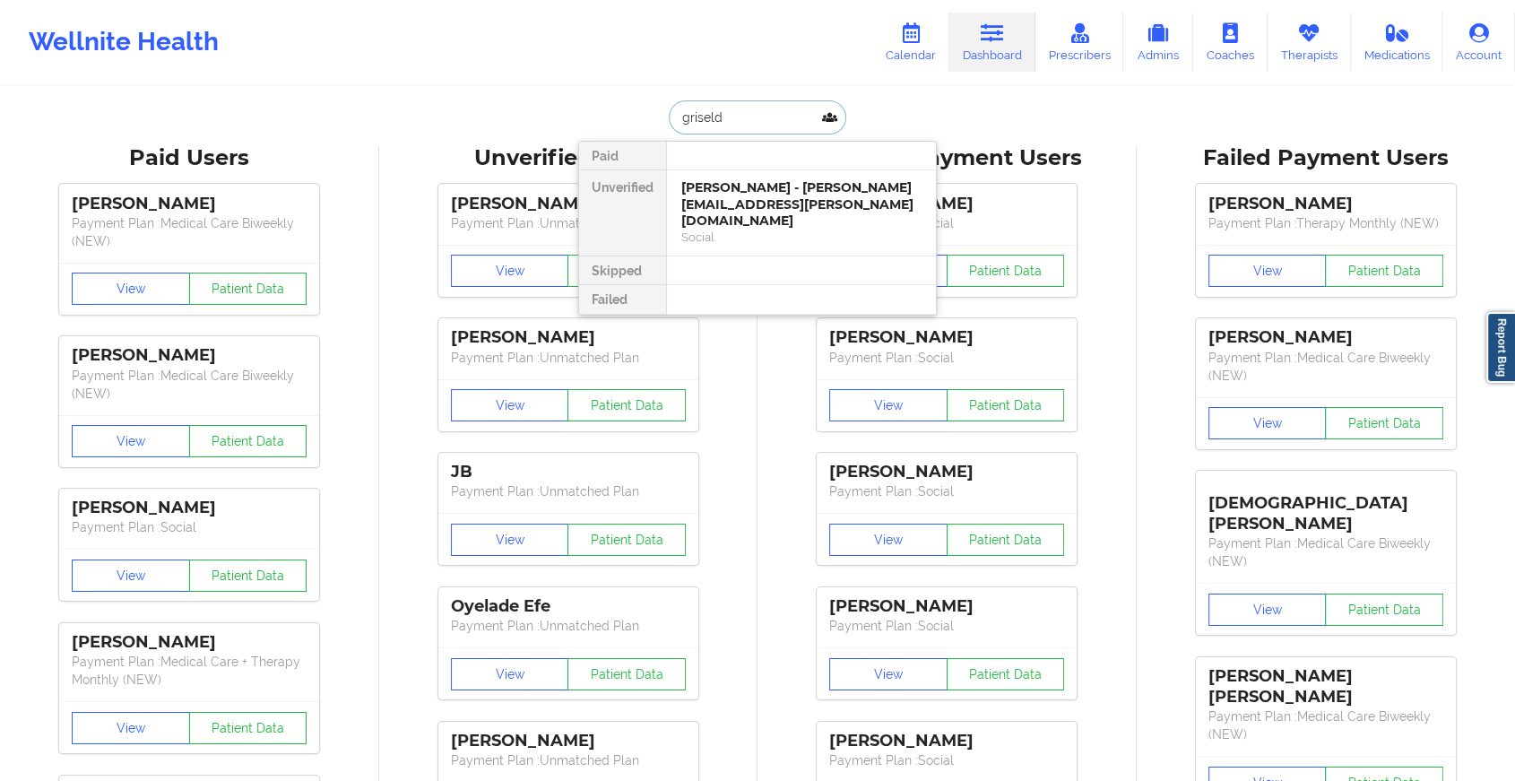
type input "[PERSON_NAME]"
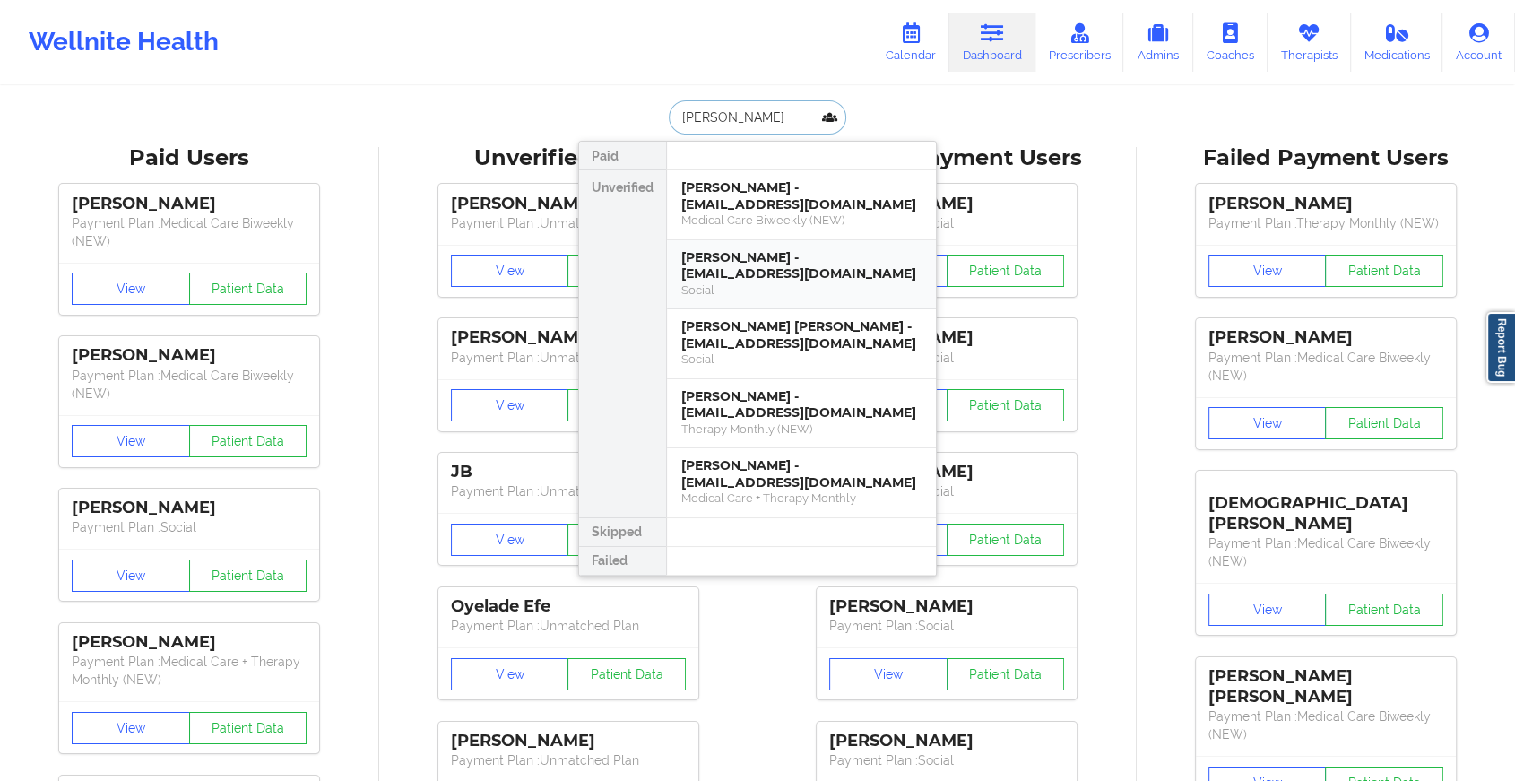
click at [757, 272] on div "[PERSON_NAME] - [EMAIL_ADDRESS][DOMAIN_NAME]" at bounding box center [801, 265] width 240 height 33
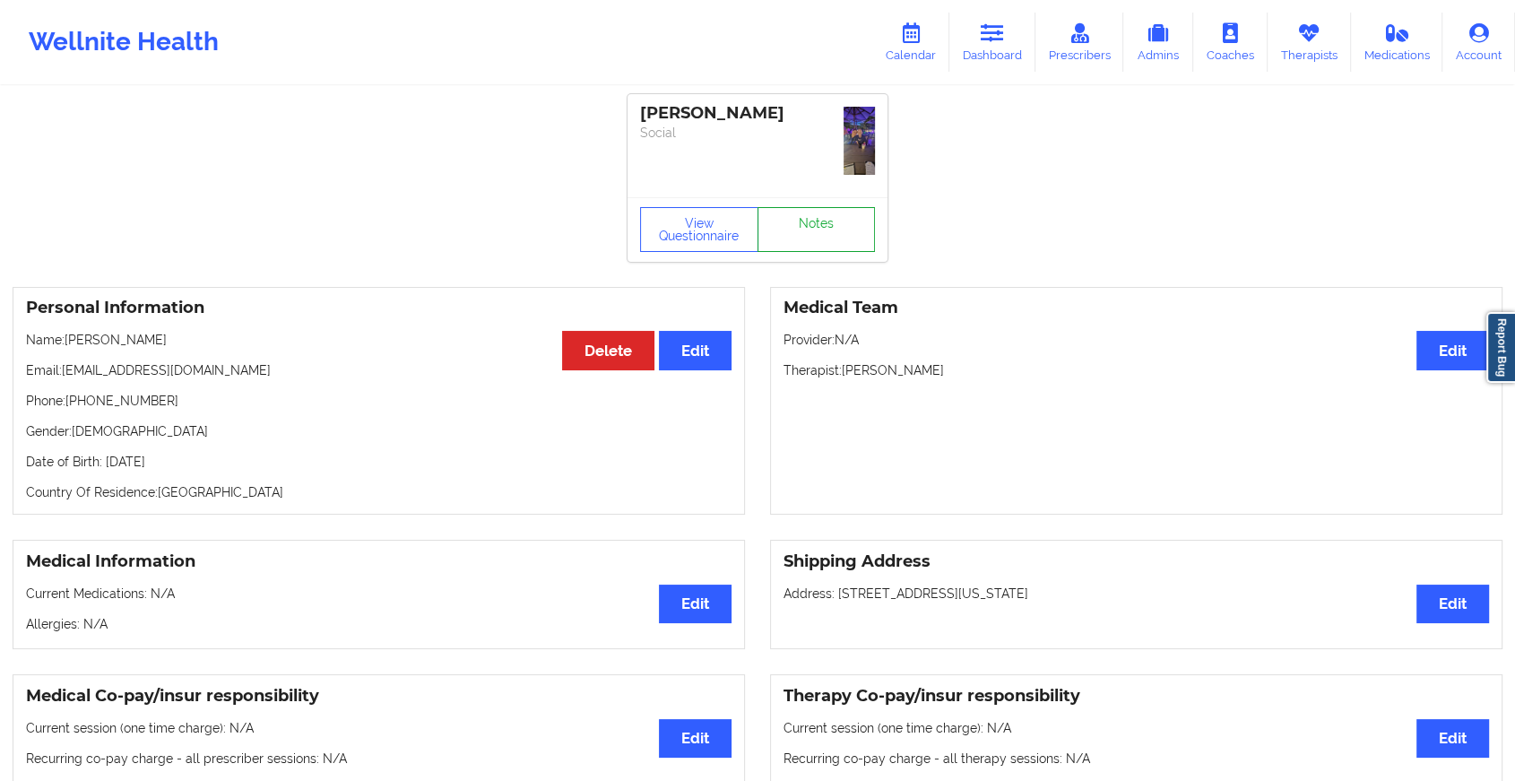
click at [802, 207] on link "Notes" at bounding box center [816, 229] width 118 height 45
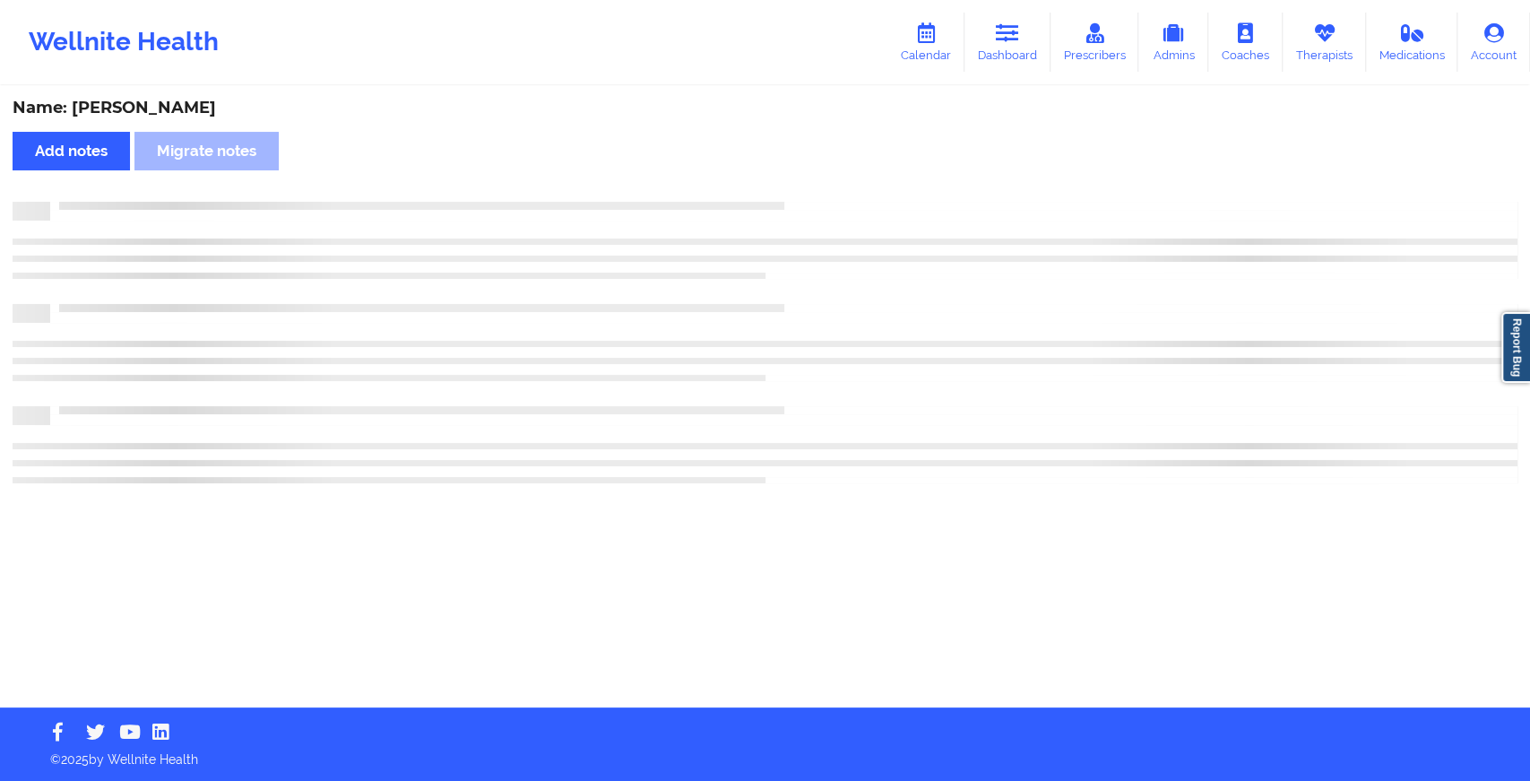
click at [802, 195] on div "Name: [PERSON_NAME] Add notes Migrate notes" at bounding box center [765, 397] width 1530 height 619
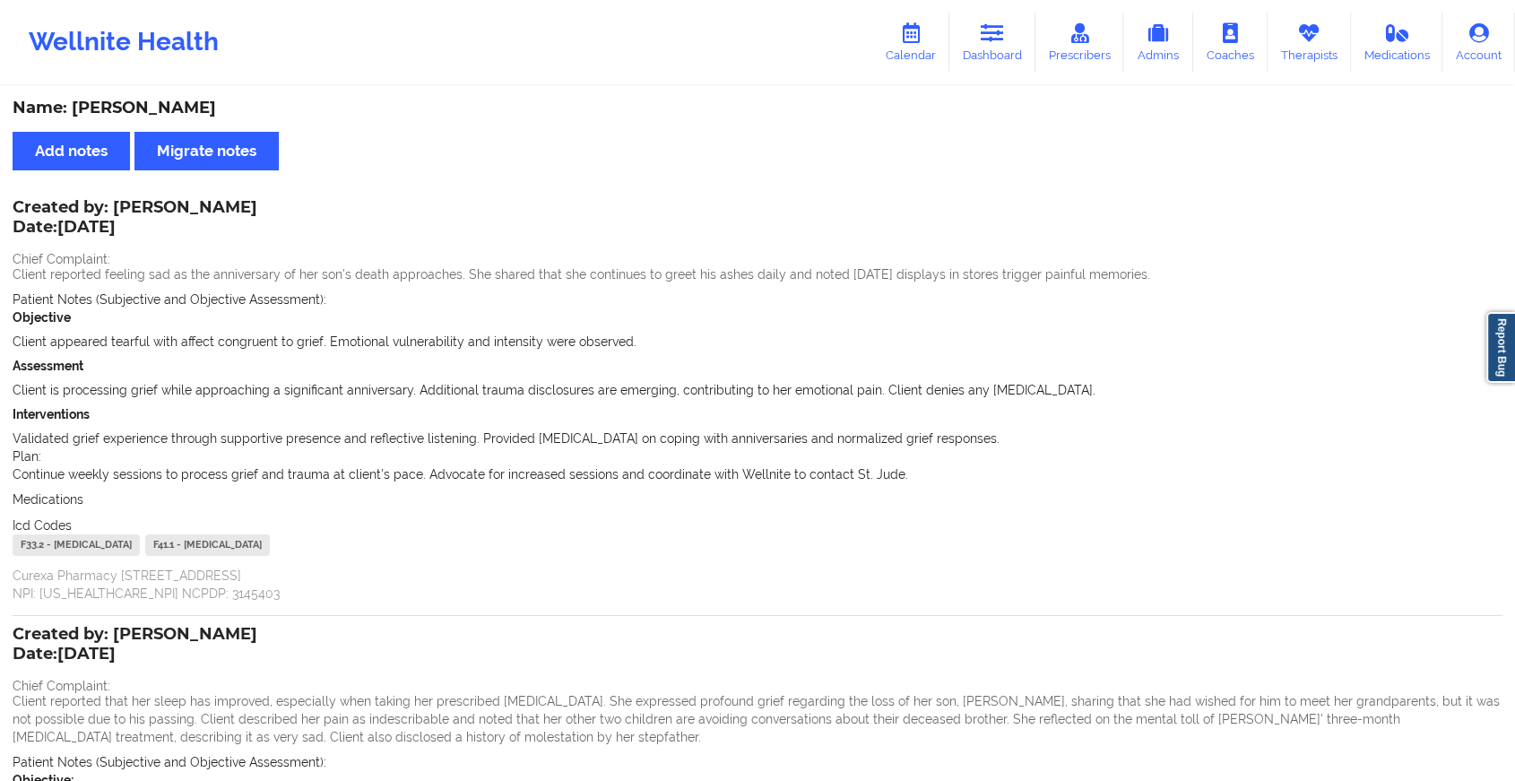
scroll to position [430, 0]
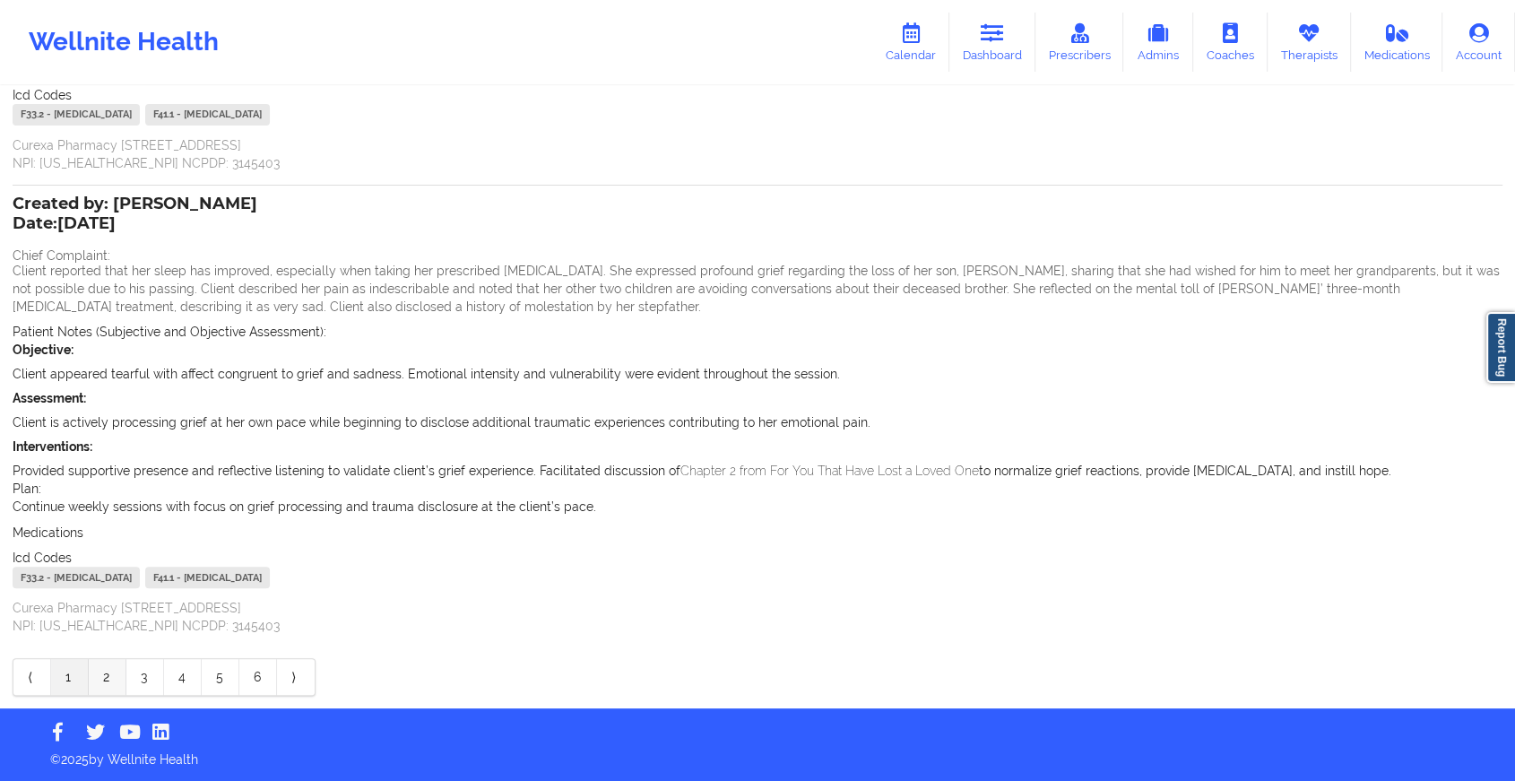
click at [104, 665] on link "2" at bounding box center [108, 677] width 38 height 36
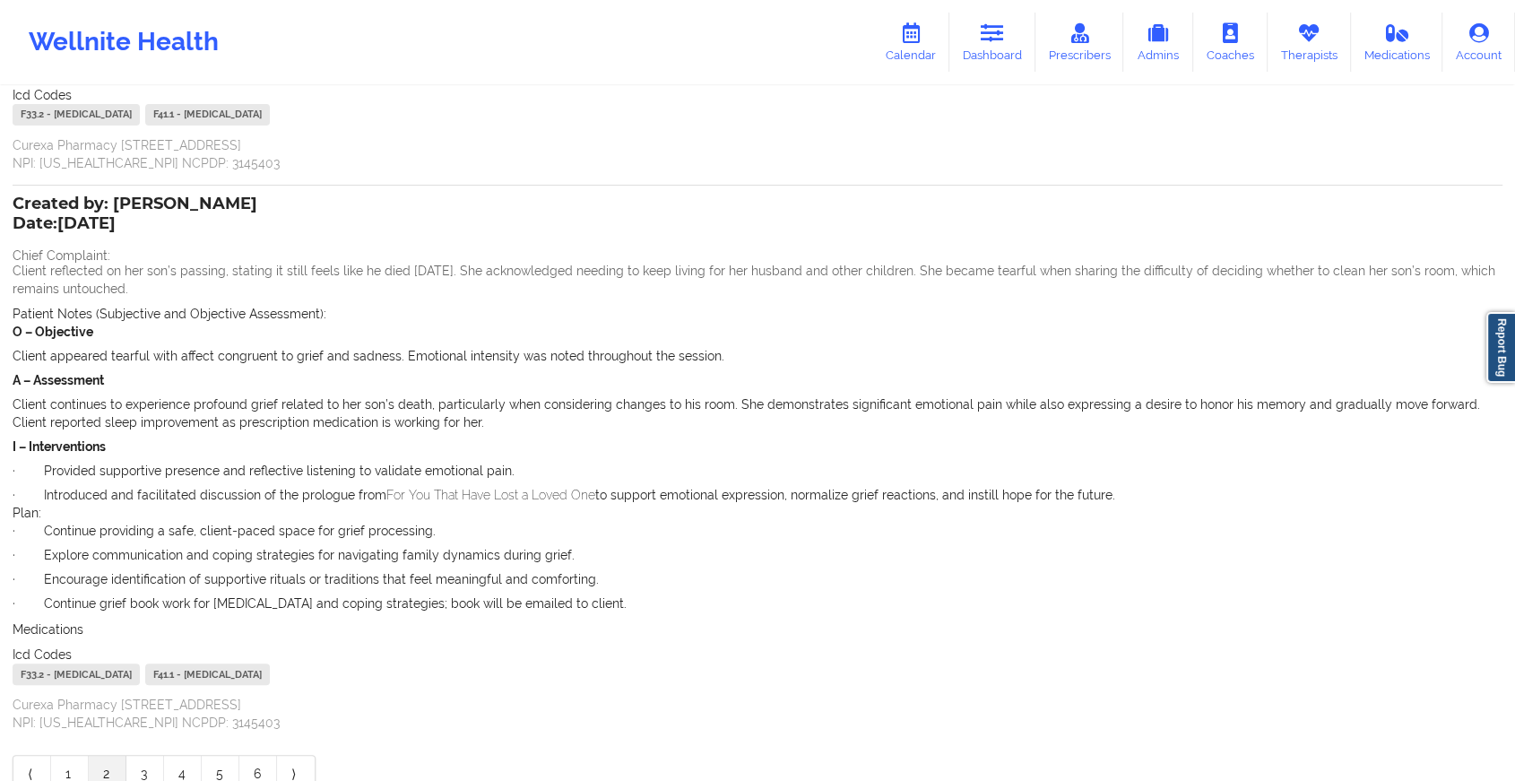
scroll to position [0, 0]
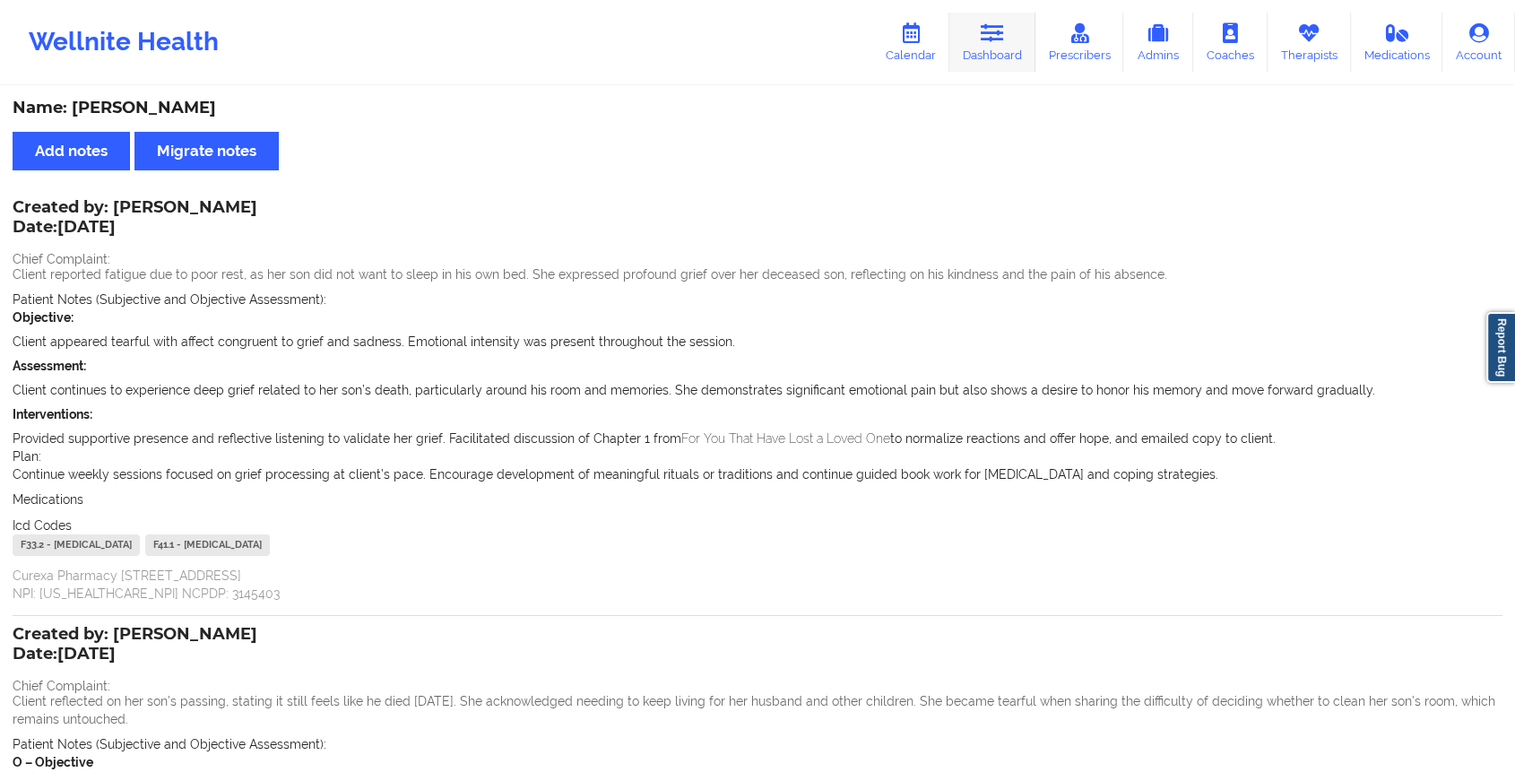
click at [1008, 48] on link "Dashboard" at bounding box center [992, 42] width 86 height 59
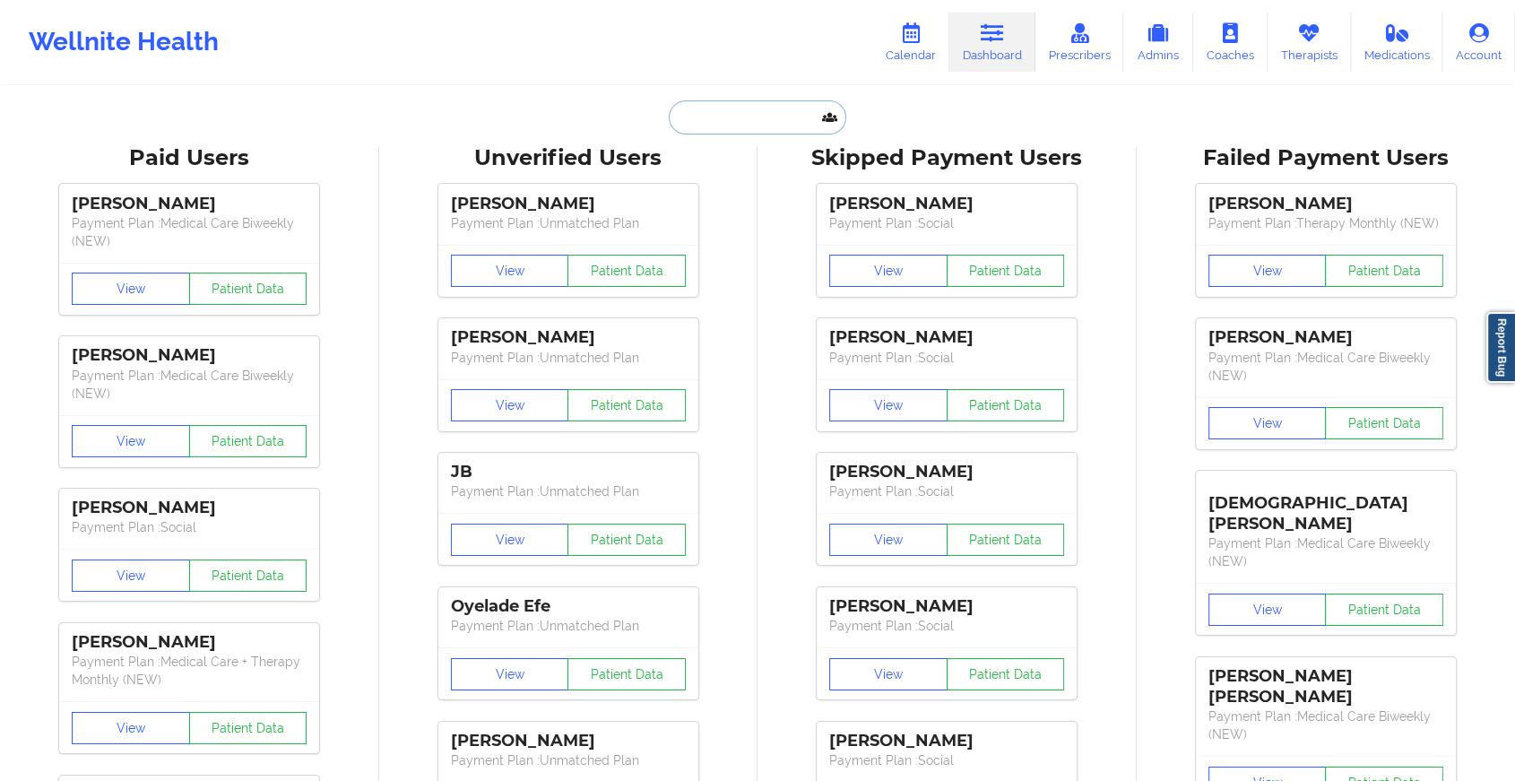
click at [685, 114] on input "text" at bounding box center [757, 117] width 177 height 34
paste input "[EMAIL_ADDRESS][DOMAIN_NAME]"
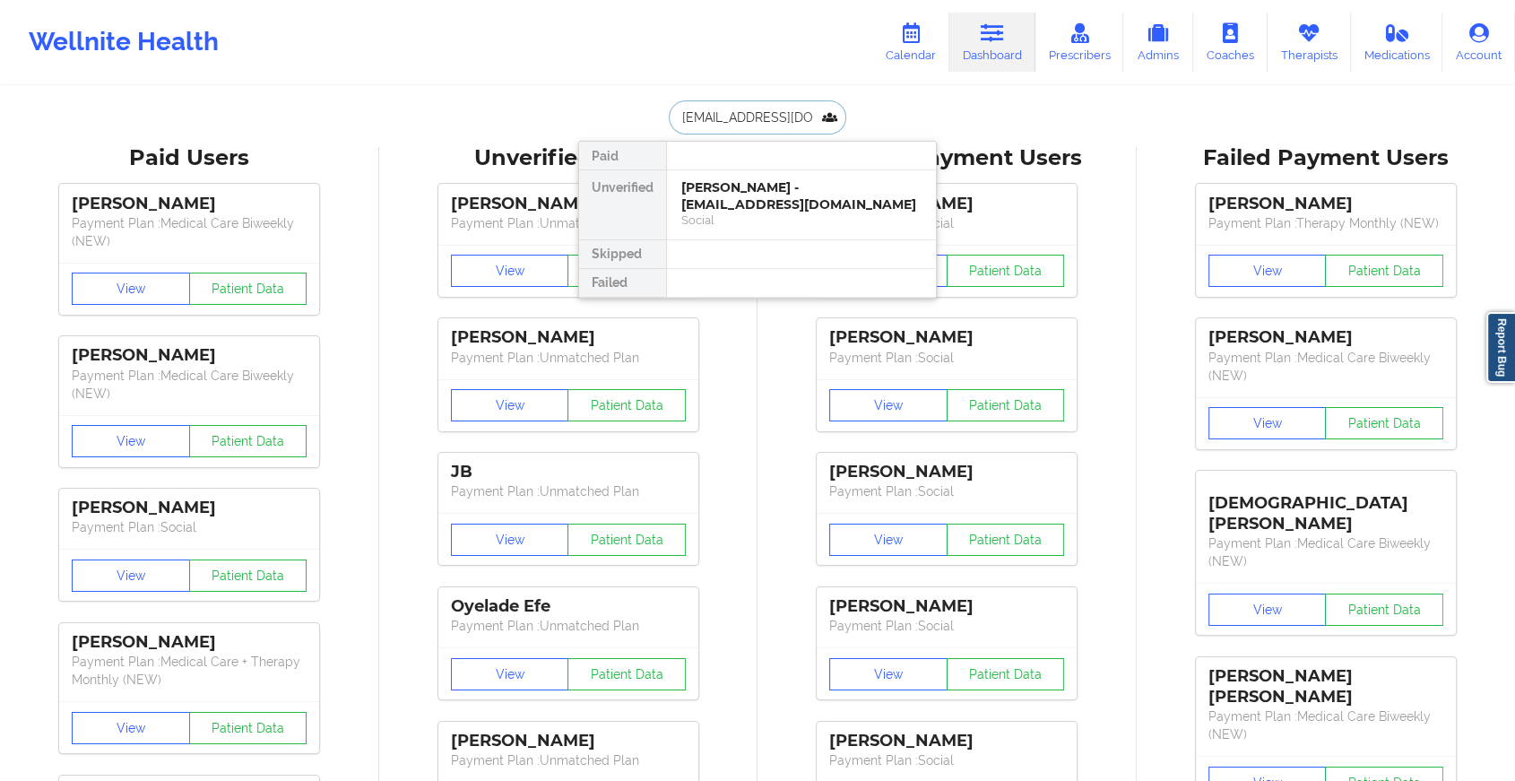
type input "[EMAIL_ADDRESS][DOMAIN_NAME]"
click at [653, 216] on div "Unverified" at bounding box center [622, 205] width 87 height 70
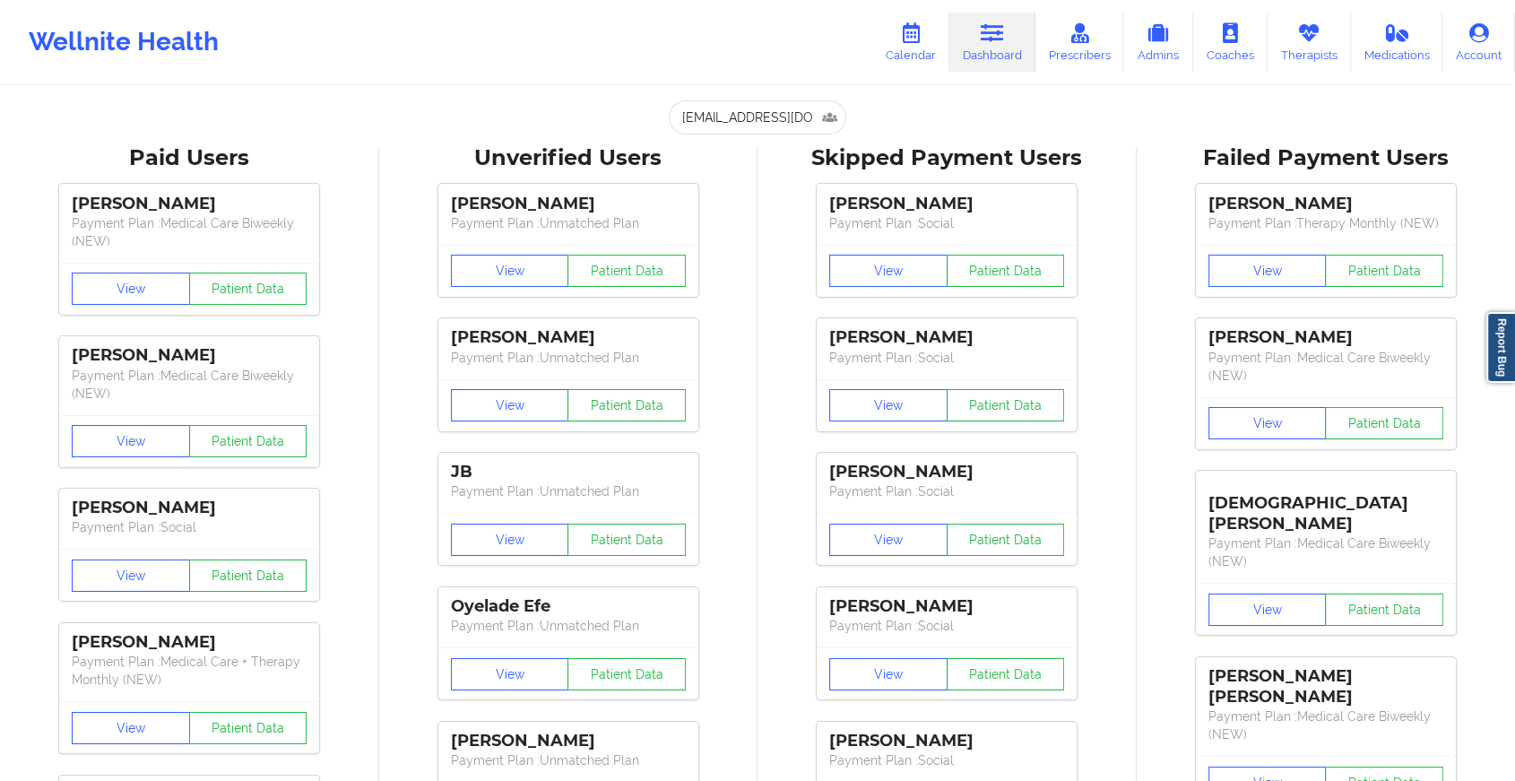
drag, startPoint x: 754, startPoint y: 134, endPoint x: 774, endPoint y: 103, distance: 37.5
click at [774, 103] on input "[EMAIL_ADDRESS][DOMAIN_NAME]" at bounding box center [757, 117] width 177 height 34
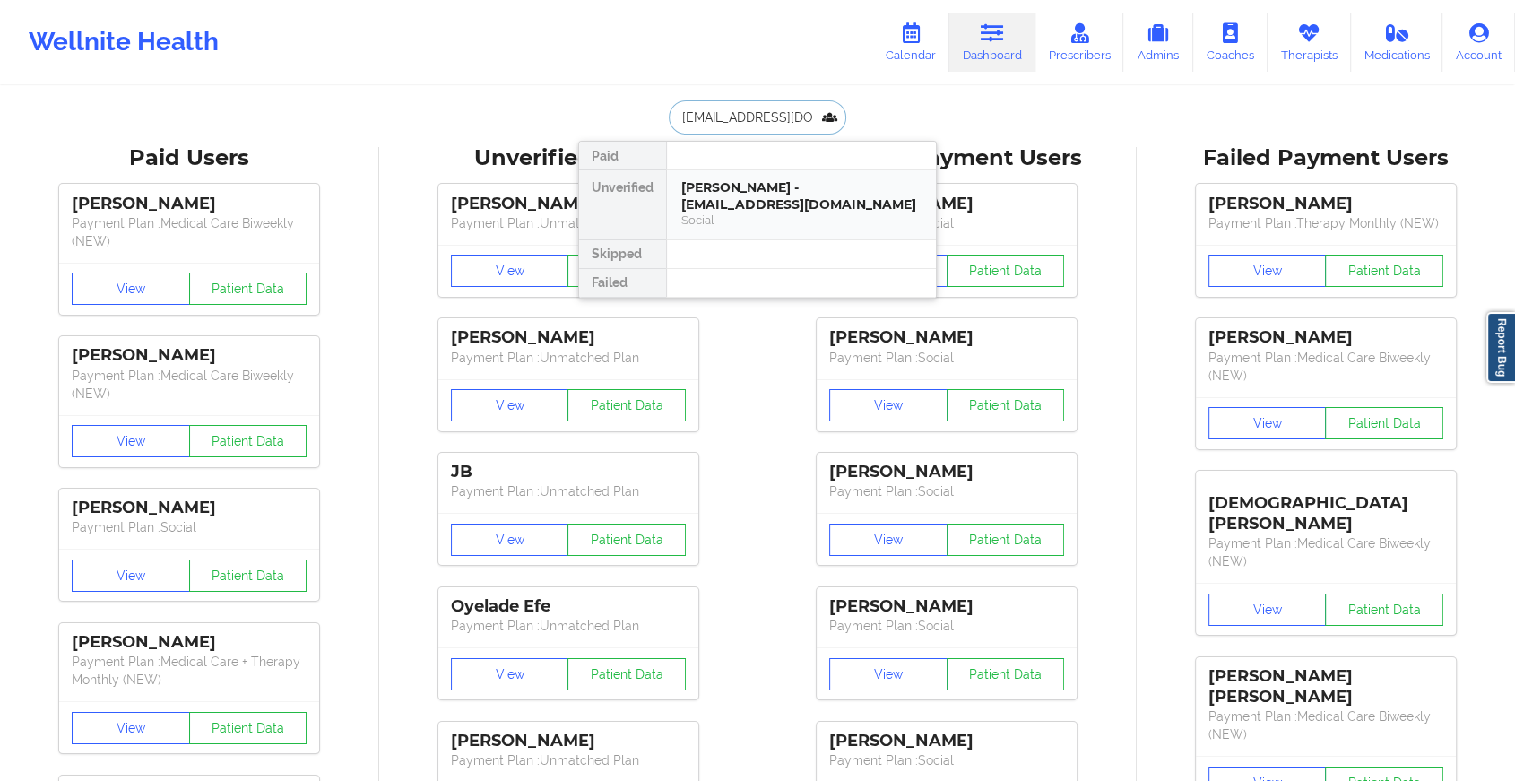
click at [755, 189] on div "[PERSON_NAME] - [EMAIL_ADDRESS][DOMAIN_NAME]" at bounding box center [801, 195] width 240 height 33
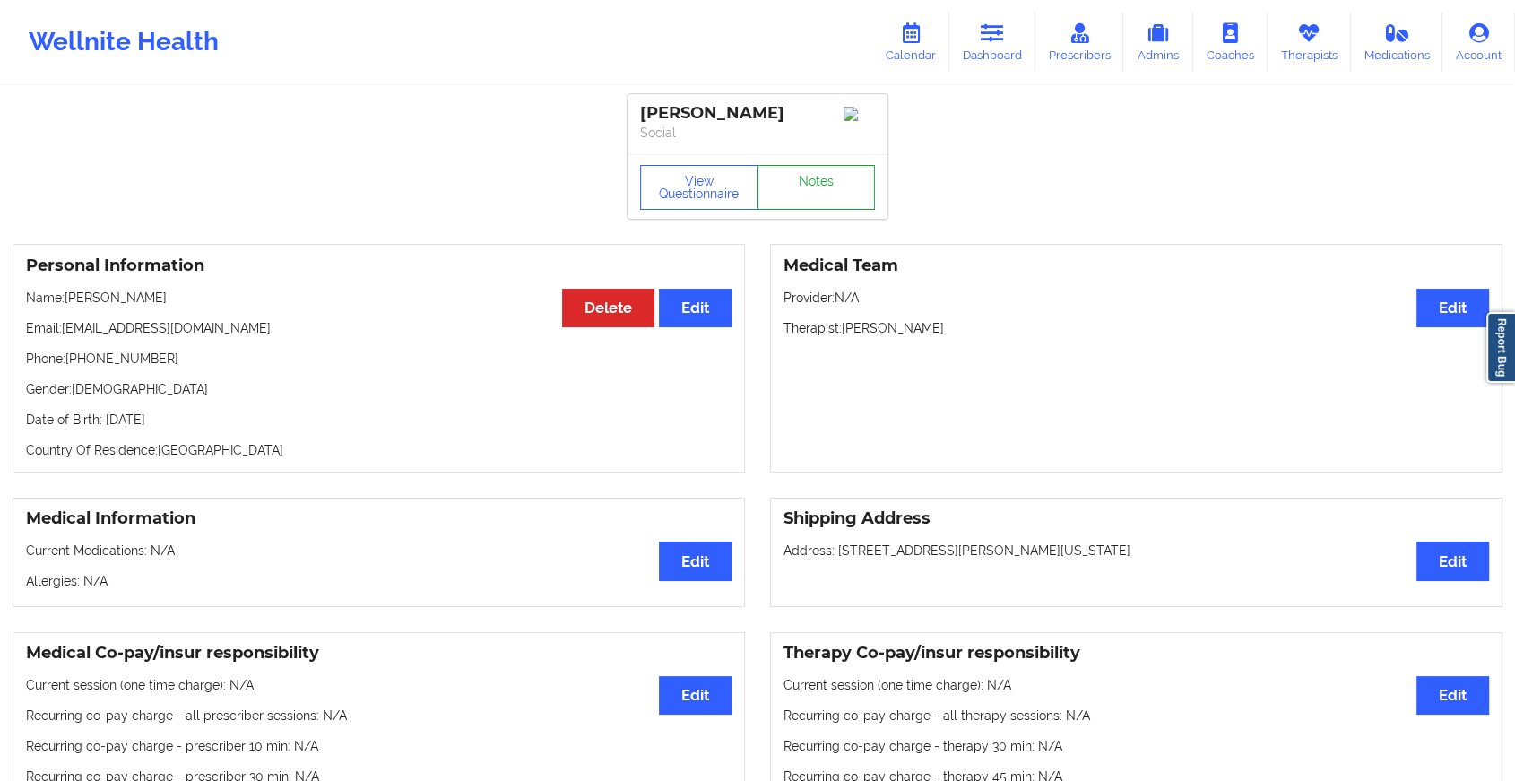
click at [791, 177] on link "Notes" at bounding box center [816, 187] width 118 height 45
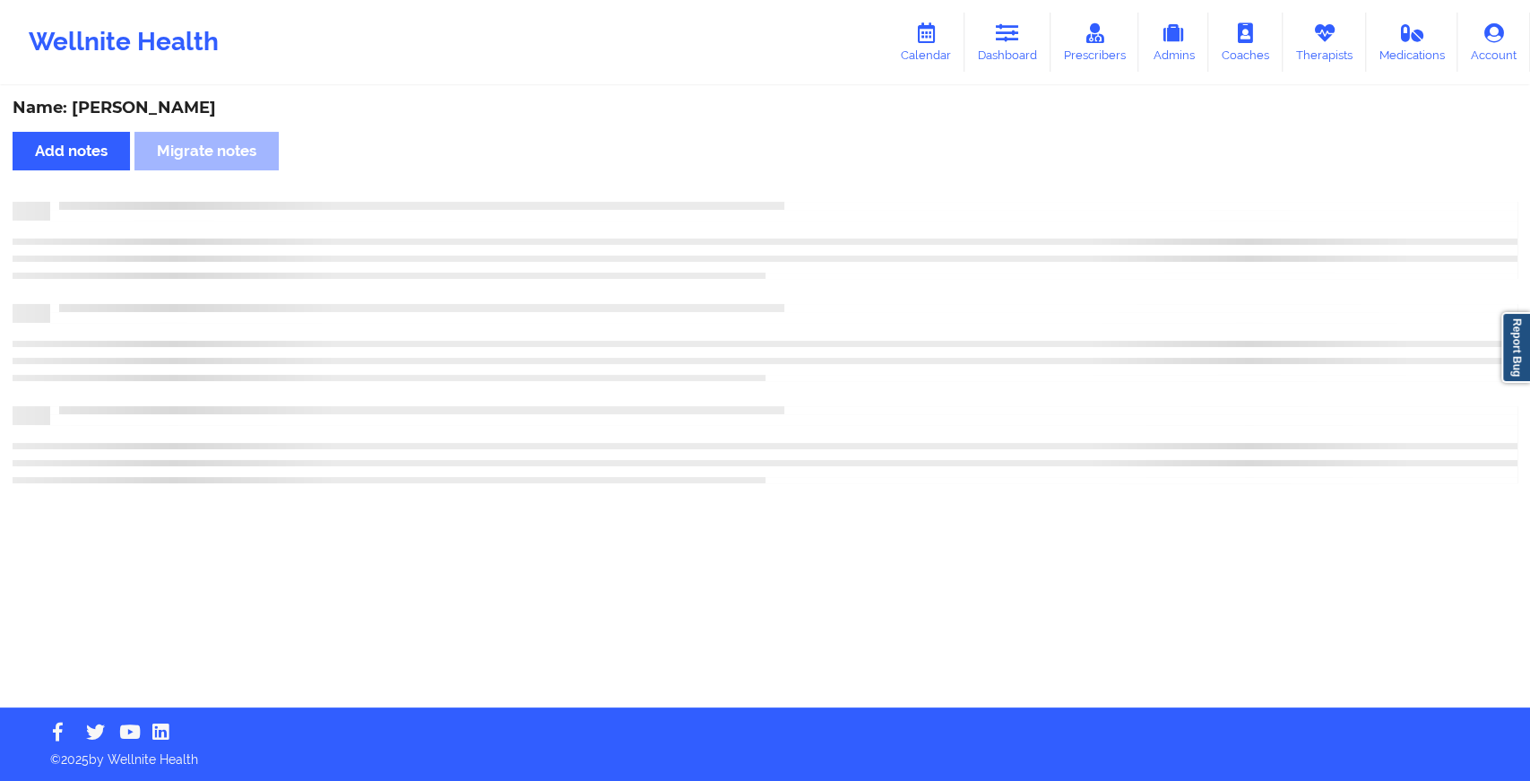
click at [791, 177] on div "Name: [PERSON_NAME] Add notes Migrate notes" at bounding box center [765, 397] width 1530 height 619
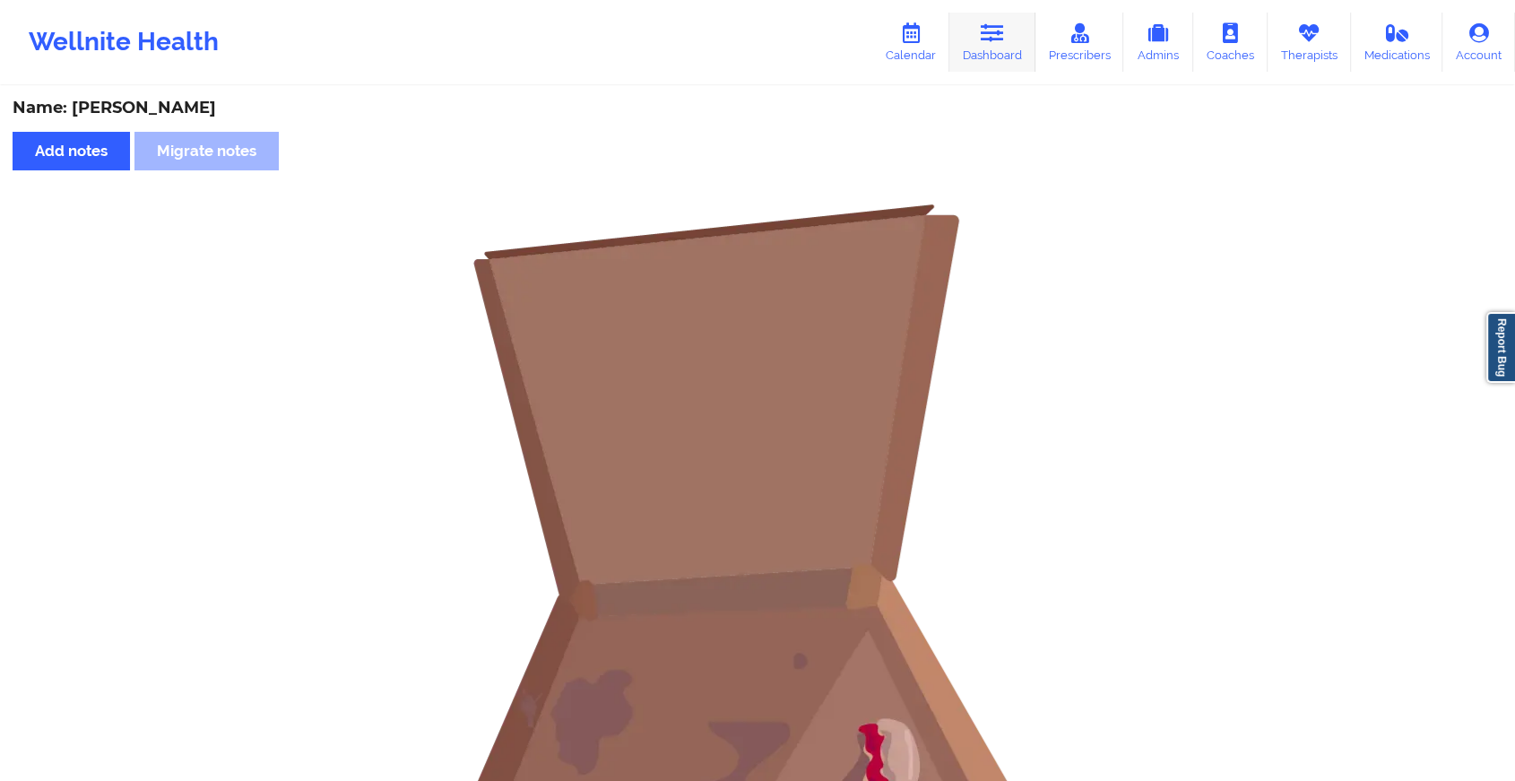
click at [986, 41] on icon at bounding box center [992, 33] width 23 height 20
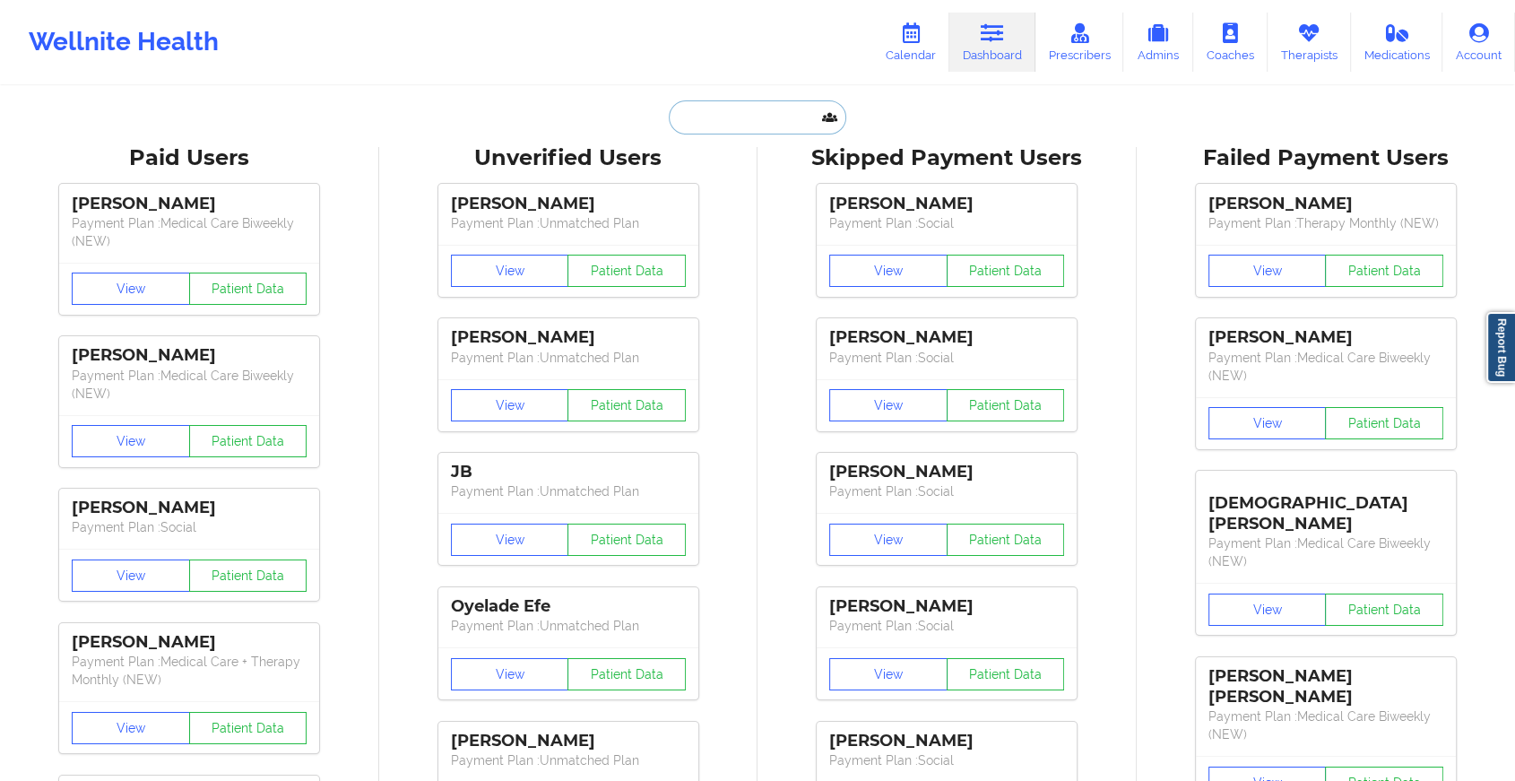
click at [713, 109] on input "text" at bounding box center [757, 117] width 177 height 34
paste input "[EMAIL_ADDRESS][DOMAIN_NAME]"
type input "[EMAIL_ADDRESS][DOMAIN_NAME]"
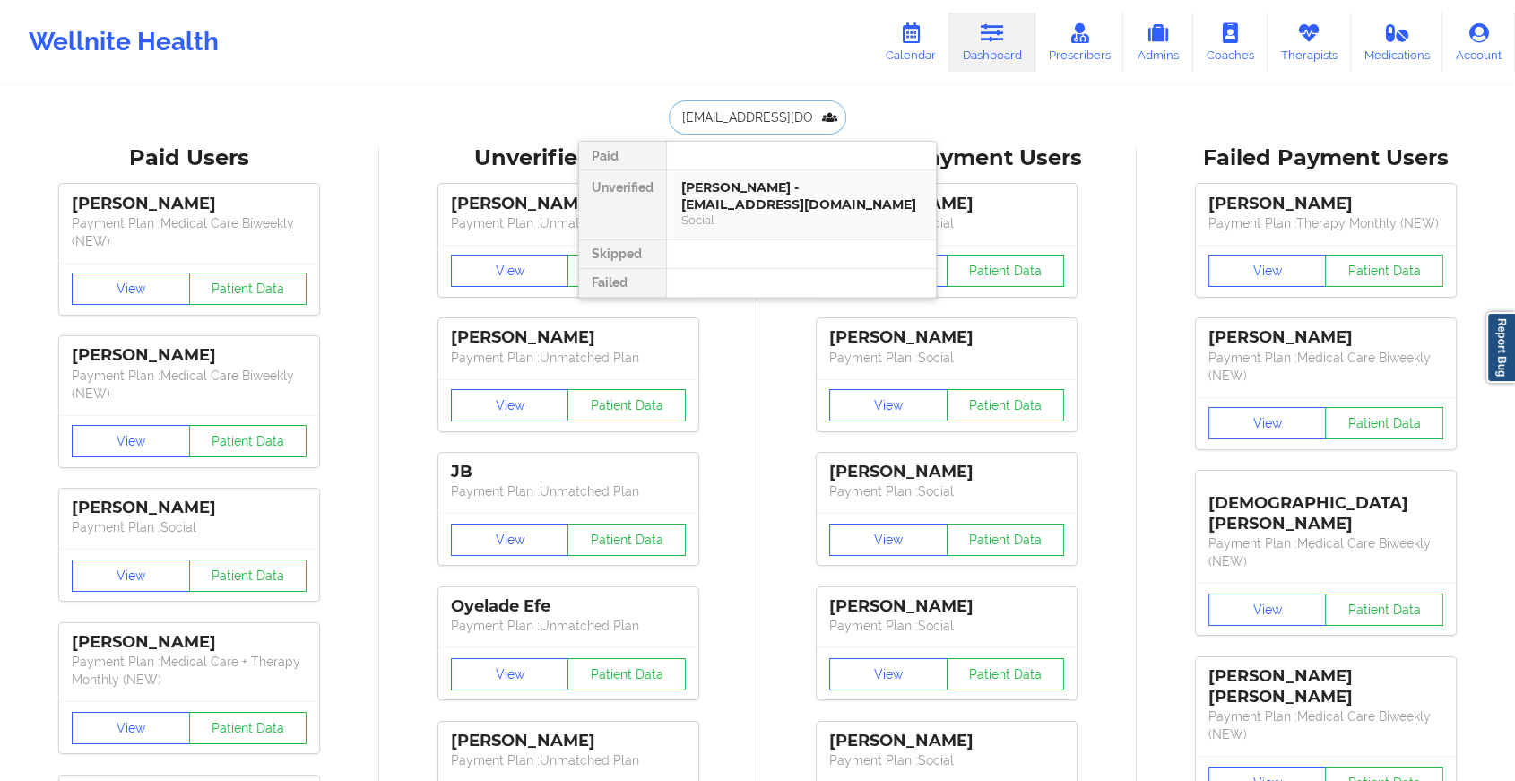
click at [740, 200] on div "[PERSON_NAME] - [EMAIL_ADDRESS][DOMAIN_NAME]" at bounding box center [801, 195] width 240 height 33
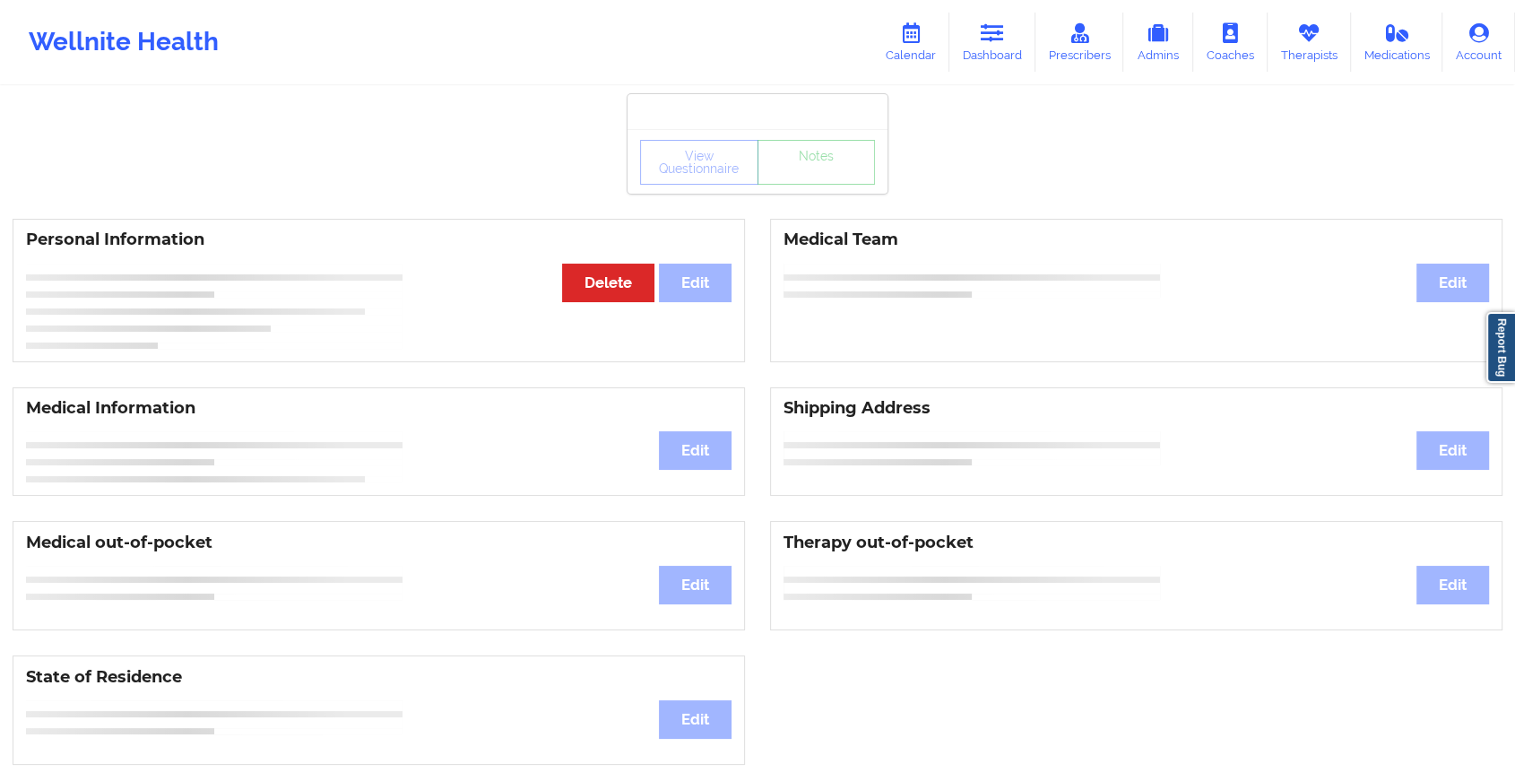
click at [788, 190] on div "View Questionnaire Notes" at bounding box center [757, 161] width 260 height 65
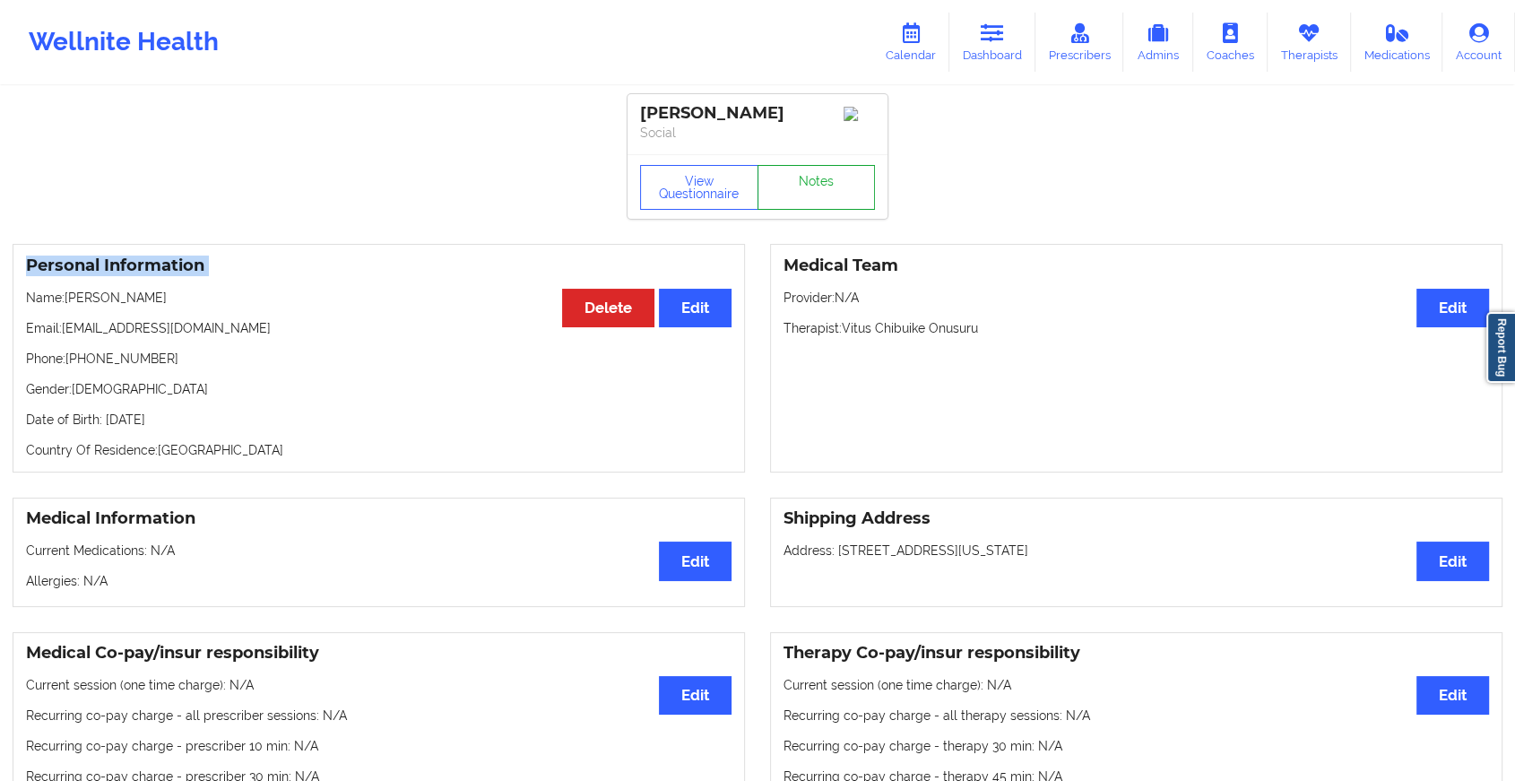
click at [791, 200] on link "Notes" at bounding box center [816, 187] width 118 height 45
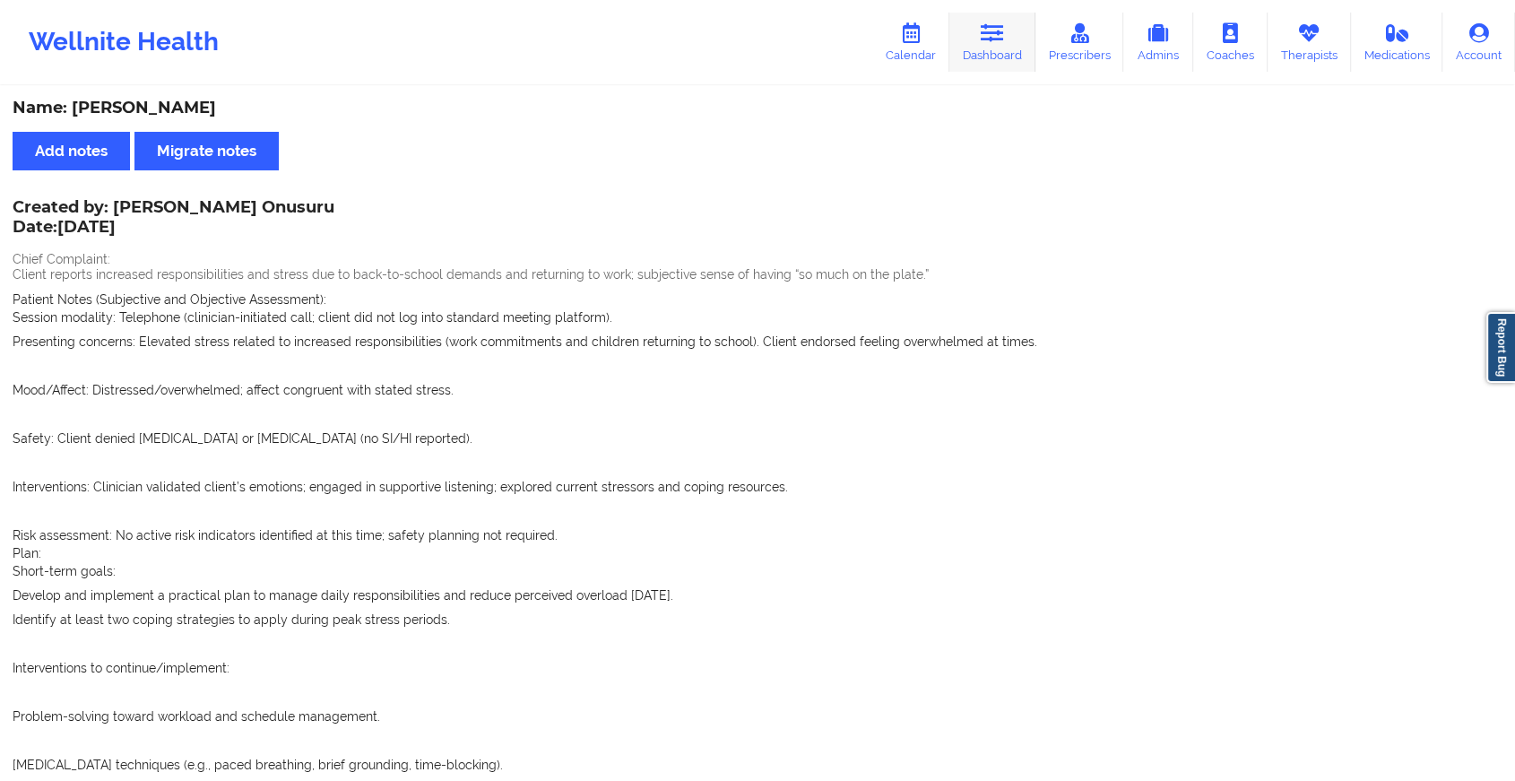
click at [981, 65] on link "Dashboard" at bounding box center [992, 42] width 86 height 59
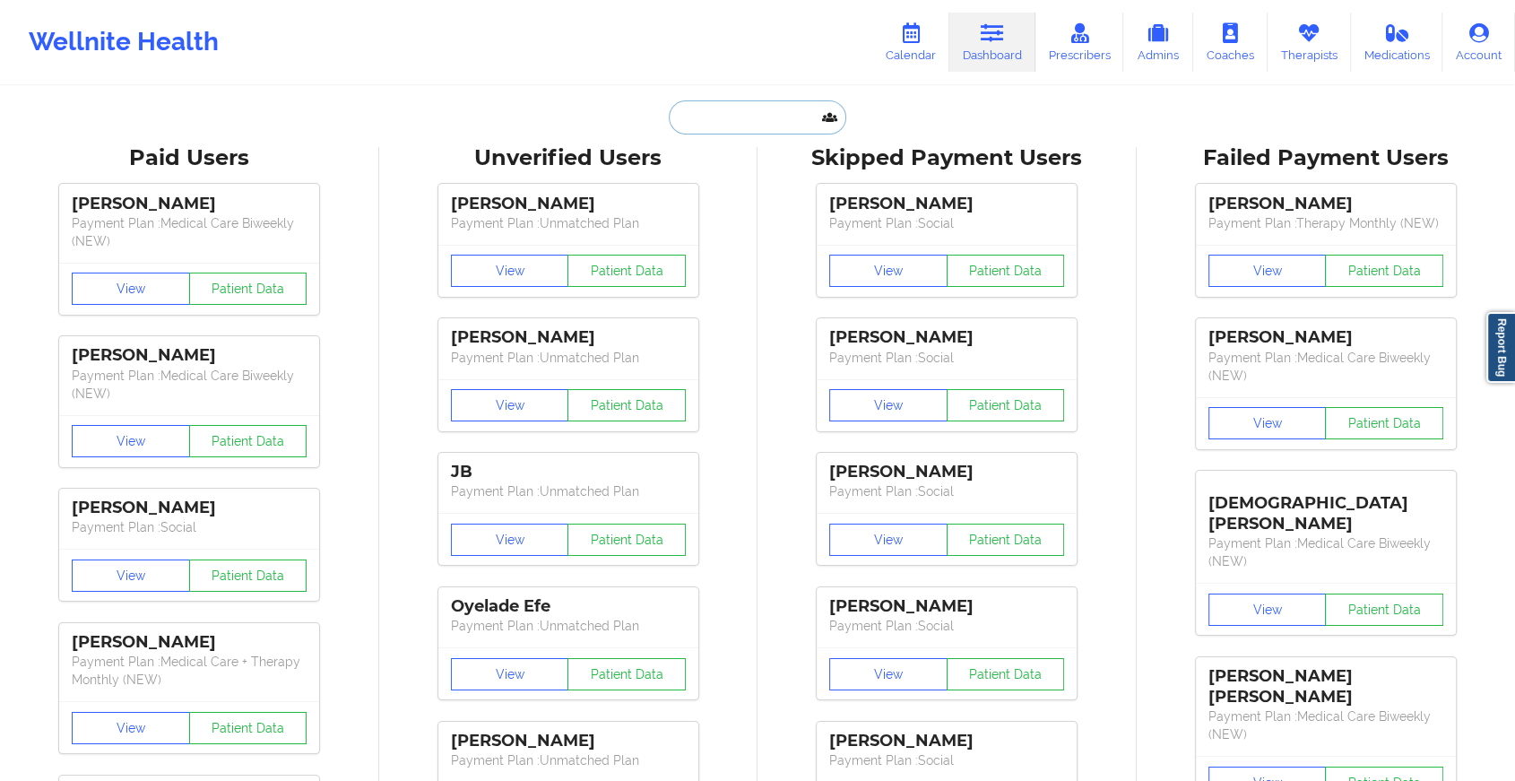
click at [693, 117] on input "text" at bounding box center [757, 117] width 177 height 34
paste input "[EMAIL_ADDRESS][DOMAIN_NAME]"
type input "[EMAIL_ADDRESS][DOMAIN_NAME]"
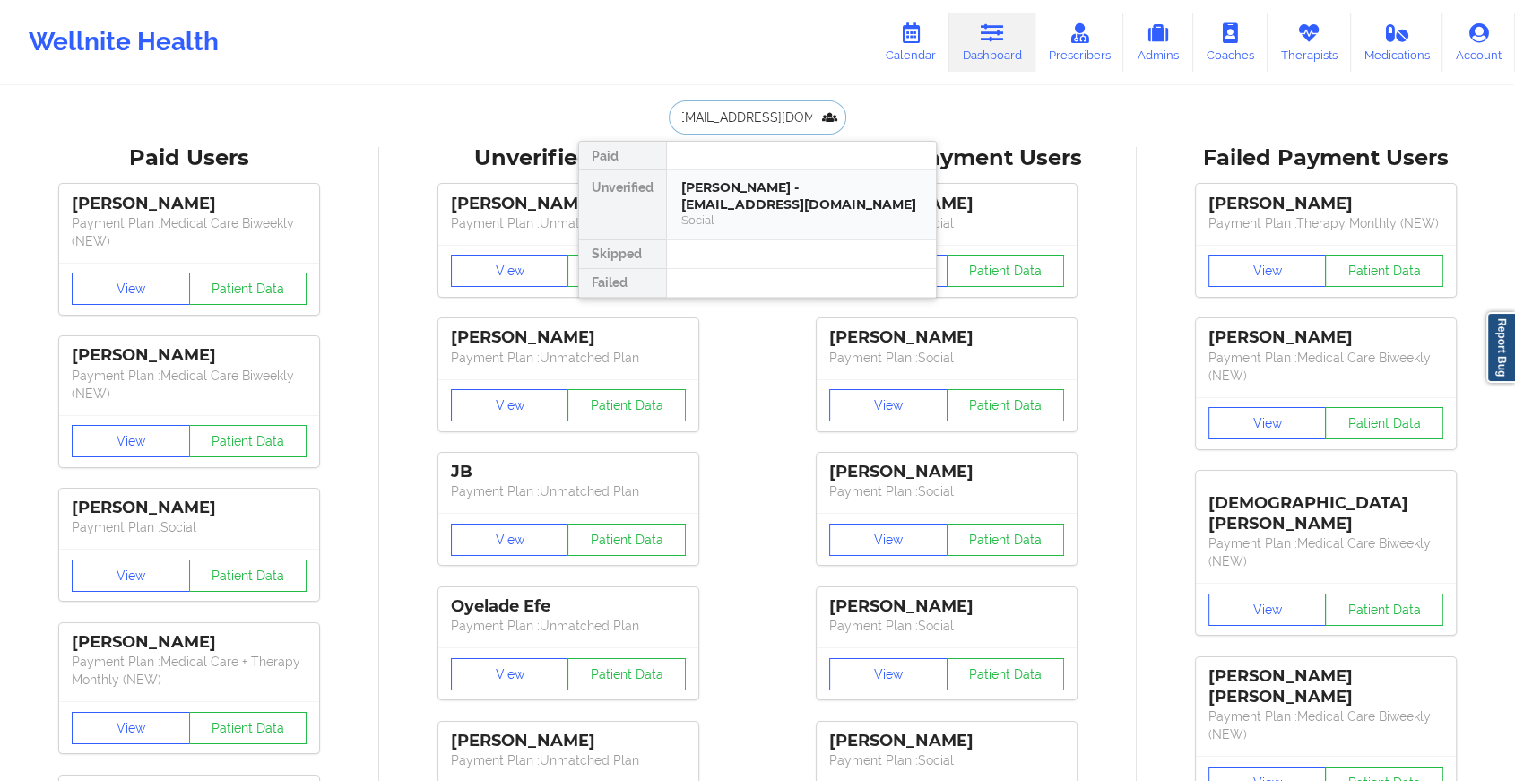
click at [750, 196] on div "[PERSON_NAME] - [EMAIL_ADDRESS][DOMAIN_NAME]" at bounding box center [801, 195] width 240 height 33
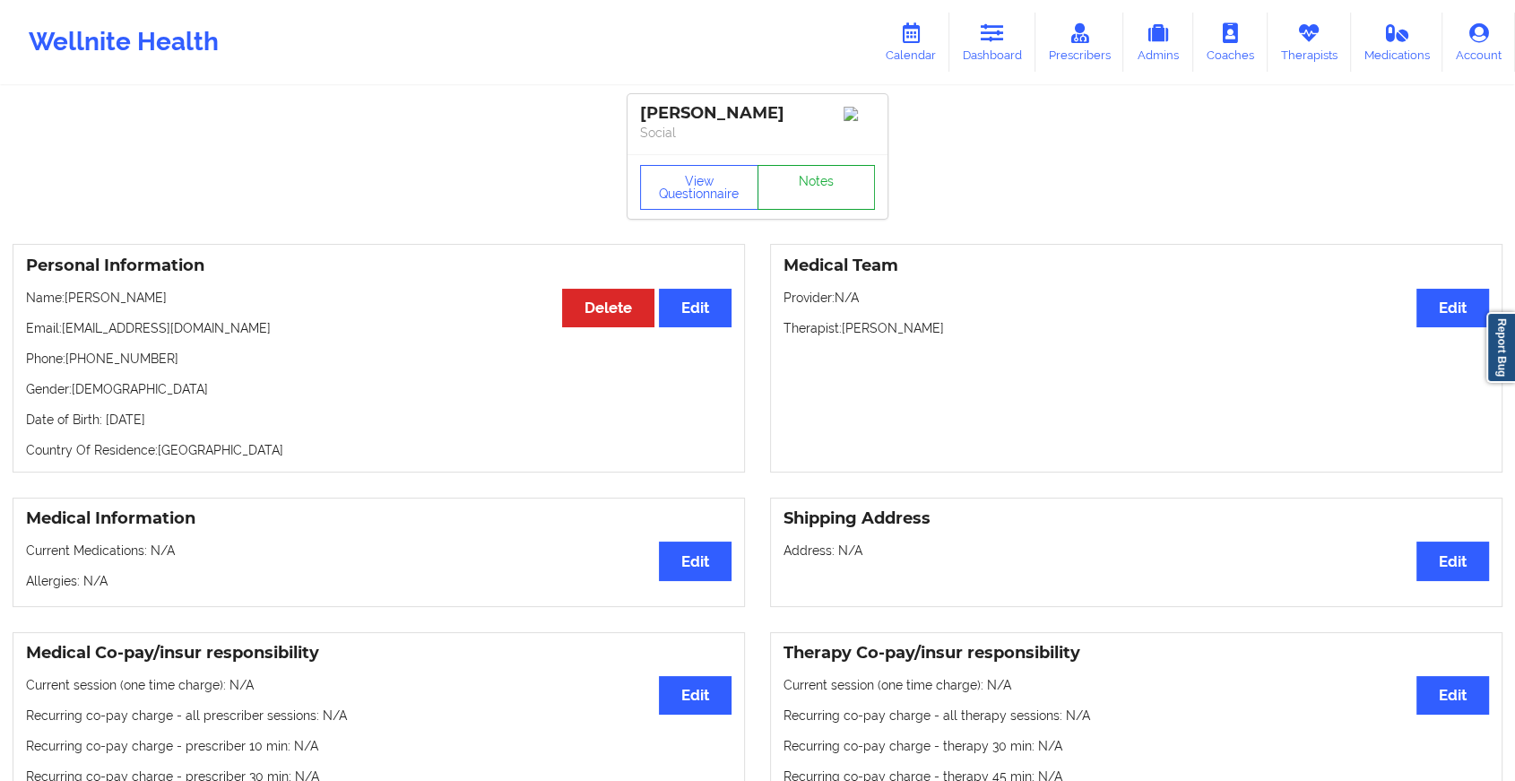
click at [813, 177] on link "Notes" at bounding box center [816, 187] width 118 height 45
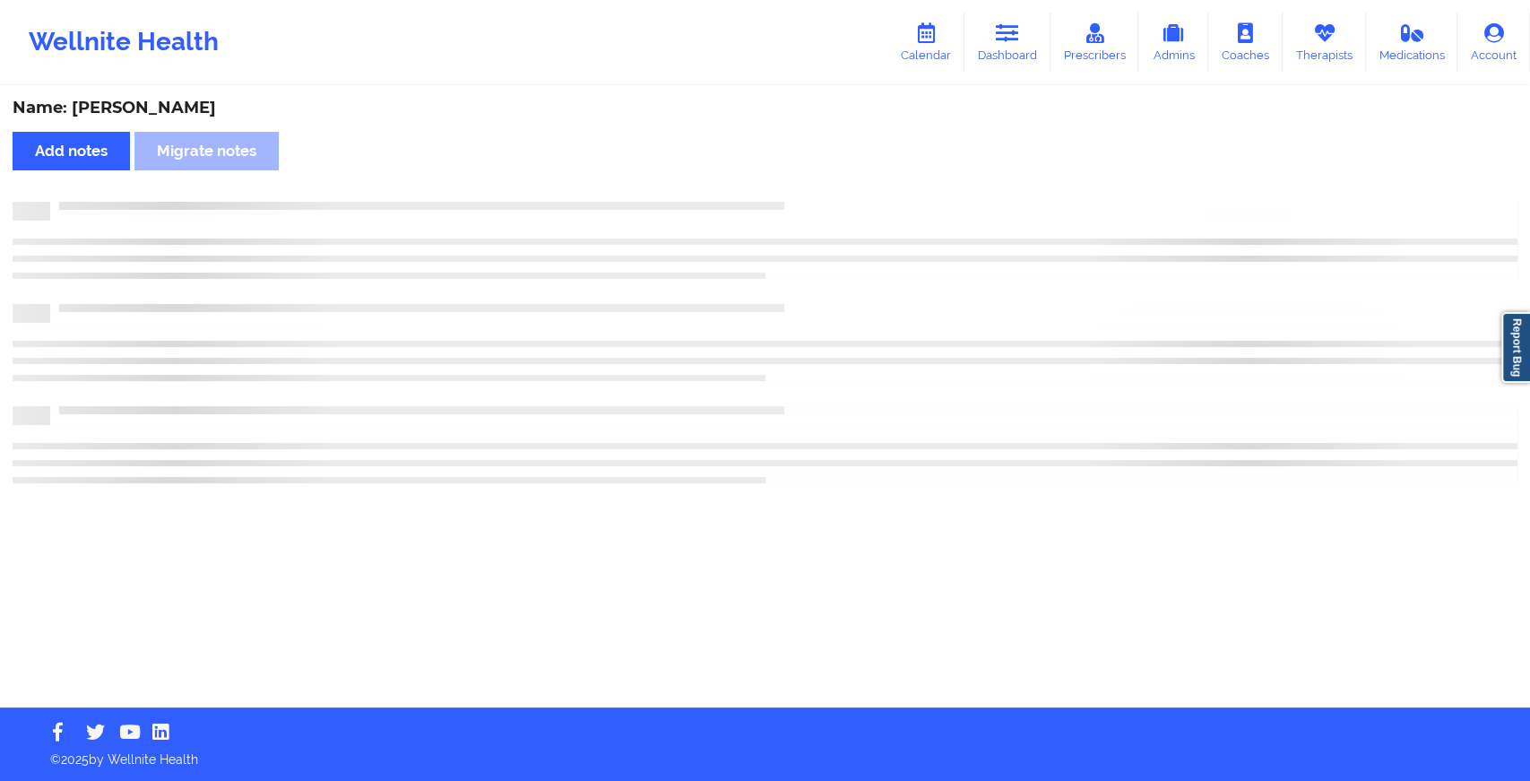
click at [813, 177] on div "Name: [PERSON_NAME] Add notes Migrate notes" at bounding box center [765, 397] width 1530 height 619
click at [1528, 502] on div "Name: [PERSON_NAME] Add notes Migrate notes" at bounding box center [765, 397] width 1530 height 619
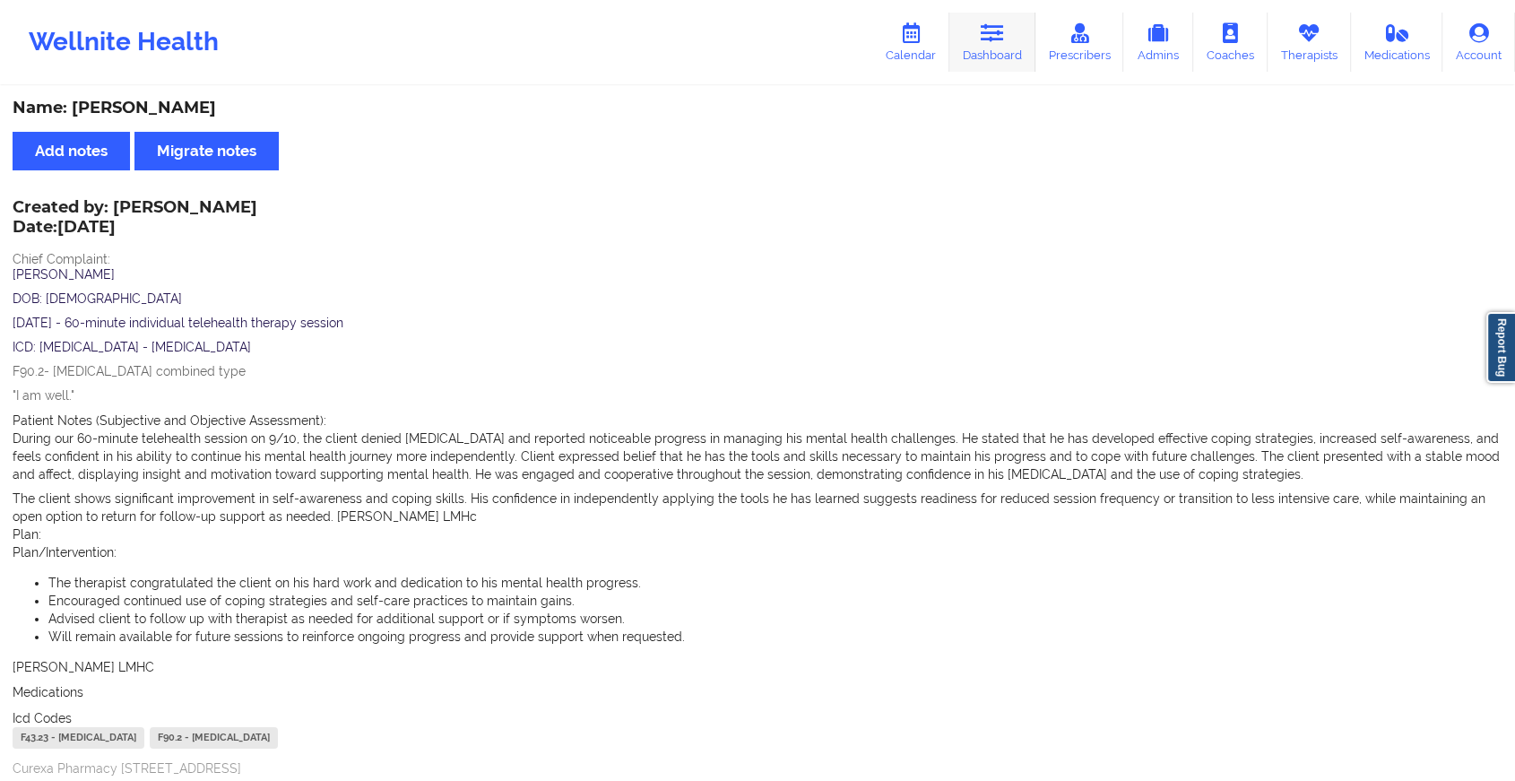
click at [1018, 33] on link "Dashboard" at bounding box center [992, 42] width 86 height 59
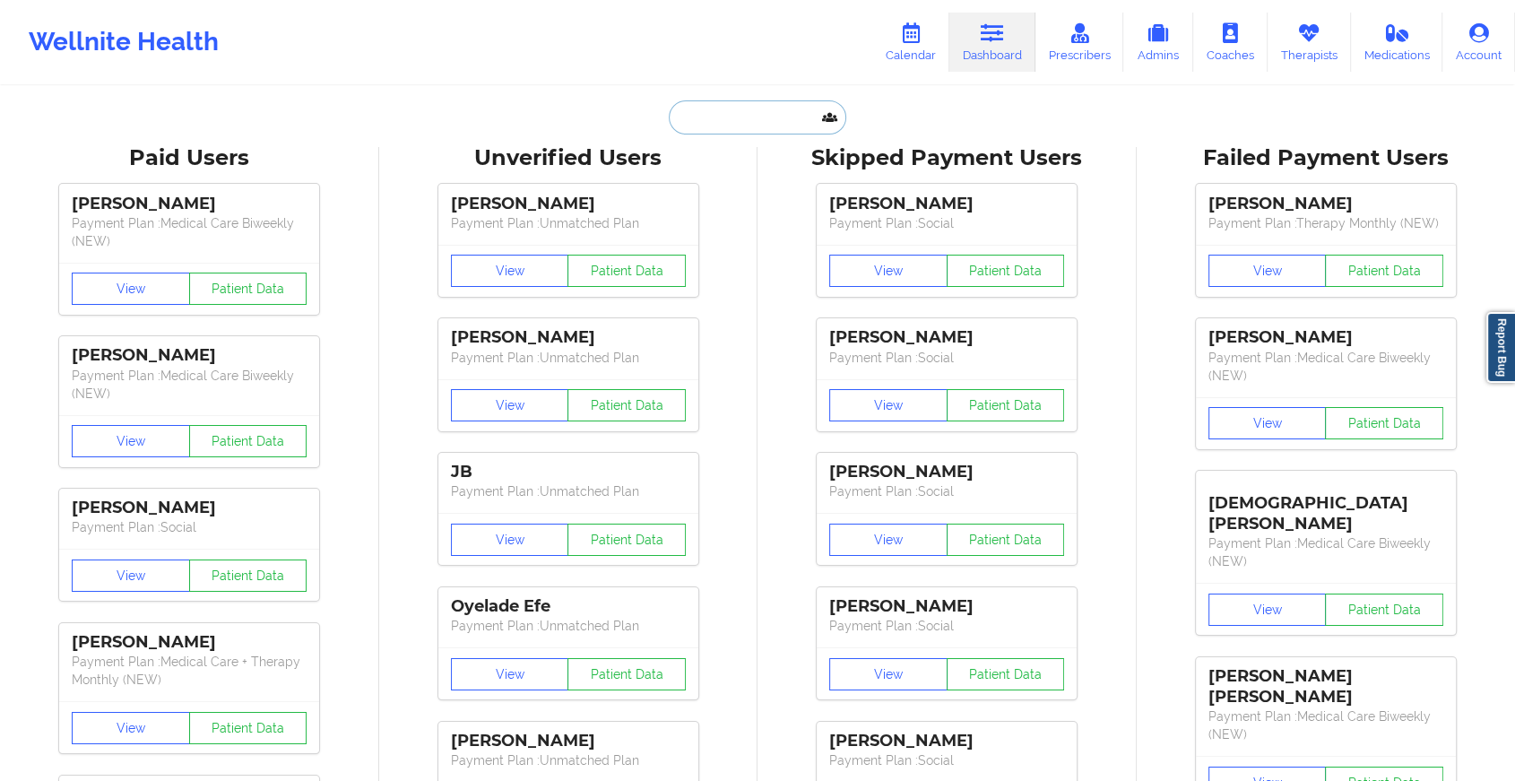
click at [766, 100] on input "text" at bounding box center [757, 117] width 177 height 34
click at [717, 106] on input "text" at bounding box center [757, 117] width 177 height 34
paste input "[EMAIL_ADDRESS][DOMAIN_NAME]"
type input "[EMAIL_ADDRESS][DOMAIN_NAME]"
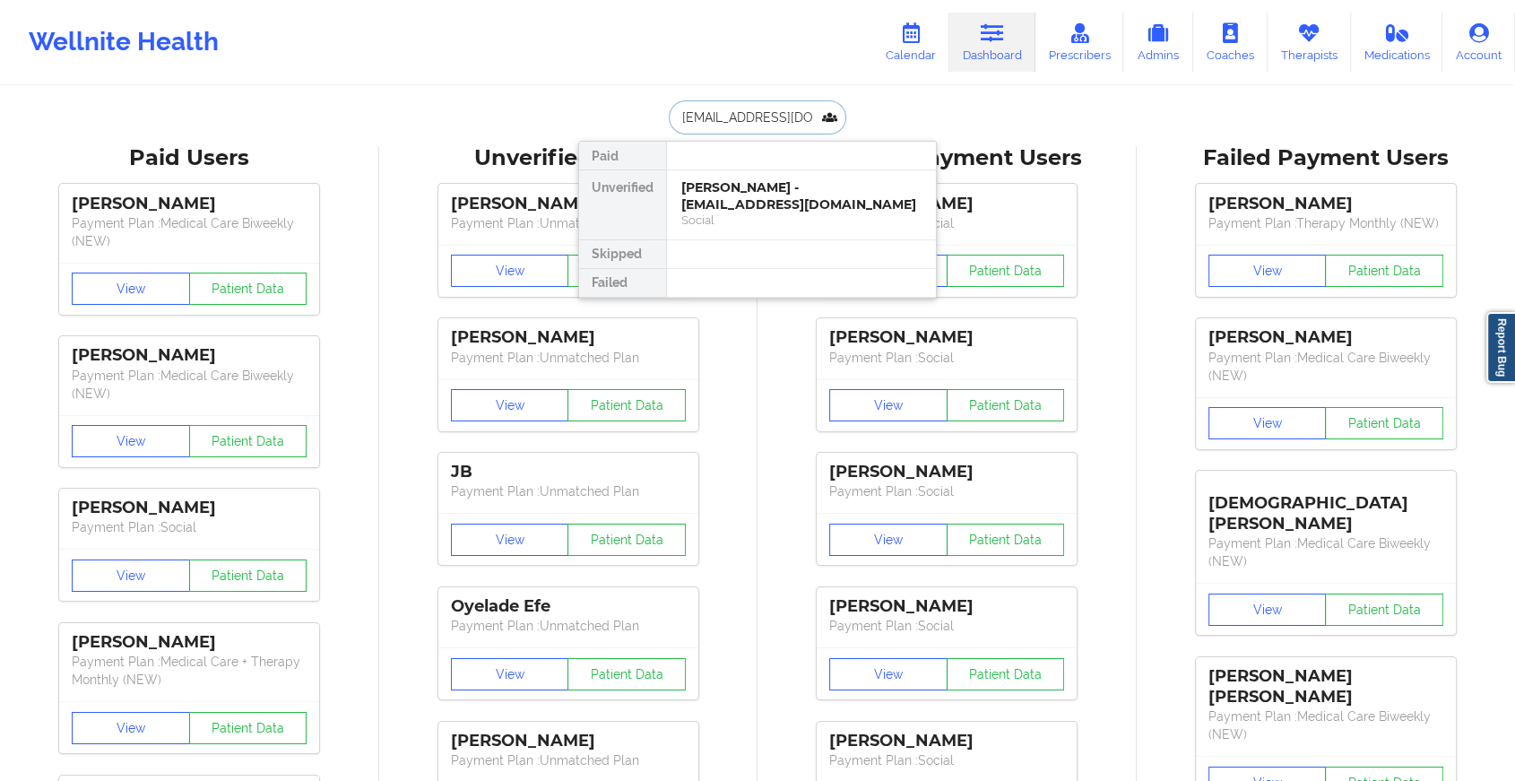
scroll to position [0, 79]
click at [717, 106] on input "[EMAIL_ADDRESS][DOMAIN_NAME]" at bounding box center [757, 117] width 177 height 34
click at [739, 201] on div "[PERSON_NAME] - [EMAIL_ADDRESS][DOMAIN_NAME]" at bounding box center [801, 195] width 240 height 33
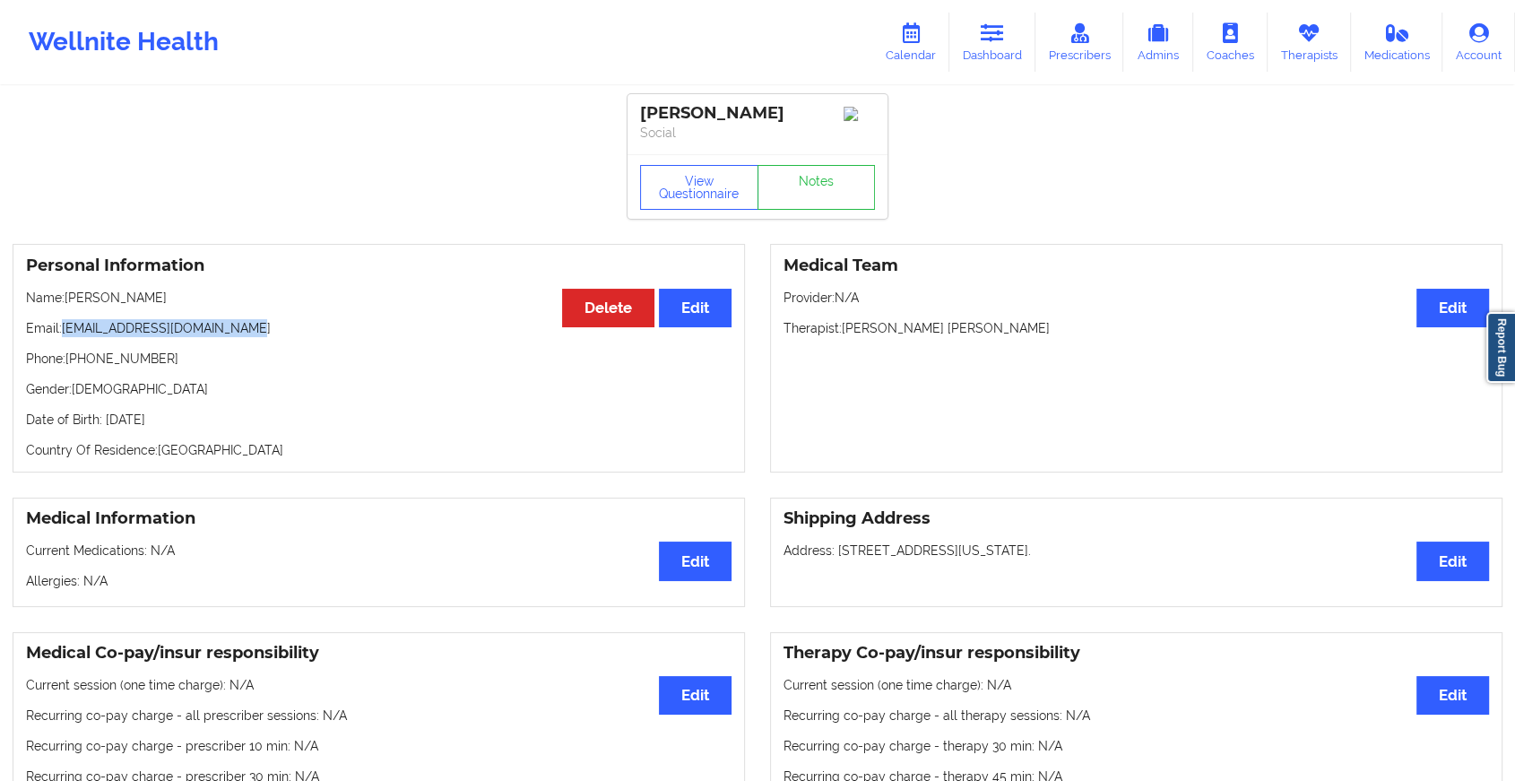
drag, startPoint x: 63, startPoint y: 333, endPoint x: 252, endPoint y: 322, distance: 189.5
click at [252, 322] on div "Personal Information Edit Delete Name: [PERSON_NAME] Email: [EMAIL_ADDRESS][DOM…" at bounding box center [379, 358] width 732 height 229
copy p "[EMAIL_ADDRESS][DOMAIN_NAME]"
click at [977, 42] on link "Dashboard" at bounding box center [992, 42] width 86 height 59
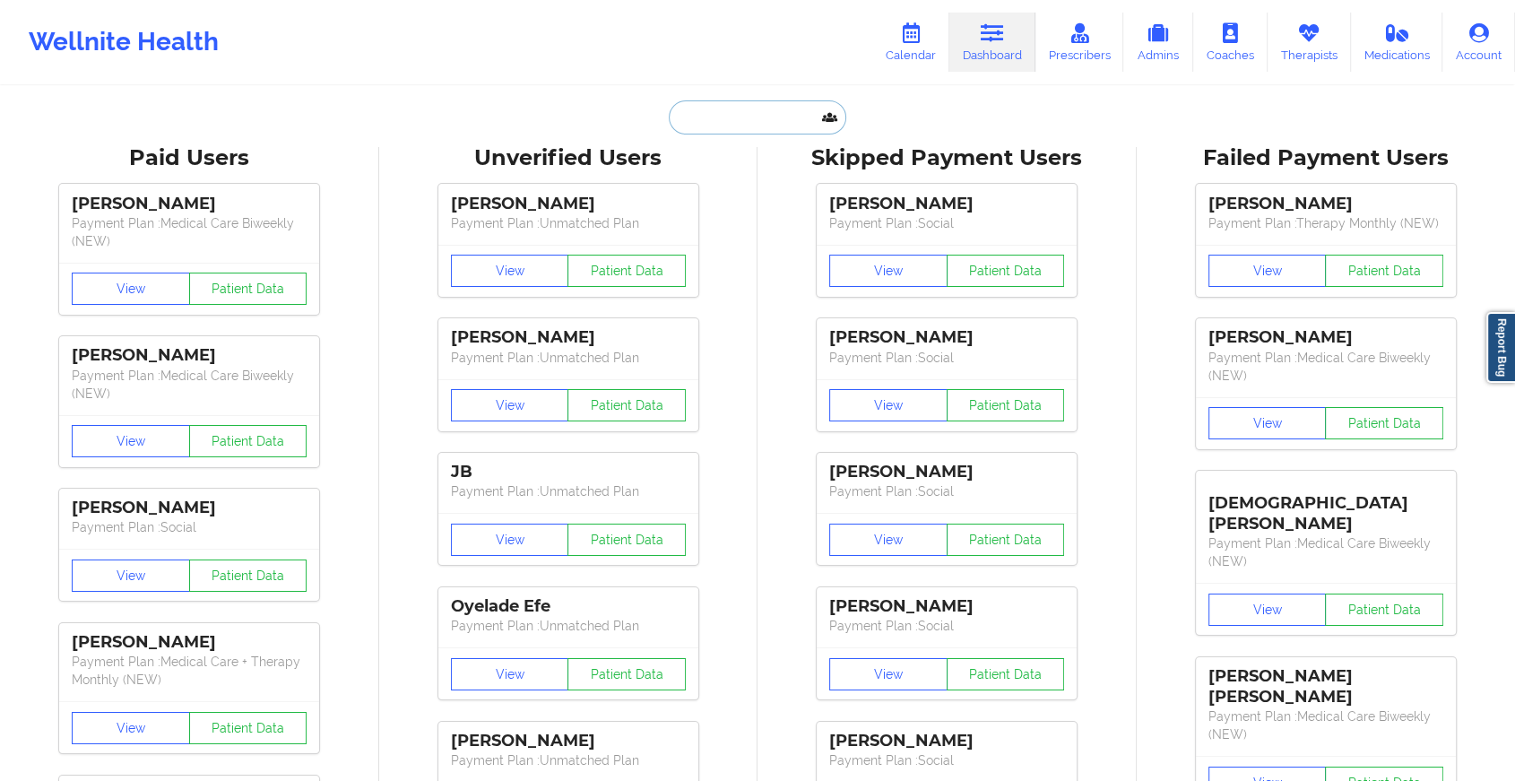
click at [693, 108] on input "text" at bounding box center [757, 117] width 177 height 34
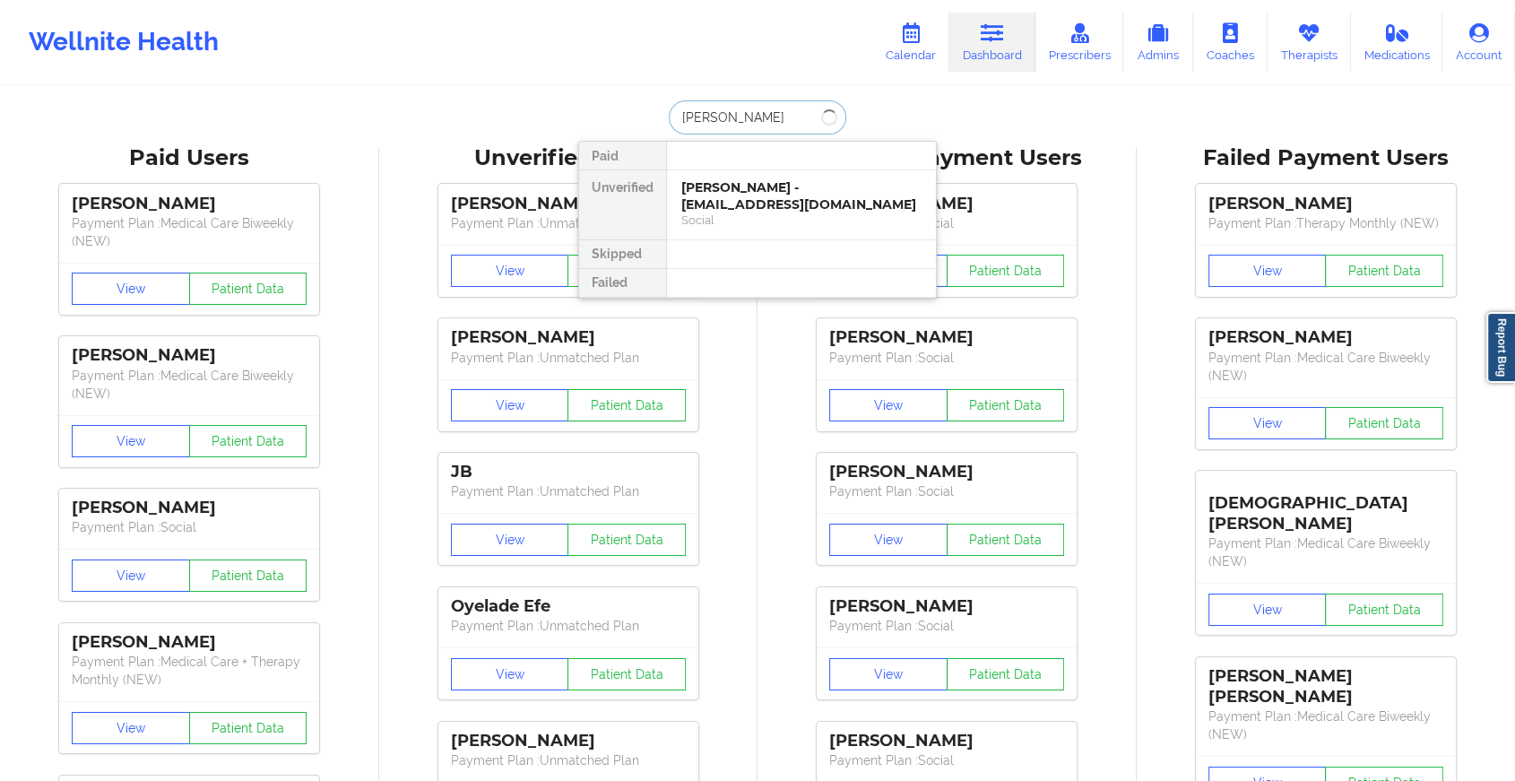
type input "[PERSON_NAME]"
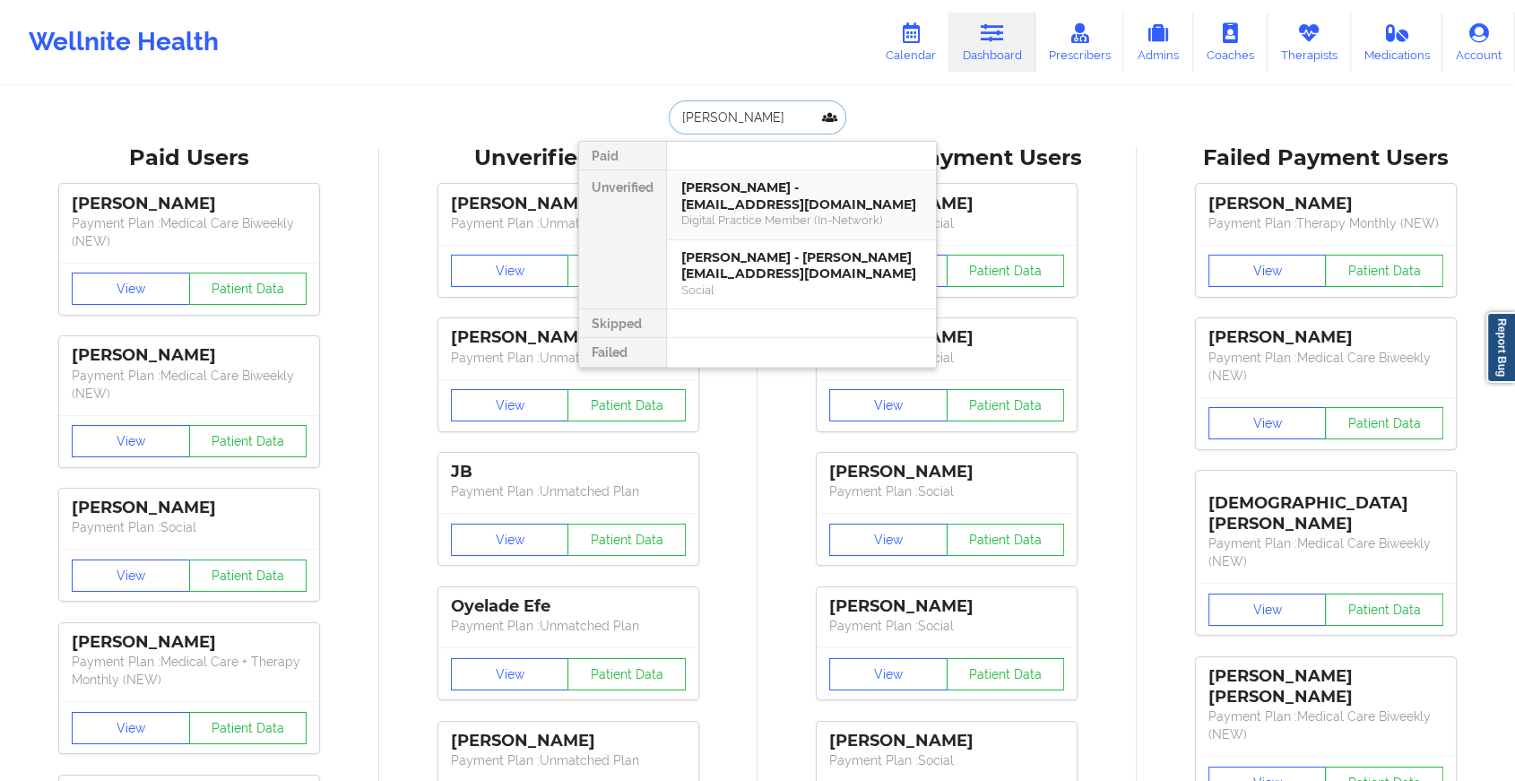
click at [790, 211] on div "[PERSON_NAME] - [EMAIL_ADDRESS][DOMAIN_NAME]" at bounding box center [801, 195] width 240 height 33
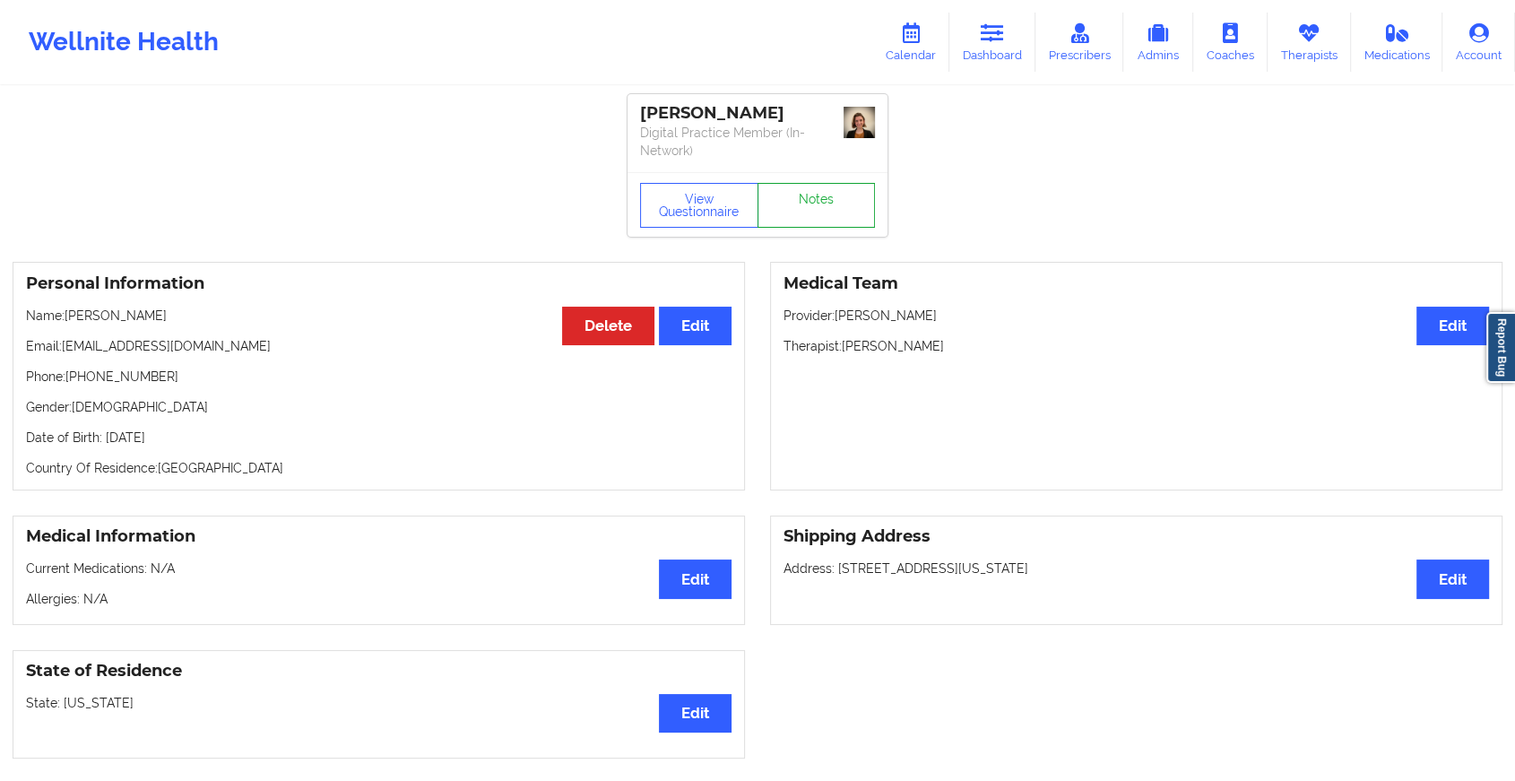
click at [816, 194] on link "Notes" at bounding box center [816, 205] width 118 height 45
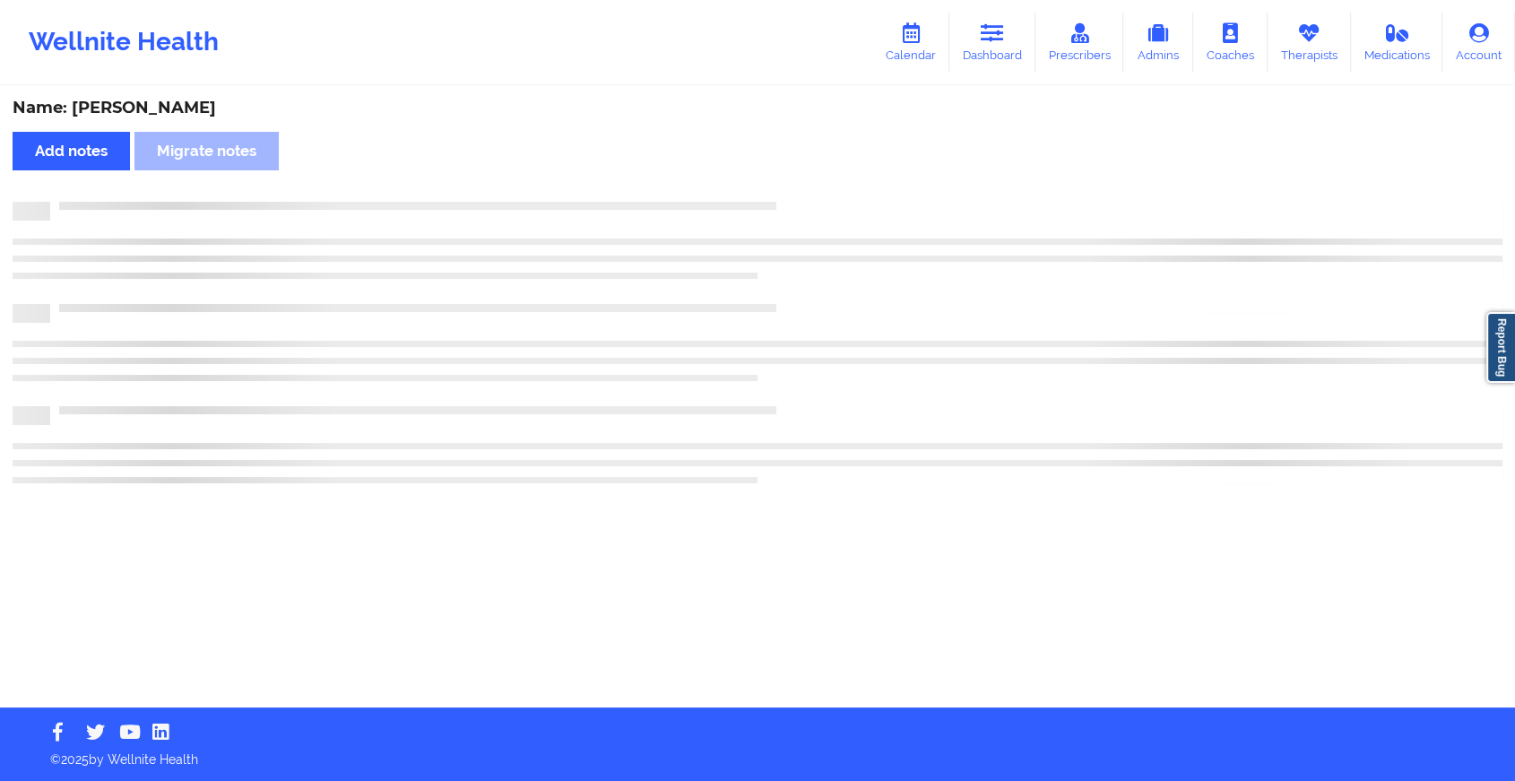
click at [816, 194] on div "Name: [PERSON_NAME] Add notes Migrate notes" at bounding box center [757, 397] width 1515 height 619
click at [816, 194] on div "Name: [PERSON_NAME] Add notes Migrate notes" at bounding box center [765, 397] width 1530 height 619
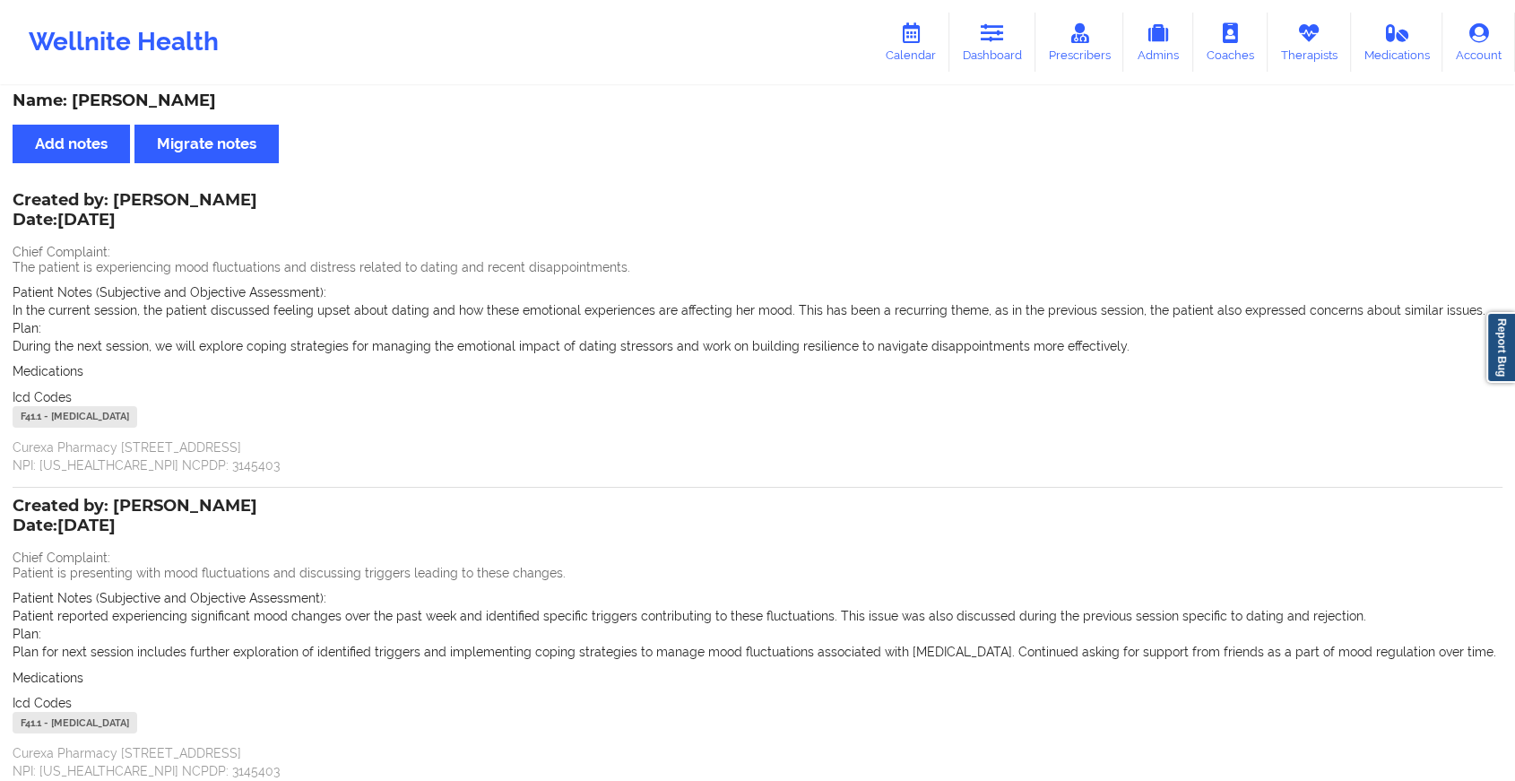
scroll to position [151, 0]
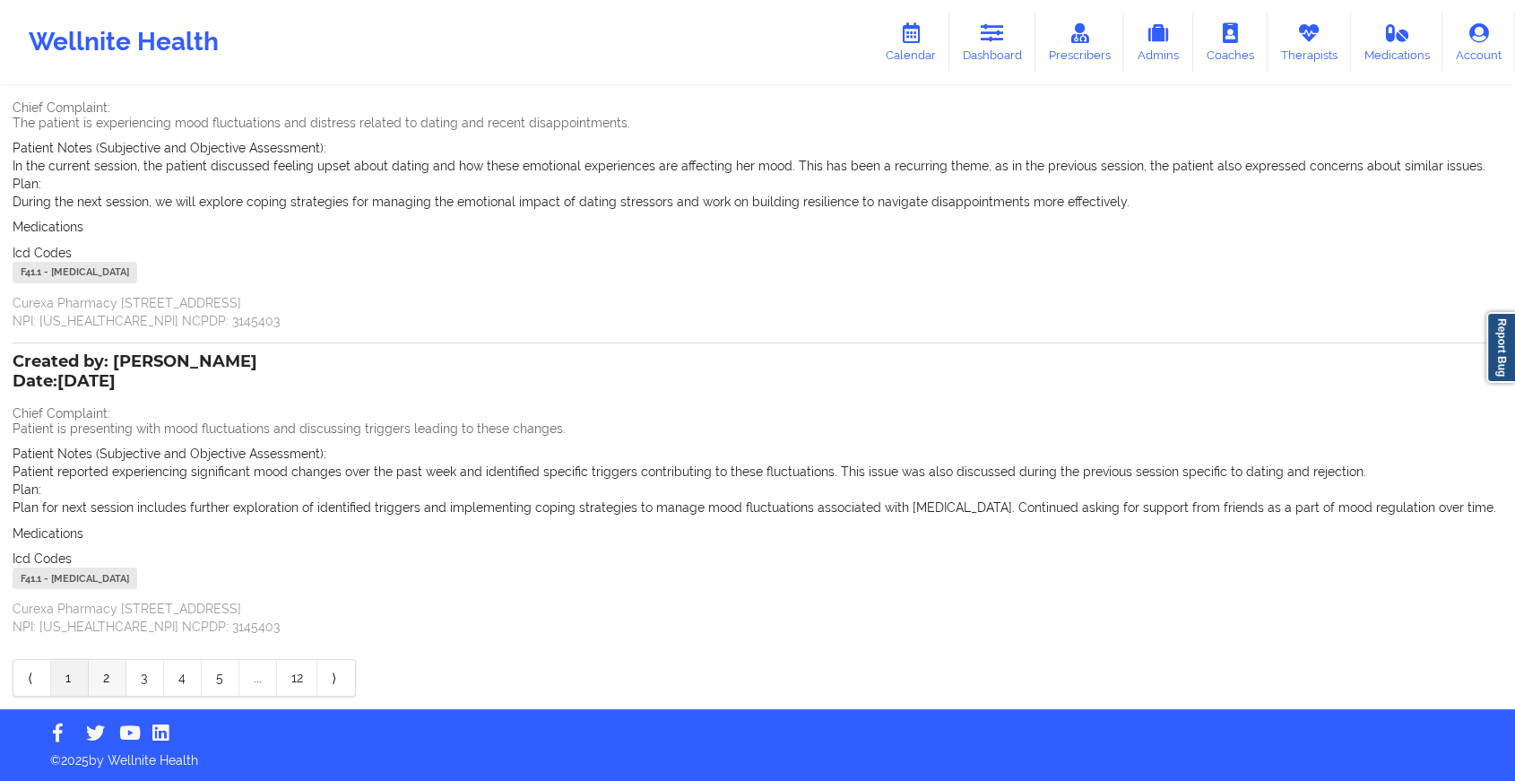
click at [103, 674] on link "2" at bounding box center [108, 678] width 38 height 36
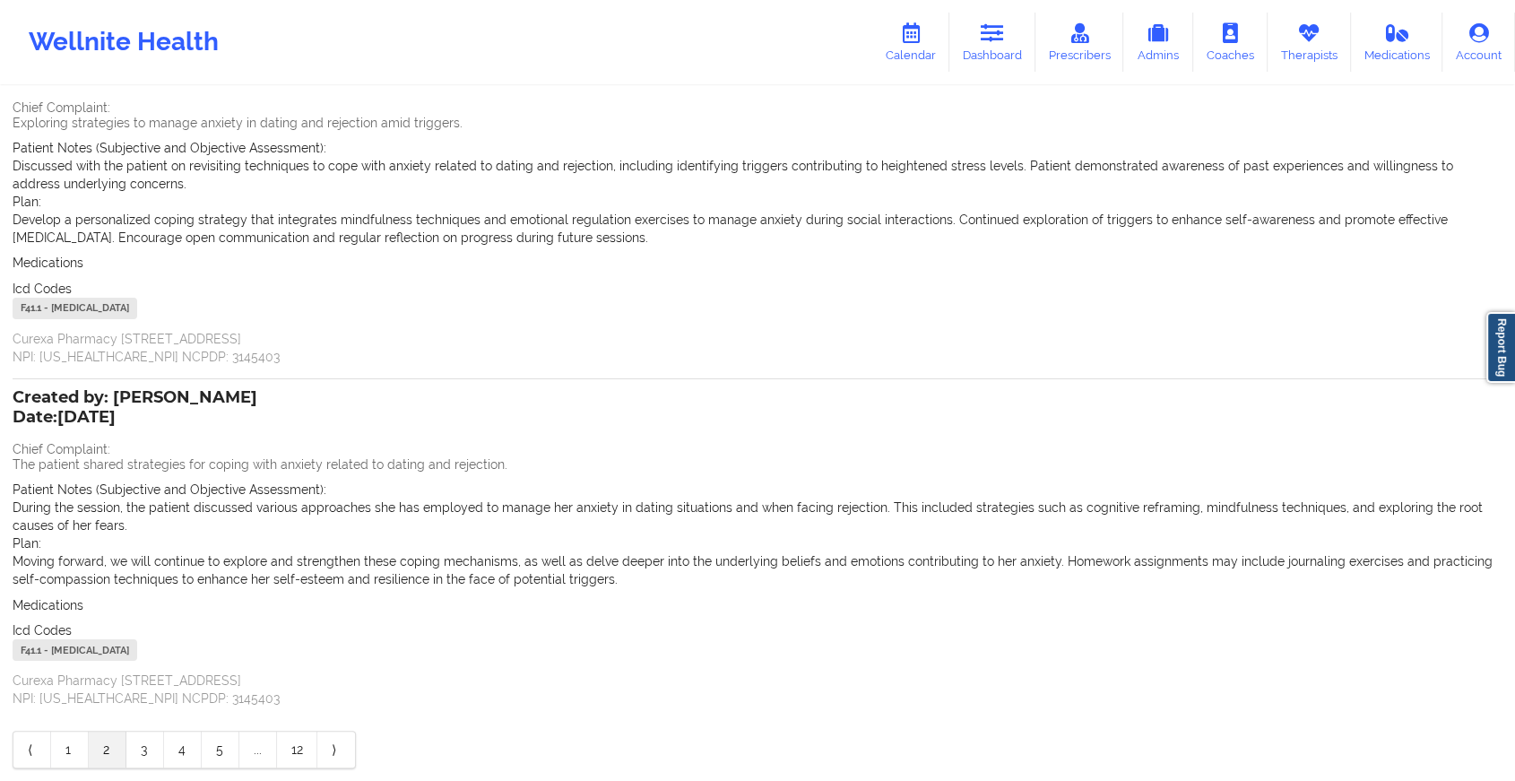
scroll to position [223, 0]
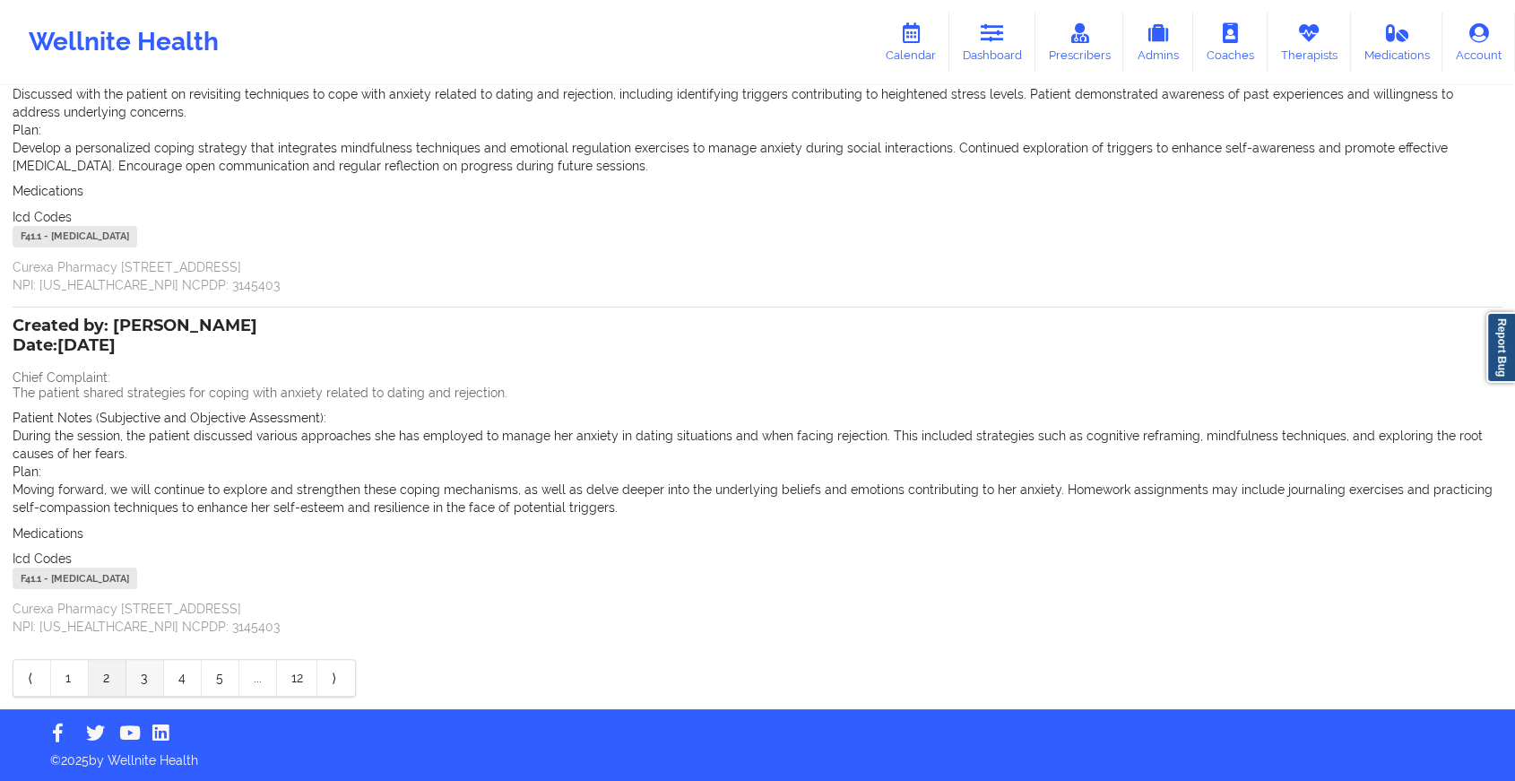
click at [136, 685] on link "3" at bounding box center [145, 678] width 38 height 36
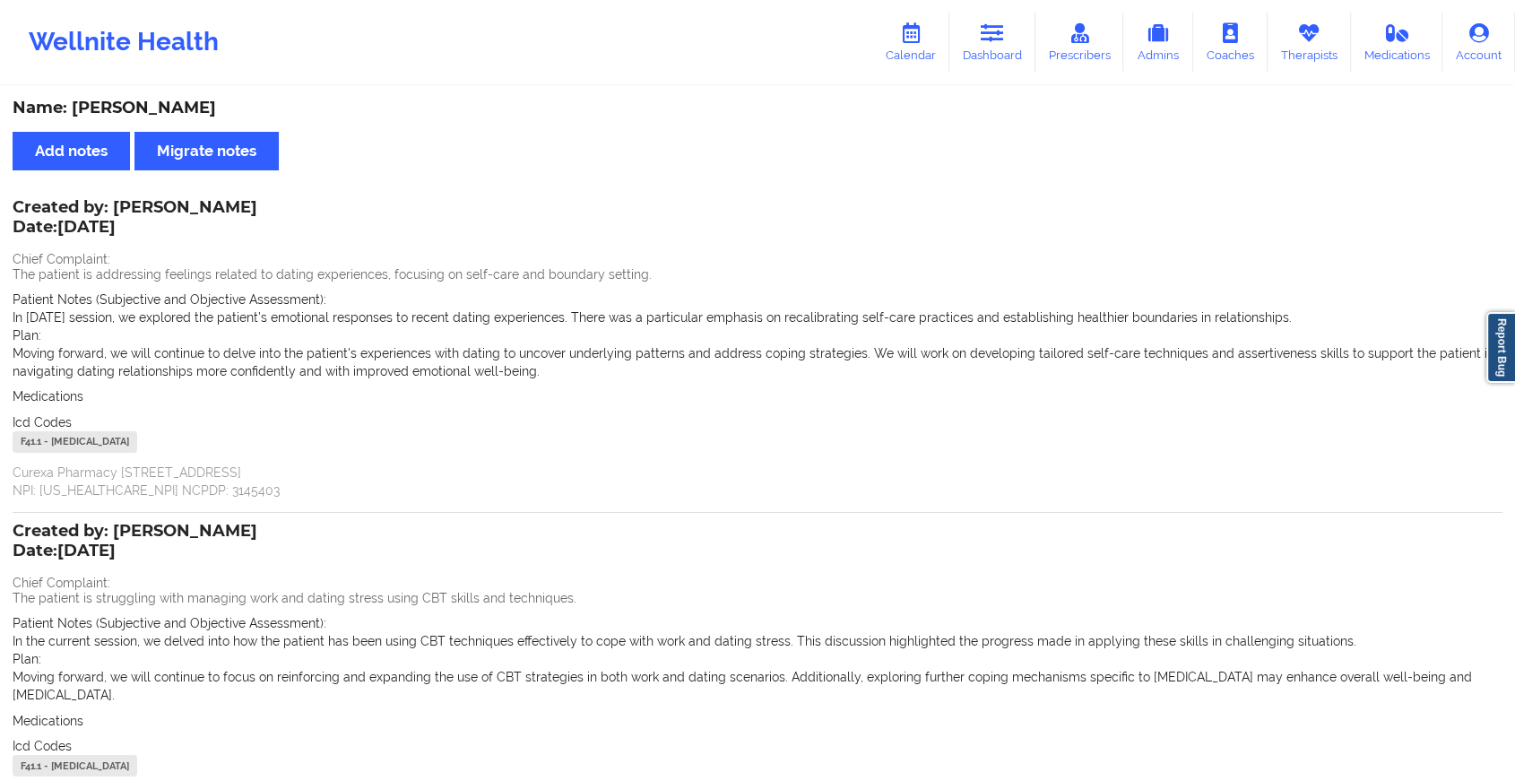
scroll to position [187, 0]
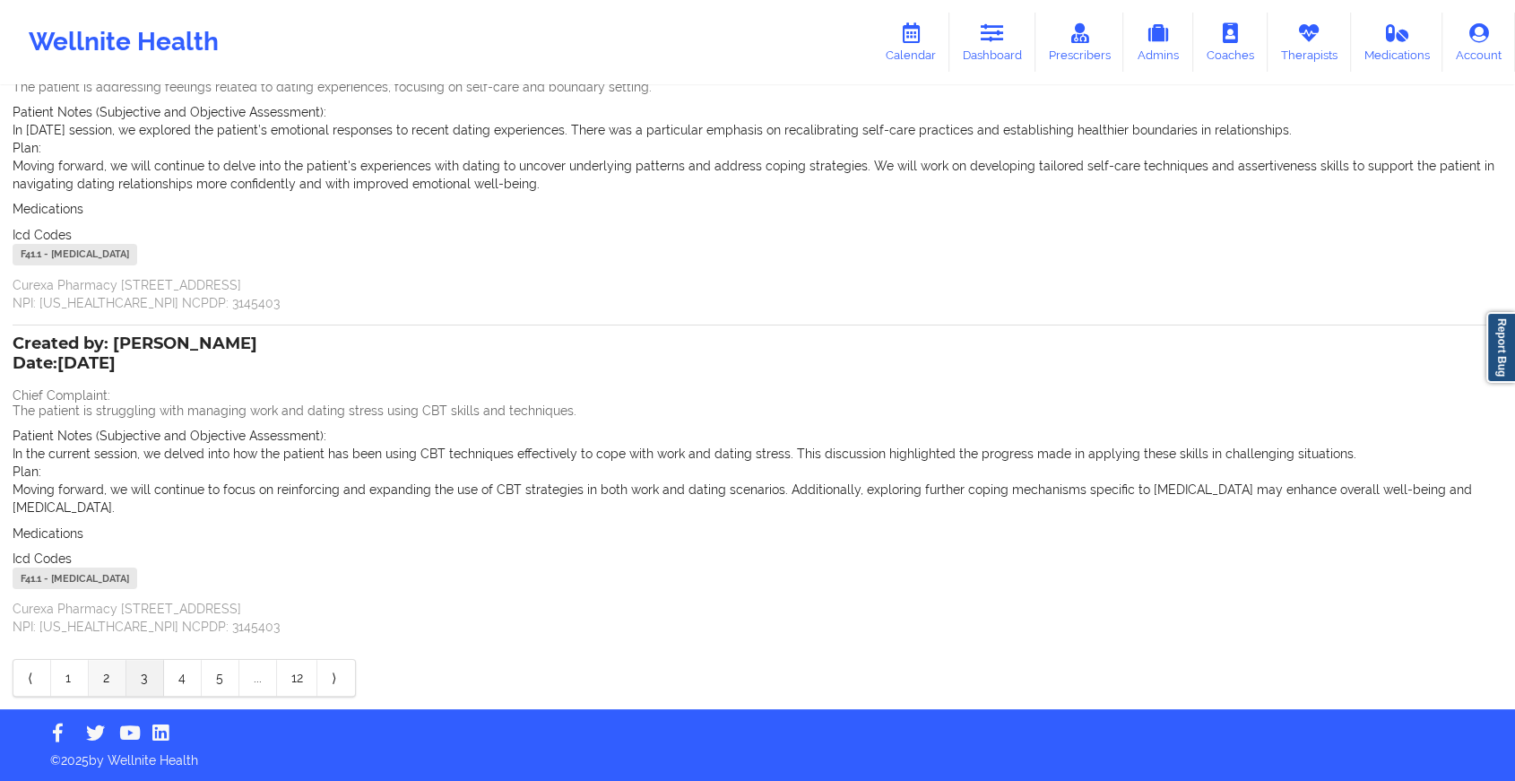
click at [104, 665] on link "2" at bounding box center [108, 678] width 38 height 36
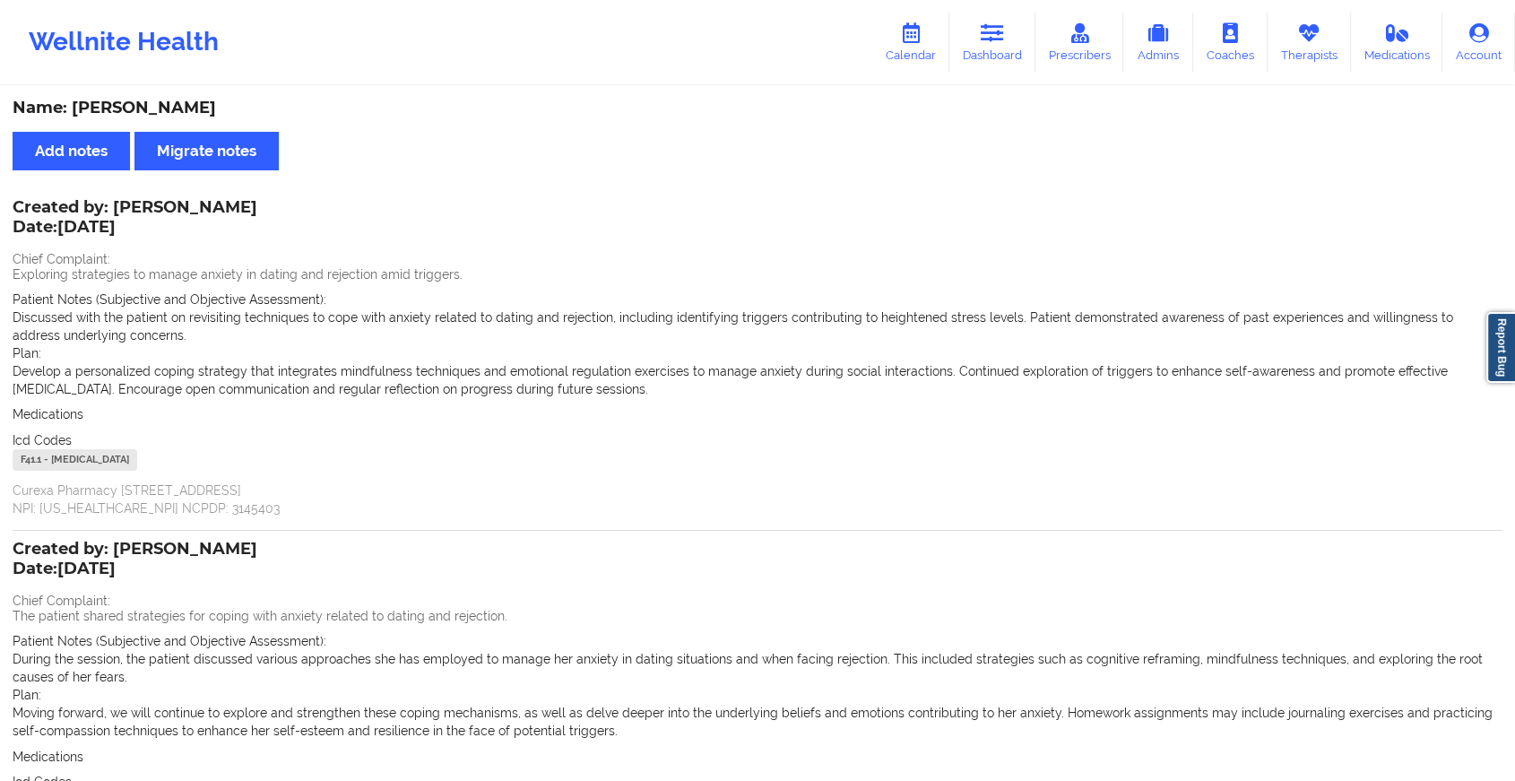
scroll to position [223, 0]
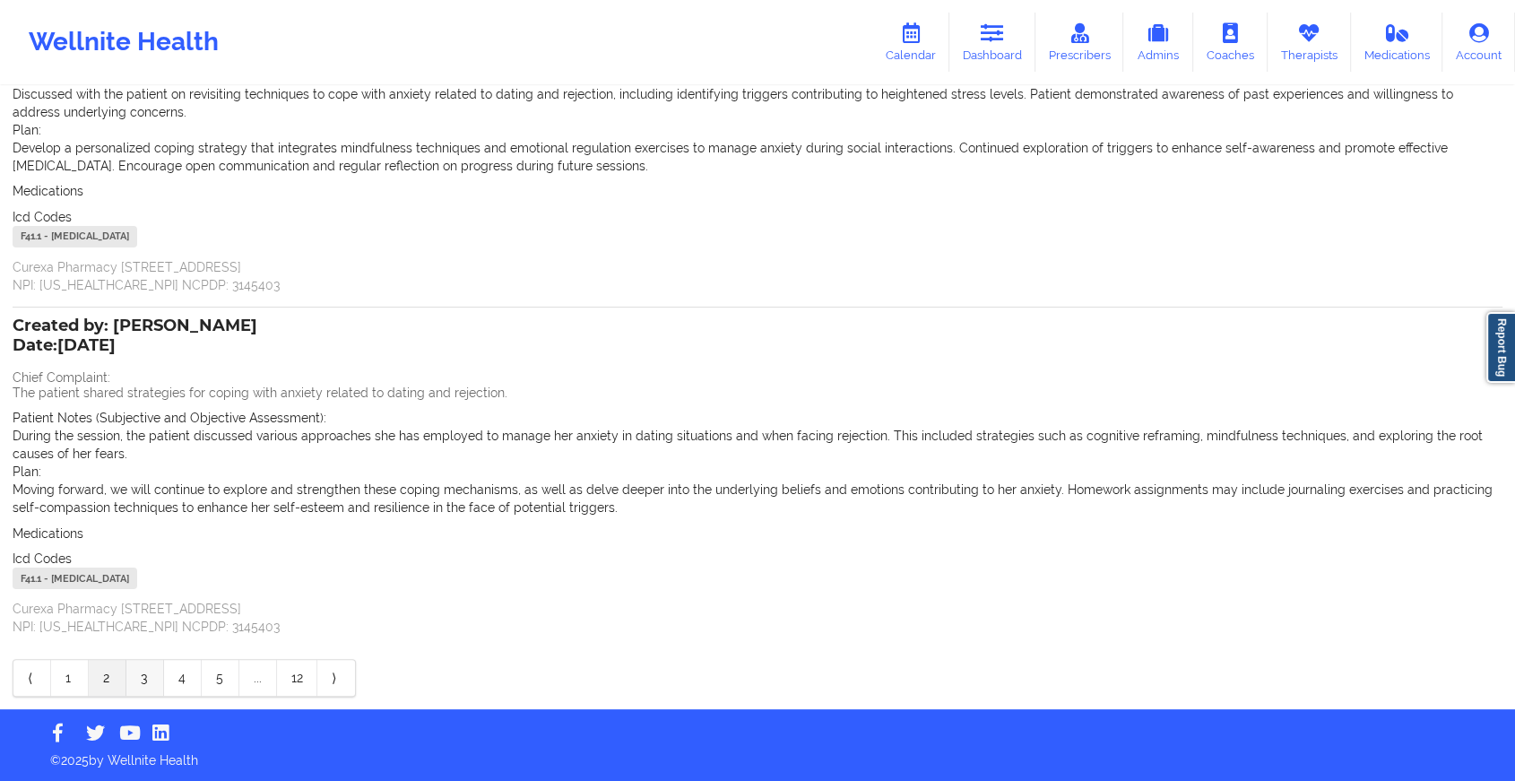
click at [141, 675] on link "3" at bounding box center [145, 678] width 38 height 36
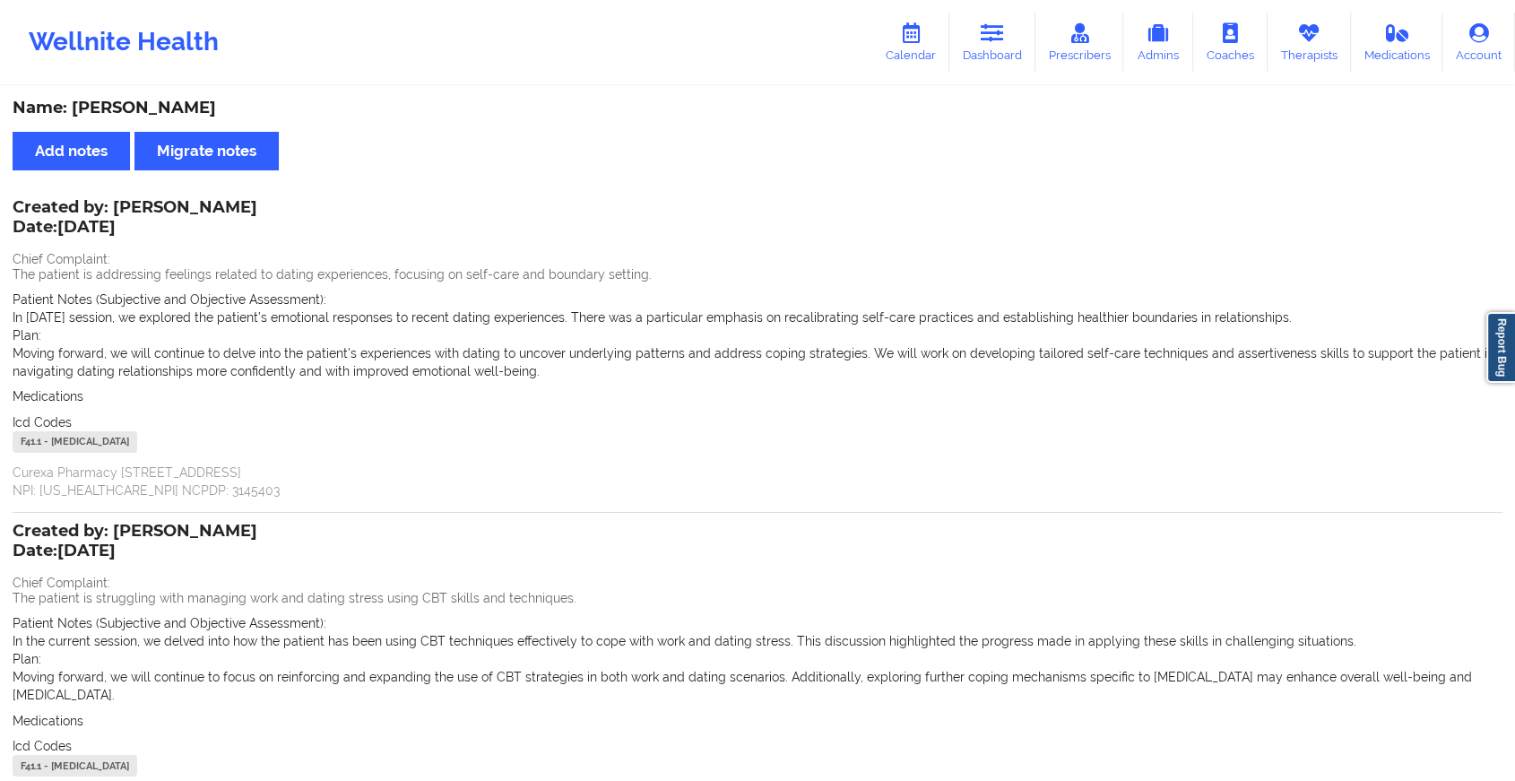
scroll to position [187, 0]
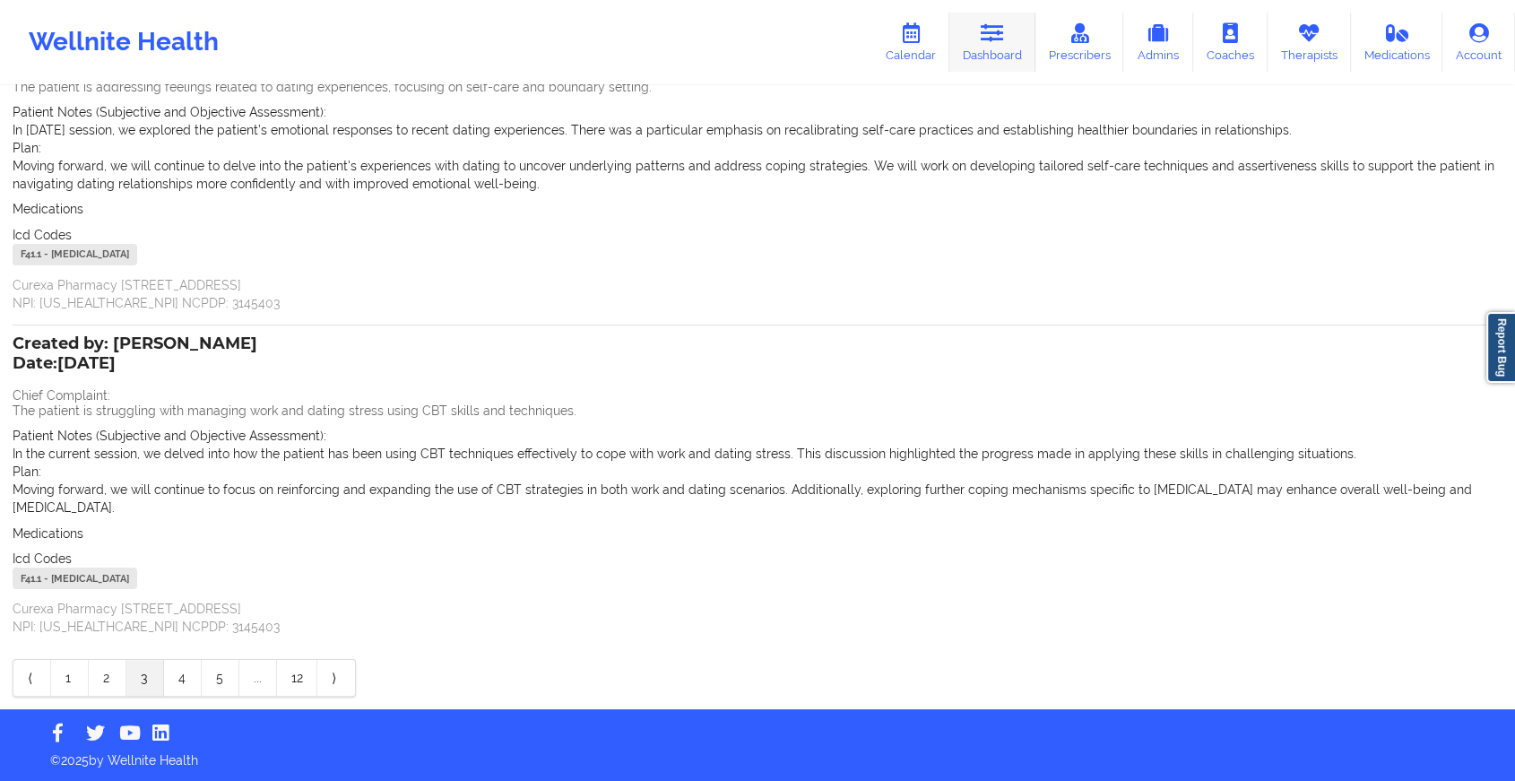
click at [983, 52] on link "Dashboard" at bounding box center [992, 42] width 86 height 59
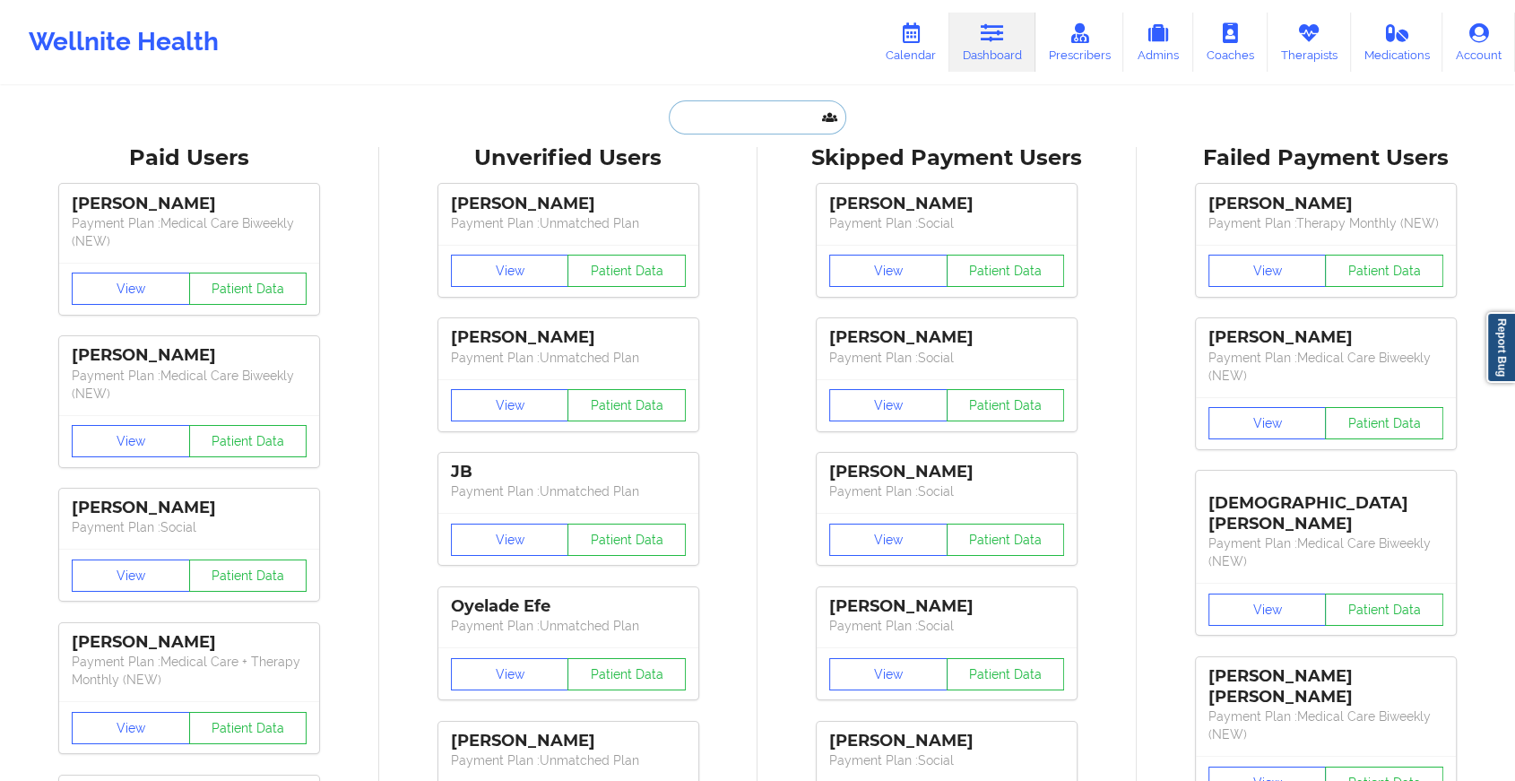
click at [776, 106] on input "text" at bounding box center [757, 117] width 177 height 34
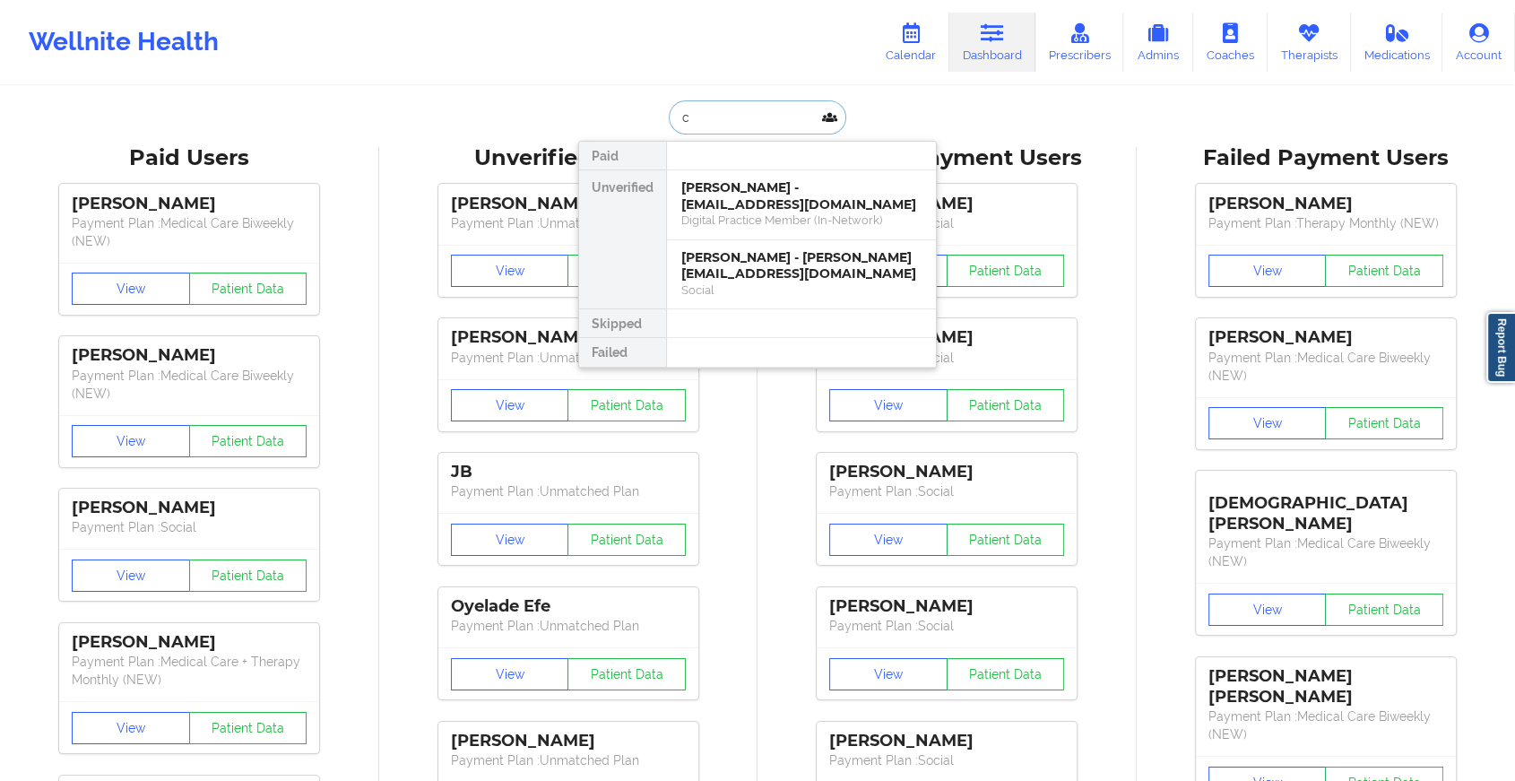
type input "c"
click at [800, 212] on div "Digital Practice Member (In-Network)" at bounding box center [801, 219] width 240 height 15
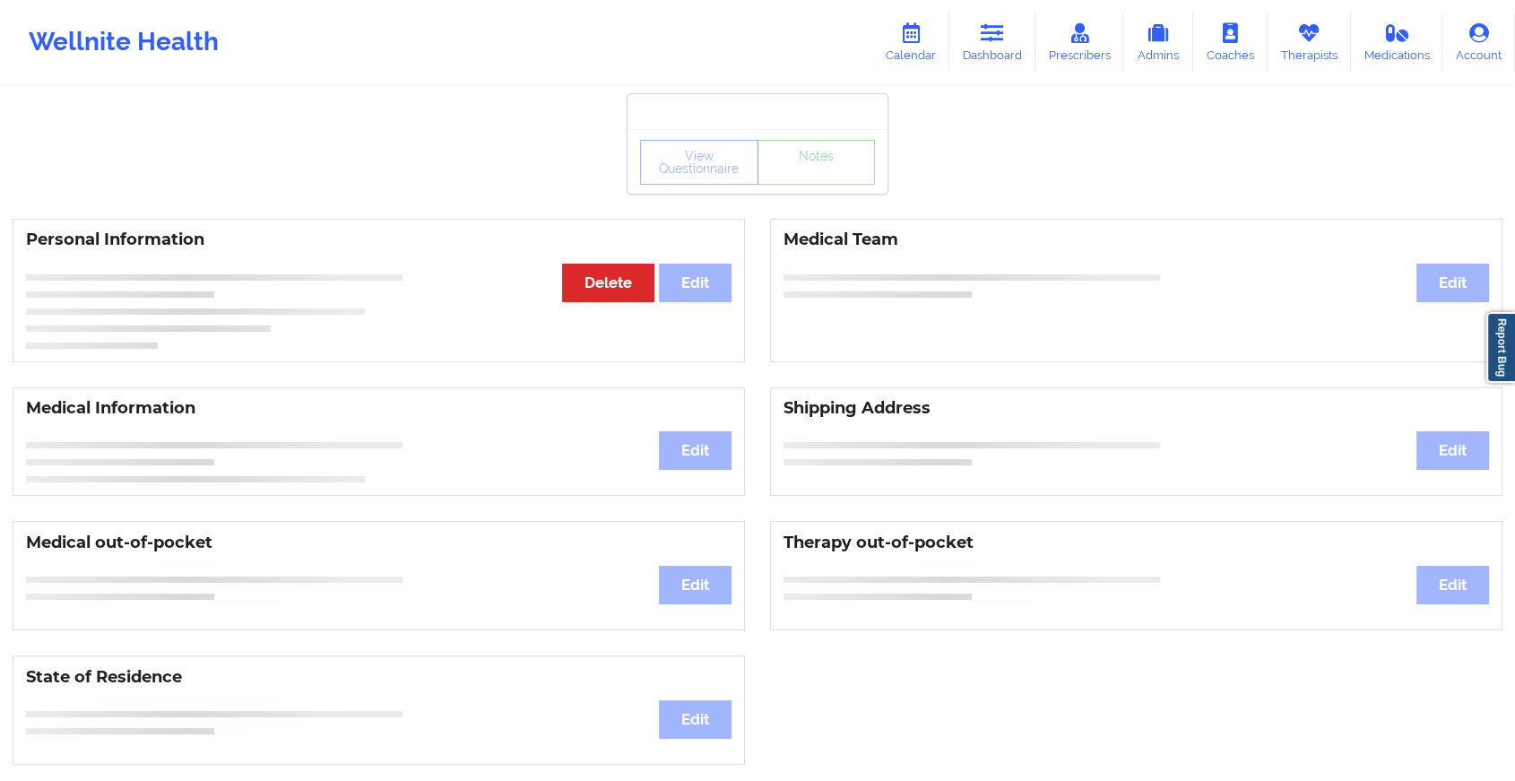
click at [834, 177] on div "View Questionnaire Notes" at bounding box center [757, 162] width 235 height 45
click at [834, 177] on div "View Questionnaire Notes" at bounding box center [757, 161] width 260 height 65
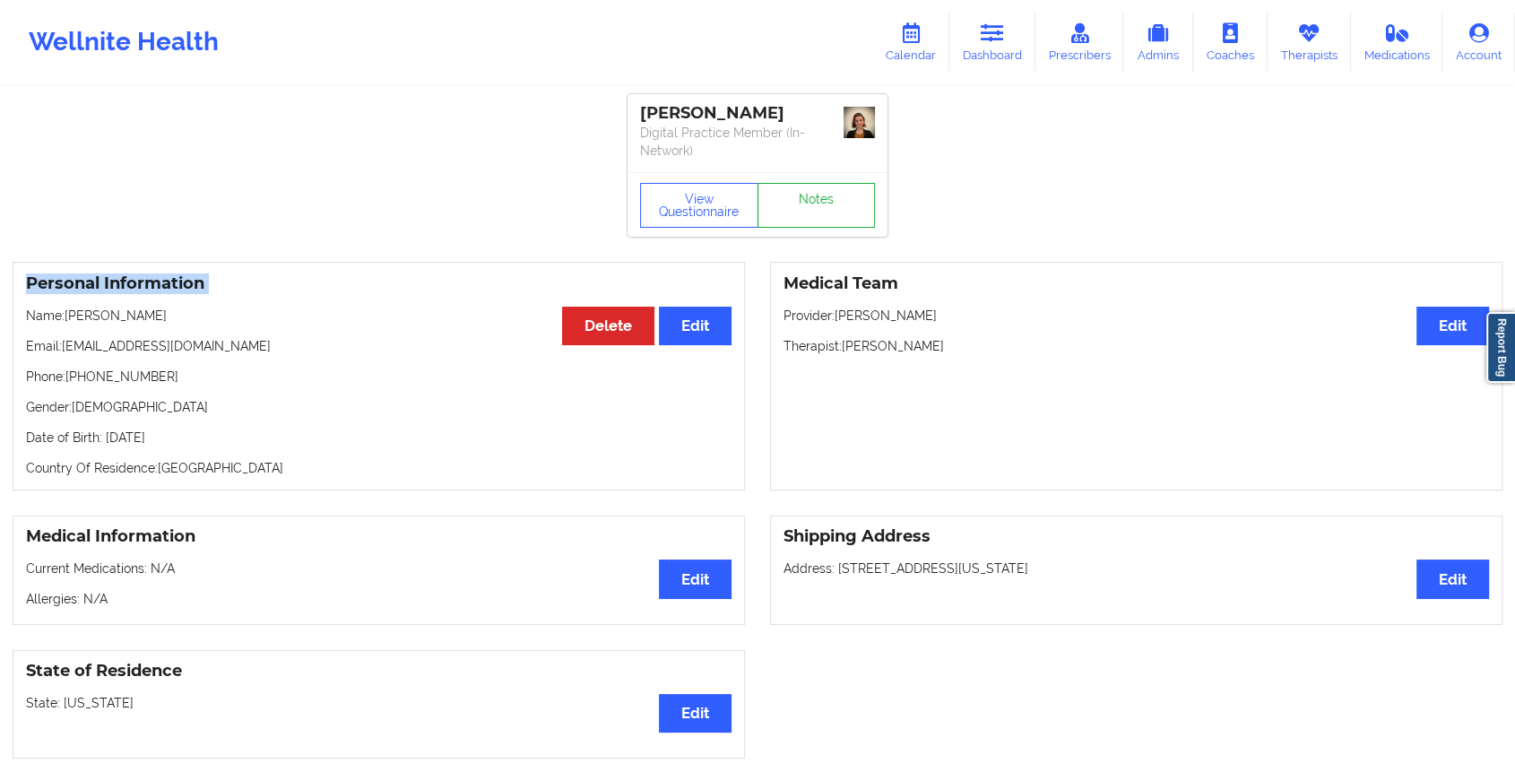
drag, startPoint x: 834, startPoint y: 177, endPoint x: 832, endPoint y: 227, distance: 50.2
click at [832, 227] on div "View Questionnaire Notes" at bounding box center [757, 204] width 260 height 65
click at [832, 227] on link "Notes" at bounding box center [816, 205] width 118 height 45
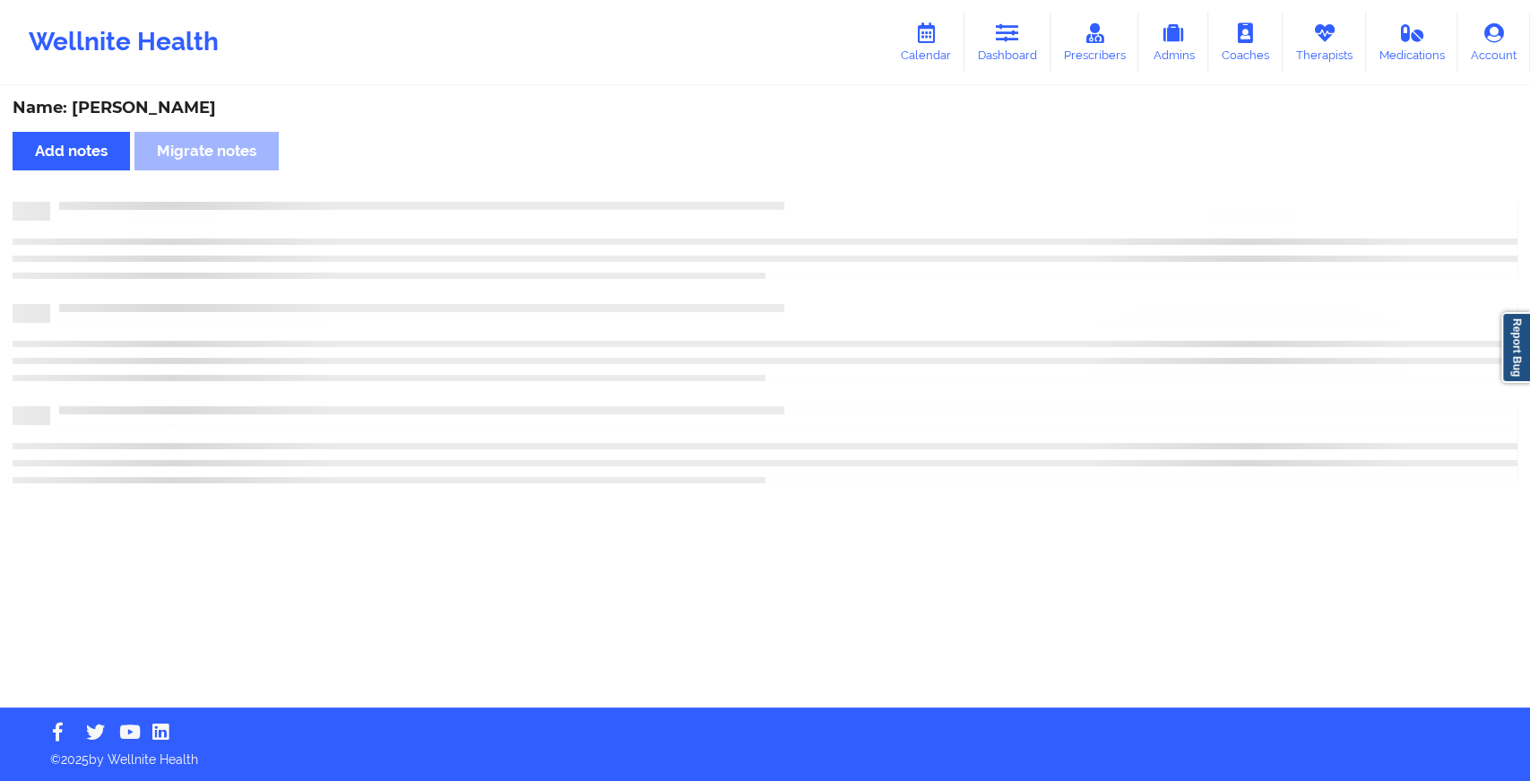
click at [832, 227] on div at bounding box center [765, 246] width 1505 height 52
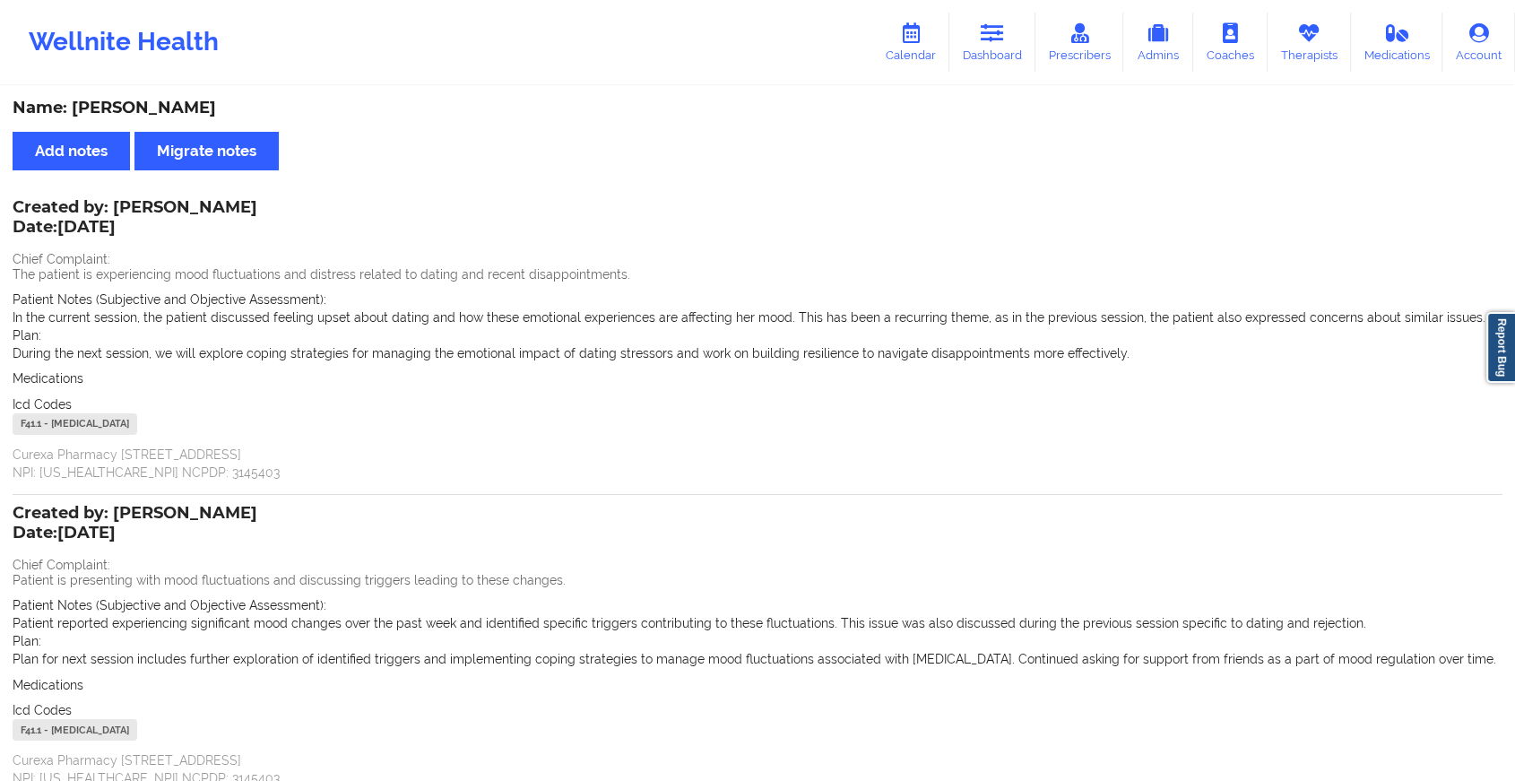
scroll to position [151, 0]
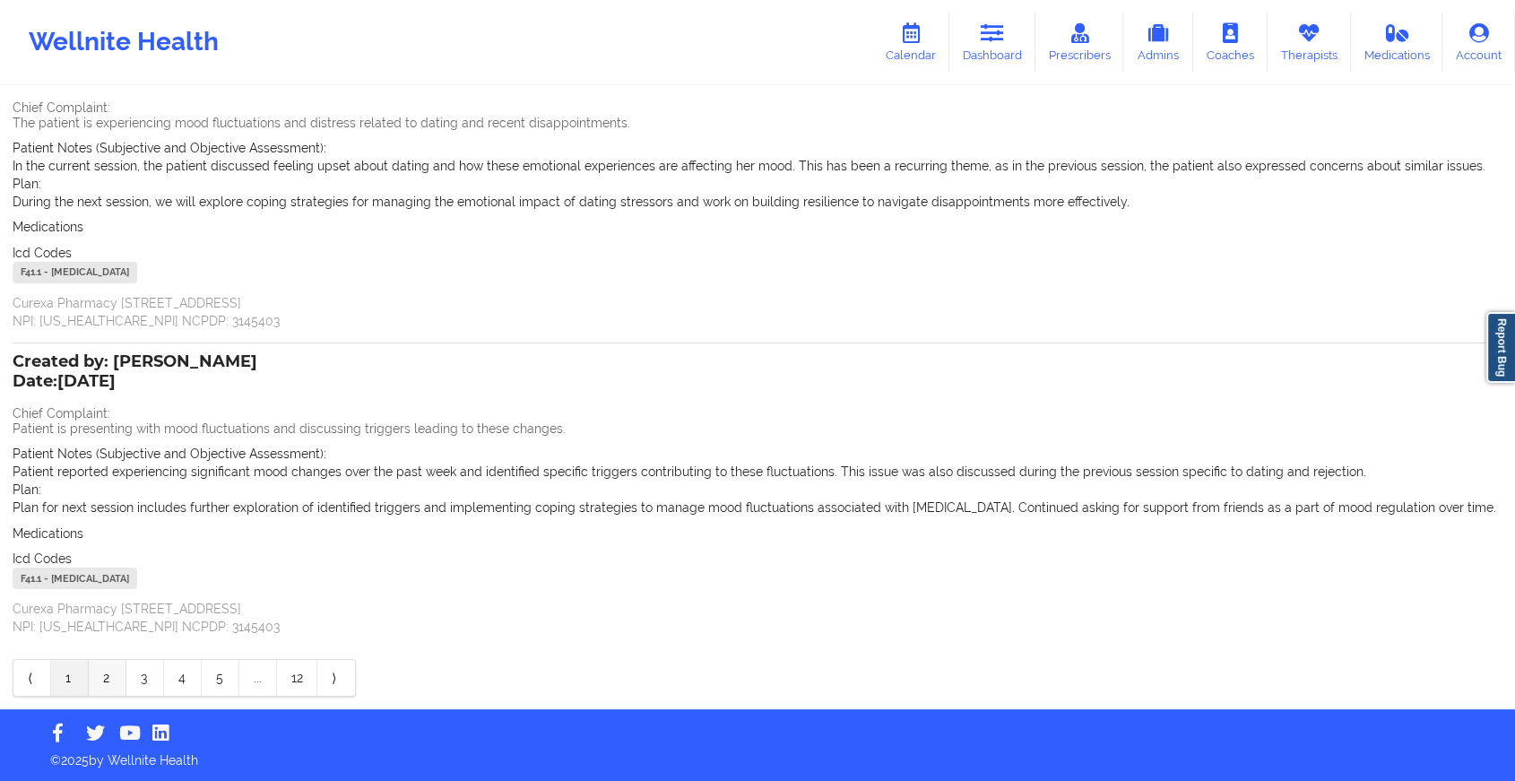
click at [104, 673] on link "2" at bounding box center [108, 678] width 38 height 36
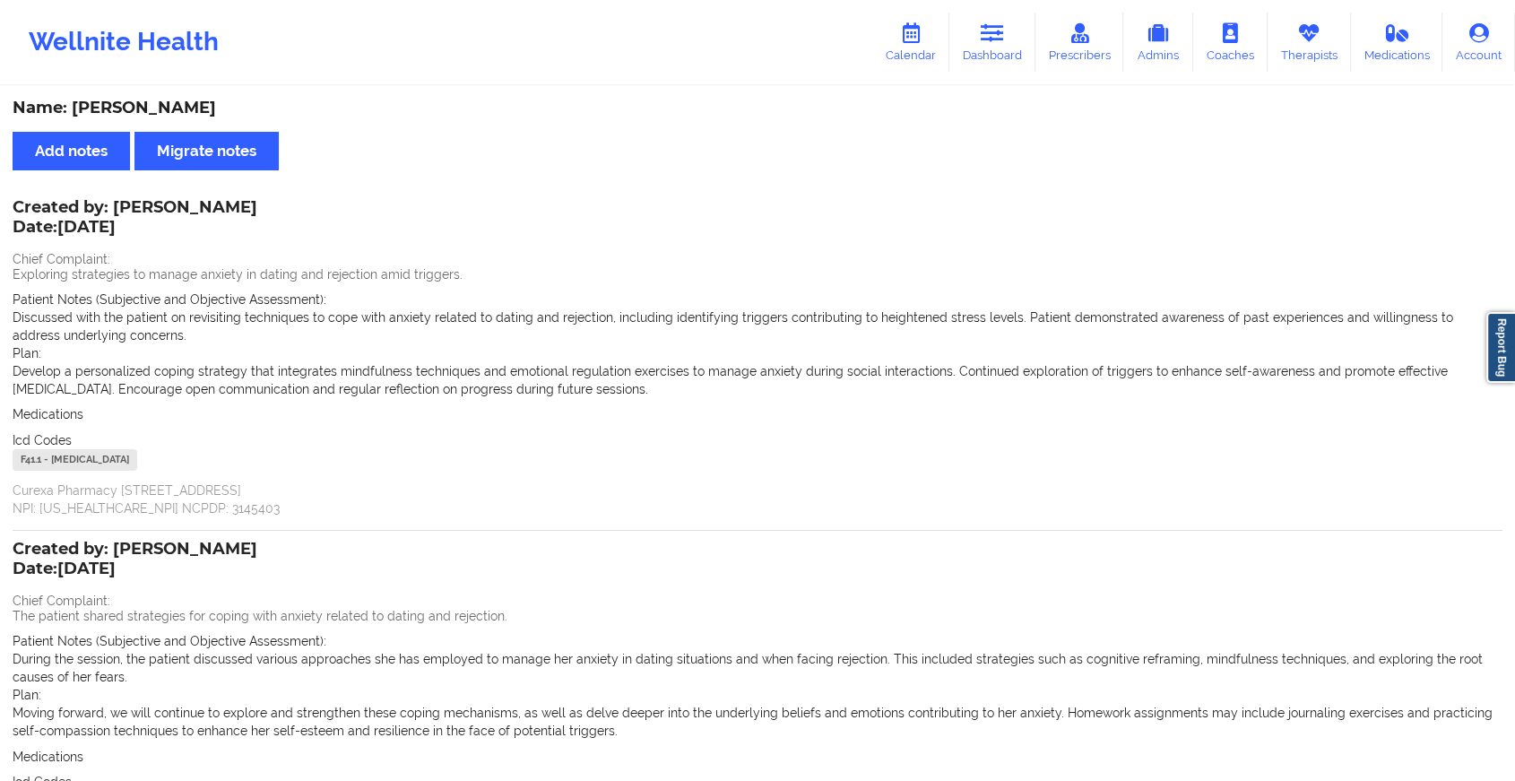
scroll to position [223, 0]
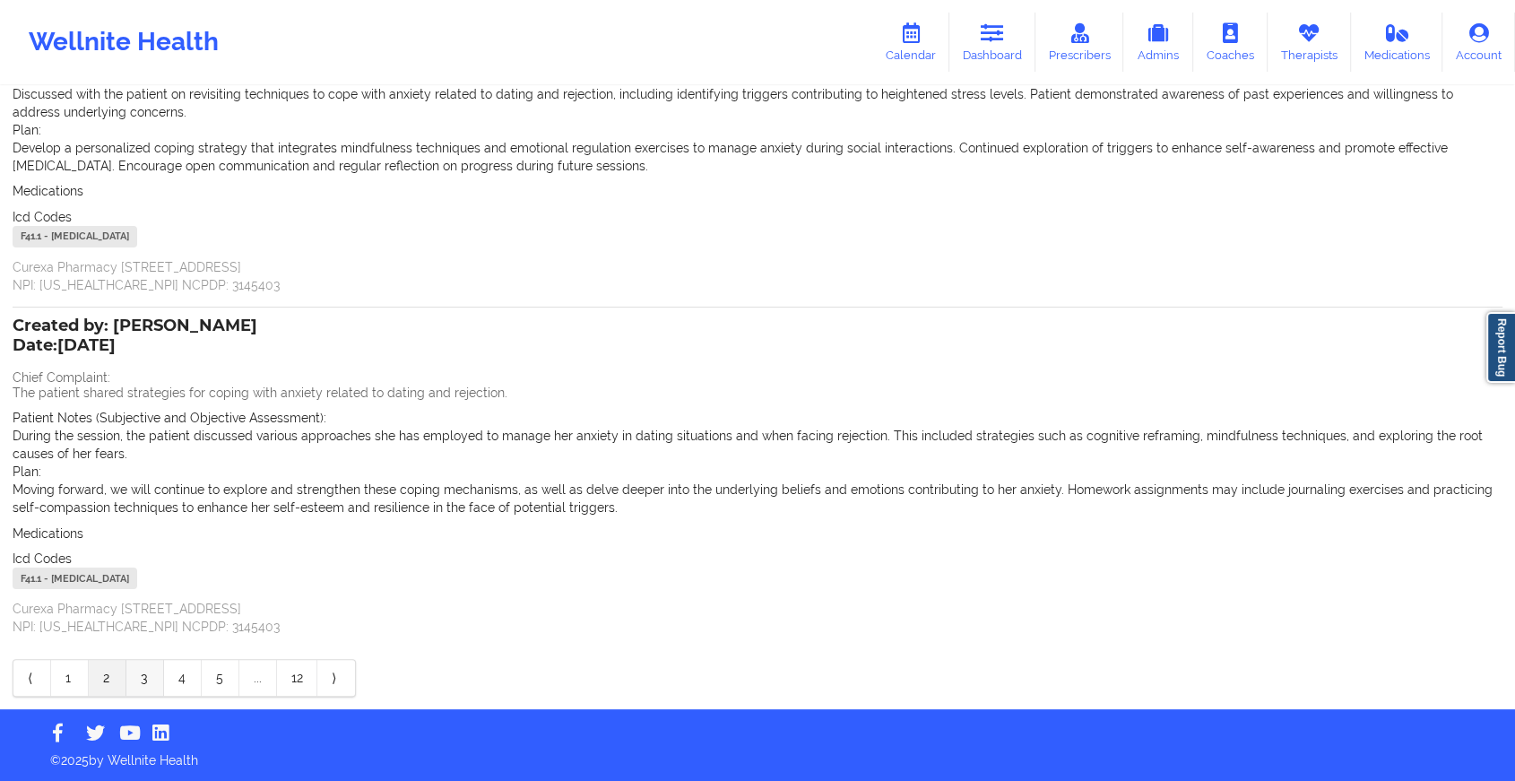
click at [134, 687] on link "3" at bounding box center [145, 678] width 38 height 36
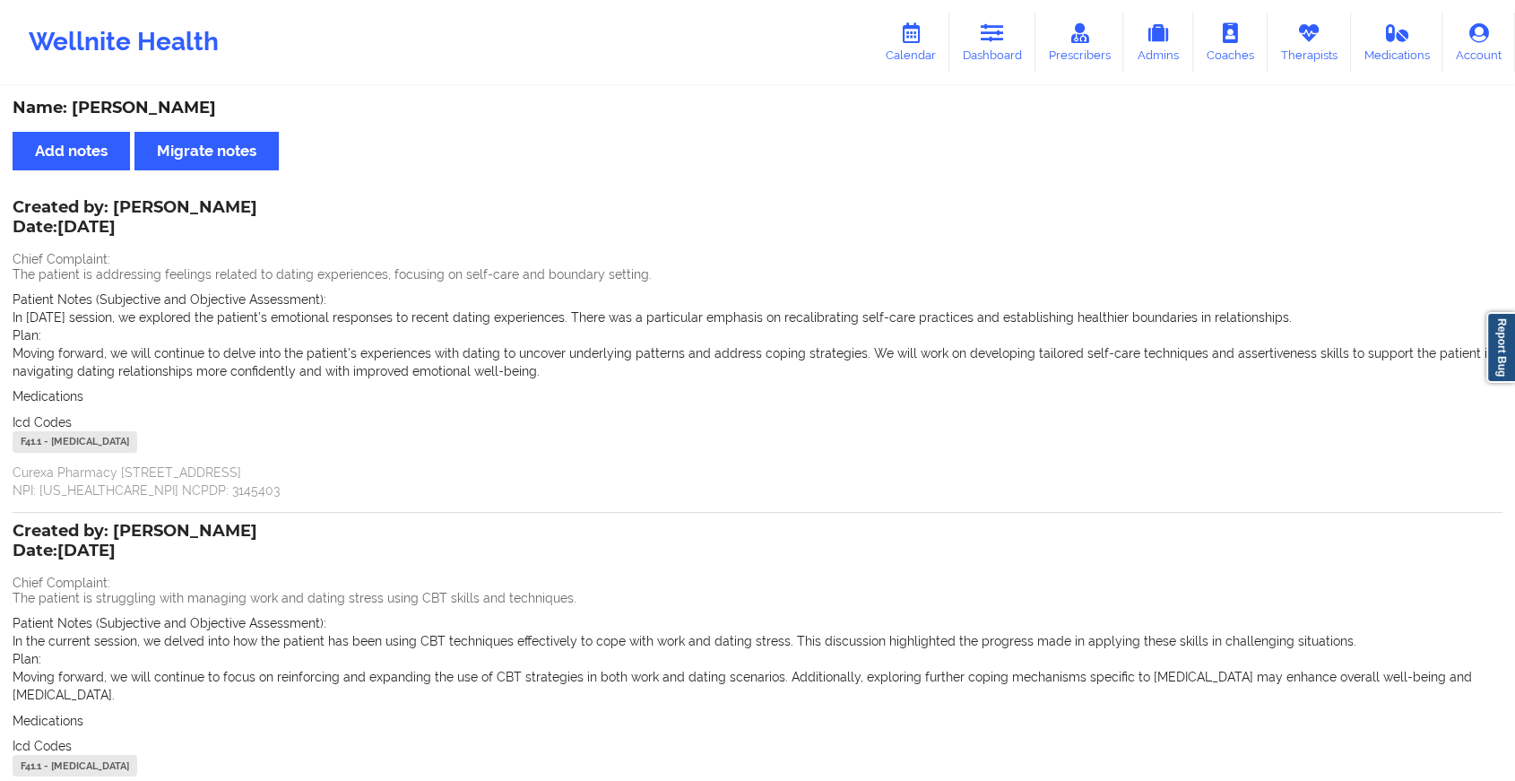
scroll to position [187, 0]
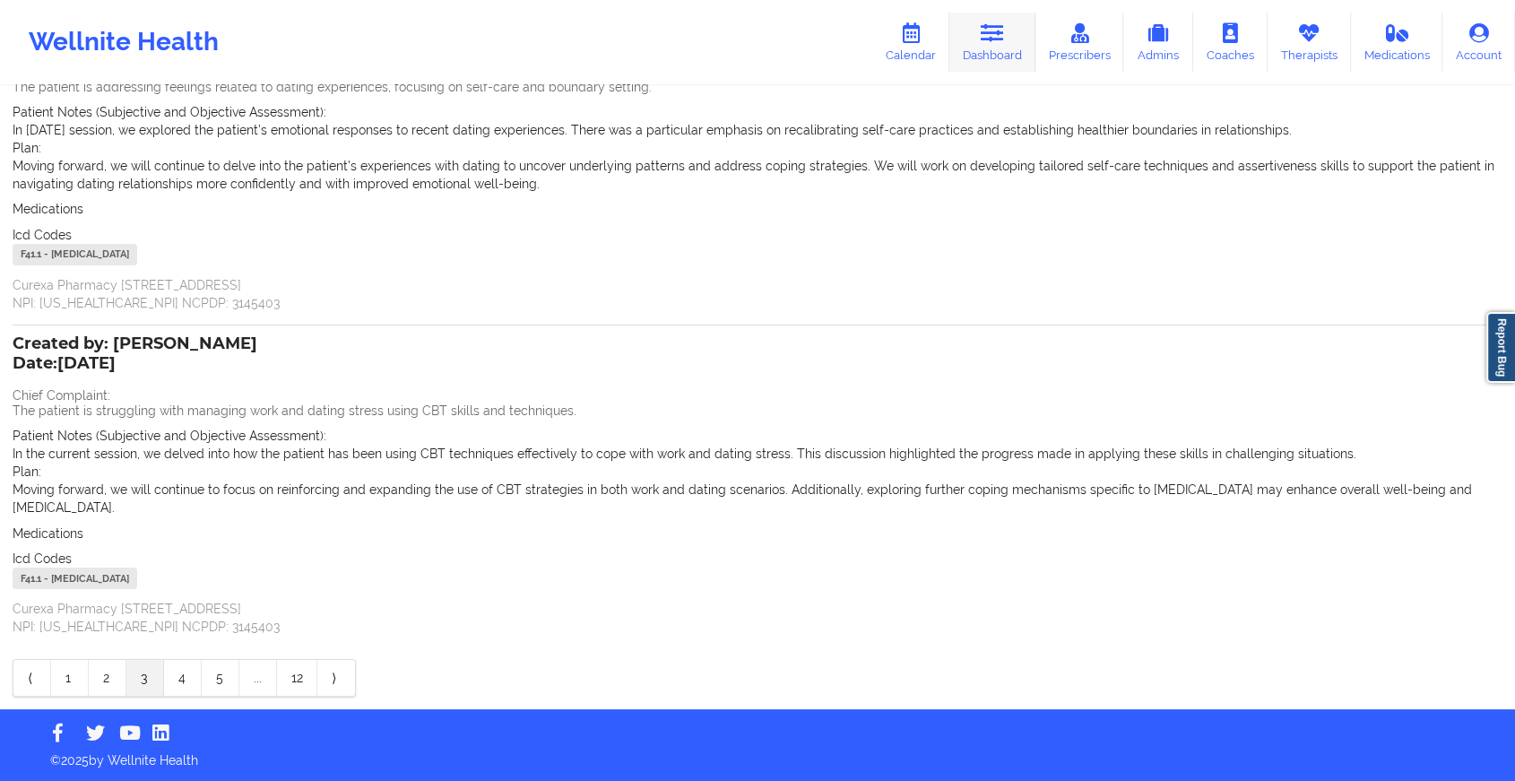
click at [955, 58] on link "Dashboard" at bounding box center [992, 42] width 86 height 59
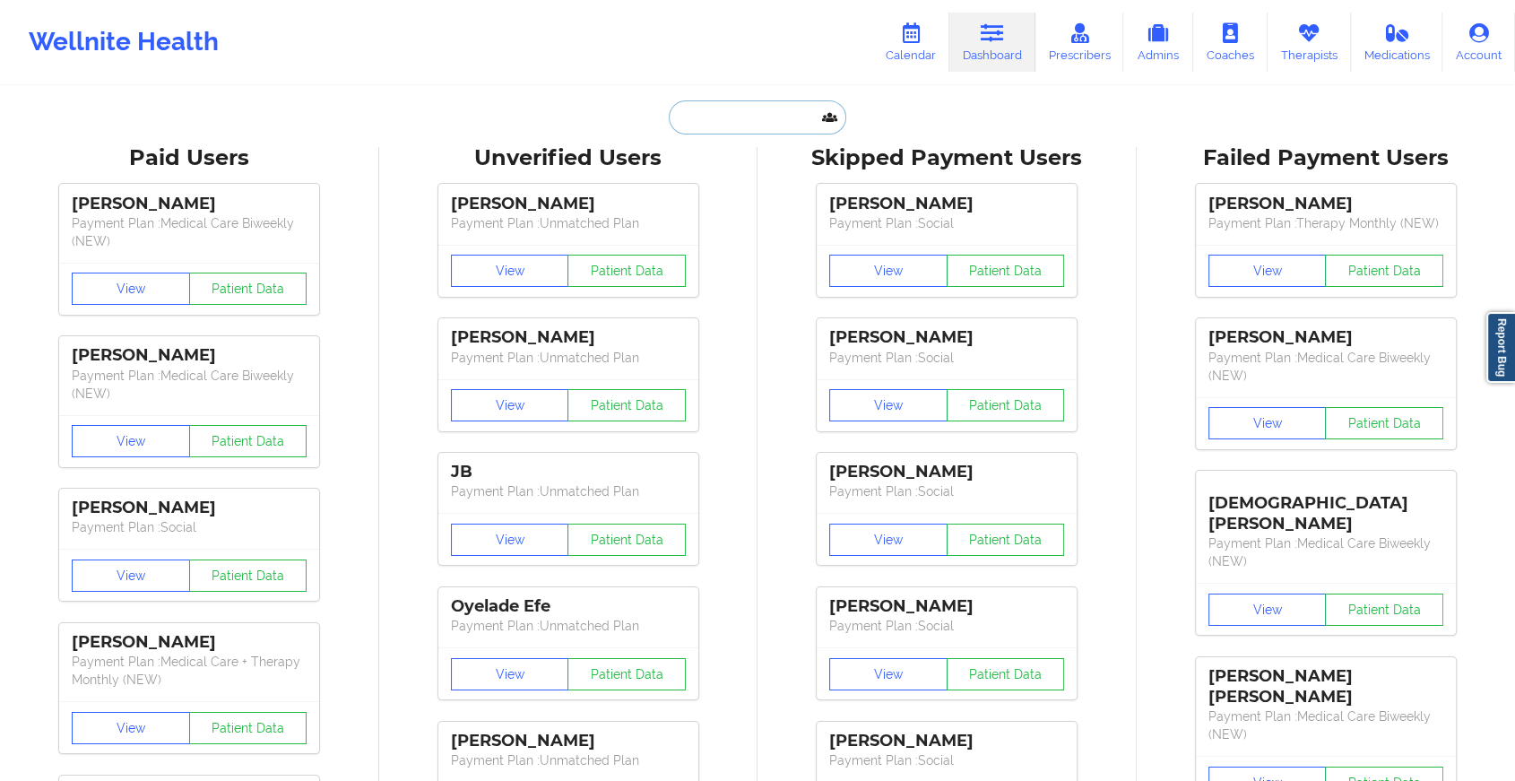
click at [730, 126] on input "text" at bounding box center [757, 117] width 177 height 34
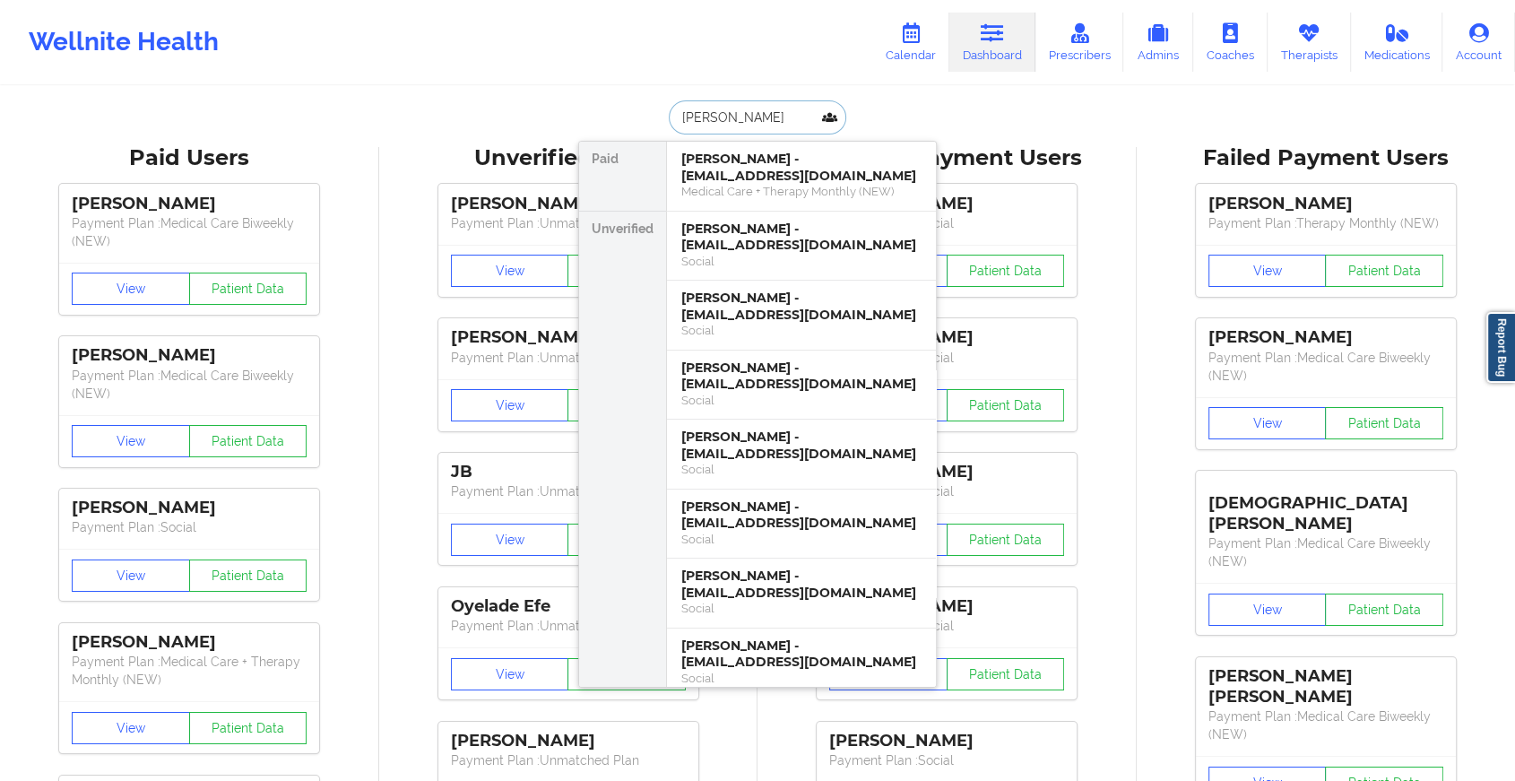
type input "[PERSON_NAME]"
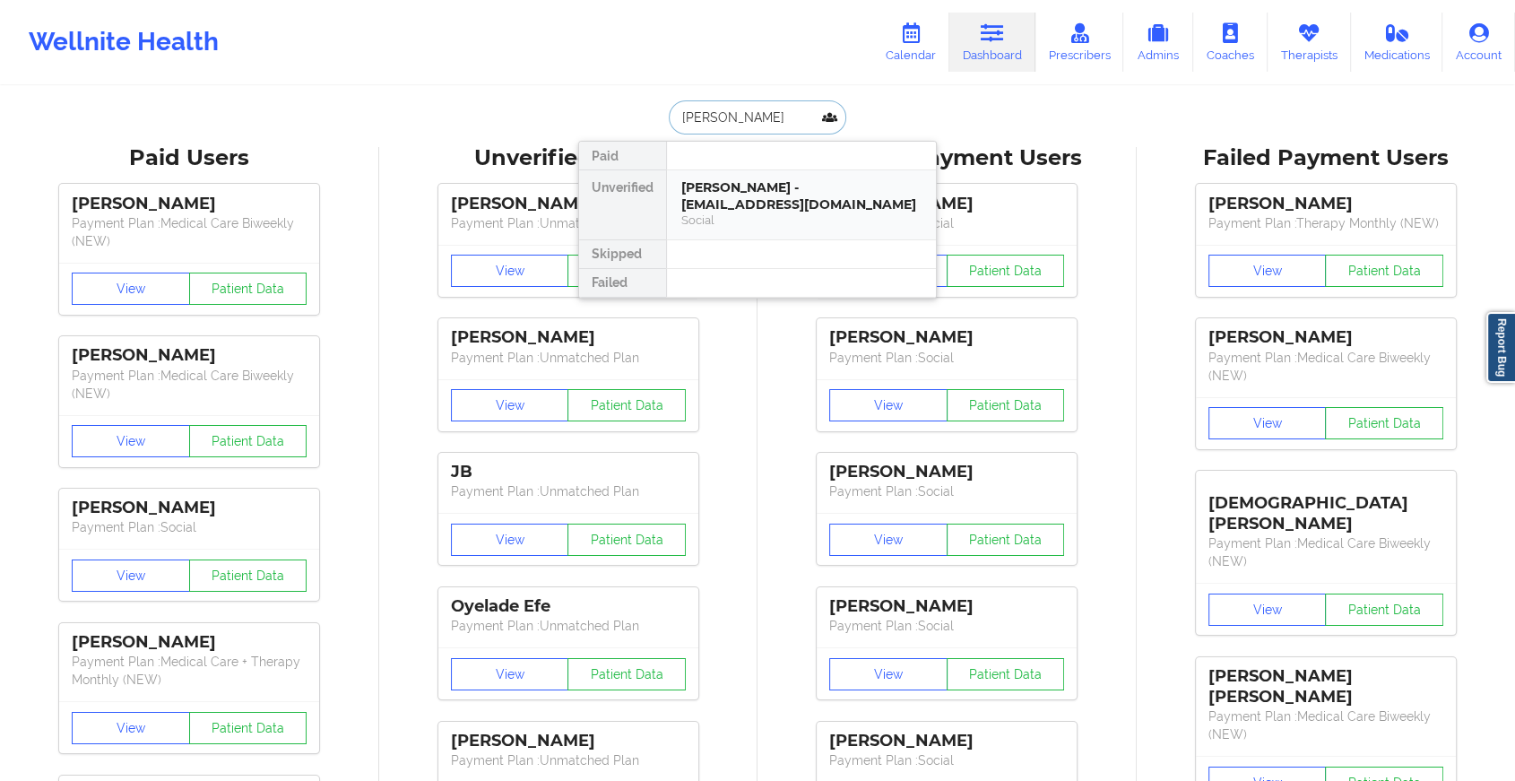
click at [751, 192] on div "[PERSON_NAME] - [EMAIL_ADDRESS][DOMAIN_NAME]" at bounding box center [801, 195] width 240 height 33
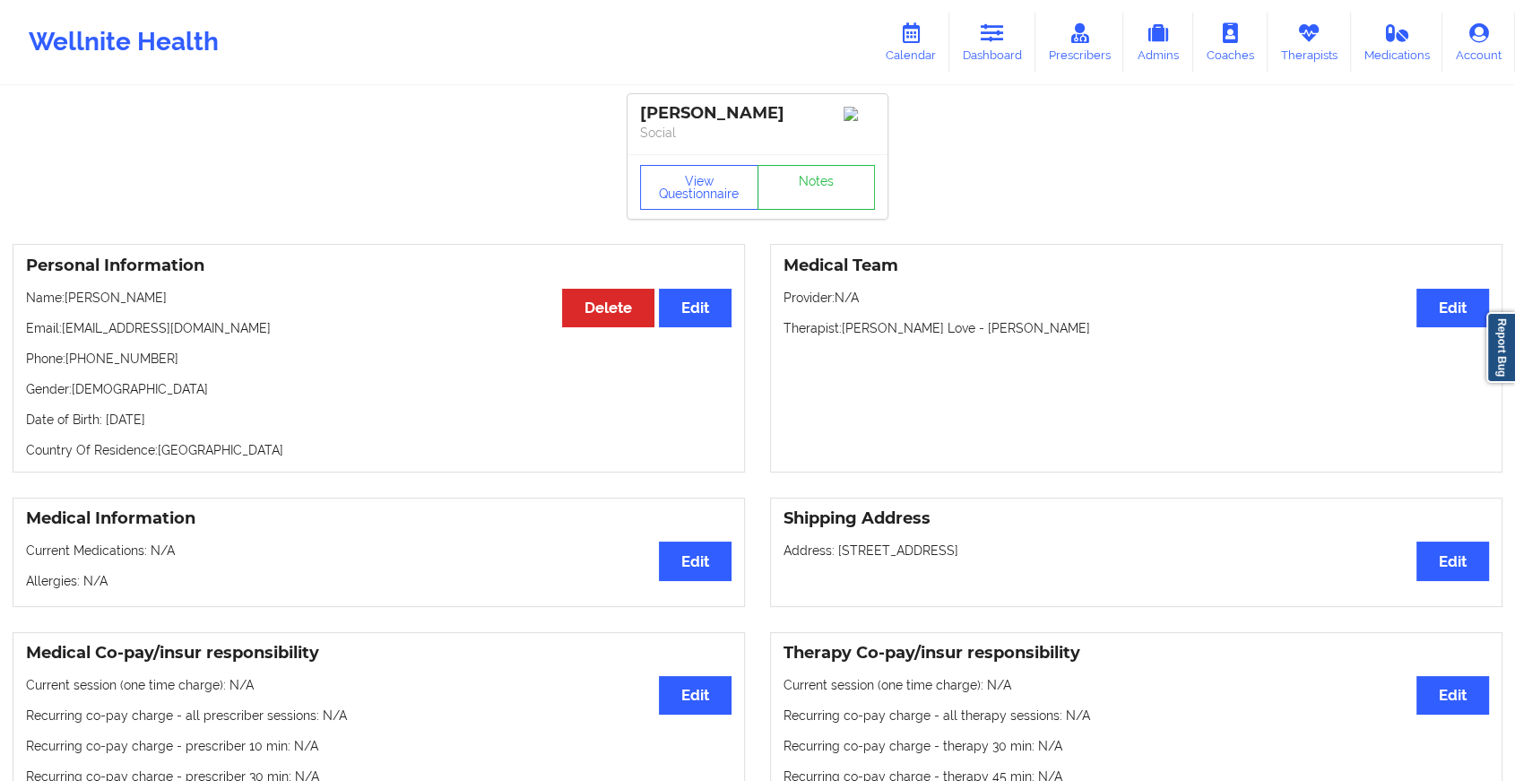
click at [824, 202] on link "Notes" at bounding box center [816, 187] width 118 height 45
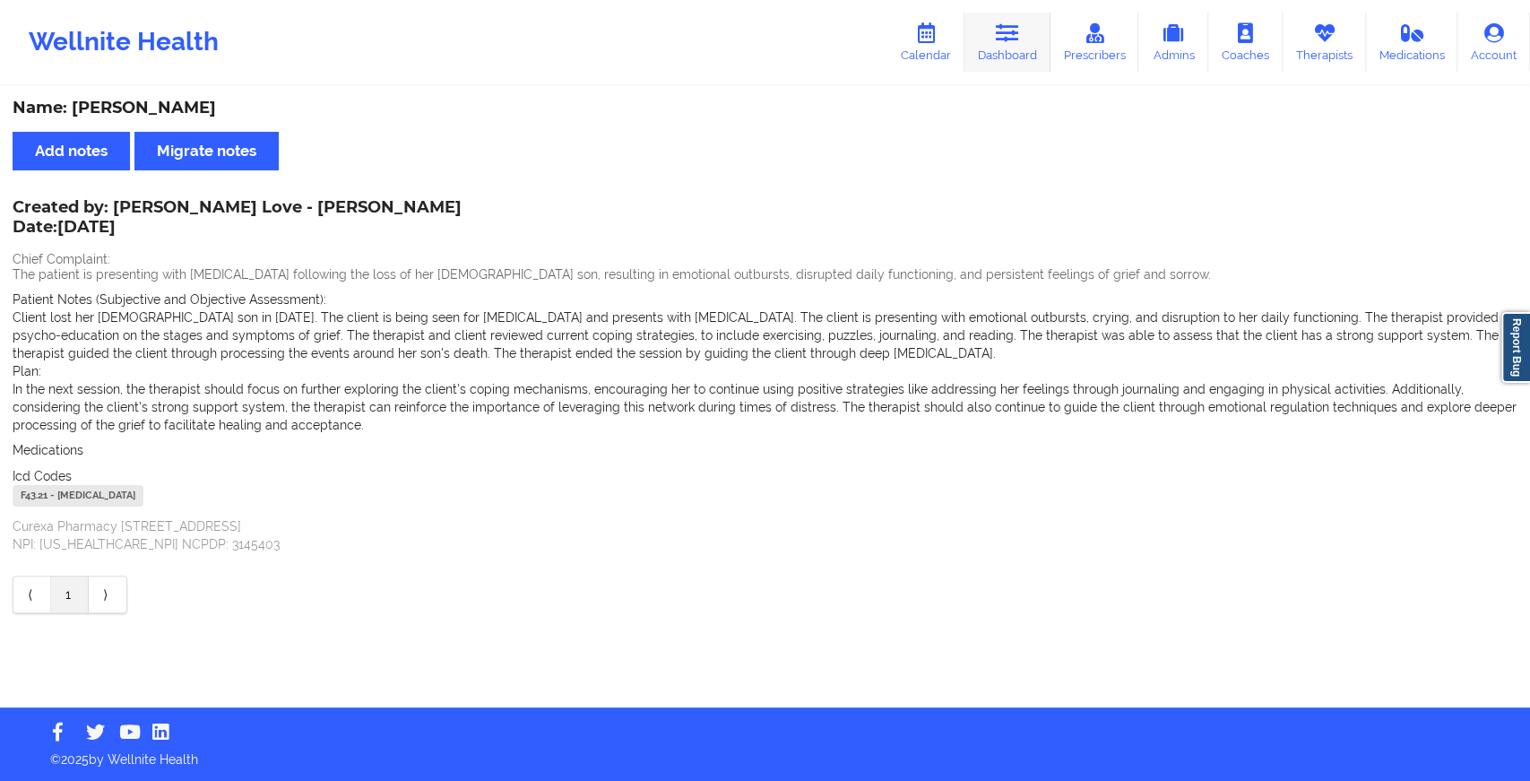
click at [1025, 33] on link "Dashboard" at bounding box center [1007, 42] width 86 height 59
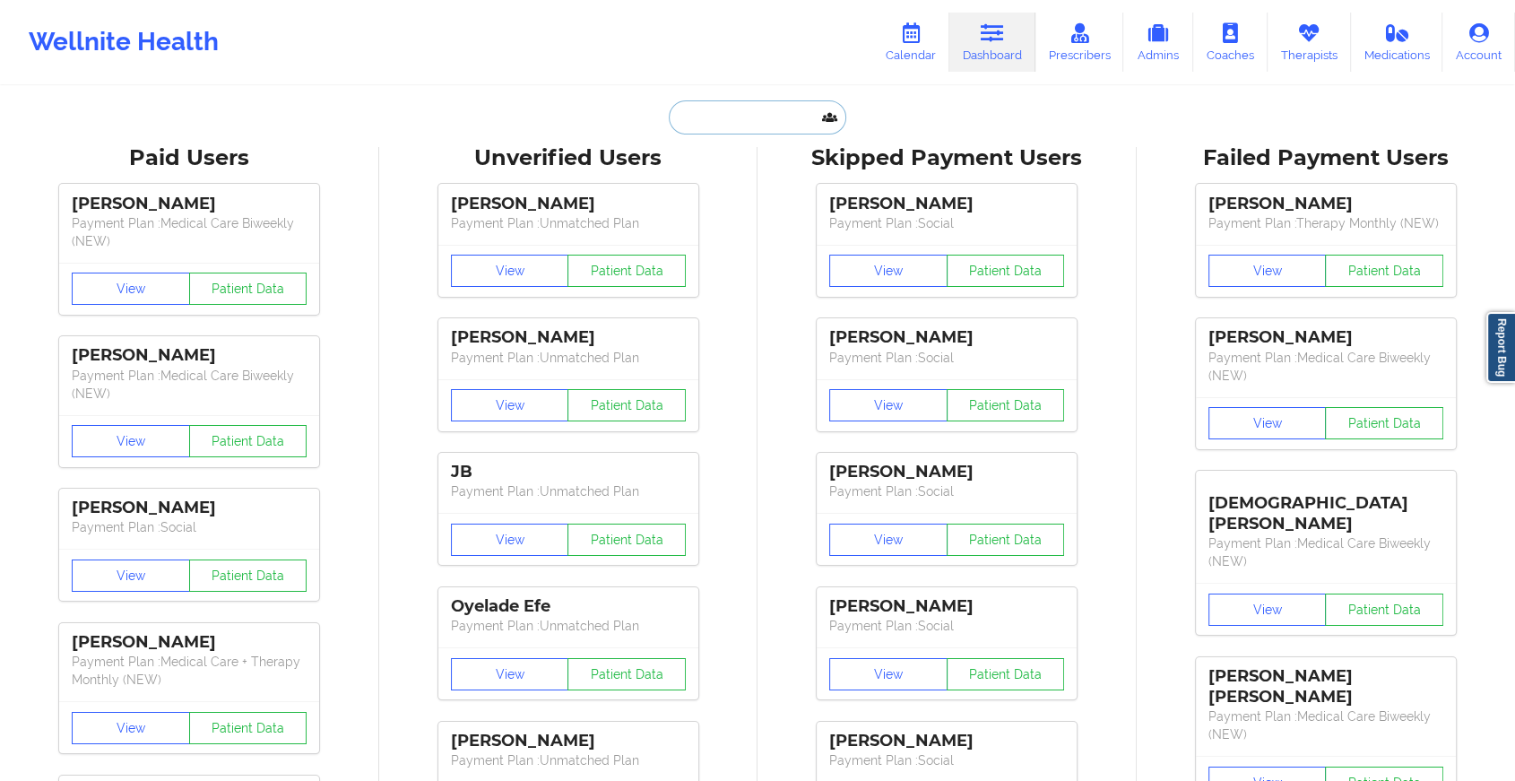
click at [770, 125] on input "text" at bounding box center [757, 117] width 177 height 34
paste input "[EMAIL_ADDRESS][DOMAIN_NAME]"
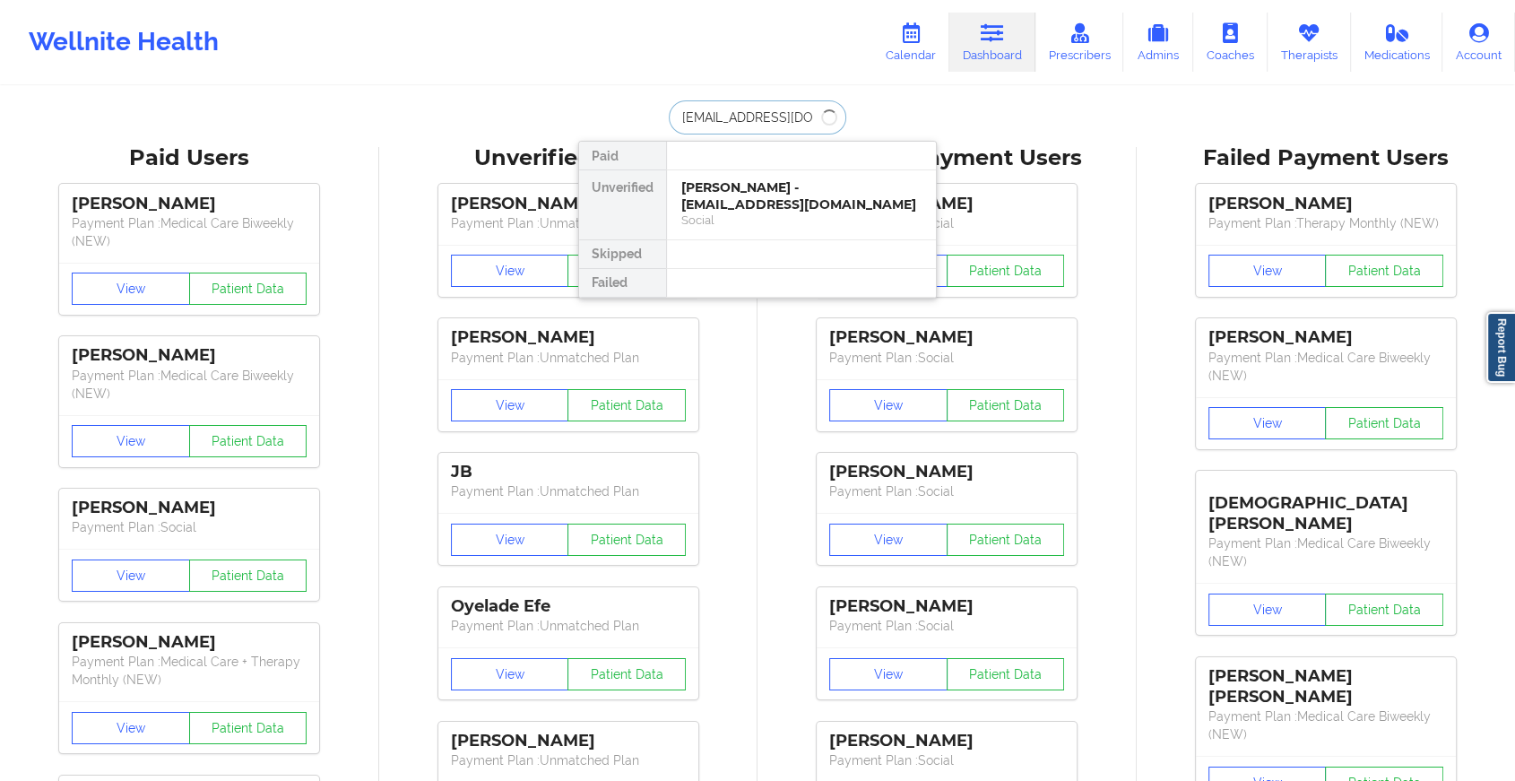
type input "[EMAIL_ADDRESS][DOMAIN_NAME]"
drag, startPoint x: 818, startPoint y: 208, endPoint x: 832, endPoint y: 130, distance: 79.1
click at [832, 130] on div "[EMAIL_ADDRESS][DOMAIN_NAME] Paid Unverified [PERSON_NAME] - [EMAIL_ADDRESS][PE…" at bounding box center [757, 117] width 359 height 34
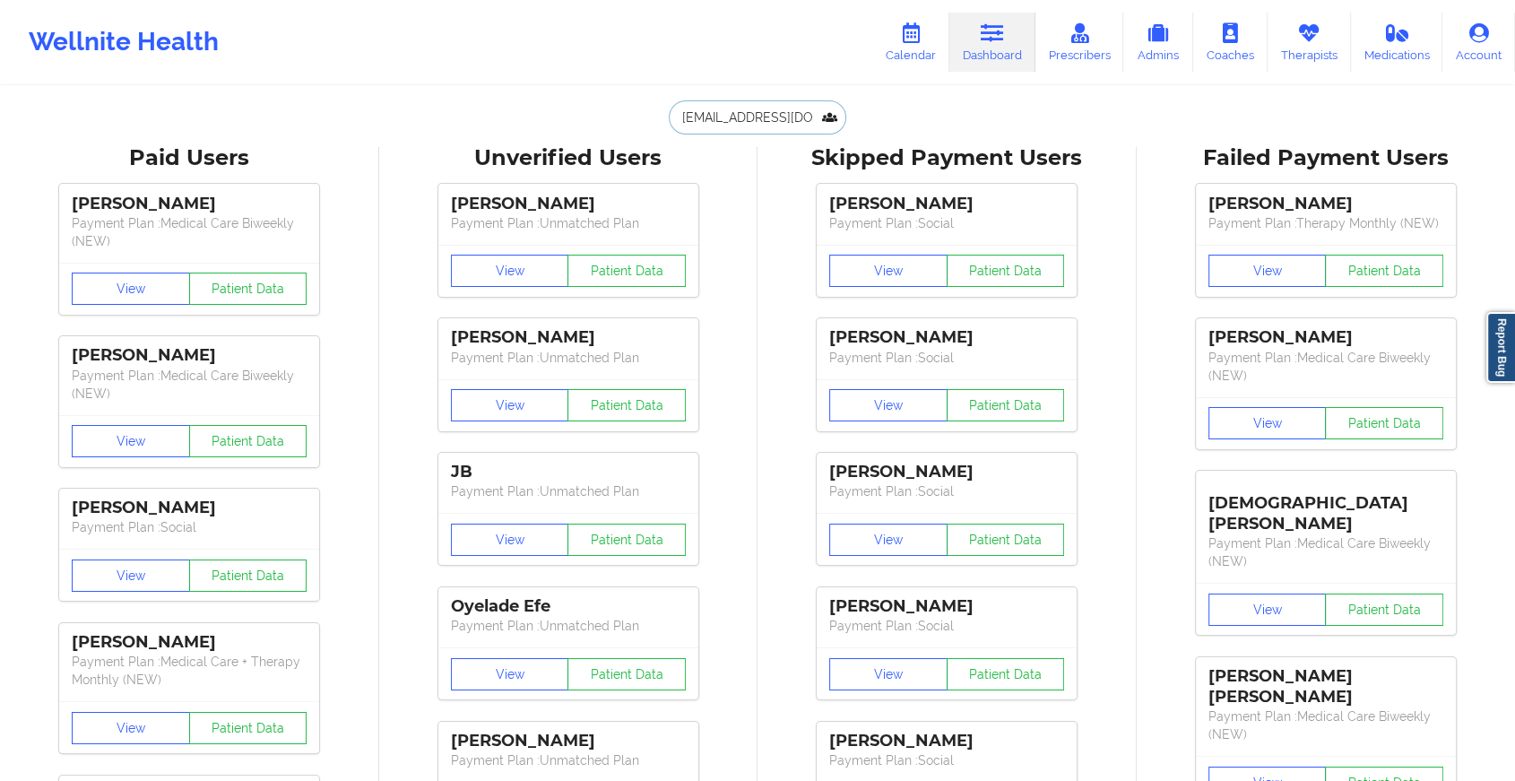
click at [795, 116] on input "[EMAIL_ADDRESS][DOMAIN_NAME]" at bounding box center [757, 117] width 177 height 34
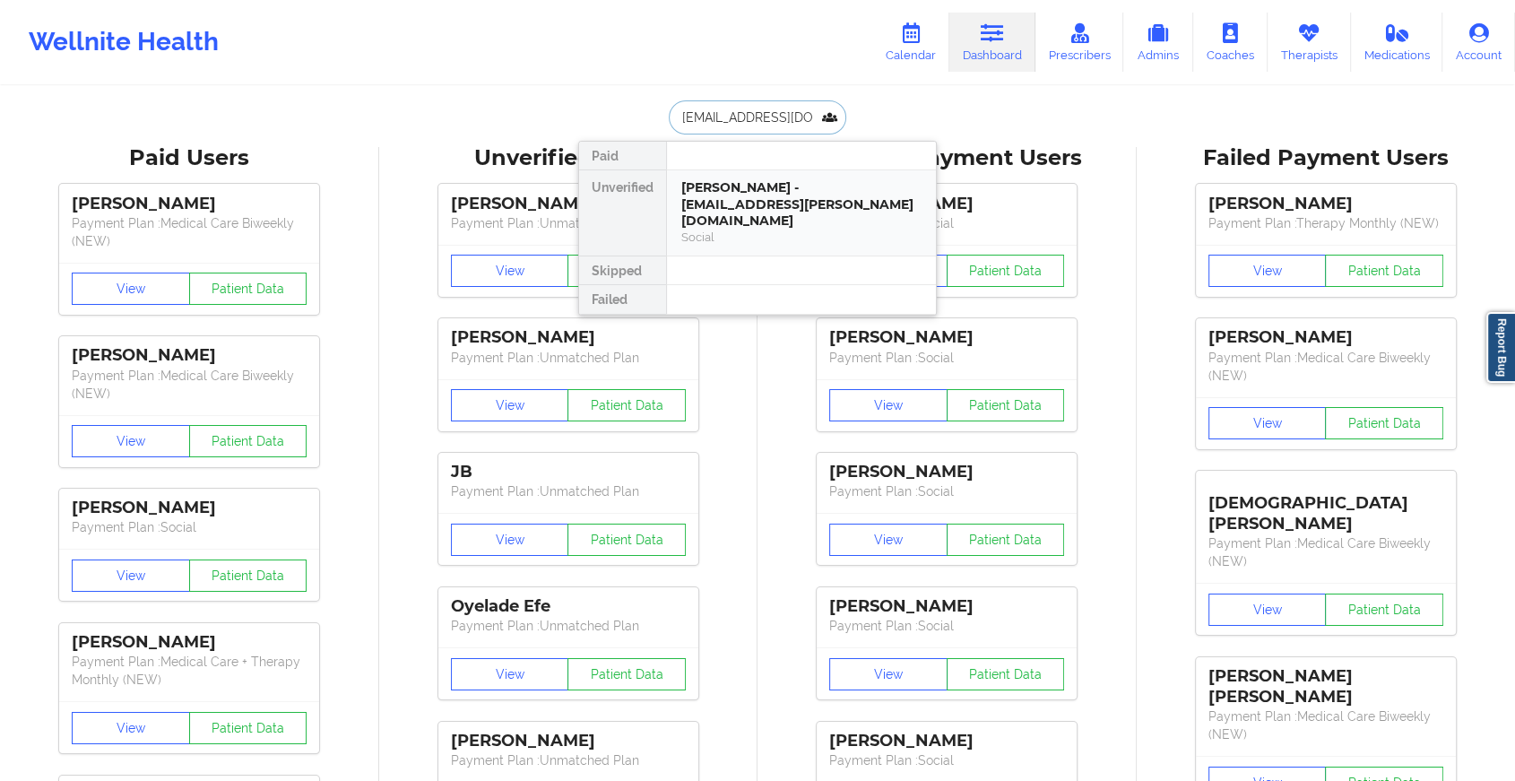
click at [737, 186] on div "[PERSON_NAME] - [EMAIL_ADDRESS][PERSON_NAME][DOMAIN_NAME]" at bounding box center [801, 204] width 240 height 50
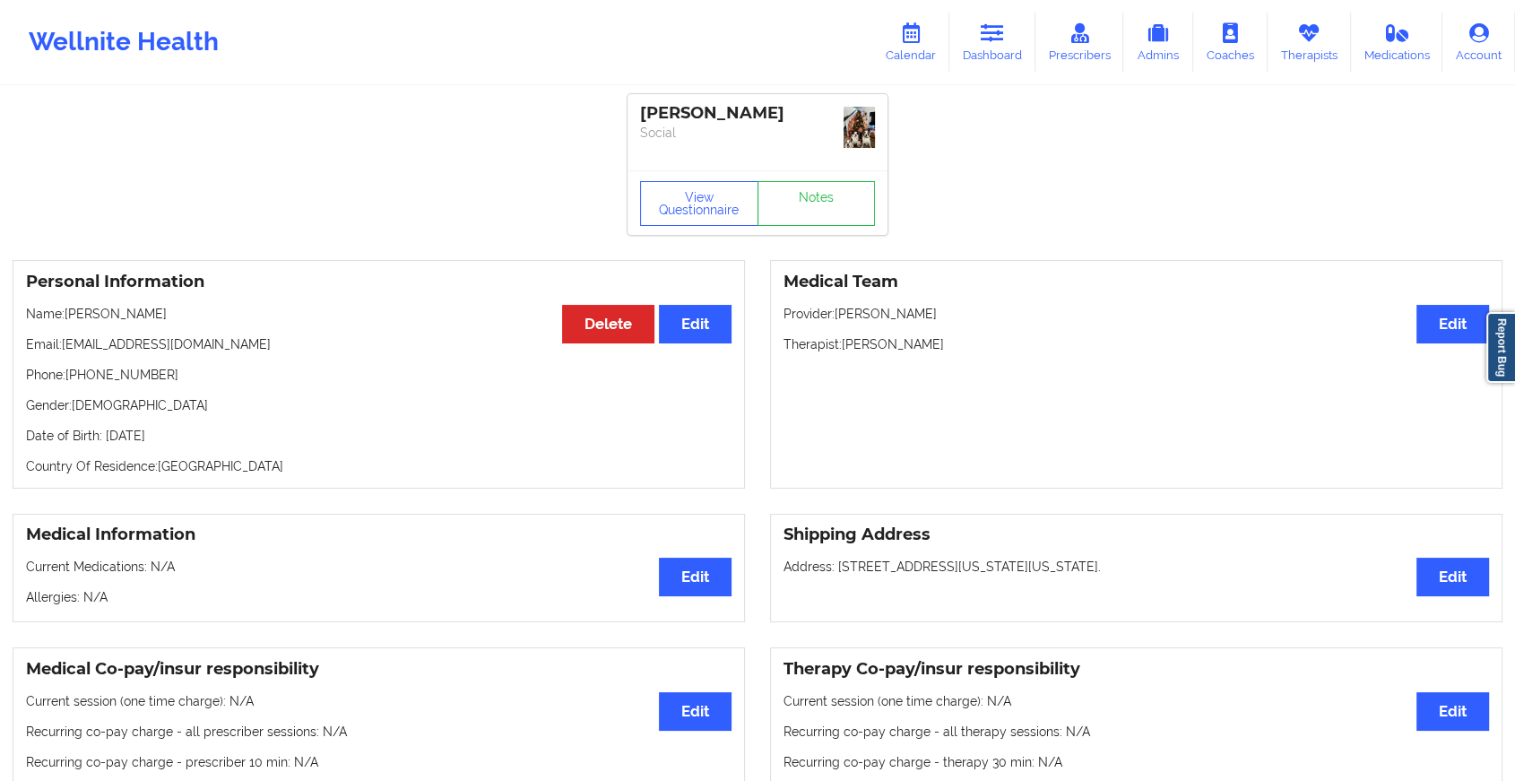
click at [803, 166] on div "[PERSON_NAME] Social" at bounding box center [757, 132] width 260 height 76
drag, startPoint x: 803, startPoint y: 166, endPoint x: 810, endPoint y: 189, distance: 24.4
click at [810, 189] on link "Notes" at bounding box center [816, 203] width 118 height 45
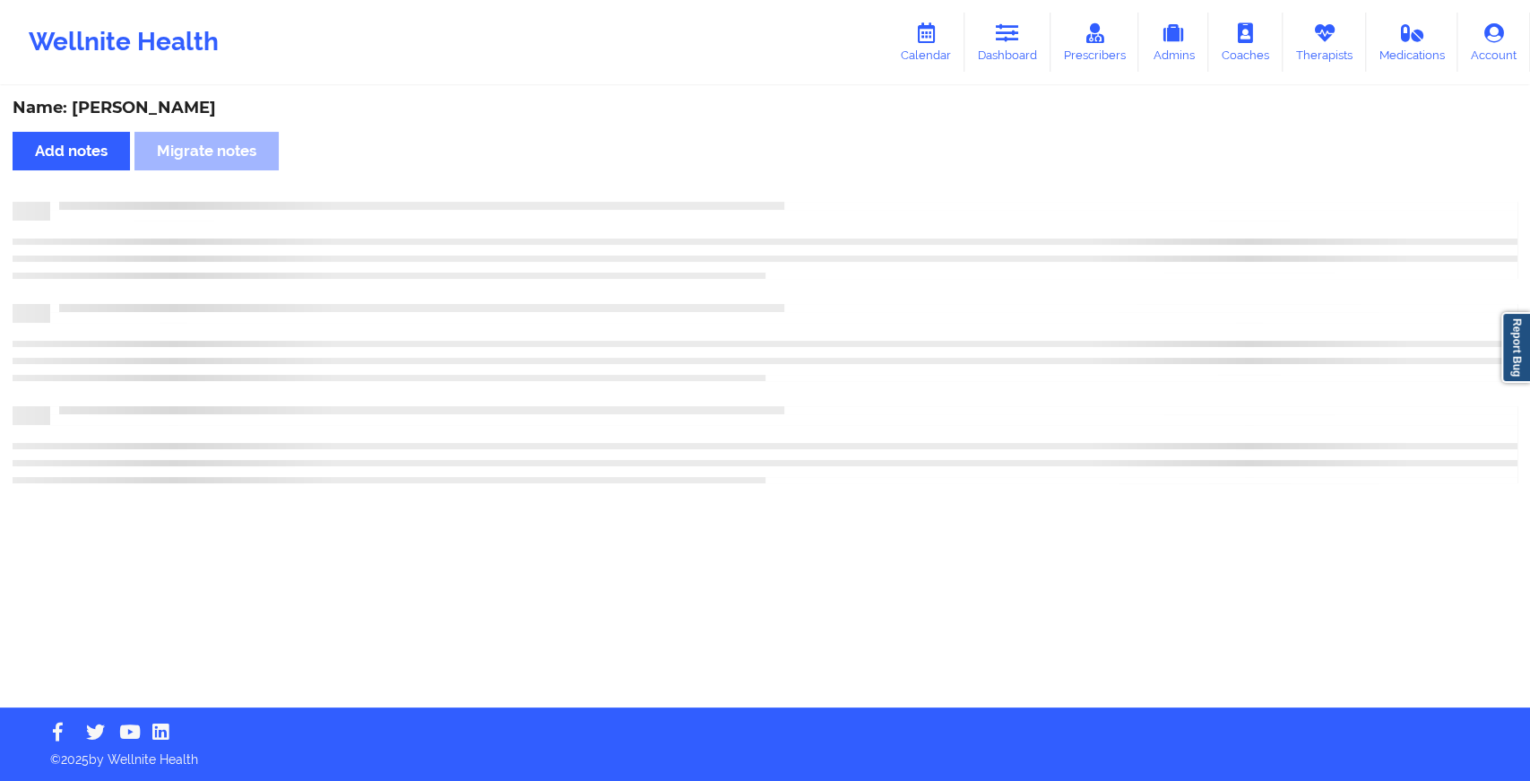
click at [810, 189] on div "Name: [PERSON_NAME] Add notes Migrate notes" at bounding box center [765, 397] width 1530 height 619
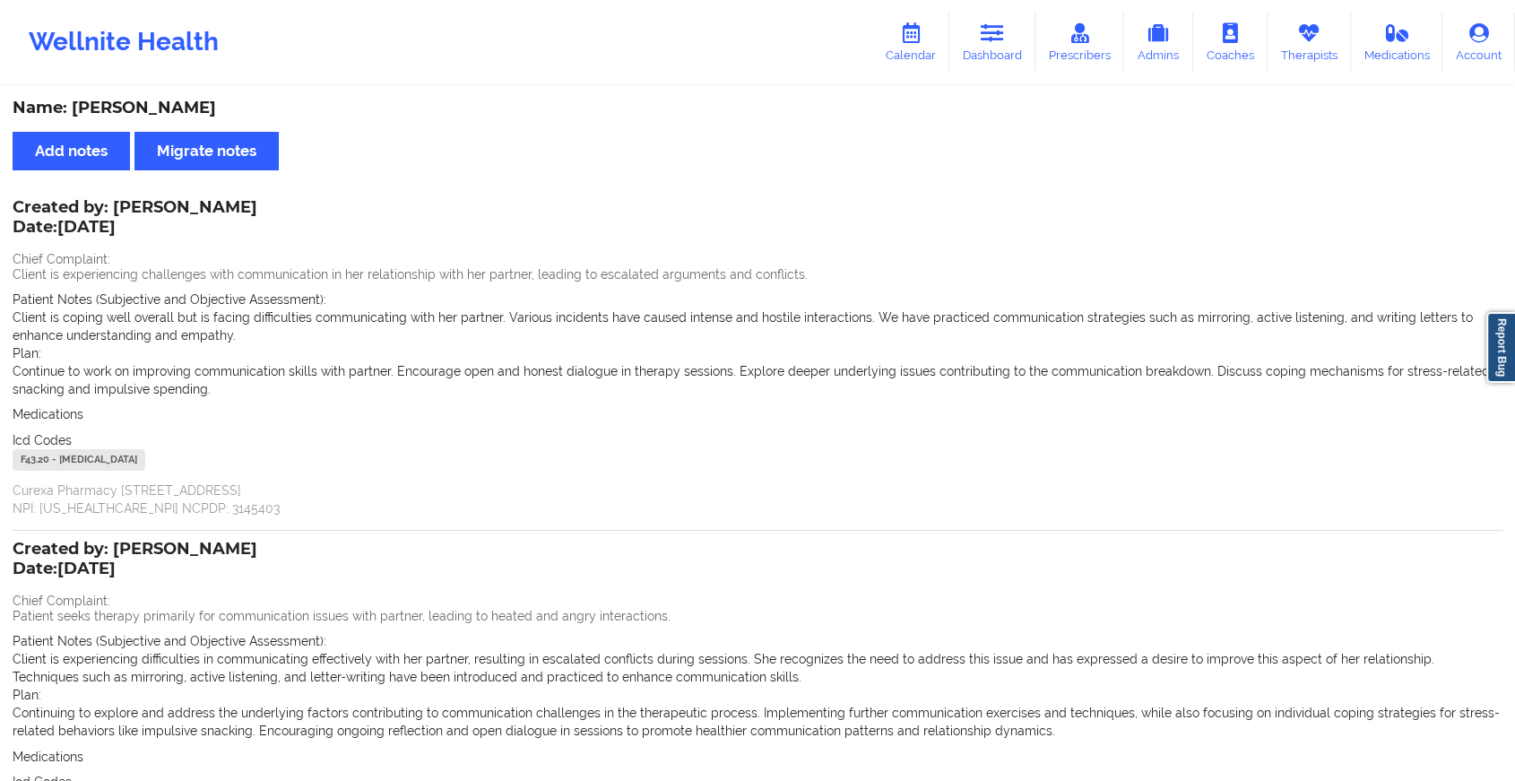
scroll to position [223, 0]
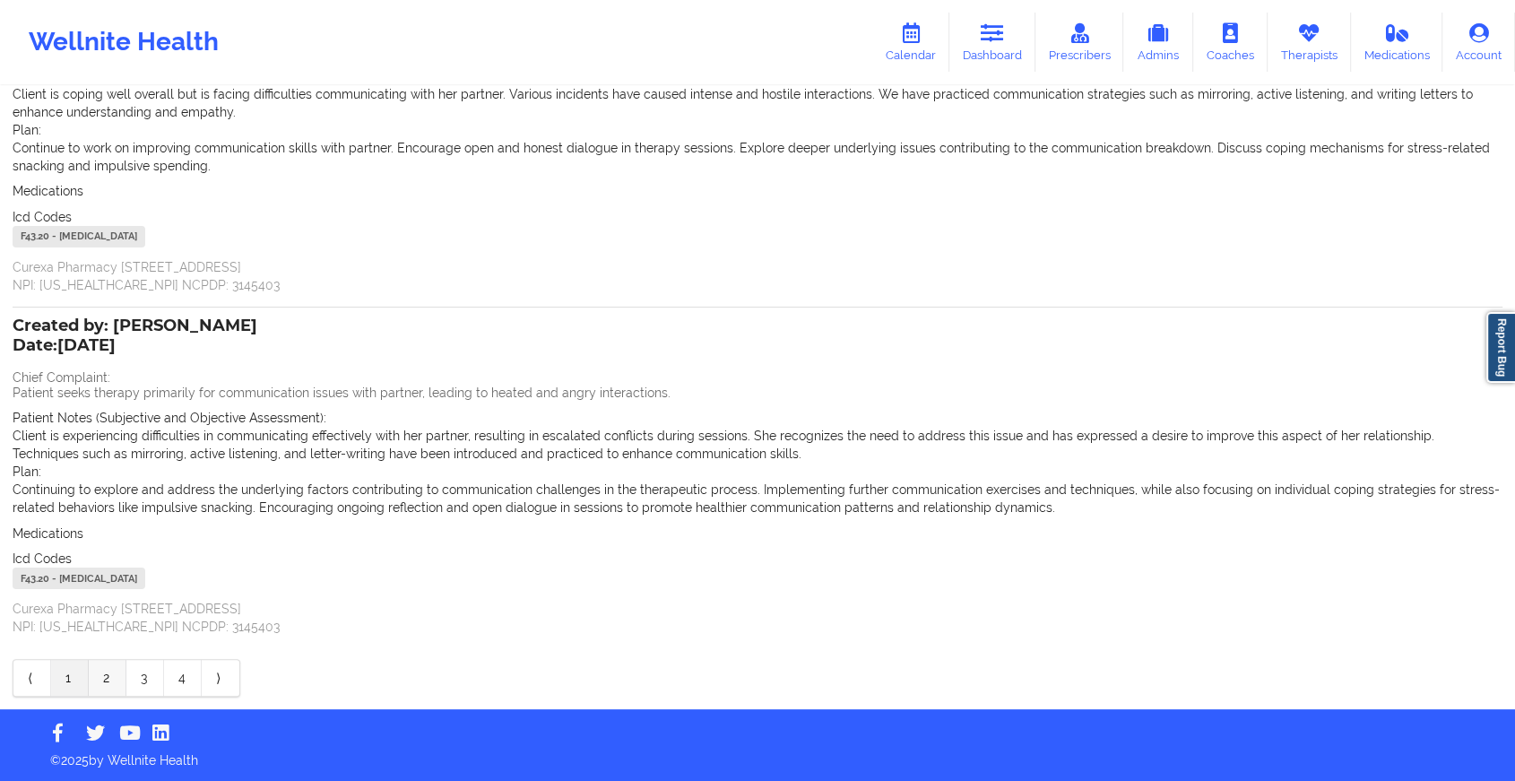
click at [100, 672] on link "2" at bounding box center [108, 678] width 38 height 36
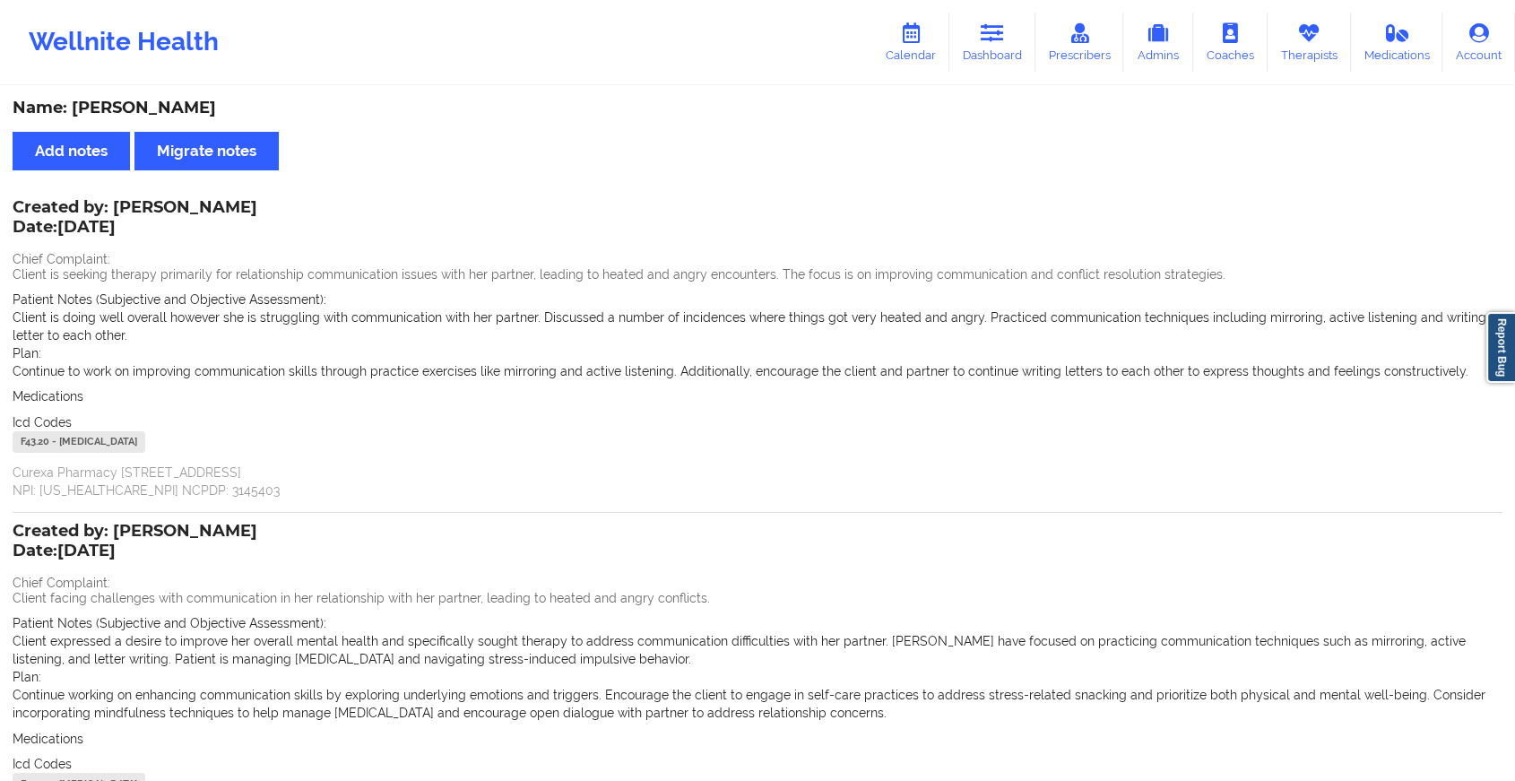
scroll to position [205, 0]
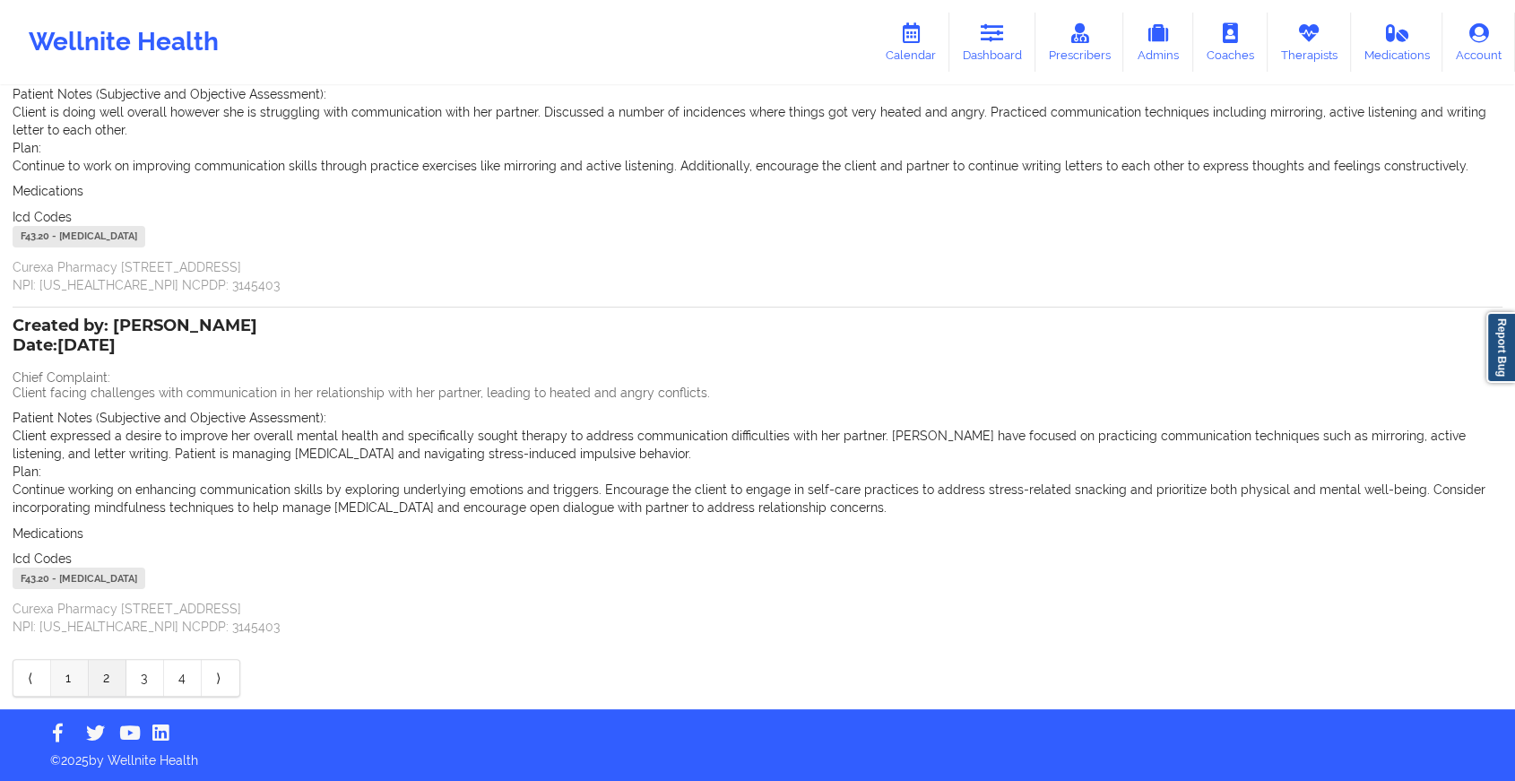
click at [75, 683] on link "1" at bounding box center [70, 678] width 38 height 36
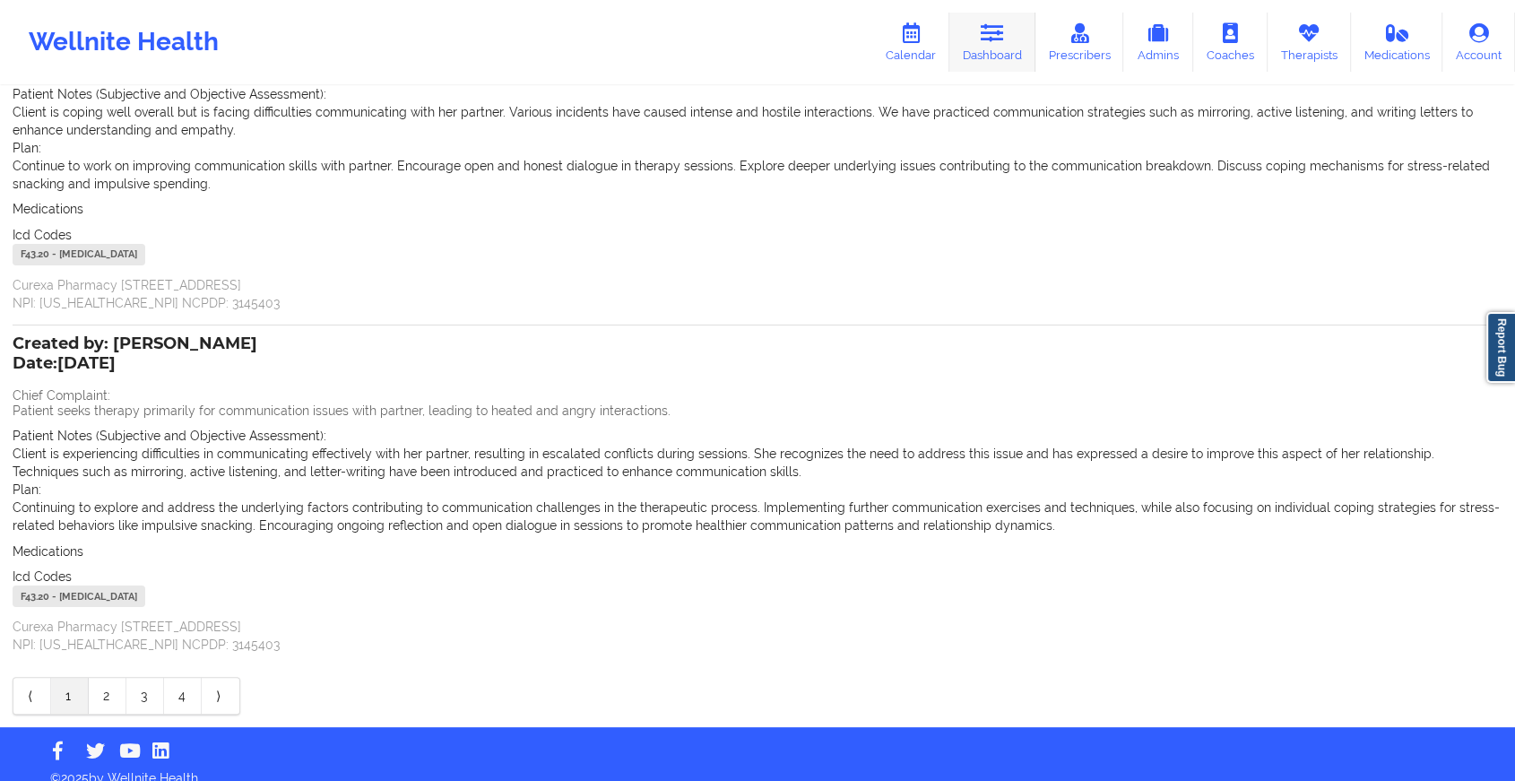
click at [982, 26] on icon at bounding box center [992, 33] width 23 height 20
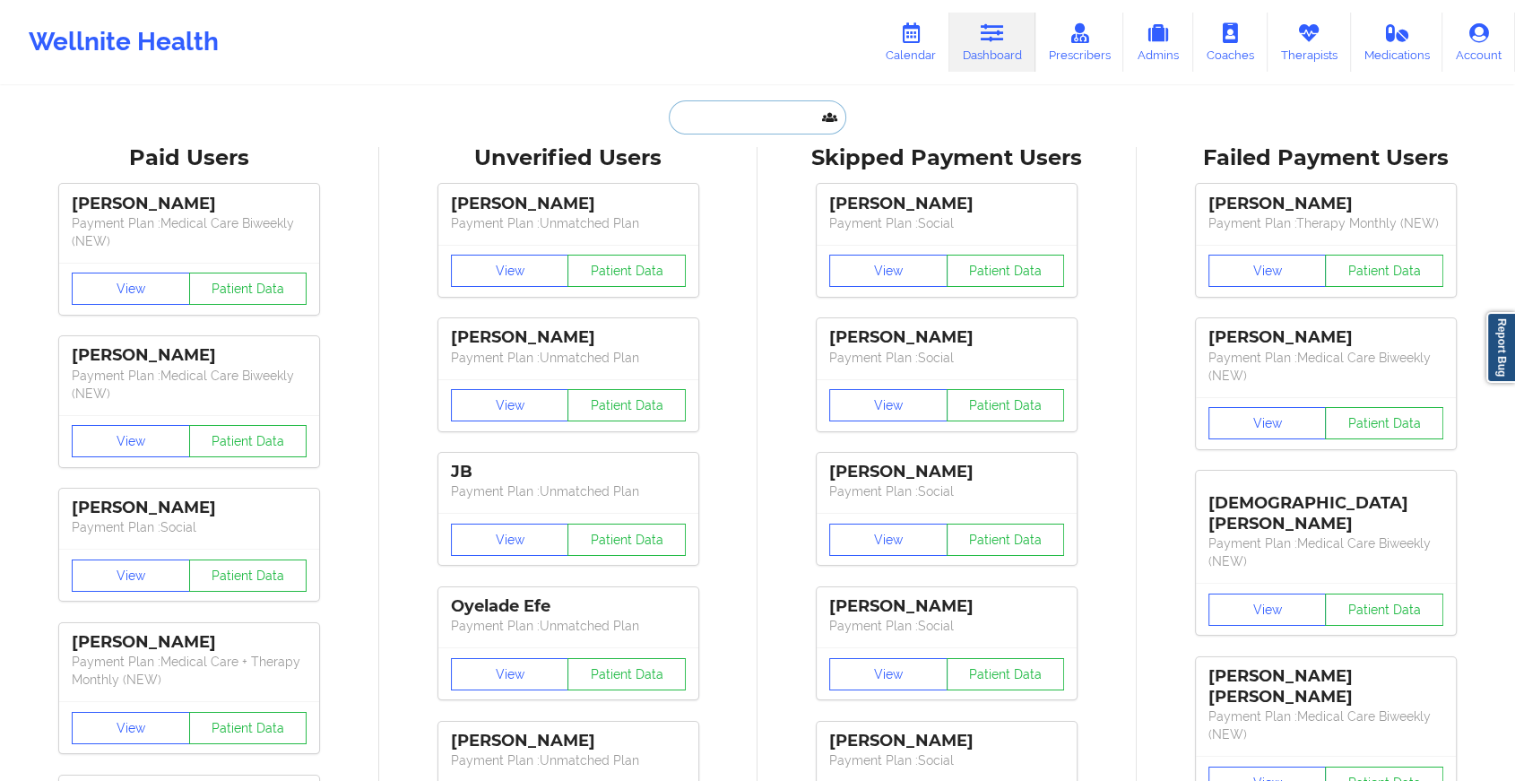
click at [732, 130] on input "text" at bounding box center [757, 117] width 177 height 34
paste input "[EMAIL_ADDRESS][DOMAIN_NAME]"
type input "[EMAIL_ADDRESS][DOMAIN_NAME]"
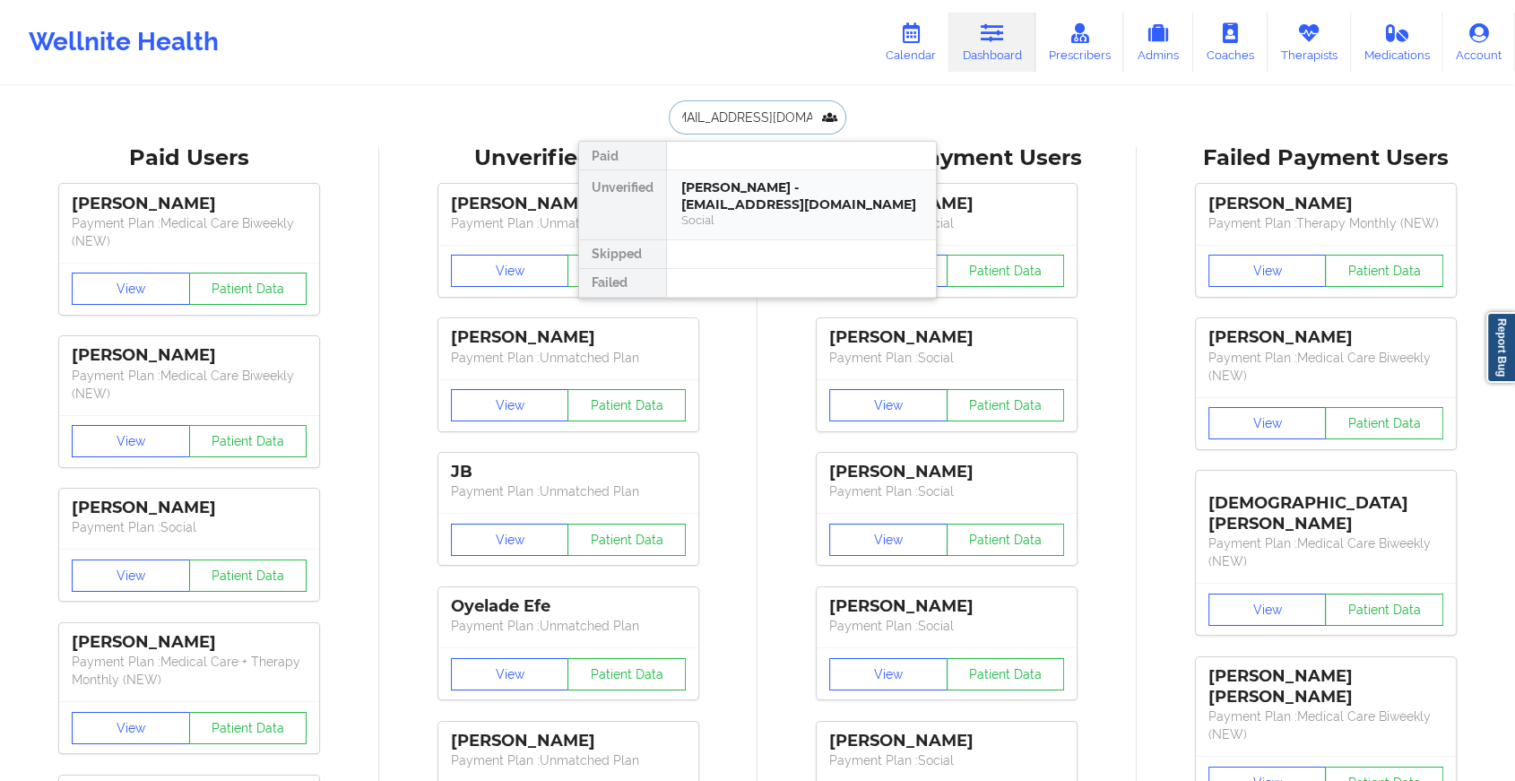
click at [779, 193] on div "[PERSON_NAME] - [EMAIL_ADDRESS][DOMAIN_NAME]" at bounding box center [801, 195] width 240 height 33
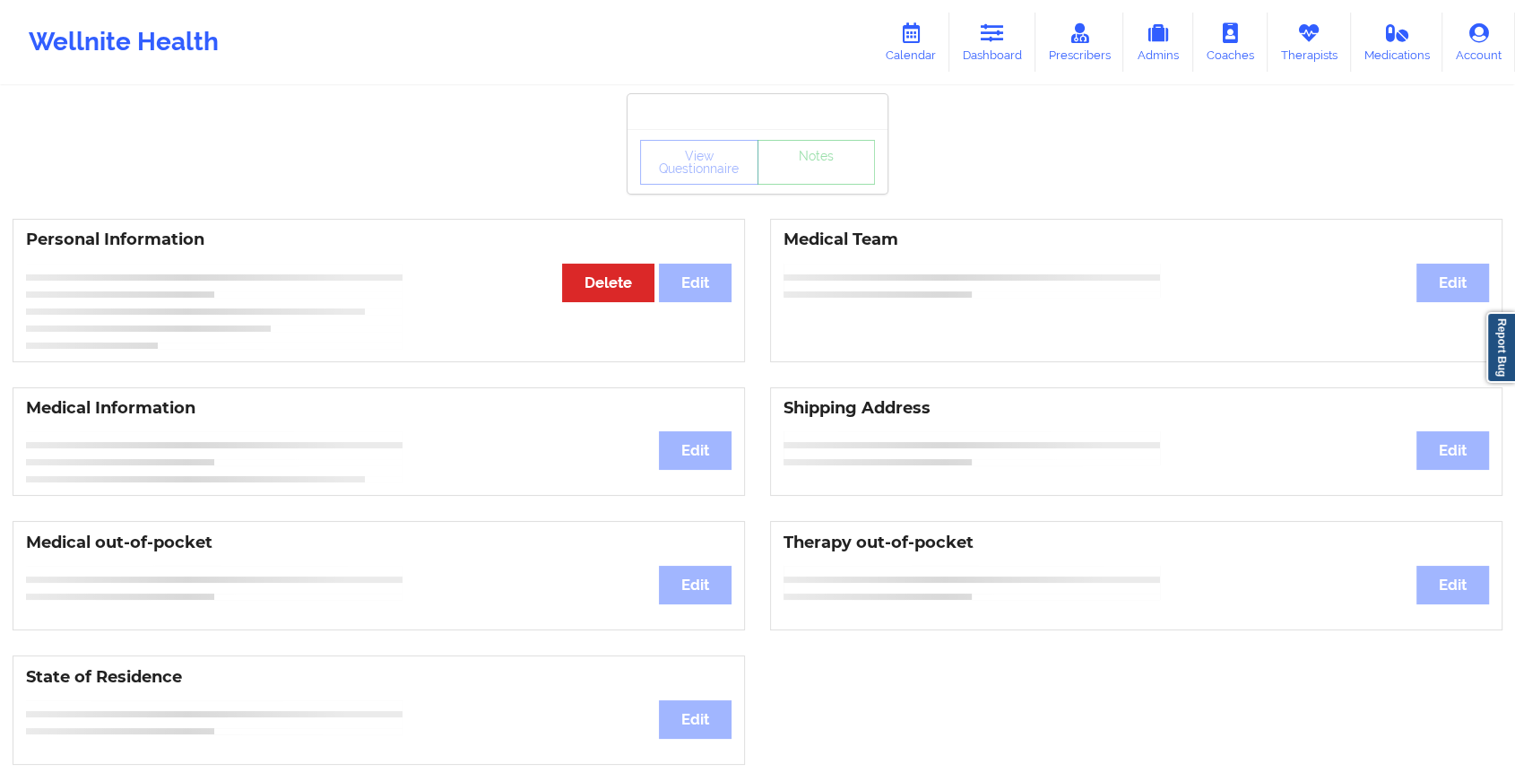
click at [800, 194] on div "View Questionnaire Notes Personal Information Edit Delete Medical Team Edit Med…" at bounding box center [757, 756] width 1515 height 1513
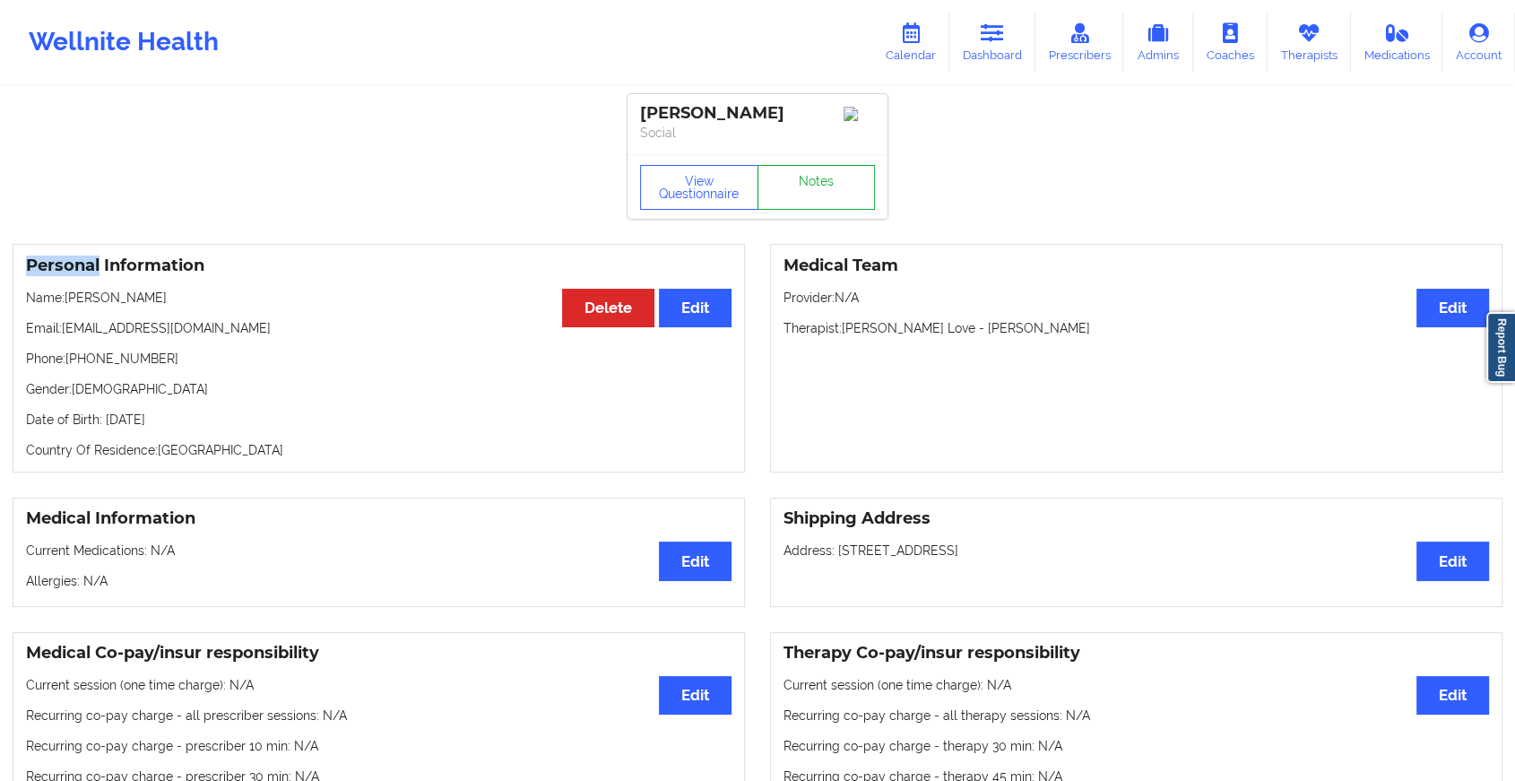
click at [800, 194] on link "Notes" at bounding box center [816, 187] width 118 height 45
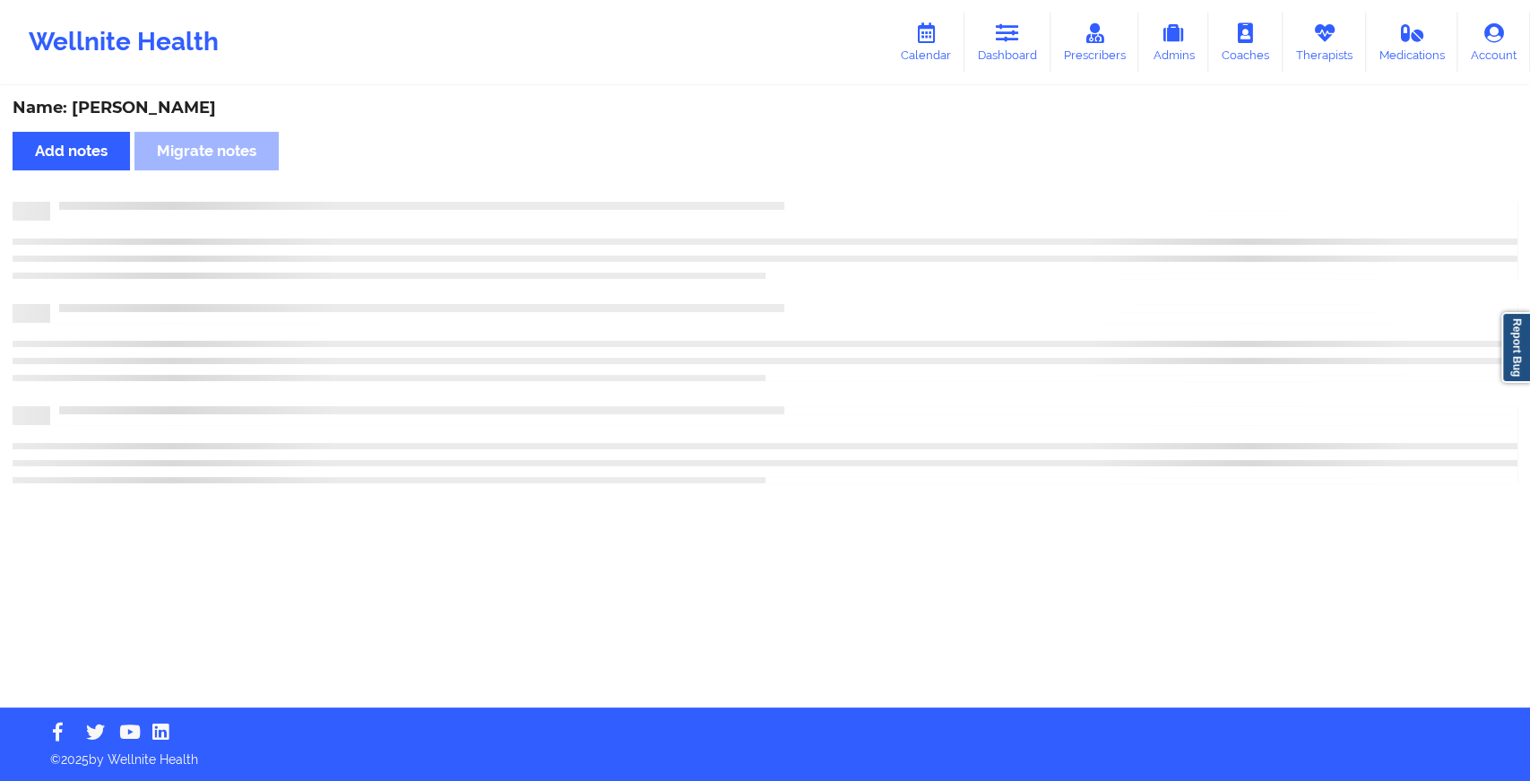
click at [1004, 310] on div "Name: [PERSON_NAME] Add notes Migrate notes" at bounding box center [765, 397] width 1530 height 619
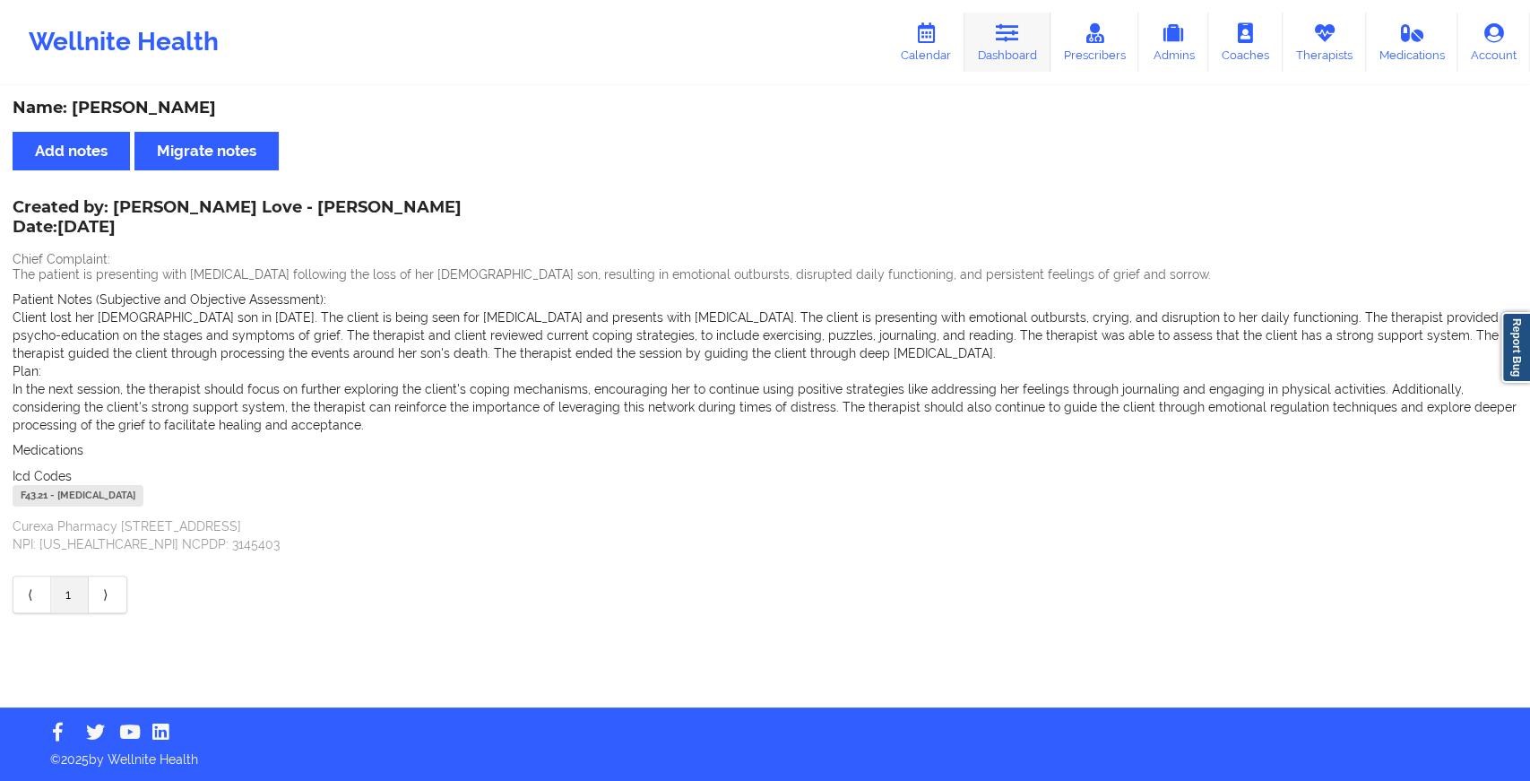
click at [1019, 36] on icon at bounding box center [1007, 33] width 23 height 20
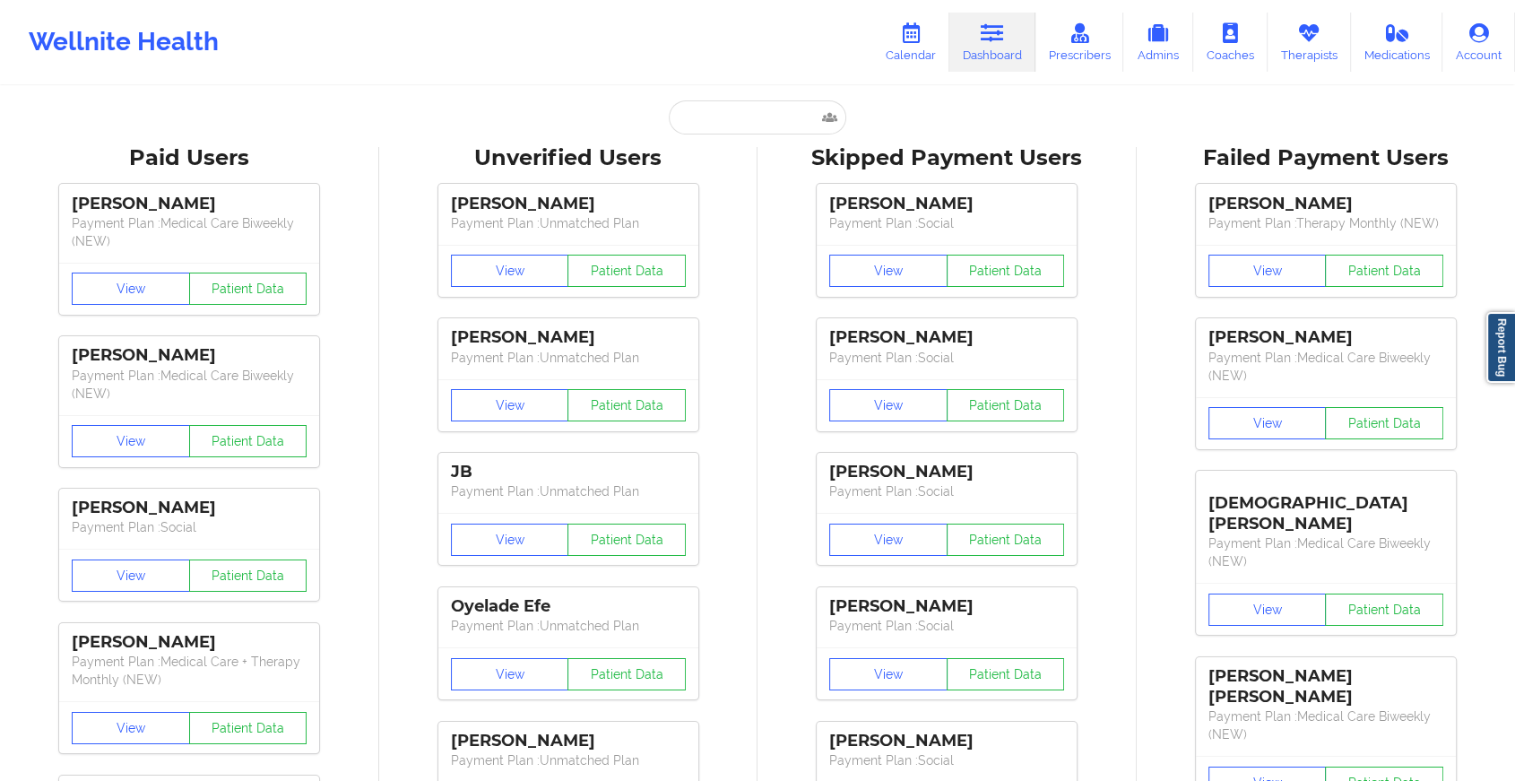
click at [732, 107] on input "text" at bounding box center [757, 117] width 177 height 34
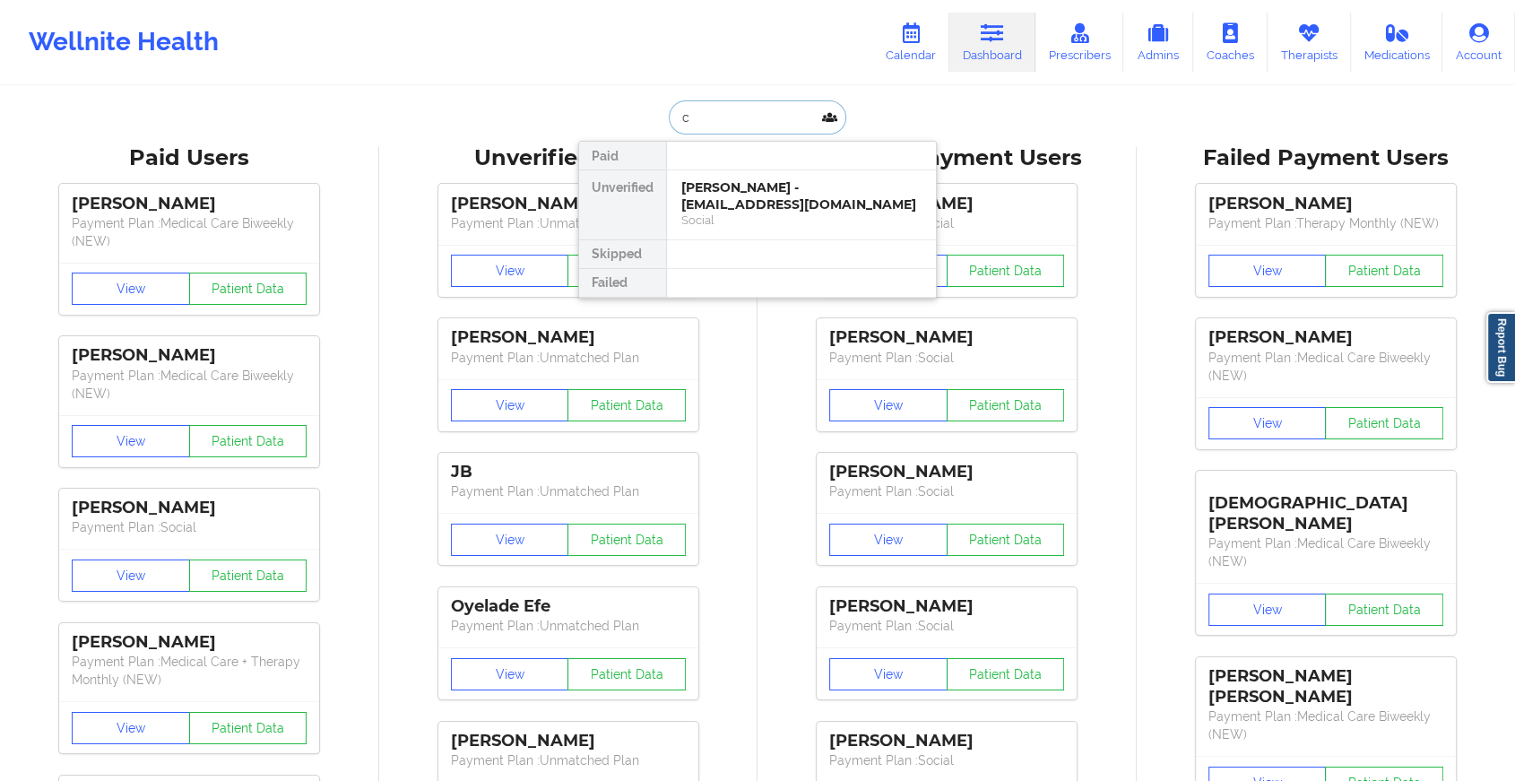
type input "c"
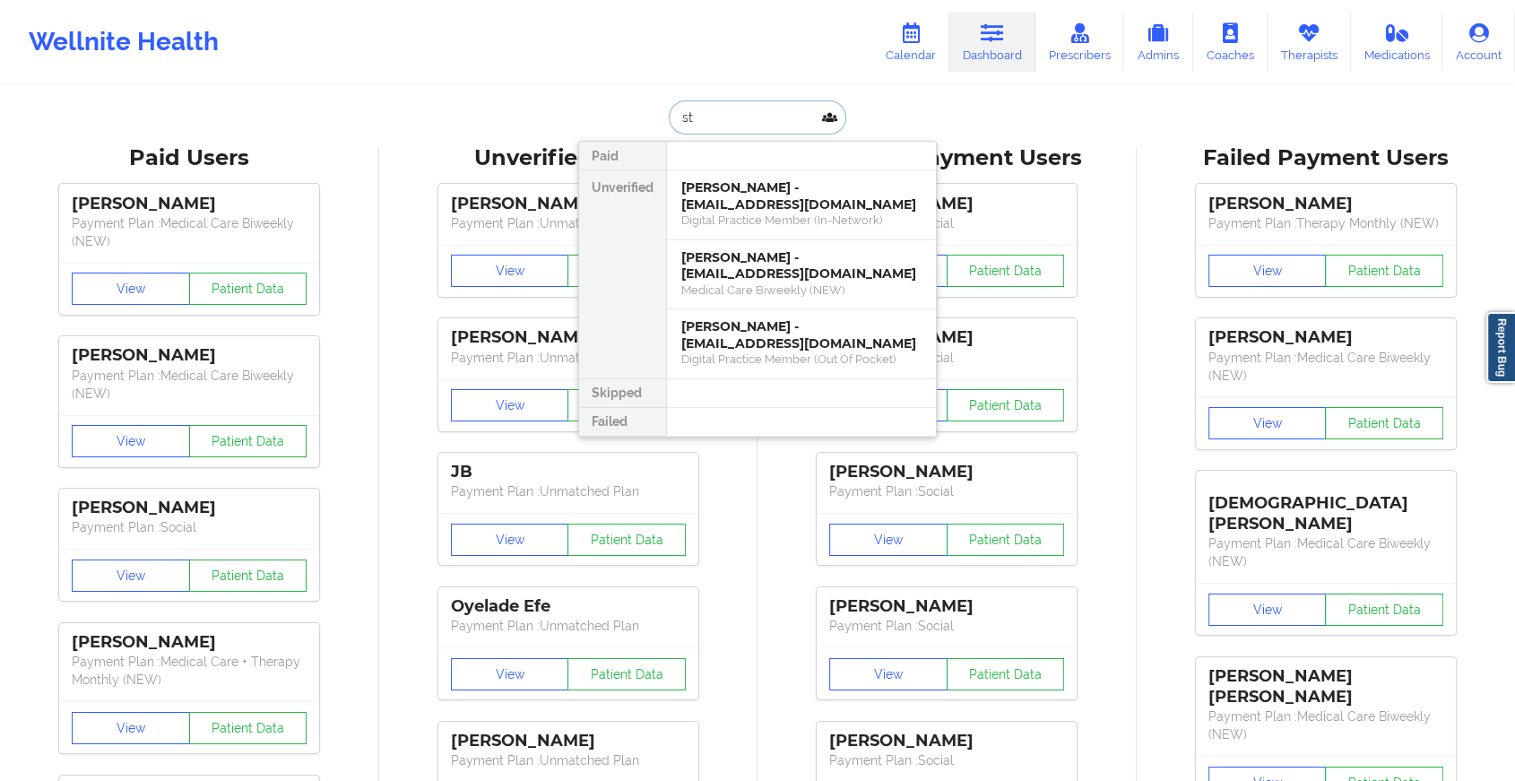
type input "s"
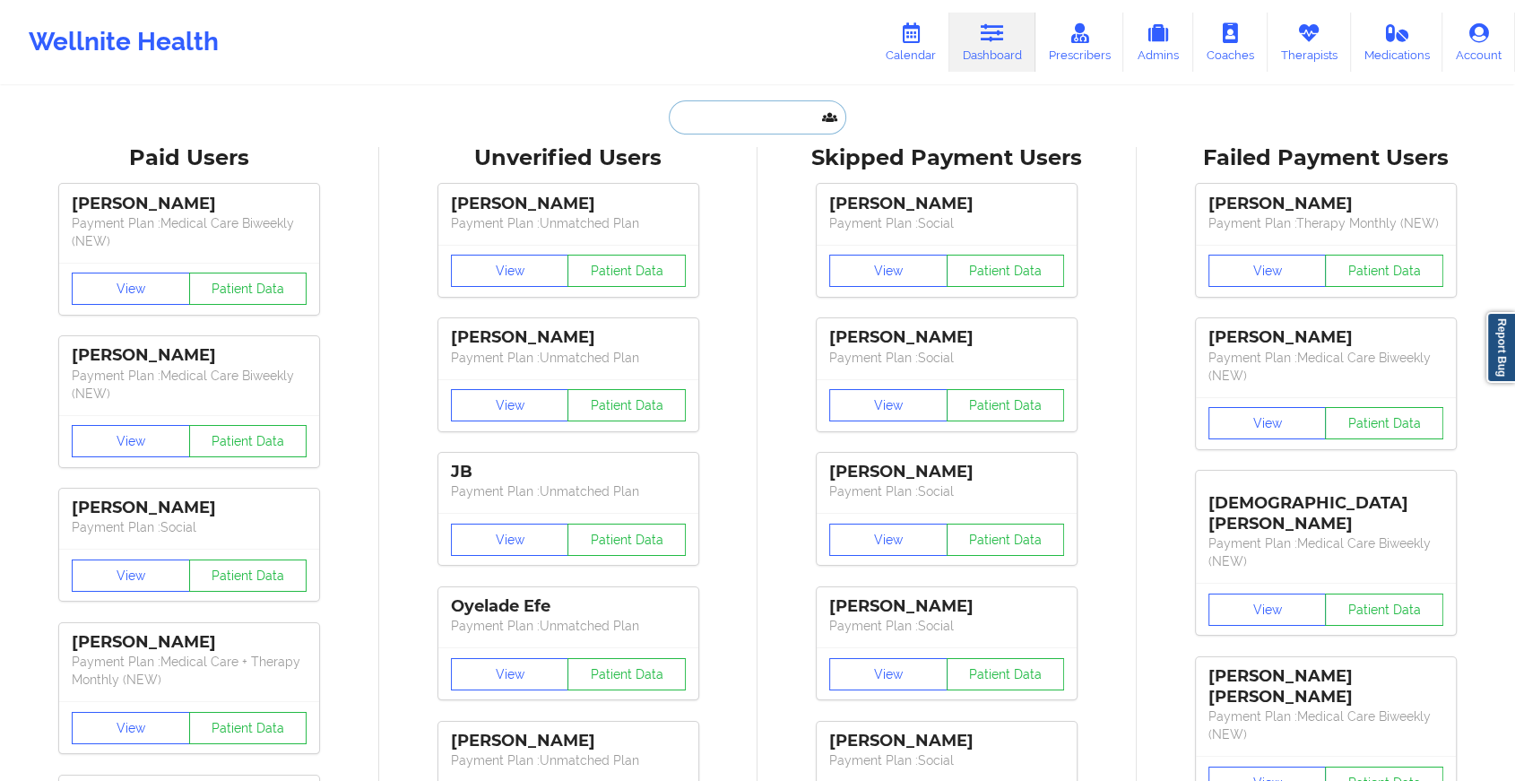
paste input "[EMAIL_ADDRESS][DOMAIN_NAME]"
type input "[EMAIL_ADDRESS][DOMAIN_NAME]"
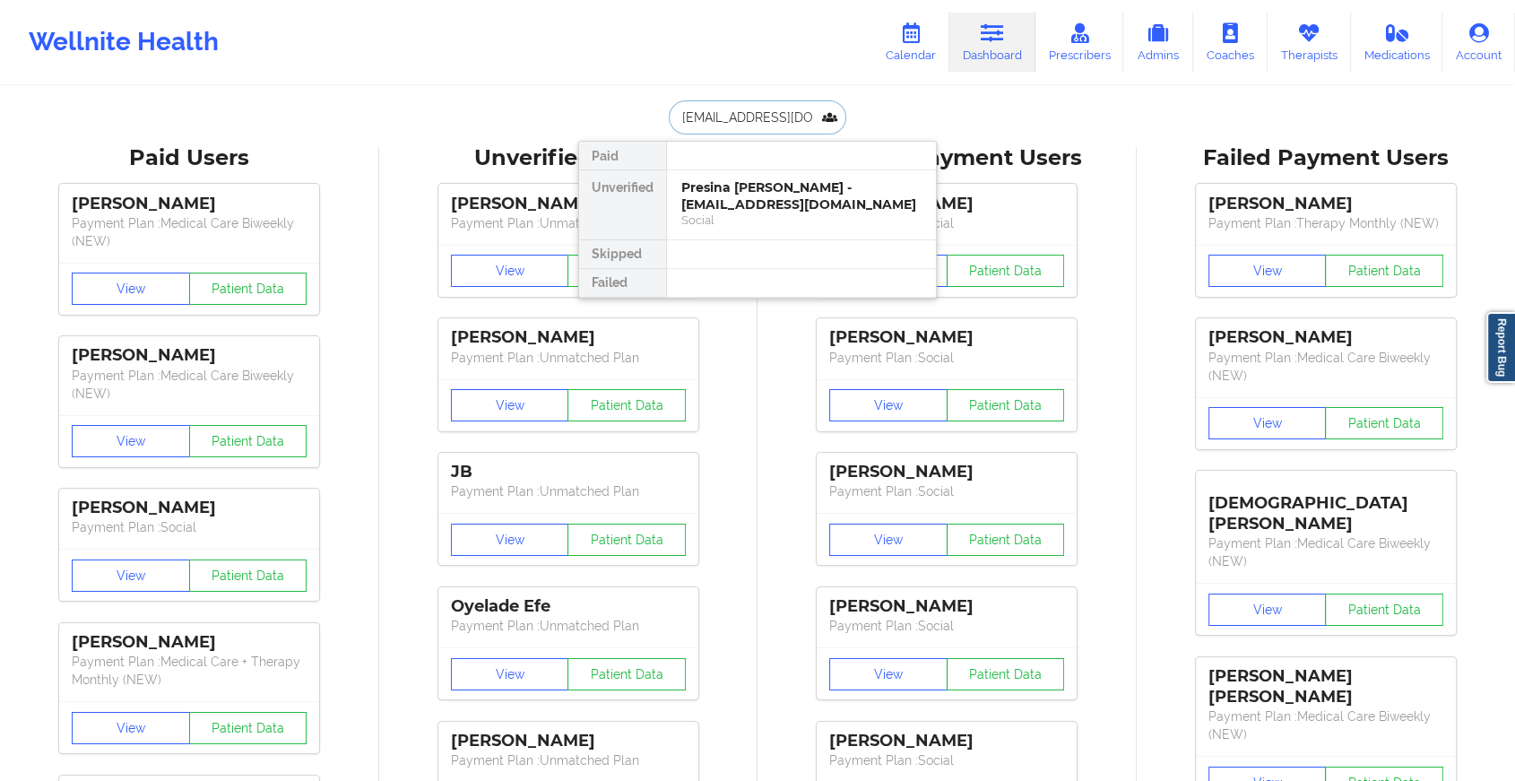
click at [818, 195] on div "Presina [PERSON_NAME] - [EMAIL_ADDRESS][DOMAIN_NAME]" at bounding box center [801, 195] width 240 height 33
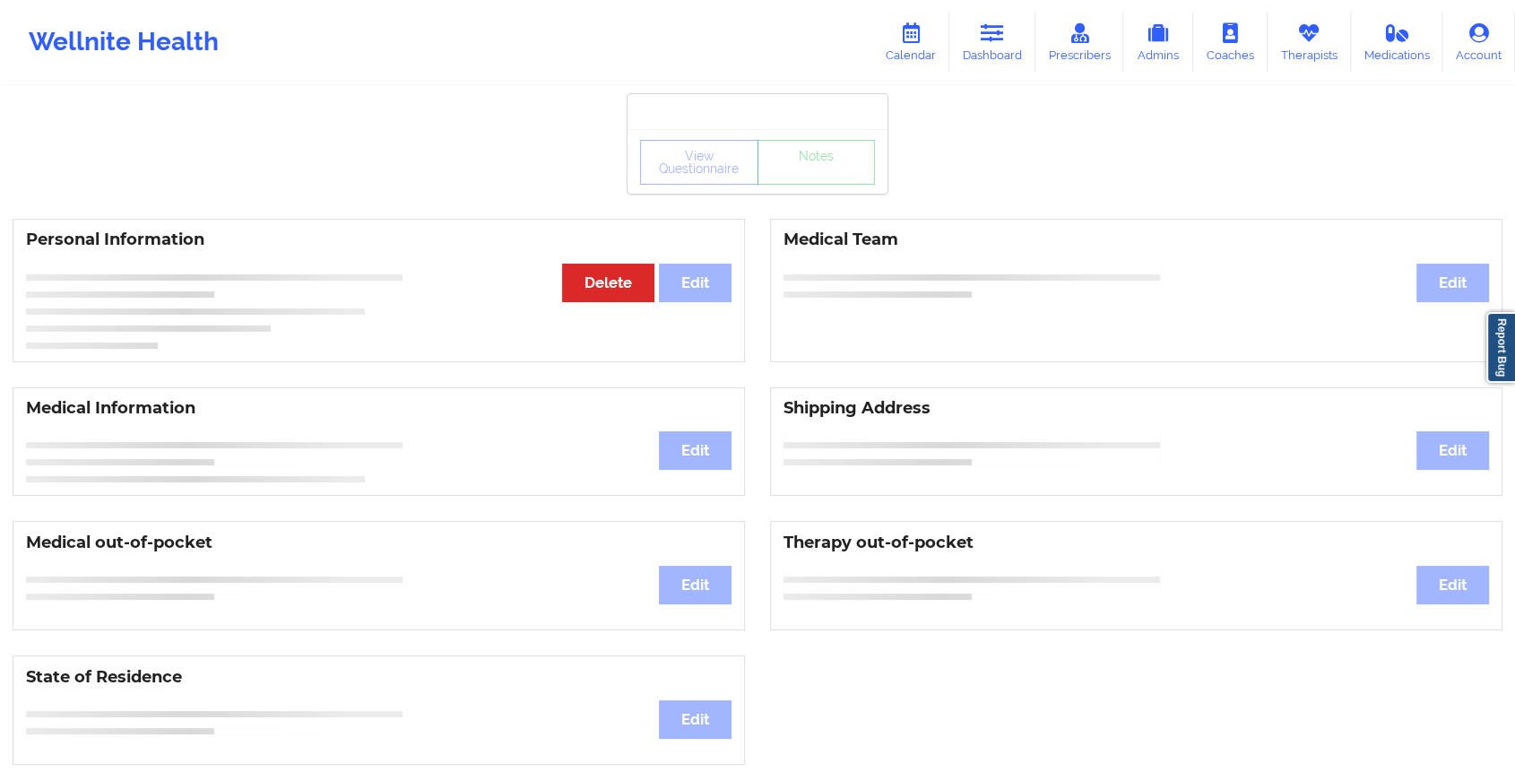
click at [793, 181] on div "View Questionnaire Notes" at bounding box center [757, 162] width 235 height 45
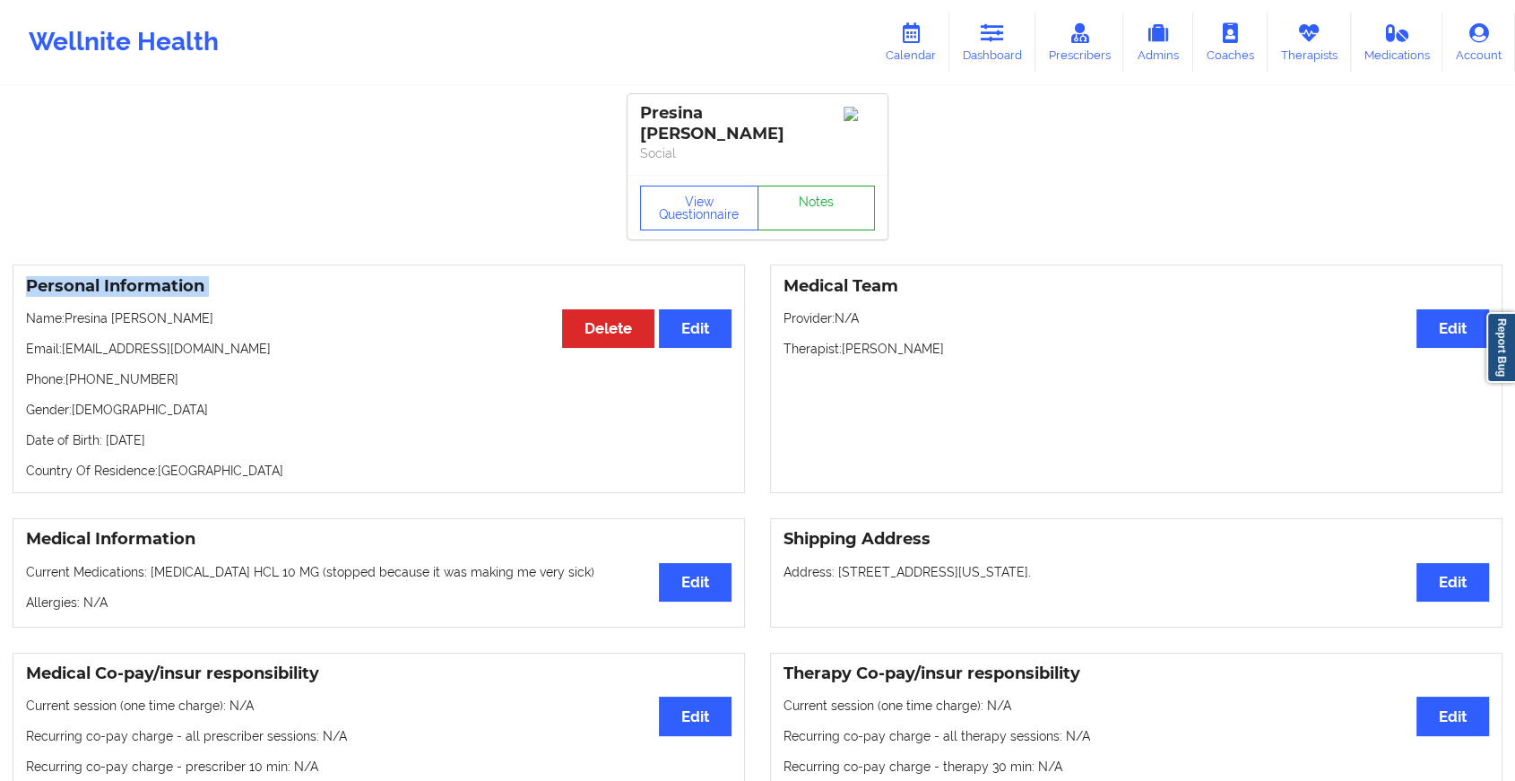
click at [793, 186] on link "Notes" at bounding box center [816, 208] width 118 height 45
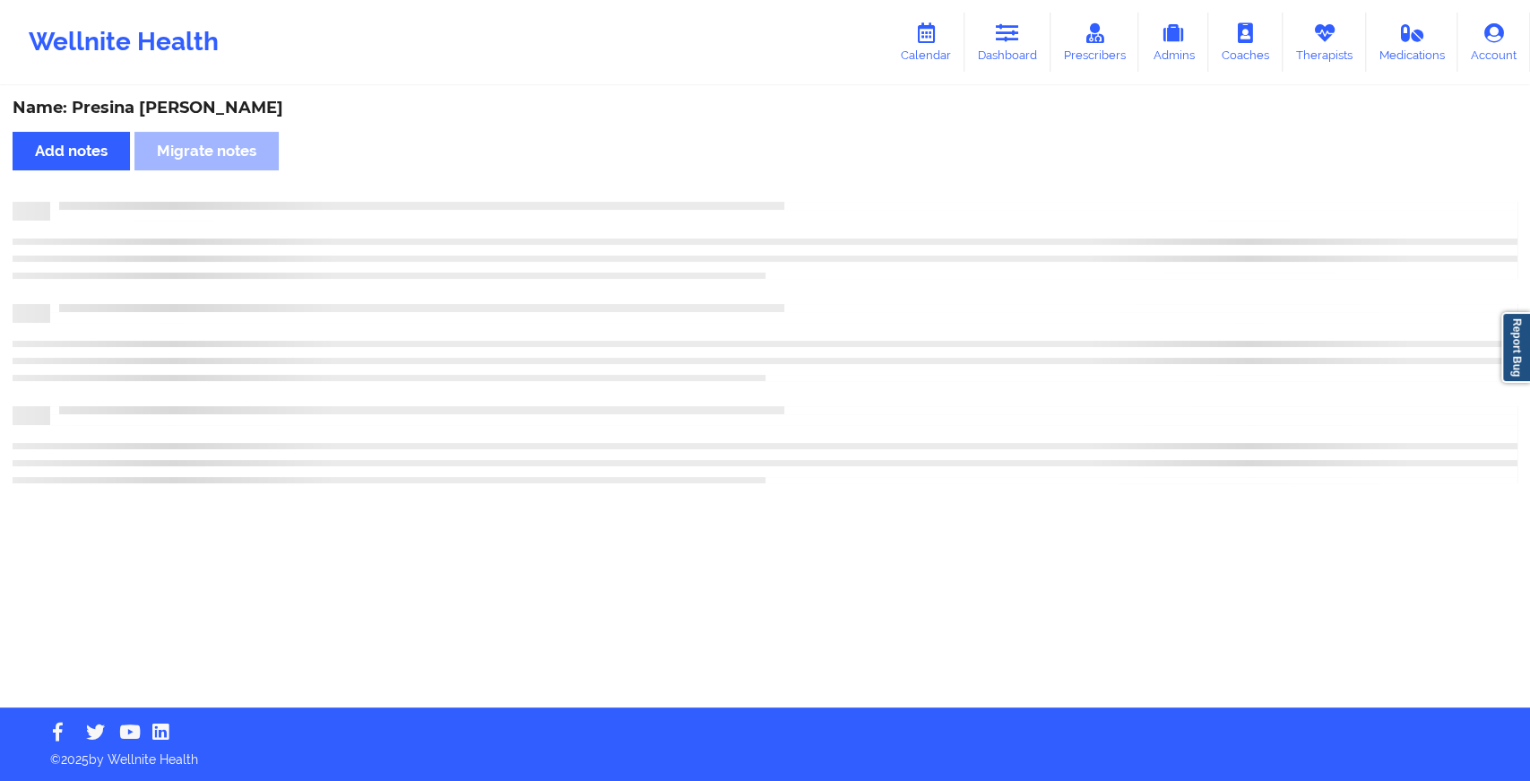
click at [793, 181] on div "Name: Presina [PERSON_NAME] Add notes Migrate notes" at bounding box center [765, 397] width 1530 height 619
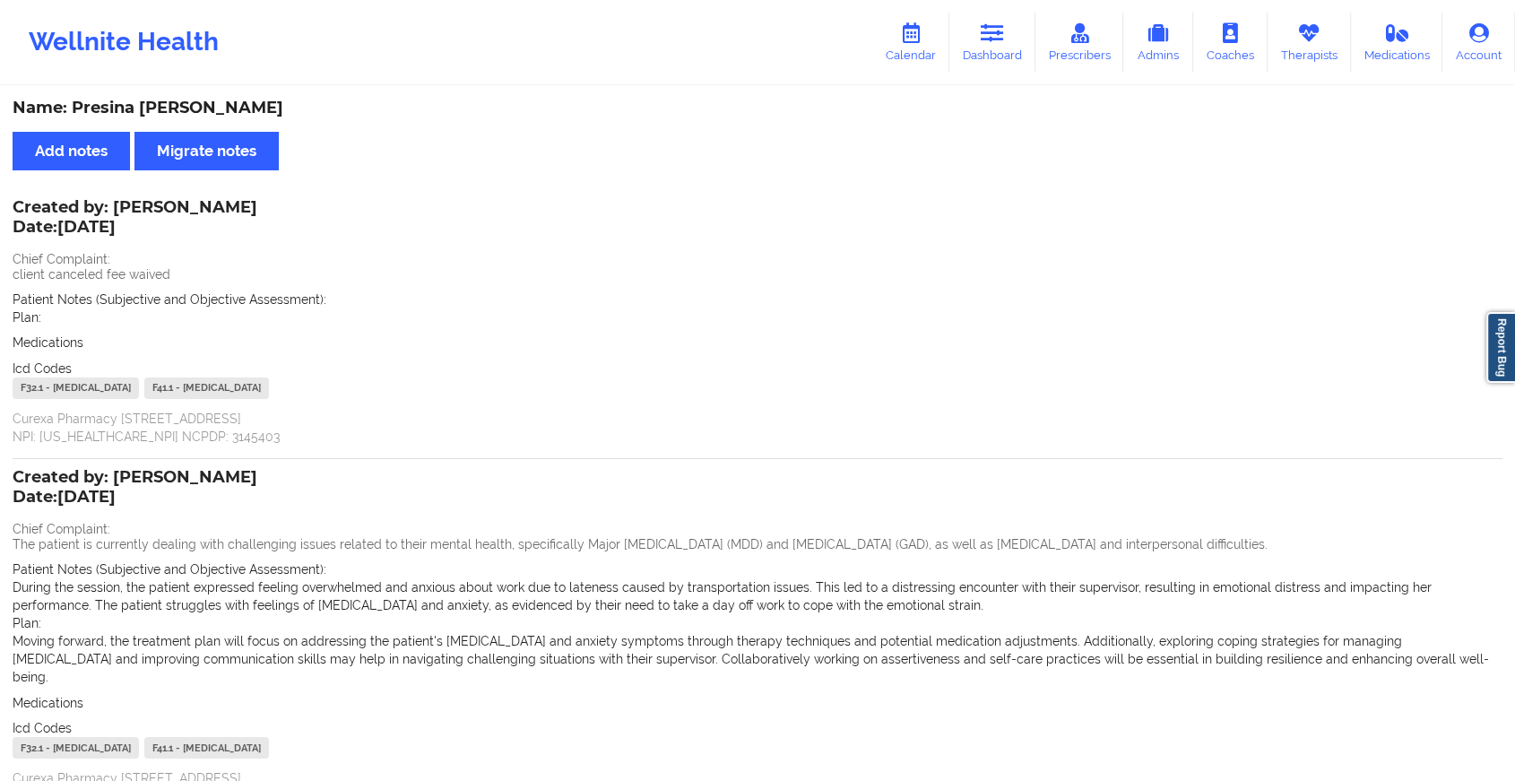
scroll to position [151, 0]
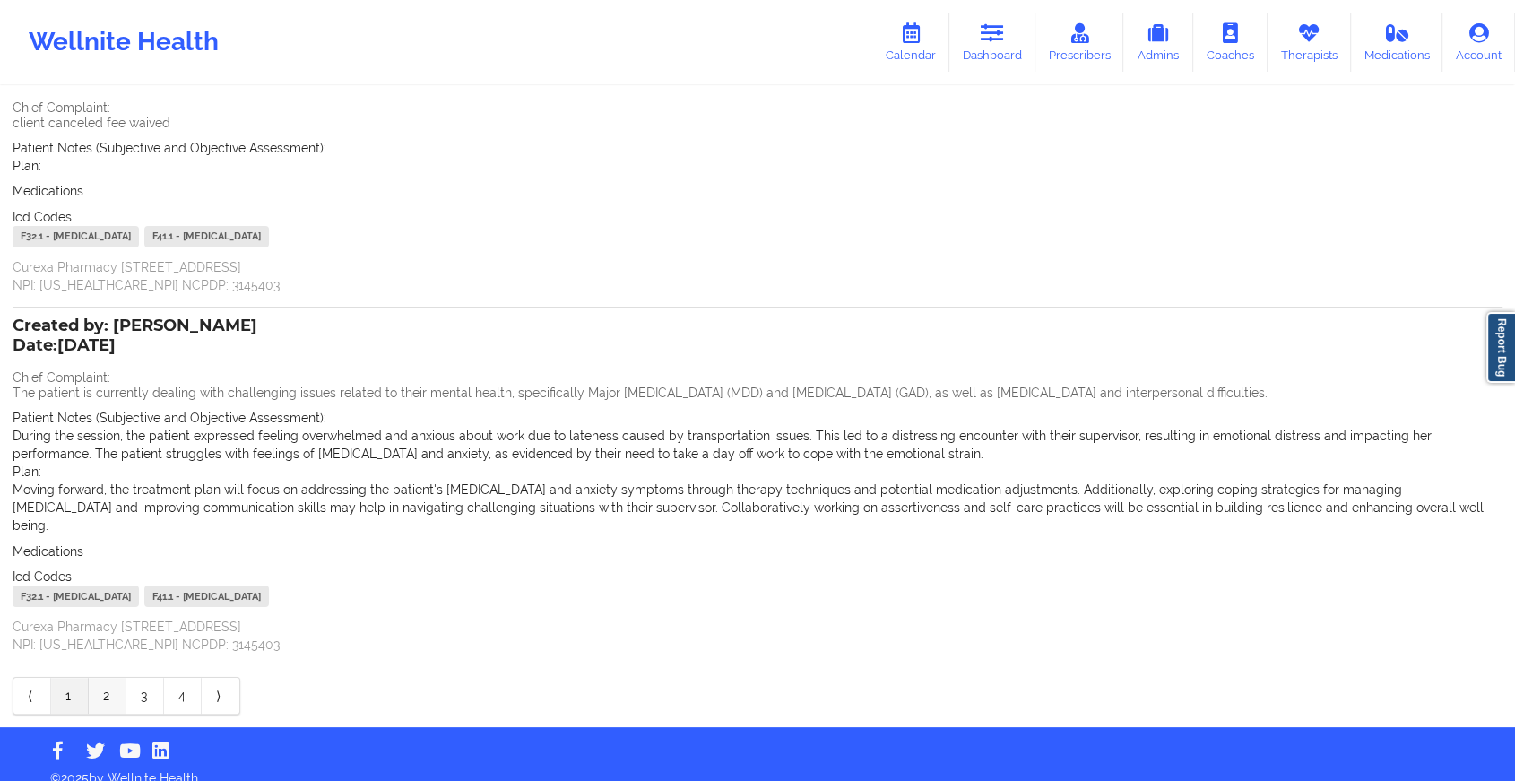
click at [93, 678] on link "2" at bounding box center [108, 696] width 38 height 36
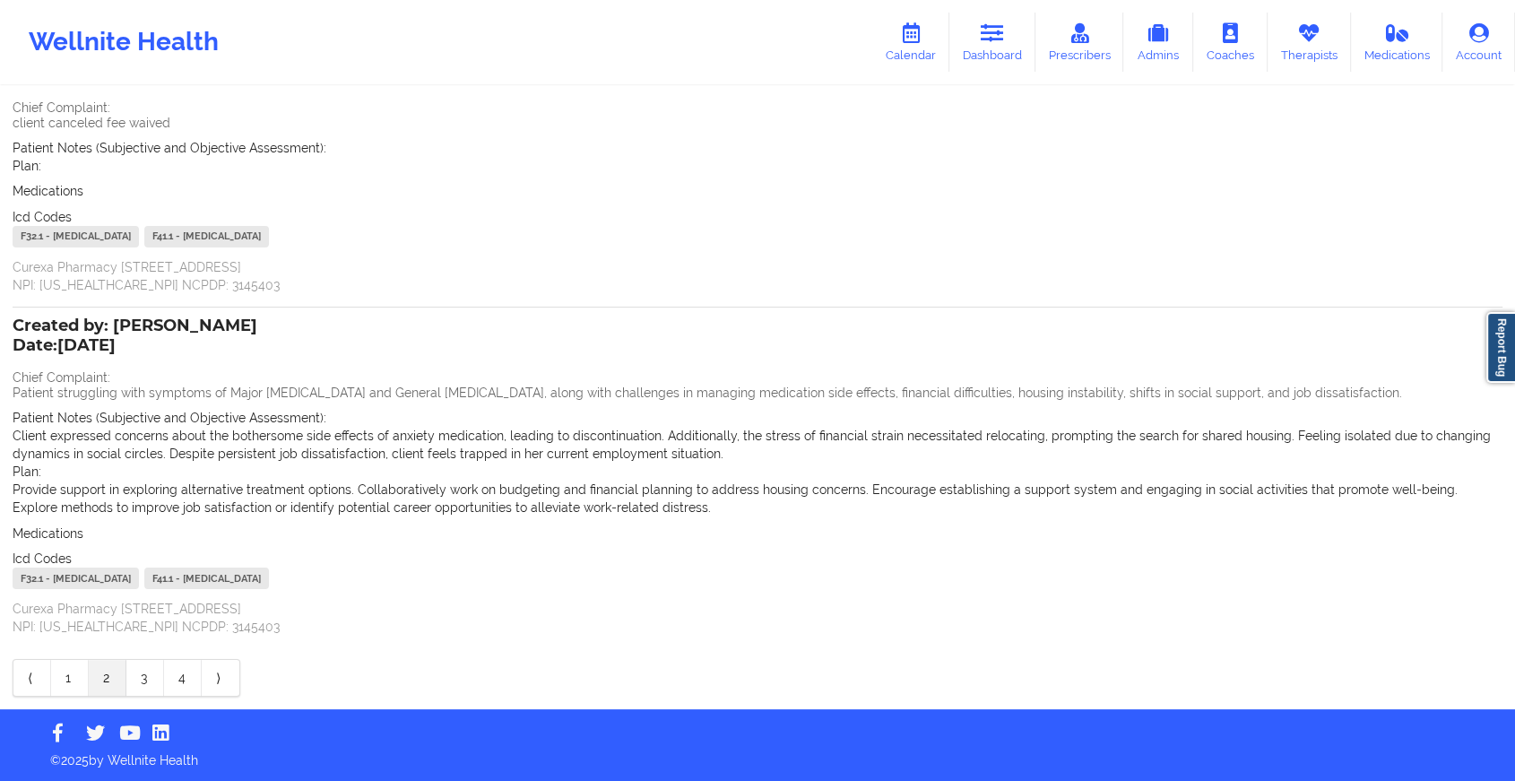
scroll to position [0, 0]
